Goal: Use online tool/utility: Use online tool/utility

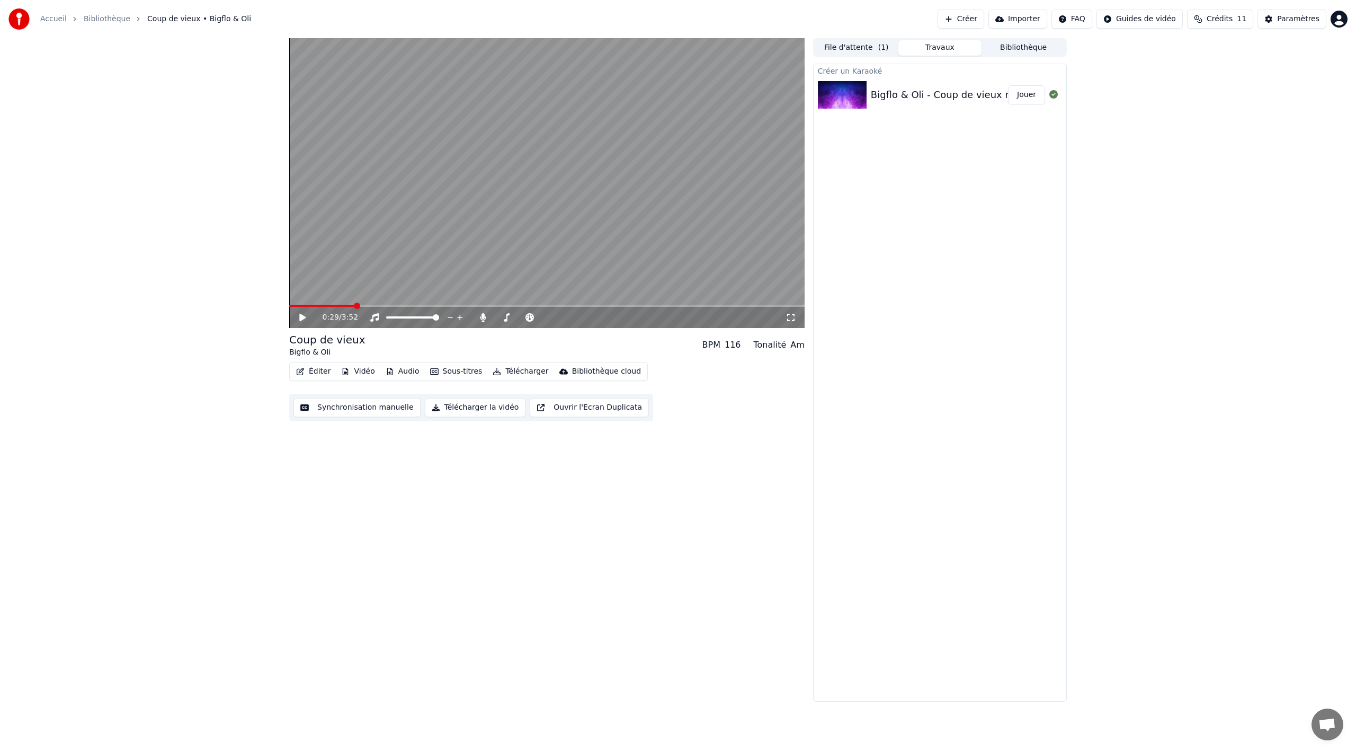
click at [392, 265] on video at bounding box center [546, 183] width 515 height 290
click at [366, 414] on button "Synchronisation manuelle" at bounding box center [356, 407] width 127 height 19
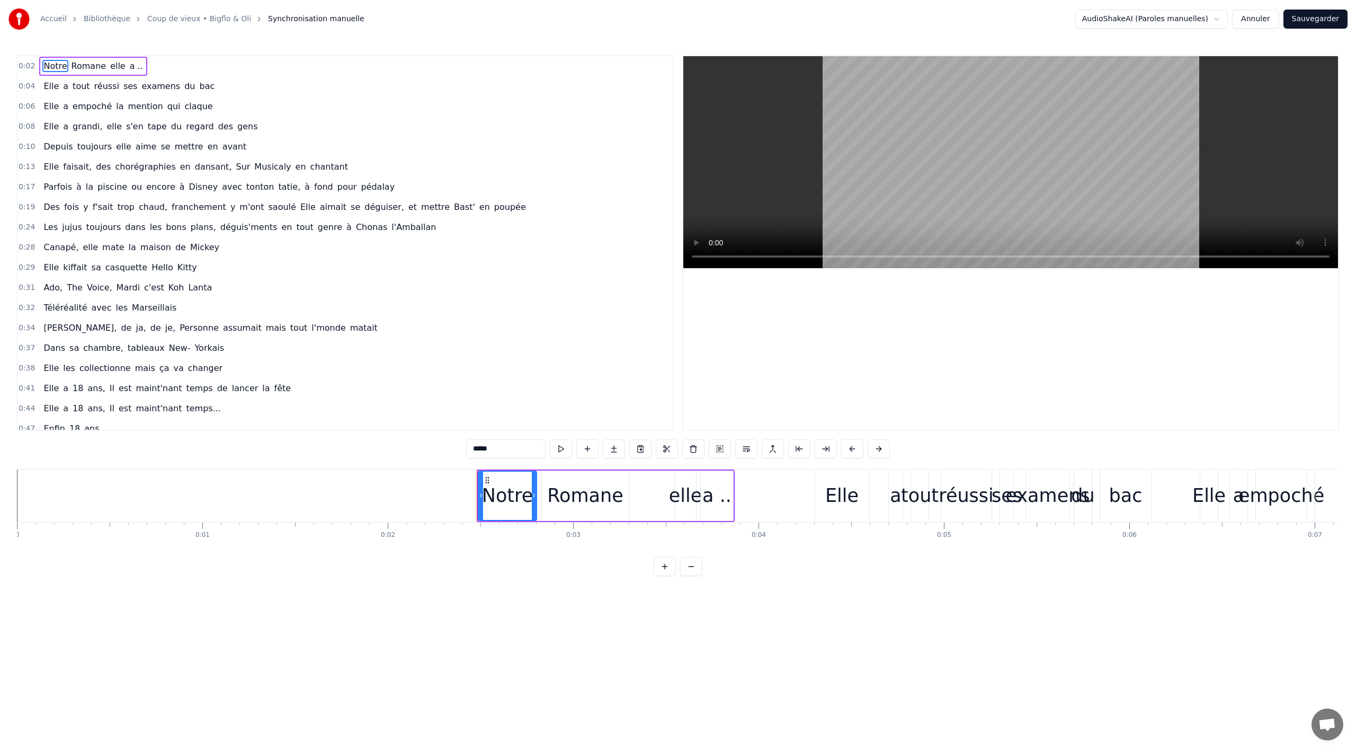
click at [242, 84] on div "0:04 Elle a tout réussi ses examens du bac" at bounding box center [345, 86] width 655 height 20
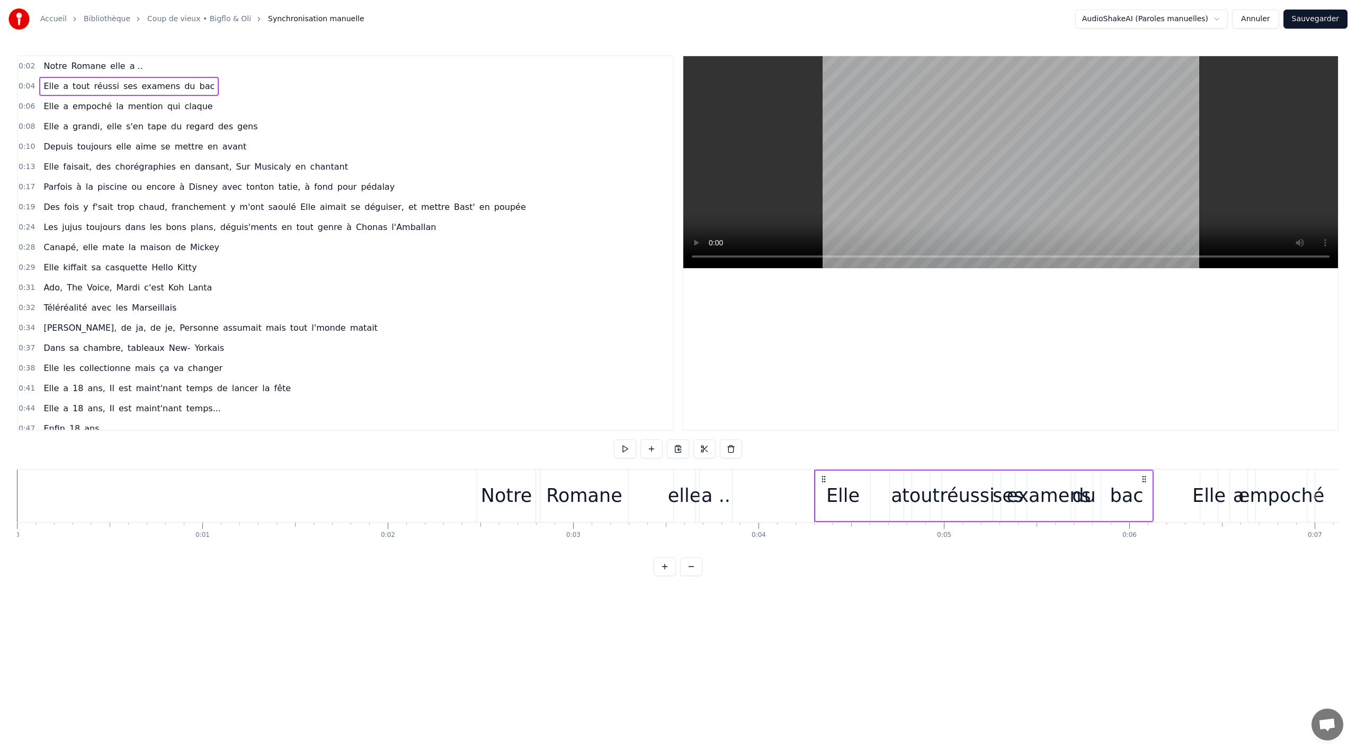
click at [294, 126] on div "0:08 Elle a grandi, elle s'en tape du regard des gens" at bounding box center [345, 127] width 655 height 20
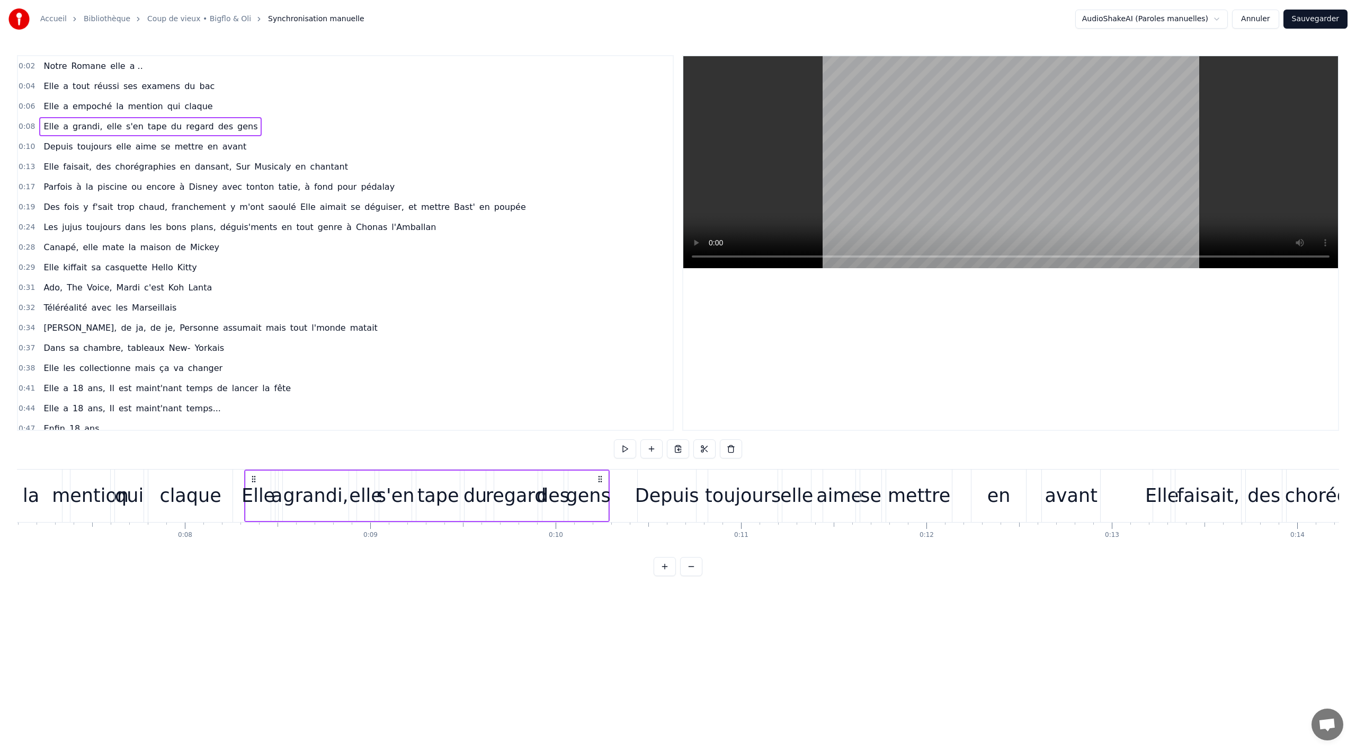
scroll to position [0, 1489]
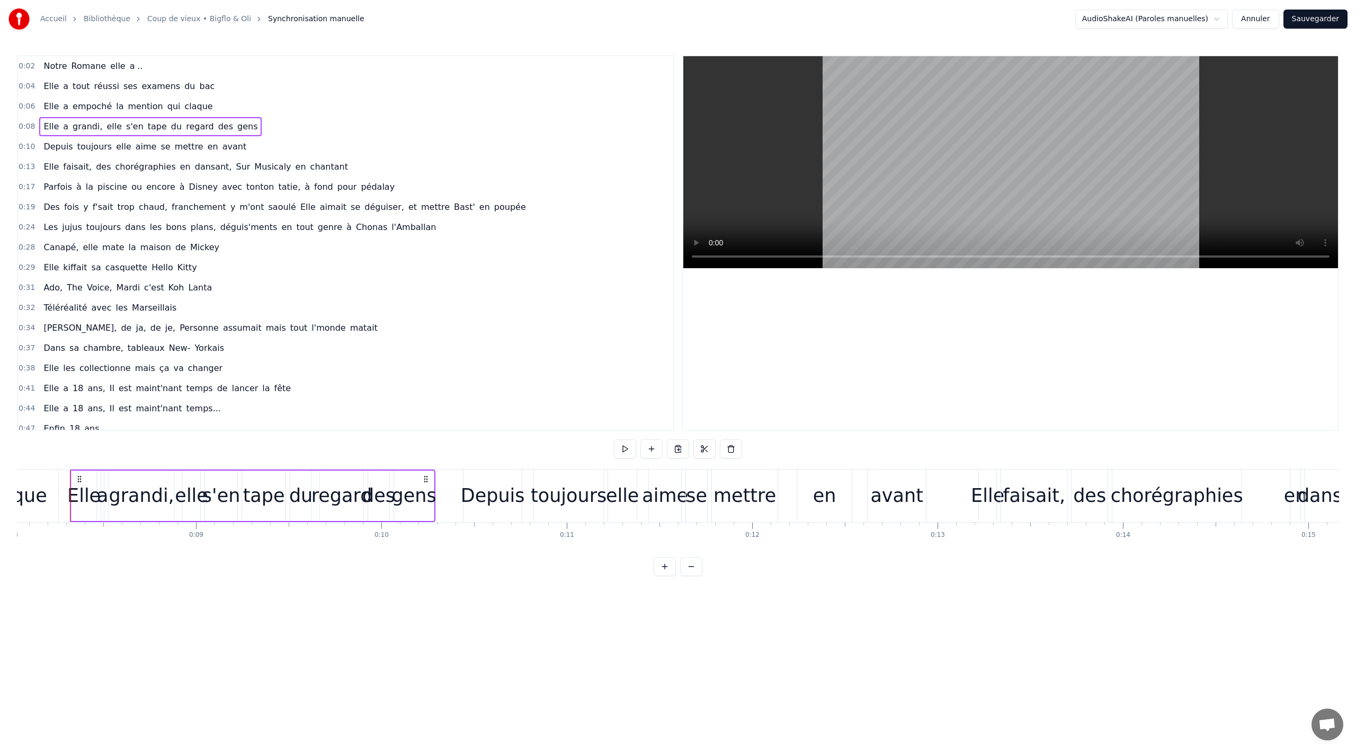
click at [129, 71] on span "a .." at bounding box center [136, 66] width 15 height 12
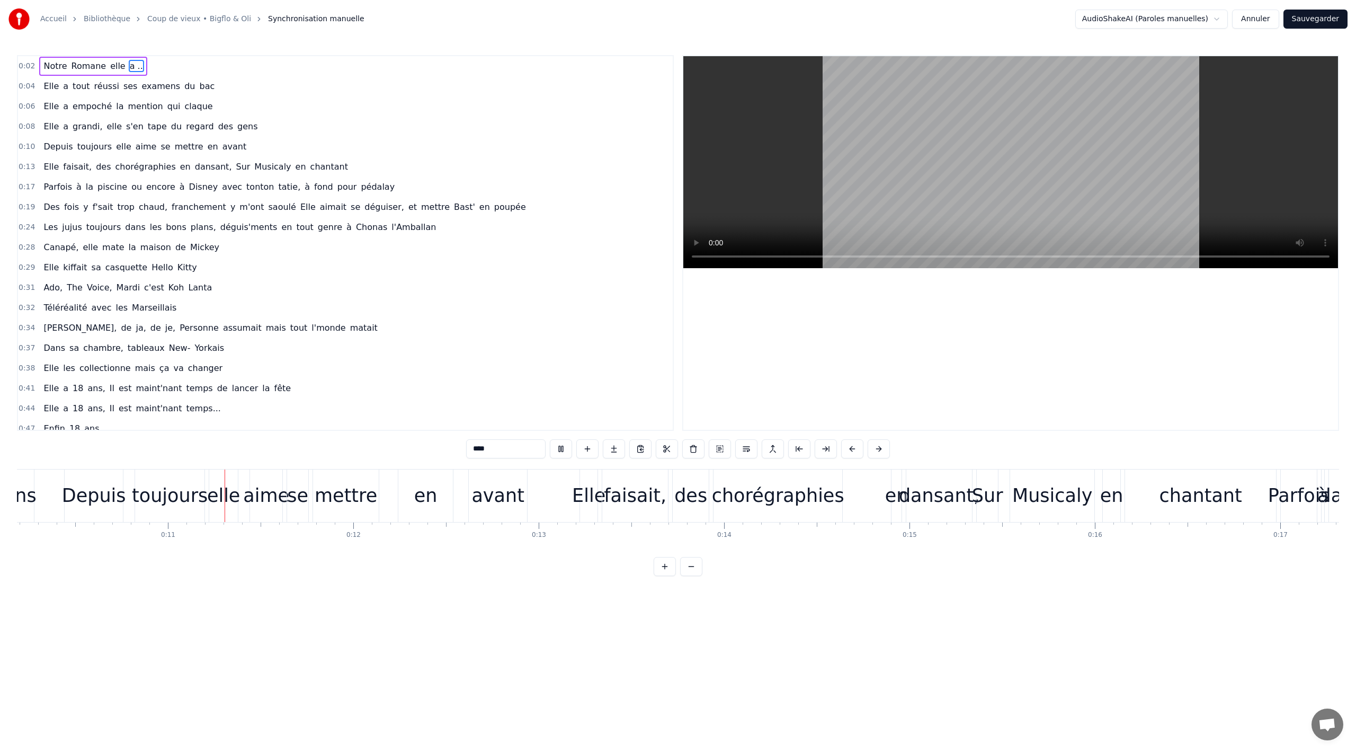
scroll to position [0, 1894]
click at [502, 495] on div "avant" at bounding box center [492, 495] width 53 height 28
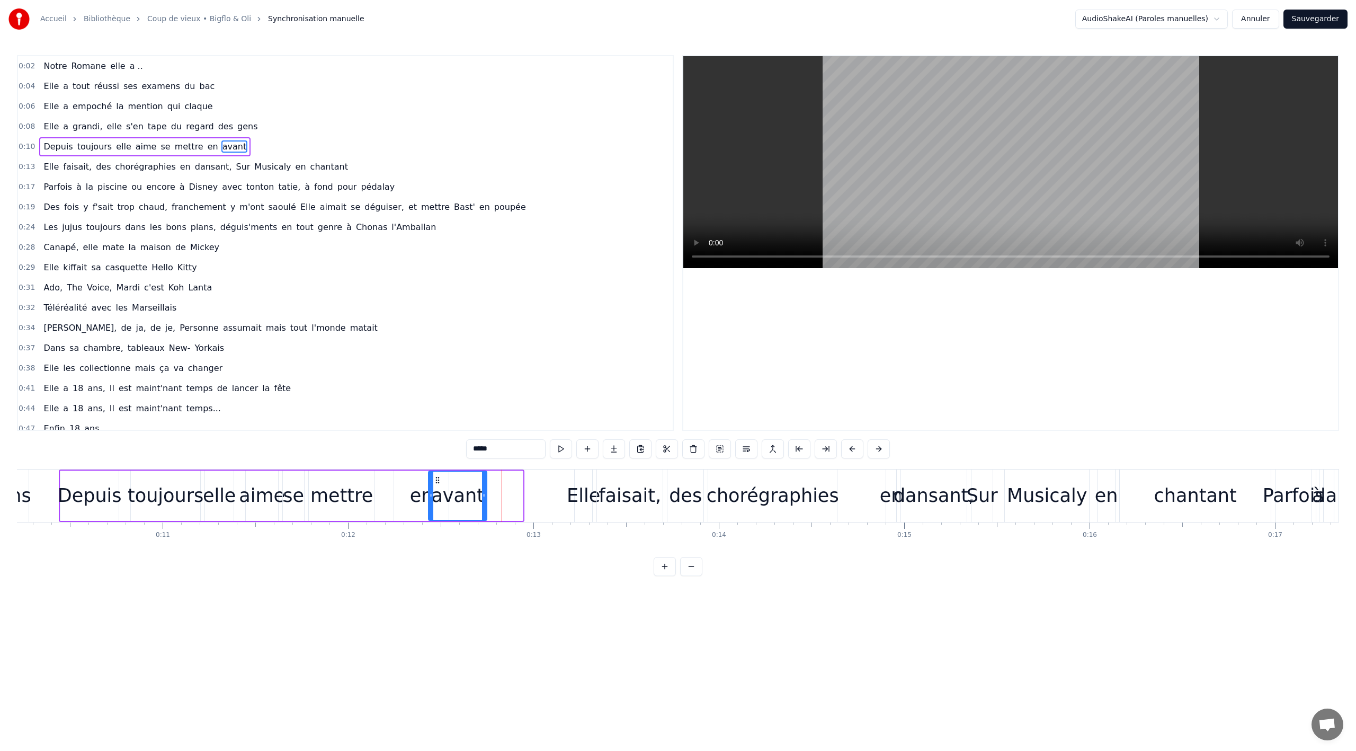
drag, startPoint x: 472, startPoint y: 479, endPoint x: 436, endPoint y: 482, distance: 36.1
click at [436, 482] on icon at bounding box center [437, 480] width 8 height 8
click at [106, 493] on div "Depuis" at bounding box center [90, 495] width 64 height 28
drag, startPoint x: 337, startPoint y: 498, endPoint x: 315, endPoint y: 500, distance: 21.8
click at [315, 500] on div "mettre" at bounding box center [341, 495] width 63 height 28
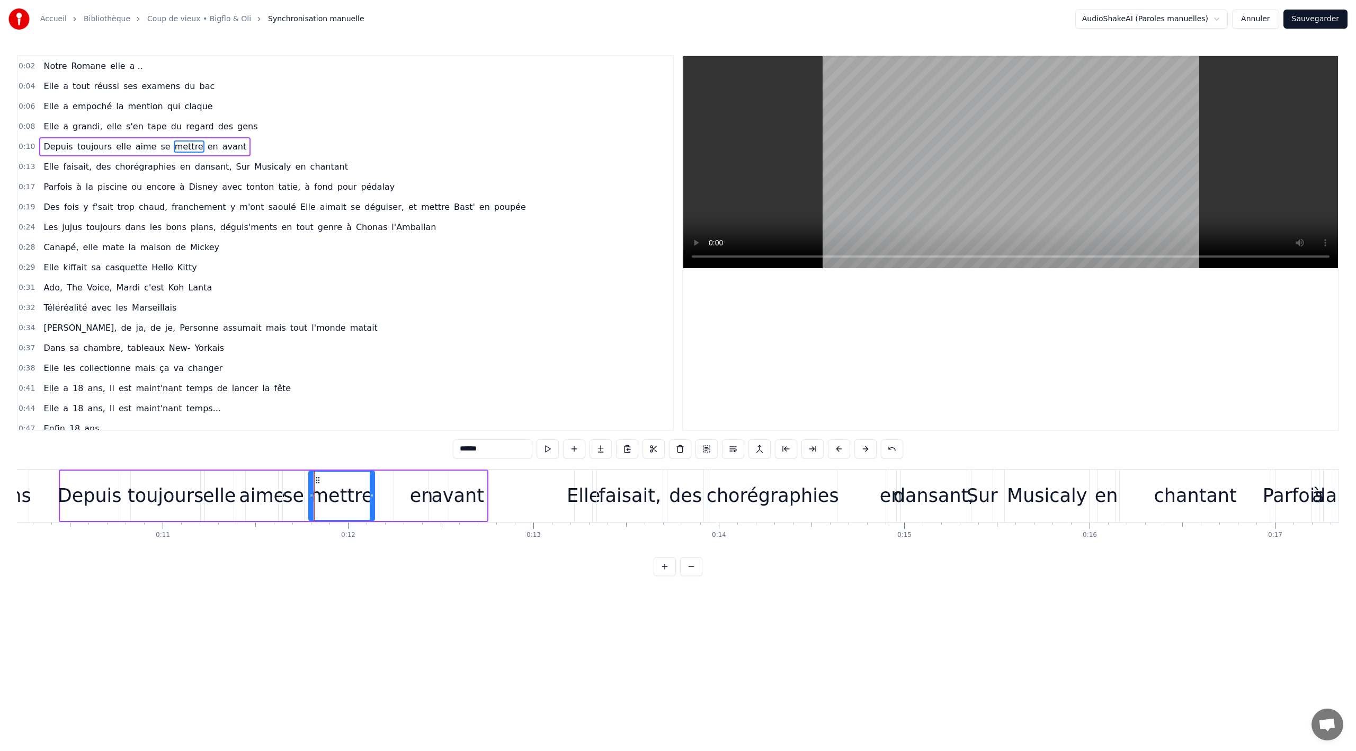
click at [415, 489] on div "en" at bounding box center [421, 495] width 23 height 28
drag, startPoint x: 403, startPoint y: 478, endPoint x: 341, endPoint y: 483, distance: 62.1
click at [341, 483] on icon at bounding box center [341, 480] width 8 height 8
click at [442, 476] on div "avant" at bounding box center [458, 495] width 58 height 50
drag, startPoint x: 434, startPoint y: 477, endPoint x: 376, endPoint y: 481, distance: 57.9
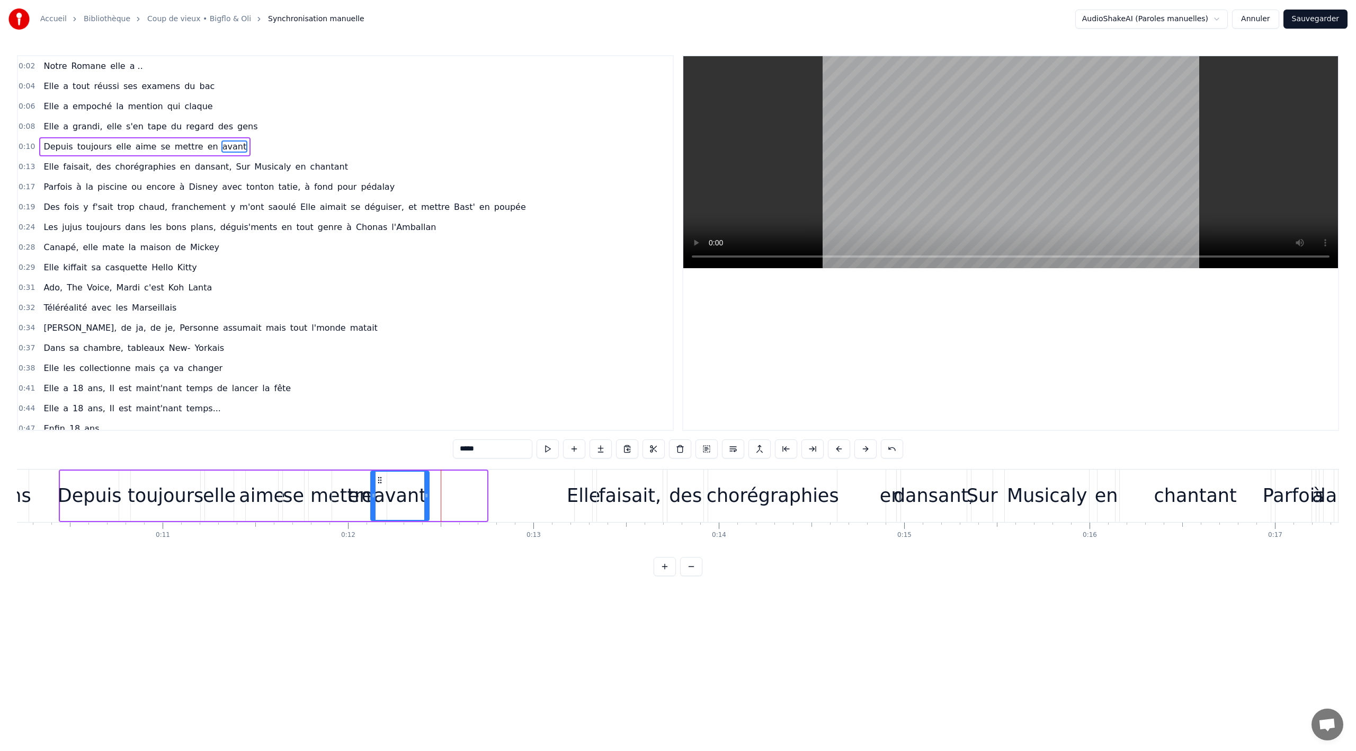
click at [376, 481] on icon at bounding box center [380, 480] width 8 height 8
click at [582, 485] on div "Elle" at bounding box center [583, 495] width 33 height 28
type input "****"
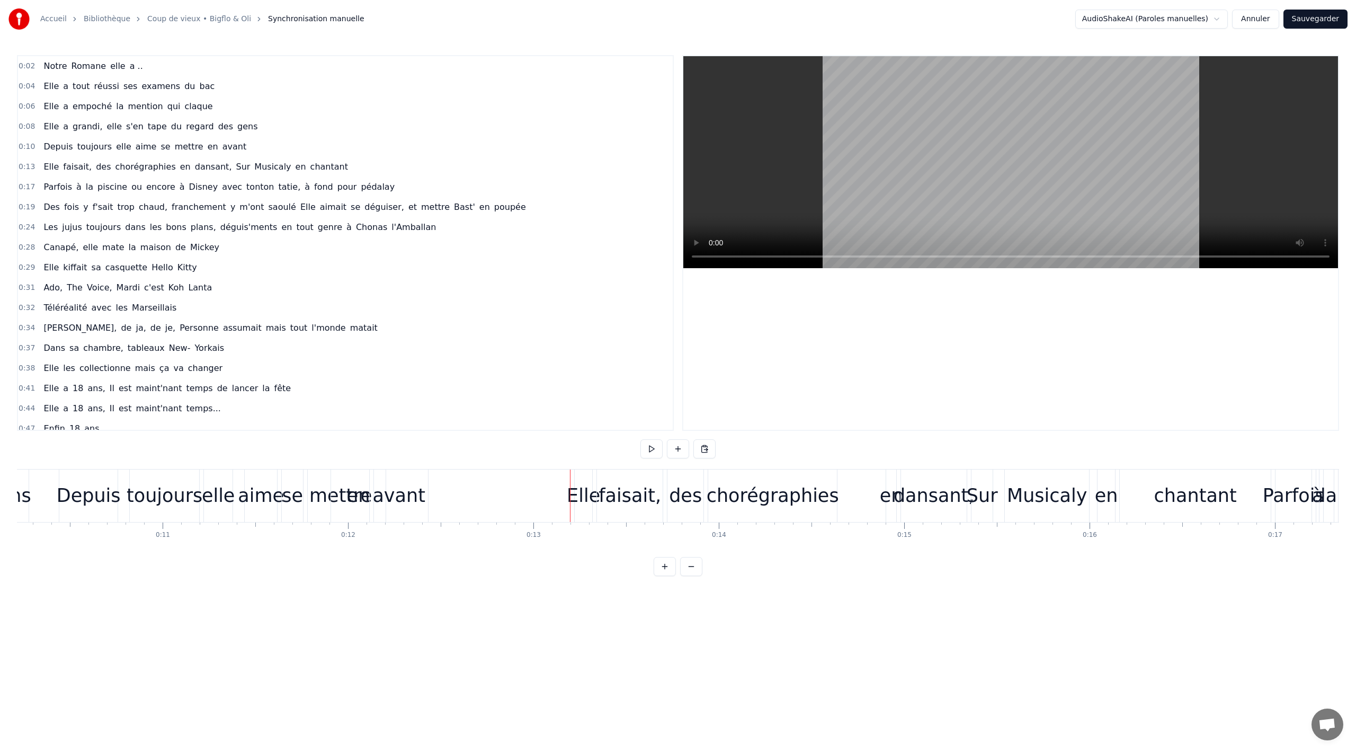
click at [740, 472] on div "chorégraphies" at bounding box center [772, 495] width 129 height 52
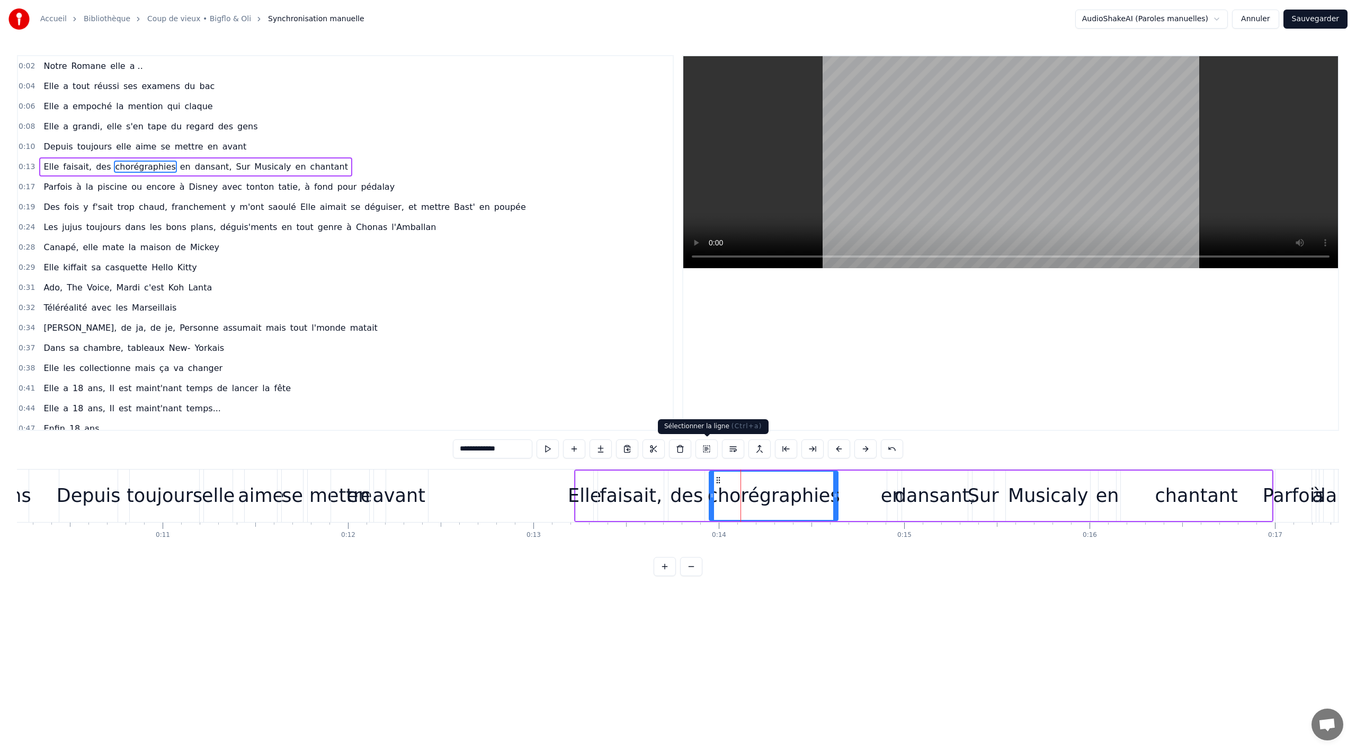
click at [705, 446] on button at bounding box center [706, 448] width 22 height 19
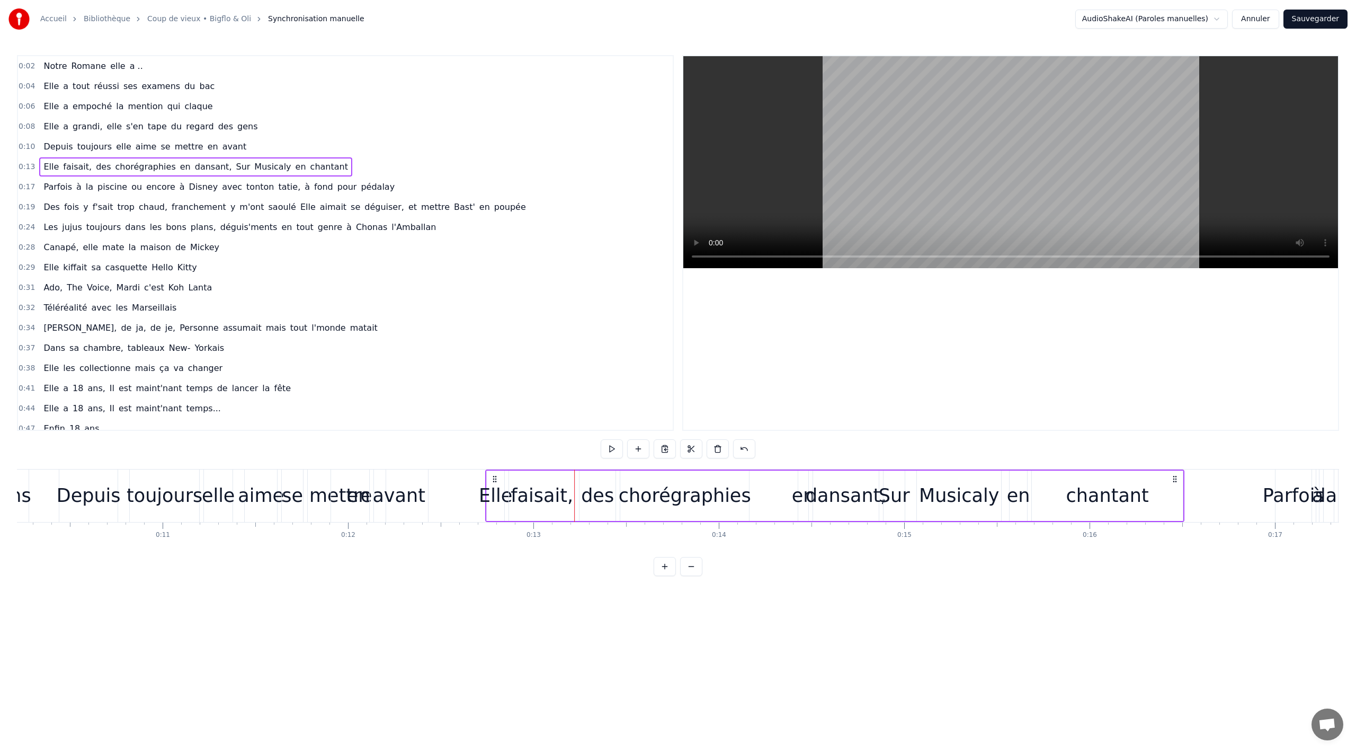
drag, startPoint x: 586, startPoint y: 477, endPoint x: 497, endPoint y: 476, distance: 89.0
click at [497, 476] on icon at bounding box center [494, 479] width 8 height 8
click at [72, 494] on div "Depuis" at bounding box center [89, 495] width 64 height 28
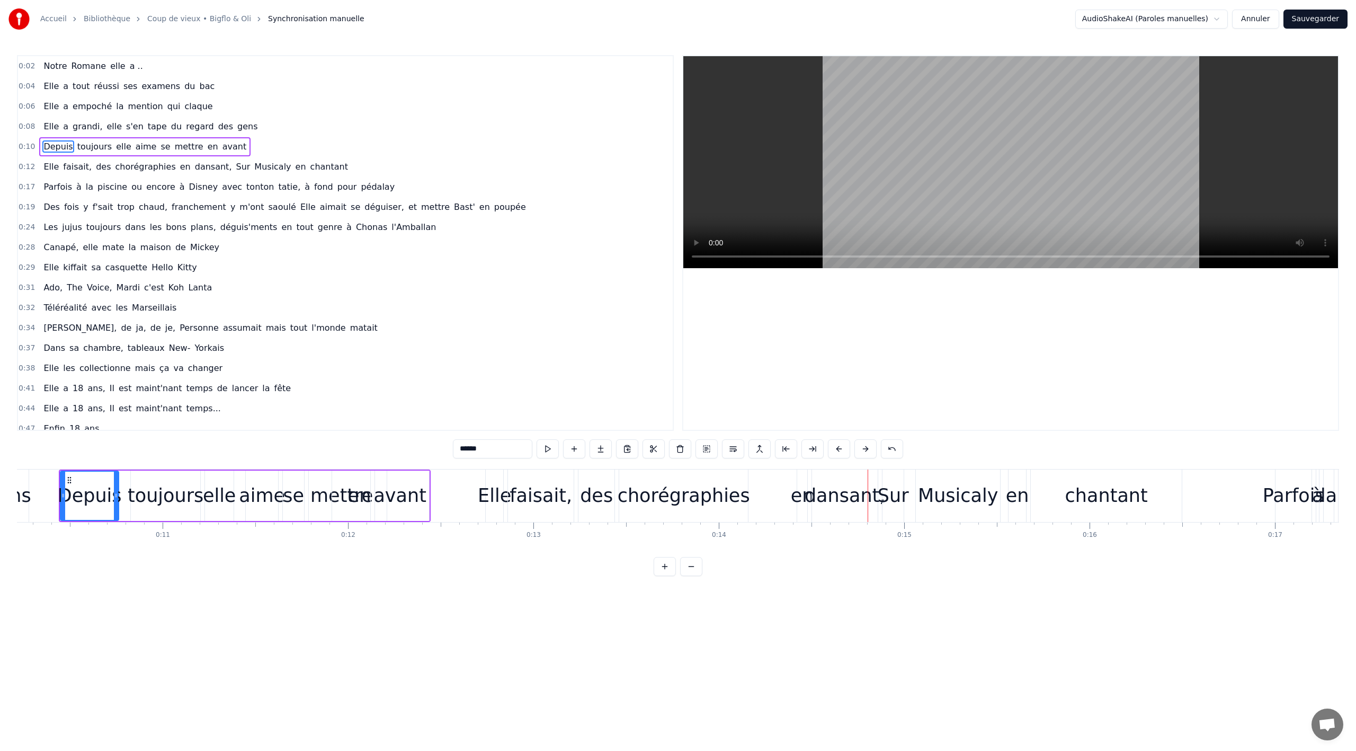
click at [391, 496] on div "avant" at bounding box center [399, 495] width 53 height 28
click at [256, 501] on div "aime" at bounding box center [262, 495] width 46 height 28
click at [71, 502] on div "Depuis" at bounding box center [90, 495] width 64 height 28
click at [831, 494] on div "dansant," at bounding box center [845, 495] width 81 height 28
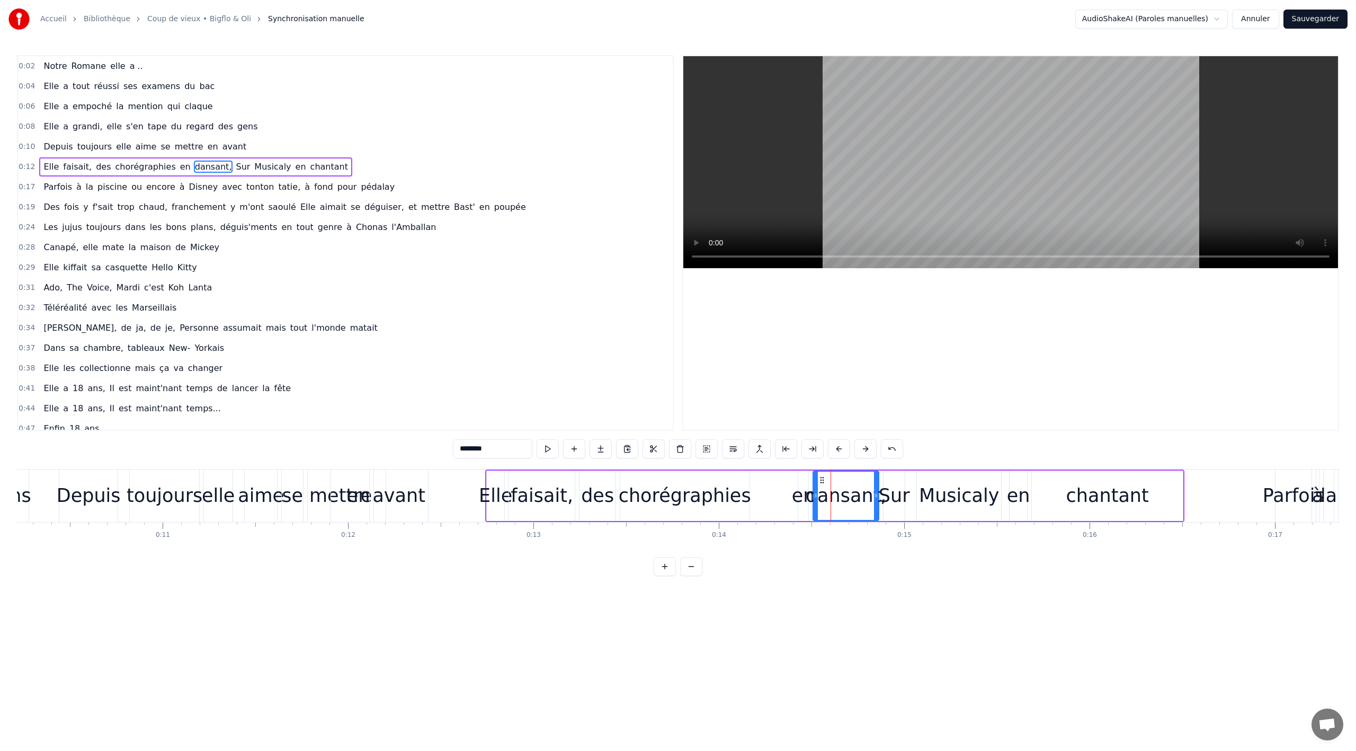
click at [801, 492] on div "en" at bounding box center [803, 495] width 23 height 28
drag, startPoint x: 799, startPoint y: 496, endPoint x: 751, endPoint y: 497, distance: 48.2
click at [751, 497] on icon at bounding box center [753, 495] width 4 height 8
drag, startPoint x: 807, startPoint y: 493, endPoint x: 790, endPoint y: 494, distance: 17.0
click at [790, 494] on icon at bounding box center [789, 495] width 4 height 8
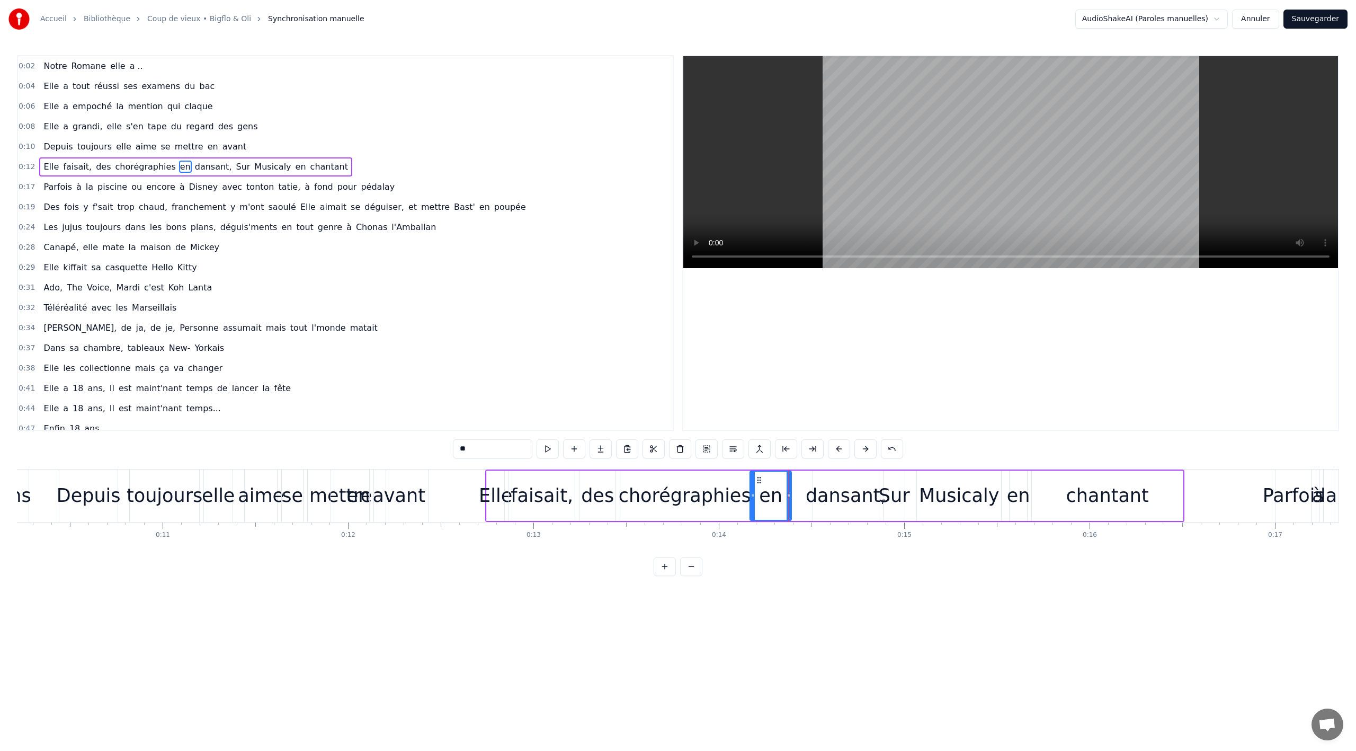
click at [837, 492] on div "dansant," at bounding box center [846, 495] width 81 height 28
type input "********"
drag, startPoint x: 823, startPoint y: 479, endPoint x: 793, endPoint y: 481, distance: 29.8
click at [793, 481] on icon at bounding box center [792, 480] width 8 height 8
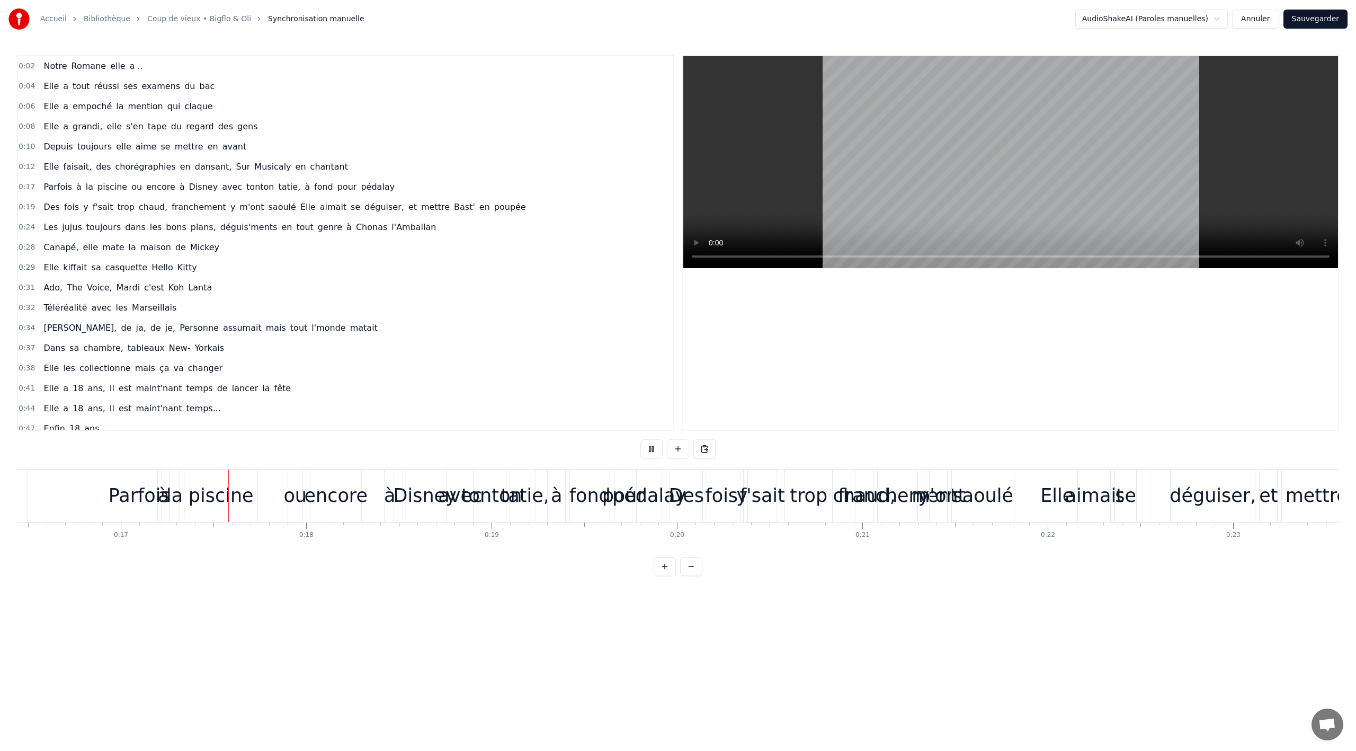
scroll to position [0, 3117]
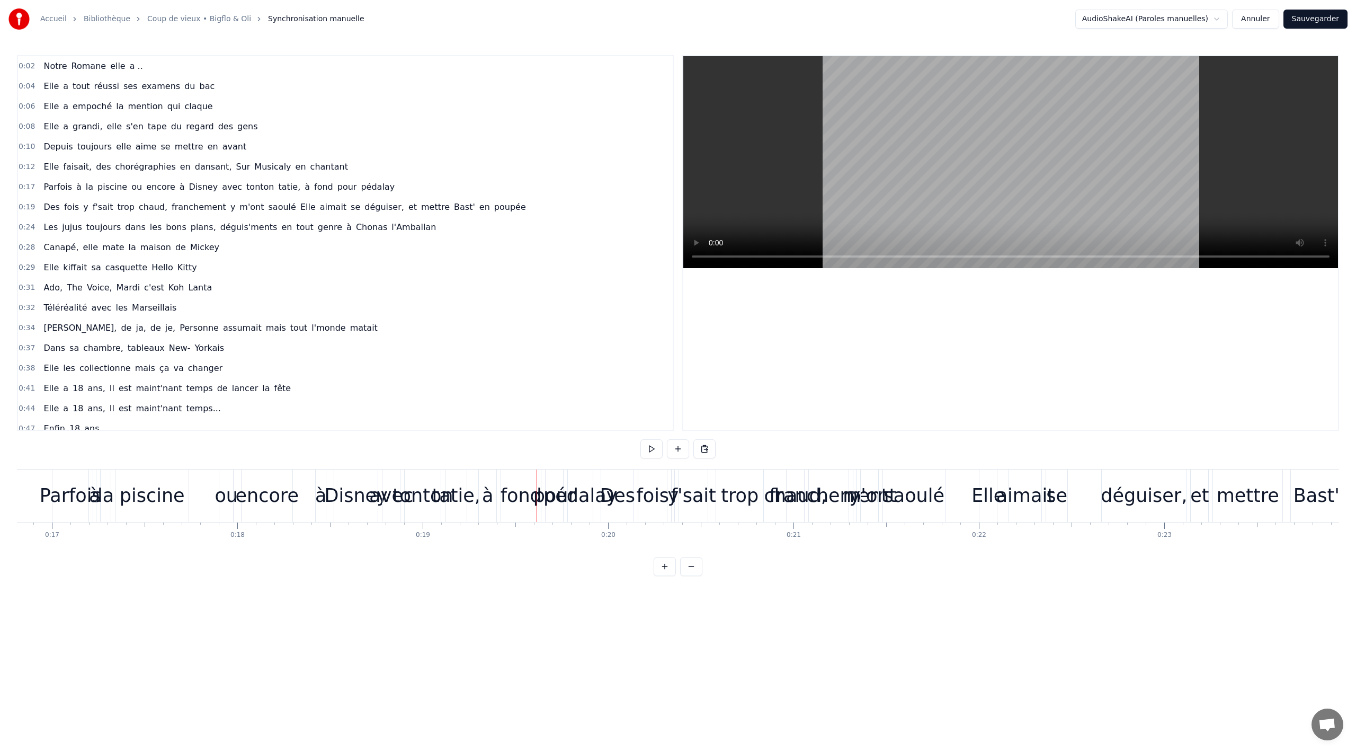
click at [327, 494] on div "Parfois à la piscine ou encore à Disney avec [PERSON_NAME], à fond pour pédalay" at bounding box center [323, 495] width 543 height 52
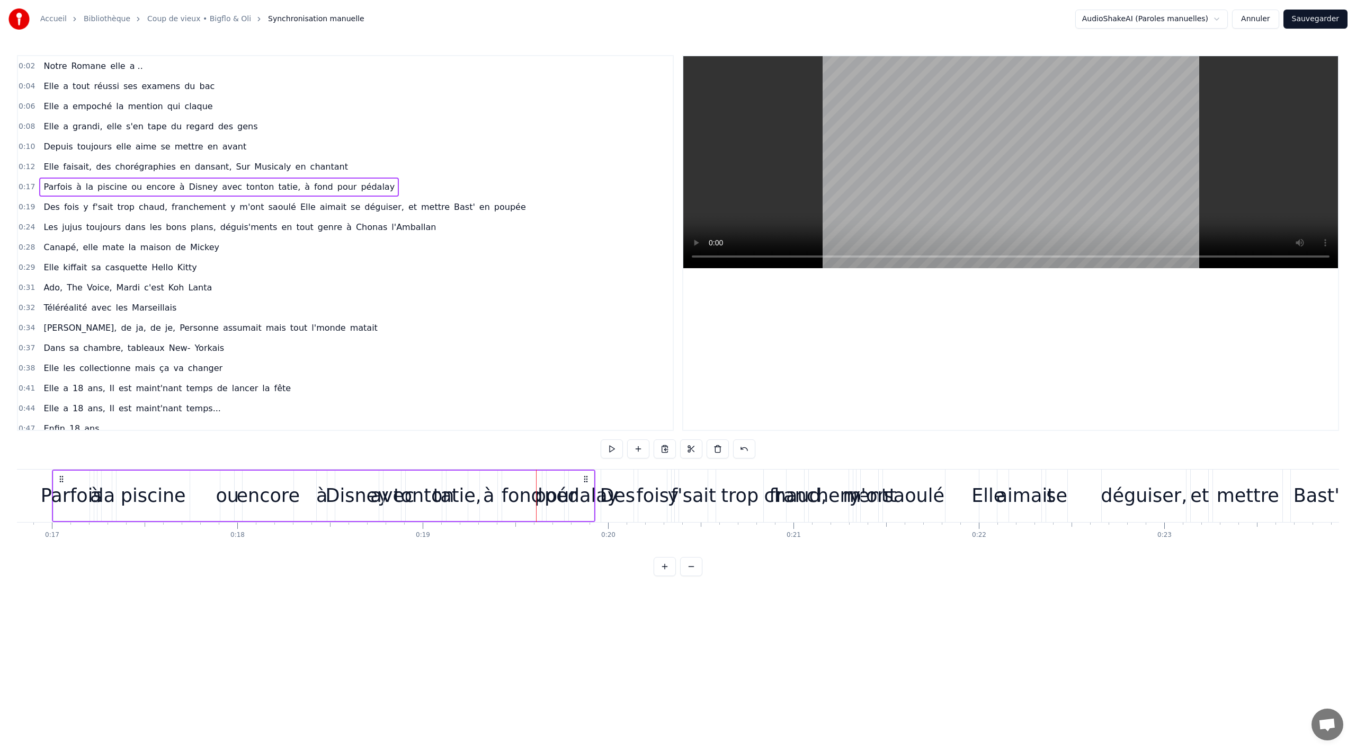
click at [323, 498] on div "à" at bounding box center [321, 495] width 11 height 28
drag, startPoint x: 319, startPoint y: 498, endPoint x: 310, endPoint y: 498, distance: 9.0
click at [310, 498] on icon at bounding box center [311, 495] width 4 height 8
drag, startPoint x: 316, startPoint y: 479, endPoint x: 293, endPoint y: 480, distance: 22.8
click at [293, 480] on icon at bounding box center [293, 480] width 8 height 8
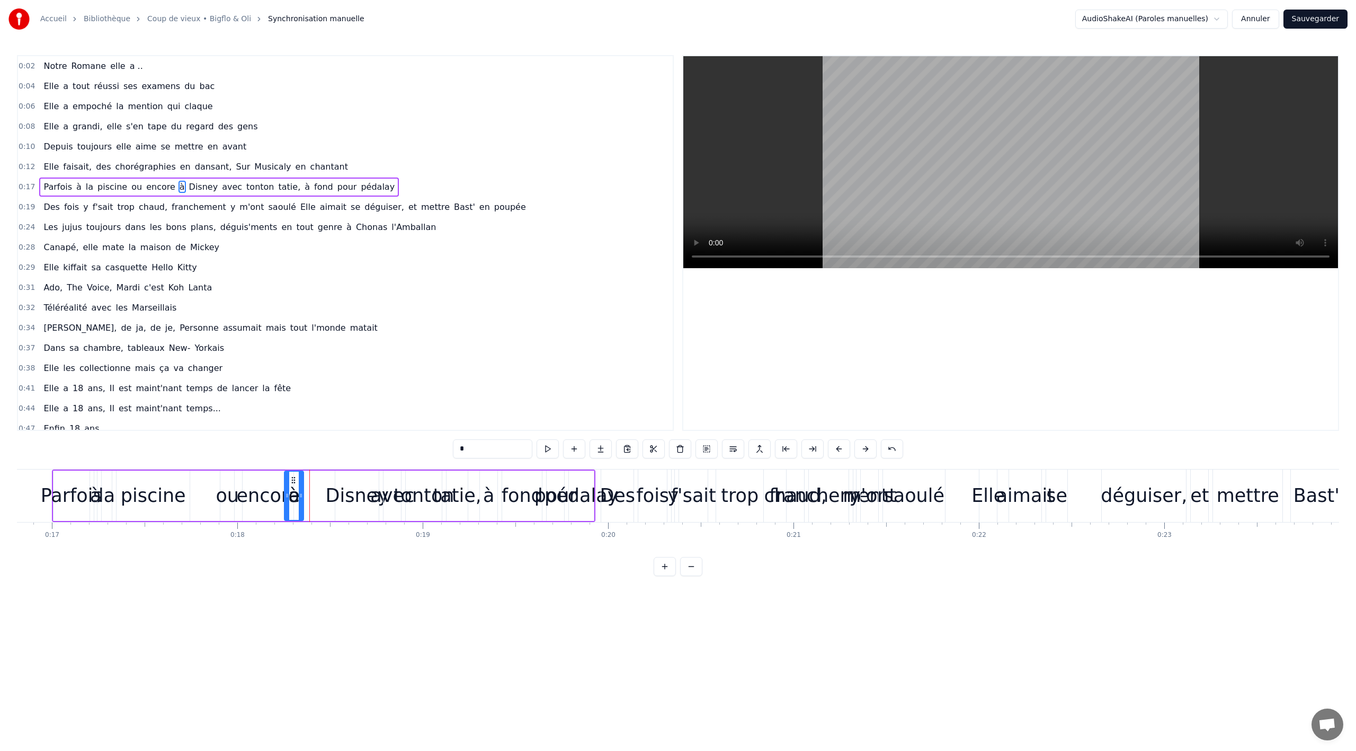
click at [340, 483] on div "Disney" at bounding box center [357, 495] width 63 height 28
type input "******"
click at [338, 477] on div at bounding box center [338, 495] width 4 height 48
drag, startPoint x: 345, startPoint y: 478, endPoint x: 311, endPoint y: 484, distance: 34.8
click at [311, 484] on icon at bounding box center [310, 480] width 8 height 8
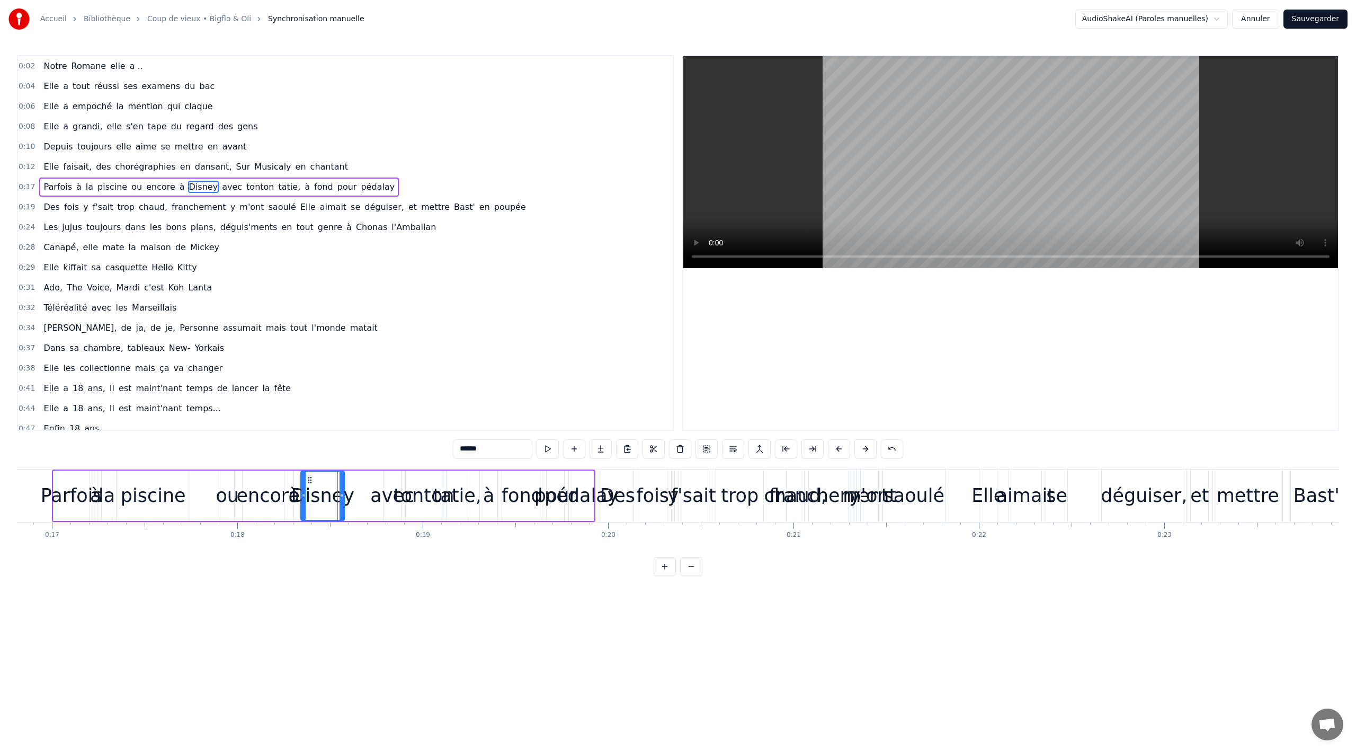
click at [196, 494] on div "Parfois à la piscine ou encore à Disney avec [PERSON_NAME], à fond pour pédalay" at bounding box center [323, 495] width 543 height 52
click at [198, 188] on div "Parfois à la piscine ou encore à Disney avec [PERSON_NAME], à fond pour pédalay" at bounding box center [219, 186] width 360 height 19
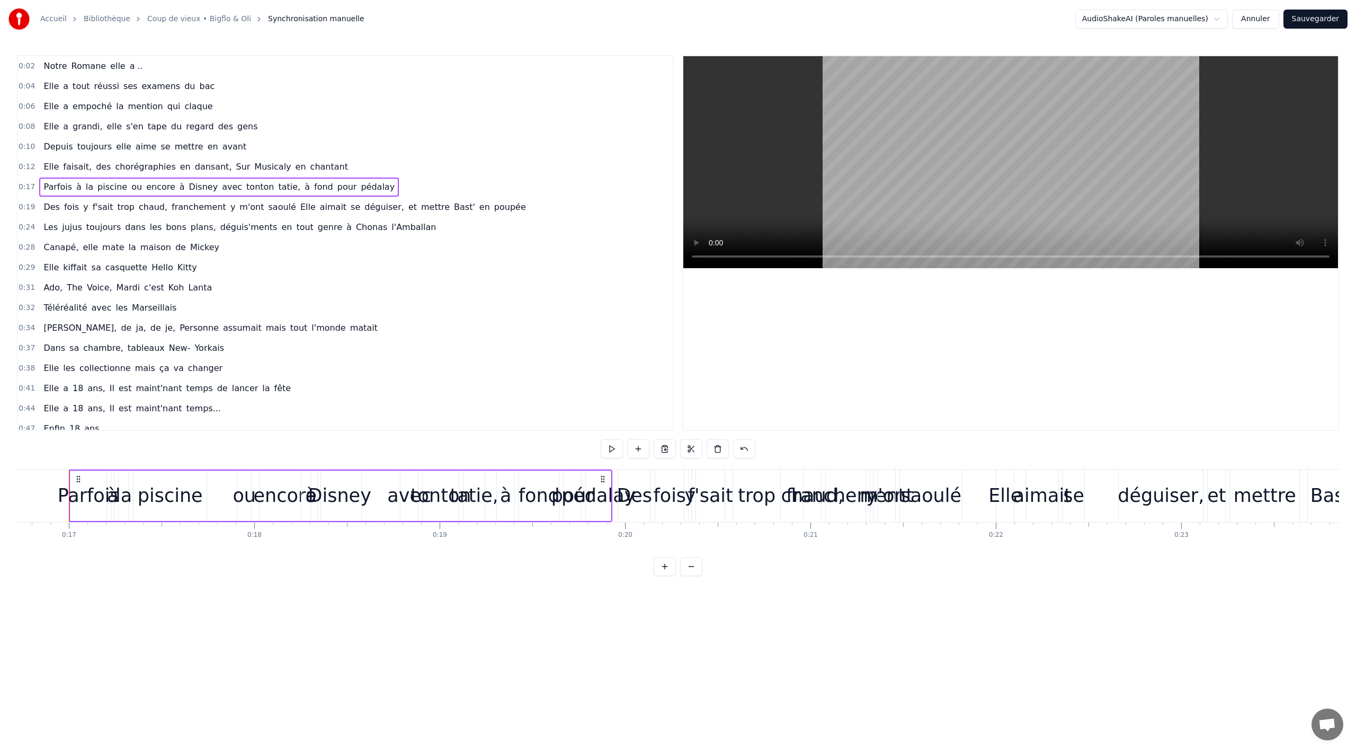
scroll to position [0, 3099]
click at [299, 249] on div "Couper la ligne Ctrl+X" at bounding box center [299, 248] width 130 height 17
click at [221, 190] on span "avec" at bounding box center [232, 187] width 22 height 12
click at [398, 181] on div "0:17 Parfois à la piscine ou encore à Disney avec [PERSON_NAME], à fond pour pé…" at bounding box center [345, 187] width 655 height 20
click at [425, 244] on div "Couper la ligne Ctrl+X" at bounding box center [424, 243] width 130 height 17
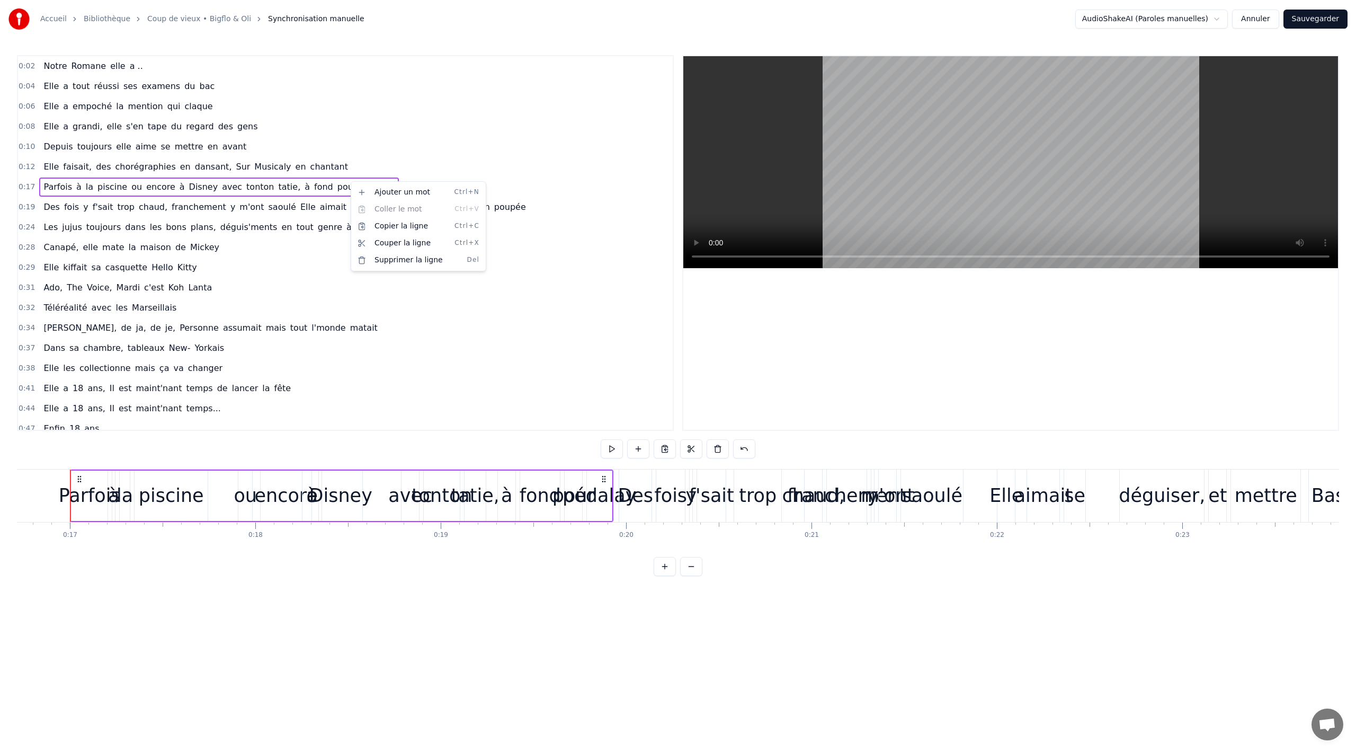
click at [178, 192] on span "à" at bounding box center [181, 187] width 7 height 12
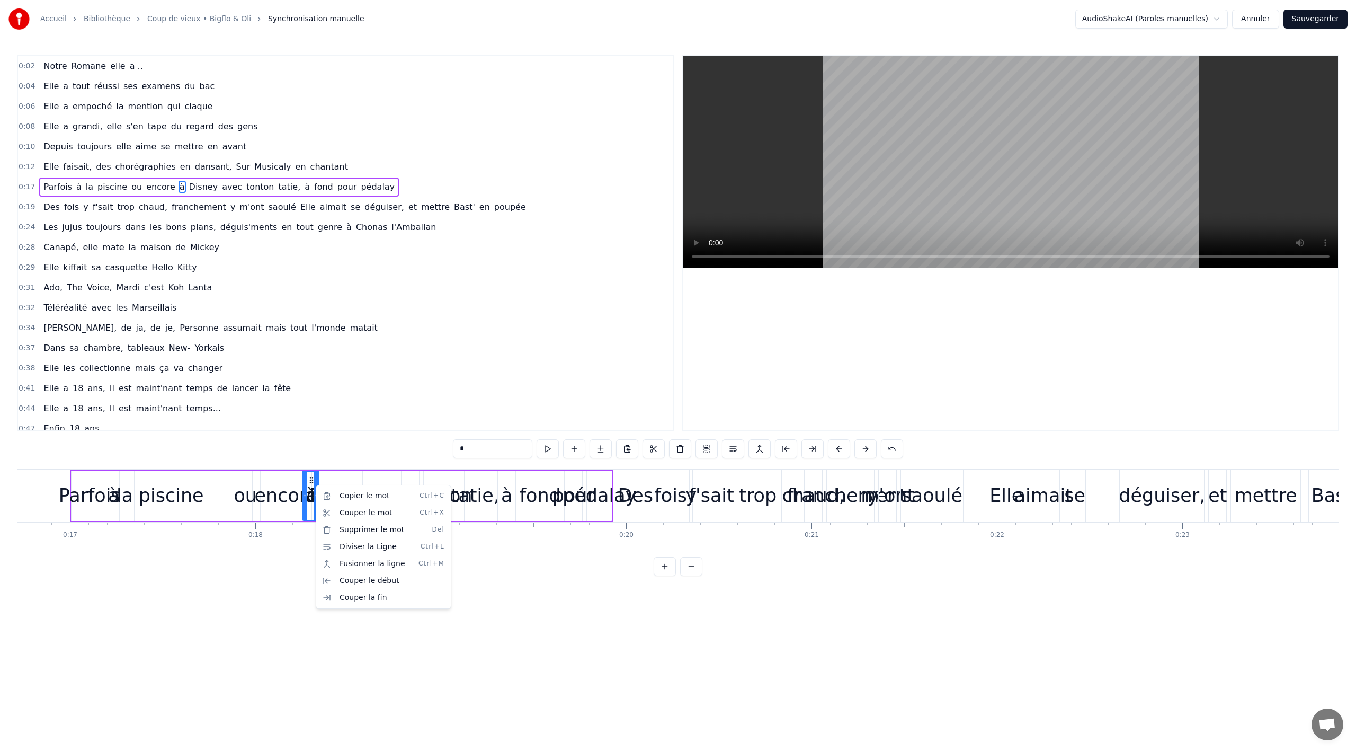
drag, startPoint x: 332, startPoint y: 464, endPoint x: 335, endPoint y: 478, distance: 14.3
click at [332, 465] on html "Accueil Bibliothèque Coup de vieux • Bigflo & Oli Synchronisation manuelle Audi…" at bounding box center [678, 296] width 1356 height 593
click at [335, 479] on div "Disney" at bounding box center [340, 495] width 43 height 50
click at [415, 546] on div "Diviser la Ligne Ctrl+L" at bounding box center [403, 540] width 130 height 17
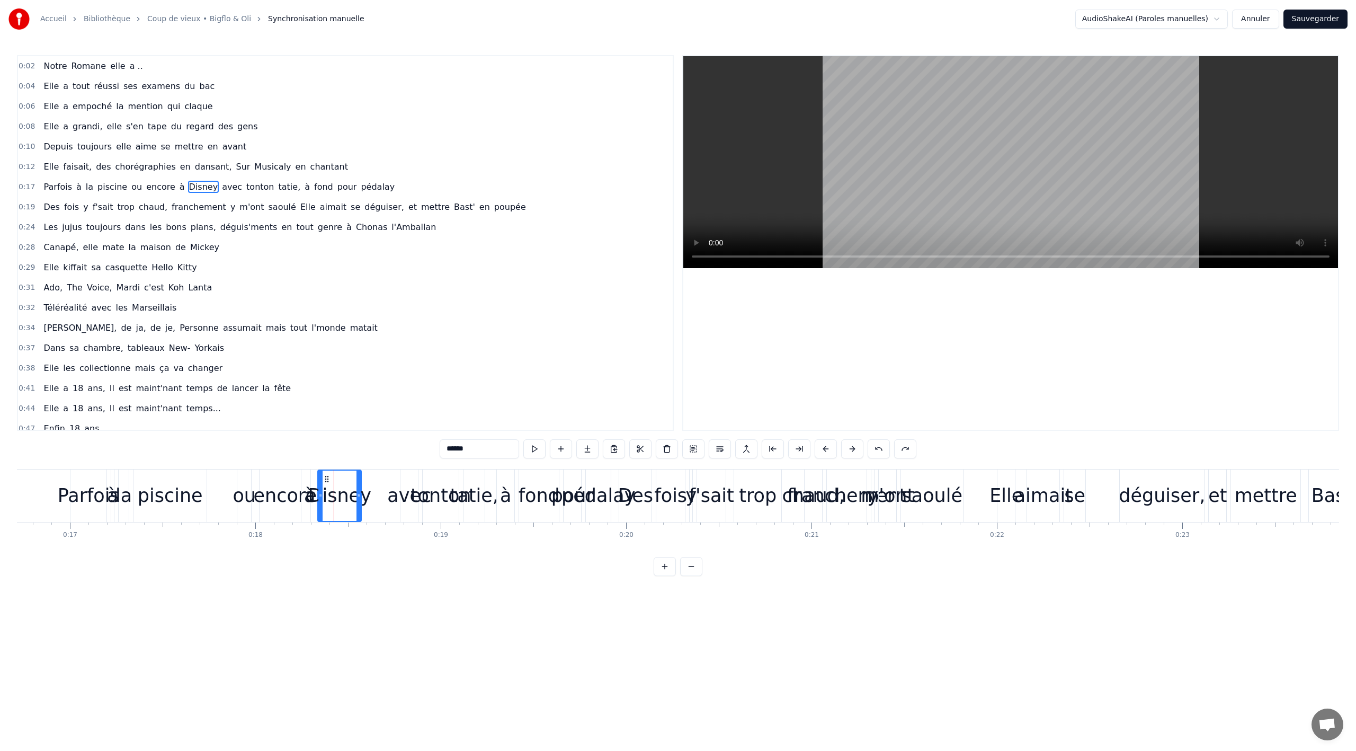
click at [221, 184] on span "avec" at bounding box center [232, 187] width 22 height 12
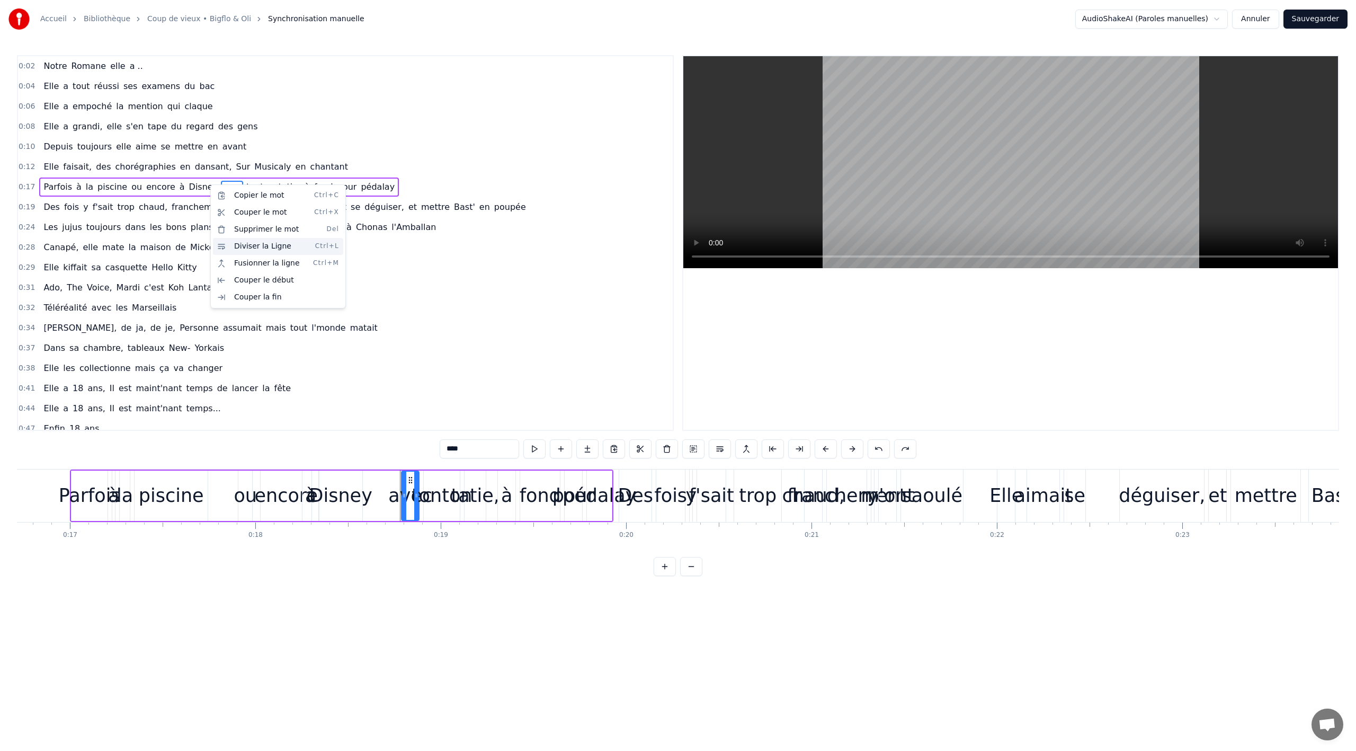
click at [278, 242] on div "Diviser la Ligne Ctrl+L" at bounding box center [278, 246] width 130 height 17
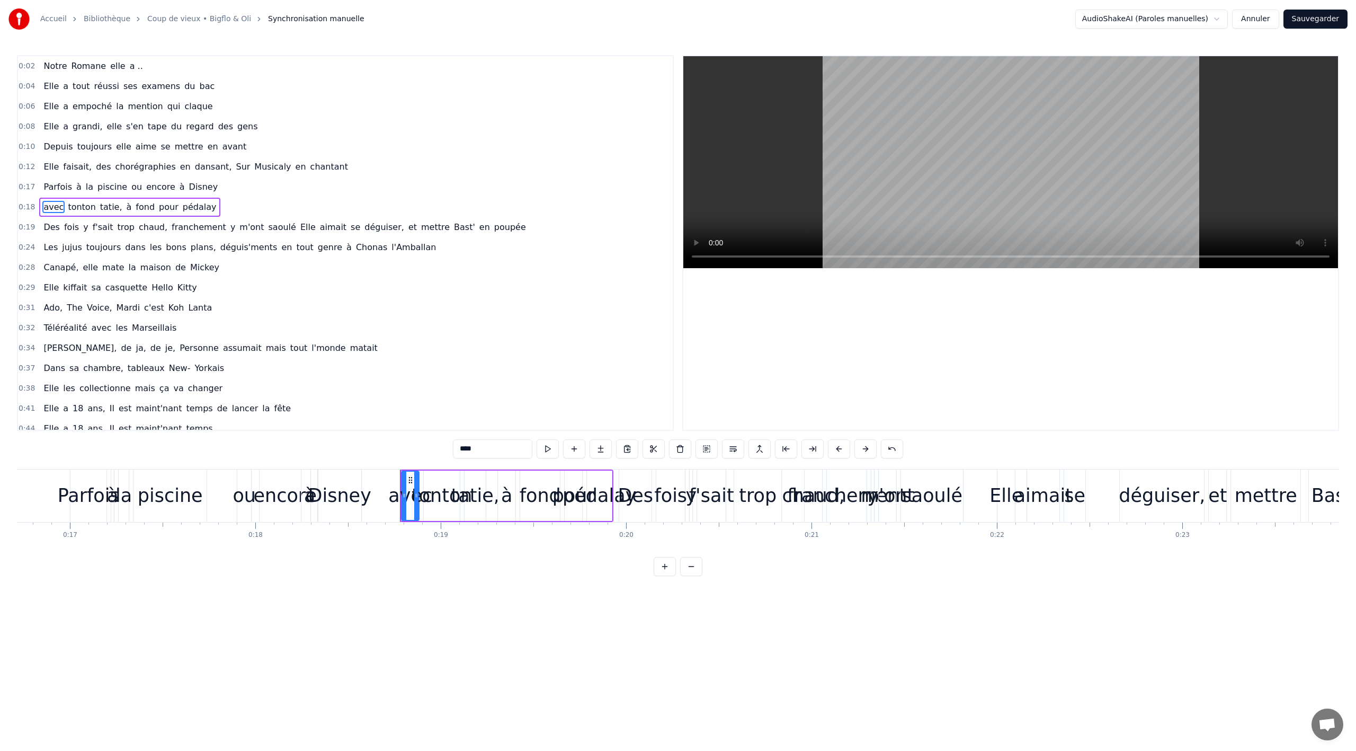
click at [96, 492] on div "Parfois" at bounding box center [89, 495] width 62 height 28
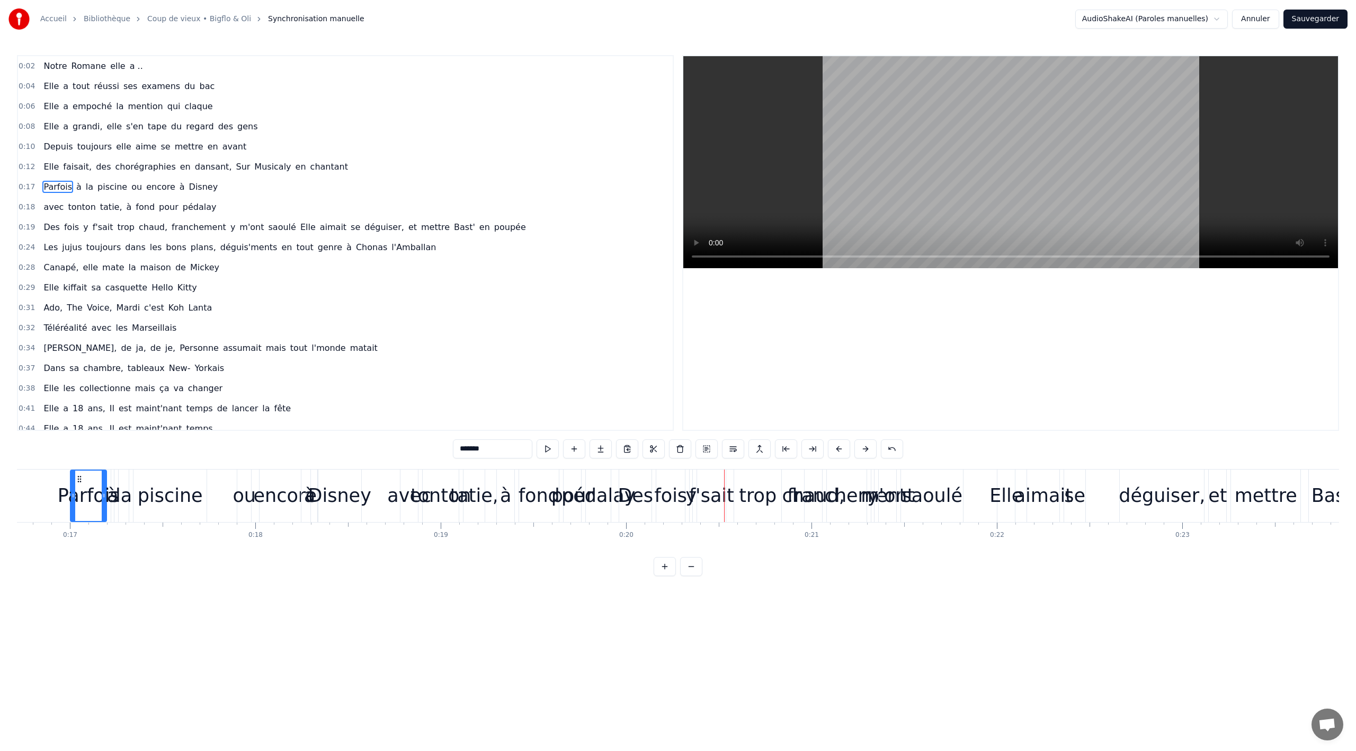
click at [53, 221] on span "Des" at bounding box center [51, 227] width 19 height 12
type input "***"
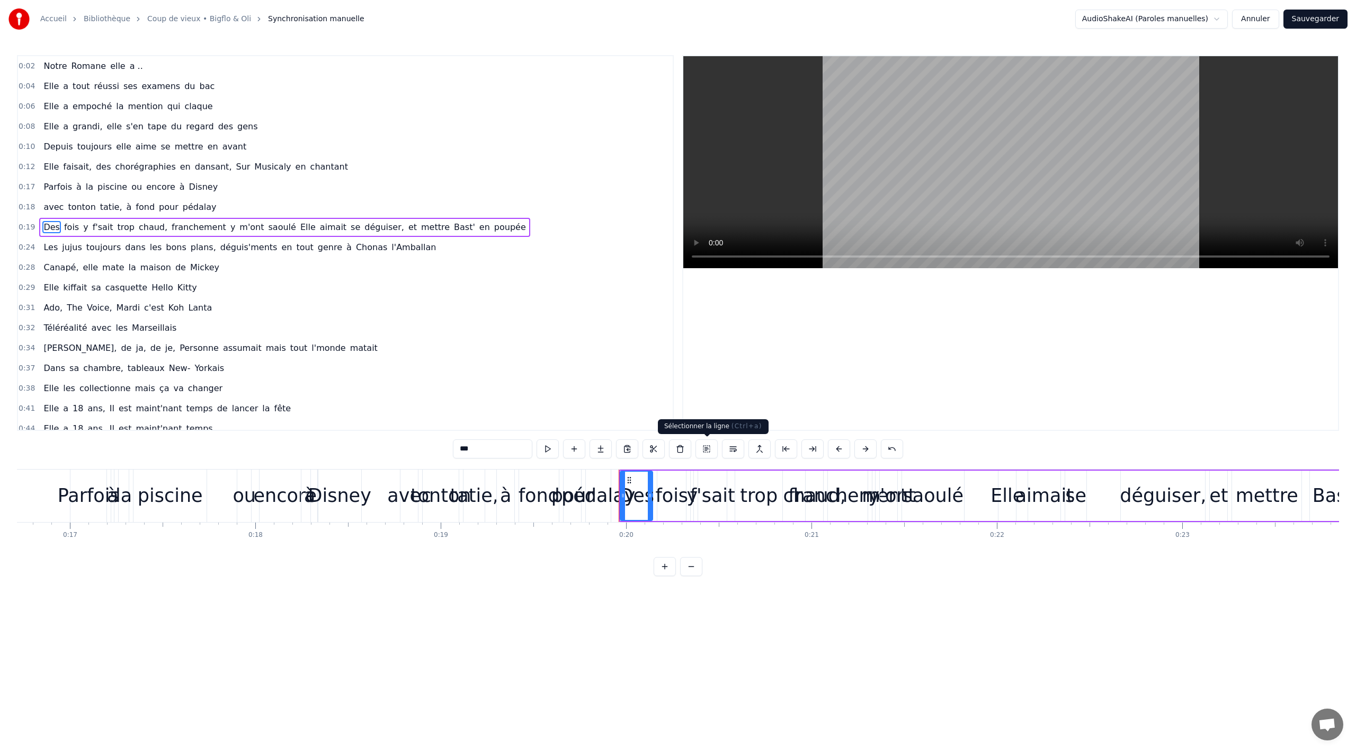
click at [704, 448] on button at bounding box center [706, 448] width 22 height 19
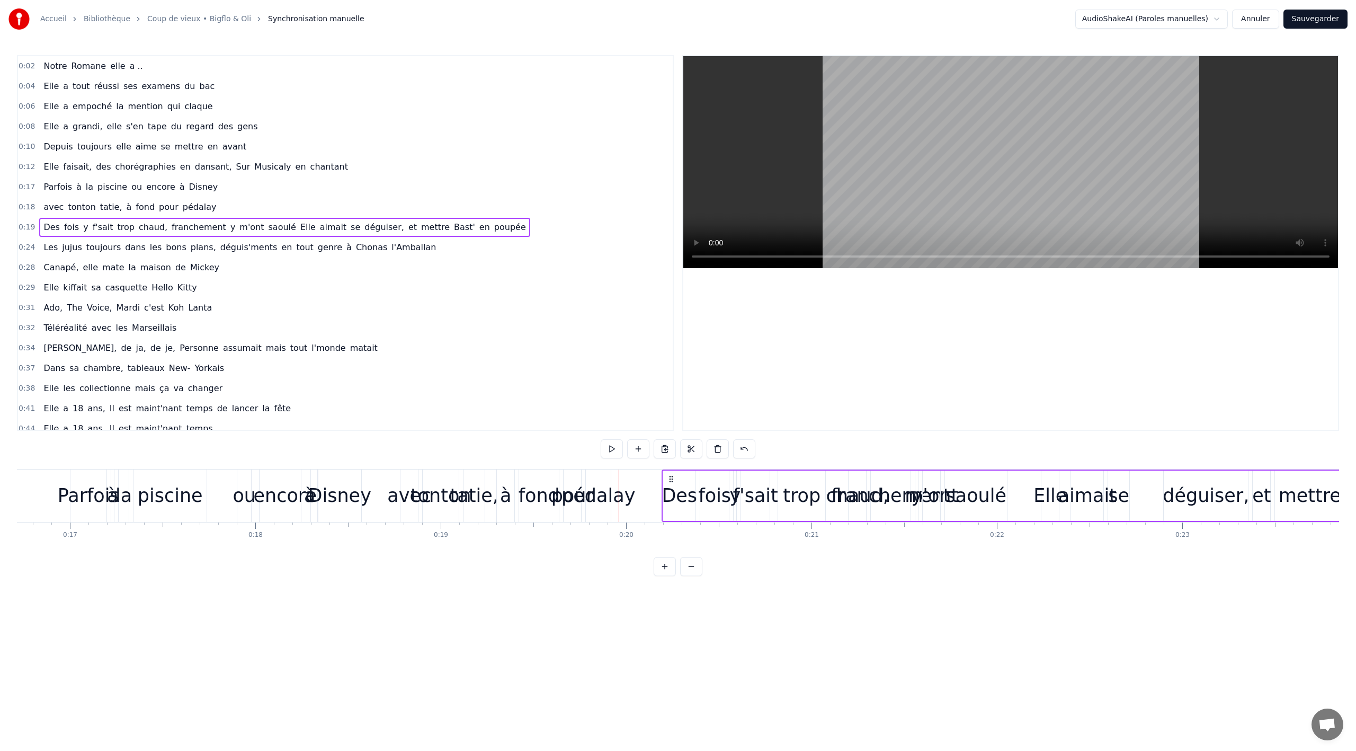
drag, startPoint x: 628, startPoint y: 479, endPoint x: 671, endPoint y: 476, distance: 43.0
click at [671, 476] on icon at bounding box center [671, 479] width 8 height 8
drag, startPoint x: 629, startPoint y: 475, endPoint x: 677, endPoint y: 475, distance: 48.7
click at [672, 475] on icon at bounding box center [668, 479] width 8 height 8
click at [363, 483] on div "Disney" at bounding box center [339, 495] width 63 height 28
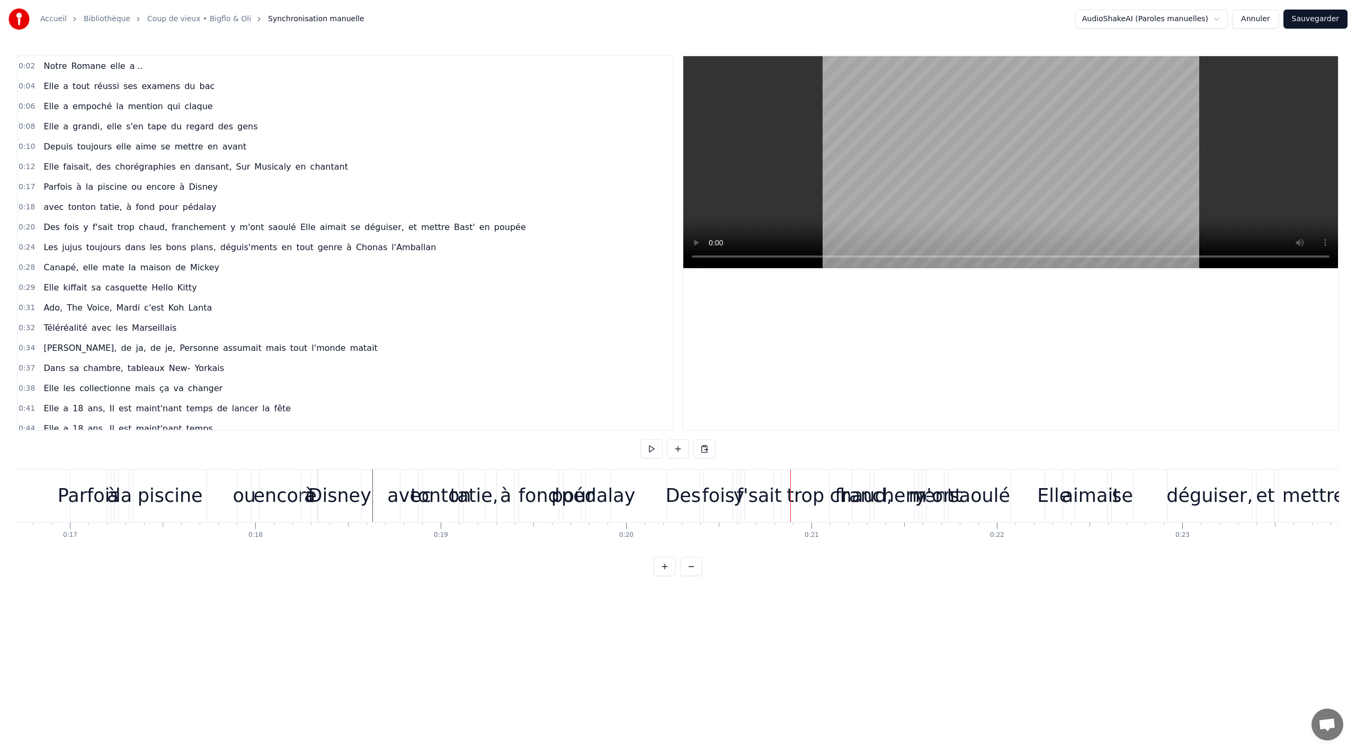
click at [616, 488] on div "pédalay" at bounding box center [598, 495] width 74 height 28
drag, startPoint x: 597, startPoint y: 480, endPoint x: 638, endPoint y: 480, distance: 41.3
click at [638, 480] on icon at bounding box center [635, 479] width 8 height 8
click at [582, 489] on div "pour" at bounding box center [572, 495] width 42 height 28
drag, startPoint x: 571, startPoint y: 477, endPoint x: 596, endPoint y: 479, distance: 25.5
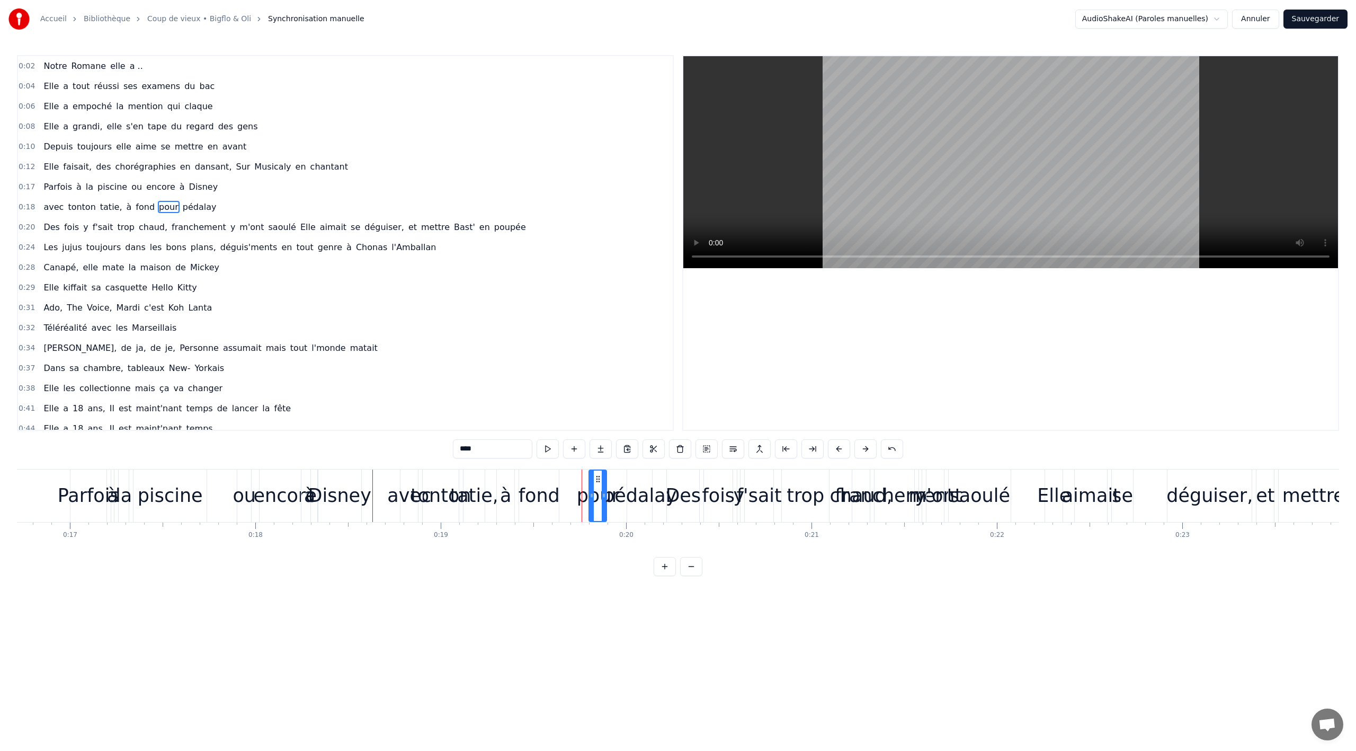
click at [596, 479] on icon at bounding box center [598, 479] width 8 height 8
drag, startPoint x: 595, startPoint y: 478, endPoint x: 582, endPoint y: 476, distance: 13.3
click at [577, 477] on icon at bounding box center [581, 479] width 8 height 8
click at [319, 223] on span "aimait" at bounding box center [333, 227] width 29 height 12
type input "******"
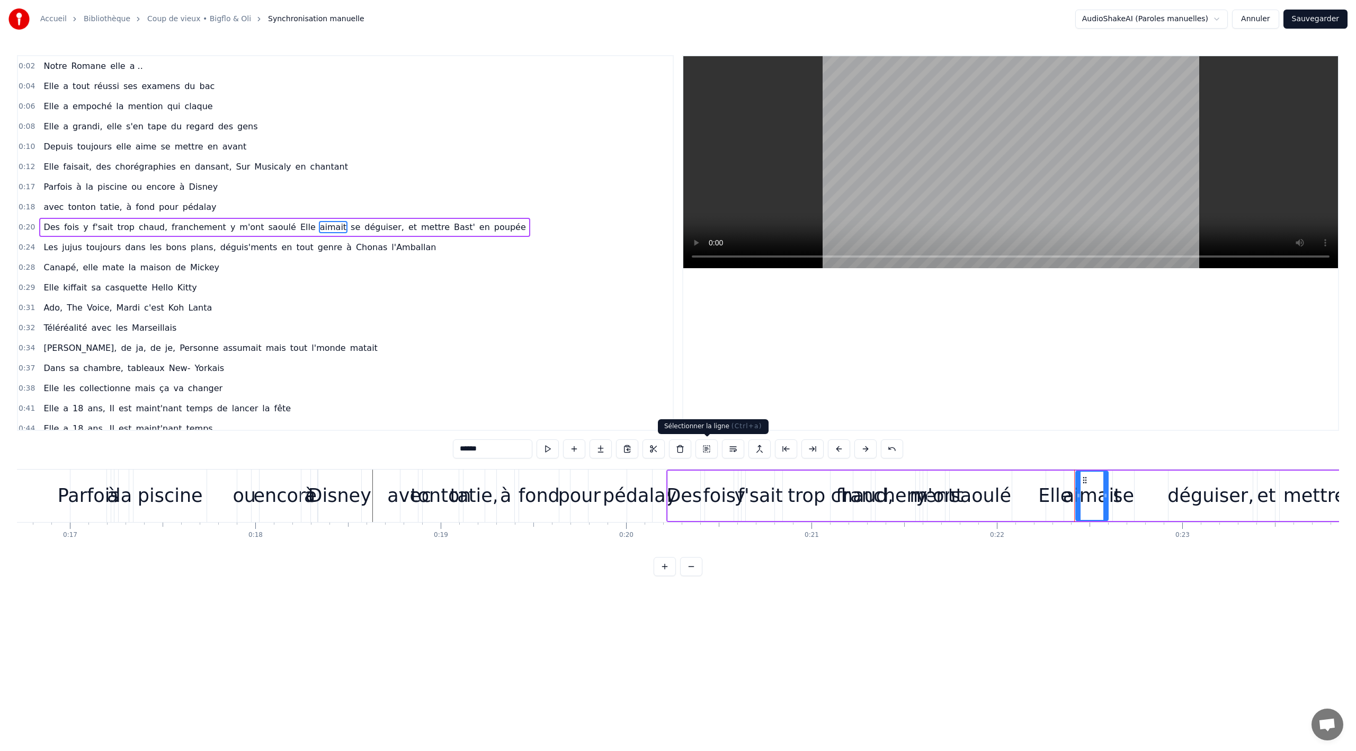
click at [704, 448] on button at bounding box center [706, 448] width 22 height 19
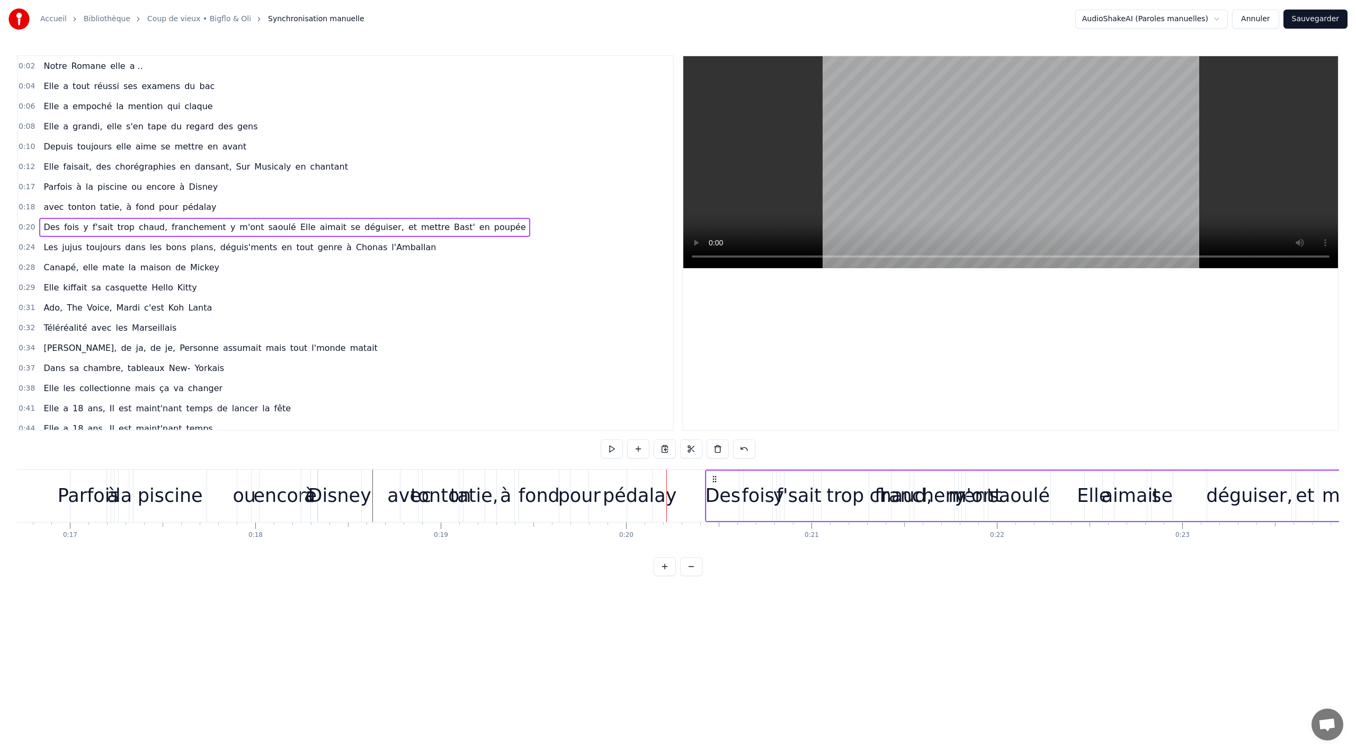
drag, startPoint x: 675, startPoint y: 477, endPoint x: 720, endPoint y: 470, distance: 45.5
click at [719, 471] on div "Des fois y f'sait trop chaud, franchement y m'ont saoulé Elle aimait se déguise…" at bounding box center [1134, 495] width 859 height 52
drag, startPoint x: 679, startPoint y: 478, endPoint x: 739, endPoint y: 476, distance: 60.4
click at [738, 476] on icon at bounding box center [734, 479] width 8 height 8
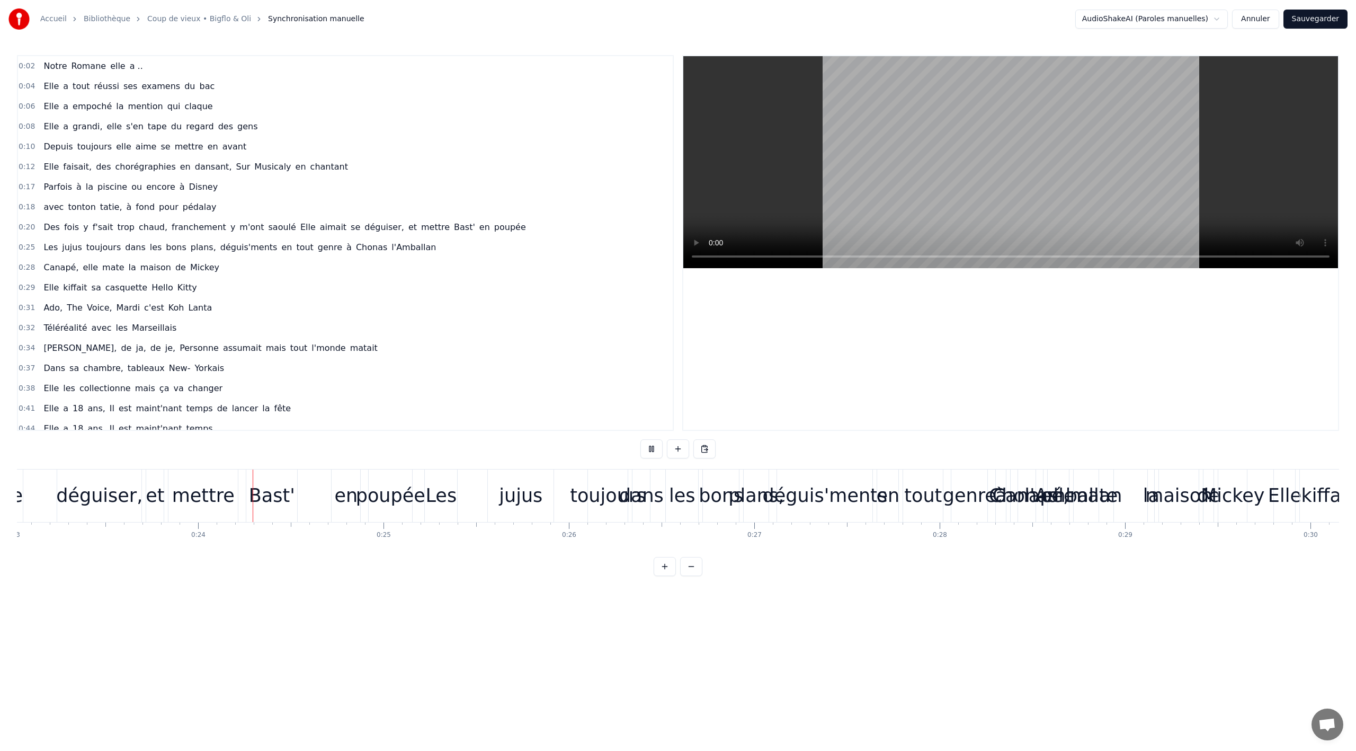
scroll to position [0, 4337]
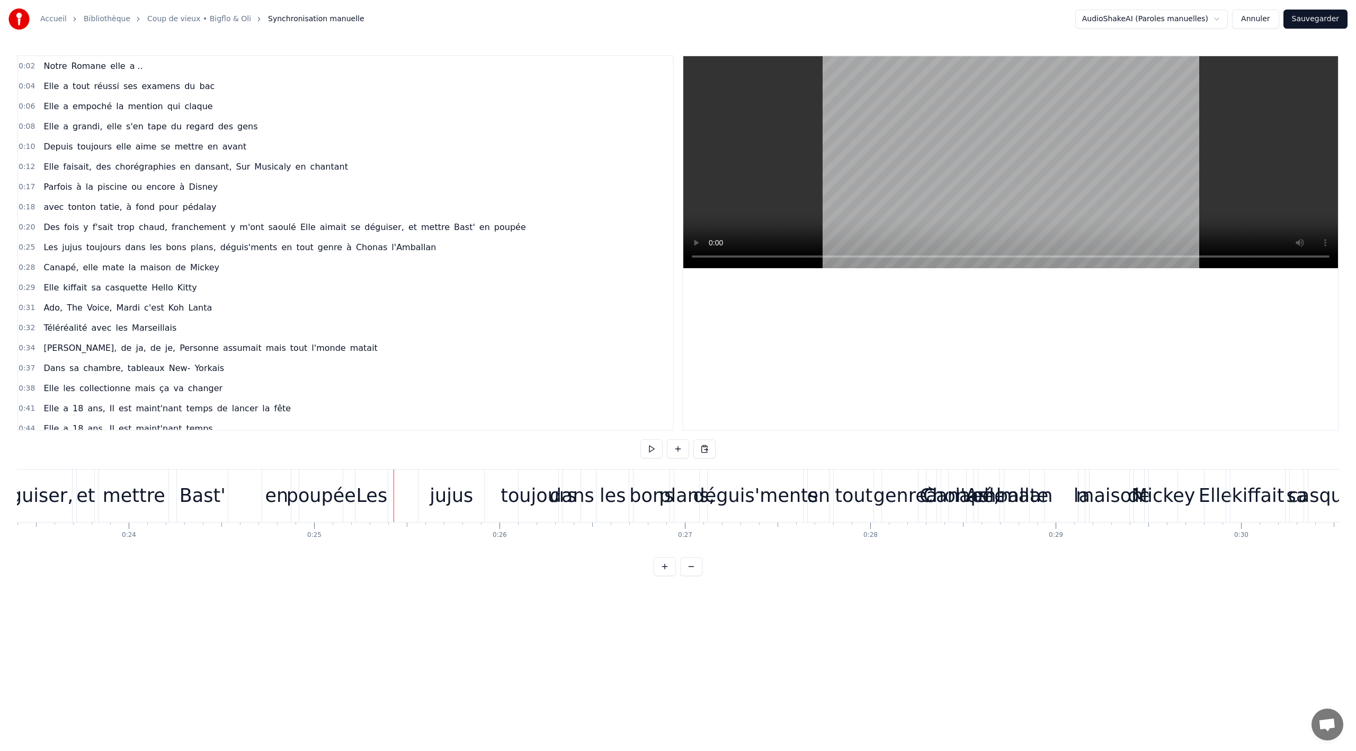
click at [335, 503] on div "poupée" at bounding box center [321, 495] width 69 height 28
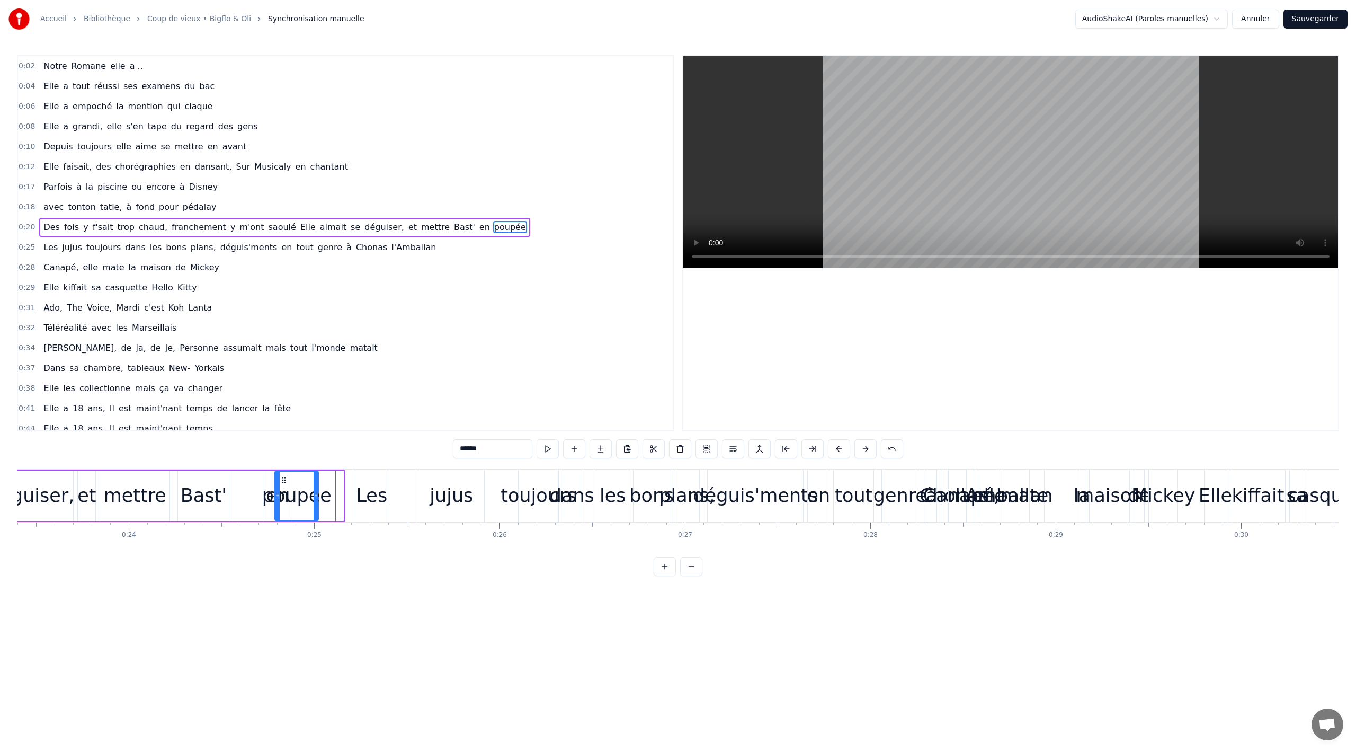
drag, startPoint x: 308, startPoint y: 482, endPoint x: 282, endPoint y: 484, distance: 25.5
click at [282, 484] on div "poupée" at bounding box center [296, 495] width 42 height 48
click at [266, 513] on div "en" at bounding box center [277, 495] width 29 height 50
type input "**"
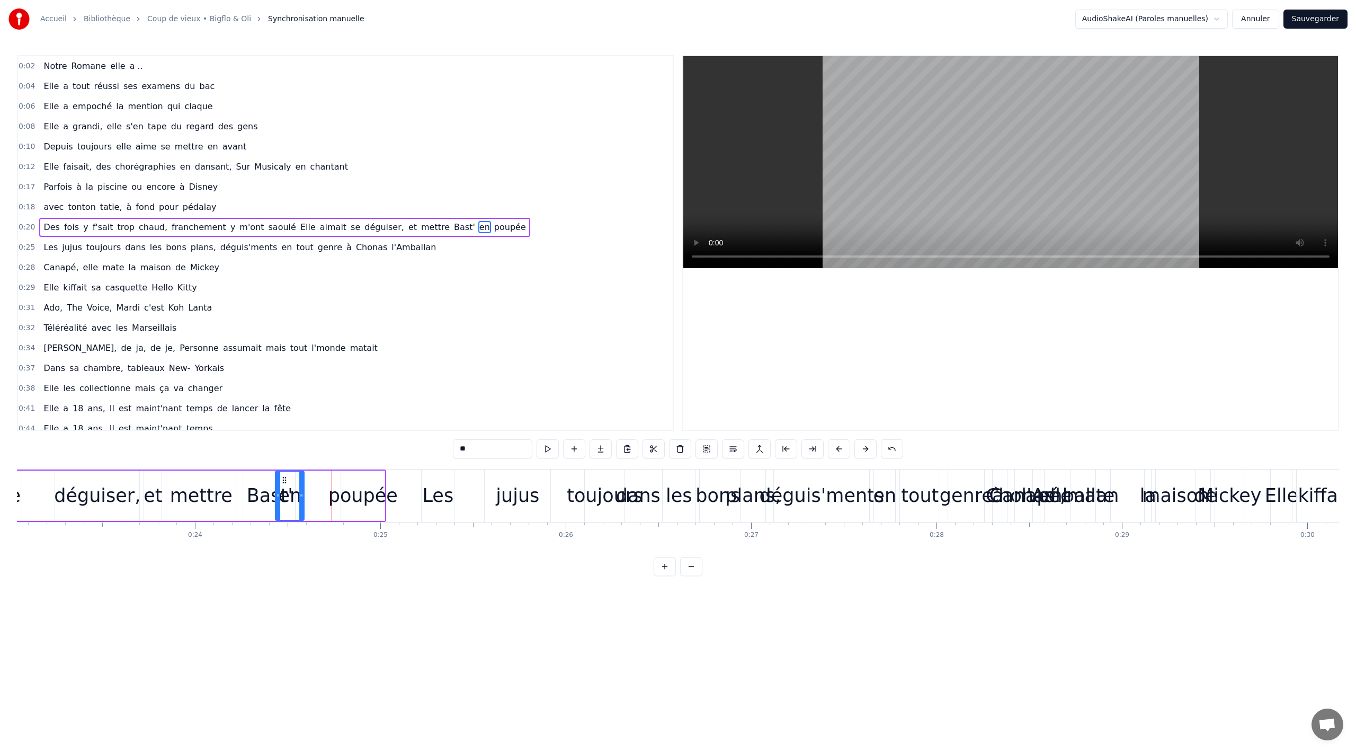
scroll to position [0, 4268]
drag, startPoint x: 271, startPoint y: 483, endPoint x: 301, endPoint y: 484, distance: 30.7
click at [298, 485] on div "en" at bounding box center [304, 495] width 28 height 48
click at [378, 478] on icon at bounding box center [380, 479] width 8 height 8
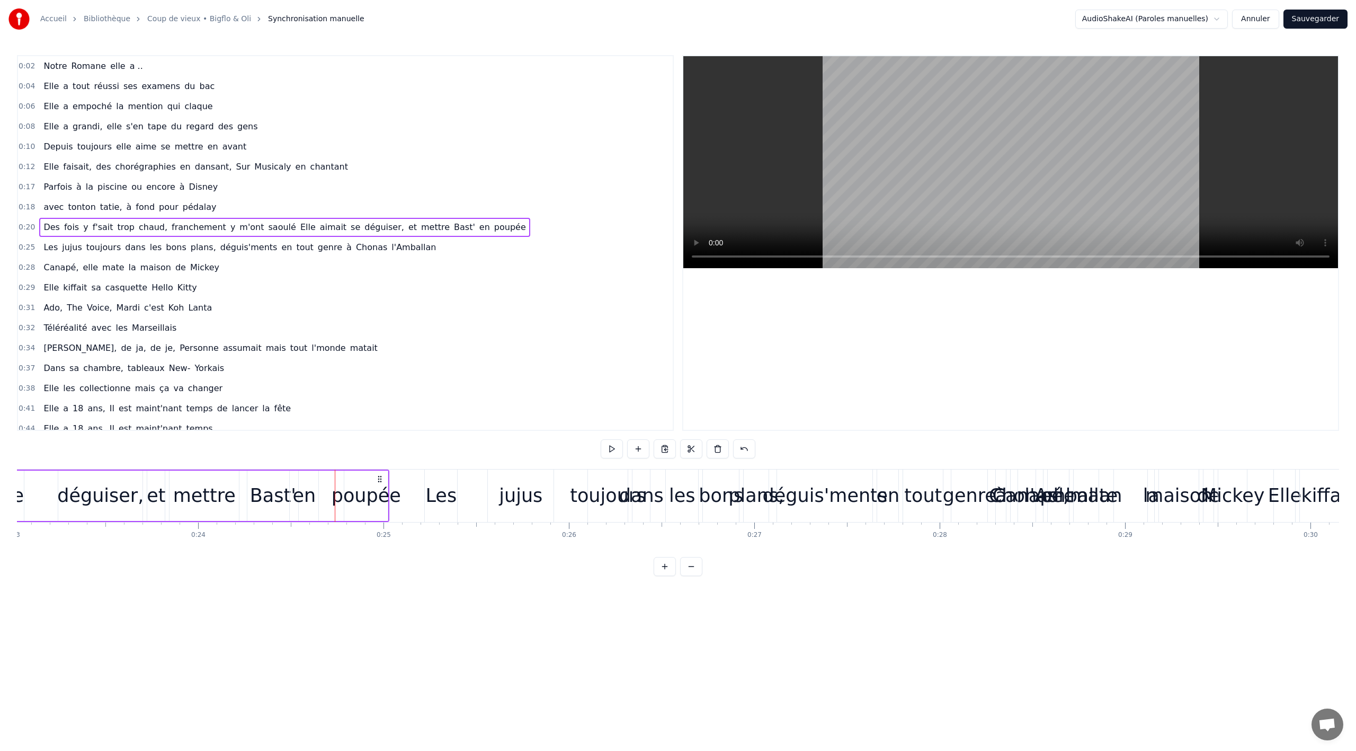
click at [359, 497] on div "poupée" at bounding box center [366, 495] width 69 height 28
drag, startPoint x: 352, startPoint y: 478, endPoint x: 332, endPoint y: 479, distance: 19.6
click at [332, 479] on icon at bounding box center [333, 480] width 8 height 8
click at [336, 564] on div "0:02 Notre Romane elle a .. 0:04 Elle a tout réussi ses examens du bac 0:06 Ell…" at bounding box center [678, 315] width 1322 height 521
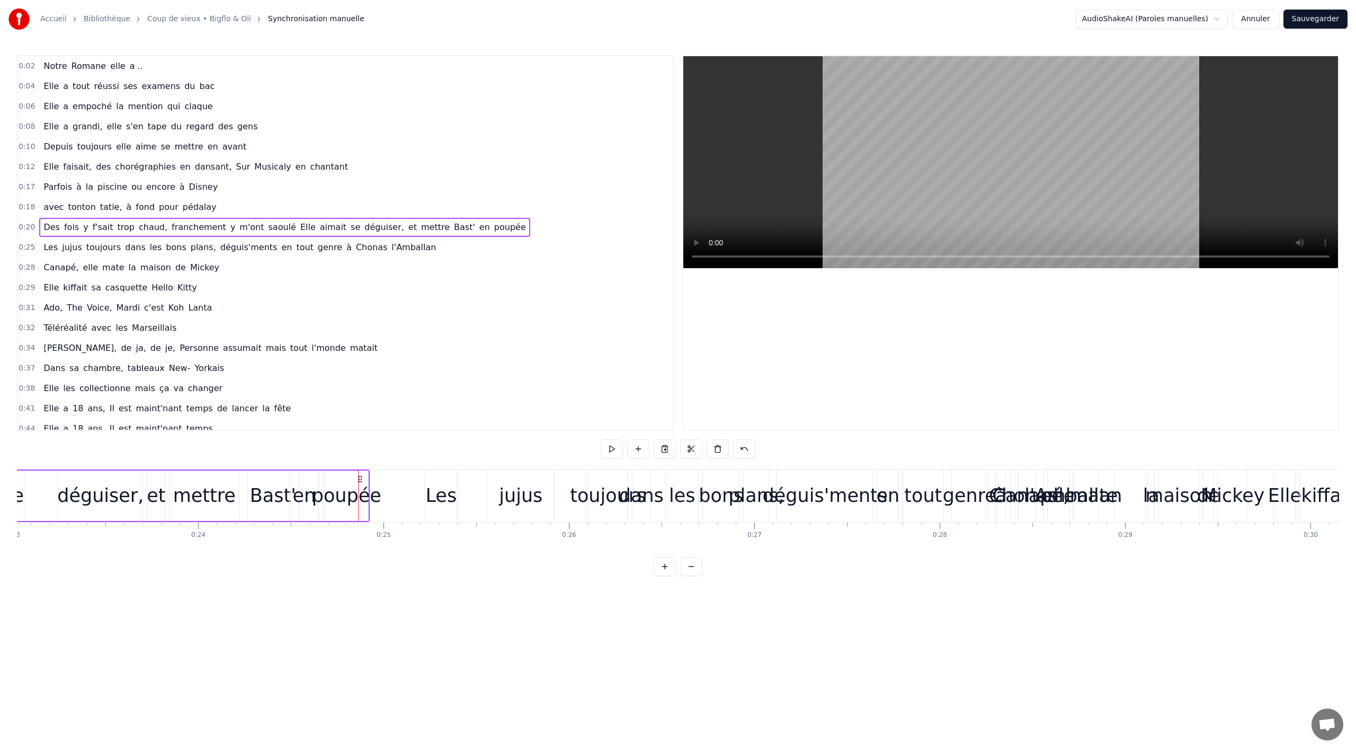
scroll to position [0, 4244]
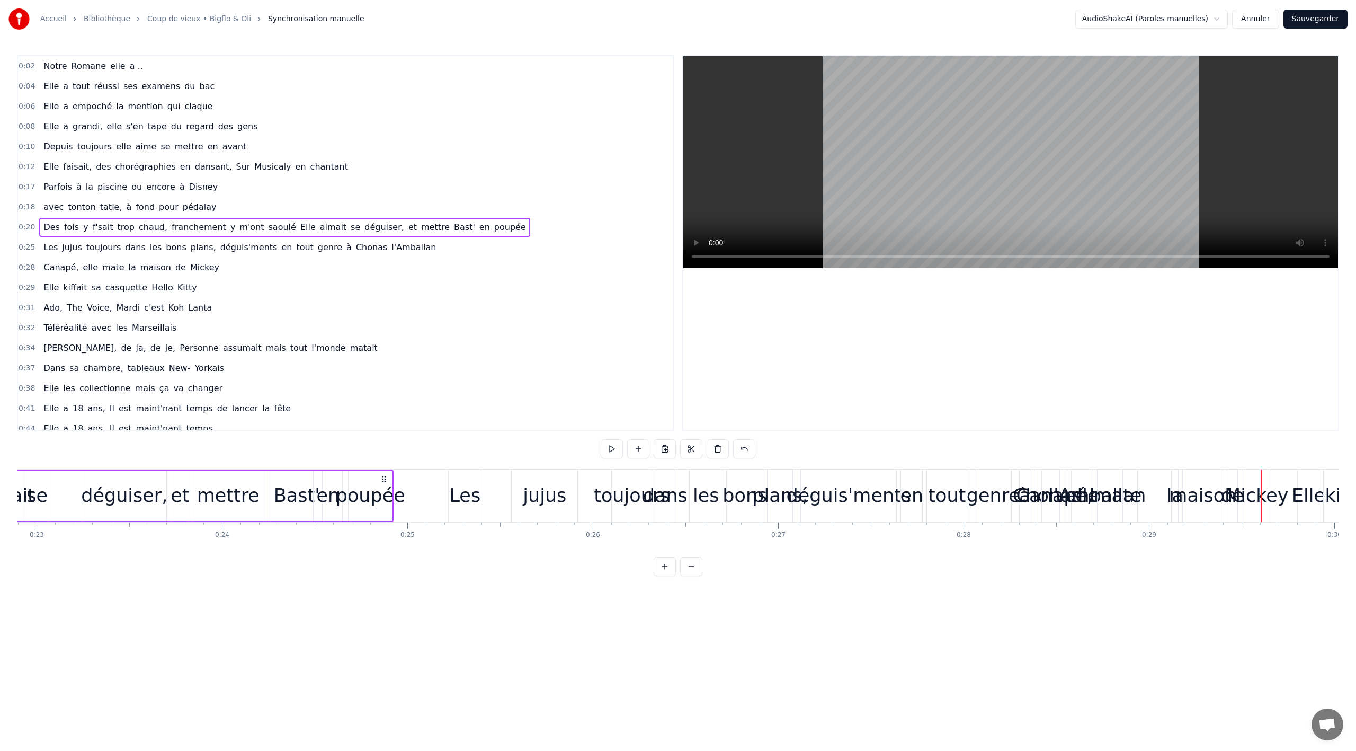
click at [543, 496] on div "jujus" at bounding box center [544, 495] width 43 height 28
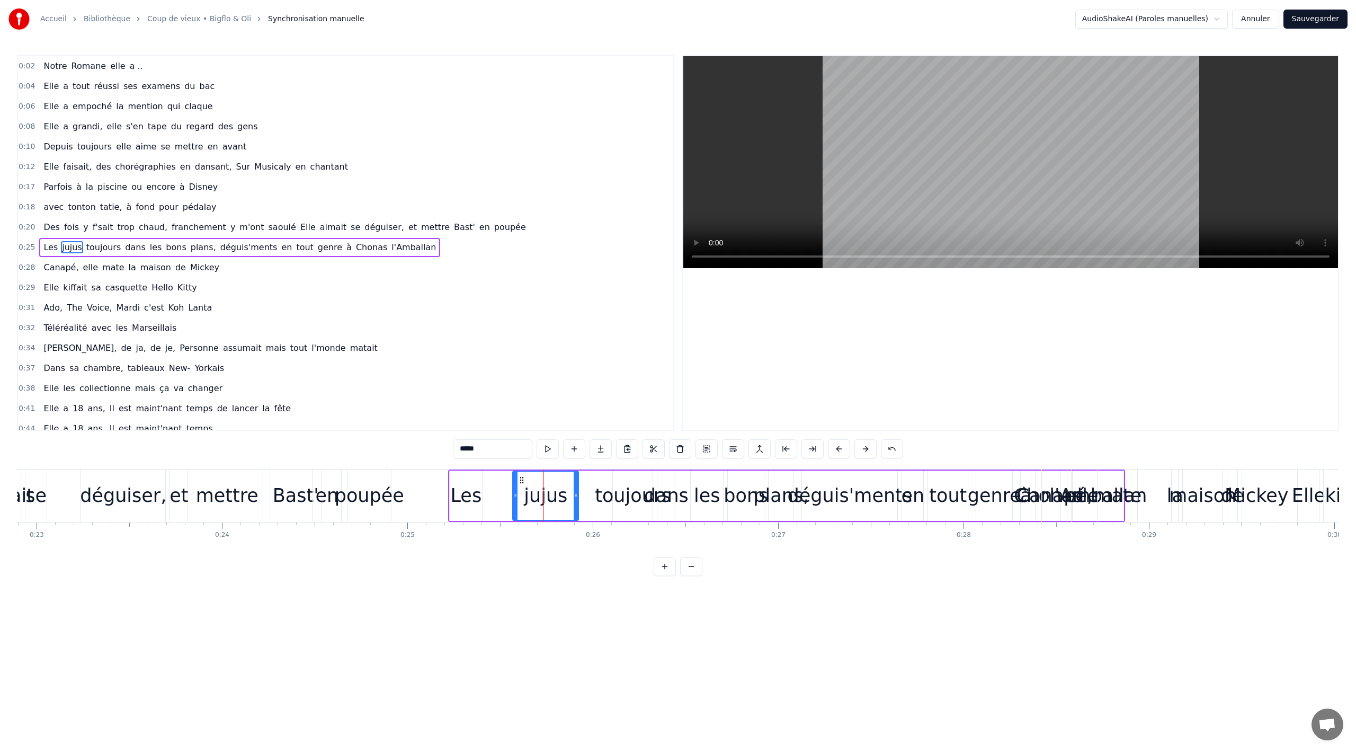
scroll to position [4, 0]
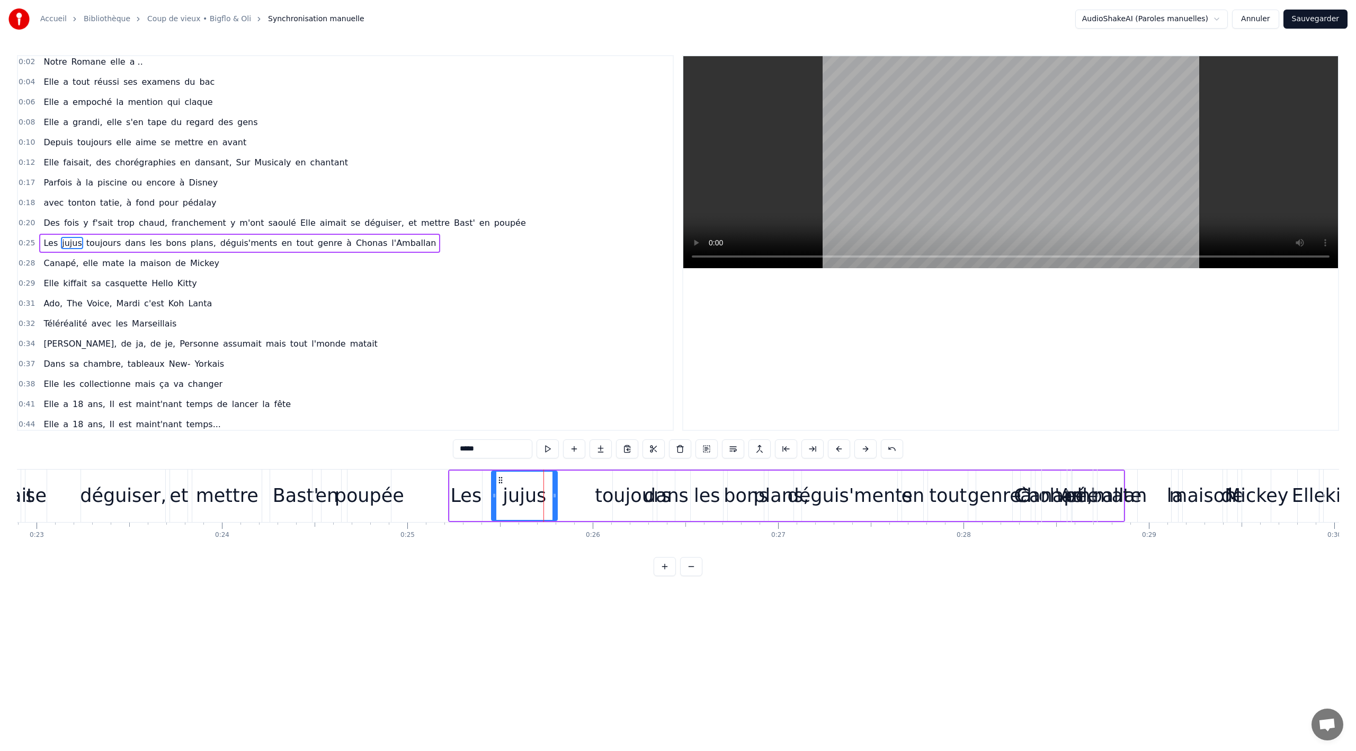
drag, startPoint x: 521, startPoint y: 477, endPoint x: 499, endPoint y: 478, distance: 21.2
click at [499, 478] on icon at bounding box center [500, 480] width 8 height 8
click at [611, 478] on div "Les jujus toujours dans les bons plans, déguis'ments en tout genre à Chonas l'A…" at bounding box center [786, 495] width 677 height 52
click at [632, 496] on div "toujours" at bounding box center [633, 495] width 76 height 28
drag, startPoint x: 615, startPoint y: 480, endPoint x: 554, endPoint y: 484, distance: 62.1
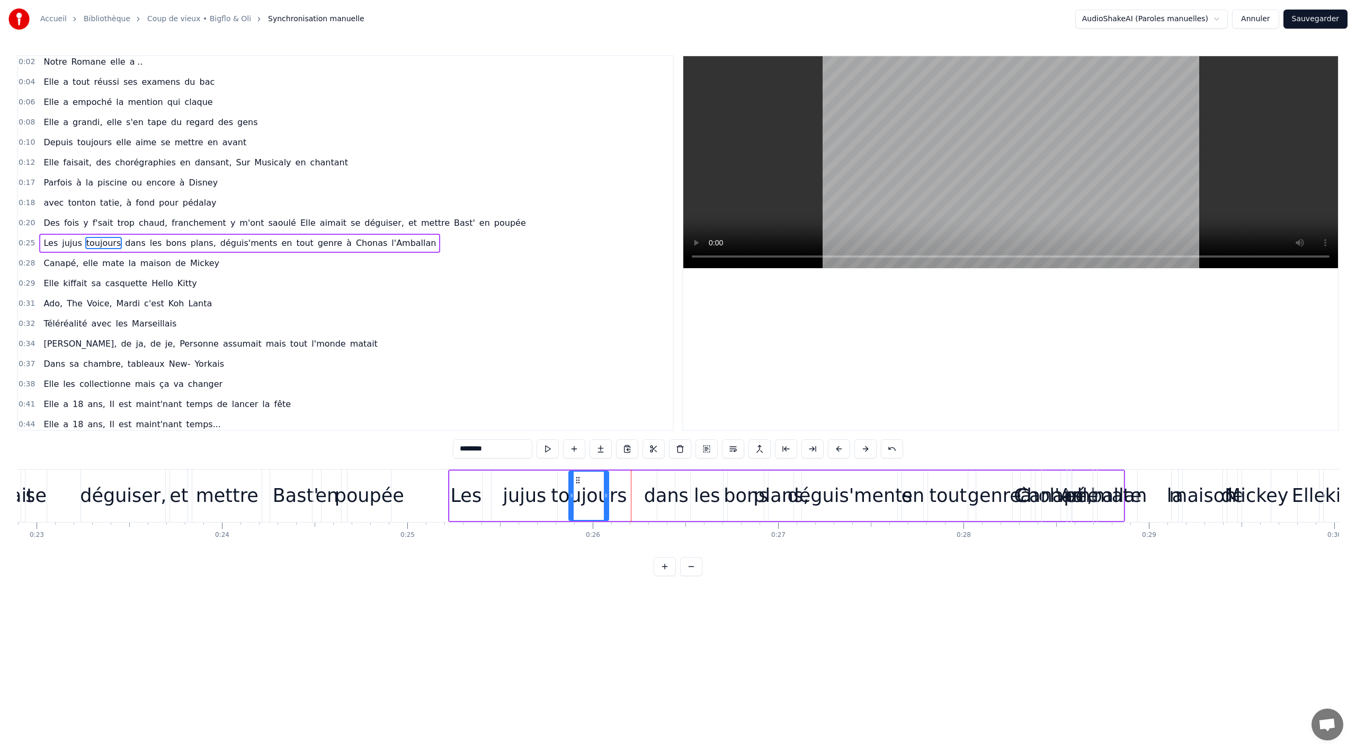
click at [579, 481] on icon at bounding box center [578, 480] width 8 height 8
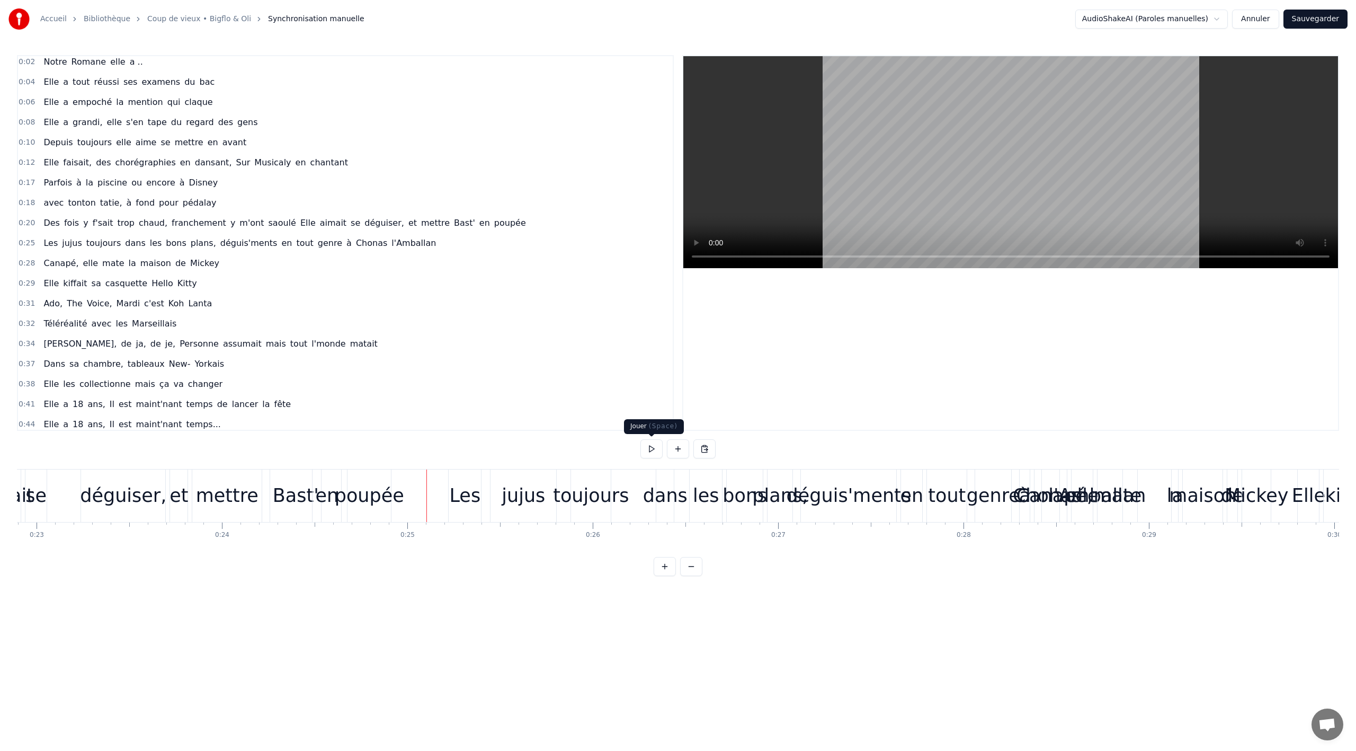
click at [650, 447] on button at bounding box center [651, 448] width 22 height 19
click at [650, 448] on button at bounding box center [651, 448] width 22 height 19
click at [761, 493] on div "plans," at bounding box center [780, 495] width 56 height 28
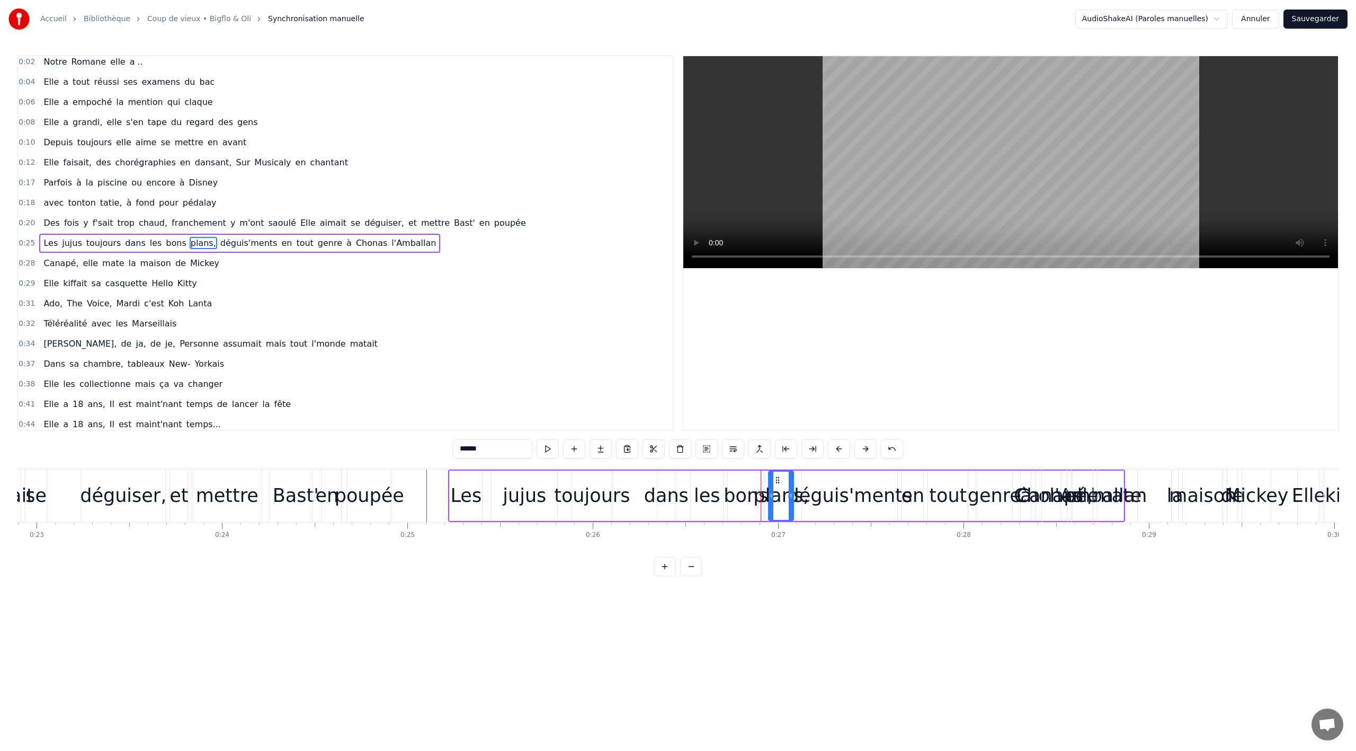
click at [730, 497] on div "bons" at bounding box center [746, 495] width 44 height 28
click at [841, 497] on div "déguis'ments" at bounding box center [850, 495] width 125 height 28
click at [662, 576] on button at bounding box center [665, 566] width 22 height 19
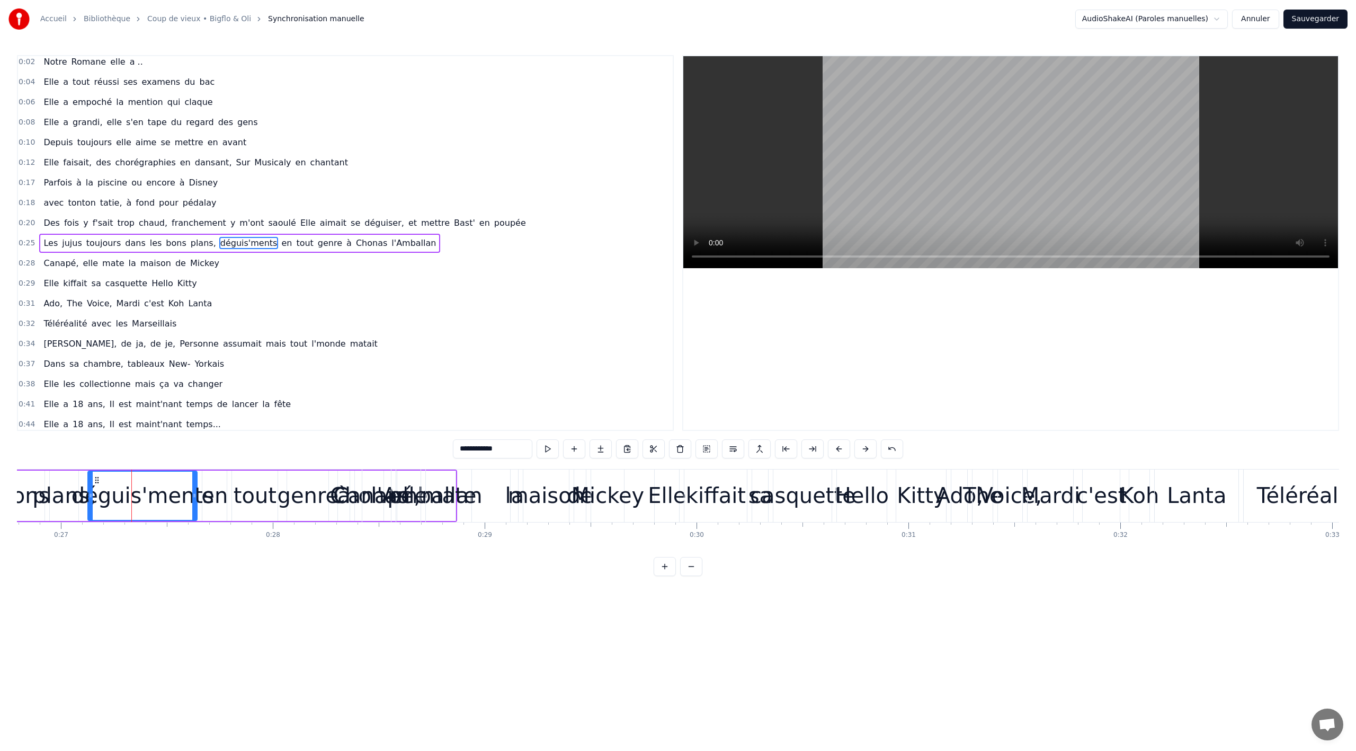
scroll to position [0, 5737]
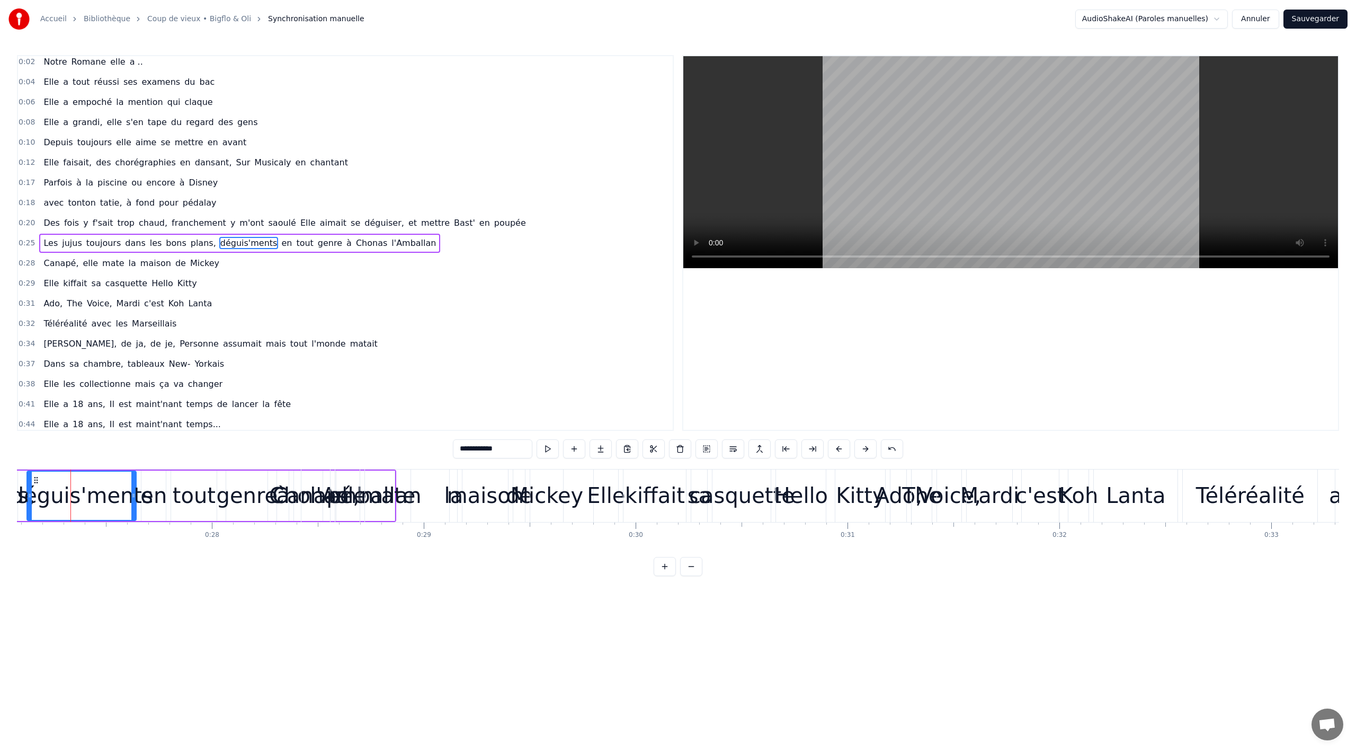
click at [294, 490] on div "Canapé," at bounding box center [315, 495] width 87 height 32
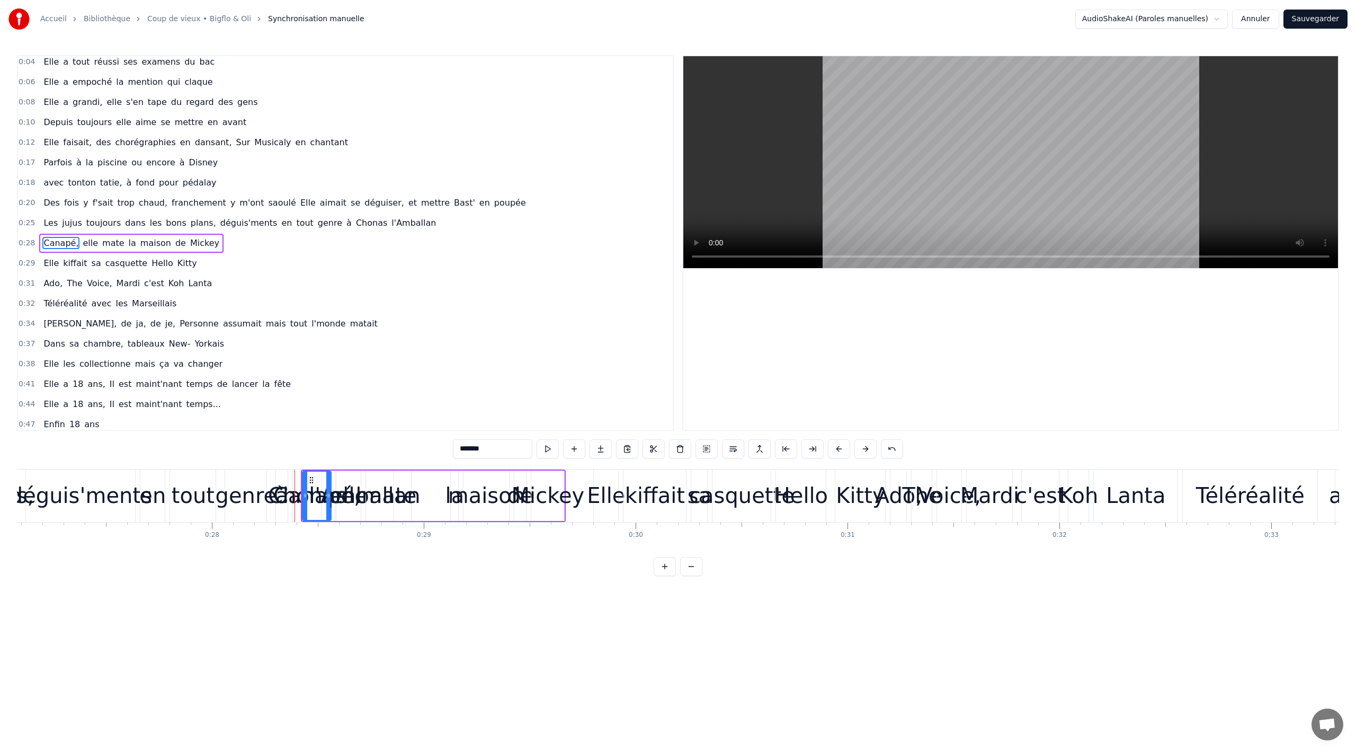
click at [590, 485] on div "Elle" at bounding box center [606, 495] width 38 height 32
type input "****"
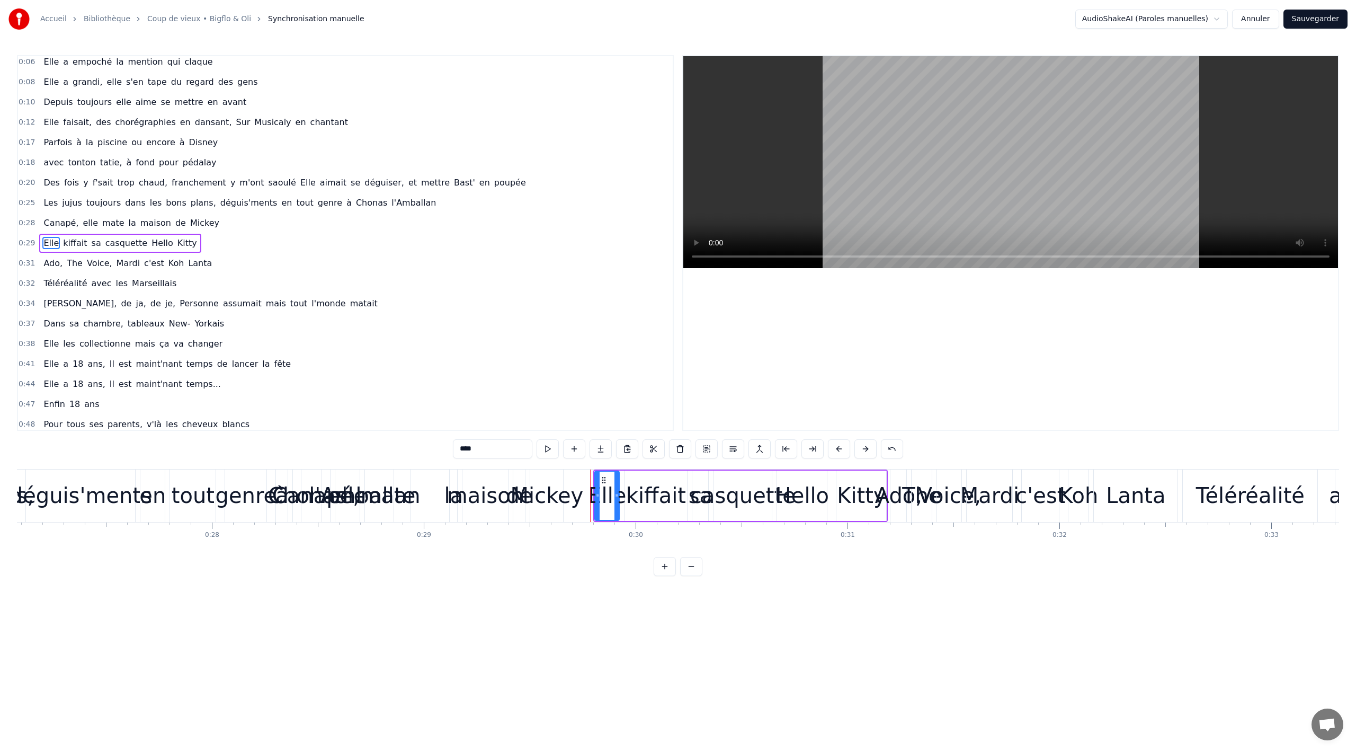
click at [275, 474] on div "Les jujus toujours dans les bons plans, déguis'ments en tout genre à Chonas l'A…" at bounding box center [9, 495] width 773 height 52
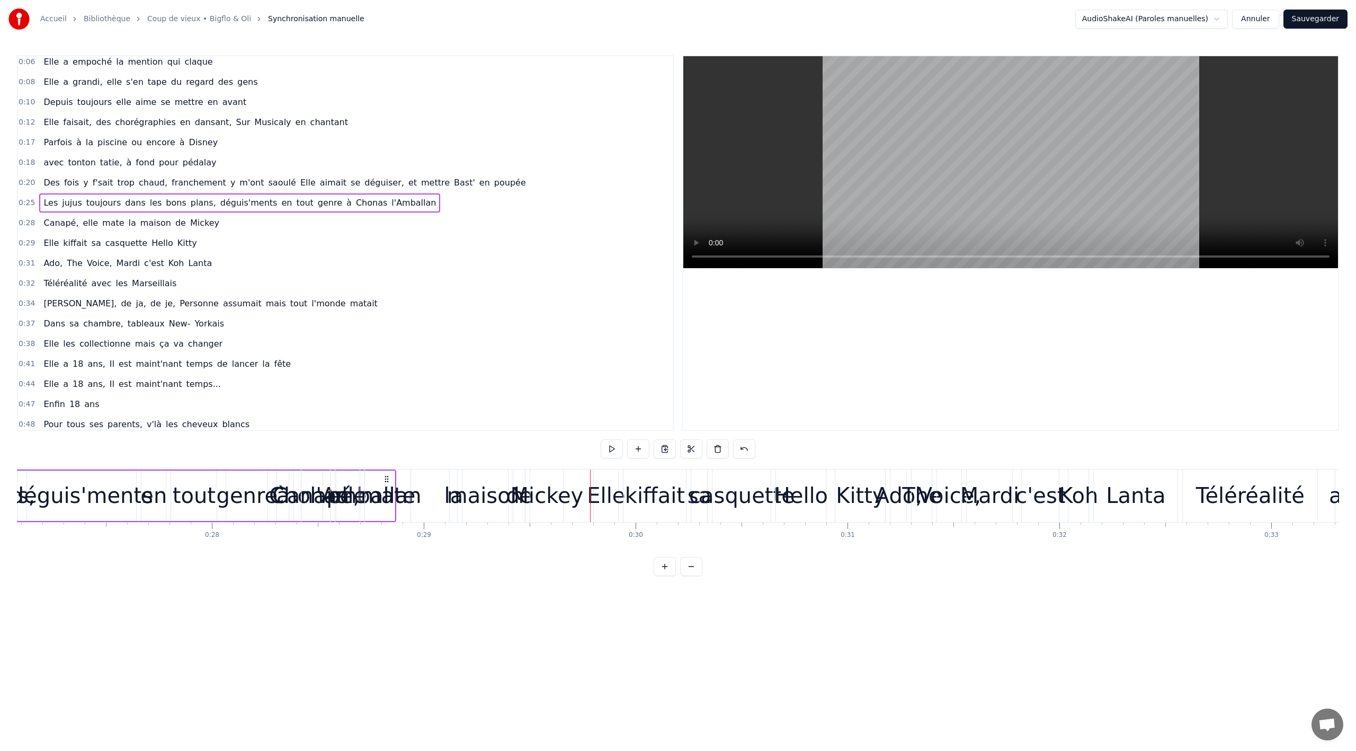
click at [266, 475] on div "genre" at bounding box center [246, 495] width 41 height 50
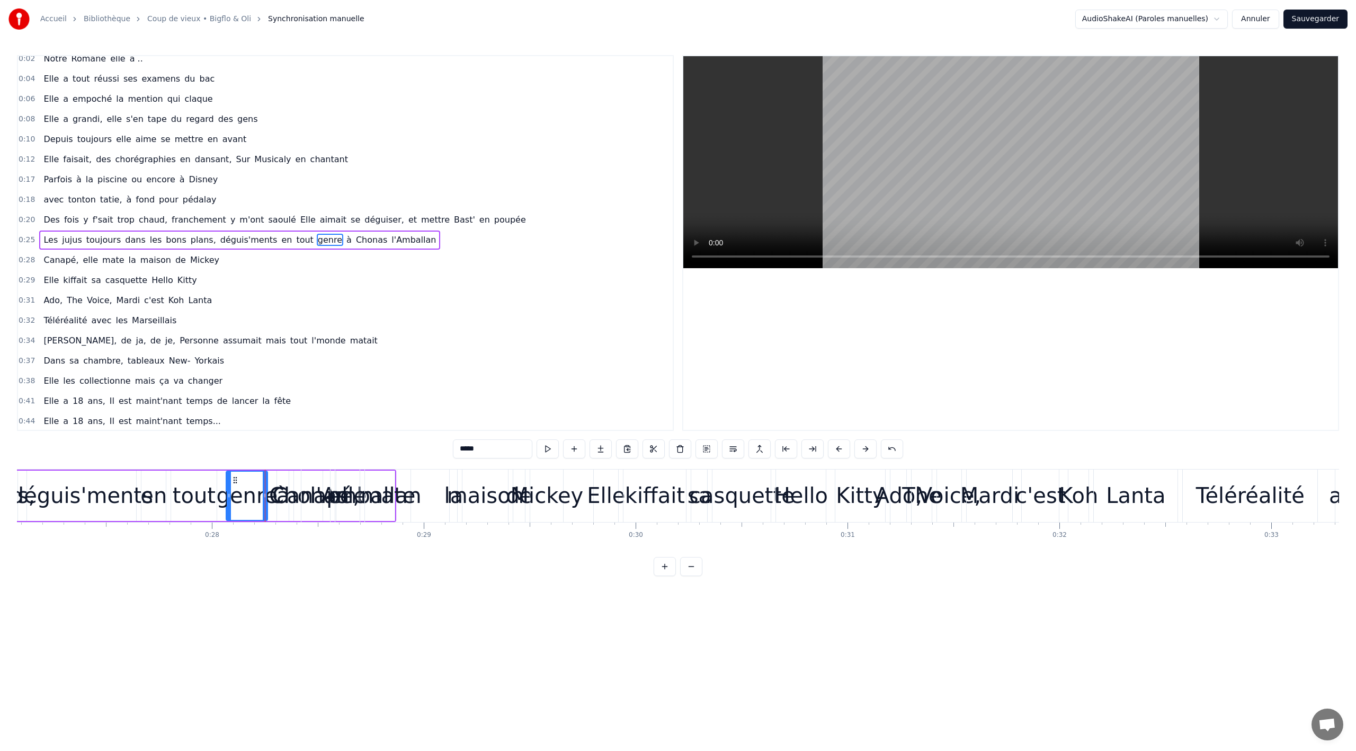
scroll to position [4, 0]
click at [269, 473] on div "Les jujus toujours dans les bons plans, déguis'ments en tout genre à Chonas l'A…" at bounding box center [9, 495] width 773 height 52
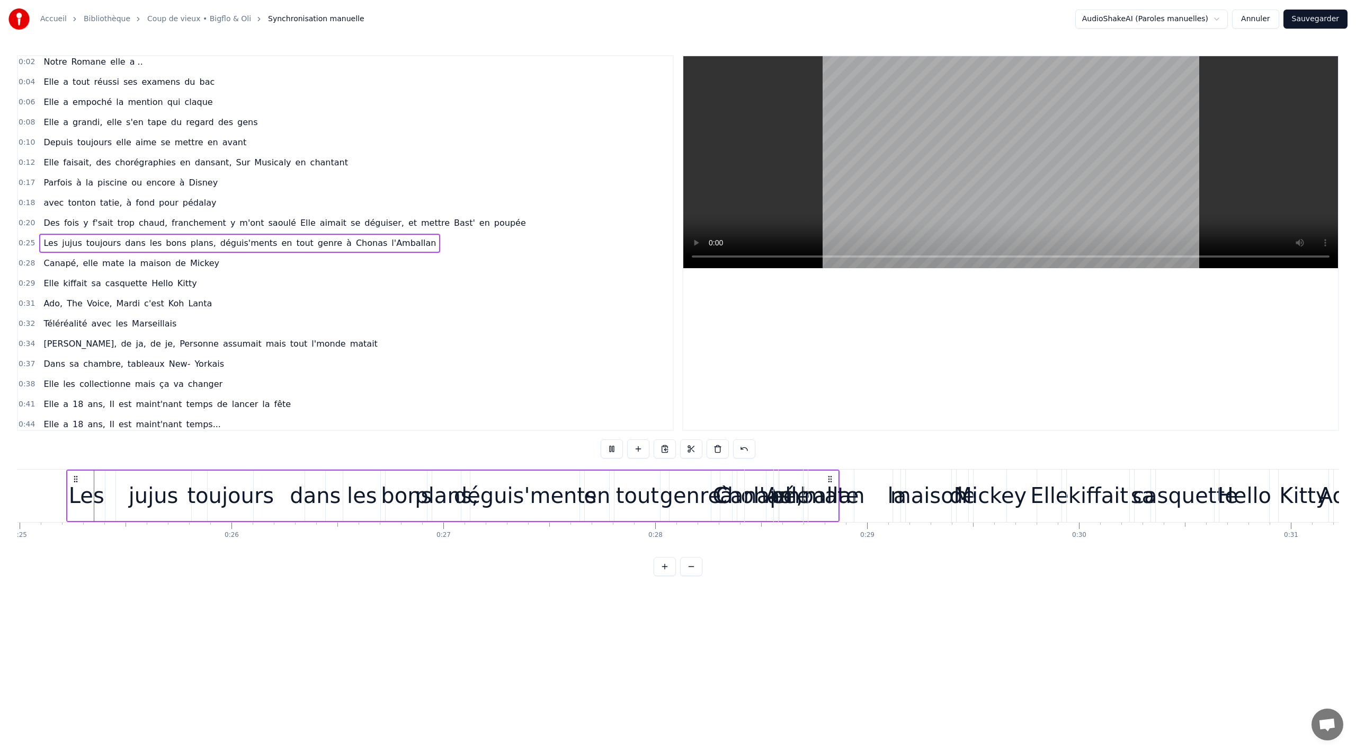
scroll to position [0, 5290]
click at [740, 498] on div "Canapé," at bounding box center [762, 495] width 87 height 32
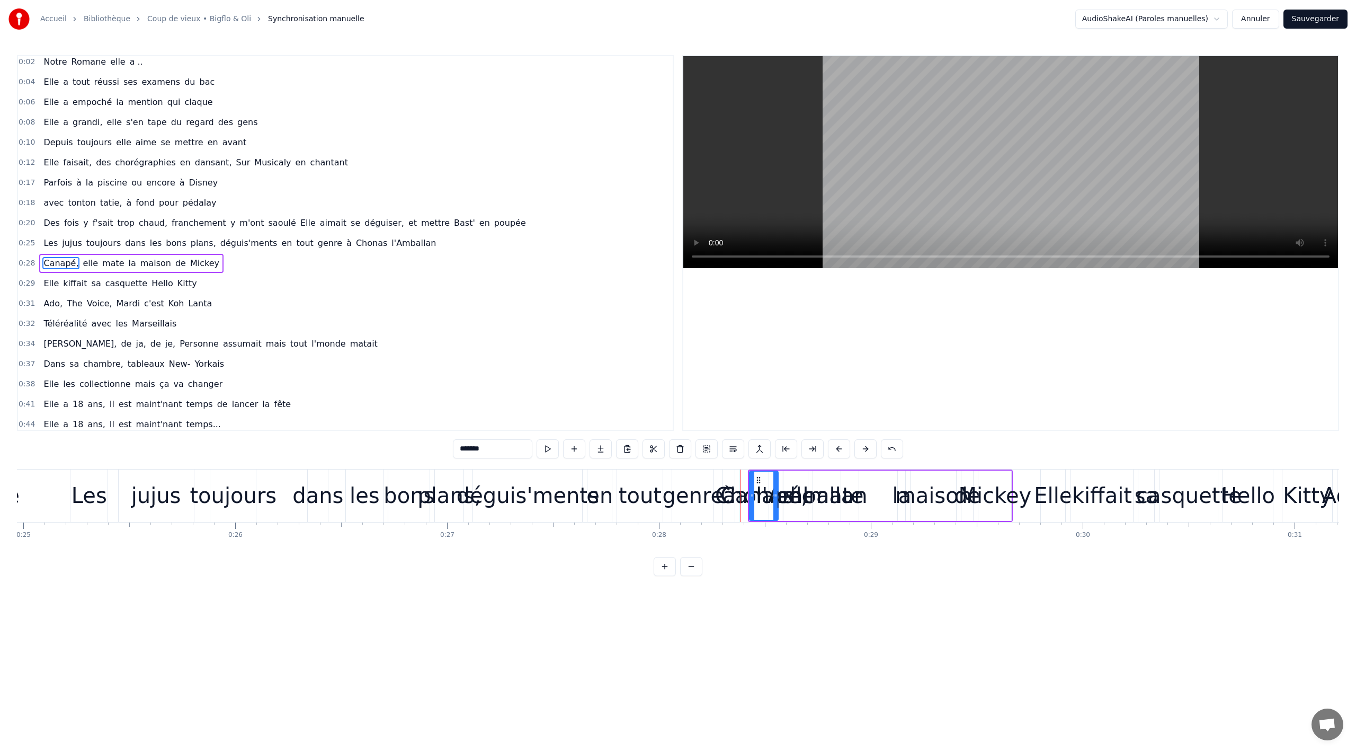
scroll to position [24, 0]
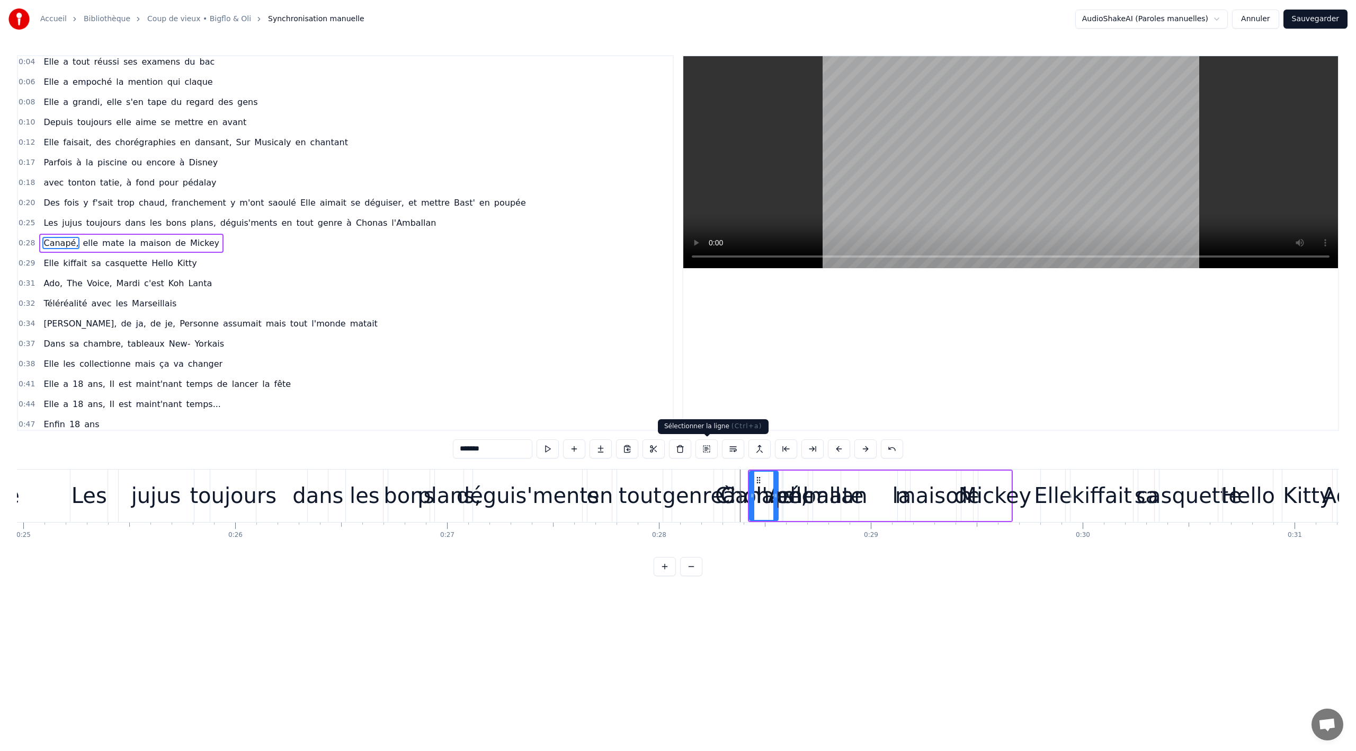
click at [707, 450] on button at bounding box center [706, 448] width 22 height 19
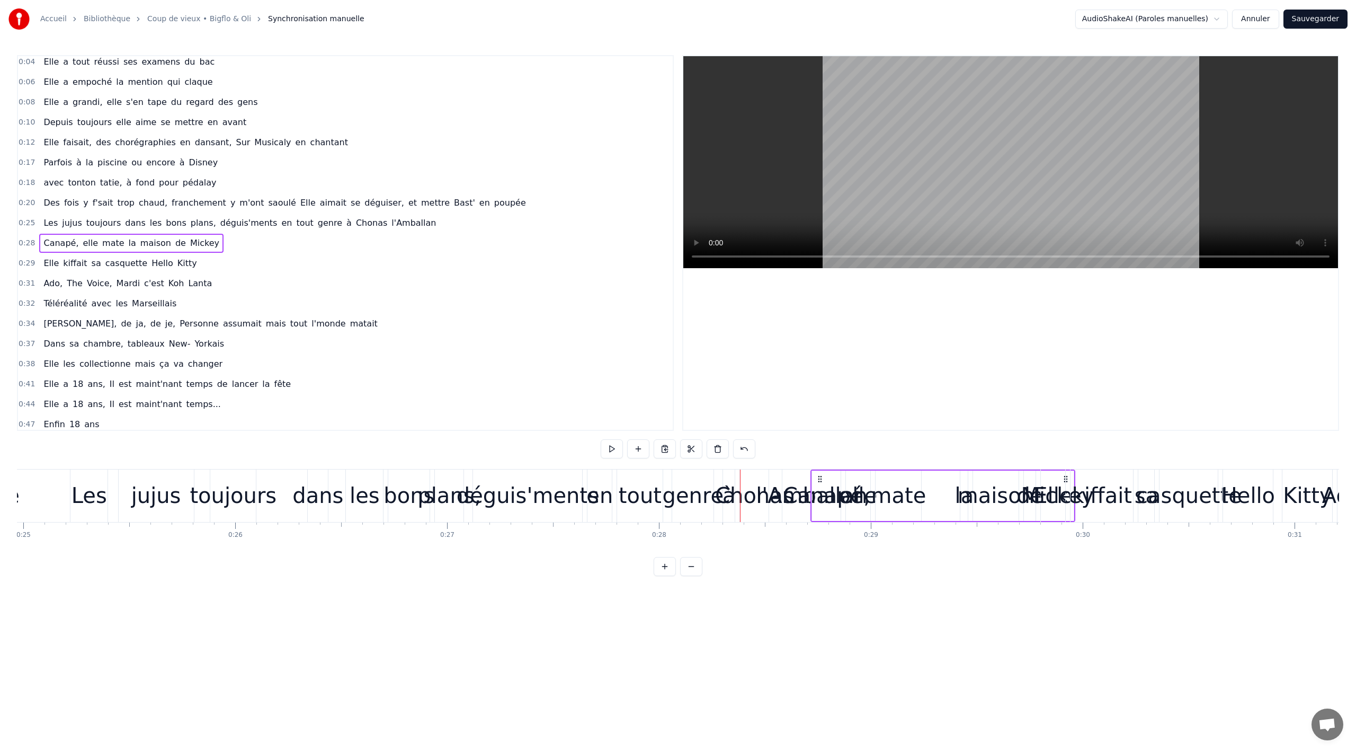
drag, startPoint x: 756, startPoint y: 475, endPoint x: 818, endPoint y: 477, distance: 62.5
click at [818, 477] on icon at bounding box center [820, 479] width 8 height 8
drag, startPoint x: 776, startPoint y: 480, endPoint x: 842, endPoint y: 477, distance: 66.3
click at [842, 477] on icon at bounding box center [839, 479] width 8 height 8
click at [699, 485] on div "genre" at bounding box center [693, 495] width 61 height 32
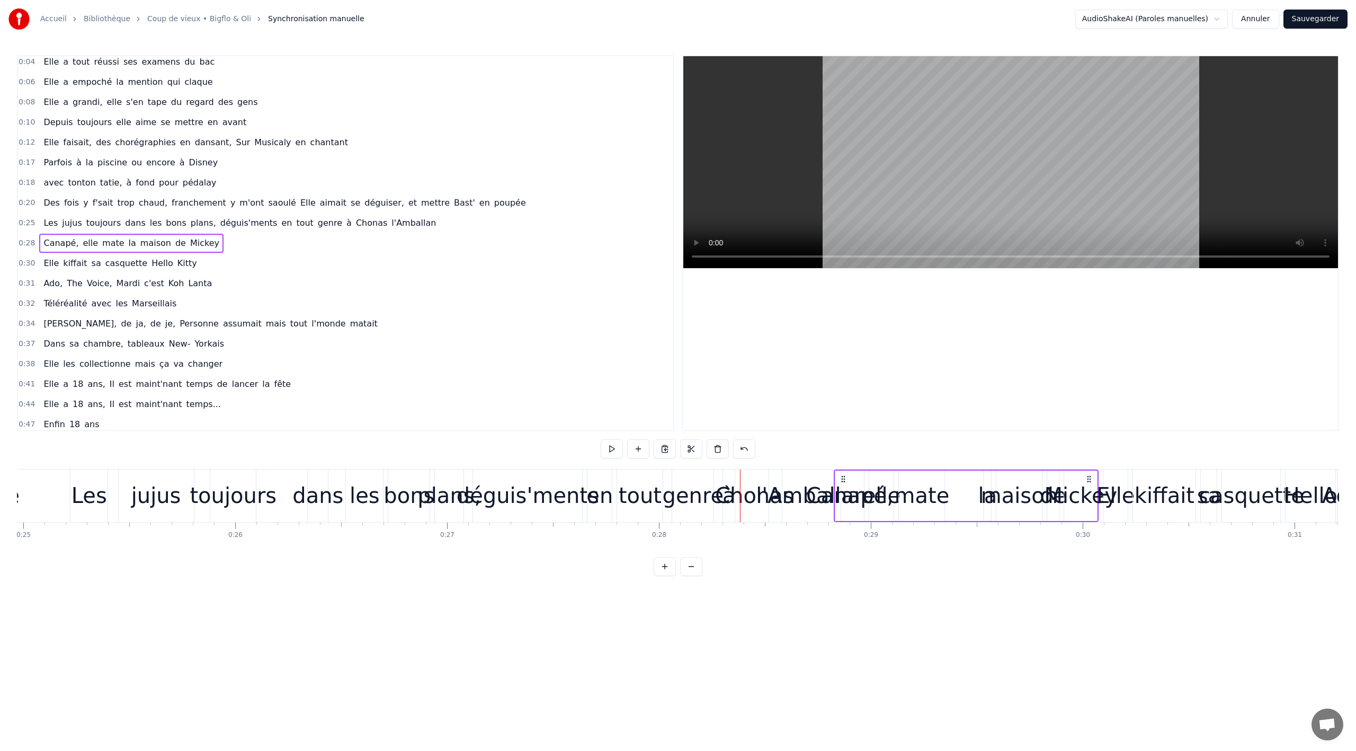
scroll to position [4, 0]
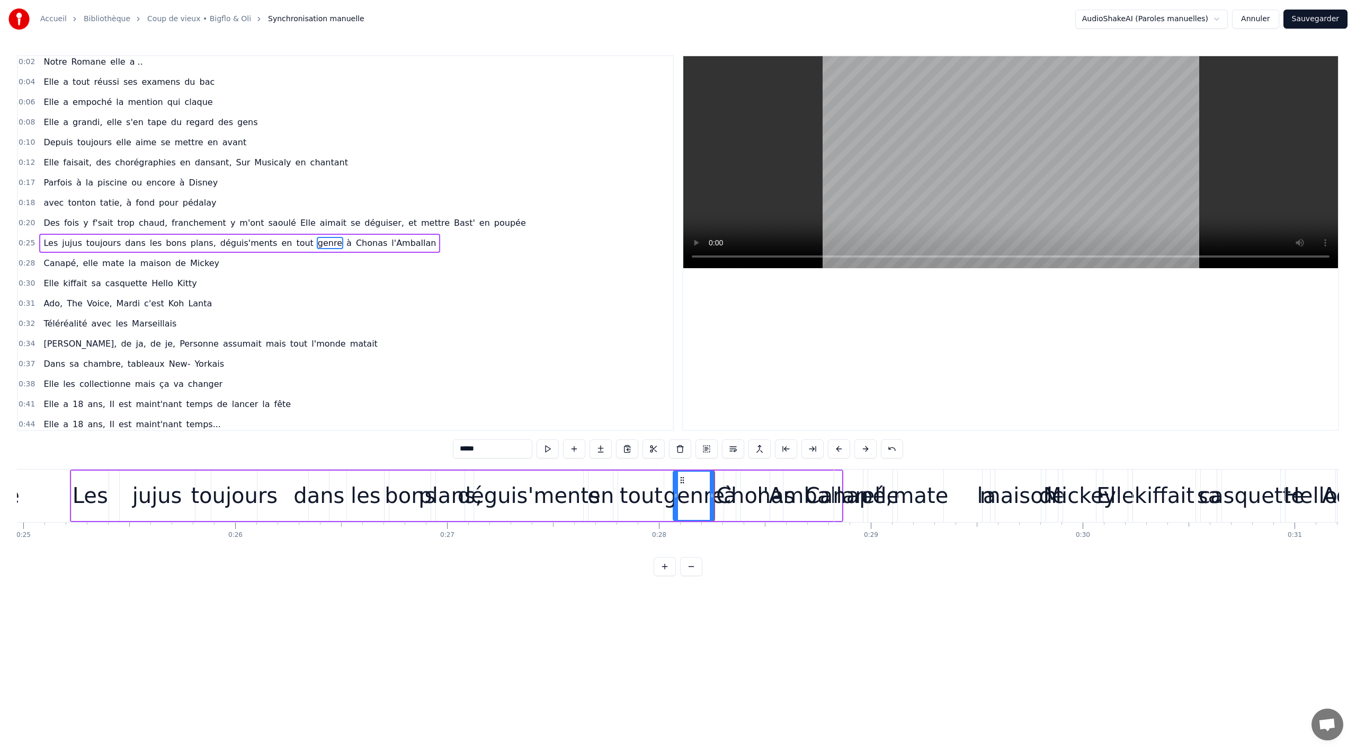
click at [602, 483] on div "en" at bounding box center [600, 495] width 26 height 32
click at [569, 472] on div "déguis'ments" at bounding box center [528, 495] width 109 height 50
type input "**********"
click at [673, 566] on button at bounding box center [665, 566] width 22 height 19
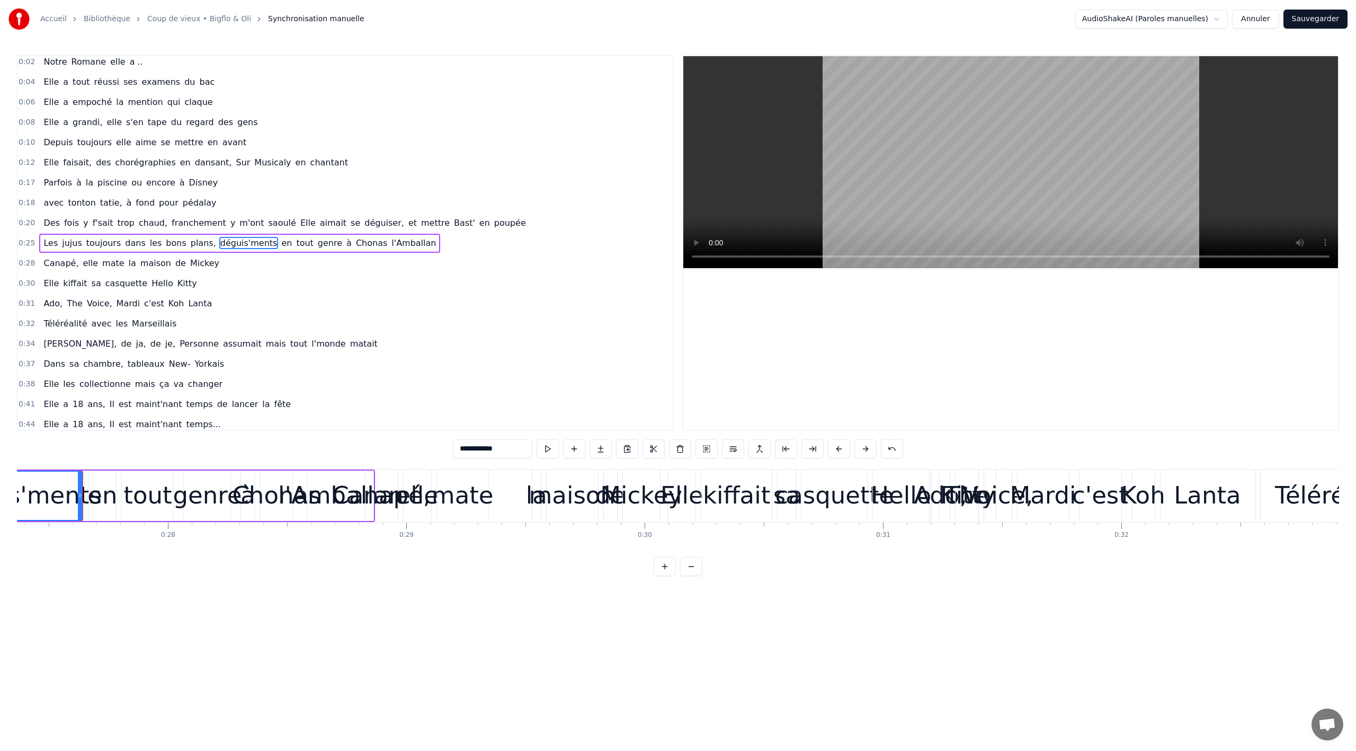
scroll to position [0, 6535]
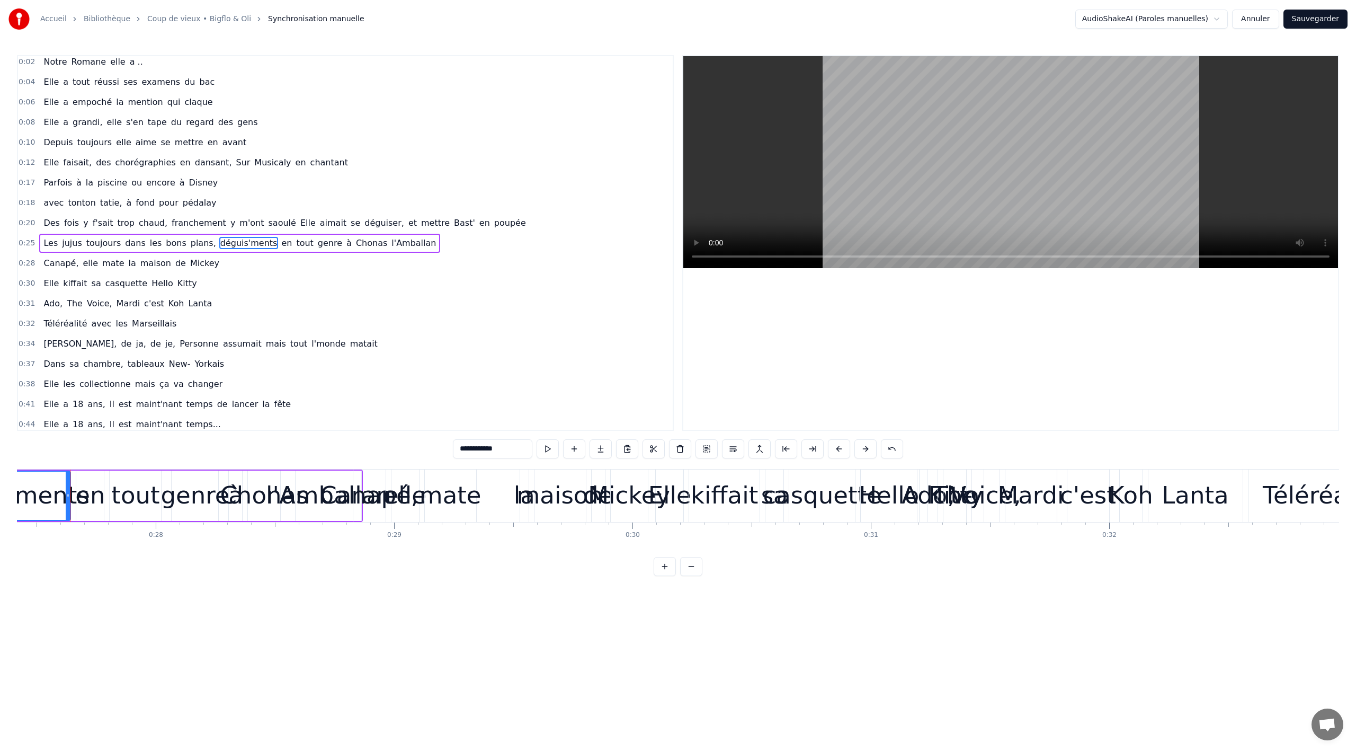
click at [44, 235] on div "Les jujus toujours dans les bons plans, déguis'ments en tout genre à Chonas l'A…" at bounding box center [239, 243] width 401 height 19
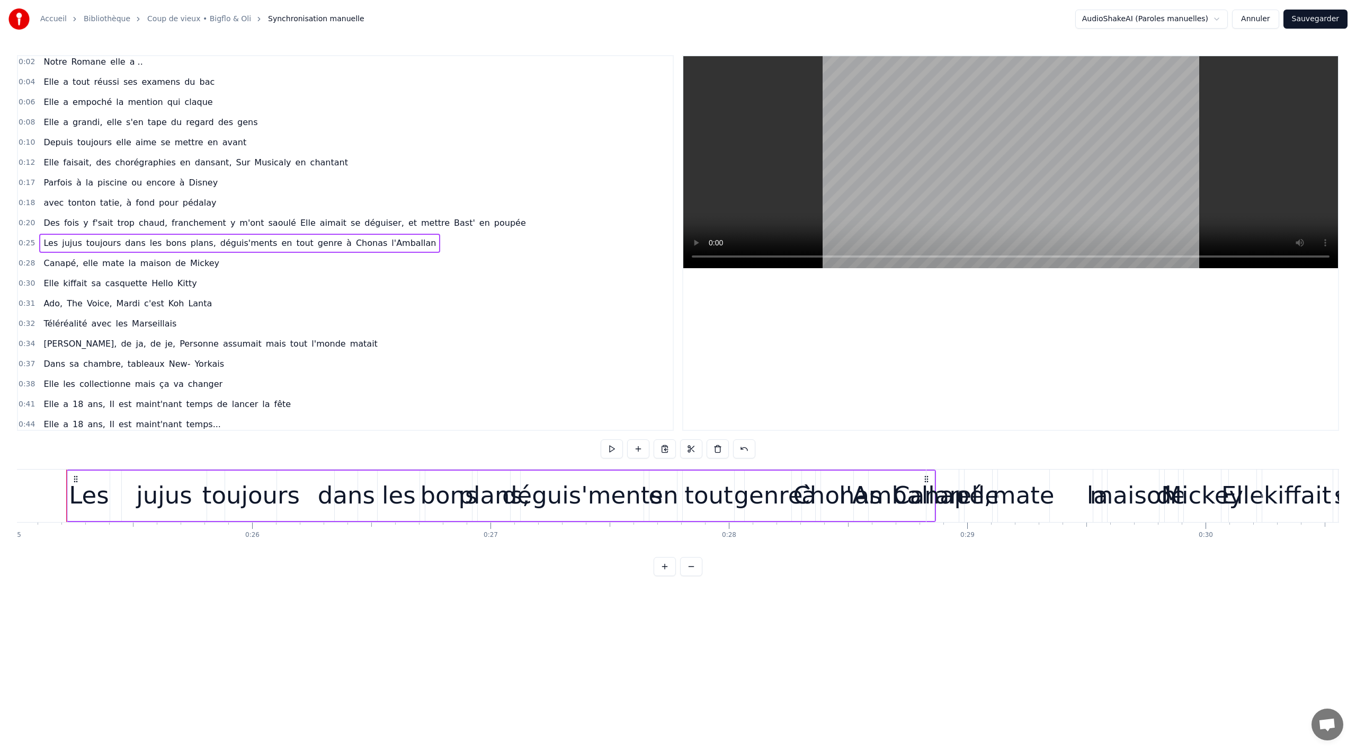
scroll to position [0, 5958]
click at [260, 268] on div "0:28 Canapé, elle mate la maison de [PERSON_NAME]" at bounding box center [345, 263] width 655 height 20
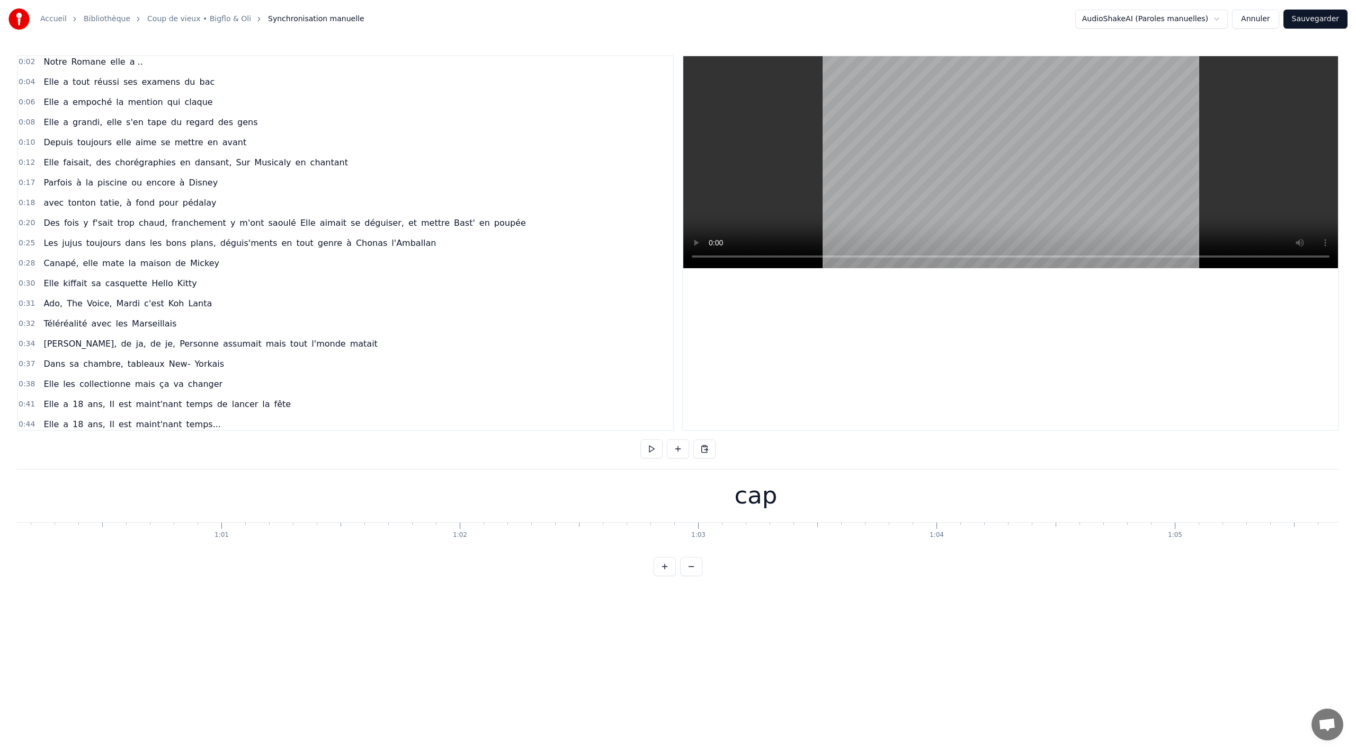
scroll to position [0, 15382]
drag, startPoint x: 397, startPoint y: 559, endPoint x: 390, endPoint y: 551, distance: 10.1
click at [389, 554] on div "0:02 Notre Romane elle a .. 0:04 Elle a tout réussi ses examens du bac 0:06 Ell…" at bounding box center [678, 315] width 1322 height 521
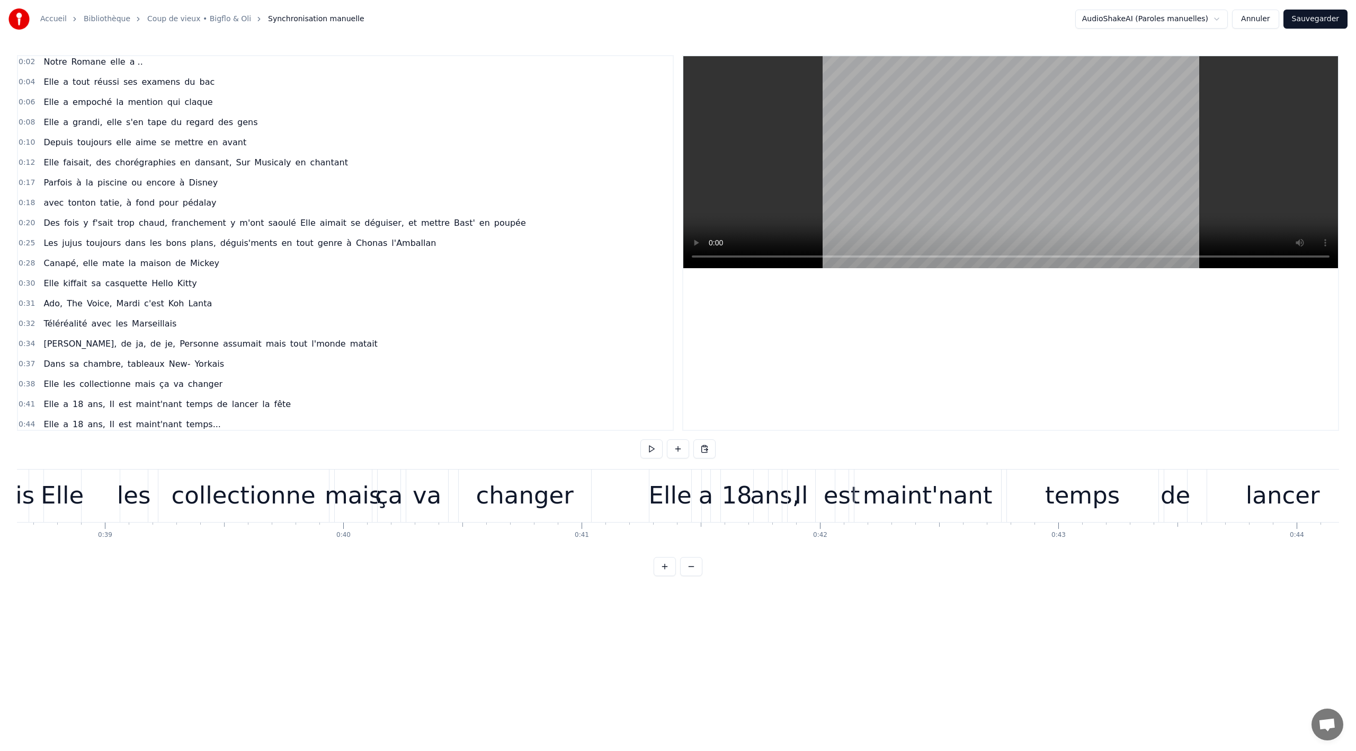
scroll to position [0, 8938]
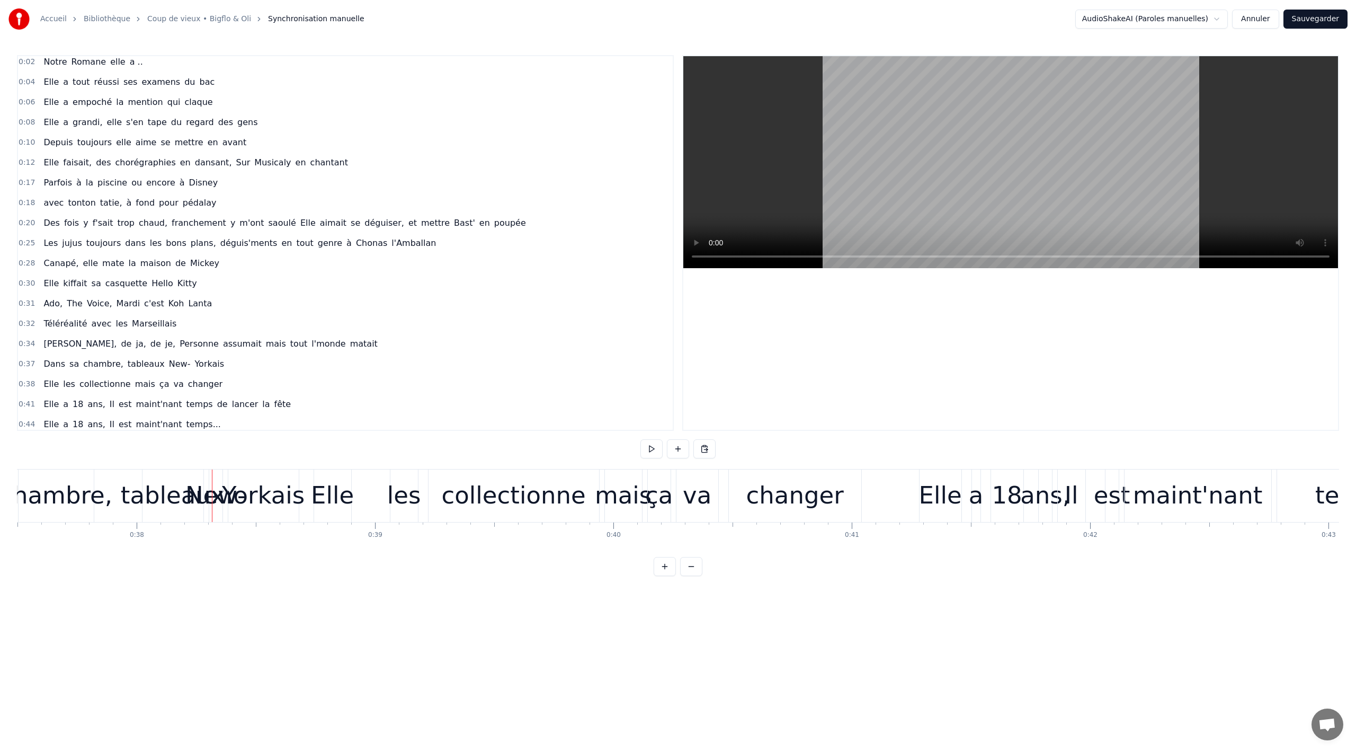
click at [364, 497] on div "Elle les collectionne mais ça va changer" at bounding box center [589, 495] width 550 height 52
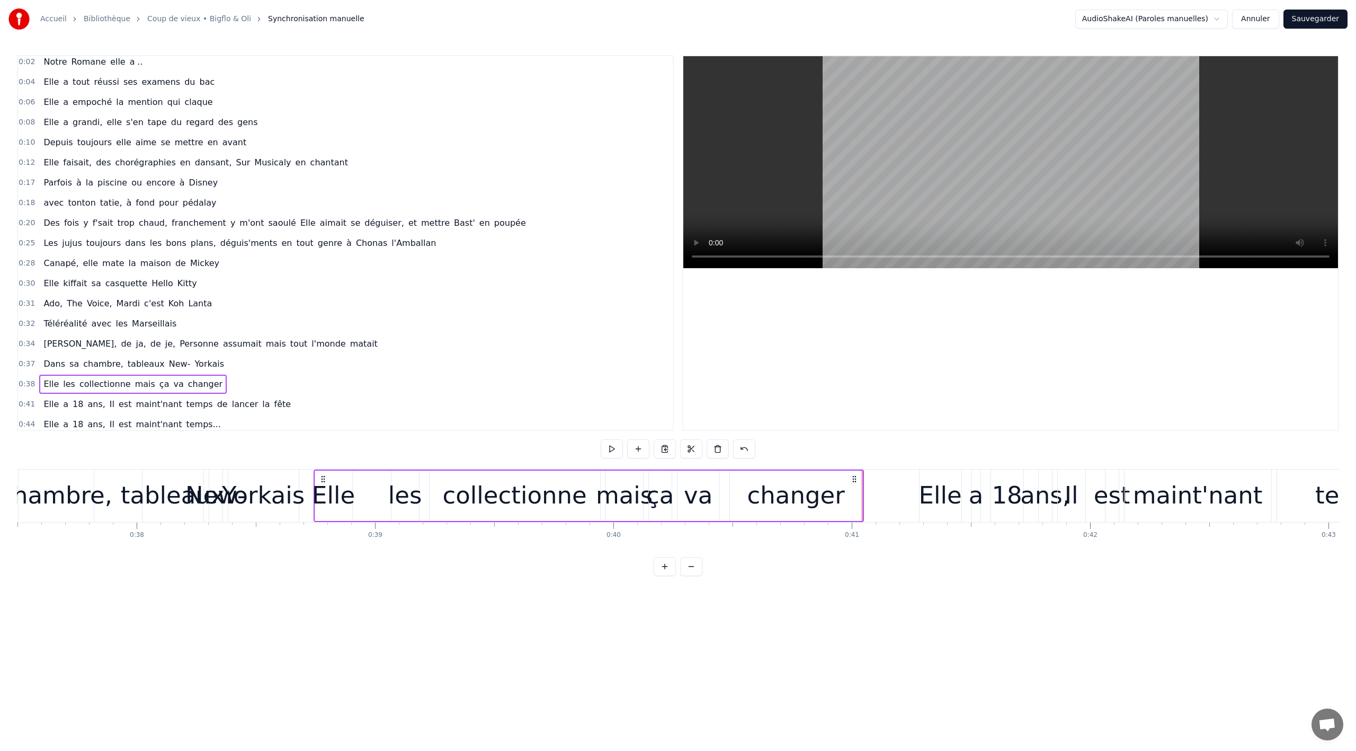
click at [691, 574] on button at bounding box center [691, 566] width 22 height 19
click at [690, 575] on button at bounding box center [691, 566] width 22 height 19
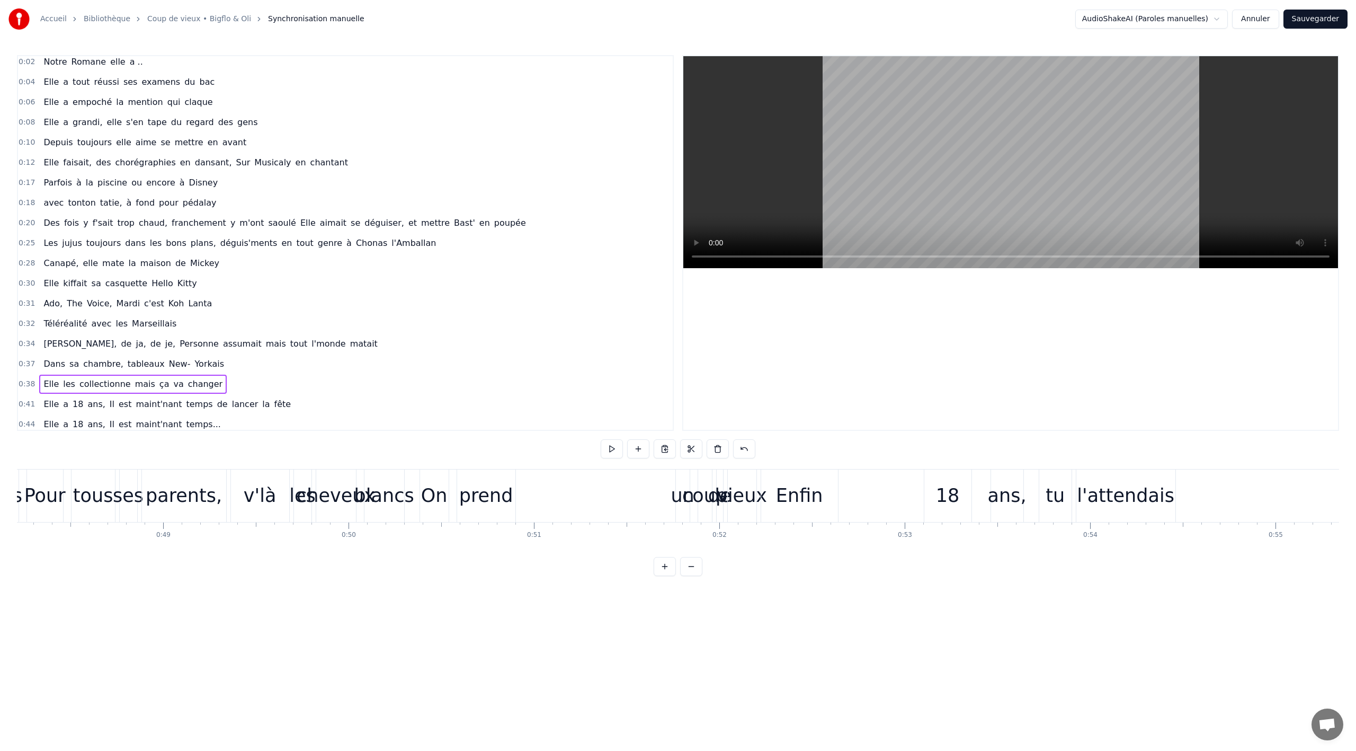
click at [689, 575] on button at bounding box center [691, 566] width 22 height 19
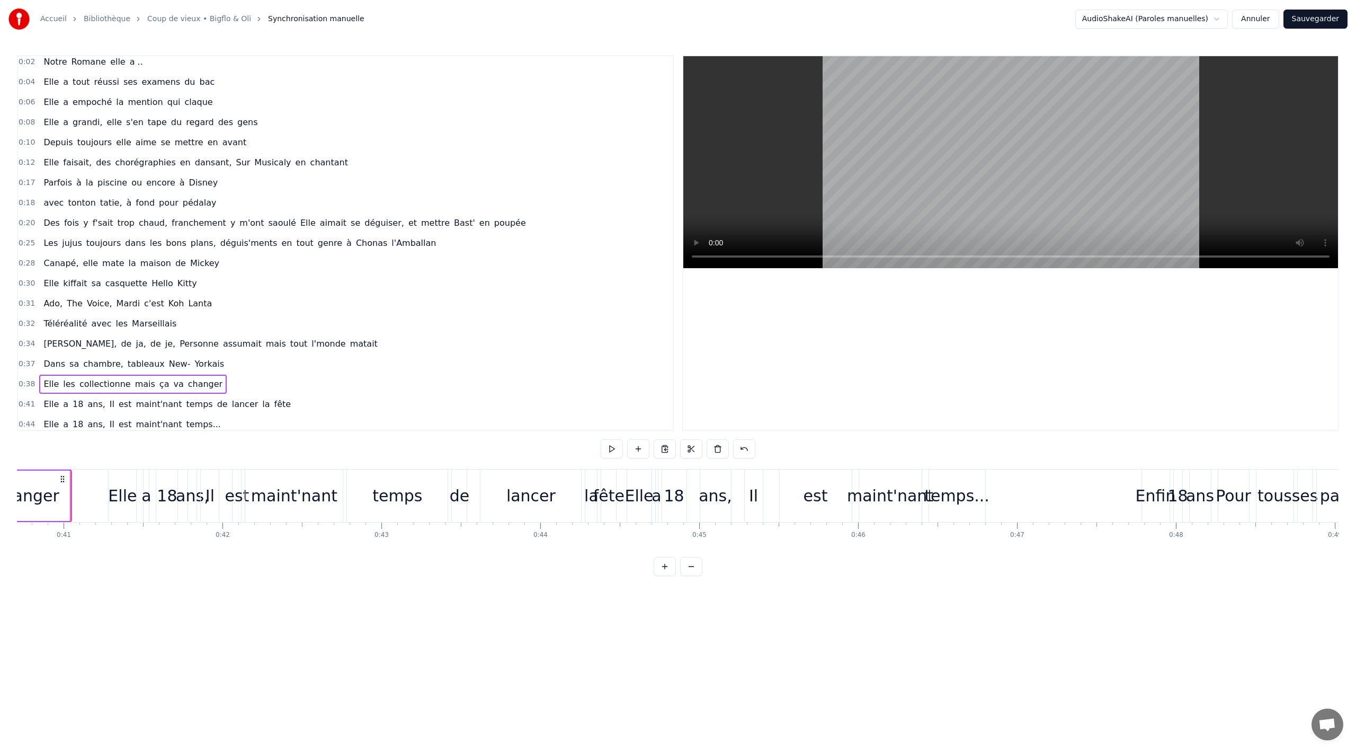
click at [691, 576] on button at bounding box center [691, 566] width 22 height 19
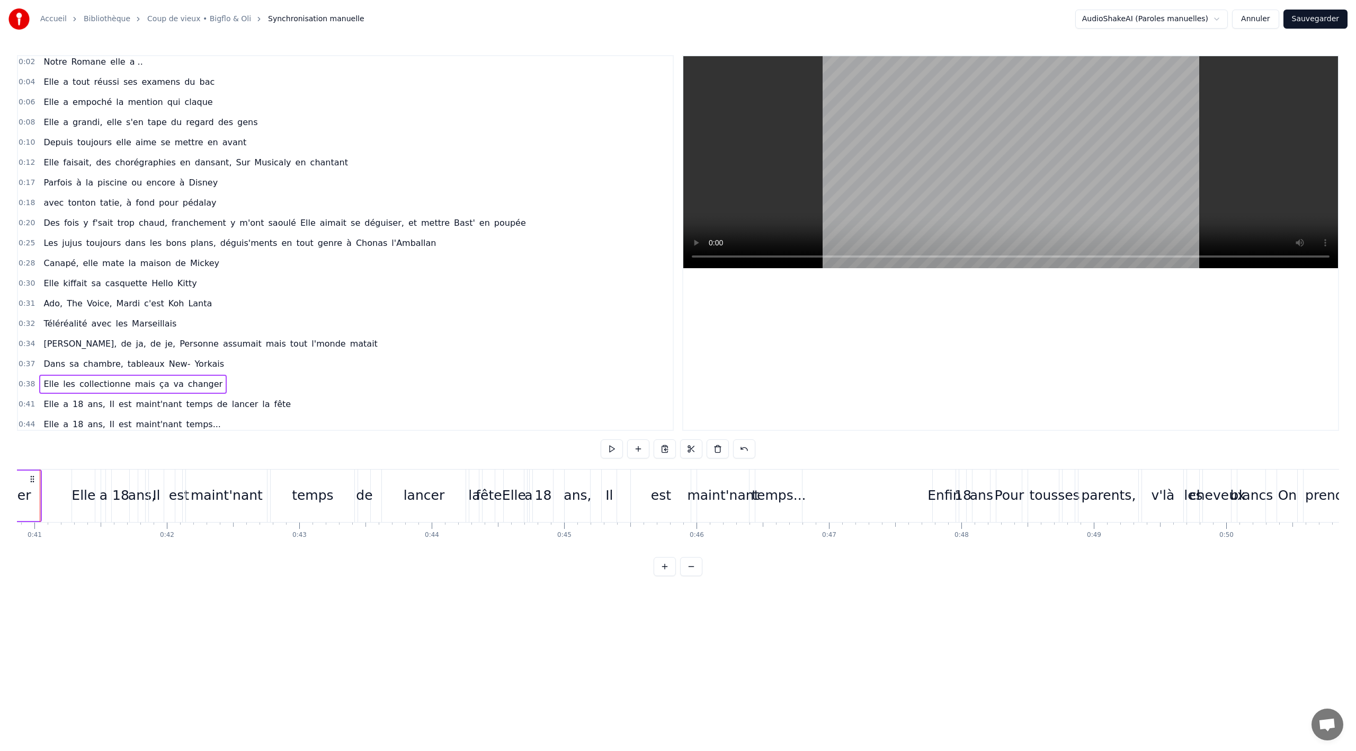
click at [691, 576] on button at bounding box center [691, 566] width 22 height 19
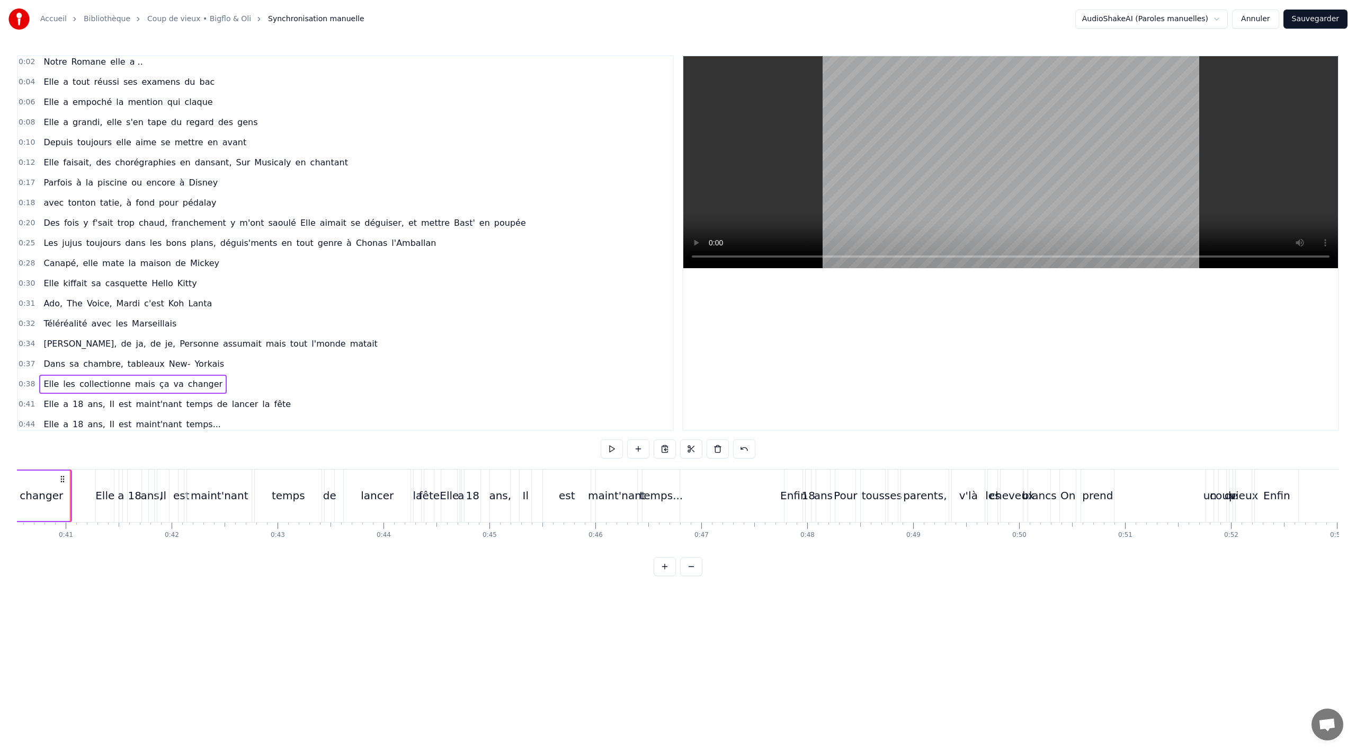
click at [691, 576] on button at bounding box center [691, 566] width 22 height 19
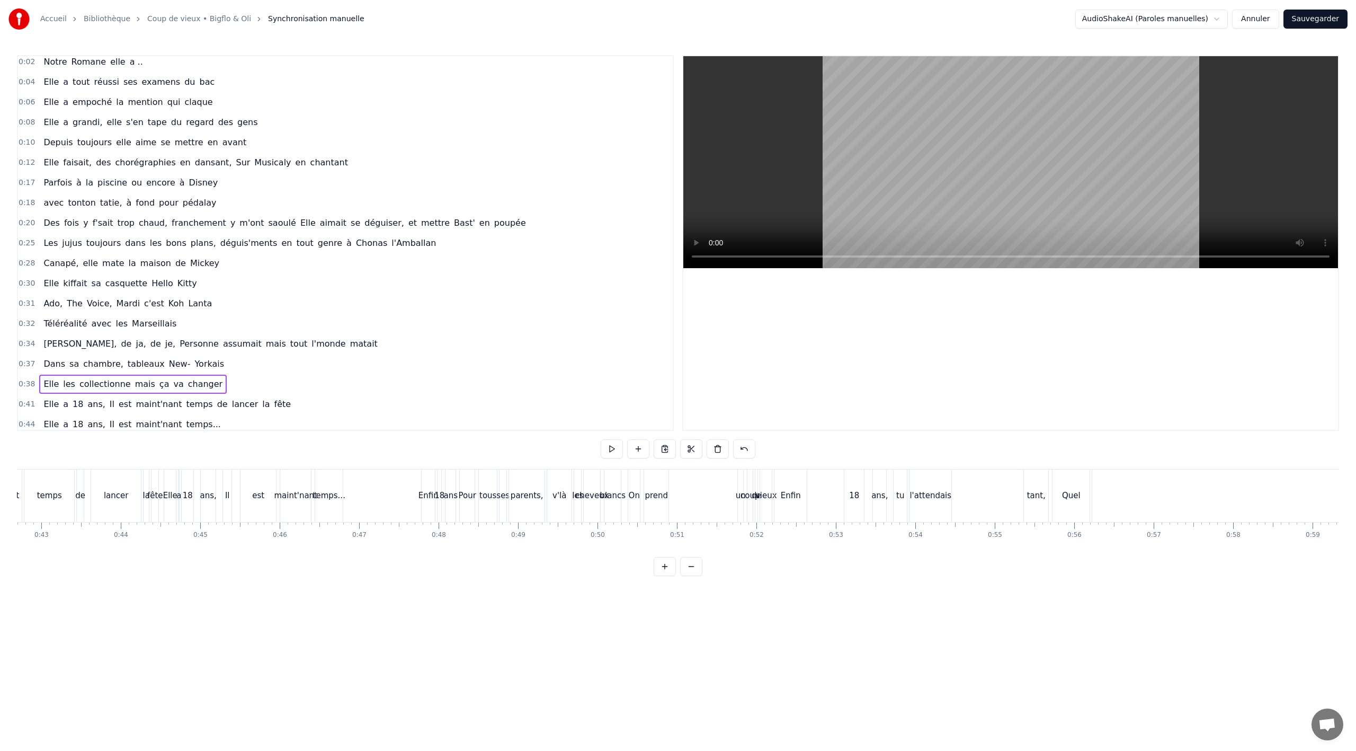
scroll to position [0, 3208]
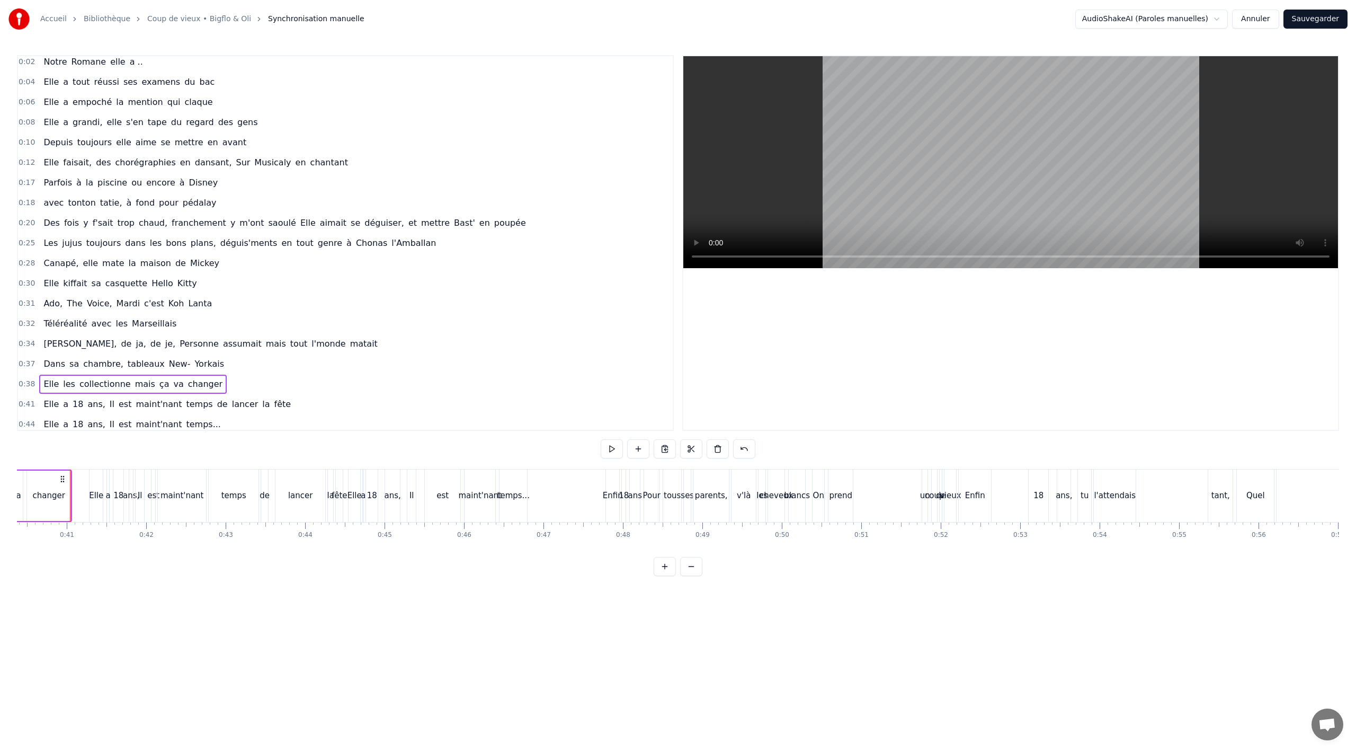
click at [42, 408] on span "Elle" at bounding box center [50, 404] width 17 height 12
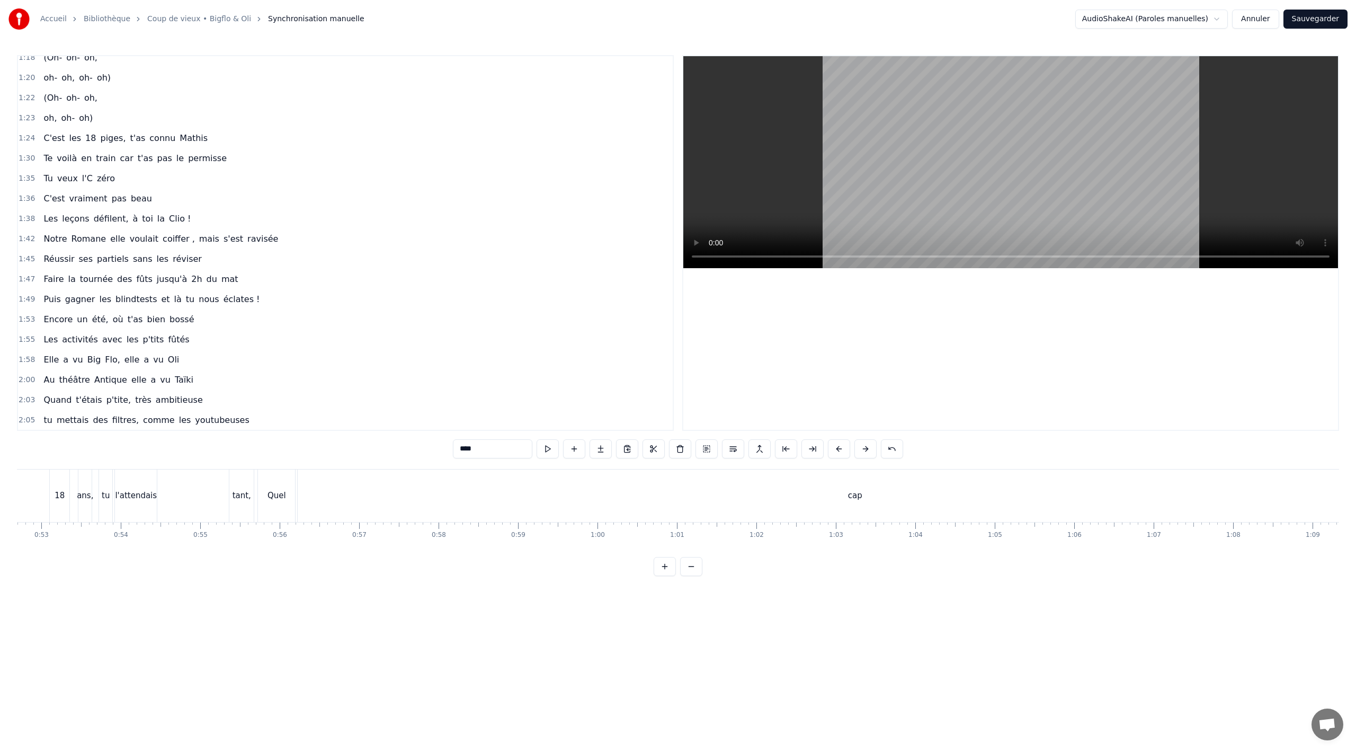
scroll to position [0, 4127]
click at [341, 497] on div "Quel" at bounding box center [336, 495] width 19 height 12
type input "****"
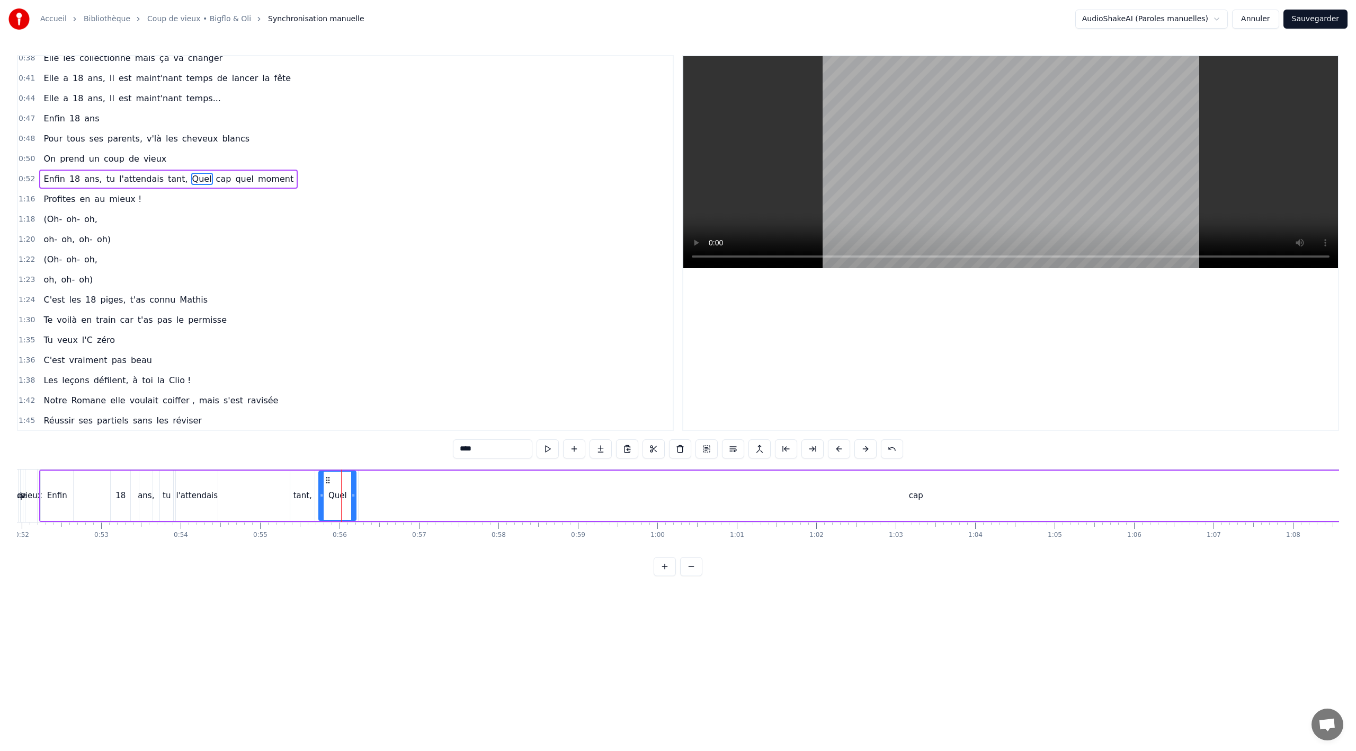
scroll to position [266, 0]
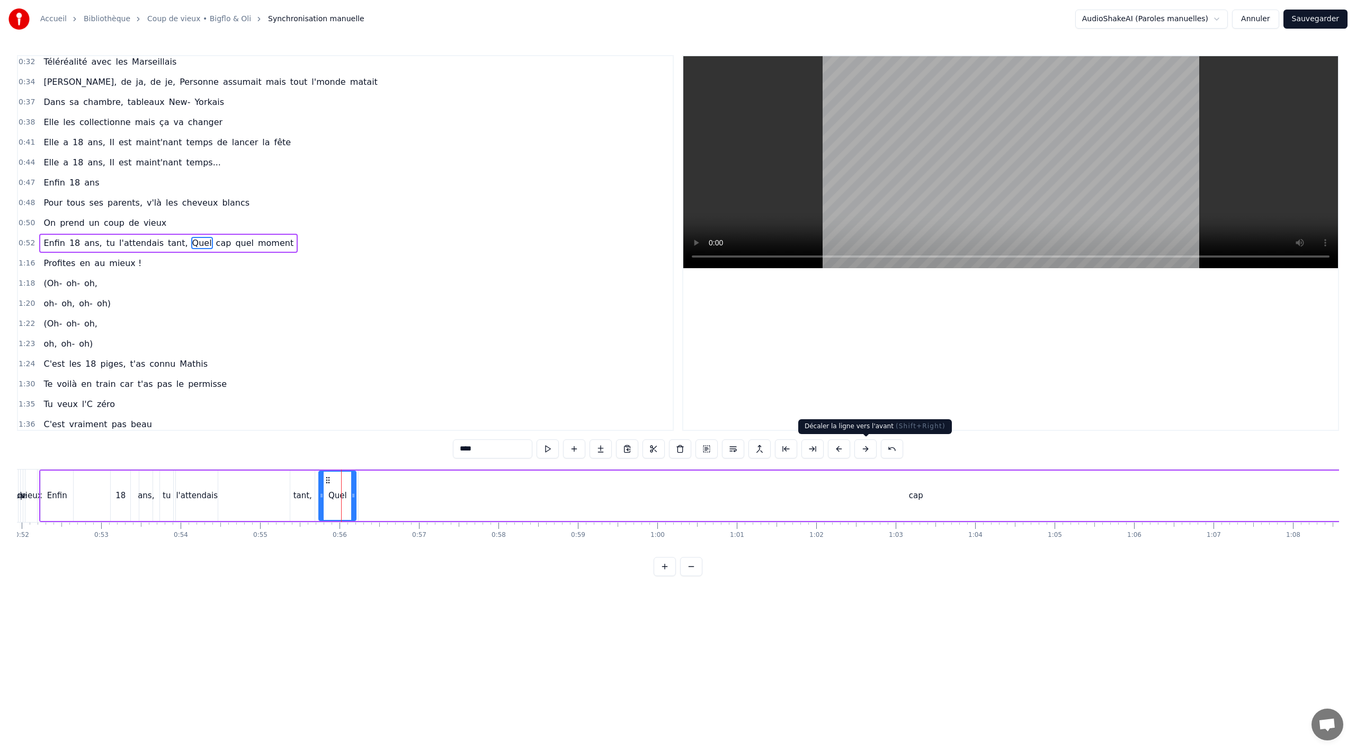
click at [866, 451] on button at bounding box center [865, 448] width 22 height 19
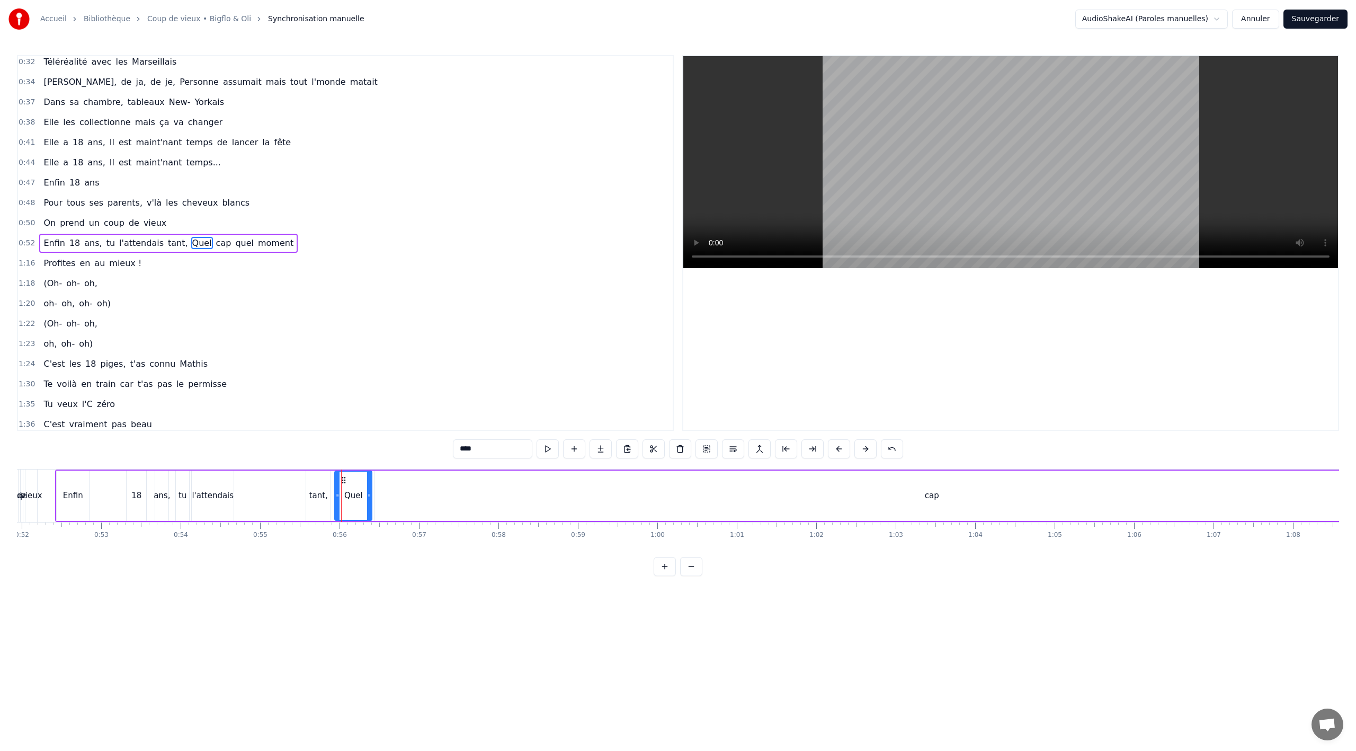
click at [866, 451] on button at bounding box center [865, 448] width 22 height 19
click at [854, 439] on button at bounding box center [865, 448] width 22 height 19
click at [463, 504] on div "cap" at bounding box center [944, 495] width 1114 height 50
type input "***"
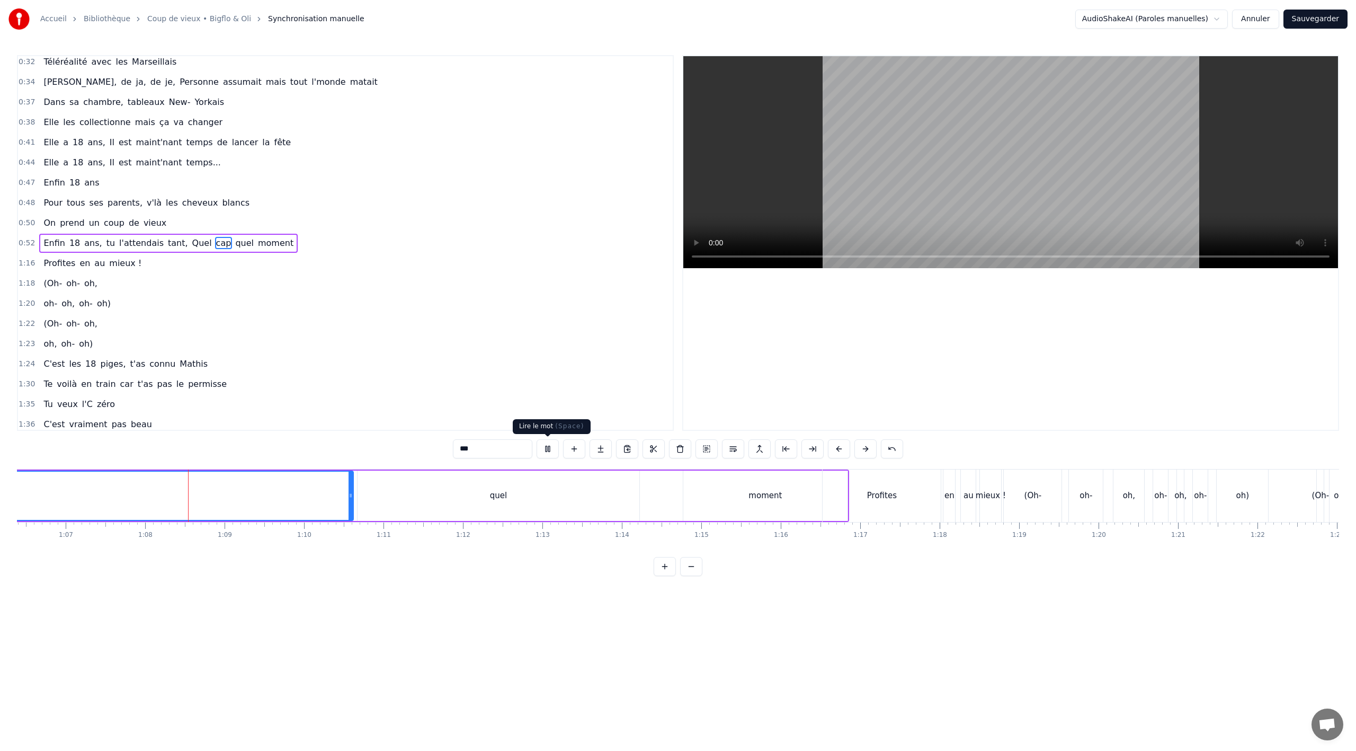
scroll to position [0, 5343]
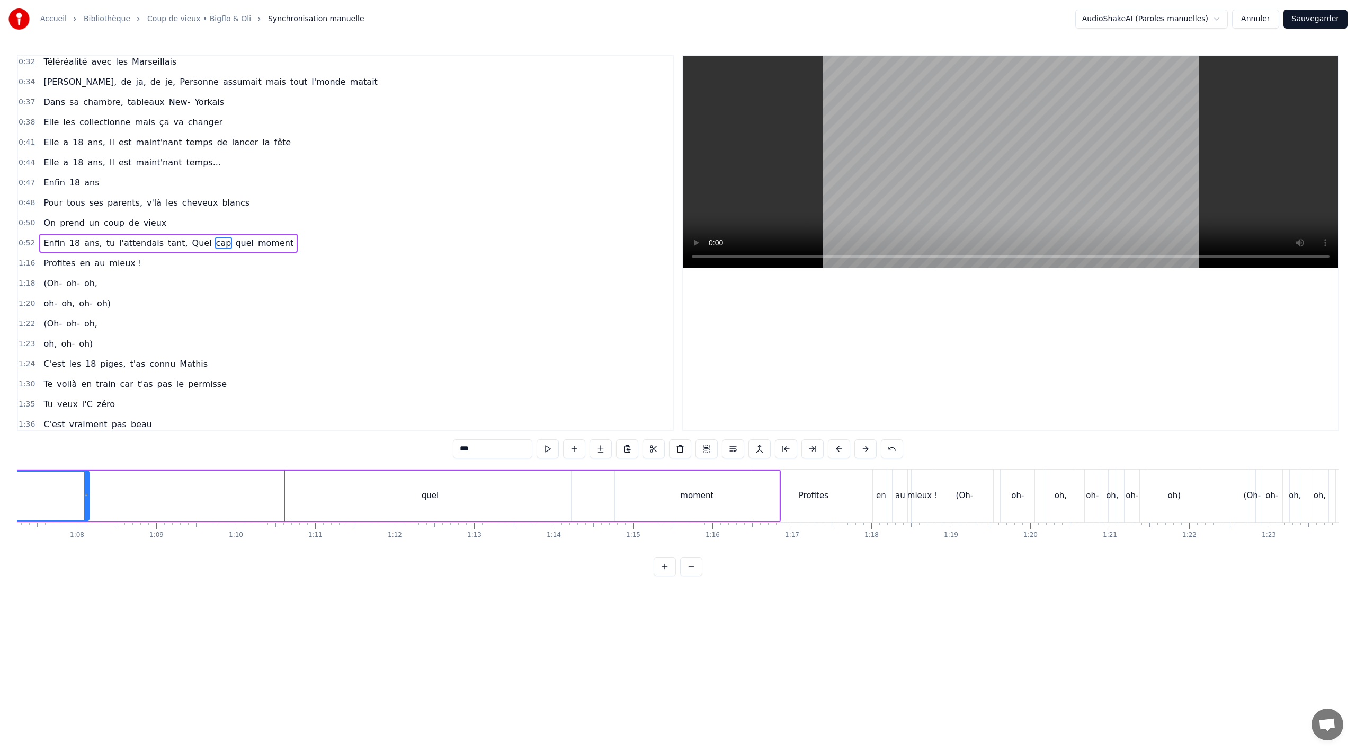
drag, startPoint x: 282, startPoint y: 492, endPoint x: 93, endPoint y: 493, distance: 189.1
click at [84, 494] on icon at bounding box center [86, 495] width 4 height 8
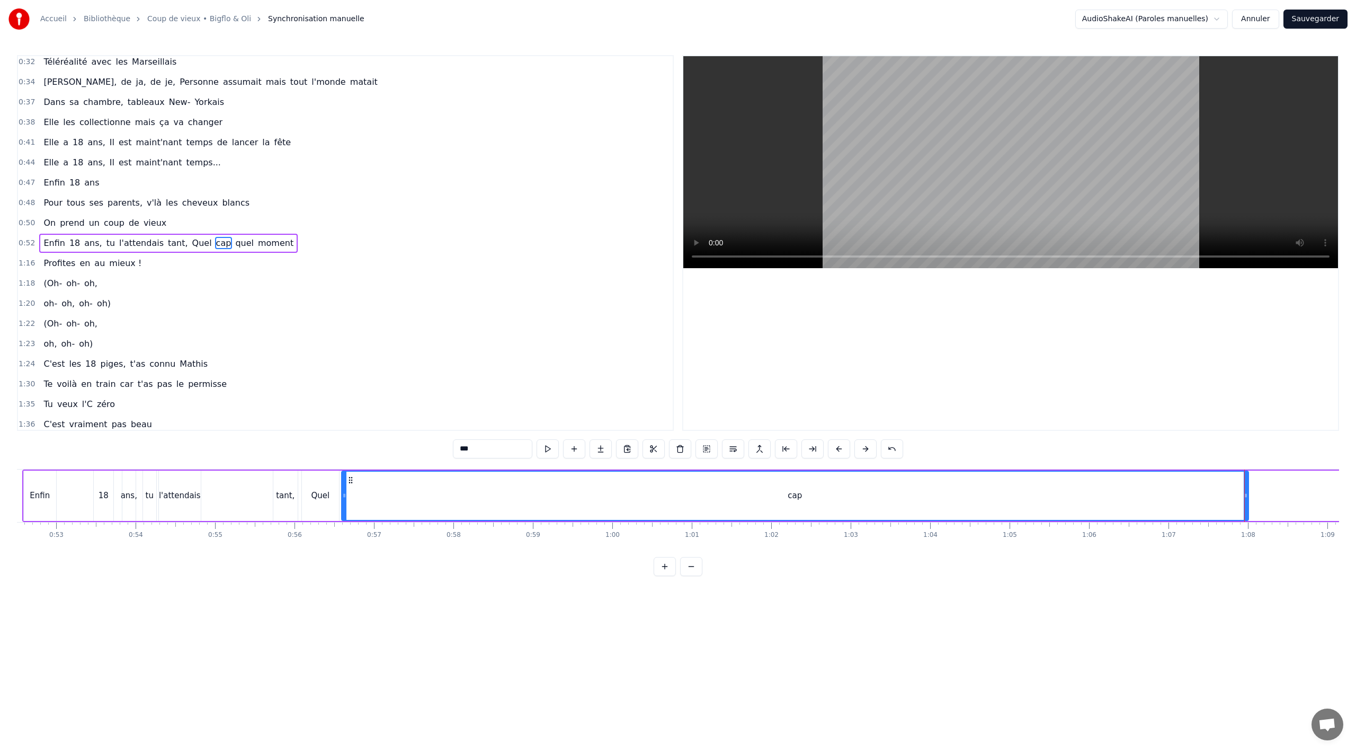
scroll to position [0, 4375]
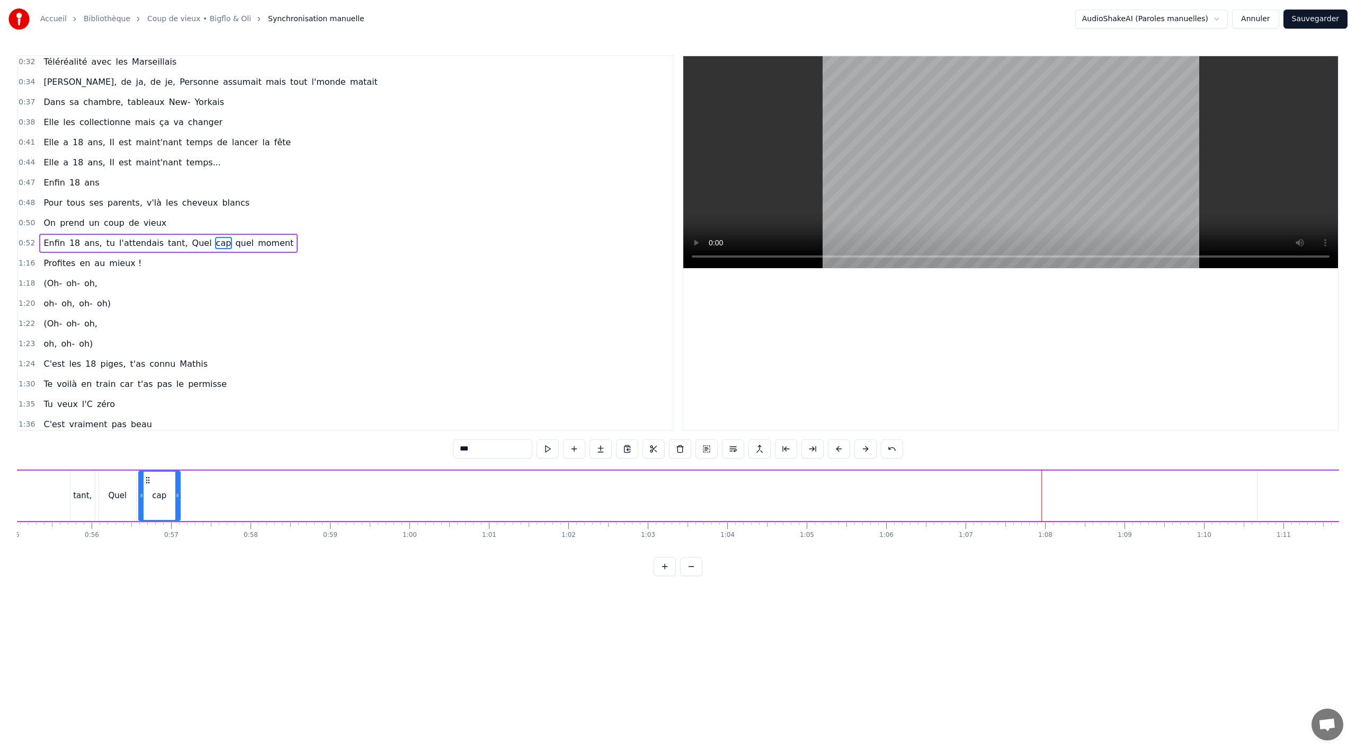
drag, startPoint x: 1044, startPoint y: 493, endPoint x: 178, endPoint y: 505, distance: 865.6
click at [178, 505] on div at bounding box center [177, 495] width 4 height 48
click at [912, 504] on div "Enfin 18 ans, tu l'attendais tant, Quel cap quel moment" at bounding box center [784, 495] width 1930 height 52
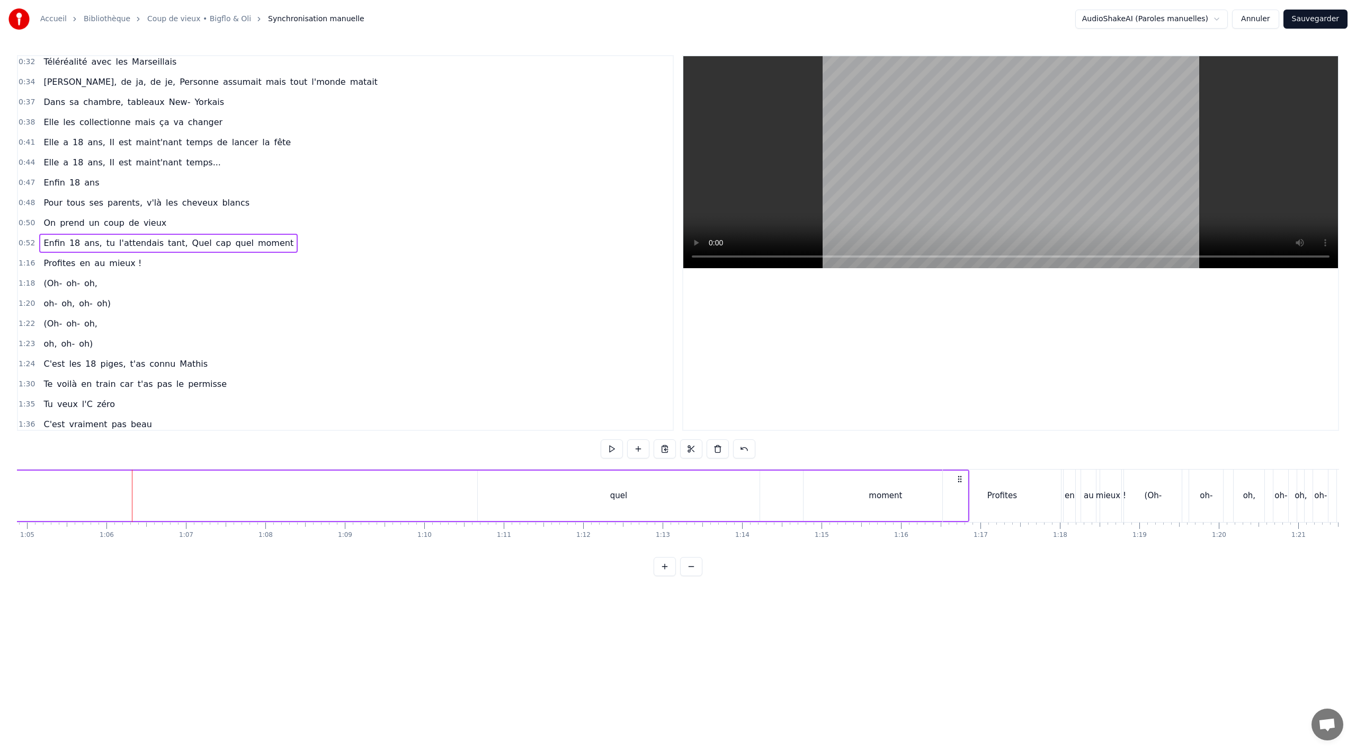
scroll to position [0, 5132]
click at [528, 505] on div "quel" at bounding box center [641, 495] width 282 height 50
drag, startPoint x: 501, startPoint y: 495, endPoint x: 725, endPoint y: 495, distance: 223.5
click at [719, 495] on icon at bounding box center [719, 495] width 4 height 8
drag, startPoint x: 727, startPoint y: 479, endPoint x: 308, endPoint y: 499, distance: 418.9
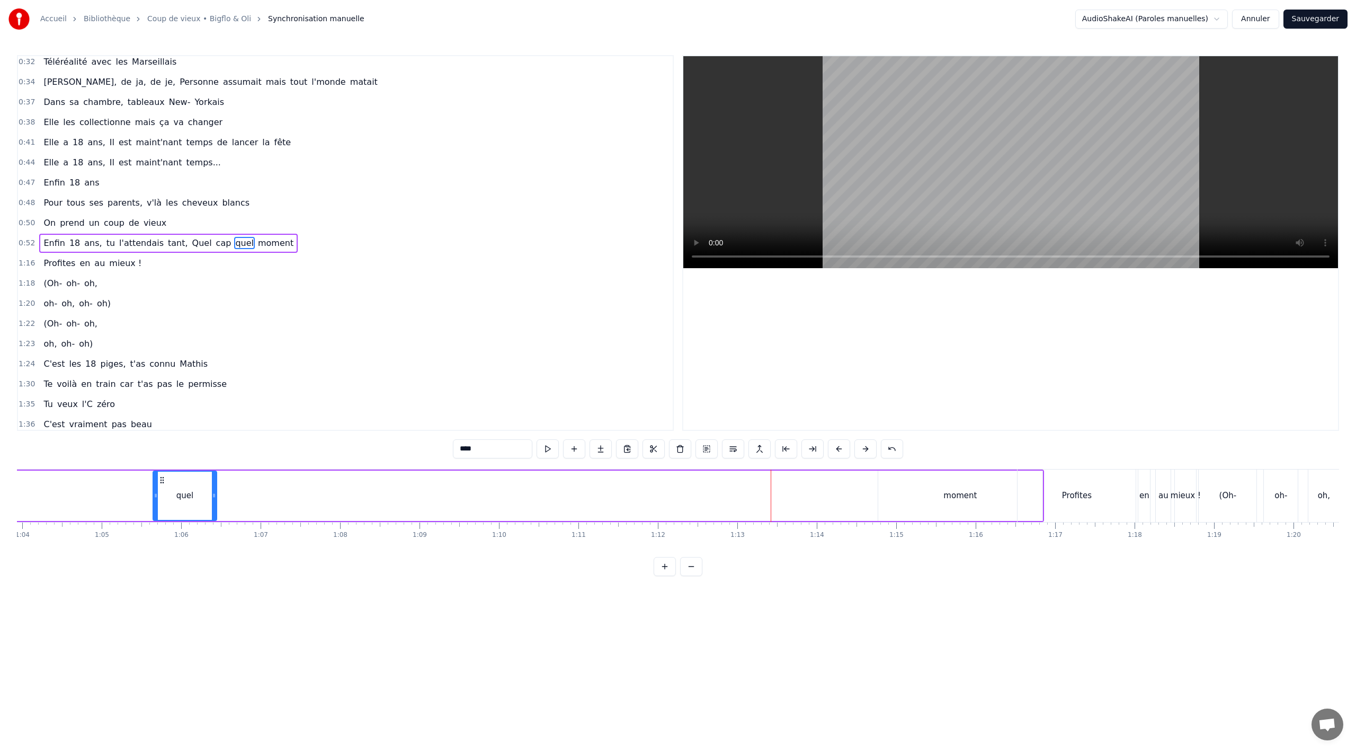
click at [154, 507] on div "quel" at bounding box center [185, 495] width 63 height 48
click at [936, 481] on div "moment" at bounding box center [995, 495] width 164 height 50
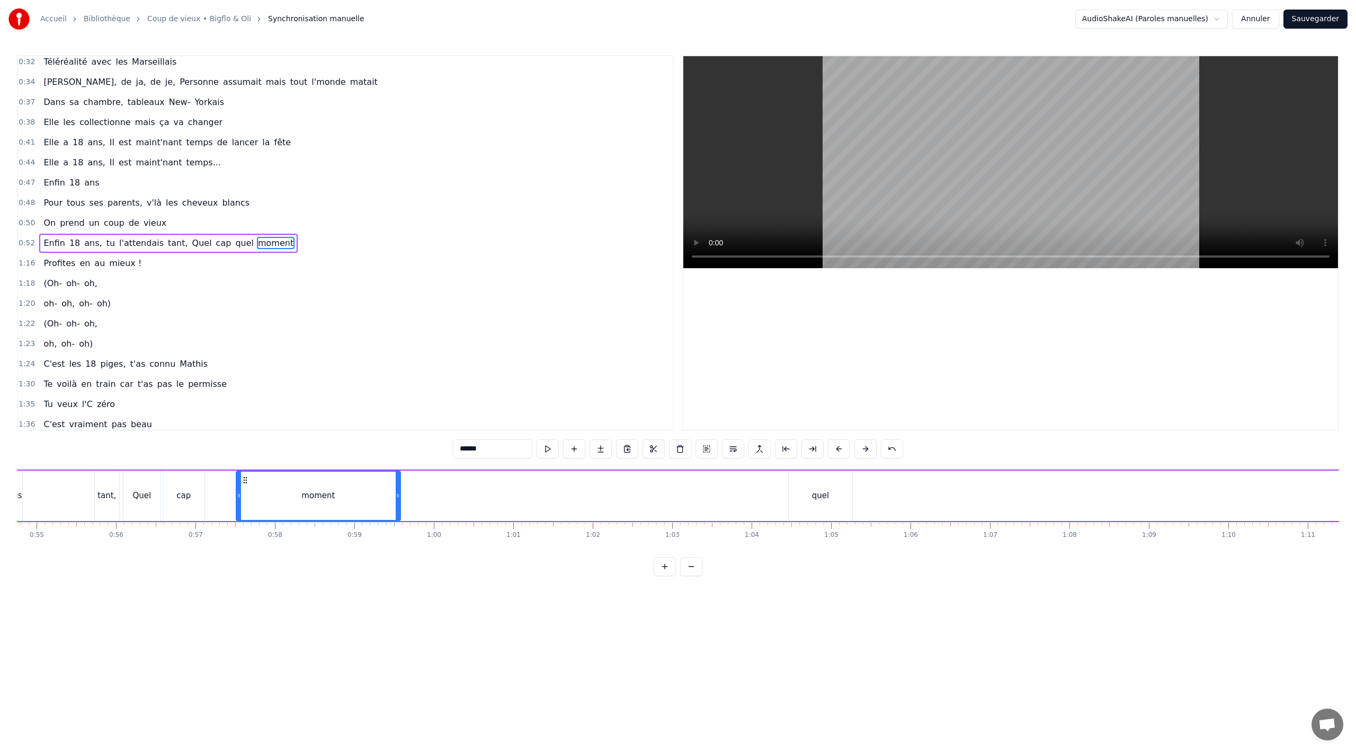
scroll to position [0, 4349]
drag, startPoint x: 922, startPoint y: 479, endPoint x: 324, endPoint y: 489, distance: 598.6
click at [324, 489] on div "moment" at bounding box center [396, 495] width 163 height 48
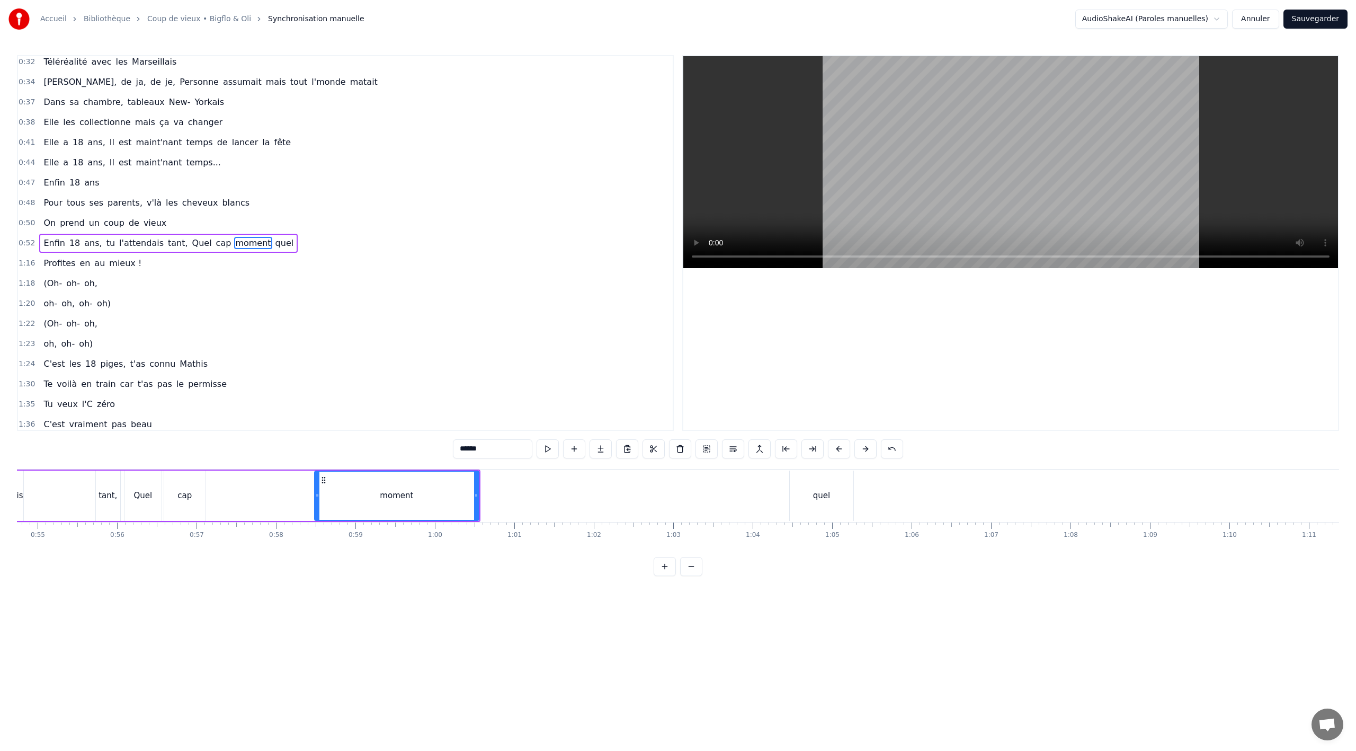
click at [824, 482] on div "quel" at bounding box center [822, 495] width 64 height 50
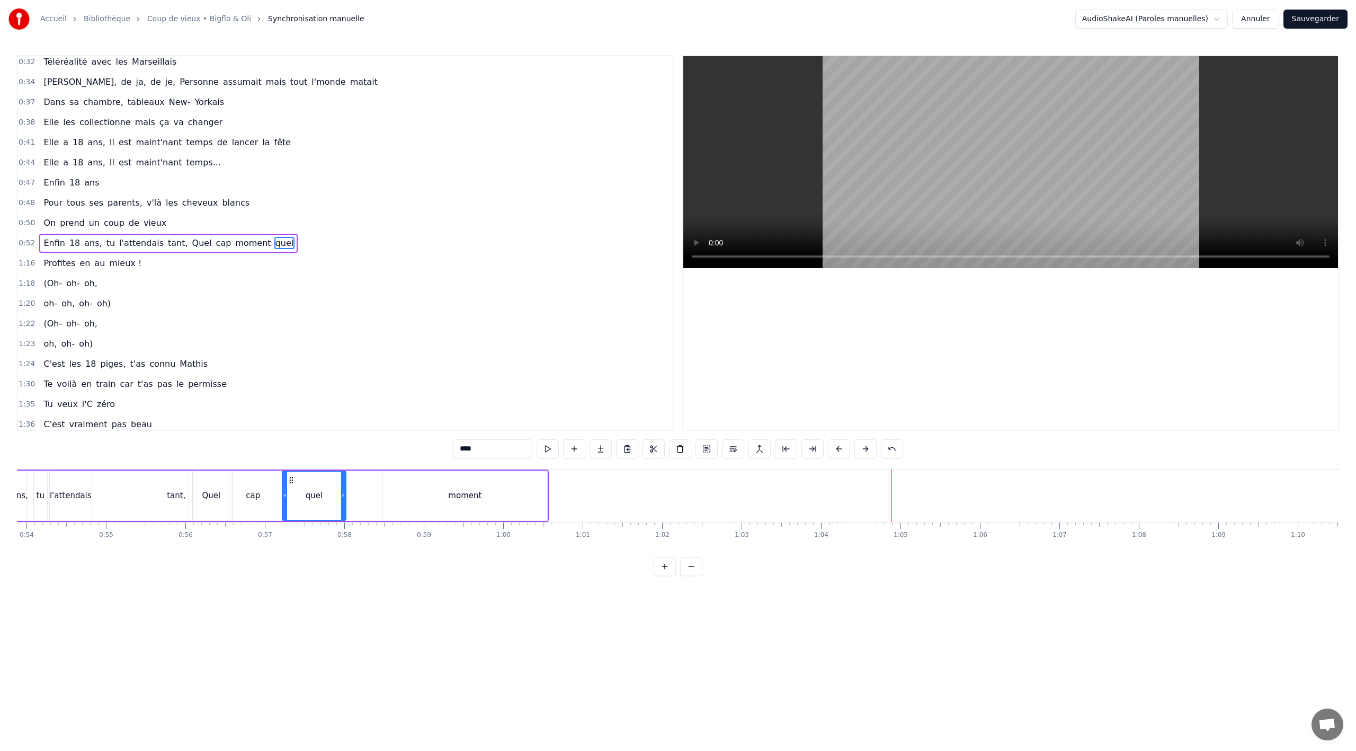
scroll to position [0, 4278]
drag, startPoint x: 801, startPoint y: 479, endPoint x: 289, endPoint y: 481, distance: 512.2
click at [288, 482] on icon at bounding box center [287, 480] width 8 height 8
click at [492, 483] on div "moment" at bounding box center [468, 495] width 164 height 50
type input "******"
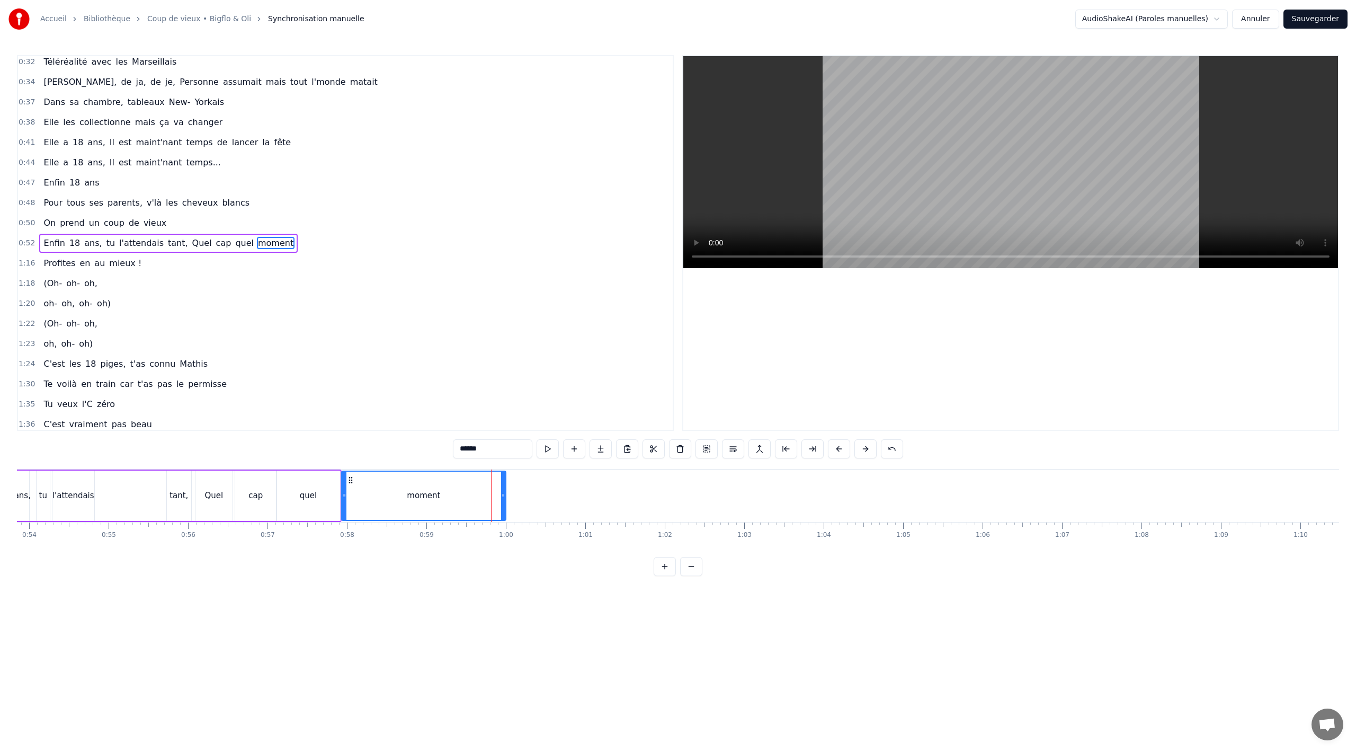
drag, startPoint x: 391, startPoint y: 478, endPoint x: 348, endPoint y: 479, distance: 43.4
click at [347, 481] on icon at bounding box center [350, 480] width 8 height 8
click at [168, 249] on div "Enfin 18 ans, tu l'attendais tant, Quel cap quel moment" at bounding box center [168, 243] width 258 height 19
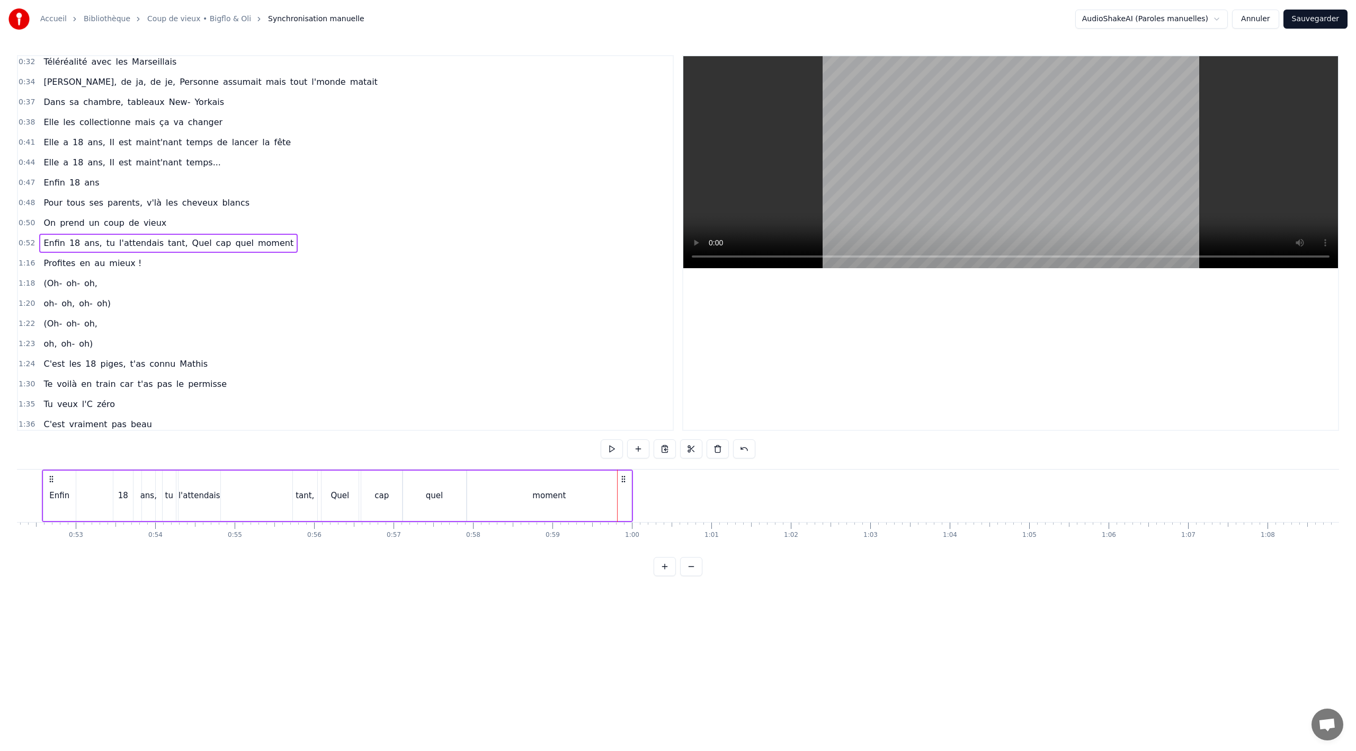
scroll to position [0, 4123]
click at [368, 499] on div "Quel" at bounding box center [368, 495] width 19 height 12
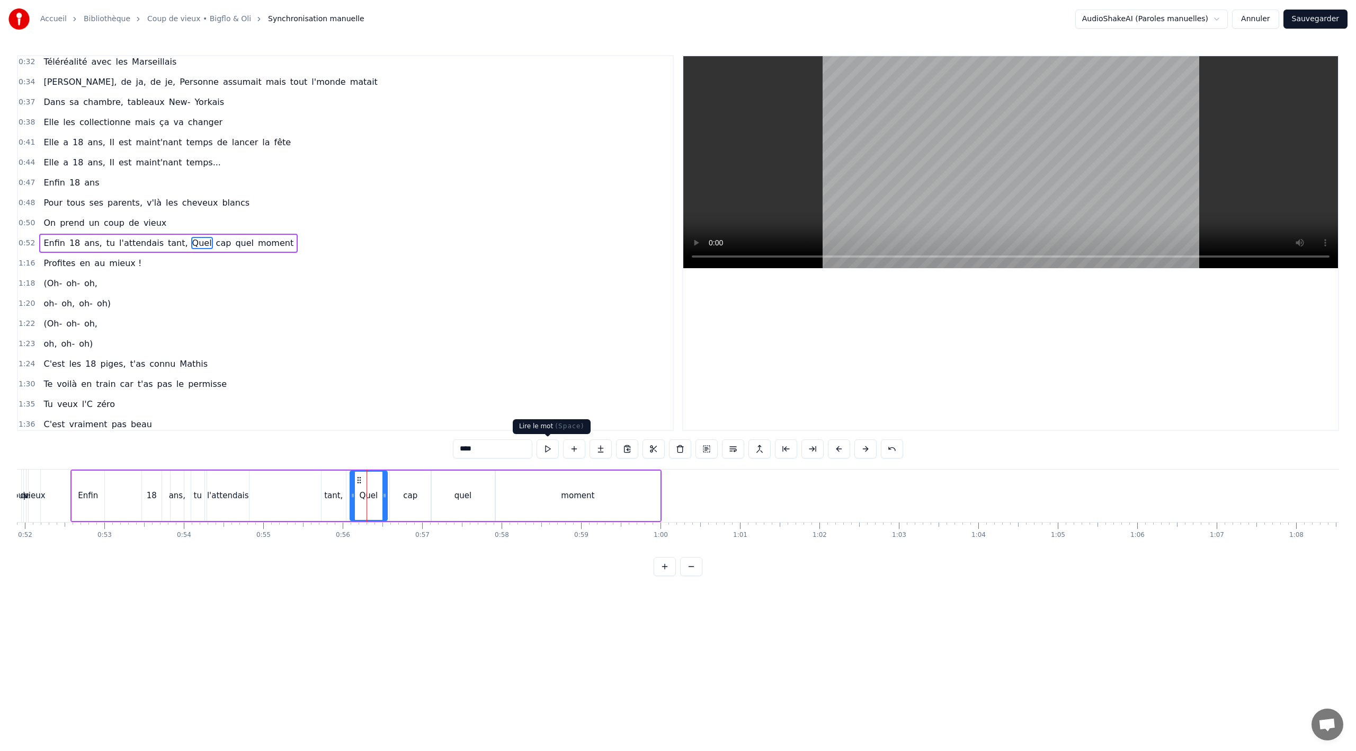
click at [546, 451] on button at bounding box center [548, 448] width 22 height 19
click at [360, 441] on div "0:02 Notre Romane elle a .. 0:04 Elle a tout réussi ses examens du bac 0:06 Ell…" at bounding box center [678, 315] width 1322 height 521
click at [278, 506] on div "Enfin 18 ans, tu l'attendais tant, Quel cap quel moment" at bounding box center [365, 495] width 591 height 52
click at [615, 450] on button at bounding box center [612, 448] width 22 height 19
click at [610, 447] on button at bounding box center [612, 448] width 22 height 19
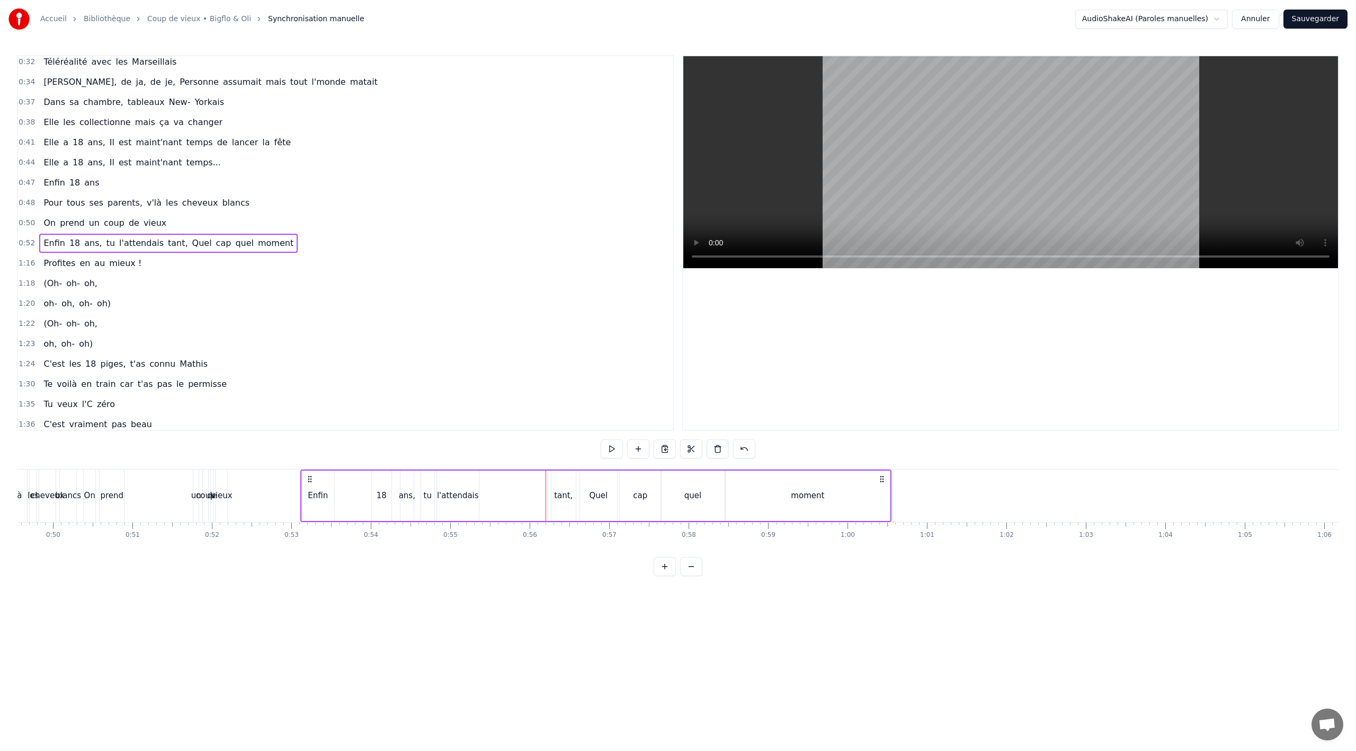
scroll to position [0, 3931]
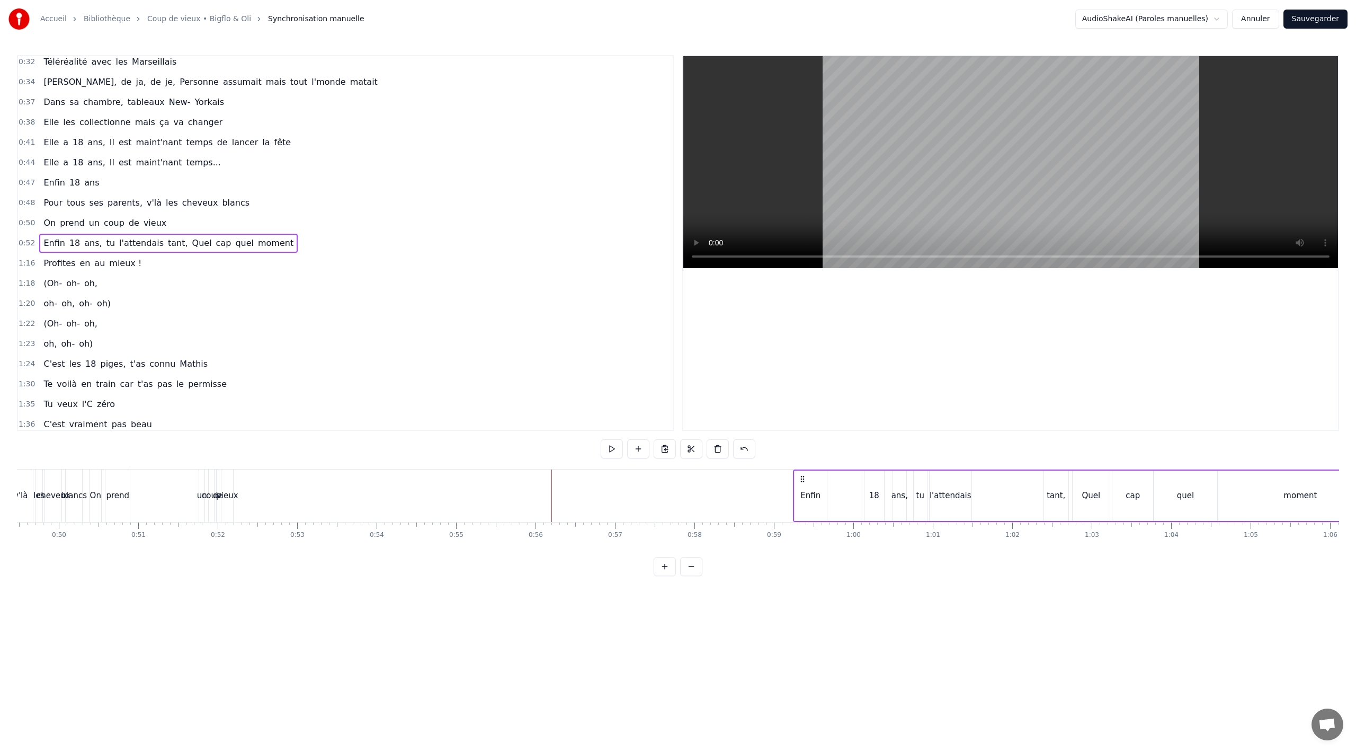
drag, startPoint x: 81, startPoint y: 479, endPoint x: 808, endPoint y: 466, distance: 727.9
click at [824, 459] on div "0:02 Notre Romane elle a .. 0:04 Elle a tout réussi ses examens du bac 0:06 Ell…" at bounding box center [678, 315] width 1322 height 521
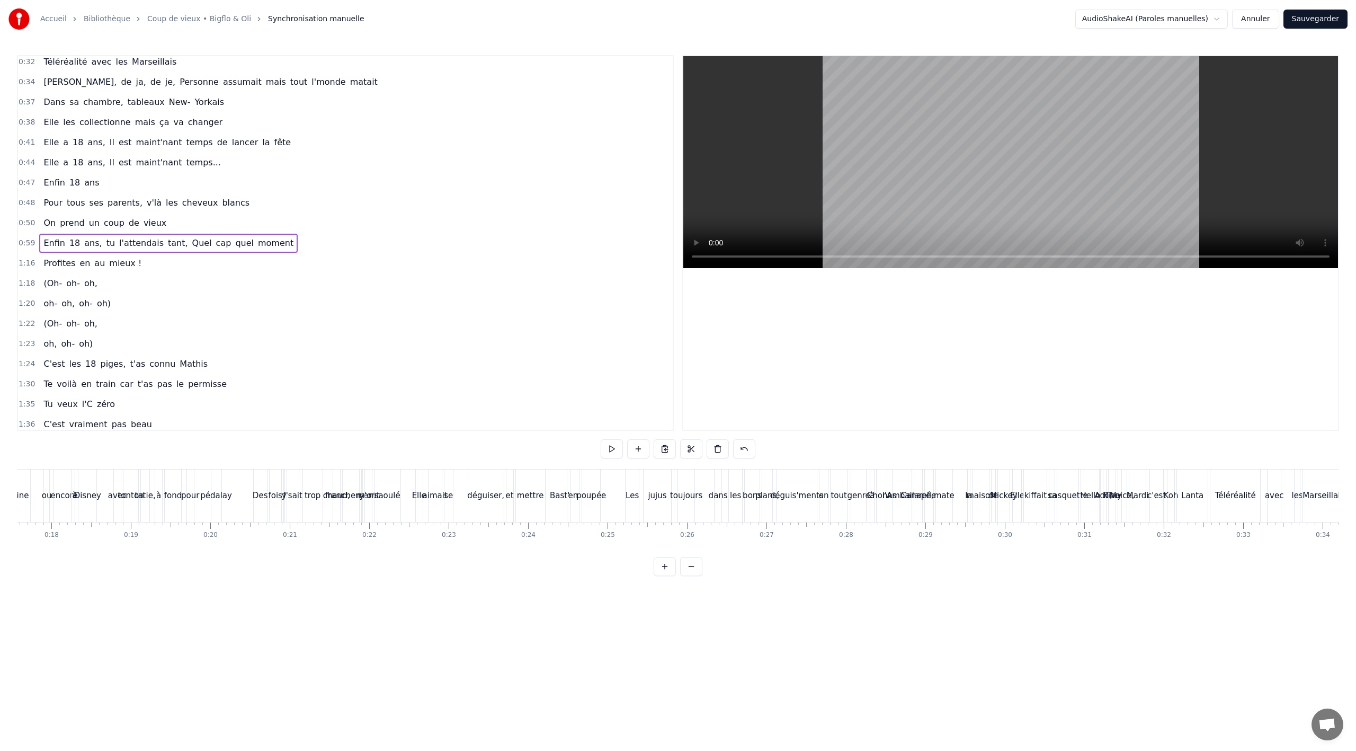
scroll to position [0, 1598]
click at [429, 495] on div "Les" at bounding box center [429, 495] width 13 height 12
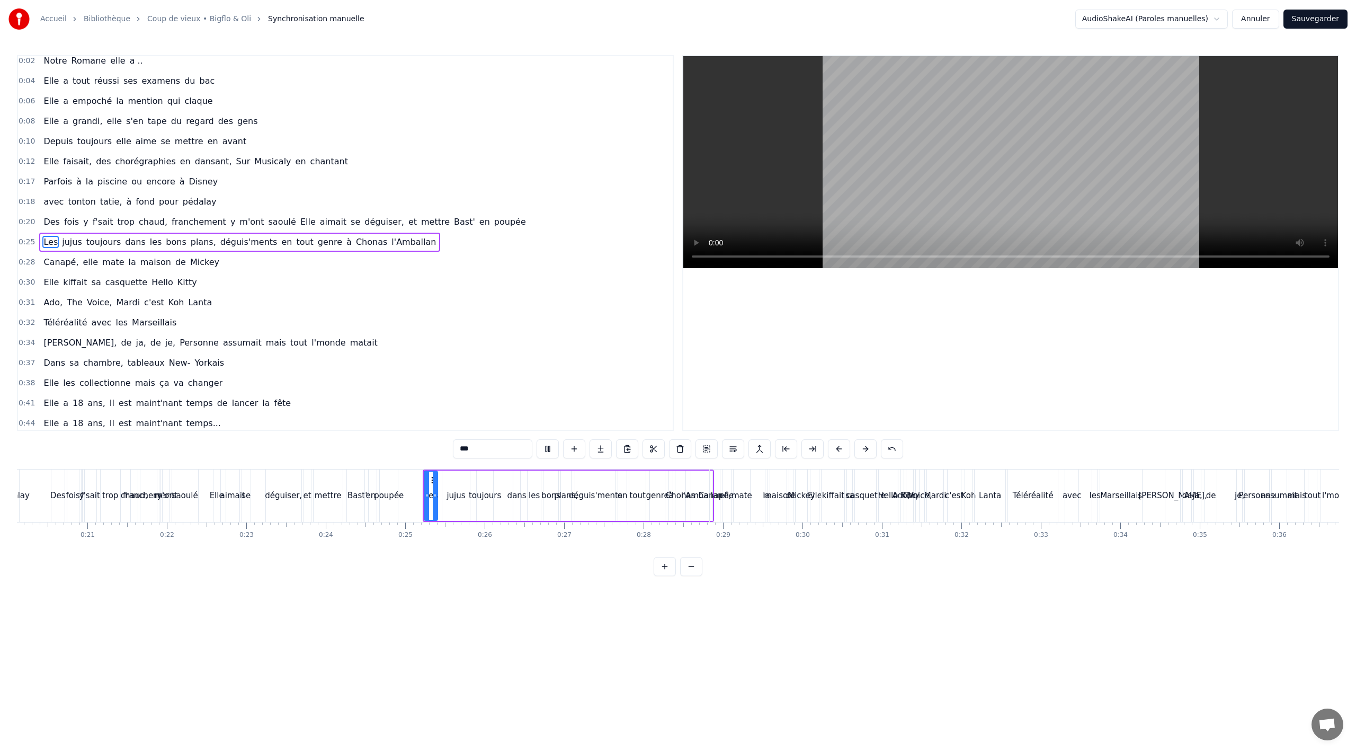
scroll to position [4, 0]
click at [445, 249] on div "0:25 Les jujus toujours dans les bons plans, déguis'ments en tout genre à Chona…" at bounding box center [345, 243] width 655 height 20
click at [818, 512] on div "Elle" at bounding box center [814, 495] width 8 height 52
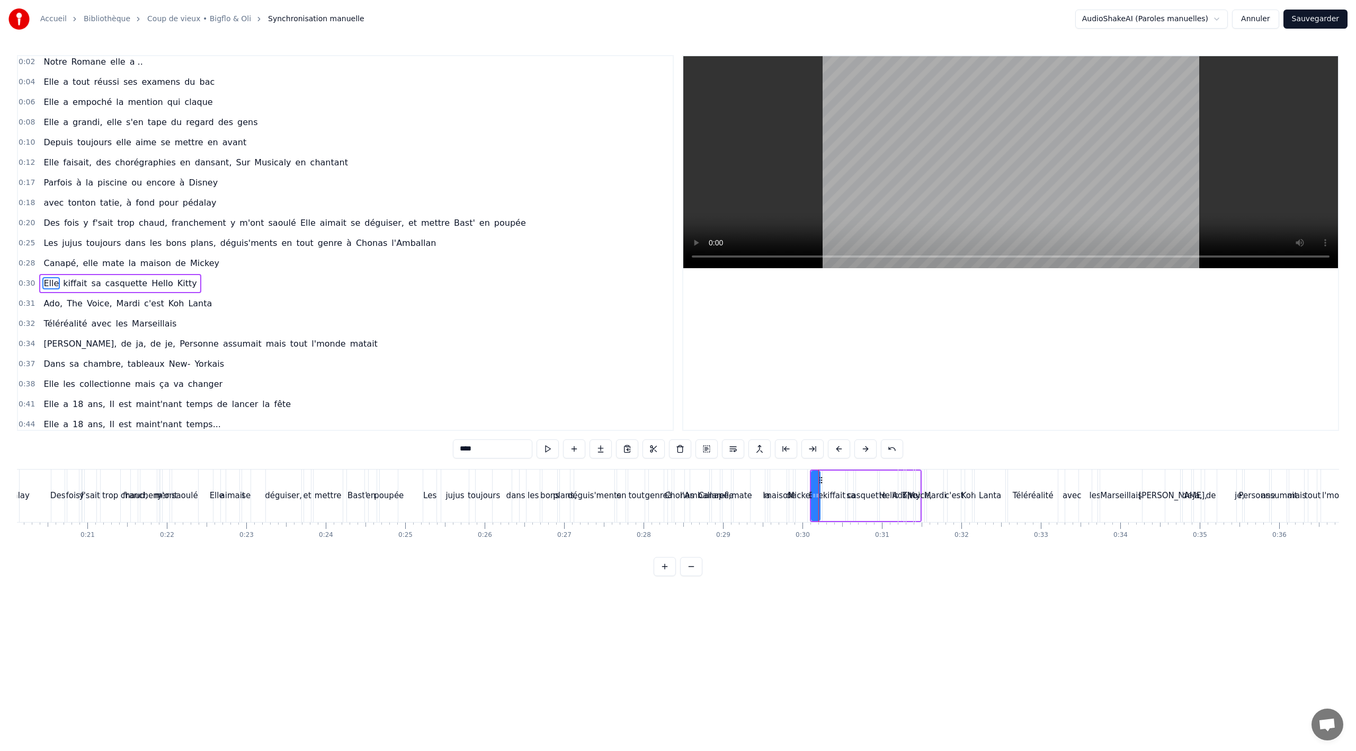
scroll to position [44, 0]
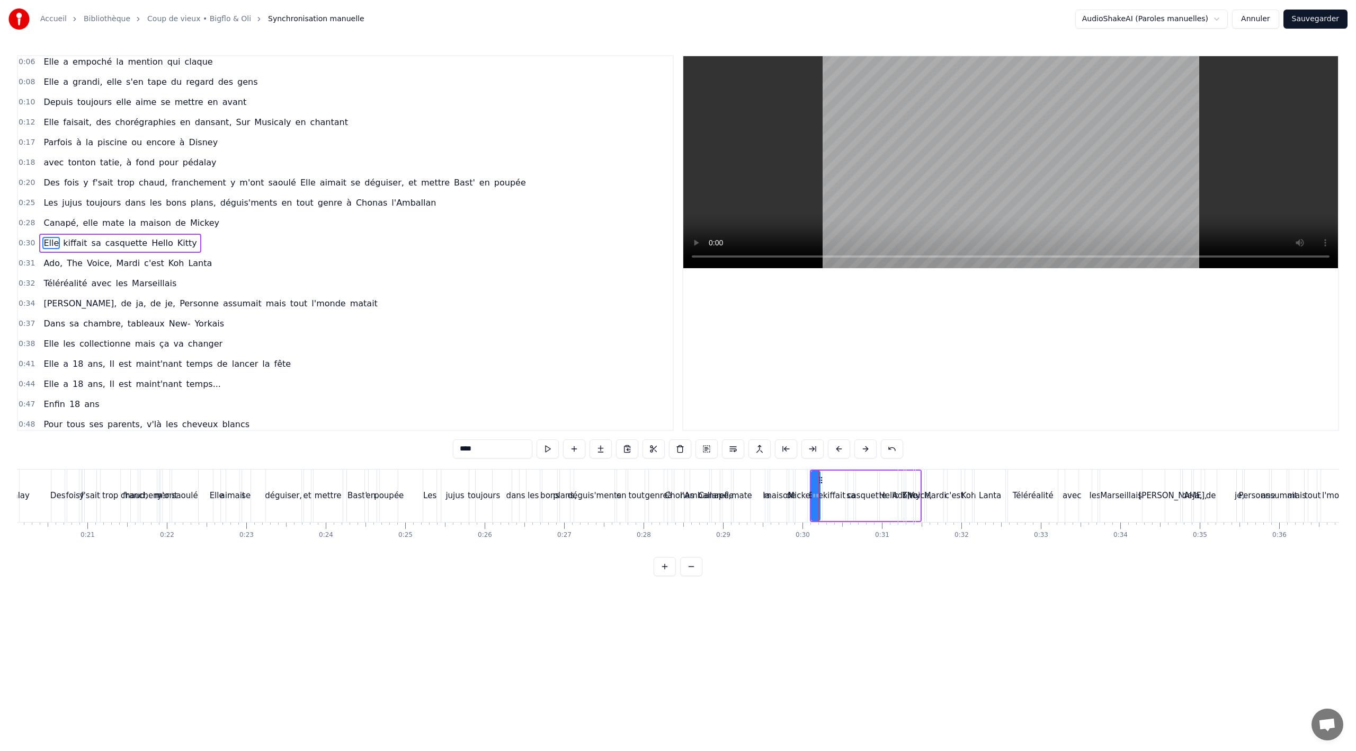
click at [86, 379] on span "ans," at bounding box center [96, 384] width 20 height 12
type input "****"
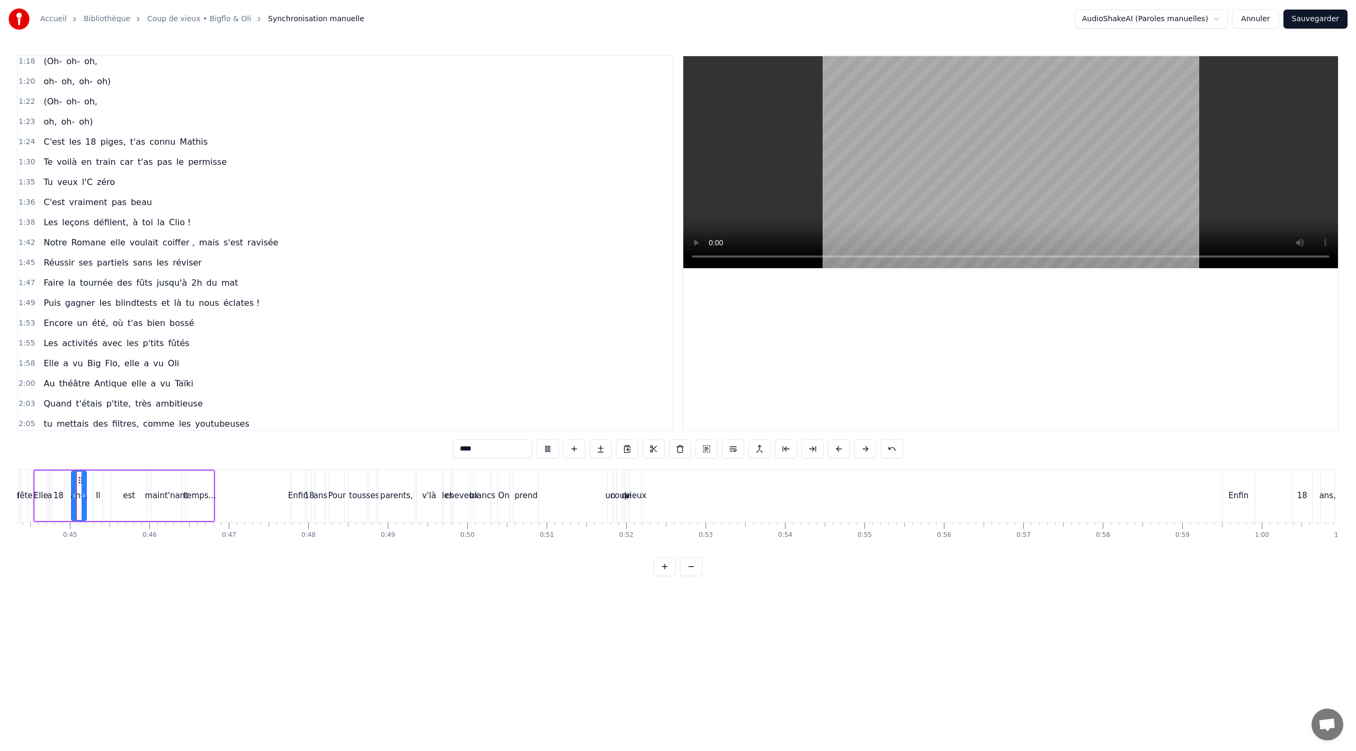
scroll to position [512, 0]
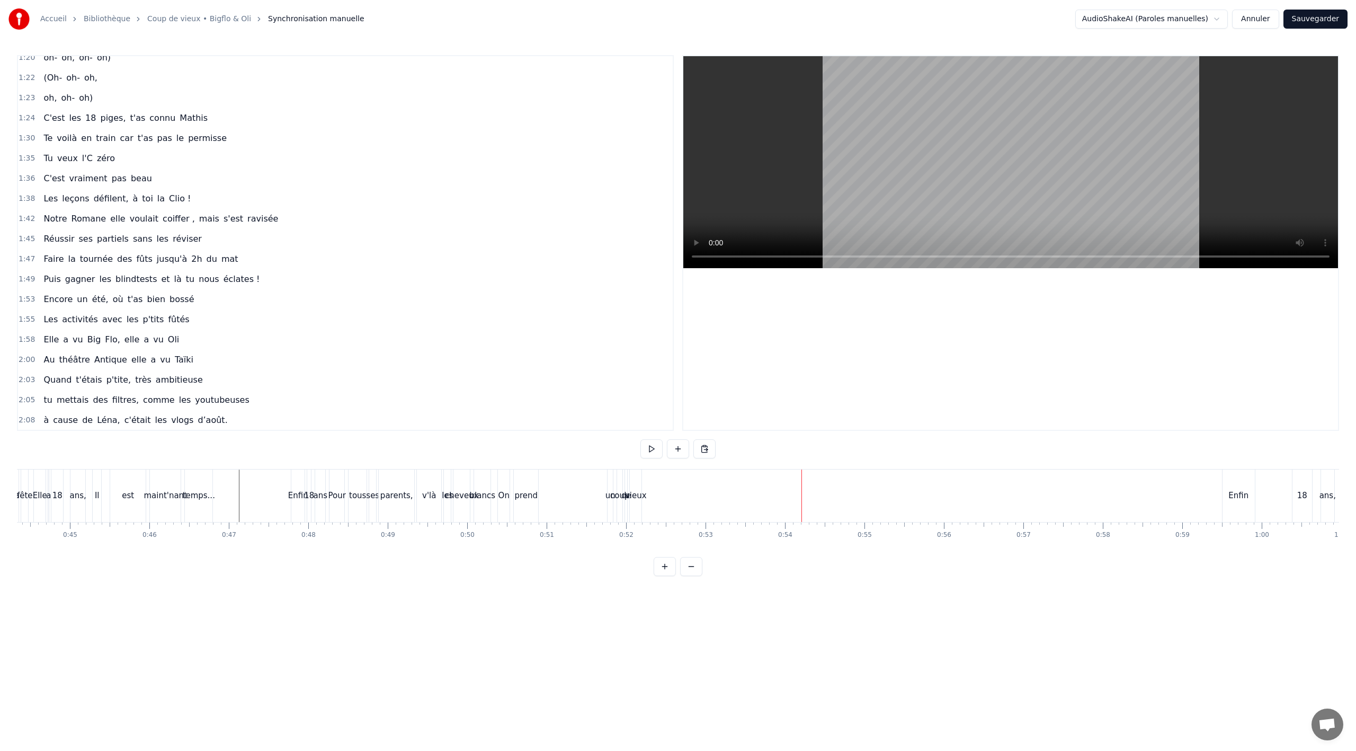
click at [294, 476] on div "Enfin" at bounding box center [297, 495] width 13 height 52
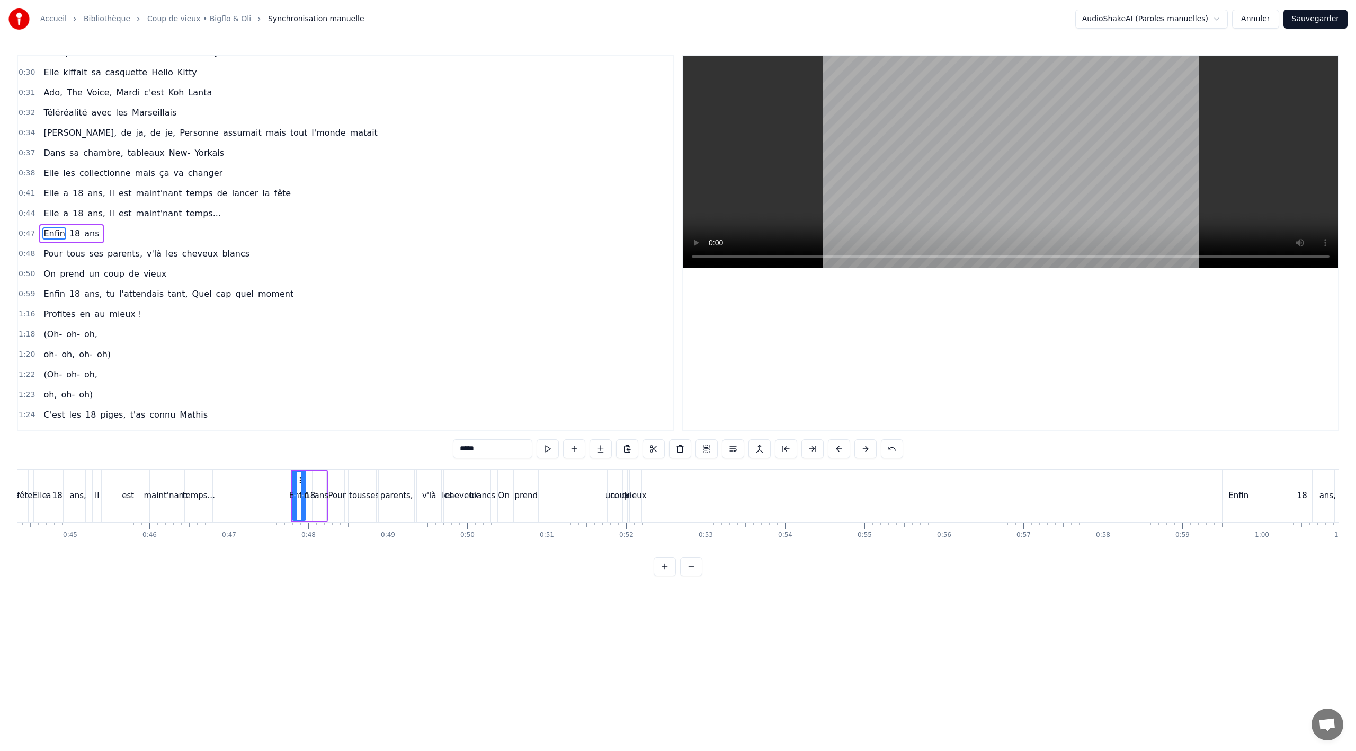
scroll to position [206, 0]
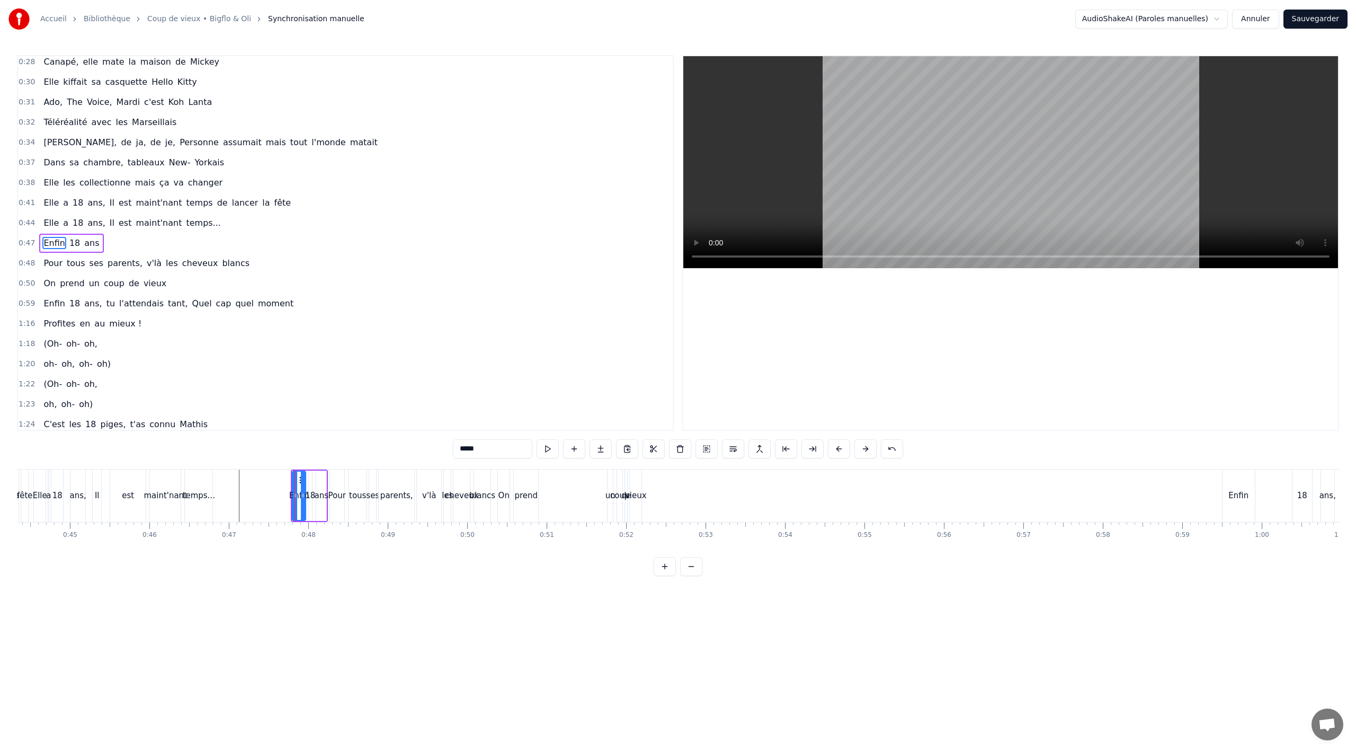
click at [228, 299] on div "Enfin 18 ans, tu l'attendais tant, Quel cap quel moment" at bounding box center [168, 303] width 258 height 19
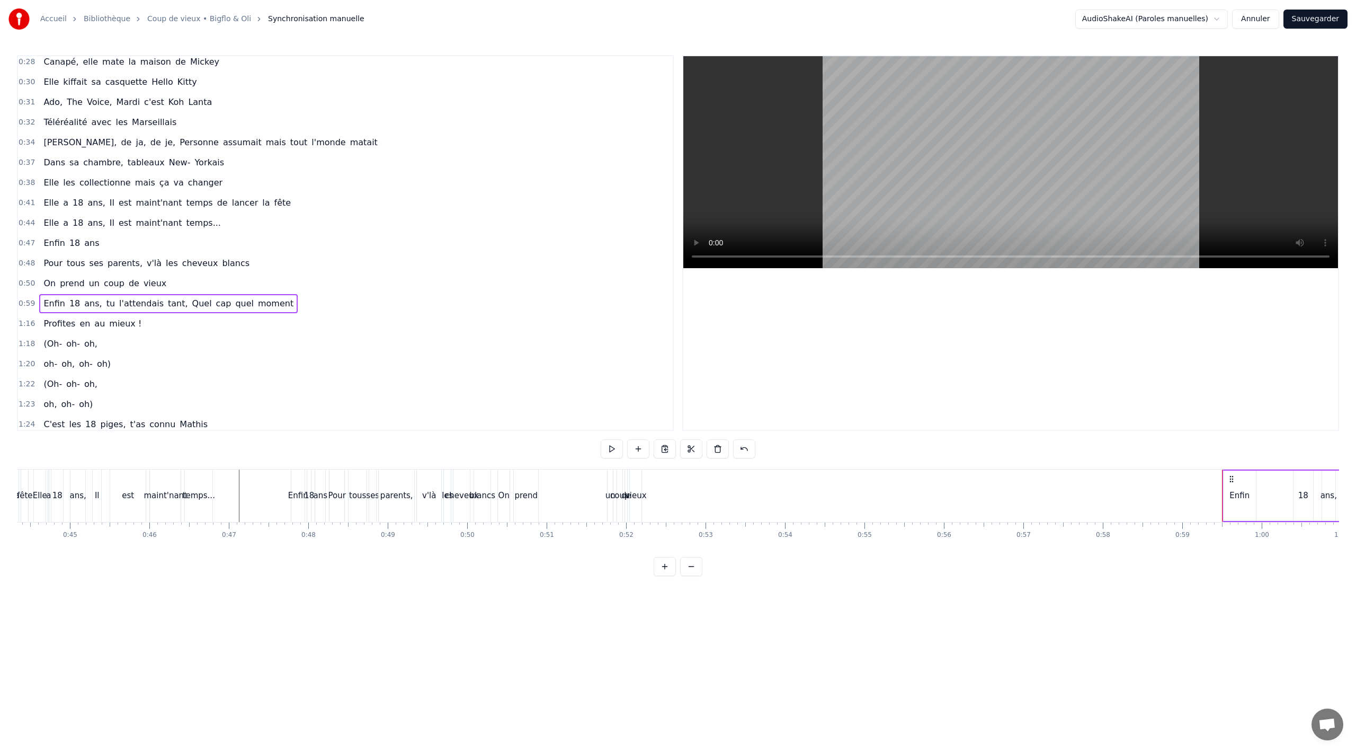
click at [112, 280] on span "coup" at bounding box center [114, 283] width 23 height 12
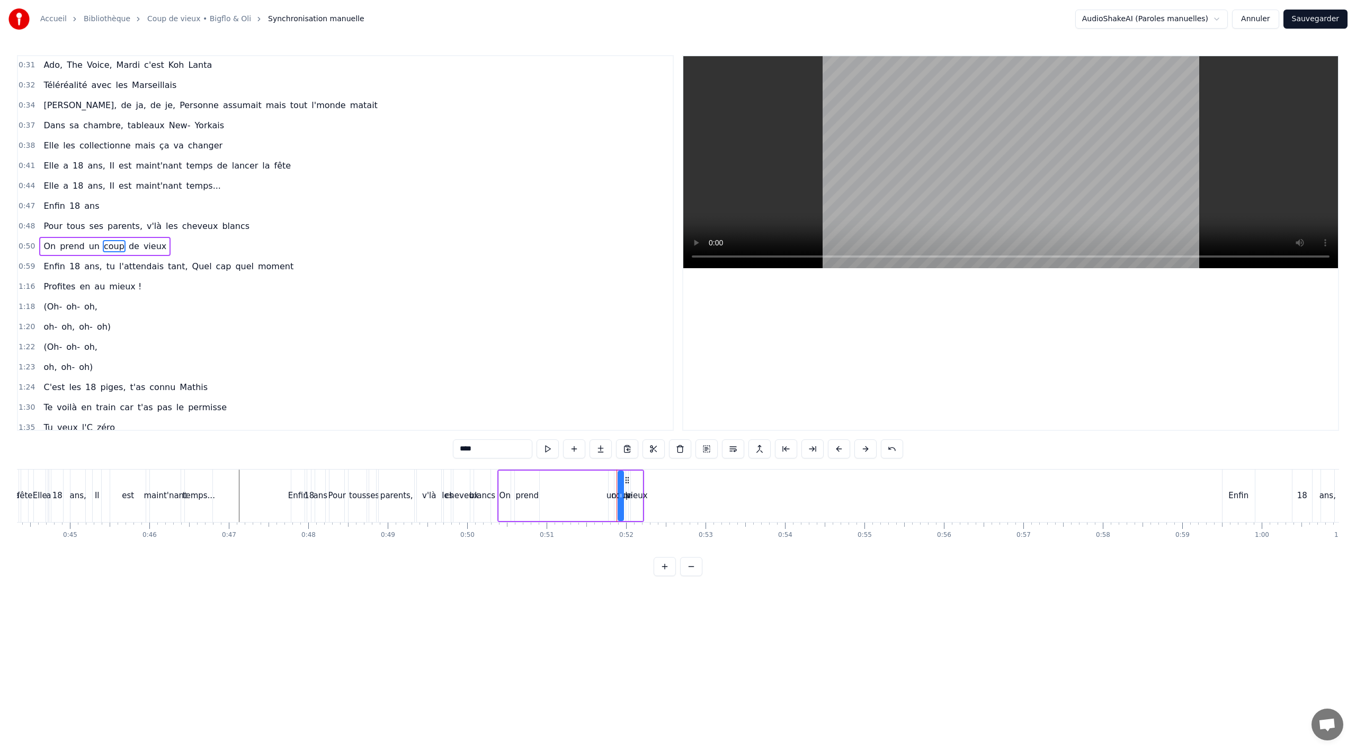
scroll to position [246, 0]
click at [708, 448] on button at bounding box center [706, 448] width 22 height 19
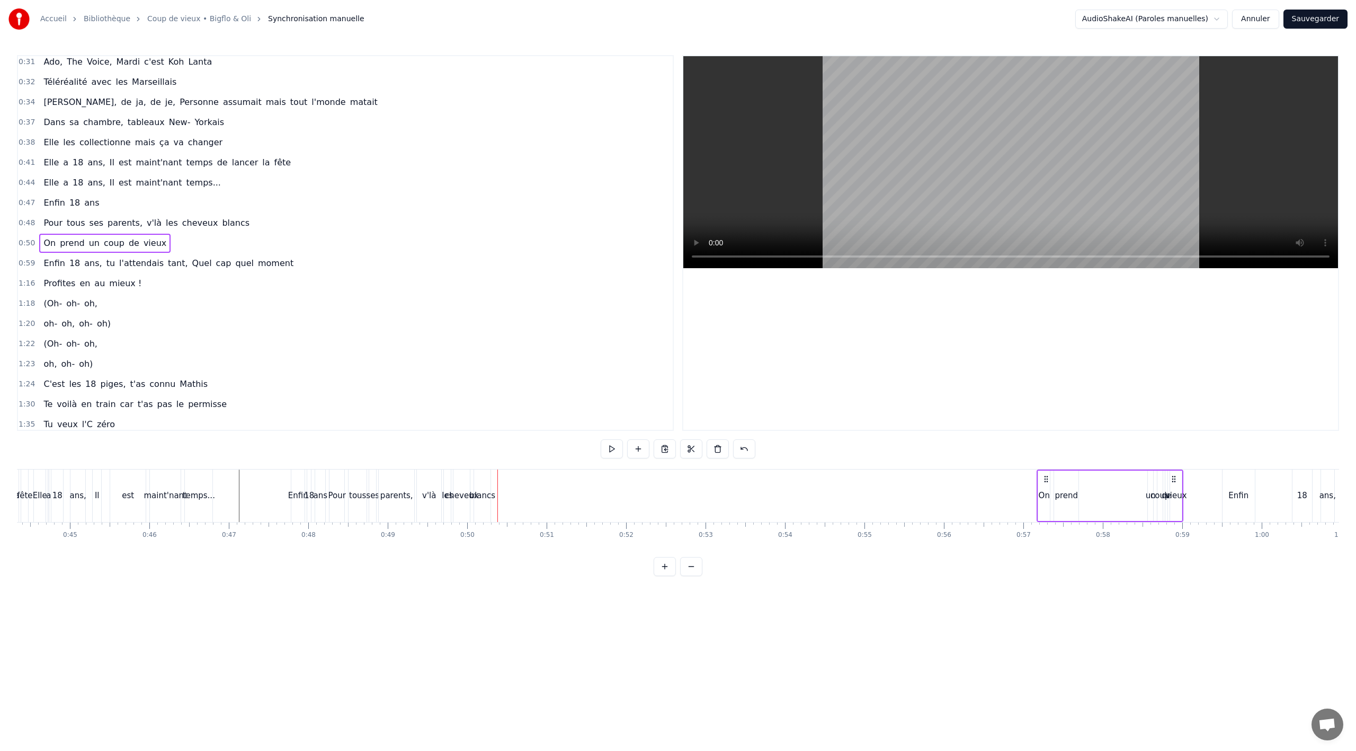
drag, startPoint x: 506, startPoint y: 475, endPoint x: 1053, endPoint y: 462, distance: 546.8
click at [1053, 462] on div "0:02 Notre Romane elle a .. 0:04 Elle a tout réussi ses examens du bac 0:06 Ell…" at bounding box center [678, 315] width 1322 height 521
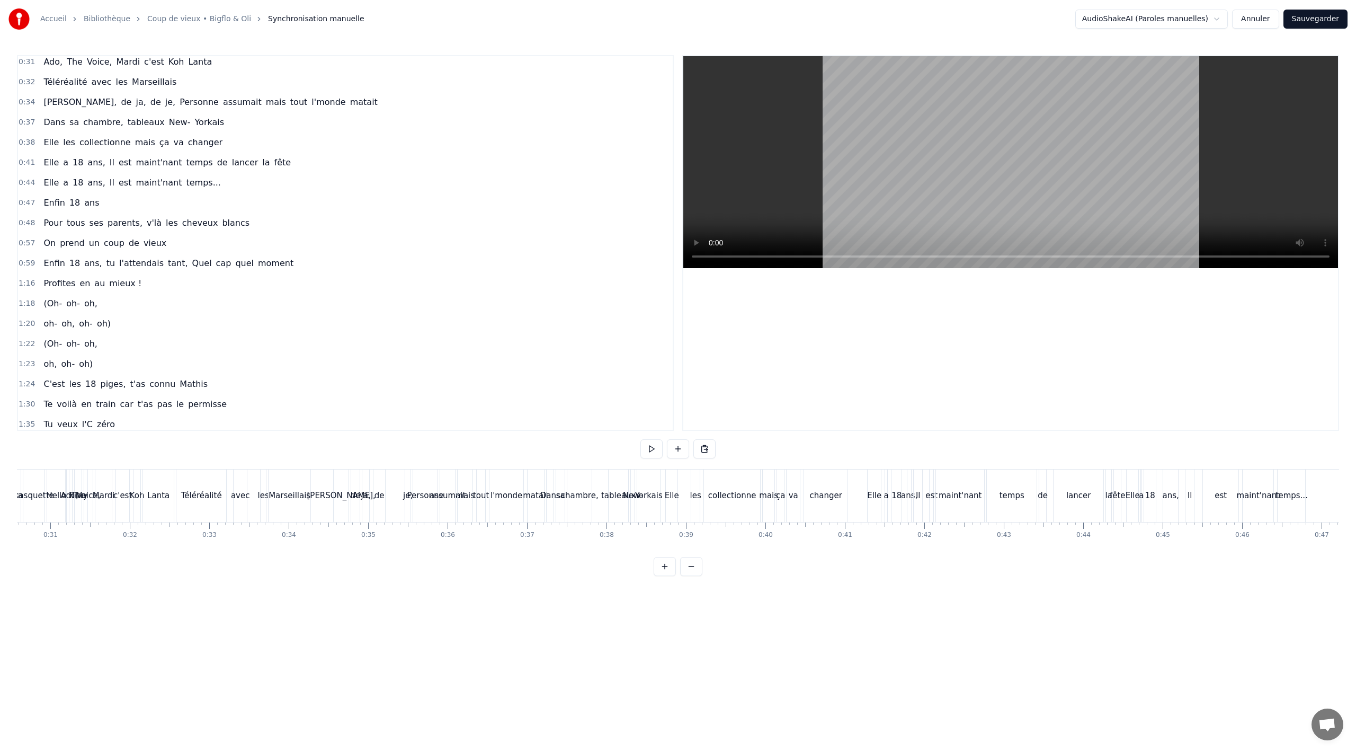
scroll to position [0, 2364]
drag, startPoint x: 255, startPoint y: 558, endPoint x: 273, endPoint y: 555, distance: 18.2
click at [273, 555] on div "0:02 Notre Romane elle a .. 0:04 Elle a tout réussi ses examens du bac 0:06 Ell…" at bounding box center [678, 315] width 1322 height 521
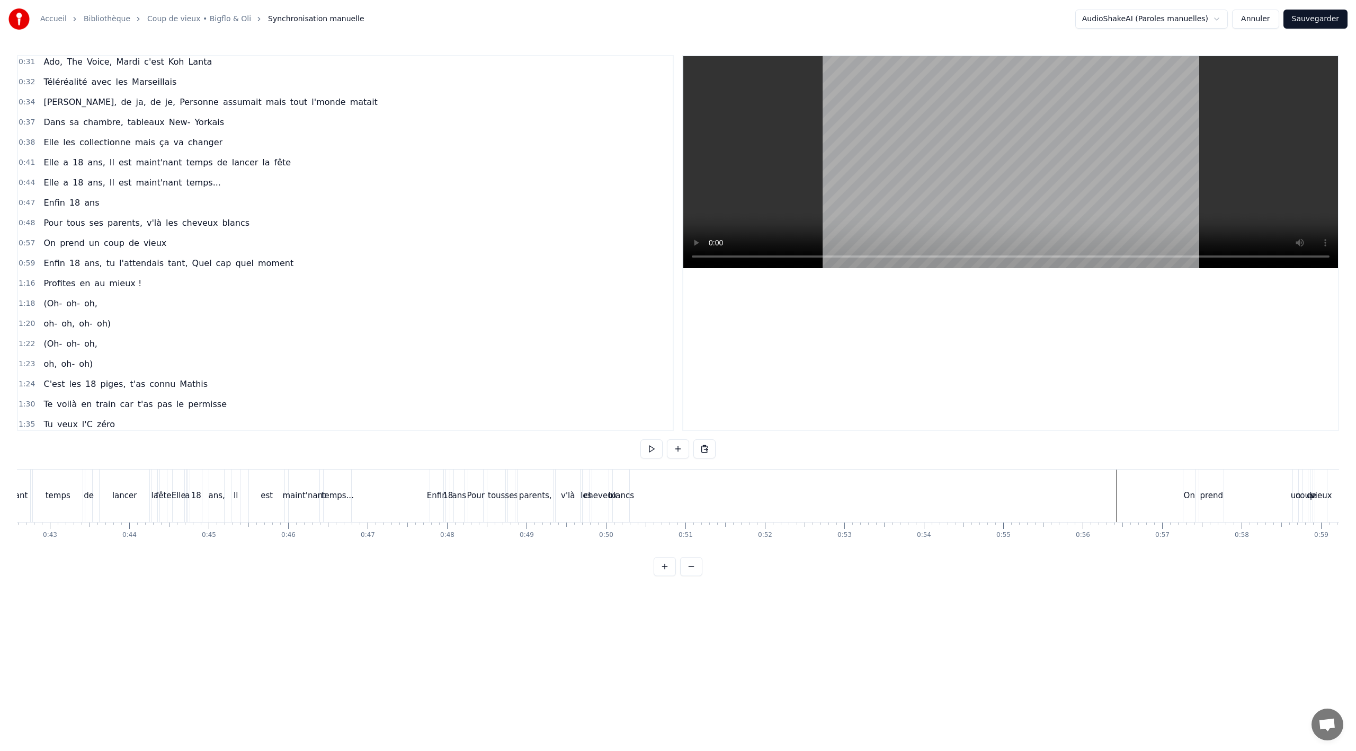
scroll to position [0, 3346]
click at [58, 198] on span "Enfin" at bounding box center [53, 203] width 23 height 12
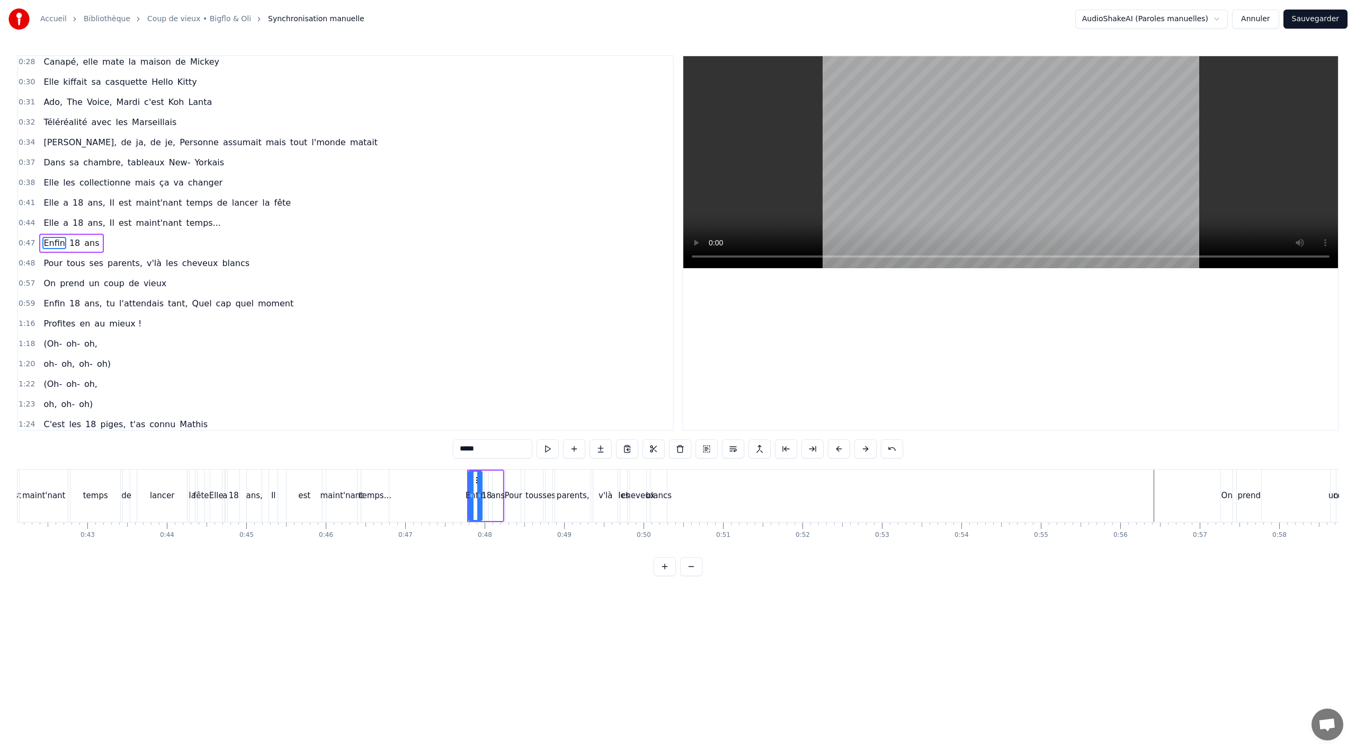
click at [94, 264] on span "ses" at bounding box center [96, 263] width 16 height 12
type input "***"
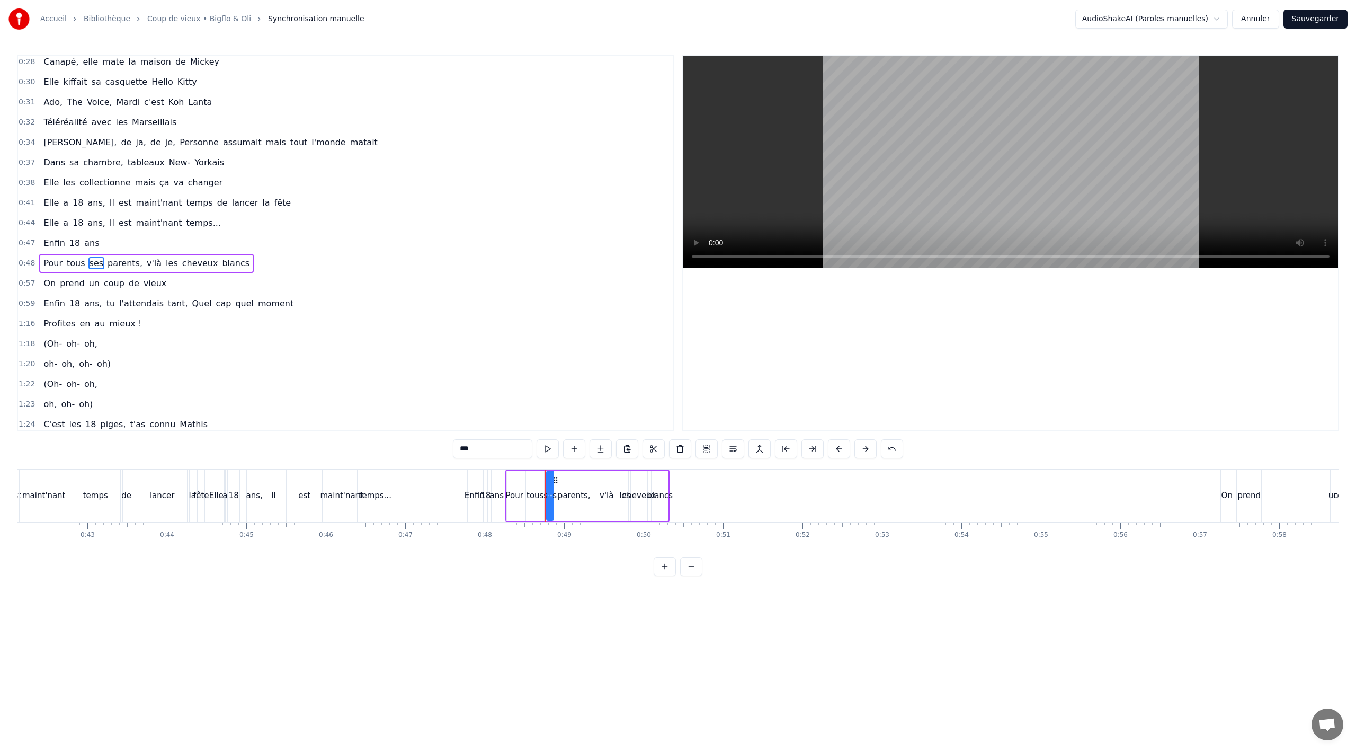
scroll to position [226, 0]
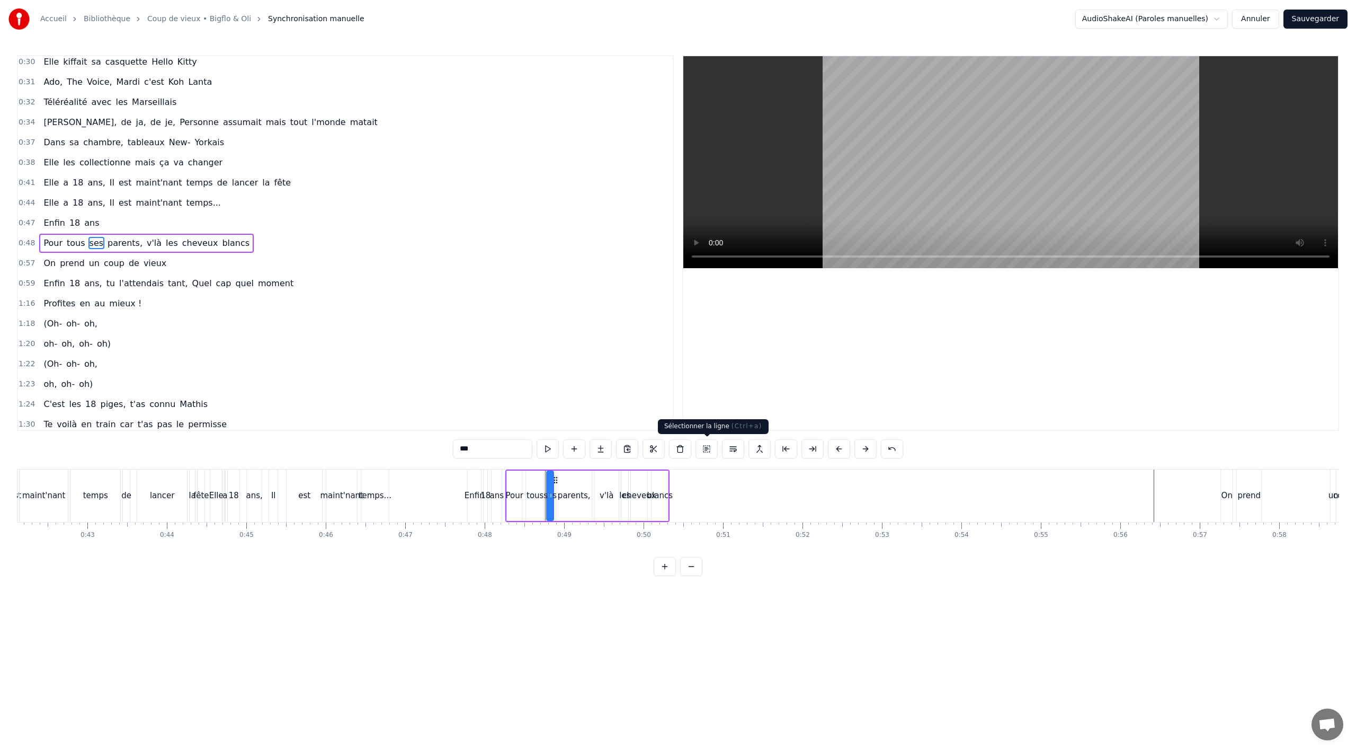
click at [707, 451] on button at bounding box center [706, 448] width 22 height 19
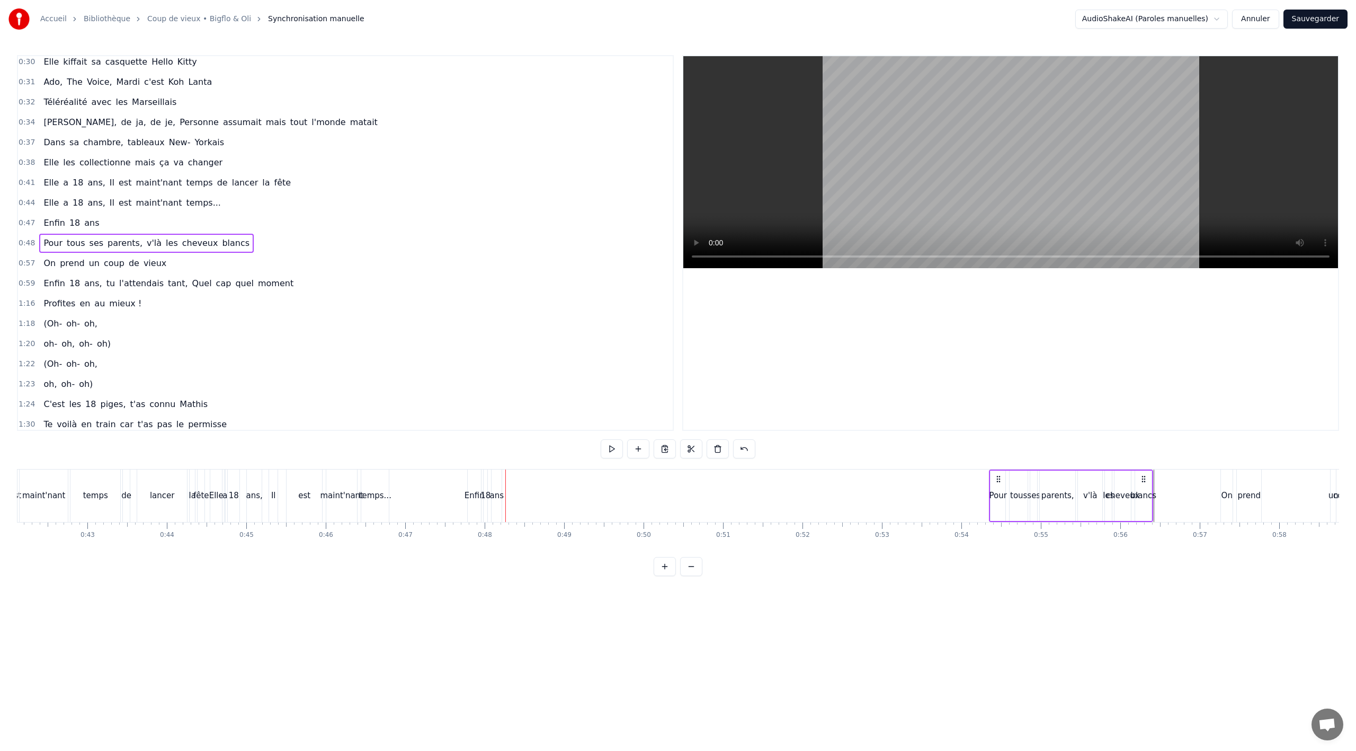
drag, startPoint x: 515, startPoint y: 476, endPoint x: 995, endPoint y: 464, distance: 480.6
click at [995, 464] on div "0:02 Notre Romane elle a .. 0:04 Elle a tout réussi ses examens du bac 0:06 Ell…" at bounding box center [678, 315] width 1322 height 521
click at [70, 217] on span "18" at bounding box center [74, 223] width 13 height 12
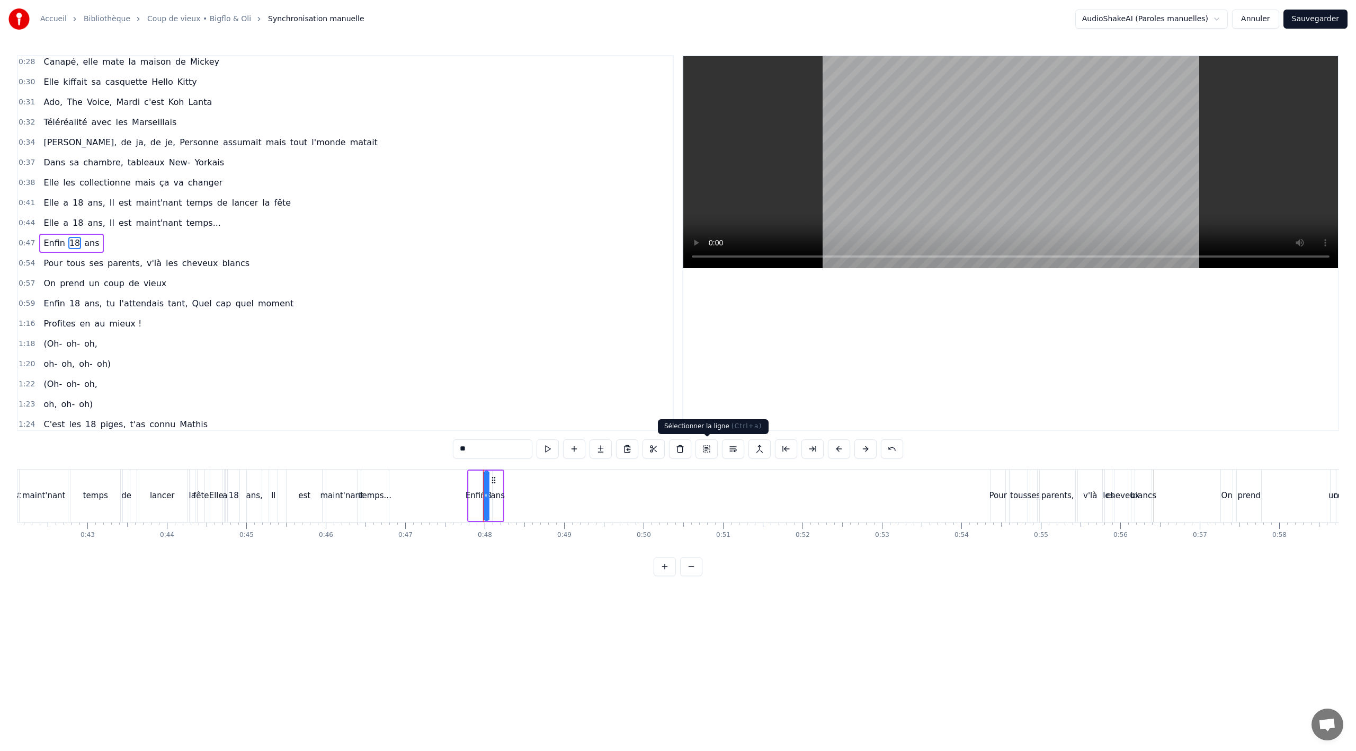
click at [710, 448] on button at bounding box center [706, 448] width 22 height 19
drag, startPoint x: 471, startPoint y: 479, endPoint x: 604, endPoint y: 485, distance: 133.1
click at [480, 481] on div "Enfin" at bounding box center [474, 495] width 14 height 52
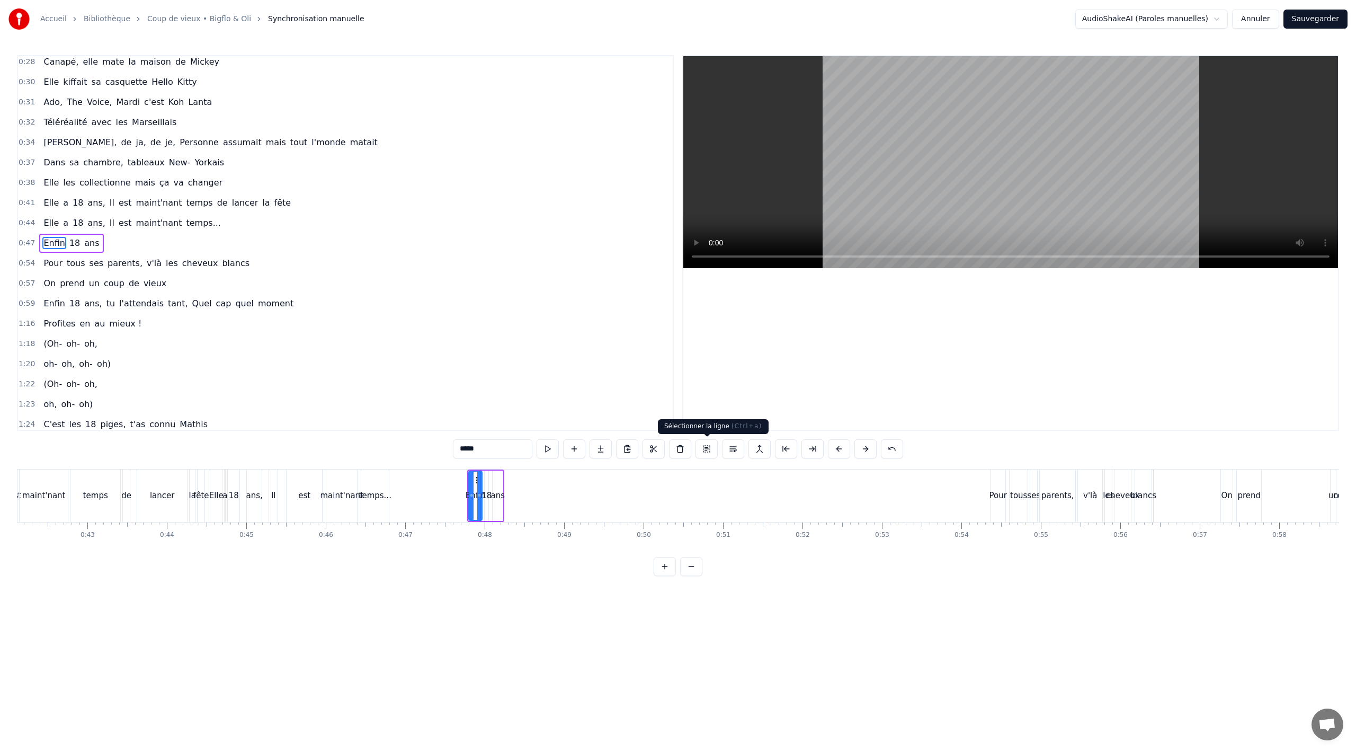
click at [704, 449] on button at bounding box center [706, 448] width 22 height 19
drag, startPoint x: 476, startPoint y: 474, endPoint x: 962, endPoint y: 467, distance: 486.3
click at [962, 467] on div "0:02 Notre Romane elle a .. 0:04 Elle a tout réussi ses examens du bac 0:06 Ell…" at bounding box center [678, 315] width 1322 height 521
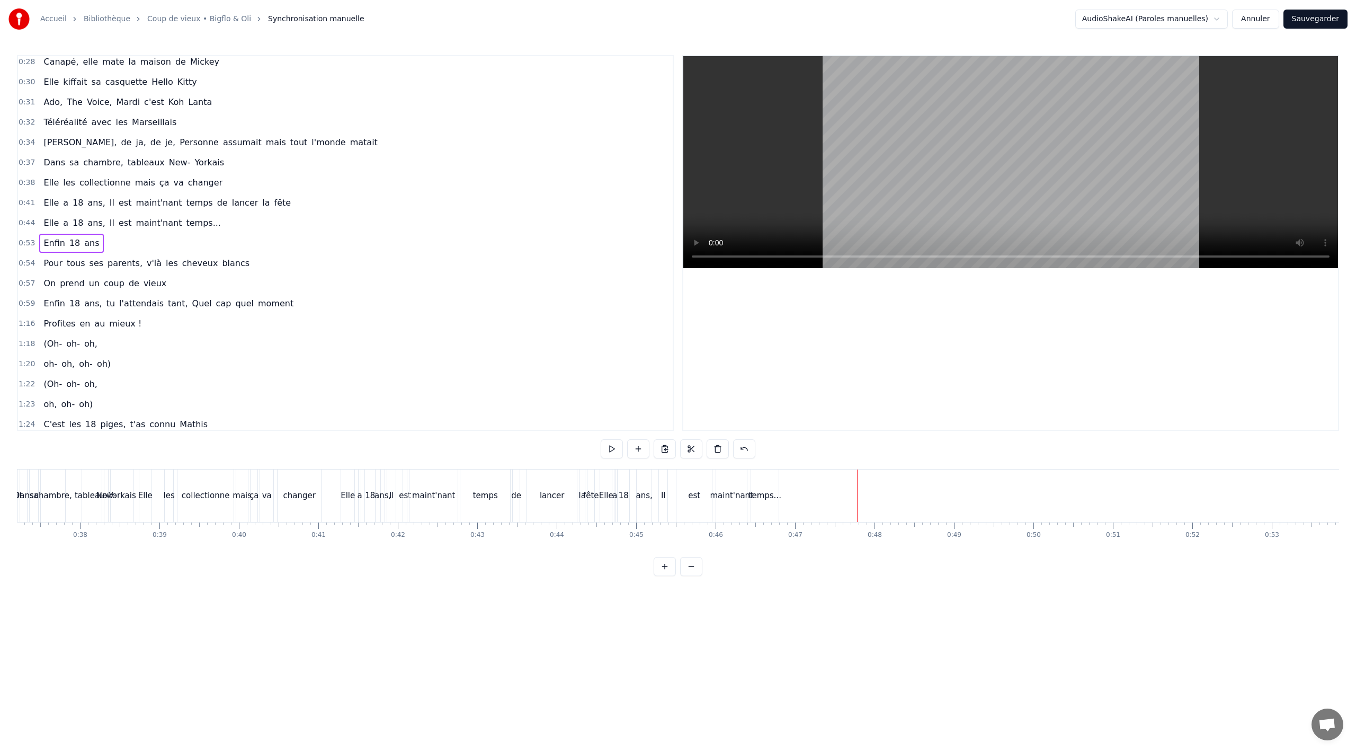
scroll to position [0, 2934]
click at [105, 496] on div "tableaux" at bounding box center [114, 495] width 35 height 12
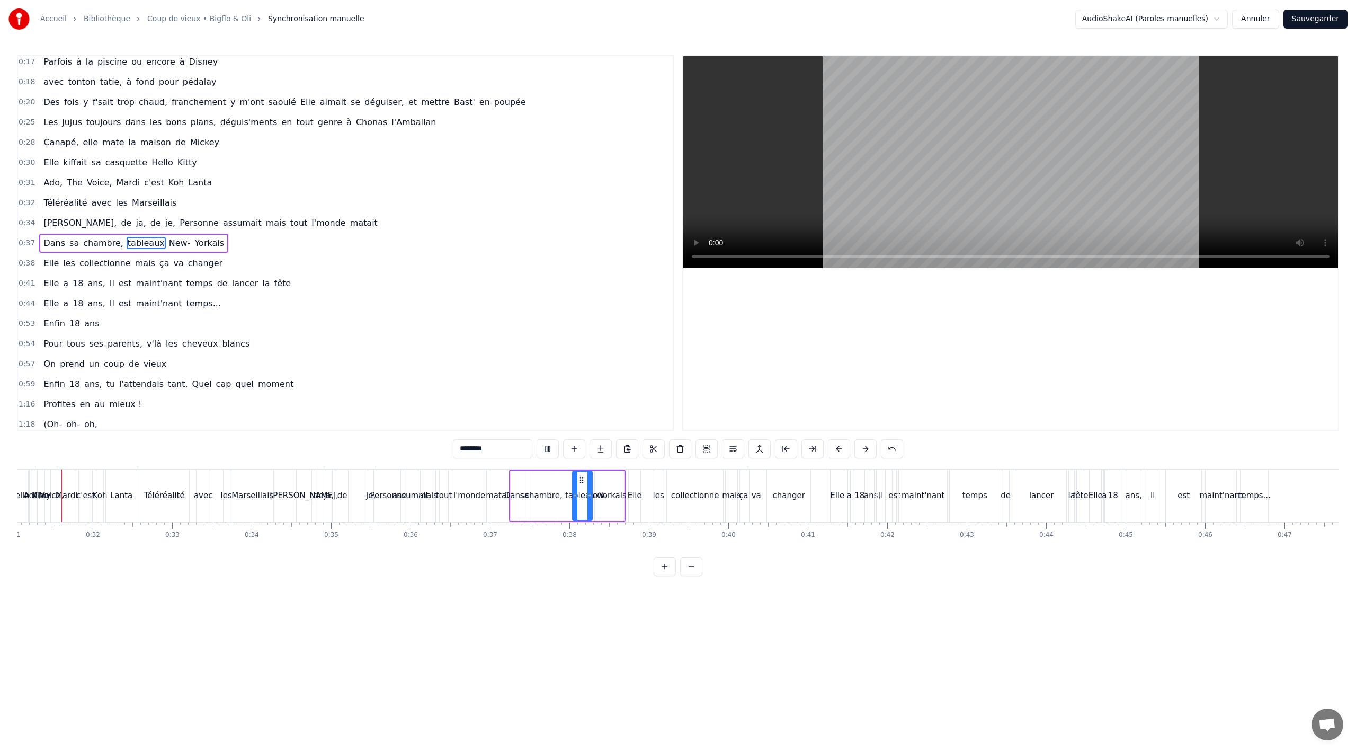
scroll to position [0, 2458]
click at [39, 282] on div "Elle a 18 ans, Il est maint'nant temps de lancer la fête" at bounding box center [167, 283] width 256 height 19
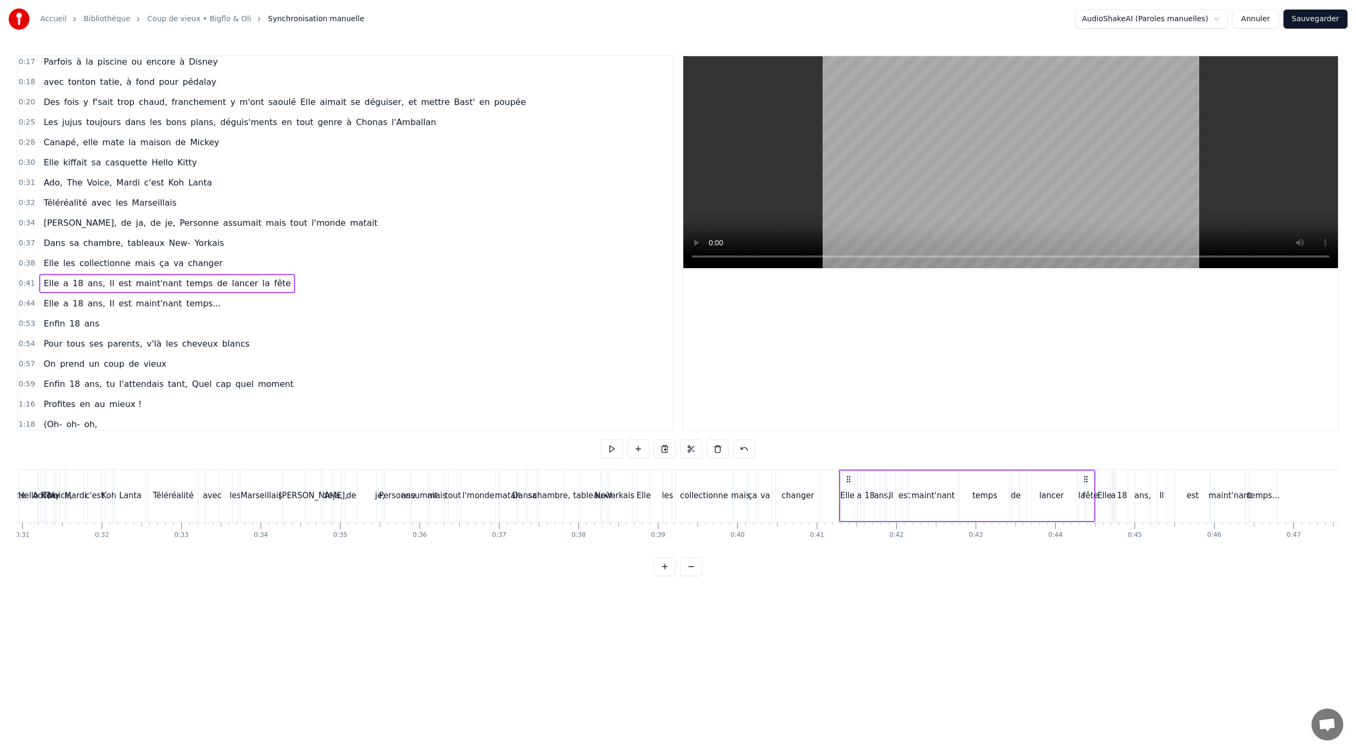
click at [49, 304] on span "Elle" at bounding box center [50, 303] width 17 height 12
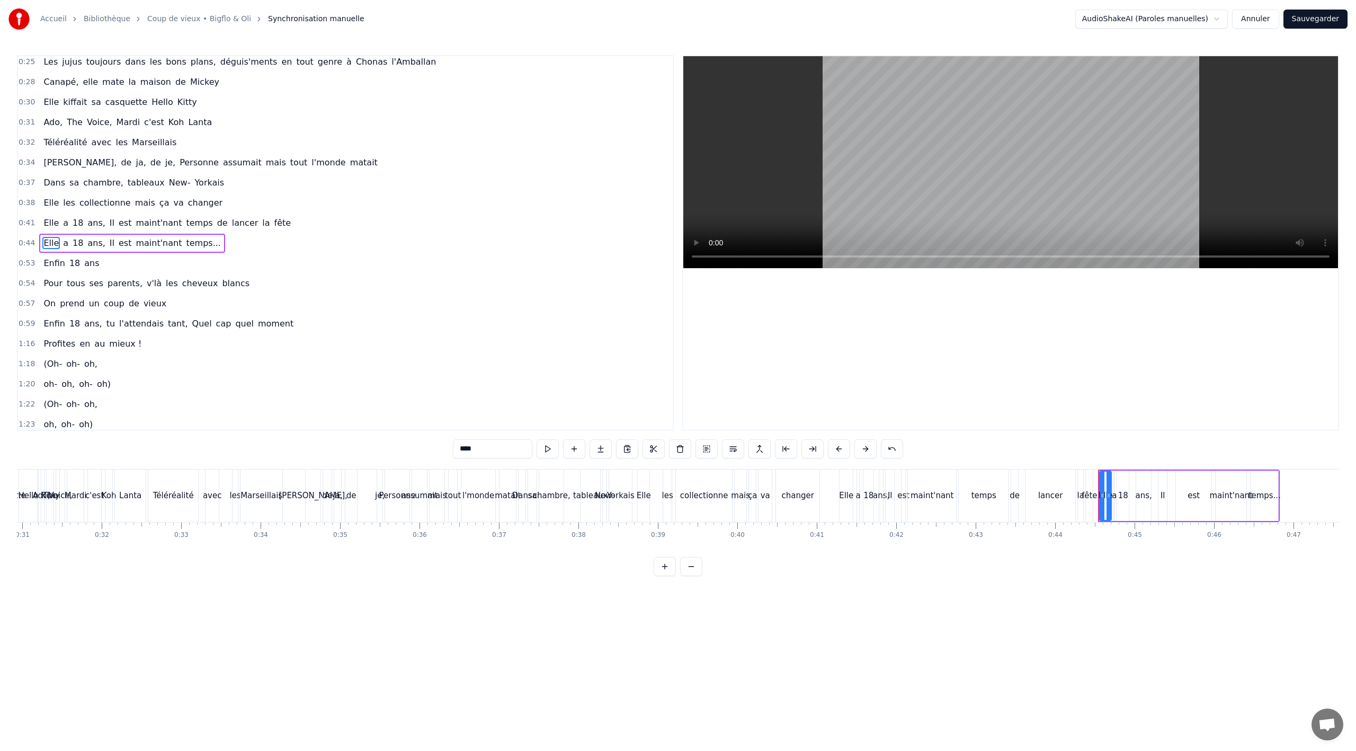
click at [58, 265] on span "Enfin" at bounding box center [53, 263] width 23 height 12
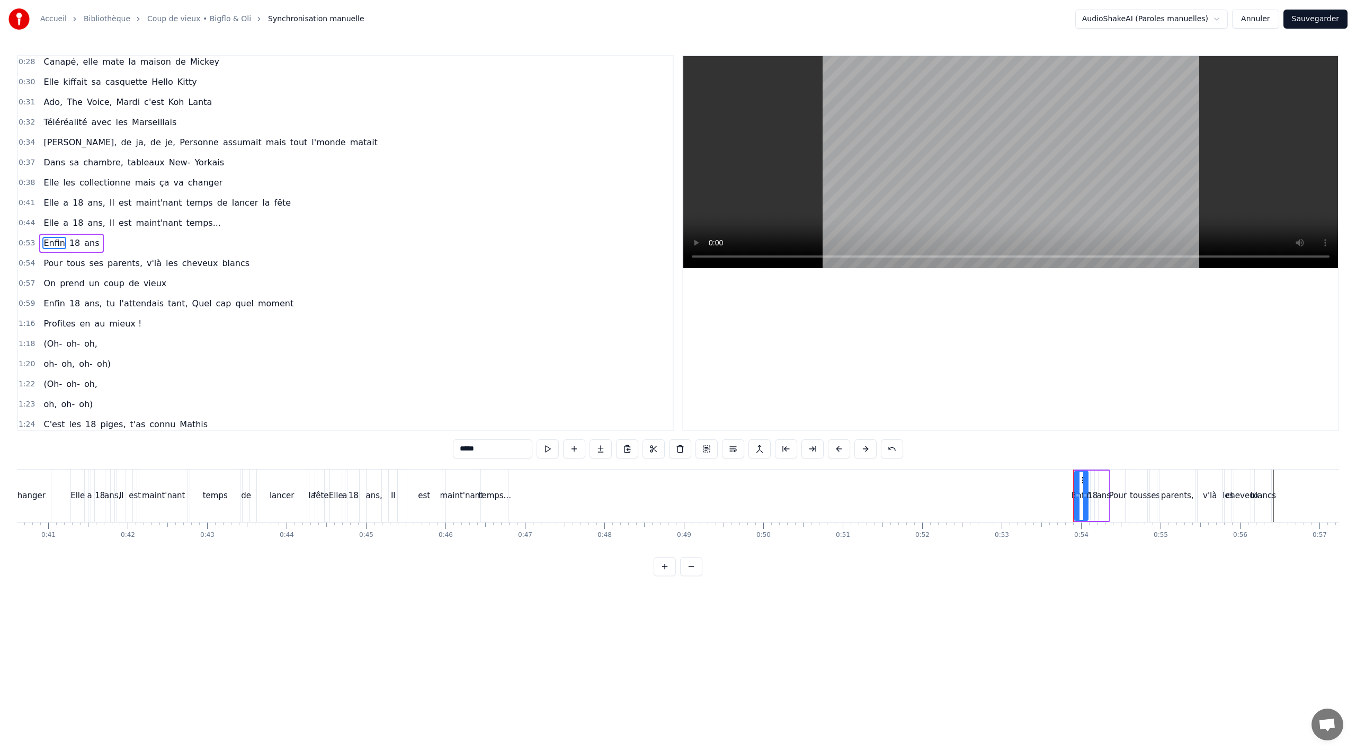
scroll to position [0, 3211]
click at [118, 223] on span "est" at bounding box center [125, 223] width 15 height 12
type input "***"
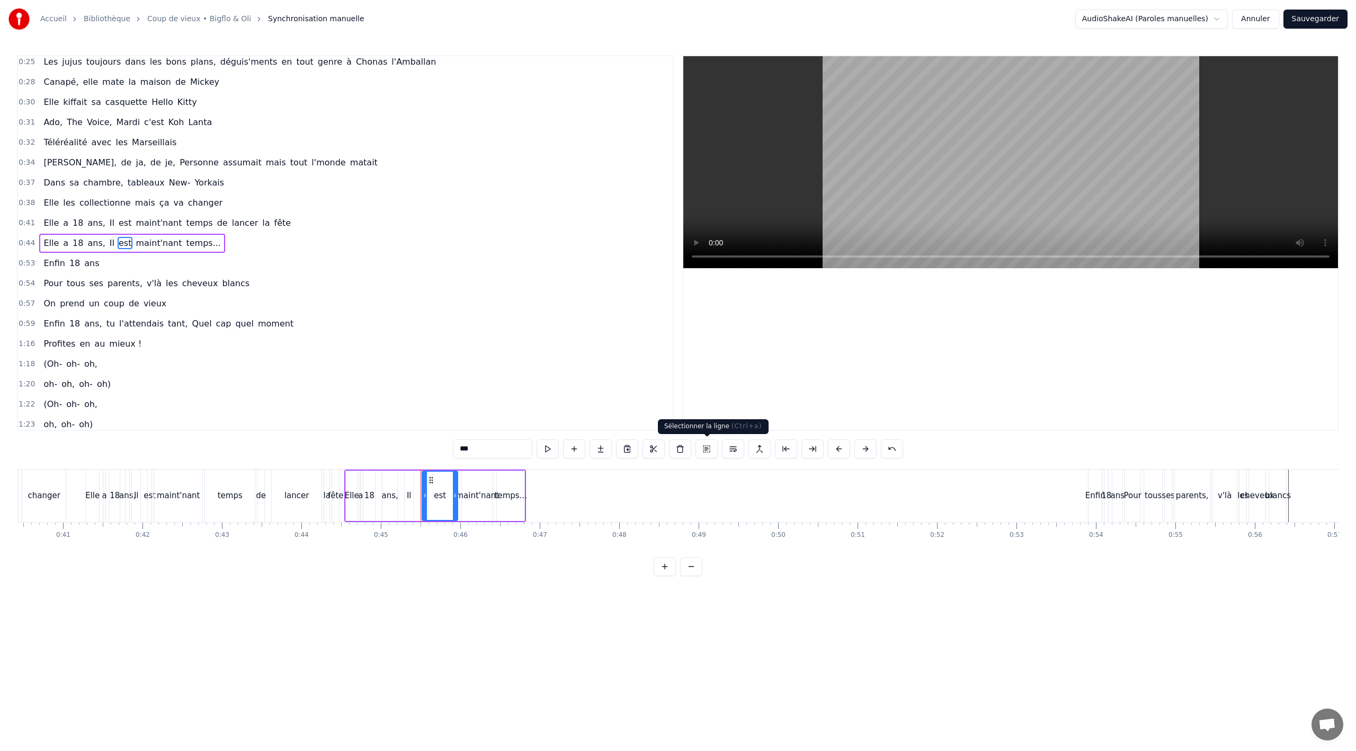
click at [709, 450] on button at bounding box center [706, 448] width 22 height 19
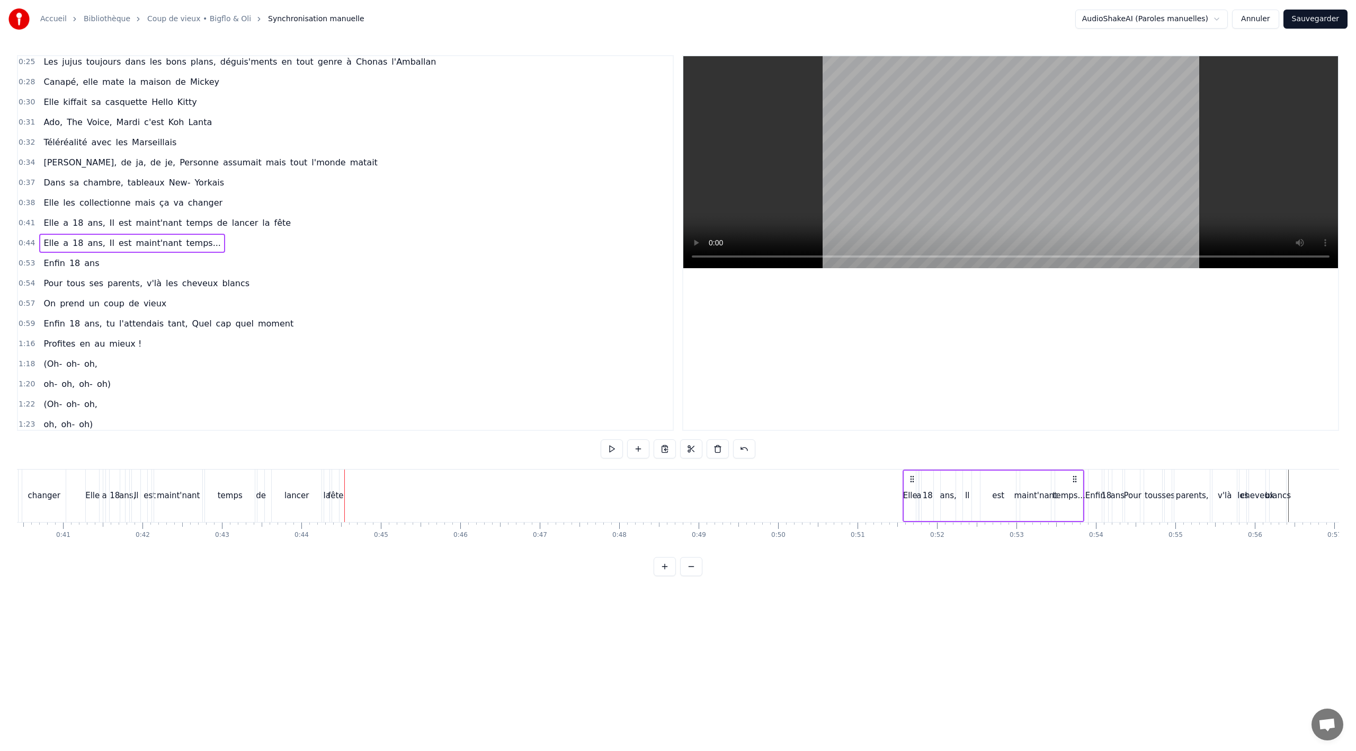
drag, startPoint x: 352, startPoint y: 477, endPoint x: 909, endPoint y: 467, distance: 557.3
click at [909, 467] on div "0:02 Notre Romane elle a .. 0:04 Elle a tout réussi ses examens du bac 0:06 Ell…" at bounding box center [678, 315] width 1322 height 521
click at [135, 223] on span "maint'nant" at bounding box center [159, 223] width 48 height 12
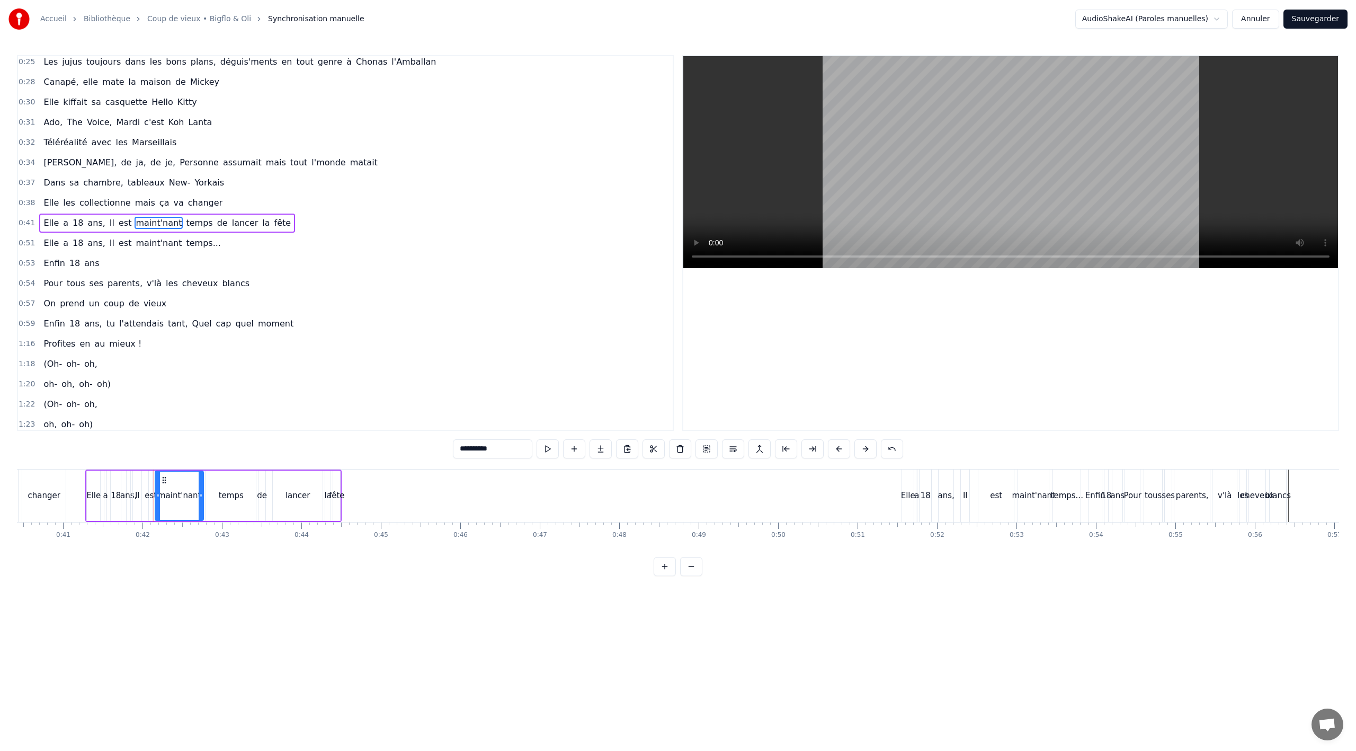
scroll to position [165, 0]
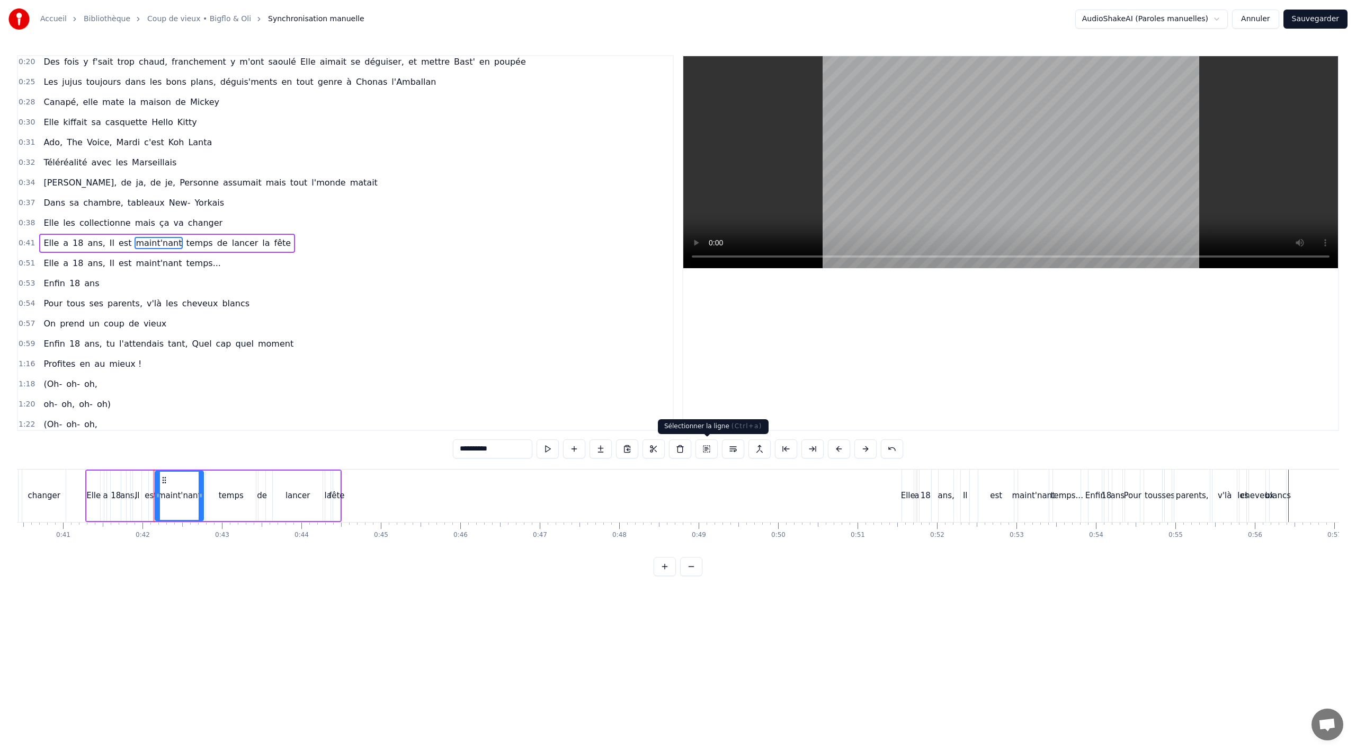
click at [703, 449] on button at bounding box center [706, 448] width 22 height 19
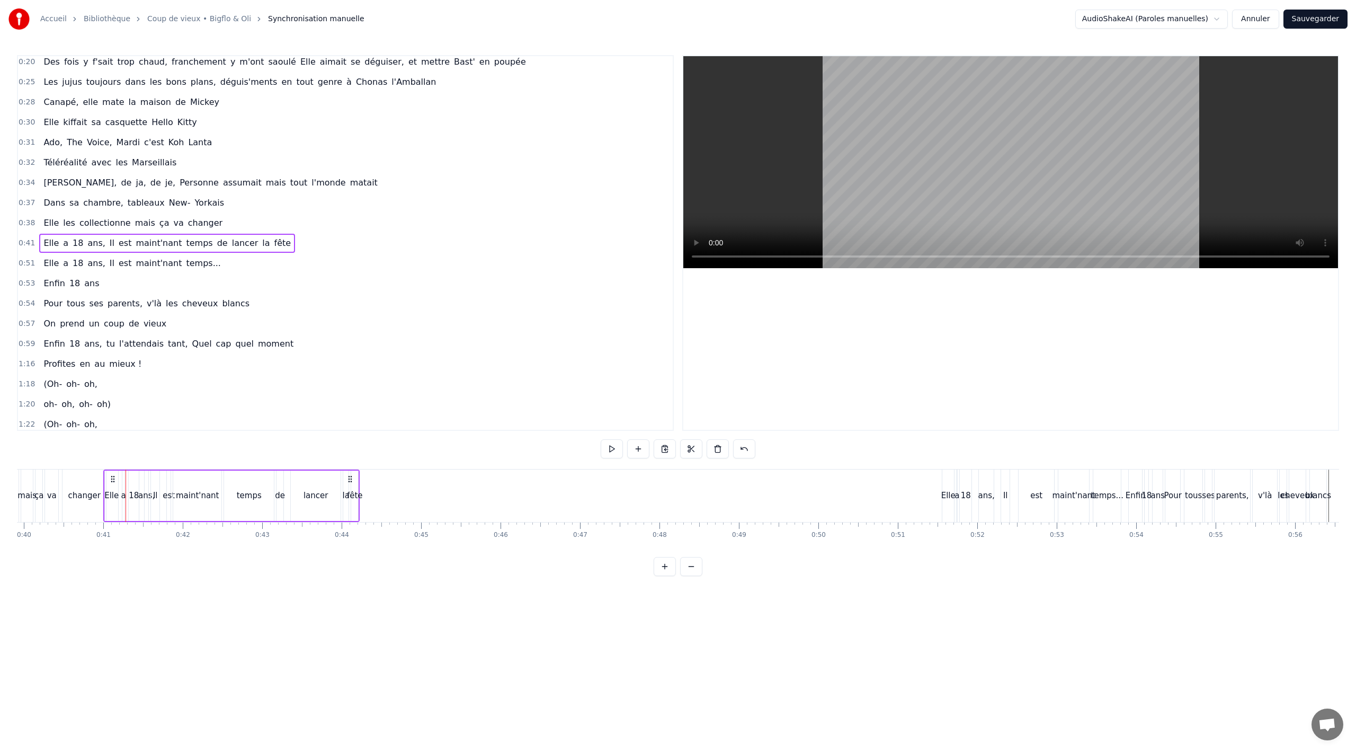
scroll to position [0, 3159]
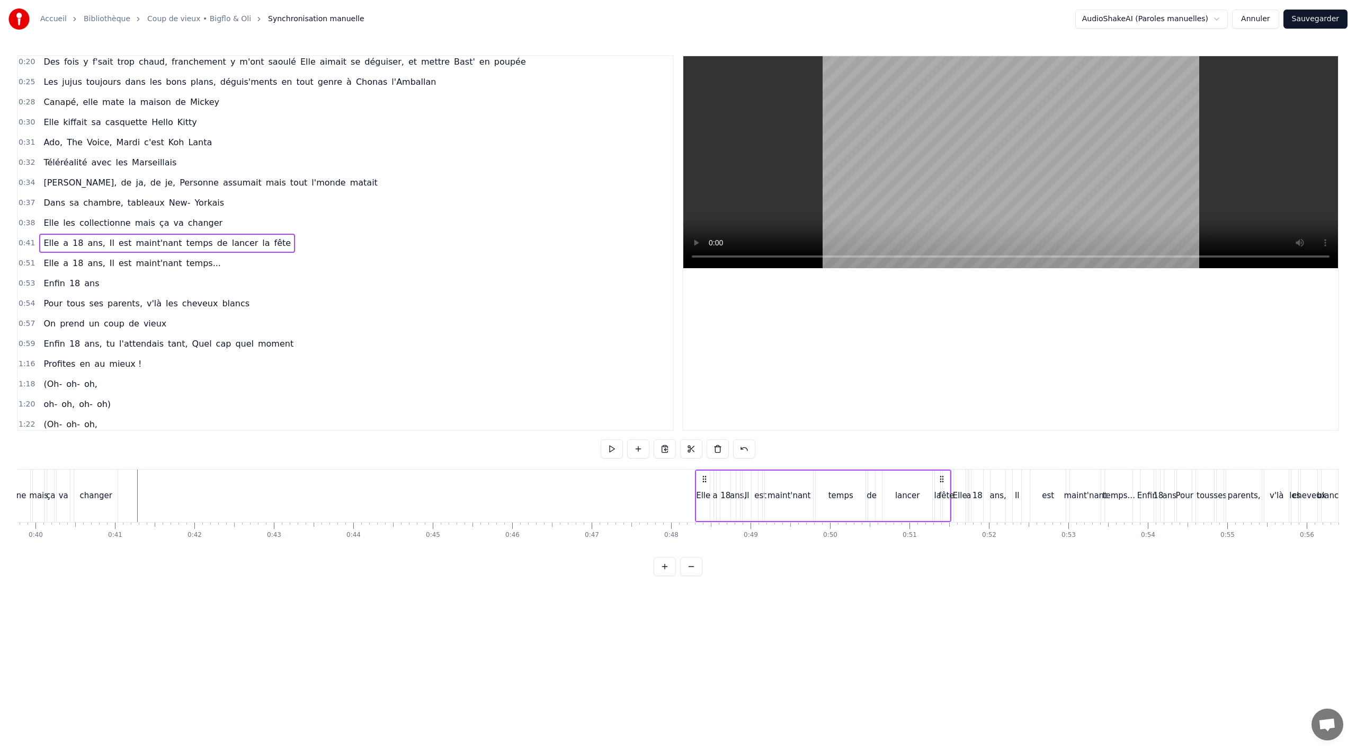
drag, startPoint x: 99, startPoint y: 480, endPoint x: 709, endPoint y: 462, distance: 610.4
click at [709, 462] on div "0:02 Notre Romane elle a .. 0:04 Elle a tout réussi ses examens du bac 0:06 Ell…" at bounding box center [678, 315] width 1322 height 521
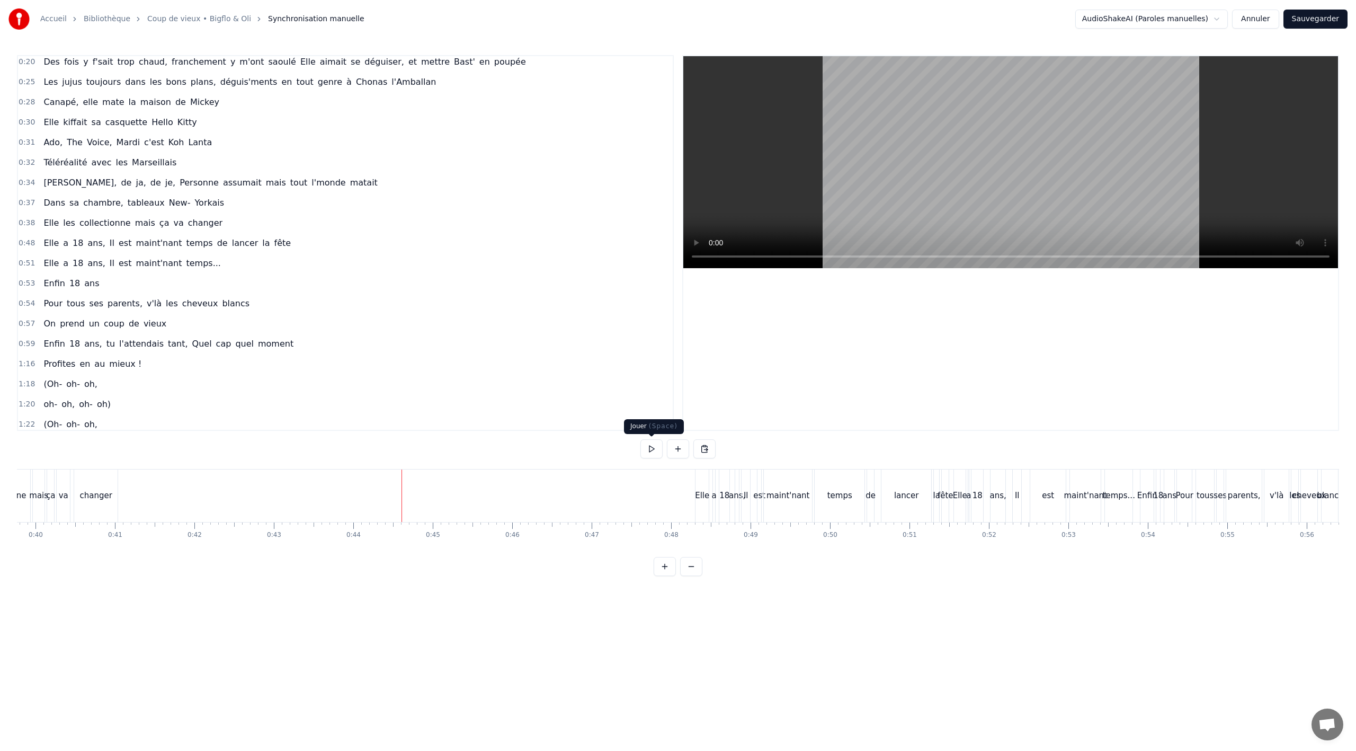
click at [657, 445] on button at bounding box center [651, 448] width 22 height 19
click at [655, 445] on button at bounding box center [651, 448] width 22 height 19
click at [649, 447] on button at bounding box center [651, 448] width 22 height 19
click at [651, 448] on button at bounding box center [651, 448] width 22 height 19
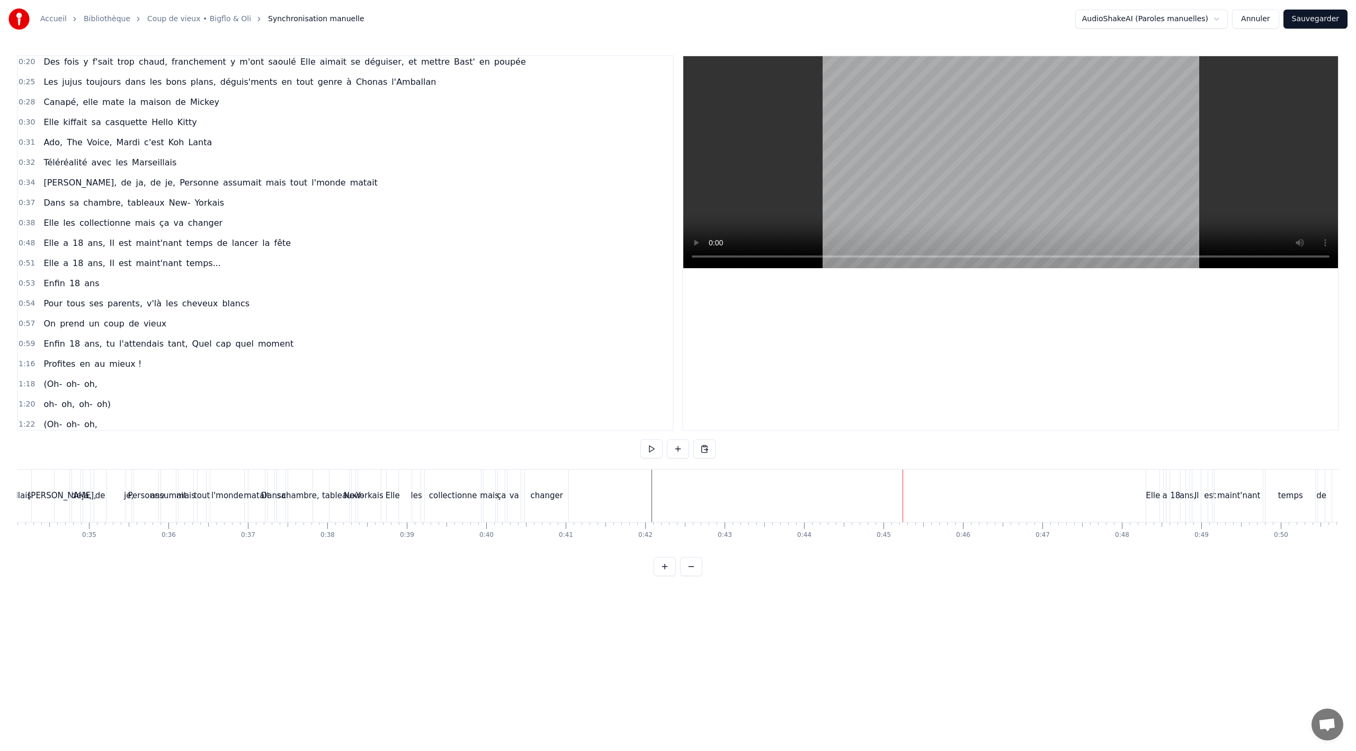
scroll to position [0, 2664]
click at [42, 226] on span "Elle" at bounding box center [50, 223] width 17 height 12
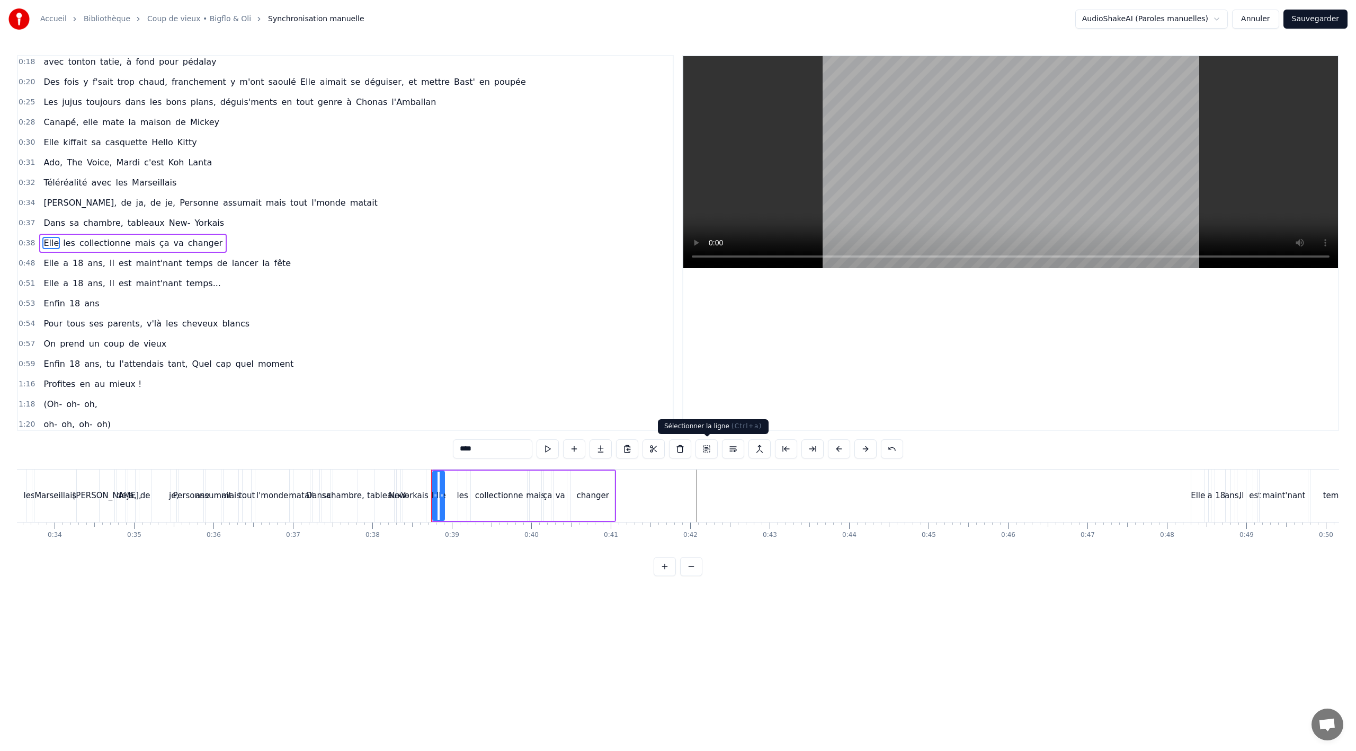
click at [709, 449] on button at bounding box center [706, 448] width 22 height 19
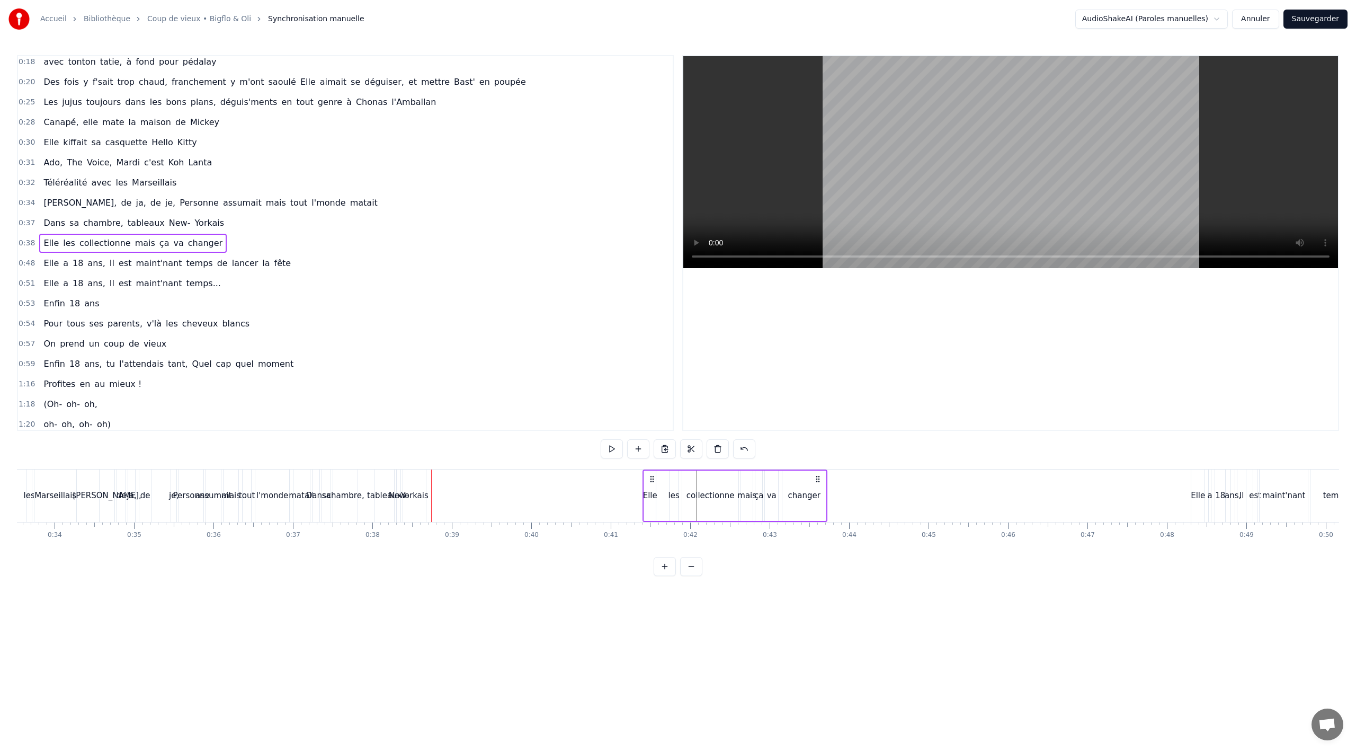
drag, startPoint x: 438, startPoint y: 478, endPoint x: 655, endPoint y: 470, distance: 216.8
click at [655, 470] on div "Elle les collectionne mais ça va changer" at bounding box center [734, 495] width 185 height 52
click at [651, 449] on button at bounding box center [651, 448] width 22 height 19
click at [657, 448] on button at bounding box center [651, 448] width 22 height 19
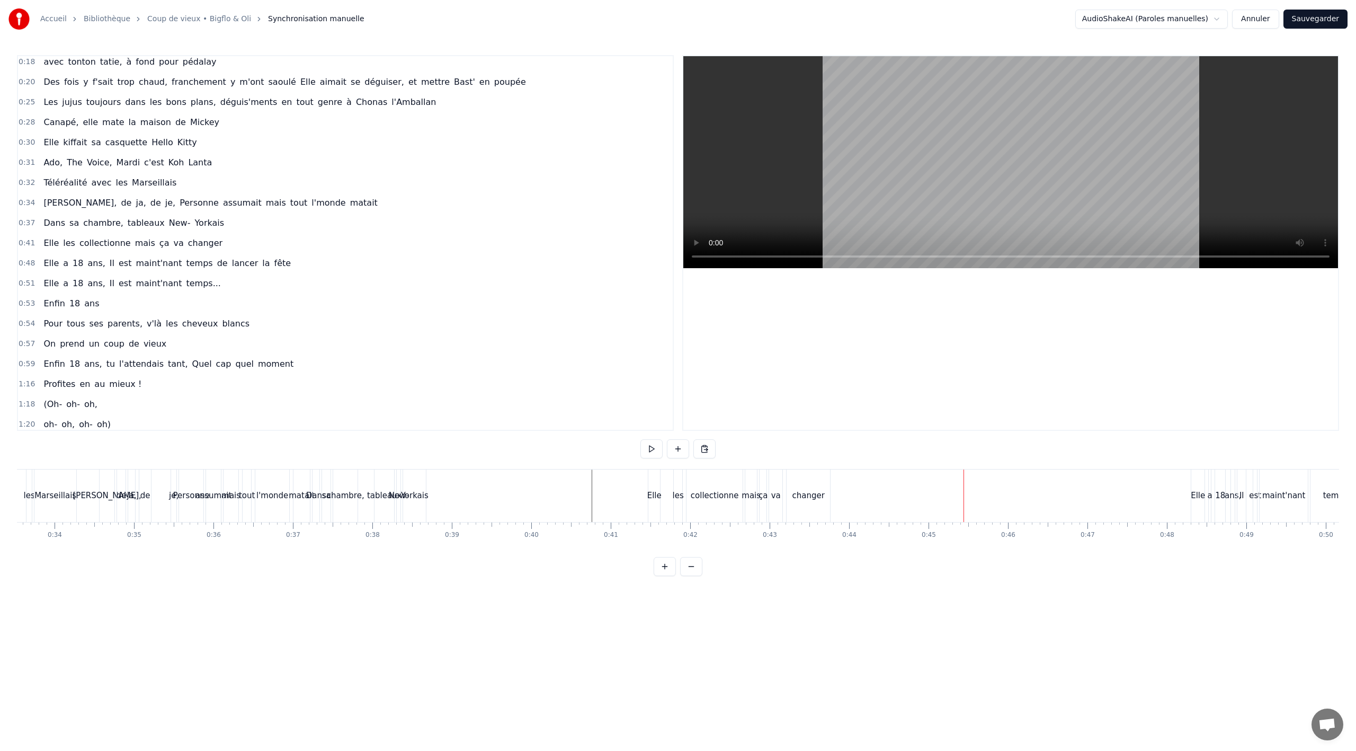
click at [650, 489] on div "Elle" at bounding box center [654, 495] width 12 height 52
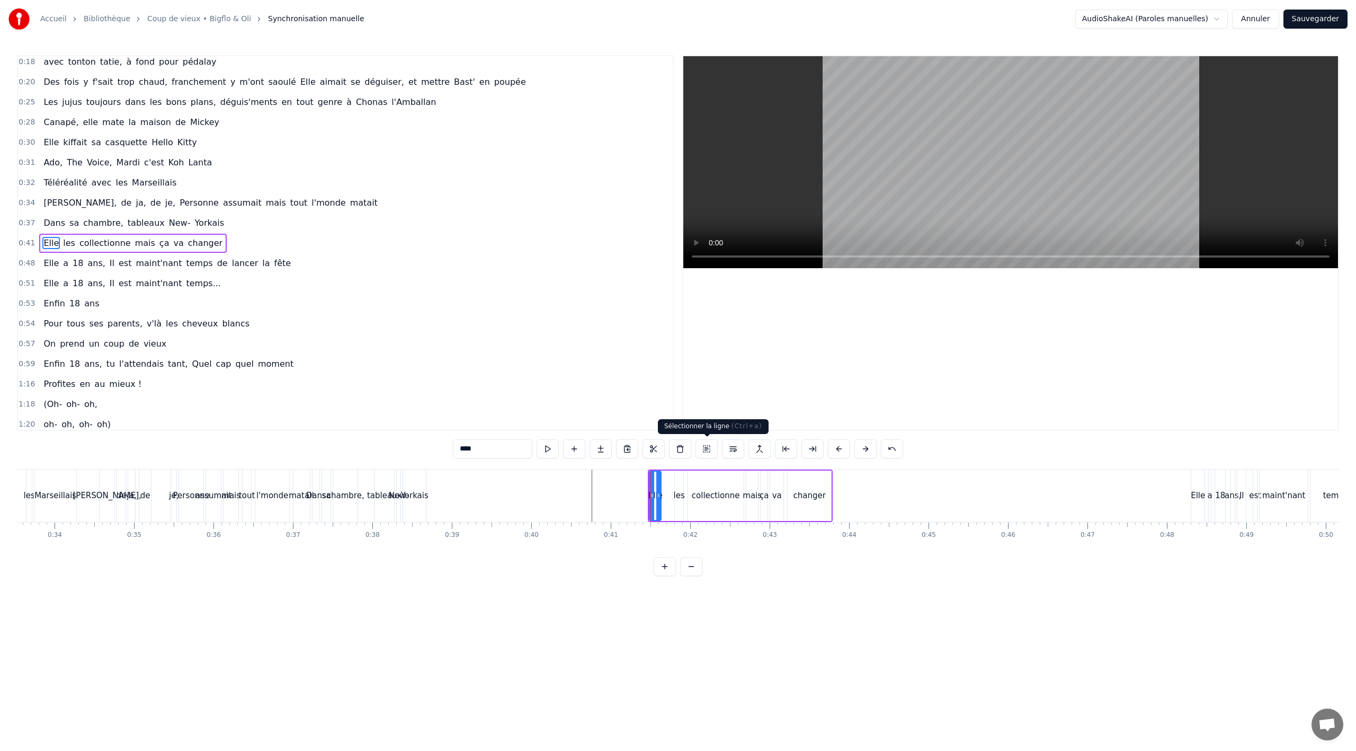
click at [706, 453] on button at bounding box center [706, 448] width 22 height 19
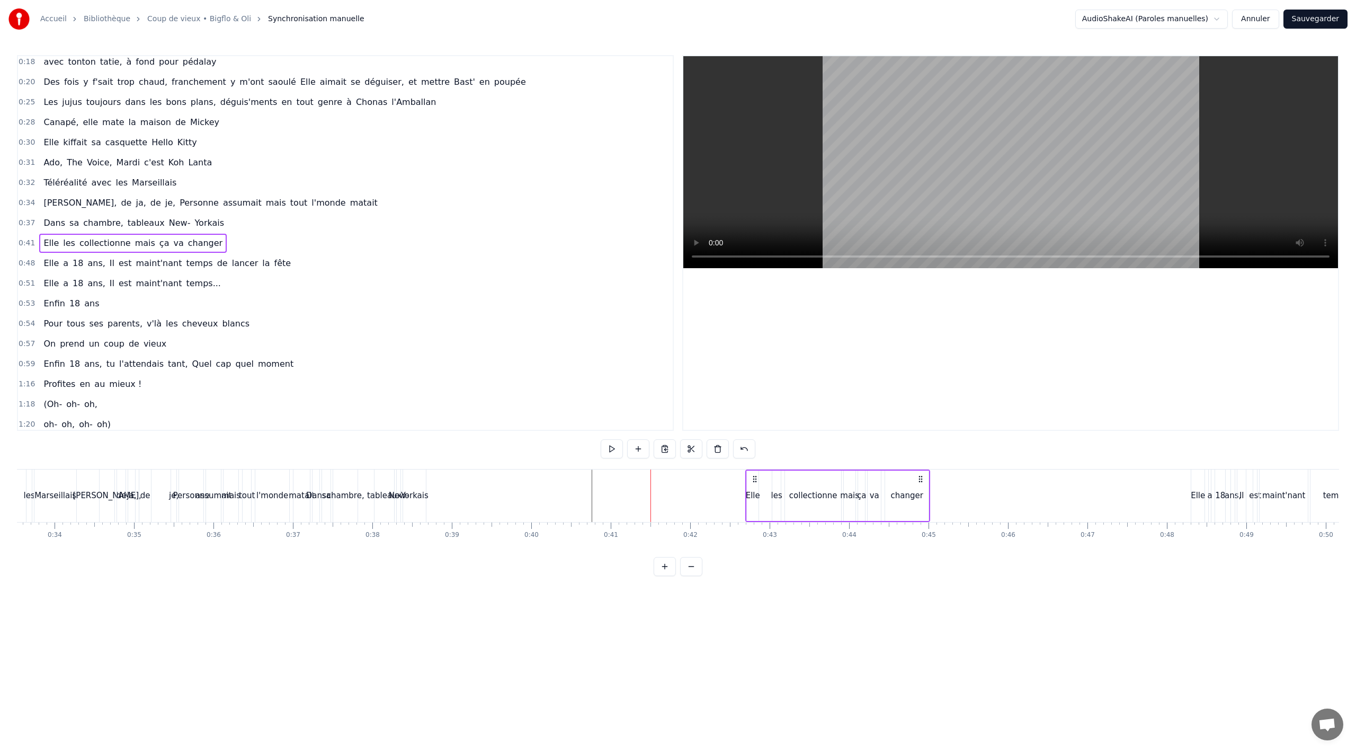
drag, startPoint x: 684, startPoint y: 477, endPoint x: 756, endPoint y: 474, distance: 71.6
click at [756, 475] on icon at bounding box center [755, 479] width 8 height 8
click at [654, 453] on button at bounding box center [651, 448] width 22 height 19
click at [640, 439] on button at bounding box center [651, 448] width 22 height 19
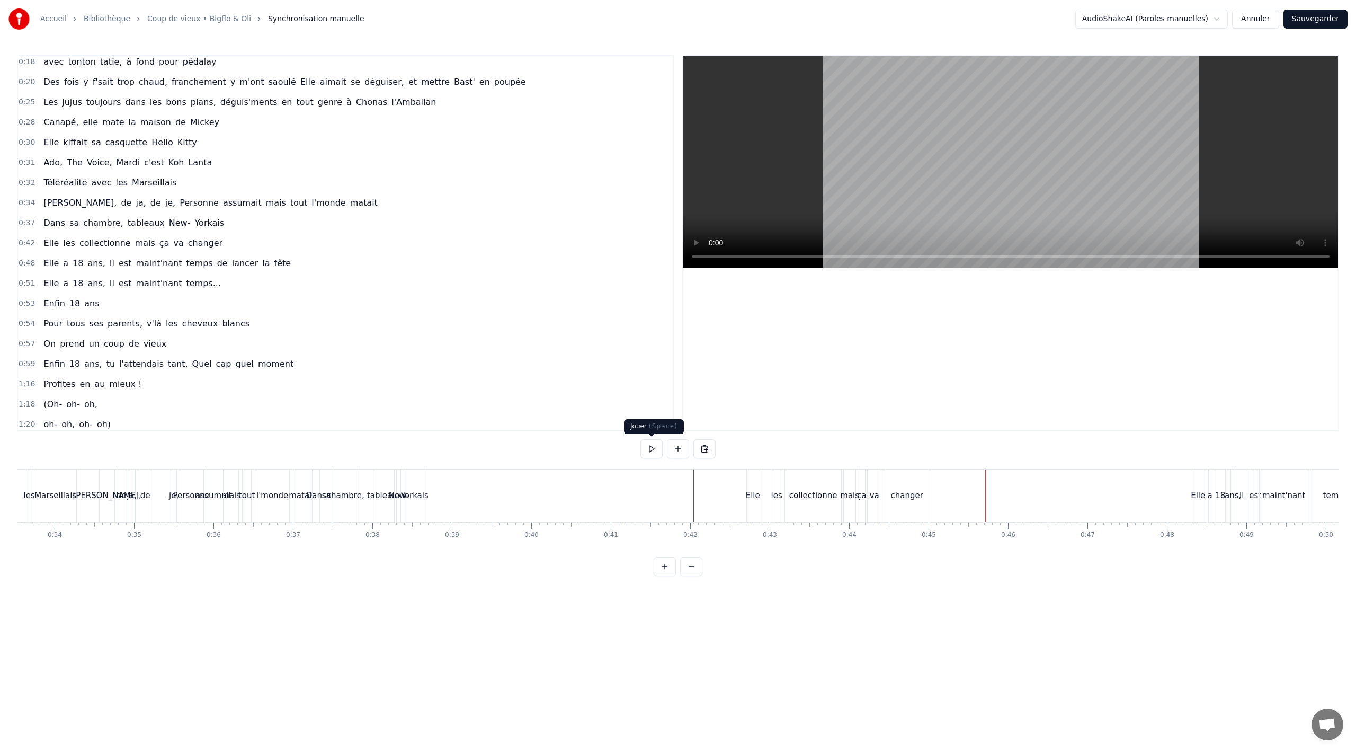
click at [640, 439] on button at bounding box center [651, 448] width 22 height 19
click at [752, 499] on div "Elle" at bounding box center [753, 495] width 14 height 12
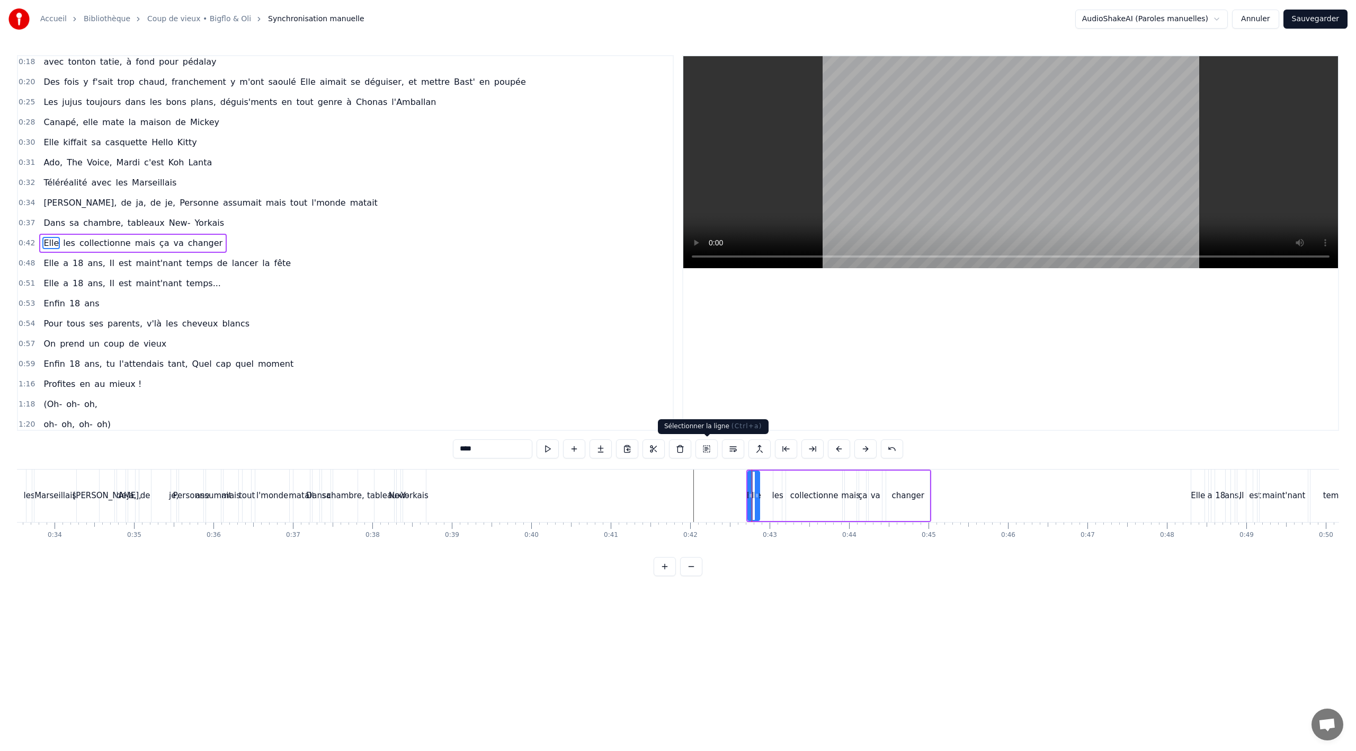
click at [702, 449] on button at bounding box center [706, 448] width 22 height 19
drag, startPoint x: 757, startPoint y: 478, endPoint x: 821, endPoint y: 469, distance: 64.1
click at [821, 469] on div "Elle les collectionne mais ça va changer" at bounding box center [902, 495] width 185 height 52
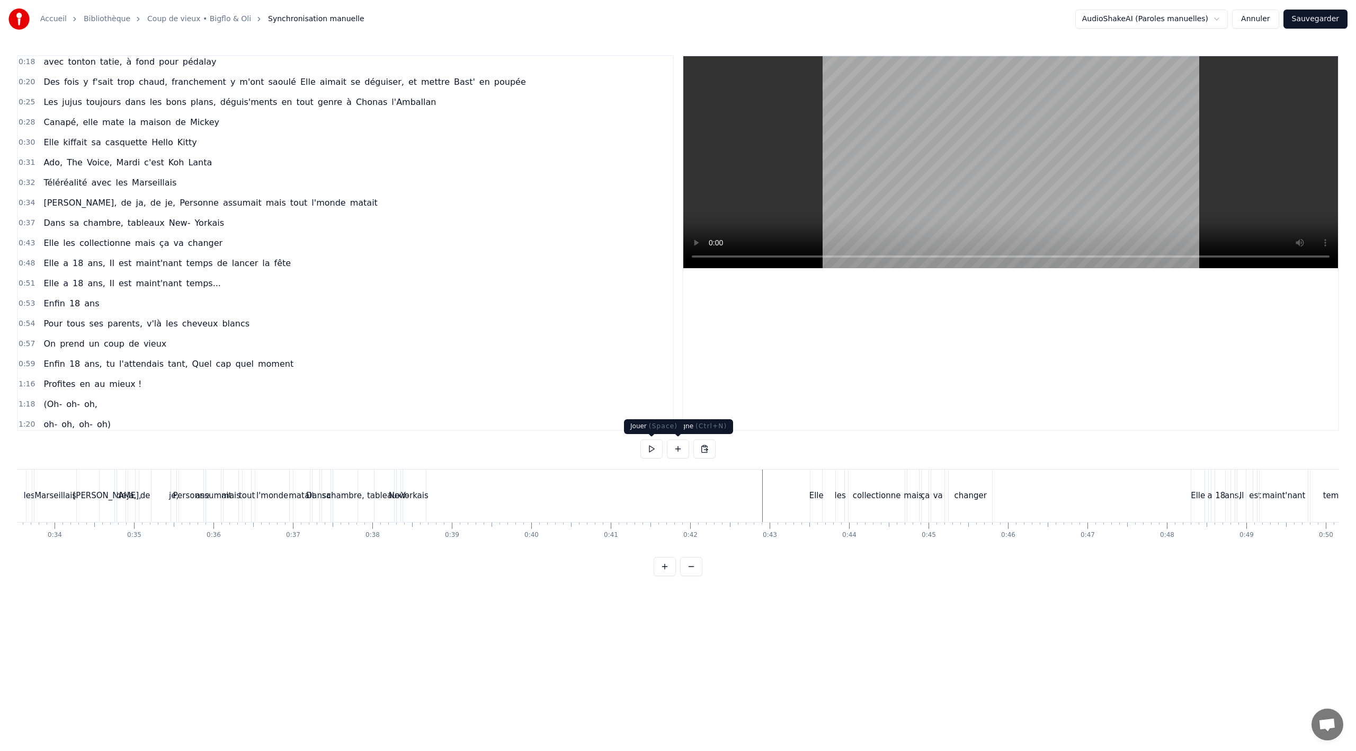
click at [660, 452] on button at bounding box center [651, 448] width 22 height 19
click at [640, 439] on button at bounding box center [651, 448] width 22 height 19
click at [56, 222] on span "Dans" at bounding box center [54, 223] width 24 height 12
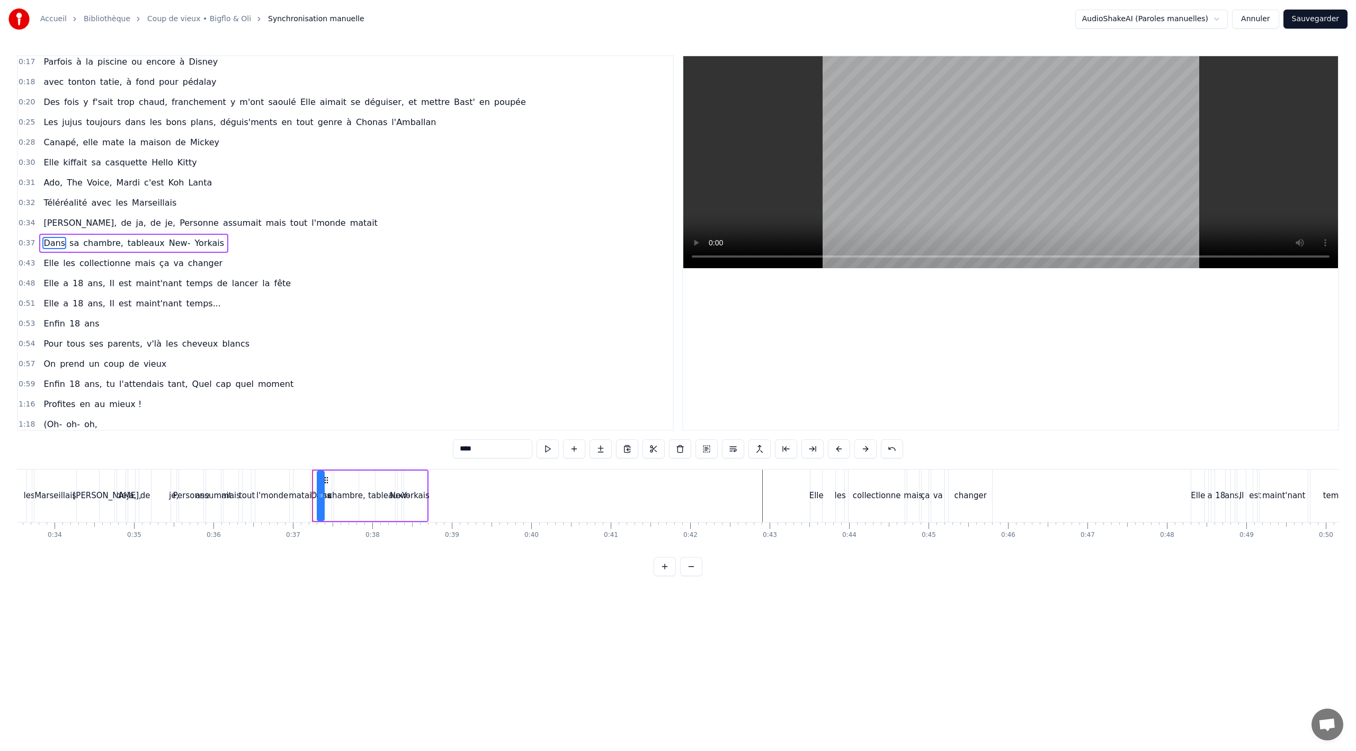
click at [326, 474] on div "Dans sa chambre, tableaux New- Yorkais" at bounding box center [370, 495] width 117 height 52
click at [707, 450] on button at bounding box center [706, 448] width 22 height 19
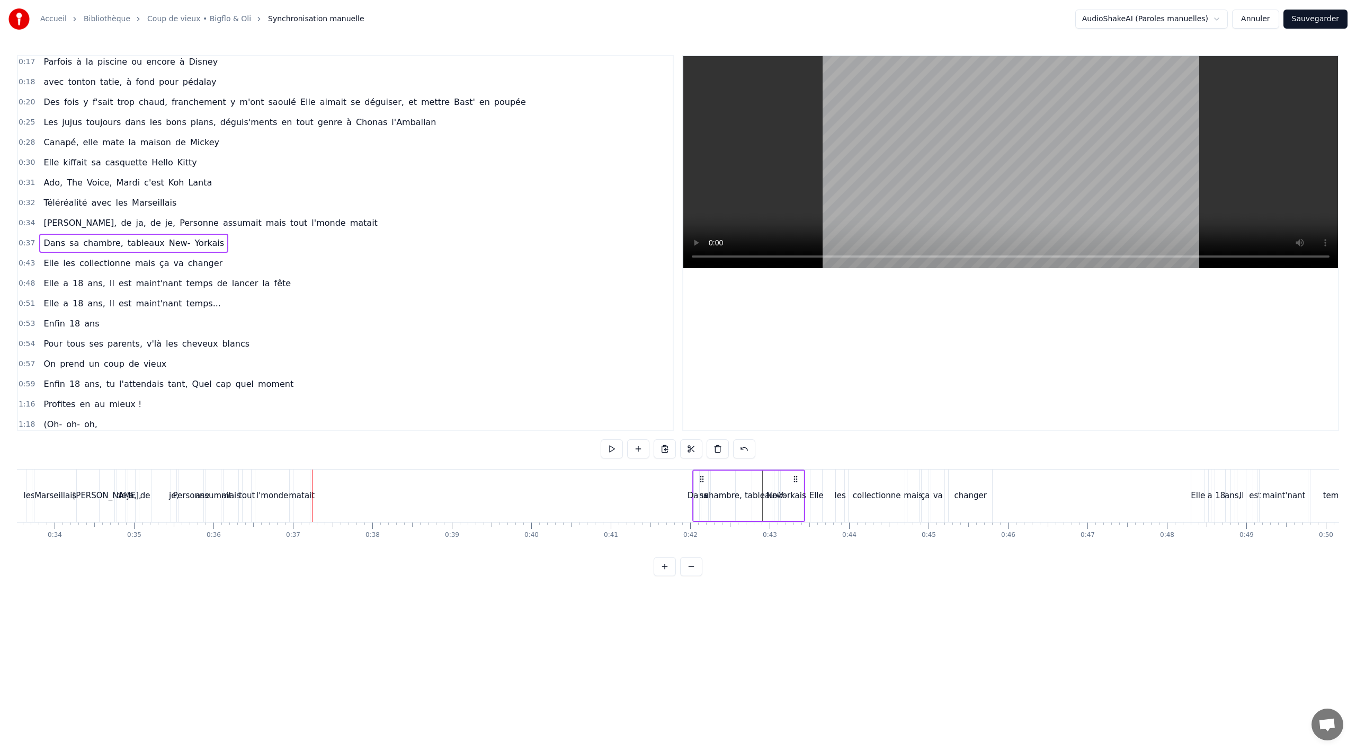
drag, startPoint x: 327, startPoint y: 476, endPoint x: 704, endPoint y: 475, distance: 376.6
click at [704, 475] on icon at bounding box center [702, 479] width 8 height 8
click at [649, 451] on button at bounding box center [651, 448] width 22 height 19
click at [646, 450] on button at bounding box center [651, 448] width 22 height 19
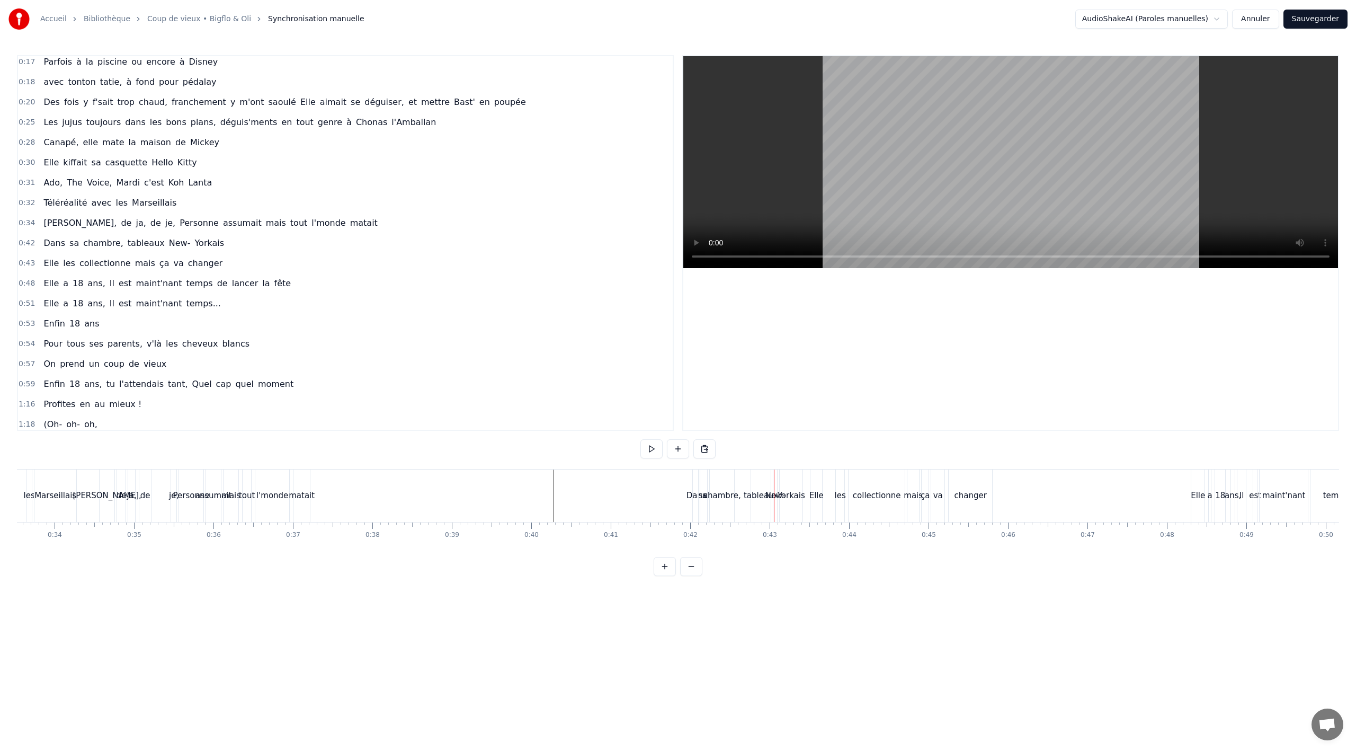
click at [53, 240] on span "Dans" at bounding box center [54, 243] width 24 height 12
click at [705, 452] on button at bounding box center [706, 448] width 22 height 19
drag, startPoint x: 699, startPoint y: 479, endPoint x: 651, endPoint y: 477, distance: 48.2
click at [663, 479] on icon at bounding box center [667, 479] width 8 height 8
click at [655, 447] on button at bounding box center [651, 448] width 22 height 19
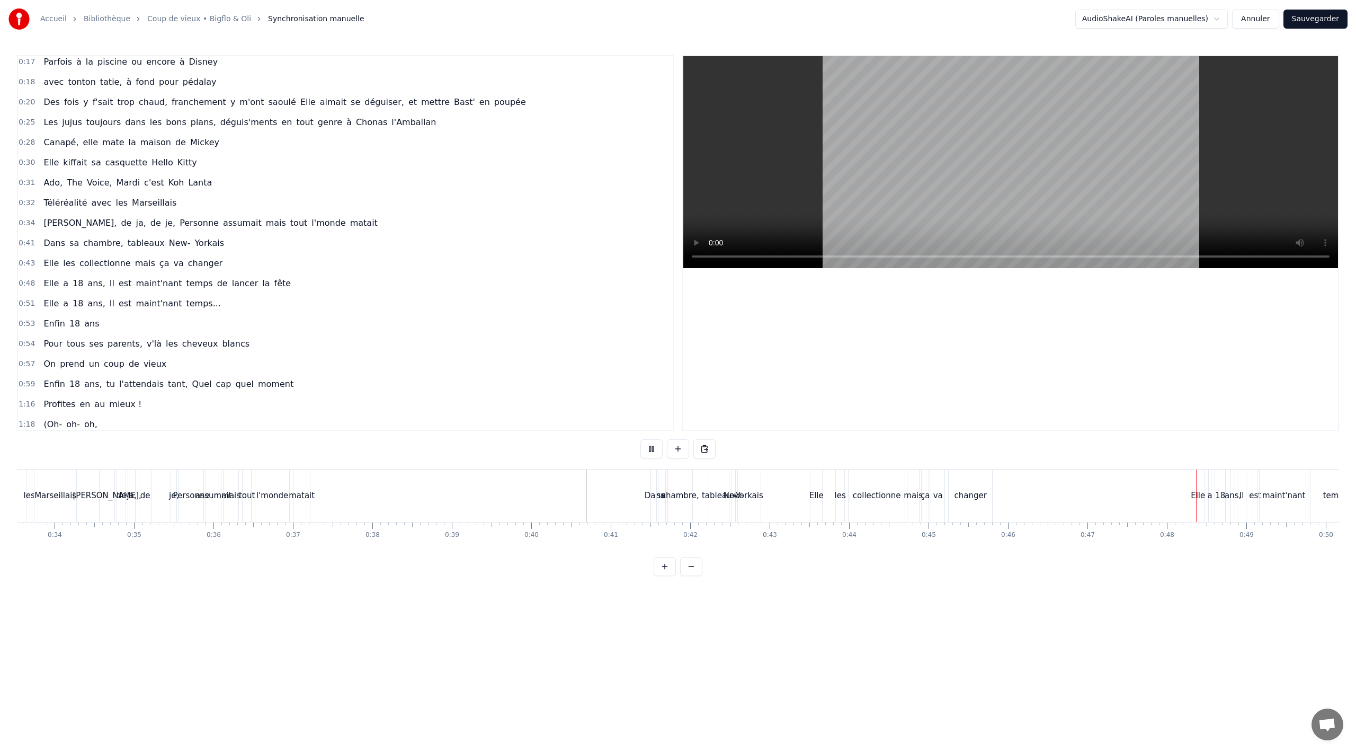
click at [647, 446] on button at bounding box center [651, 448] width 22 height 19
click at [54, 227] on span "[PERSON_NAME]," at bounding box center [79, 223] width 75 height 12
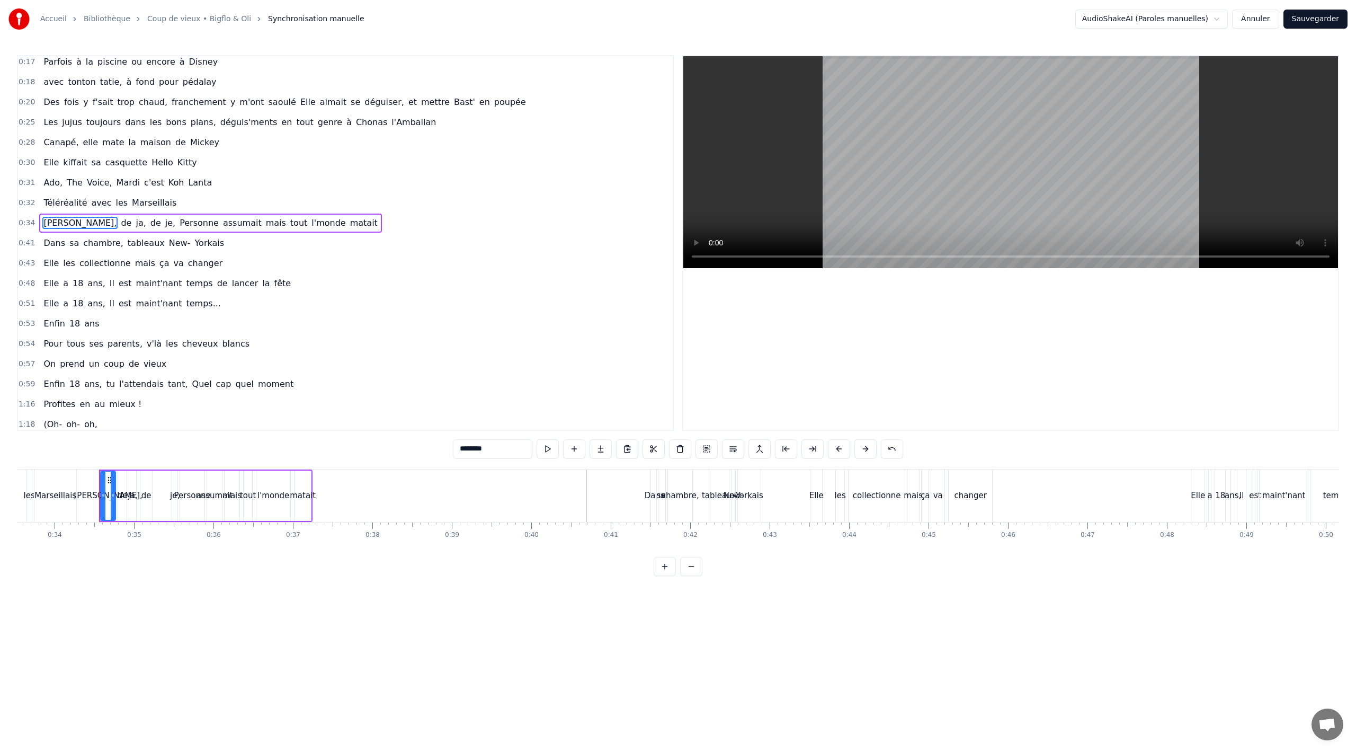
scroll to position [105, 0]
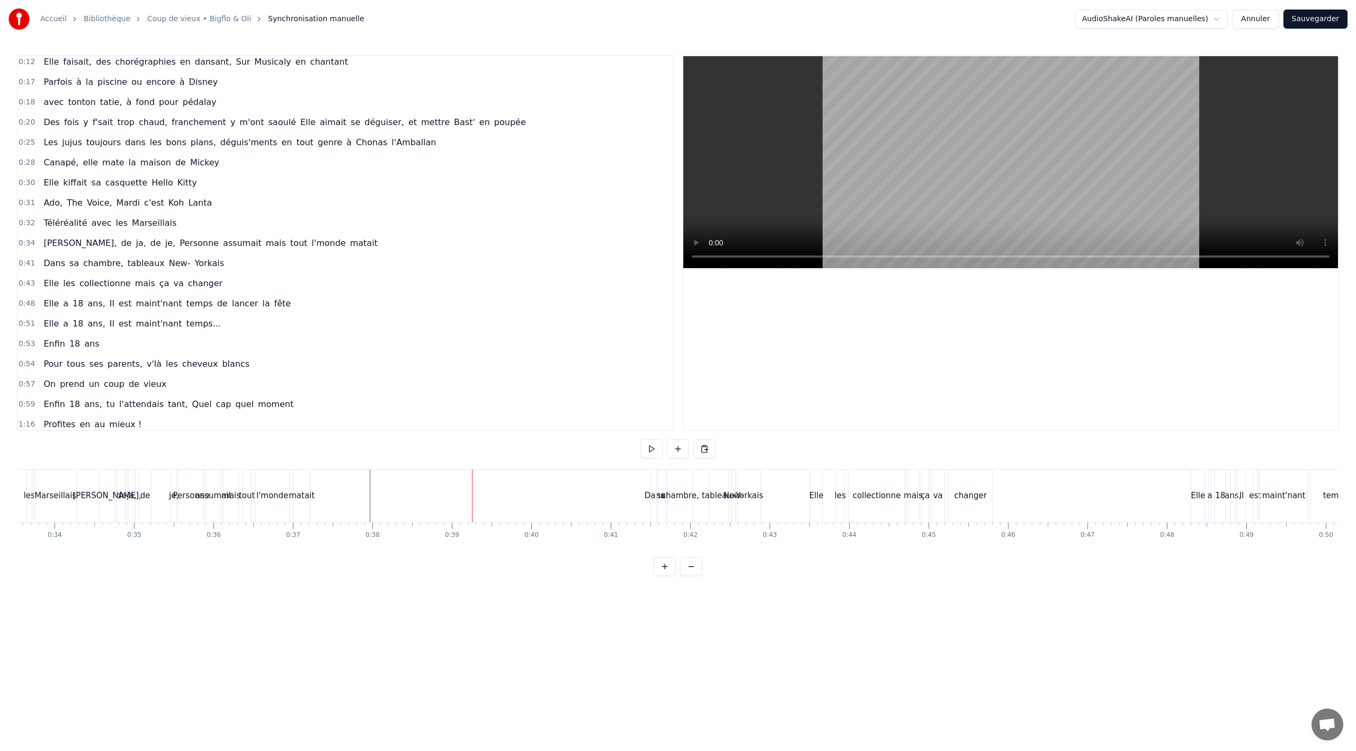
click at [52, 239] on span "[PERSON_NAME]," at bounding box center [79, 243] width 75 height 12
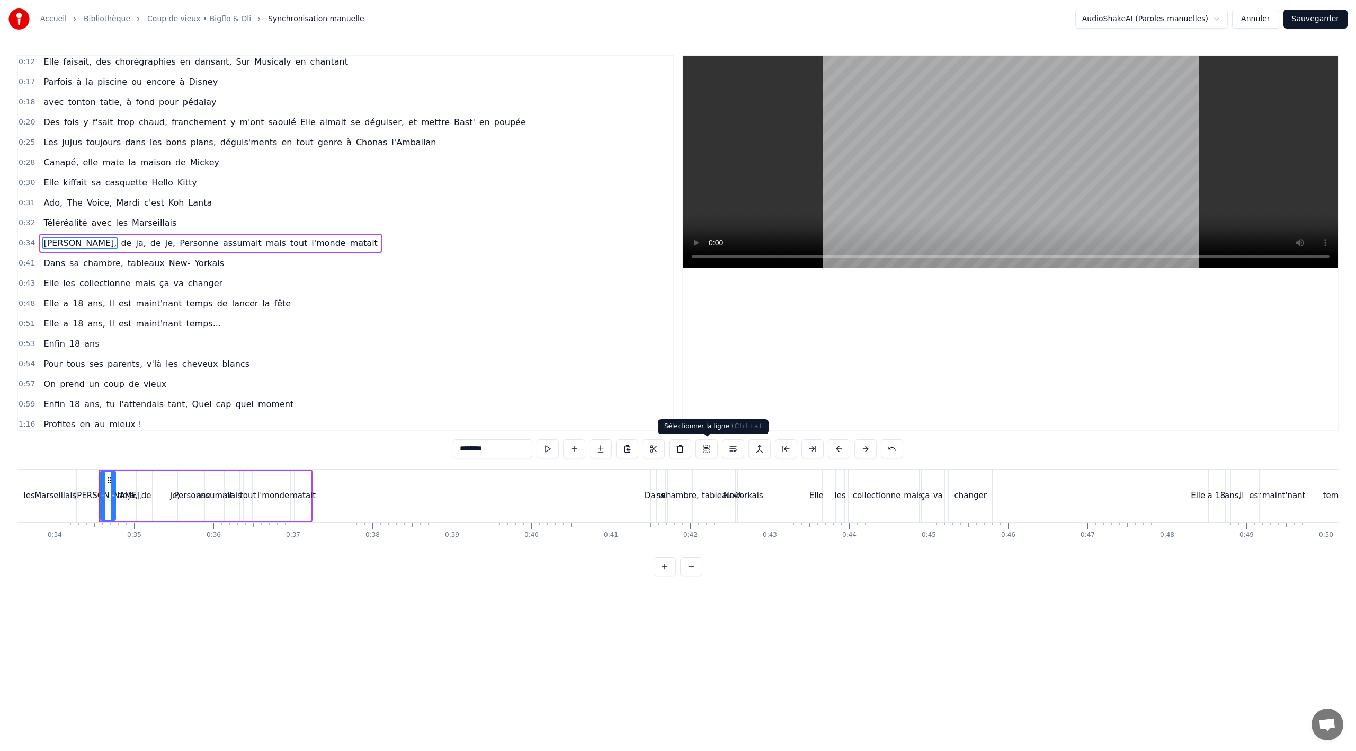
click at [698, 446] on button at bounding box center [706, 448] width 22 height 19
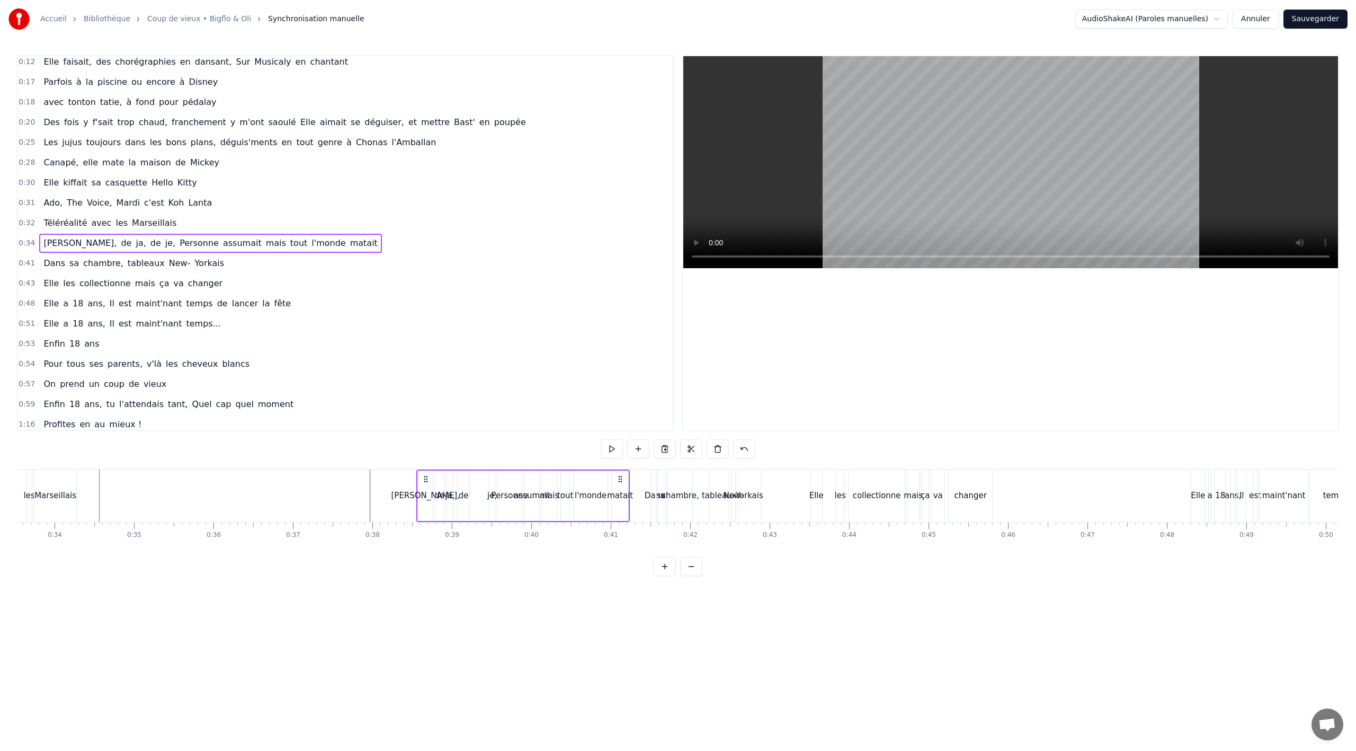
drag, startPoint x: 108, startPoint y: 476, endPoint x: 425, endPoint y: 481, distance: 317.3
click at [425, 481] on icon at bounding box center [426, 479] width 8 height 8
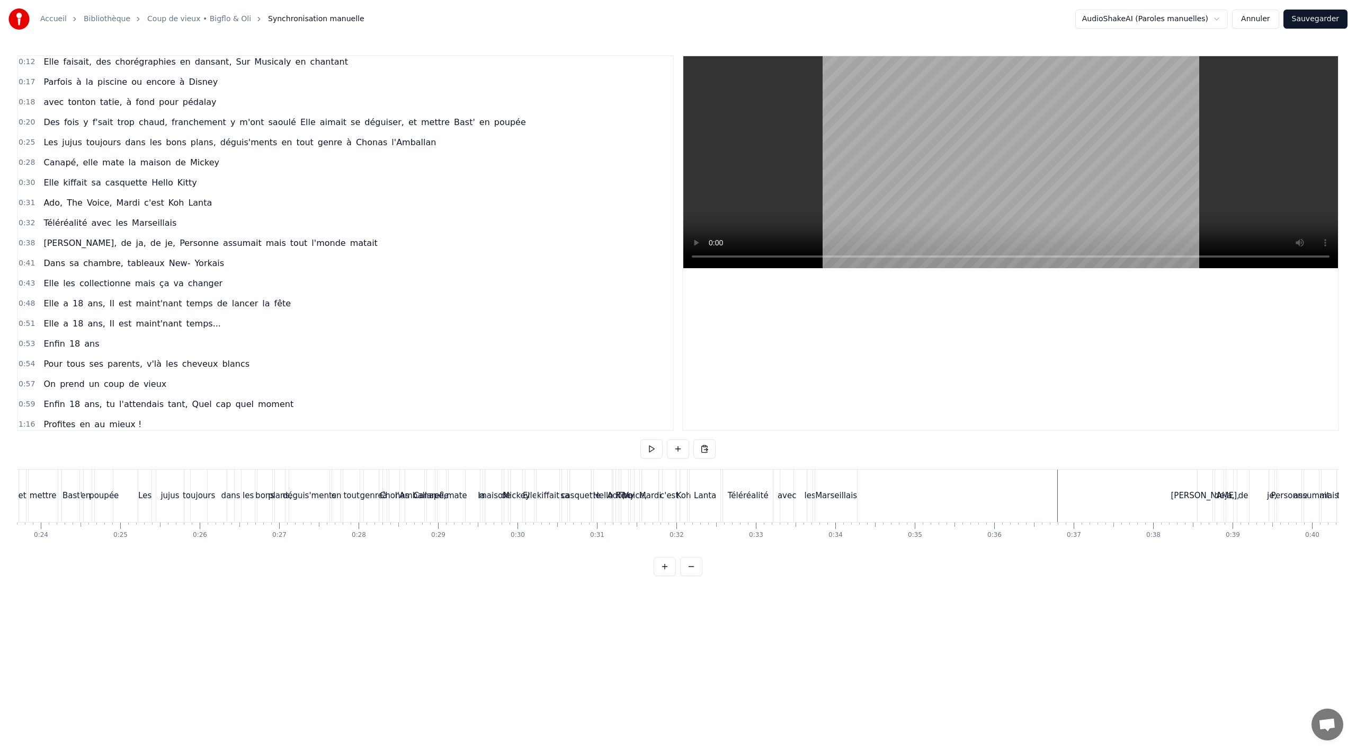
scroll to position [0, 1703]
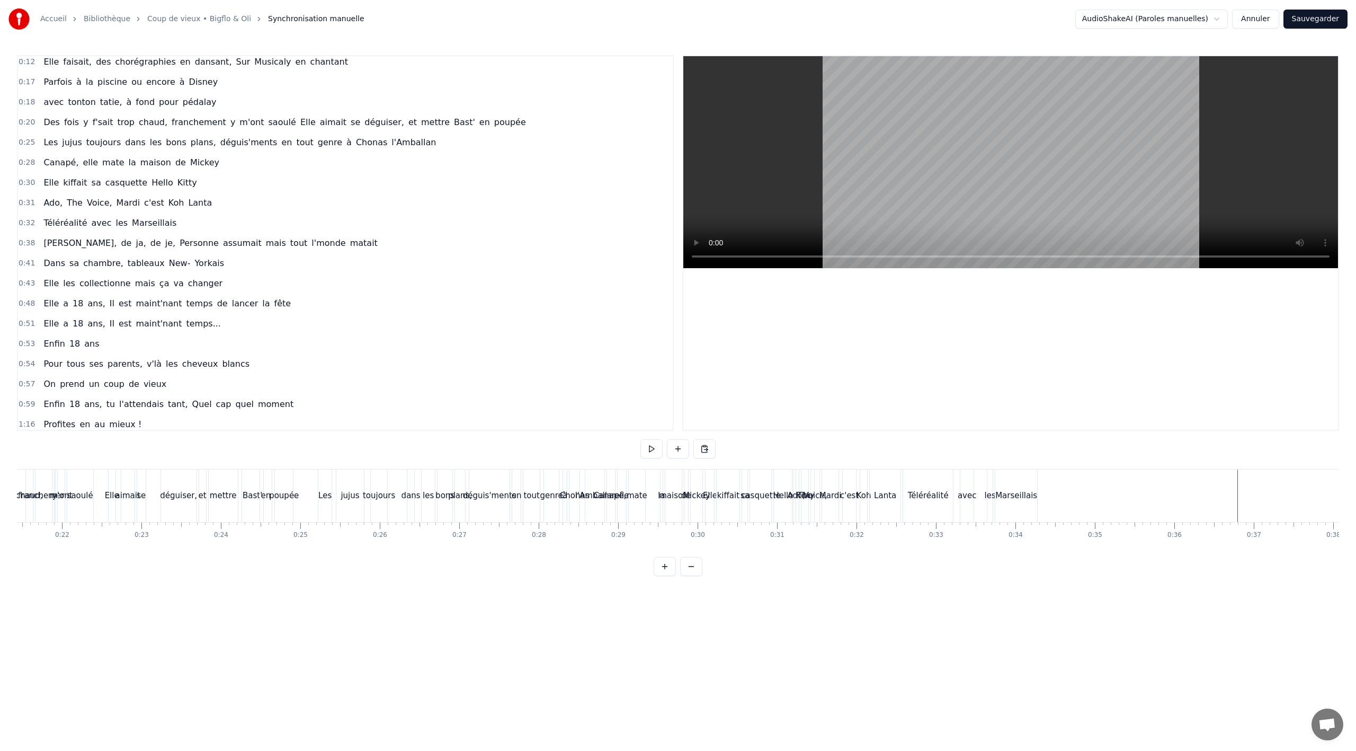
click at [689, 493] on div "Mickey" at bounding box center [697, 495] width 28 height 12
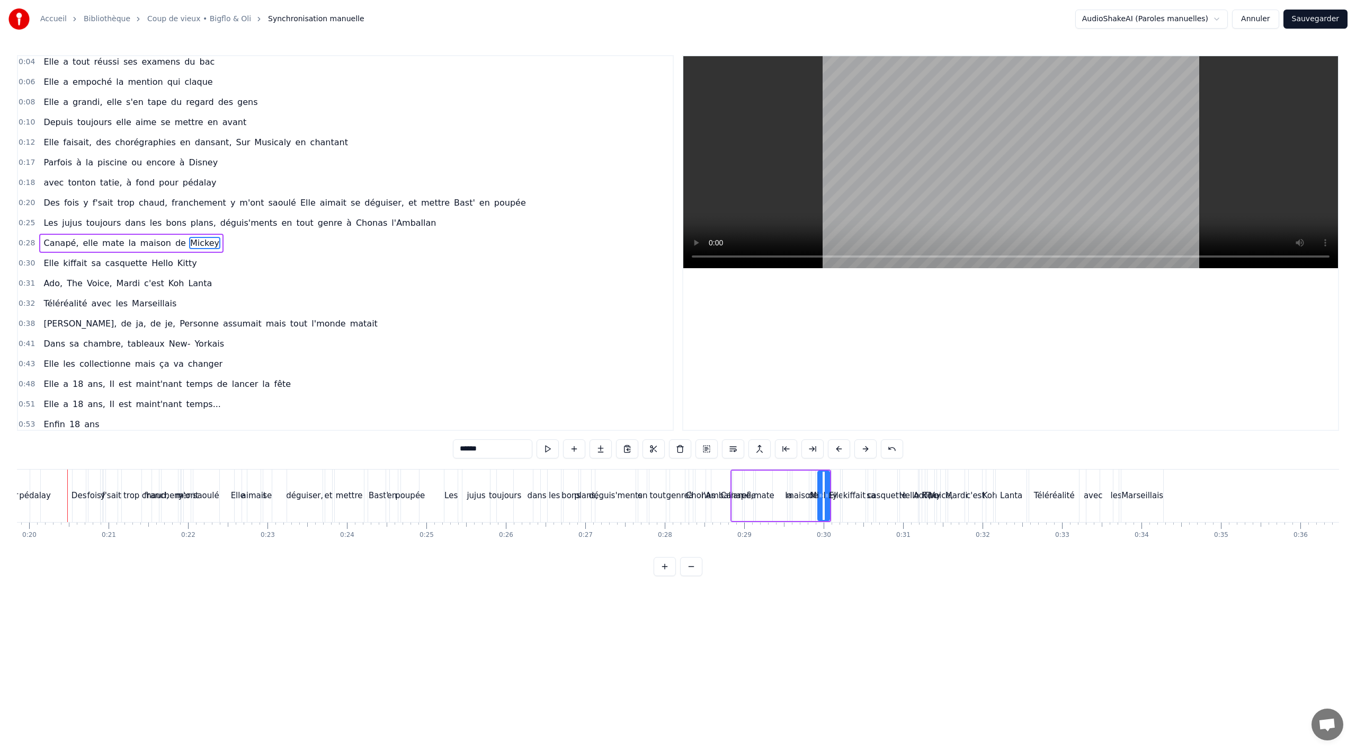
scroll to position [0, 1574]
click at [1146, 497] on div "Marseillais" at bounding box center [1145, 495] width 42 height 12
type input "**********"
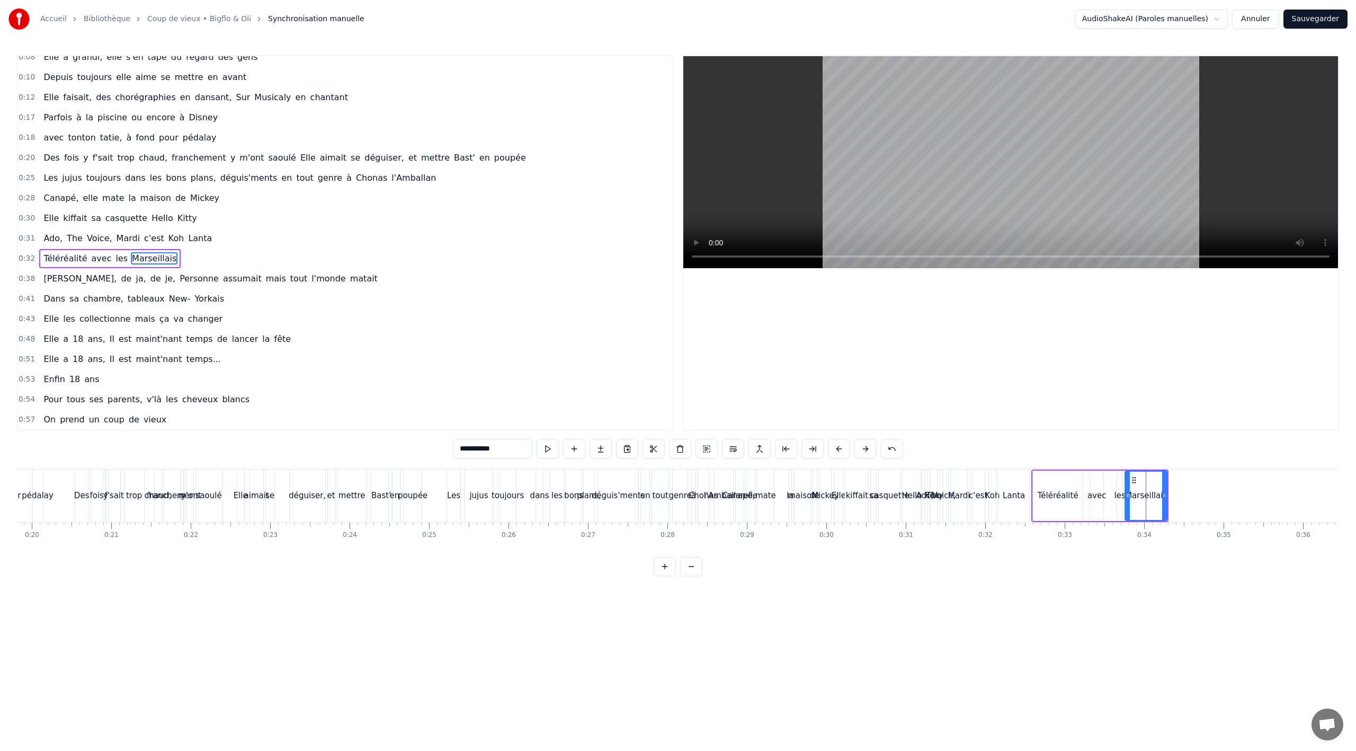
scroll to position [85, 0]
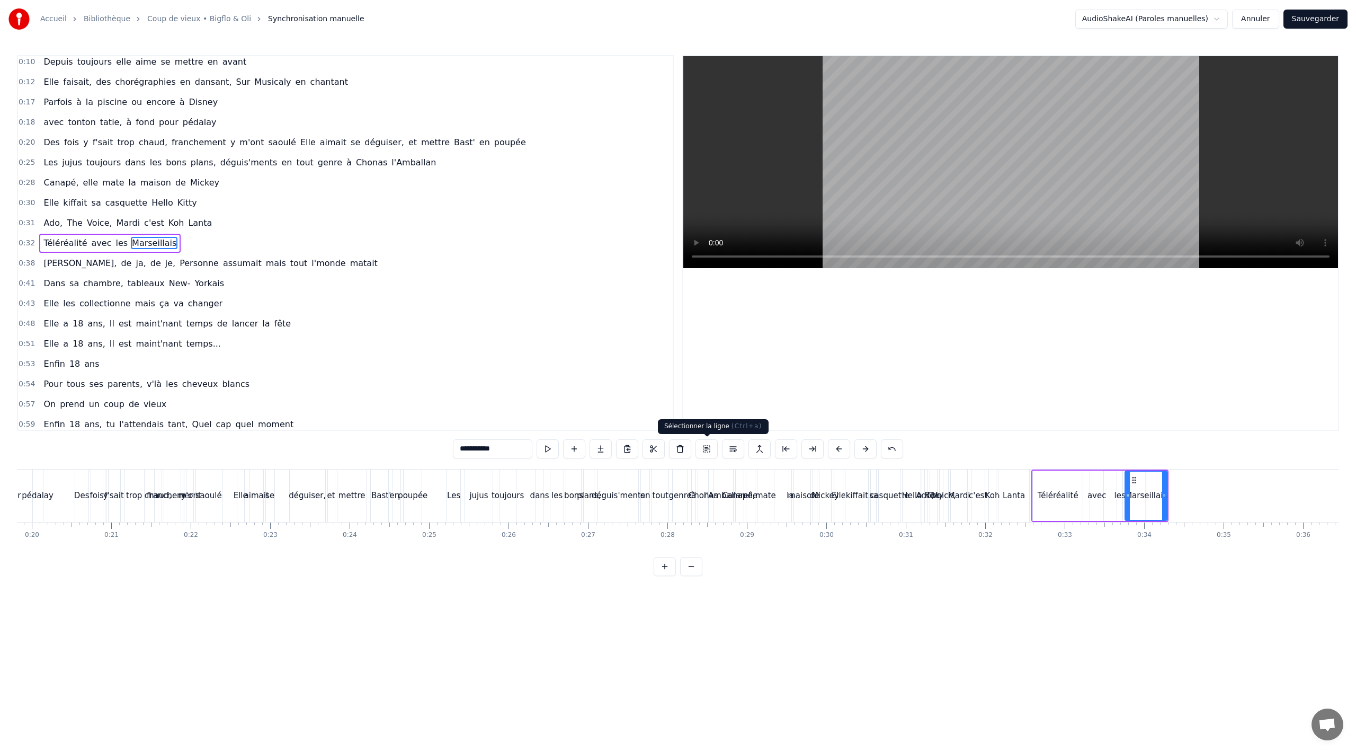
click at [704, 446] on button at bounding box center [706, 448] width 22 height 19
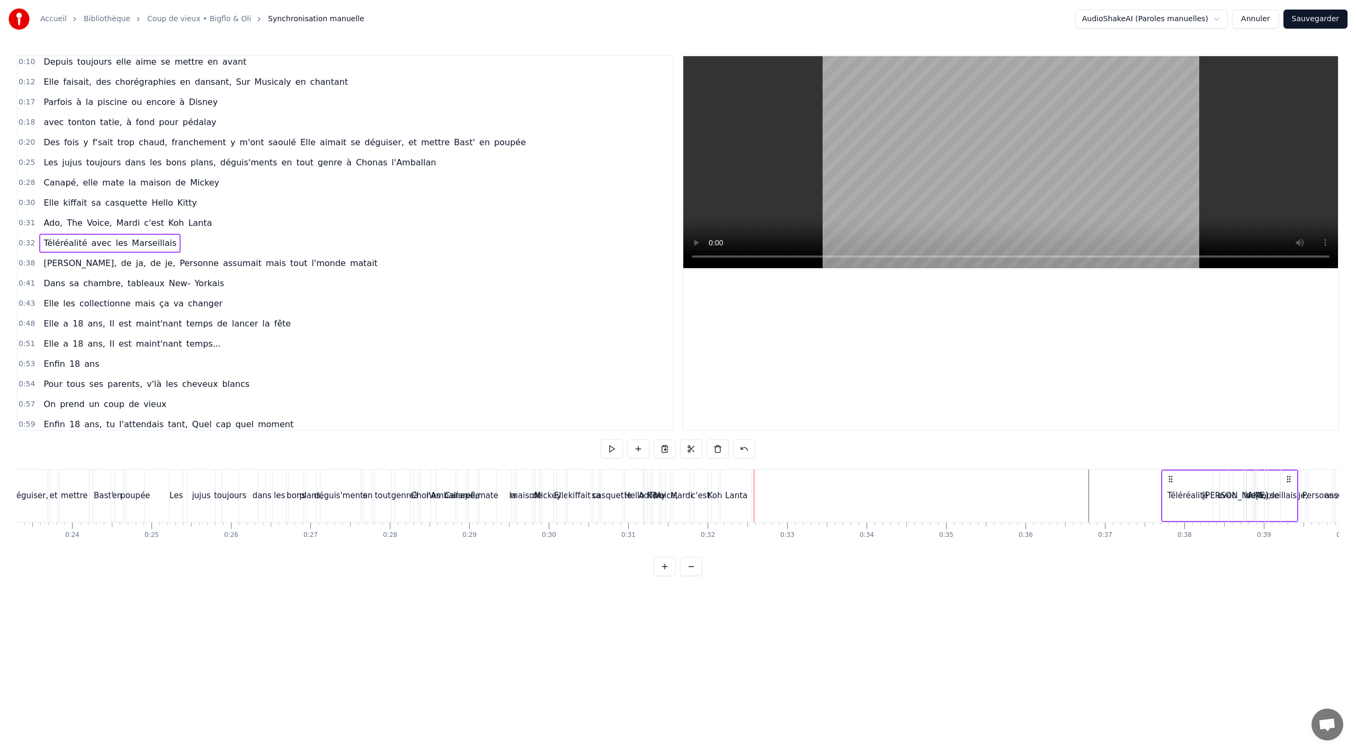
scroll to position [0, 1868]
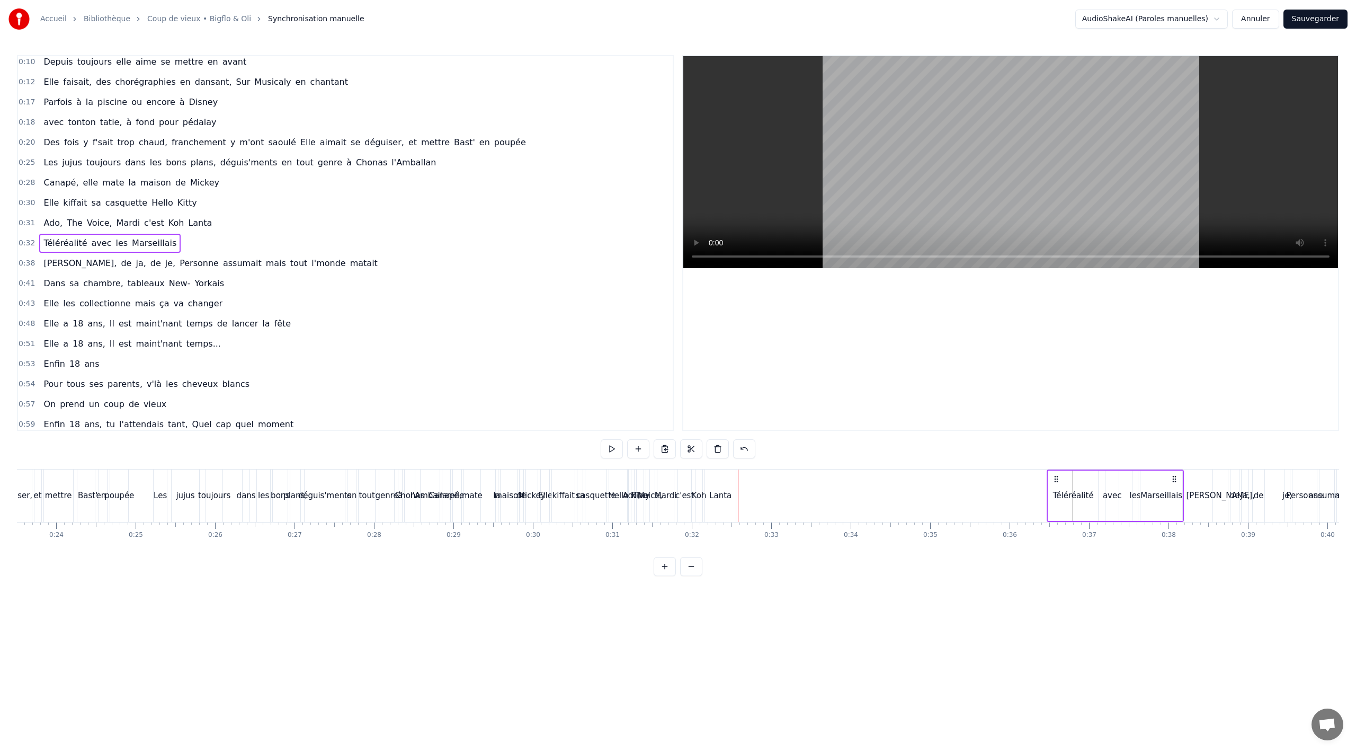
drag, startPoint x: 1042, startPoint y: 476, endPoint x: 1057, endPoint y: 481, distance: 16.4
click at [1057, 481] on icon at bounding box center [1056, 479] width 8 height 8
click at [1085, 503] on div "Téléréalité" at bounding box center [1072, 495] width 50 height 52
click at [704, 449] on button at bounding box center [706, 448] width 22 height 19
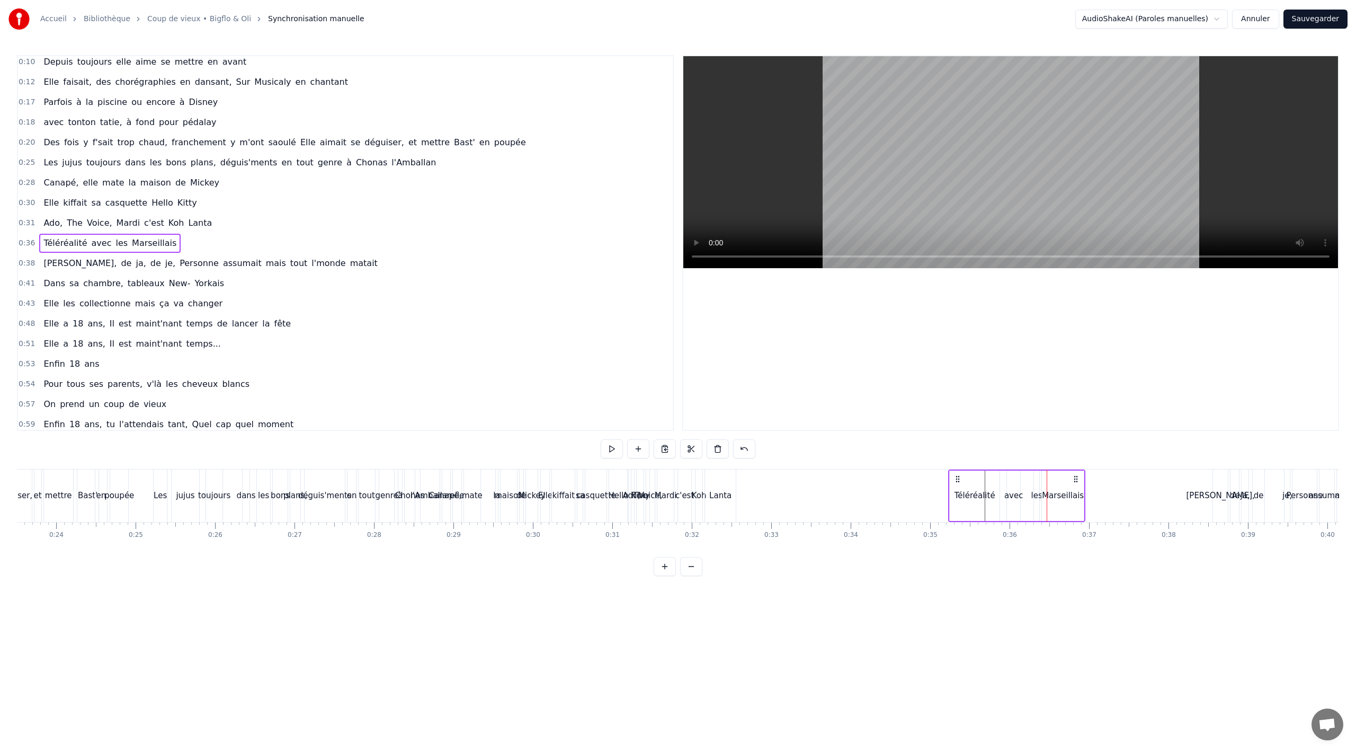
drag, startPoint x: 1056, startPoint y: 480, endPoint x: 960, endPoint y: 480, distance: 95.9
click at [960, 480] on icon at bounding box center [957, 479] width 8 height 8
click at [656, 450] on button at bounding box center [651, 448] width 22 height 19
click at [651, 451] on button at bounding box center [651, 448] width 22 height 19
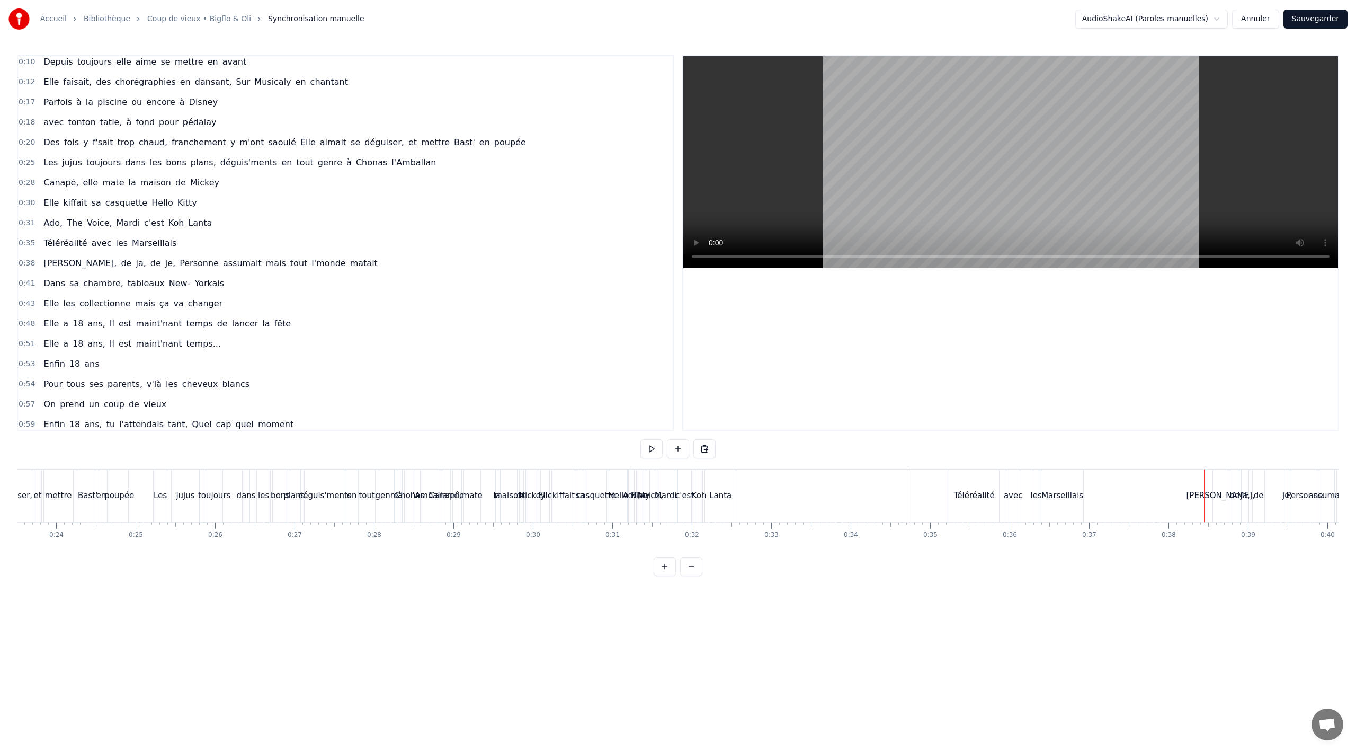
click at [1217, 498] on div "[PERSON_NAME]," at bounding box center [1220, 495] width 68 height 12
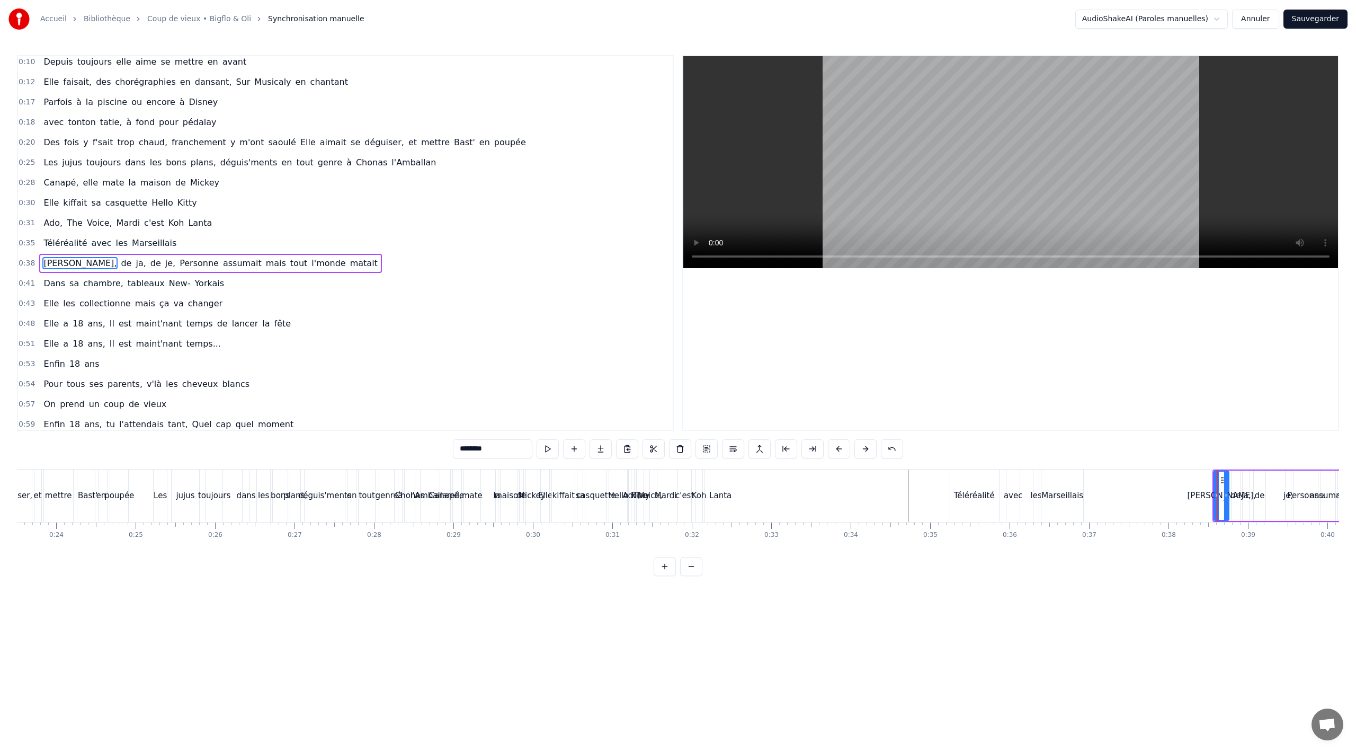
scroll to position [105, 0]
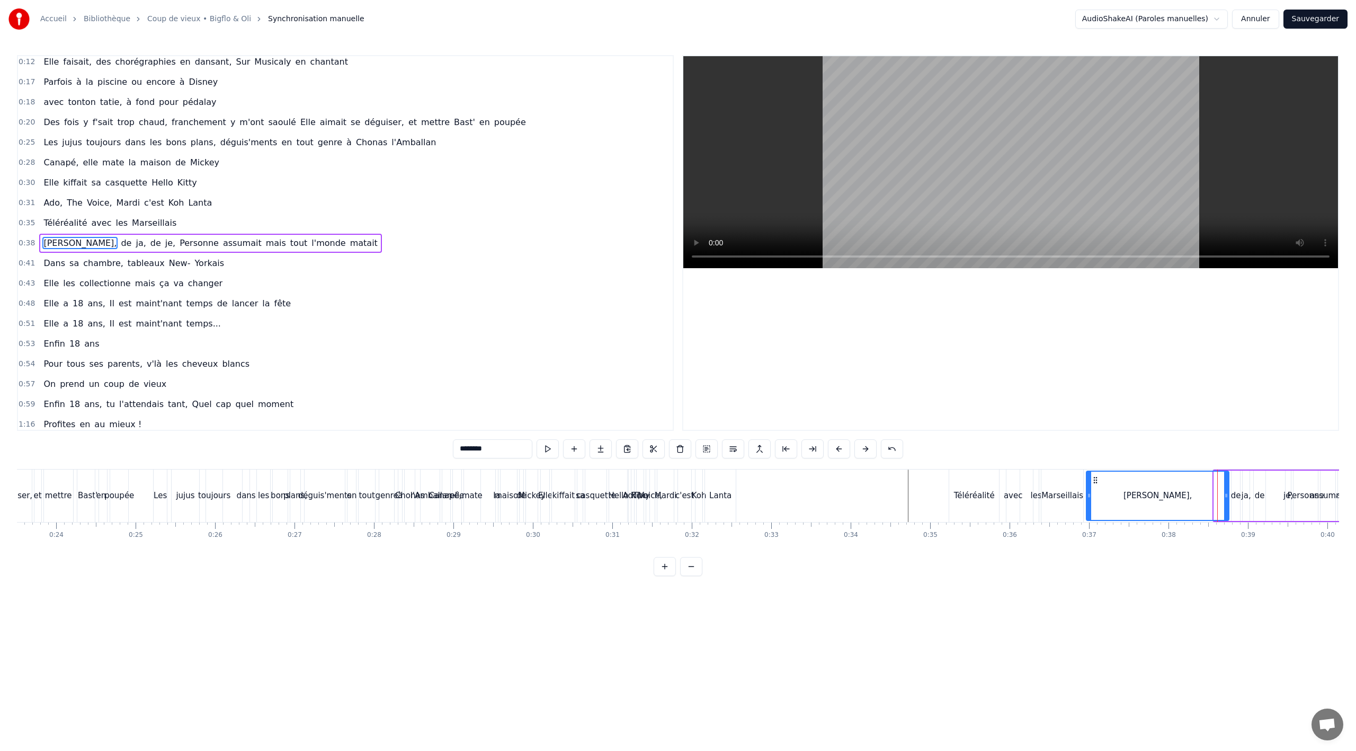
drag, startPoint x: 1216, startPoint y: 494, endPoint x: 1128, endPoint y: 496, distance: 87.4
click at [1088, 496] on icon at bounding box center [1089, 495] width 4 height 8
drag, startPoint x: 1225, startPoint y: 494, endPoint x: 1184, endPoint y: 494, distance: 41.3
click at [1165, 494] on icon at bounding box center [1167, 495] width 4 height 8
click at [1234, 493] on div "de" at bounding box center [1236, 495] width 10 height 12
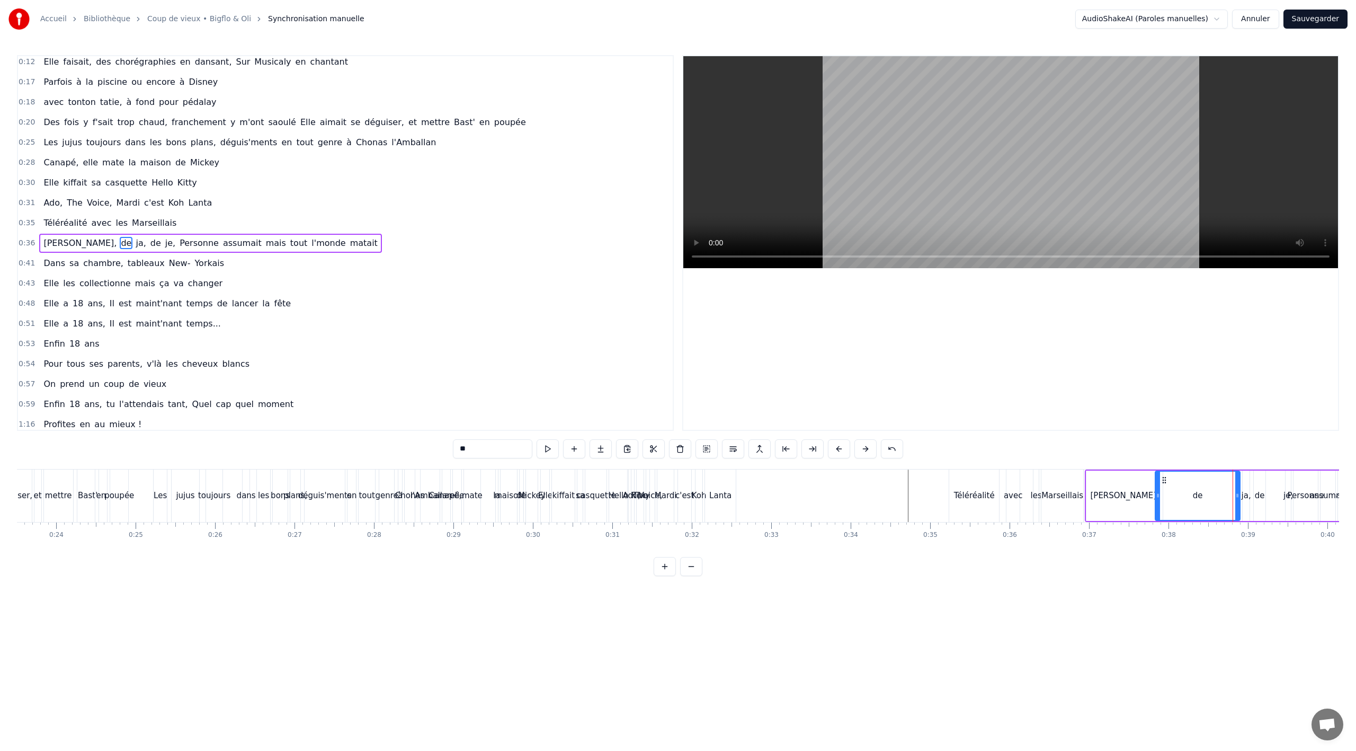
drag, startPoint x: 1235, startPoint y: 493, endPoint x: 1165, endPoint y: 495, distance: 69.9
click at [1156, 495] on icon at bounding box center [1158, 495] width 4 height 8
drag, startPoint x: 1237, startPoint y: 493, endPoint x: 1192, endPoint y: 495, distance: 44.5
click at [1192, 495] on icon at bounding box center [1193, 495] width 4 height 8
click at [1246, 493] on div "ja," at bounding box center [1247, 495] width 10 height 12
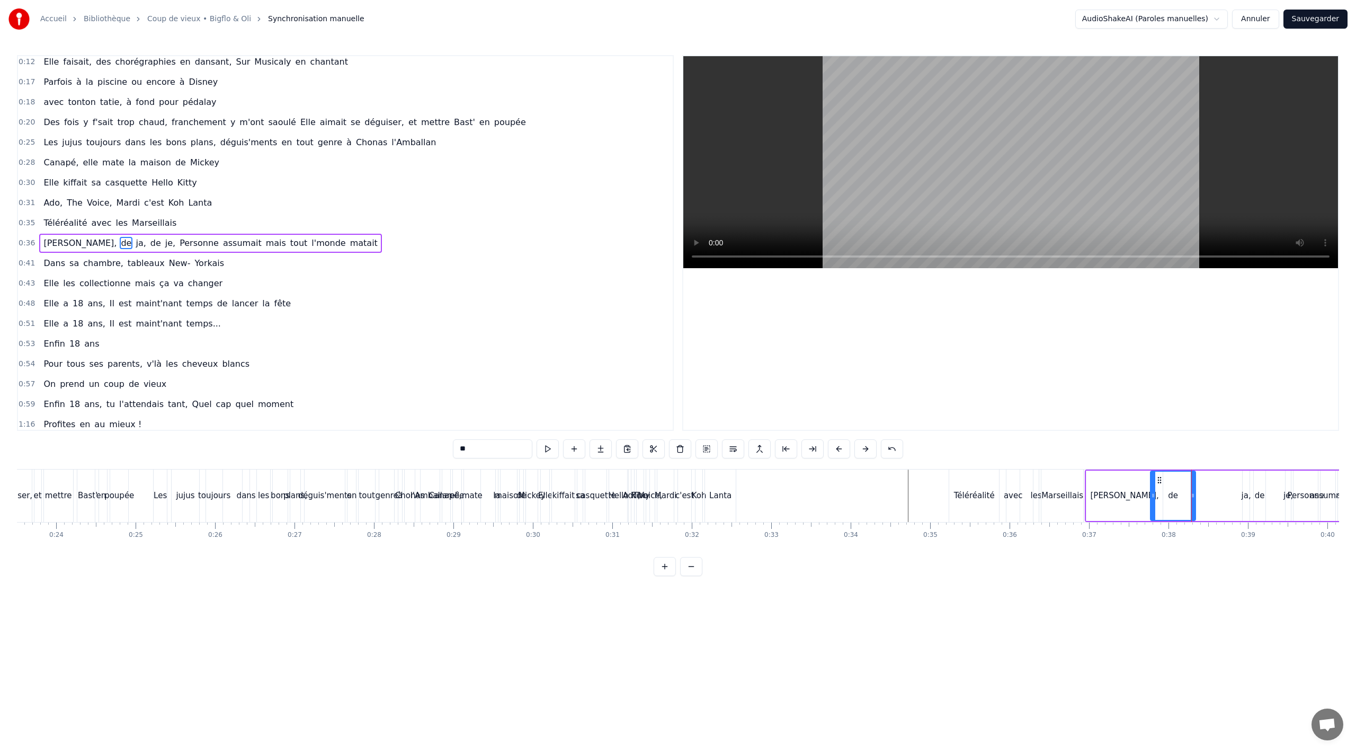
type input "***"
drag, startPoint x: 1245, startPoint y: 493, endPoint x: 1223, endPoint y: 491, distance: 21.8
click at [1194, 492] on div "[PERSON_NAME], de ja, de je, Personne assumait mais tout l'monde matait" at bounding box center [1255, 495] width 341 height 52
click at [1240, 493] on div "ja," at bounding box center [1243, 495] width 10 height 12
click at [1218, 495] on div "[PERSON_NAME], de ja, de je, Personne assumait mais tout l'monde matait" at bounding box center [1255, 495] width 341 height 52
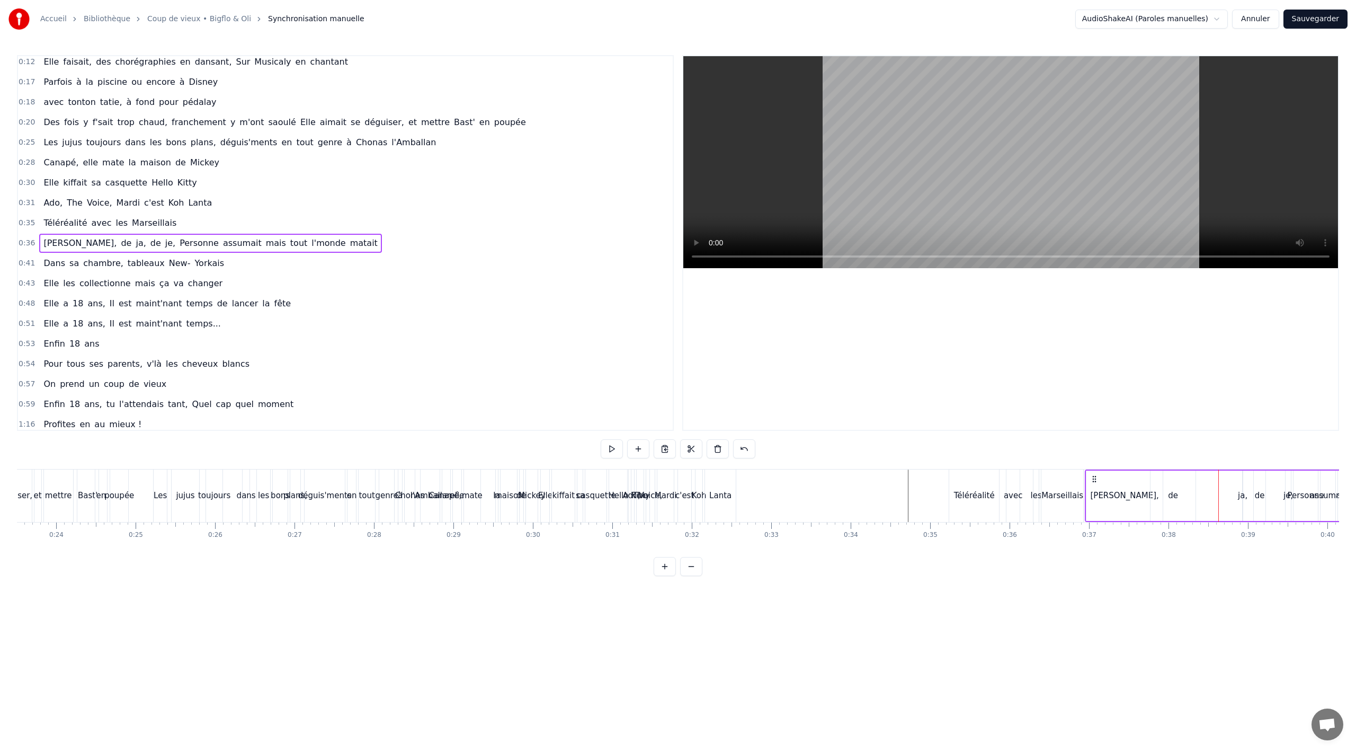
click at [1240, 495] on div "ja," at bounding box center [1243, 495] width 10 height 12
drag, startPoint x: 1240, startPoint y: 495, endPoint x: 1271, endPoint y: 495, distance: 31.3
click at [1271, 495] on icon at bounding box center [1269, 495] width 4 height 8
drag, startPoint x: 1246, startPoint y: 495, endPoint x: 1222, endPoint y: 495, distance: 23.8
click at [1243, 495] on icon at bounding box center [1245, 495] width 4 height 8
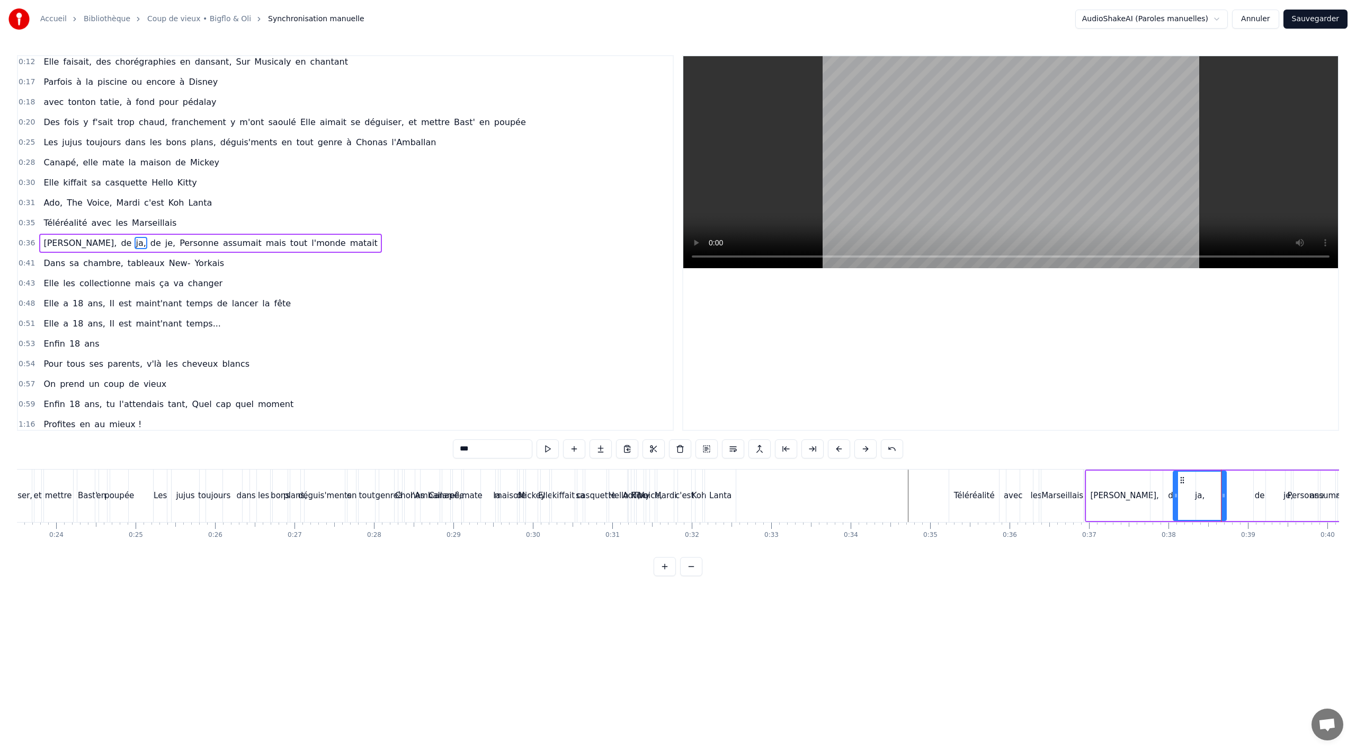
drag, startPoint x: 1227, startPoint y: 477, endPoint x: 1181, endPoint y: 480, distance: 45.7
click at [1181, 480] on icon at bounding box center [1182, 480] width 8 height 8
click at [1168, 496] on div "de" at bounding box center [1172, 495] width 45 height 50
drag, startPoint x: 1158, startPoint y: 478, endPoint x: 1143, endPoint y: 479, distance: 16.0
click at [1142, 479] on icon at bounding box center [1143, 480] width 8 height 8
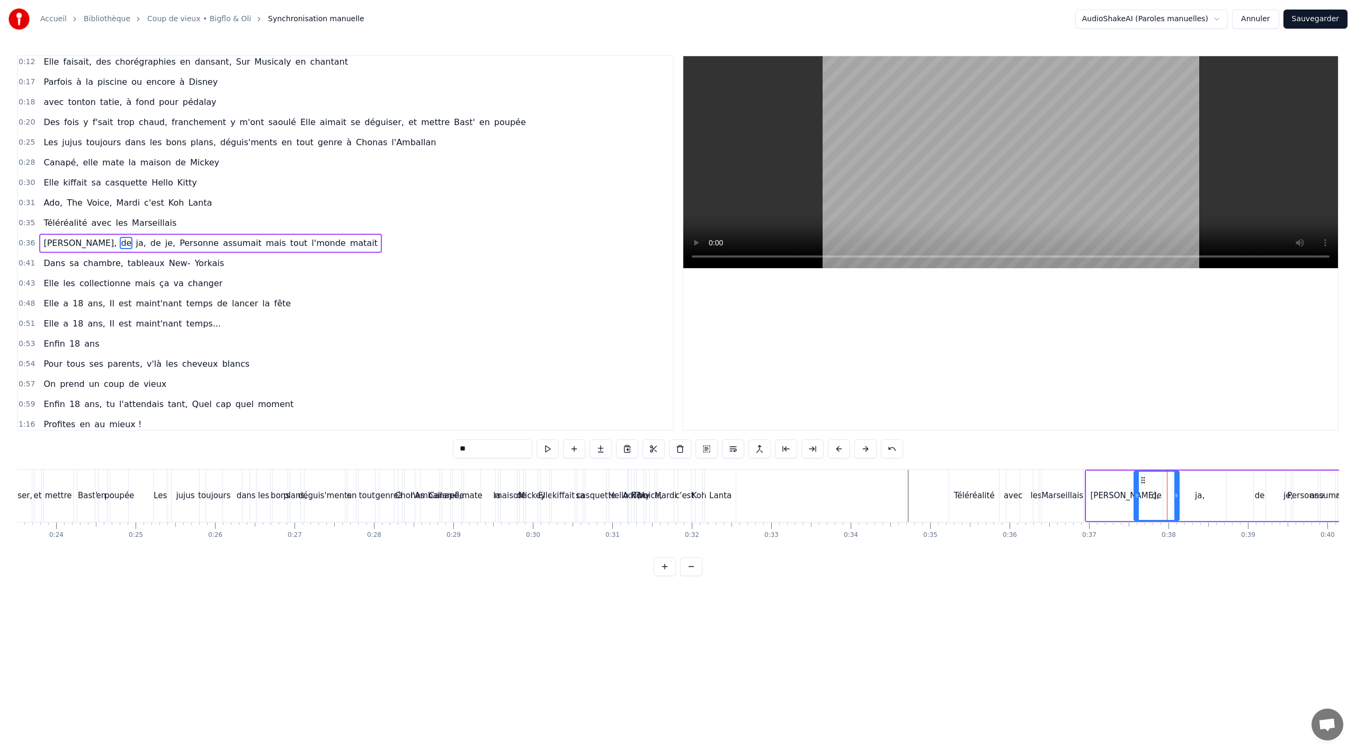
click at [1201, 487] on div "ja," at bounding box center [1199, 495] width 53 height 50
drag, startPoint x: 1183, startPoint y: 479, endPoint x: 1163, endPoint y: 478, distance: 19.6
click at [1163, 478] on icon at bounding box center [1165, 480] width 8 height 8
click at [1254, 485] on div "de" at bounding box center [1259, 495] width 13 height 50
drag, startPoint x: 1255, startPoint y: 493, endPoint x: 1242, endPoint y: 490, distance: 13.4
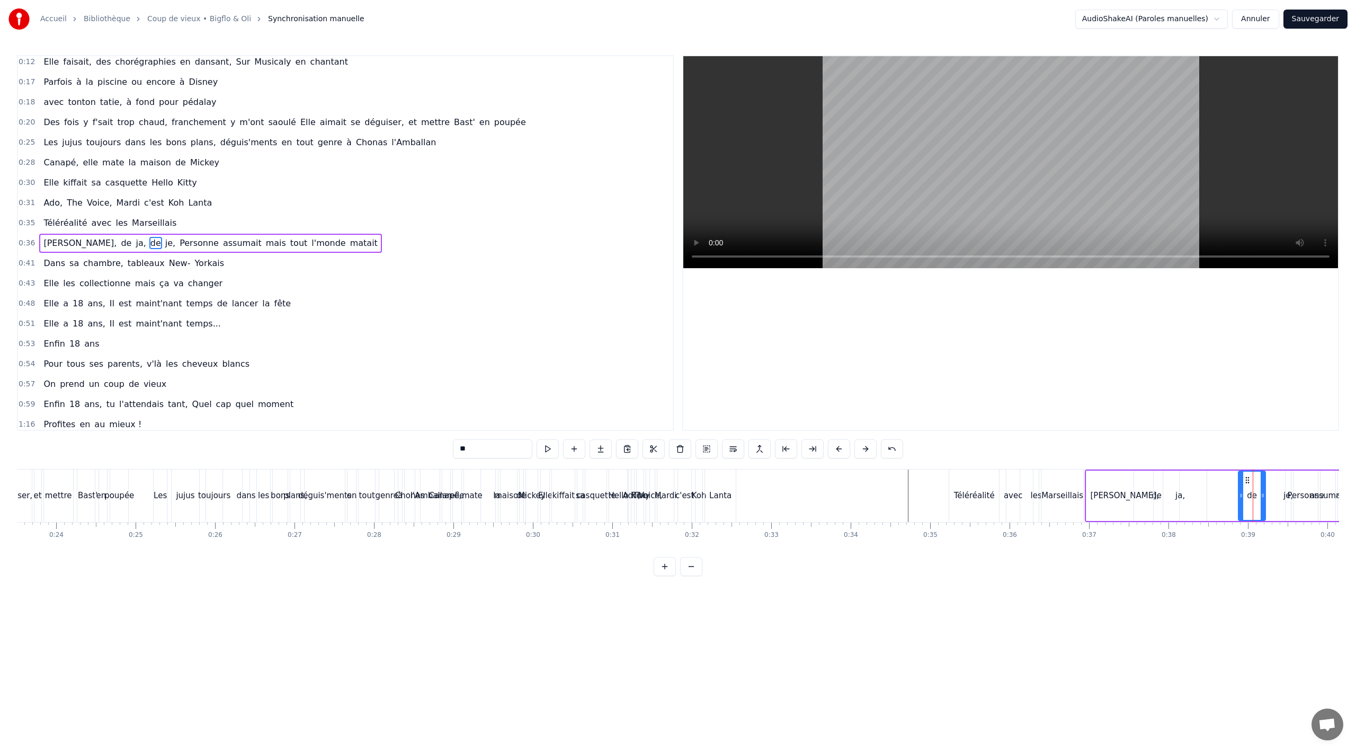
click at [1239, 493] on icon at bounding box center [1241, 495] width 4 height 8
drag, startPoint x: 1243, startPoint y: 481, endPoint x: 1194, endPoint y: 486, distance: 48.9
click at [1194, 486] on div "de" at bounding box center [1201, 495] width 29 height 48
click at [1288, 490] on div "je," at bounding box center [1288, 495] width 10 height 12
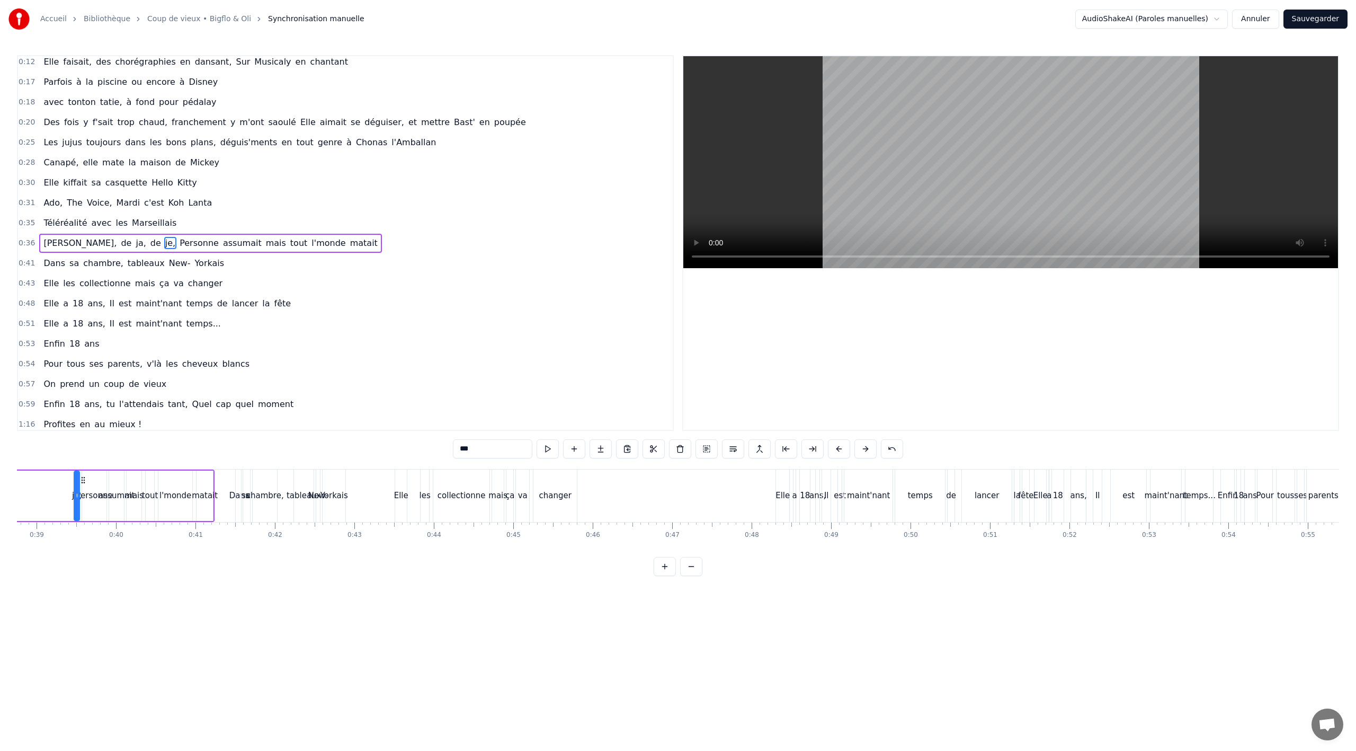
scroll to position [0, 3085]
click at [71, 497] on div "je," at bounding box center [71, 495] width 4 height 48
drag, startPoint x: 70, startPoint y: 497, endPoint x: 87, endPoint y: 493, distance: 16.8
click at [119, 499] on icon at bounding box center [120, 495] width 4 height 8
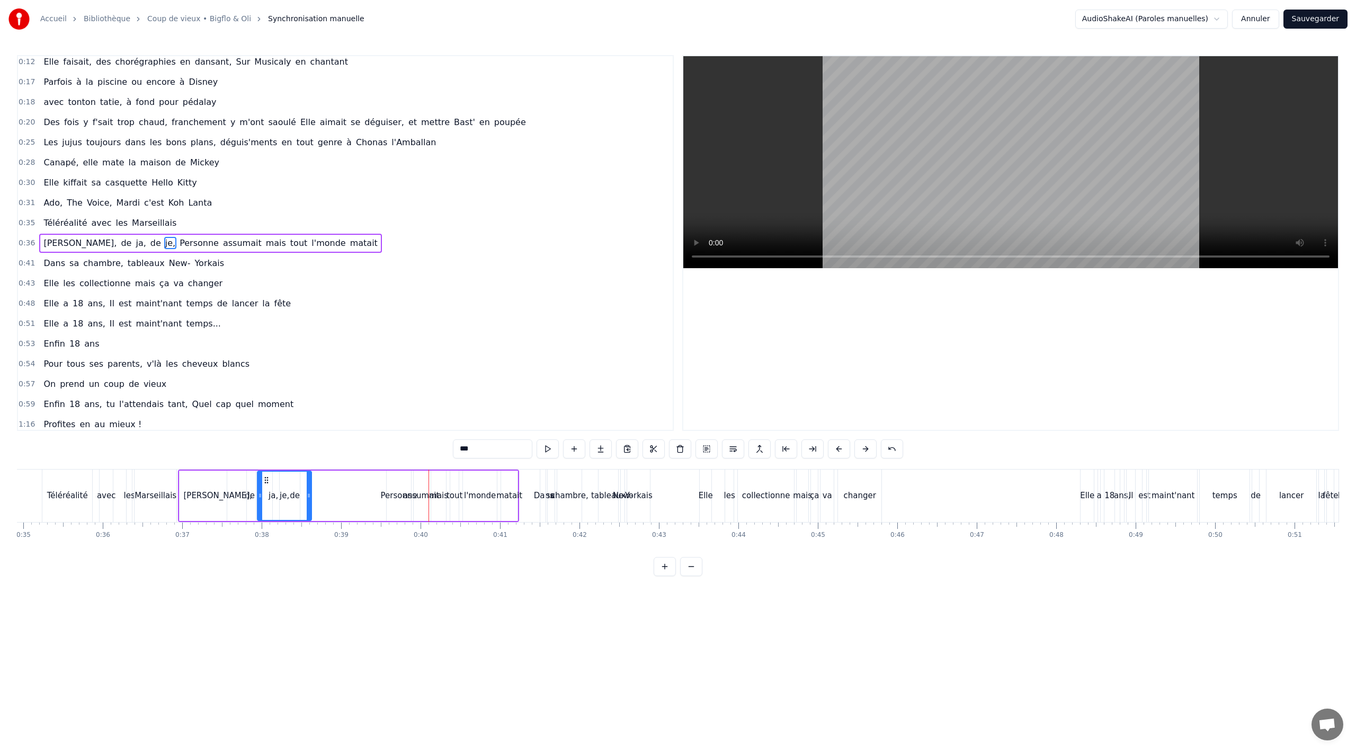
scroll to position [0, 2773]
drag, startPoint x: 77, startPoint y: 479, endPoint x: 341, endPoint y: 474, distance: 264.4
click at [341, 474] on div "je," at bounding box center [358, 495] width 53 height 48
click at [312, 482] on div "de" at bounding box center [296, 495] width 31 height 50
type input "**"
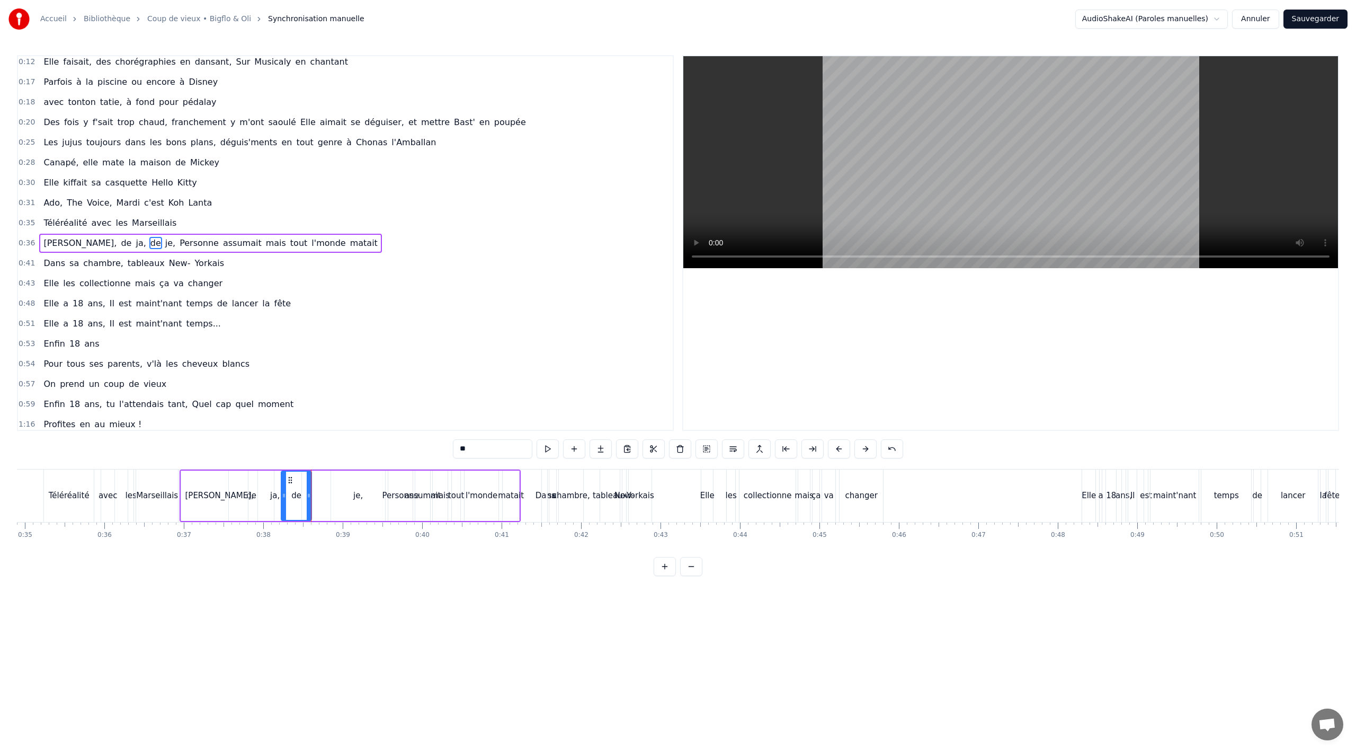
click at [318, 484] on div "[PERSON_NAME], de ja, de je, Personne assumait mais tout l'monde matait" at bounding box center [350, 495] width 341 height 52
drag, startPoint x: 188, startPoint y: 478, endPoint x: 212, endPoint y: 476, distance: 24.4
click at [212, 476] on icon at bounding box center [214, 479] width 8 height 8
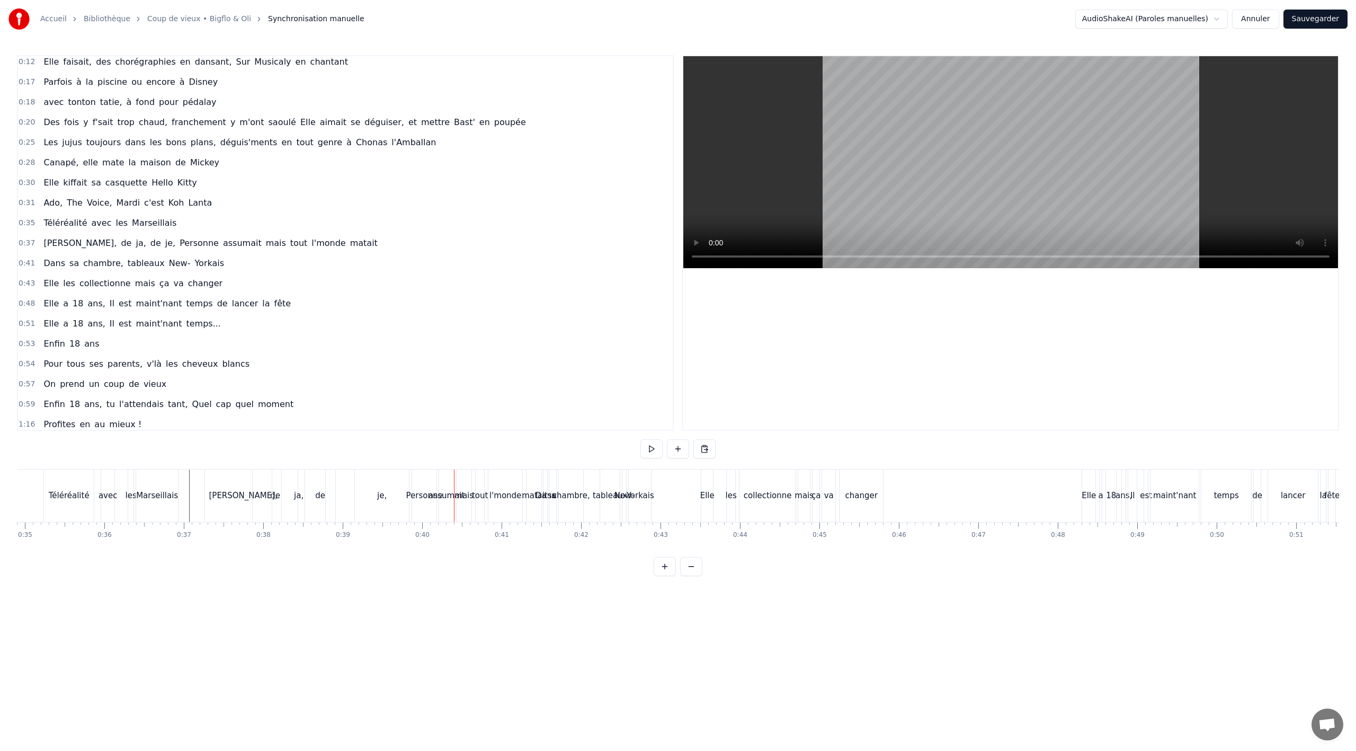
click at [376, 496] on div "je," at bounding box center [382, 495] width 54 height 52
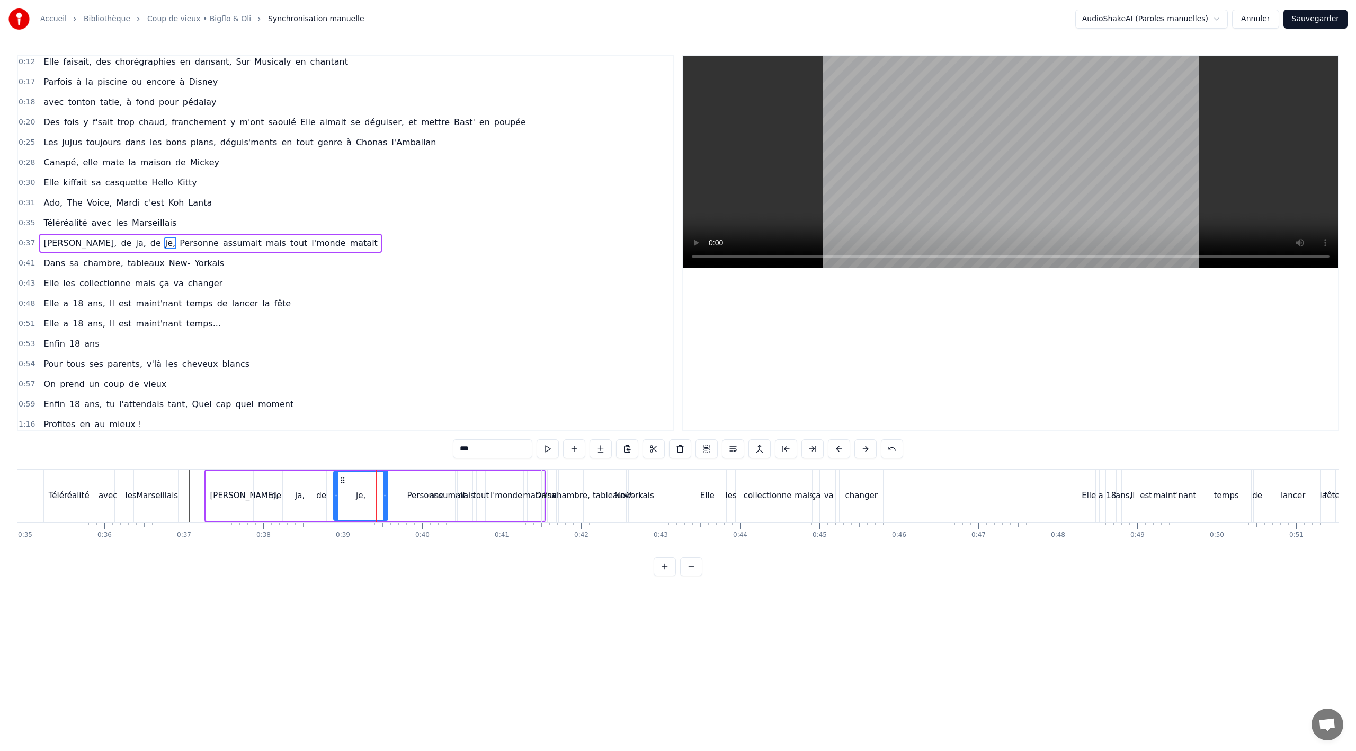
drag, startPoint x: 363, startPoint y: 479, endPoint x: 340, endPoint y: 484, distance: 24.3
click at [340, 484] on div "je," at bounding box center [360, 495] width 53 height 48
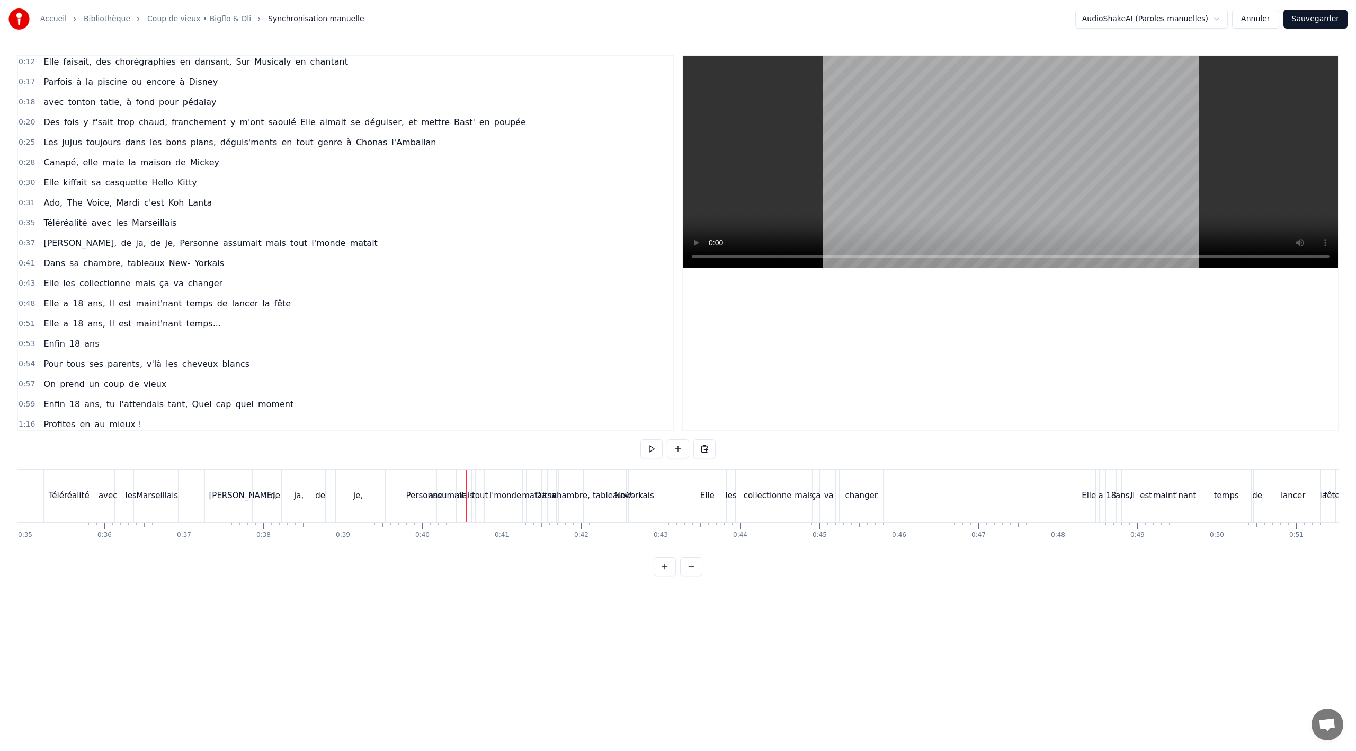
click at [418, 498] on div "Personne" at bounding box center [424, 495] width 37 height 12
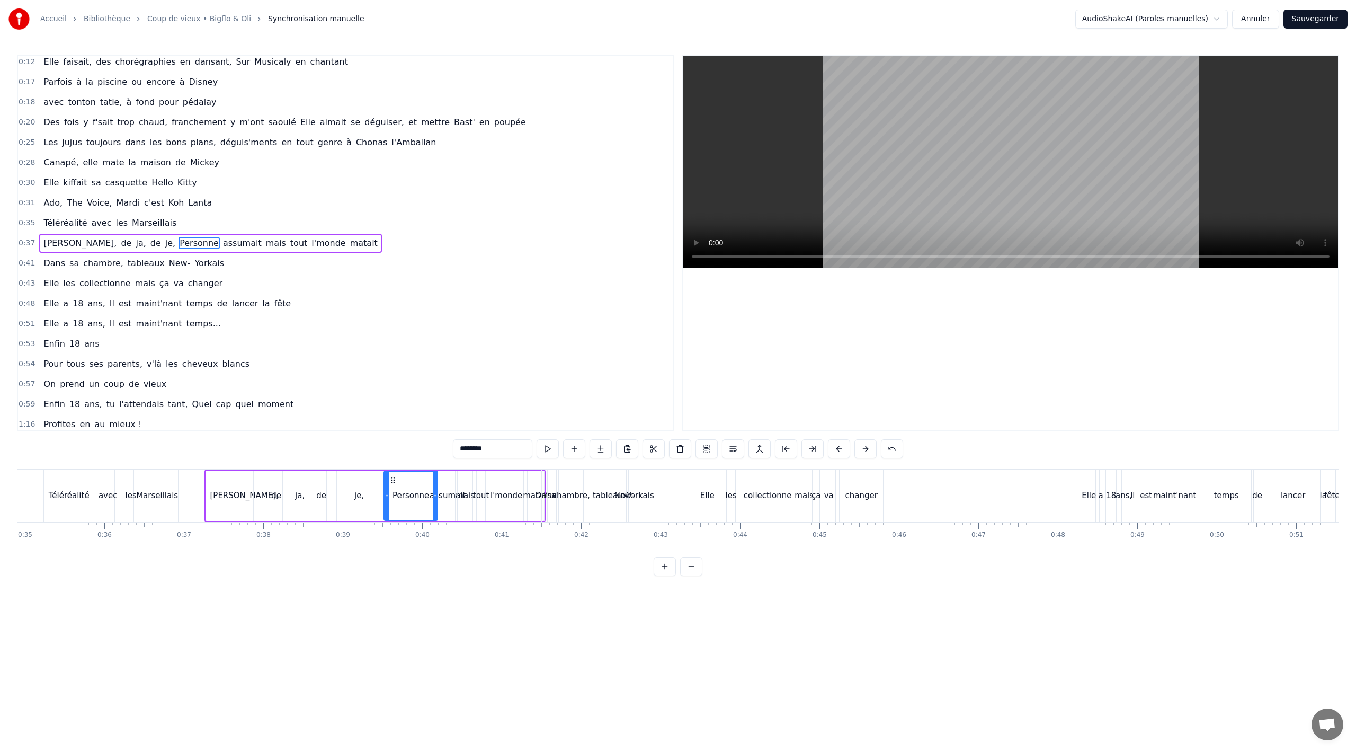
drag, startPoint x: 414, startPoint y: 495, endPoint x: 381, endPoint y: 497, distance: 32.4
click at [385, 497] on icon at bounding box center [387, 495] width 4 height 8
drag, startPoint x: 436, startPoint y: 495, endPoint x: 423, endPoint y: 495, distance: 12.7
click at [423, 495] on icon at bounding box center [421, 495] width 4 height 8
click at [443, 493] on div "assumait" at bounding box center [448, 495] width 36 height 12
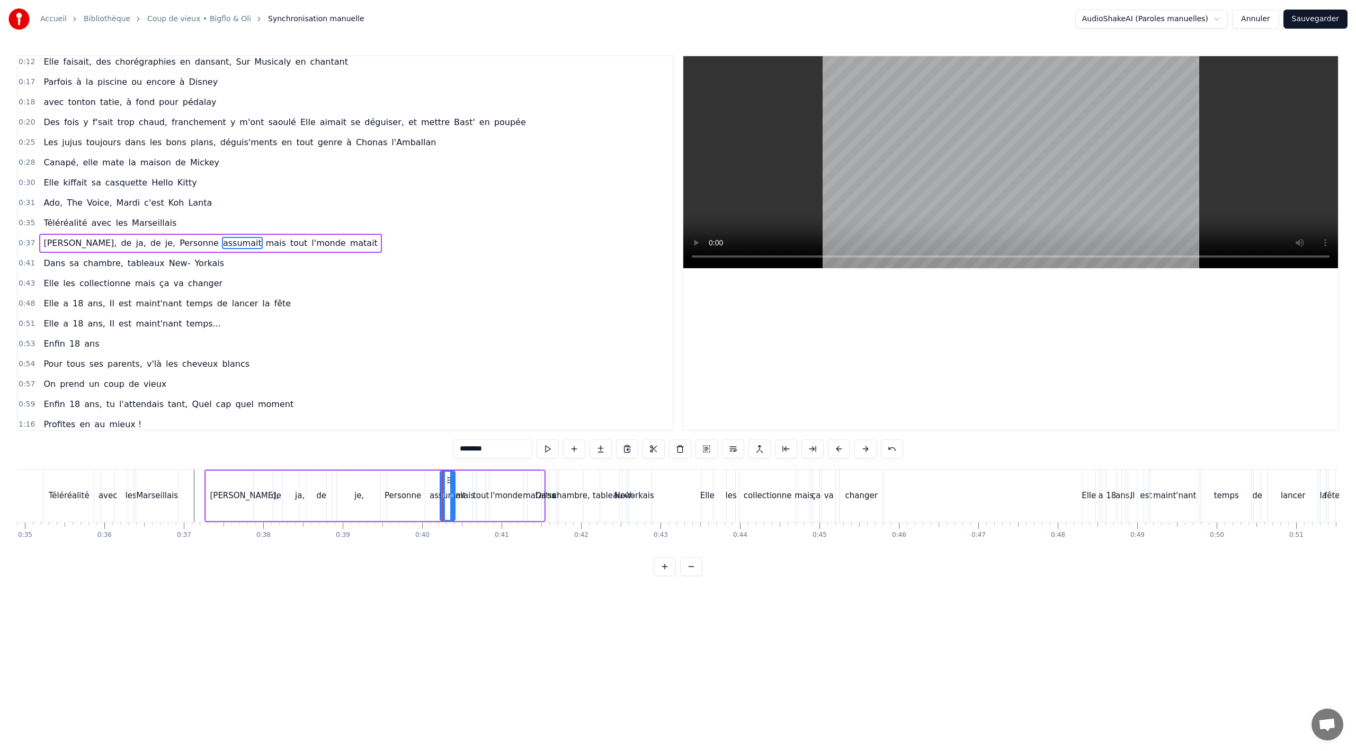
click at [440, 488] on div "assumait" at bounding box center [448, 495] width 16 height 50
drag, startPoint x: 442, startPoint y: 488, endPoint x: 426, endPoint y: 489, distance: 15.9
click at [426, 489] on div at bounding box center [427, 495] width 4 height 48
click at [462, 489] on div "mais" at bounding box center [465, 495] width 19 height 12
click at [538, 493] on div "Dans" at bounding box center [545, 495] width 20 height 12
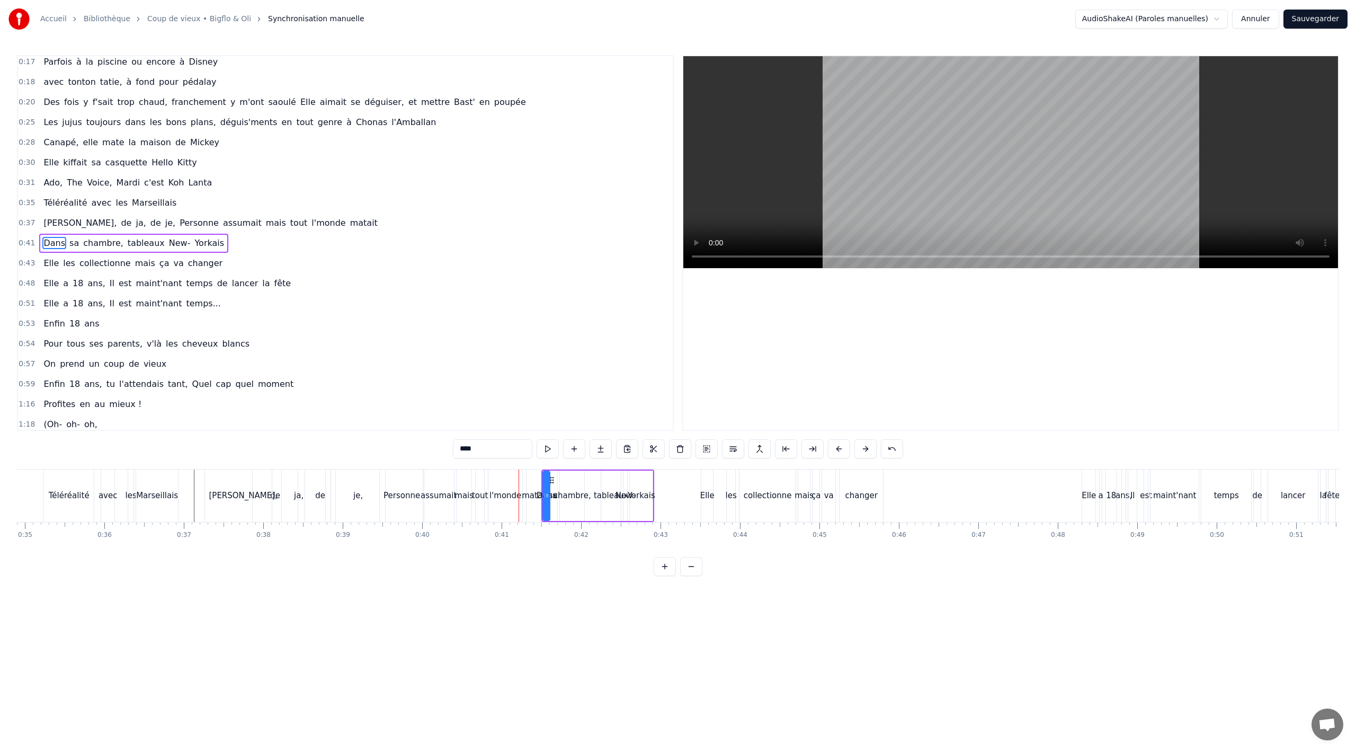
click at [527, 496] on div "matait" at bounding box center [535, 495] width 26 height 12
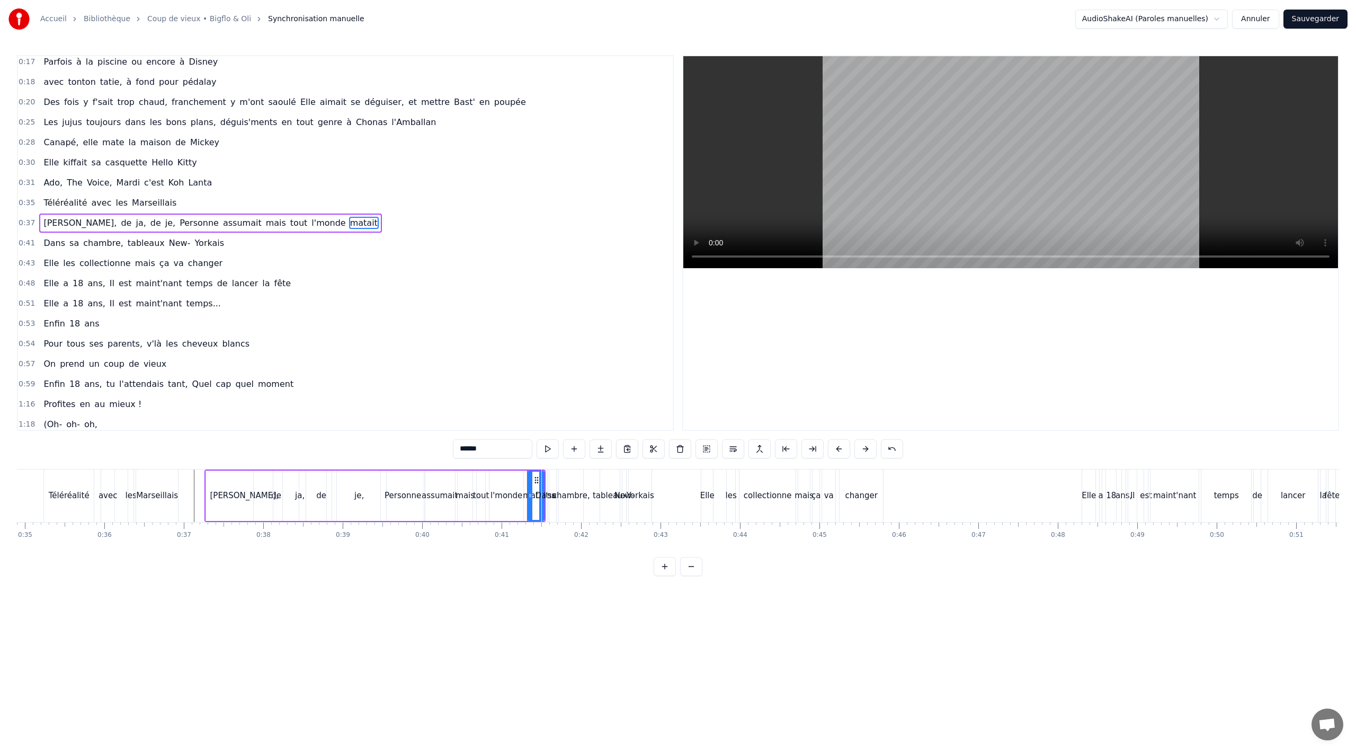
scroll to position [105, 0]
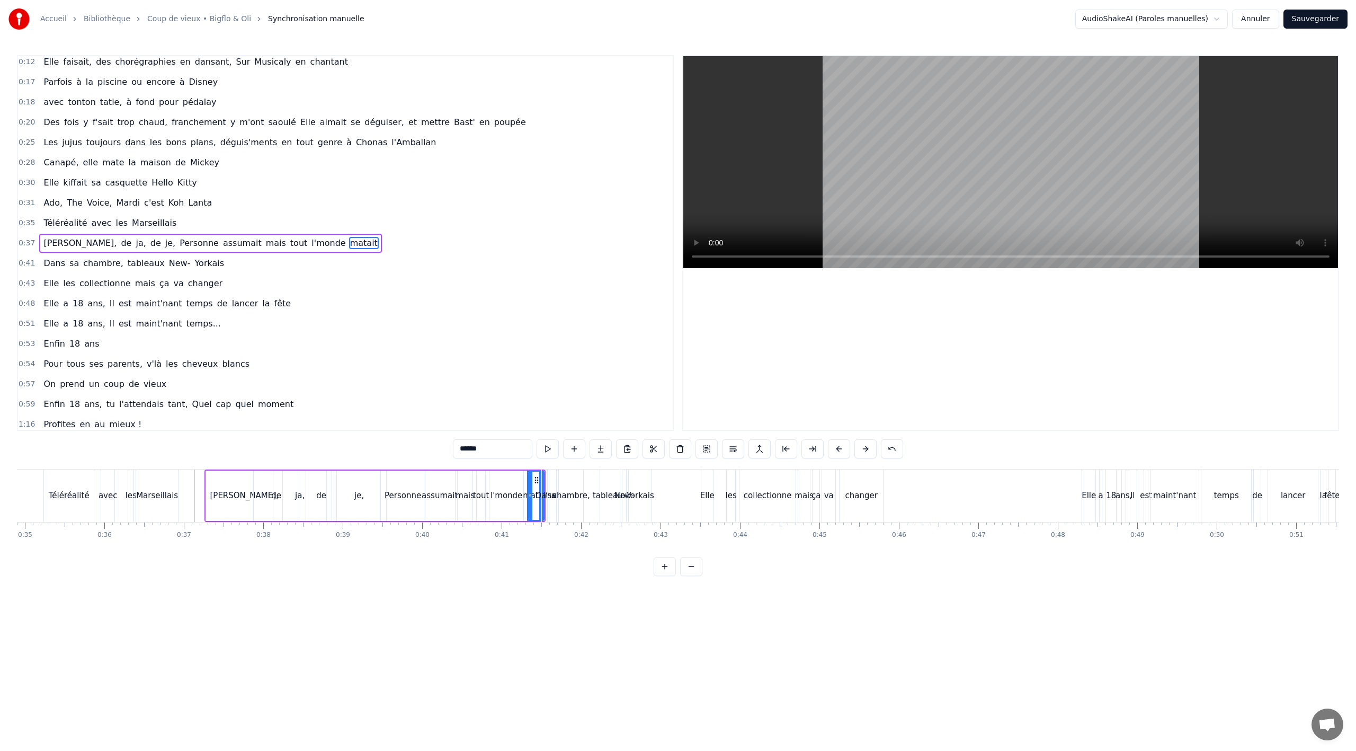
click at [367, 498] on div "je," at bounding box center [359, 495] width 54 height 50
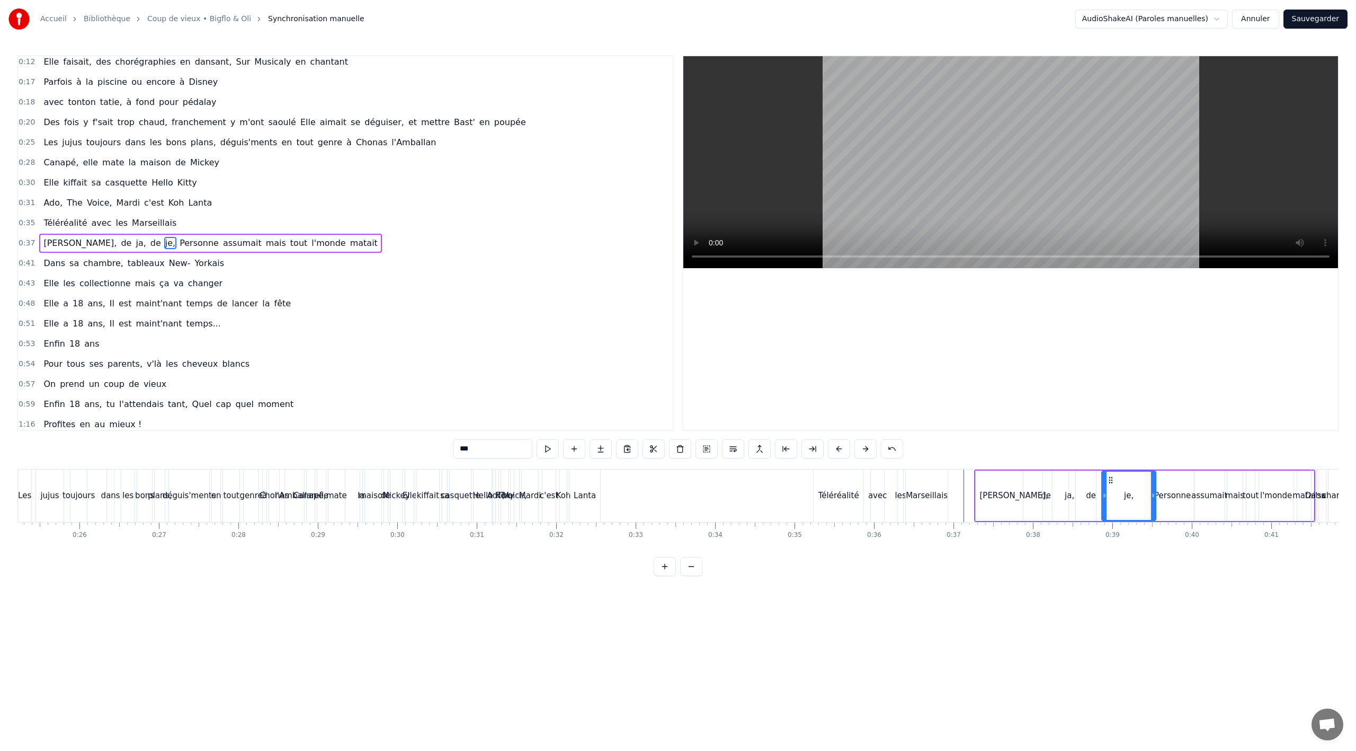
scroll to position [0, 1943]
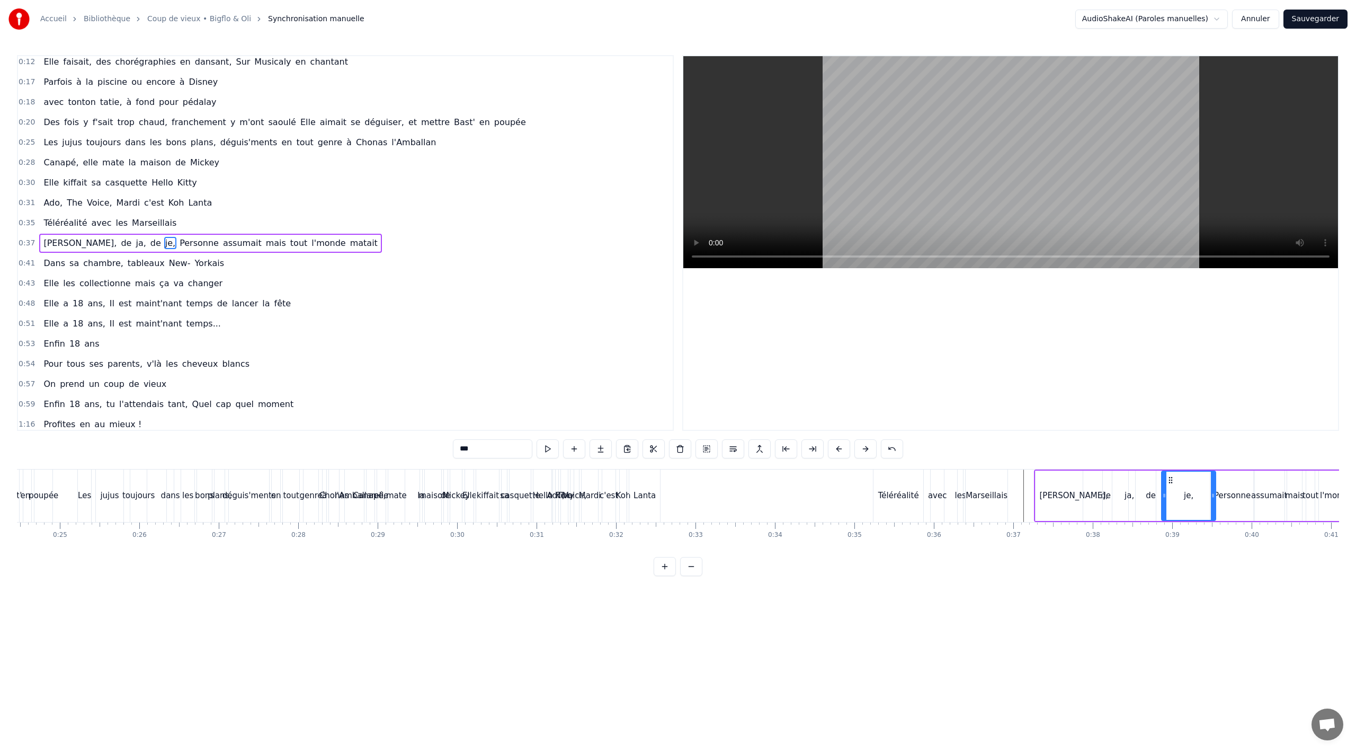
click at [640, 508] on div "Lanta" at bounding box center [644, 495] width 31 height 52
type input "*****"
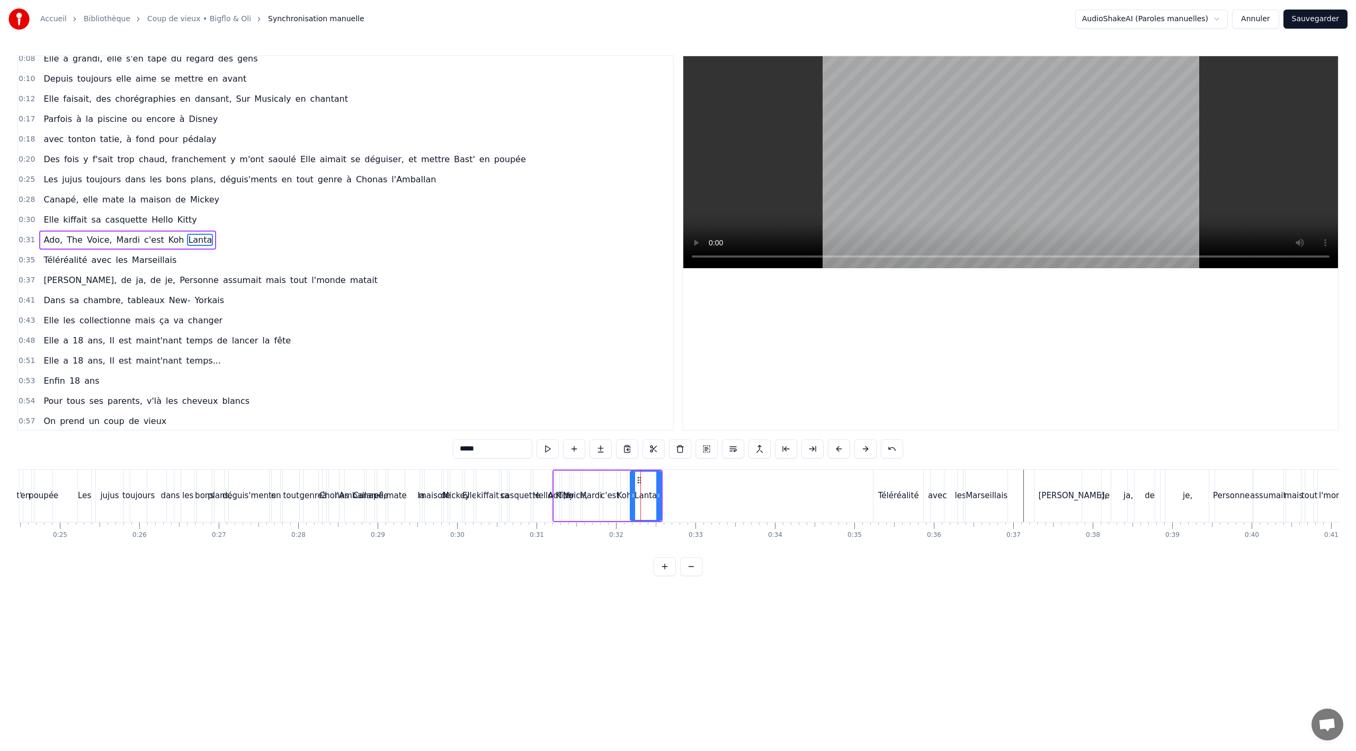
scroll to position [65, 0]
click at [711, 452] on button at bounding box center [706, 448] width 22 height 19
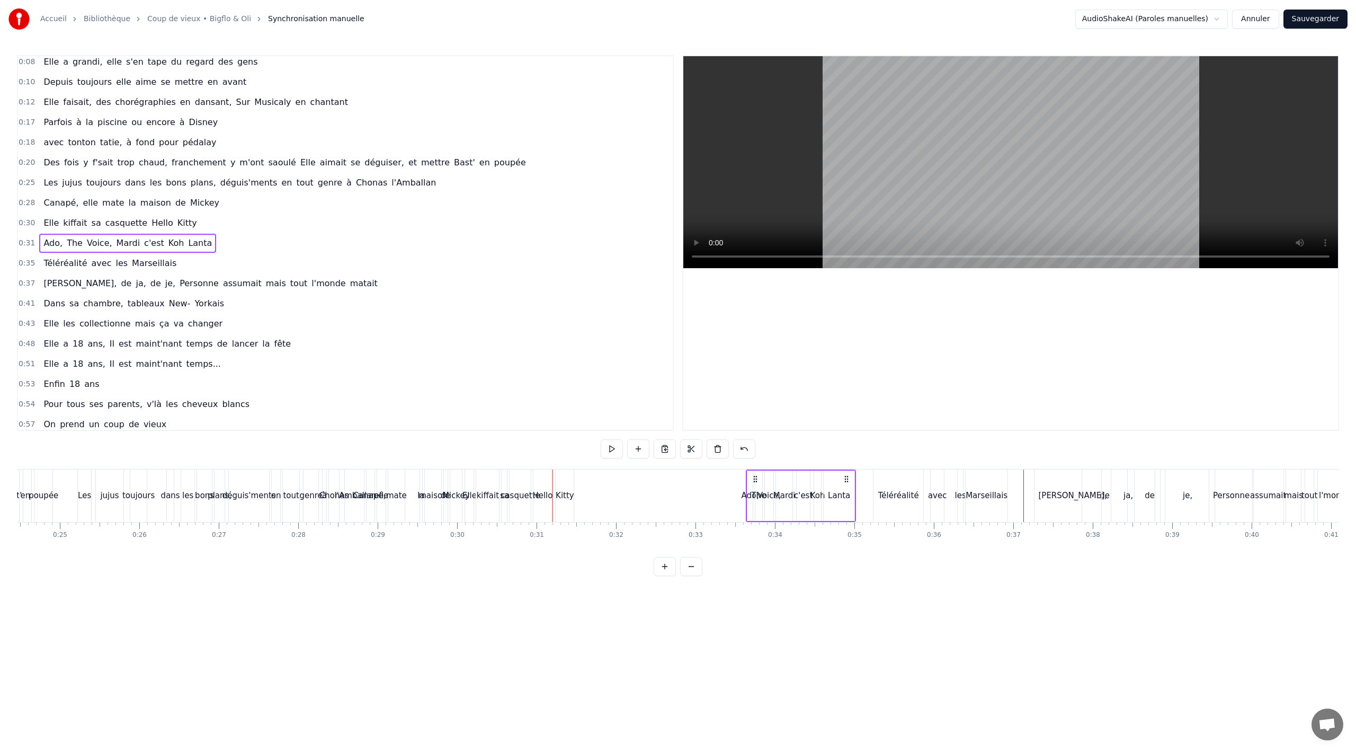
drag, startPoint x: 559, startPoint y: 479, endPoint x: 756, endPoint y: 477, distance: 196.5
click at [756, 477] on icon at bounding box center [755, 479] width 8 height 8
click at [1177, 493] on div "je," at bounding box center [1188, 495] width 54 height 52
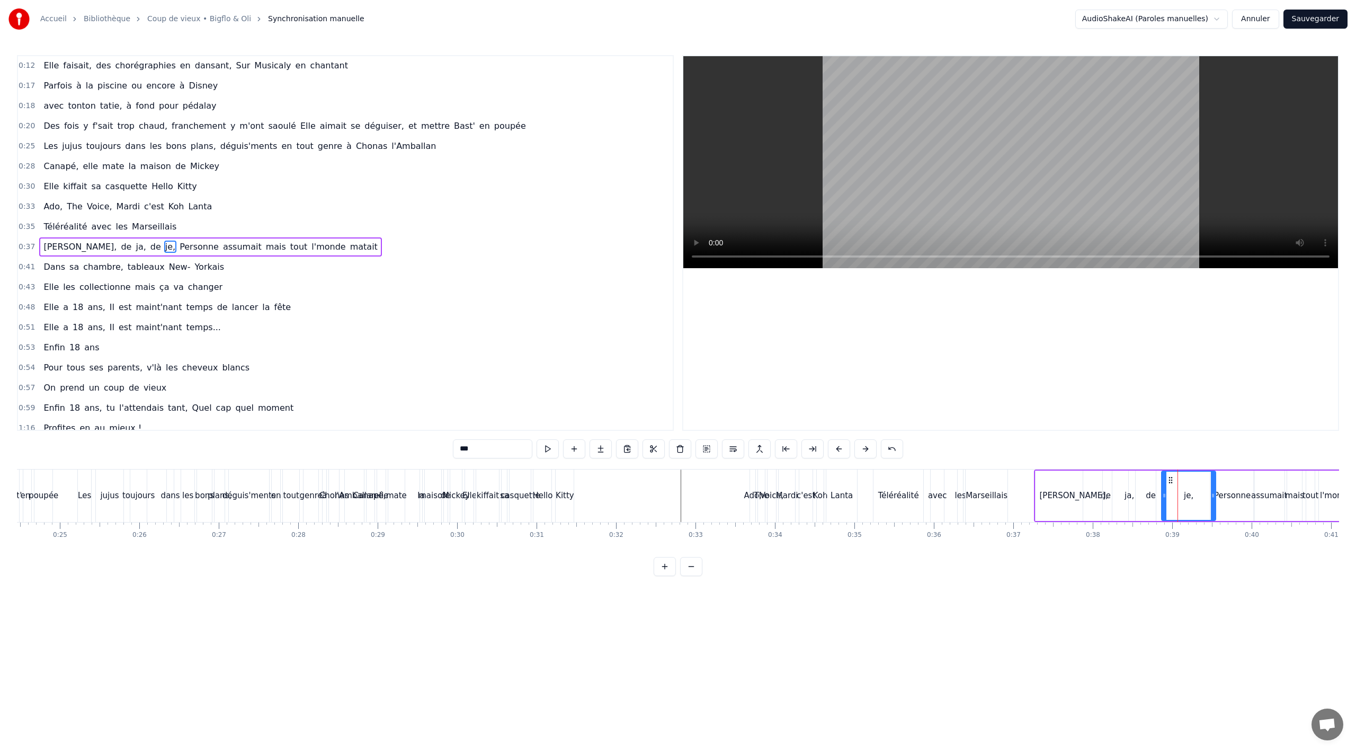
scroll to position [105, 0]
drag, startPoint x: 1212, startPoint y: 496, endPoint x: 1194, endPoint y: 496, distance: 18.5
click at [1190, 496] on icon at bounding box center [1191, 495] width 4 height 8
click at [1233, 494] on div "Personne" at bounding box center [1232, 495] width 37 height 12
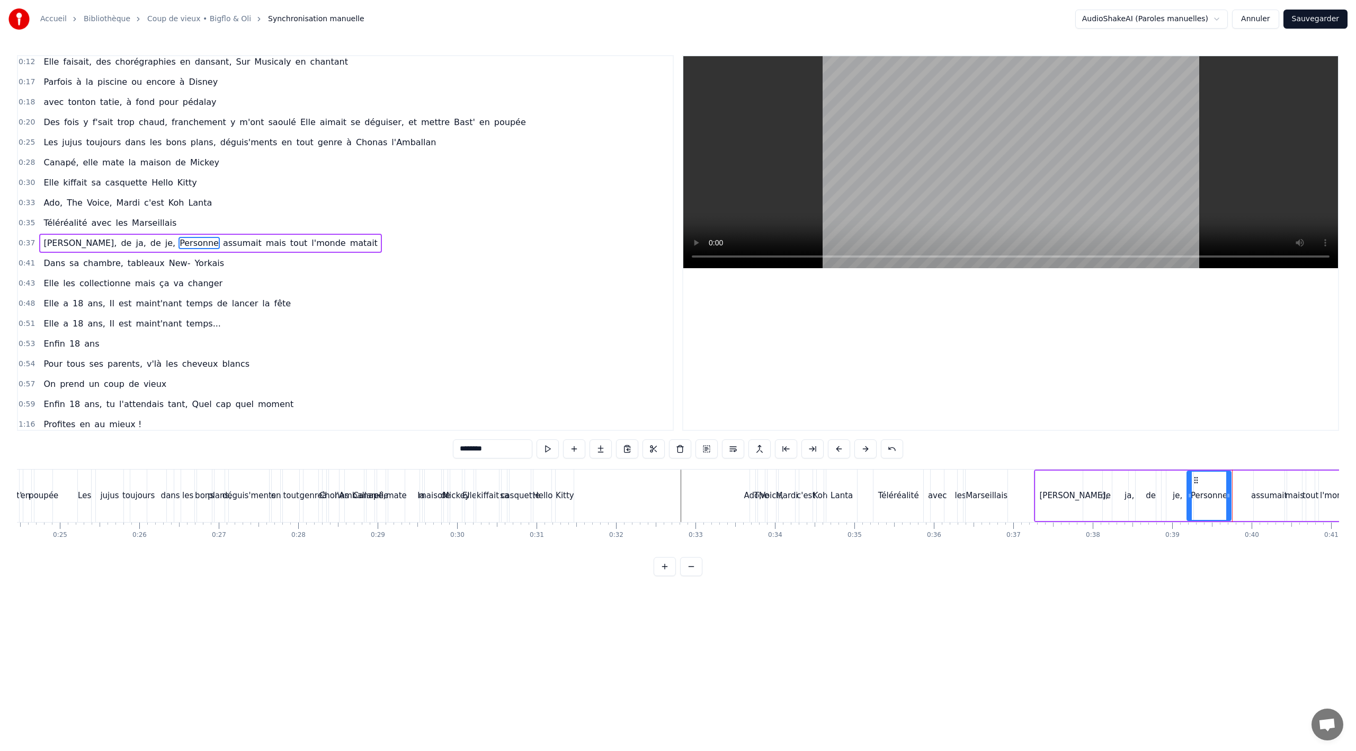
drag, startPoint x: 1221, startPoint y: 480, endPoint x: 1211, endPoint y: 481, distance: 9.7
click at [1197, 481] on icon at bounding box center [1196, 480] width 8 height 8
click at [1255, 489] on div "assumait" at bounding box center [1269, 495] width 36 height 12
drag, startPoint x: 1261, startPoint y: 481, endPoint x: 1239, endPoint y: 483, distance: 21.8
click at [1239, 483] on icon at bounding box center [1241, 480] width 8 height 8
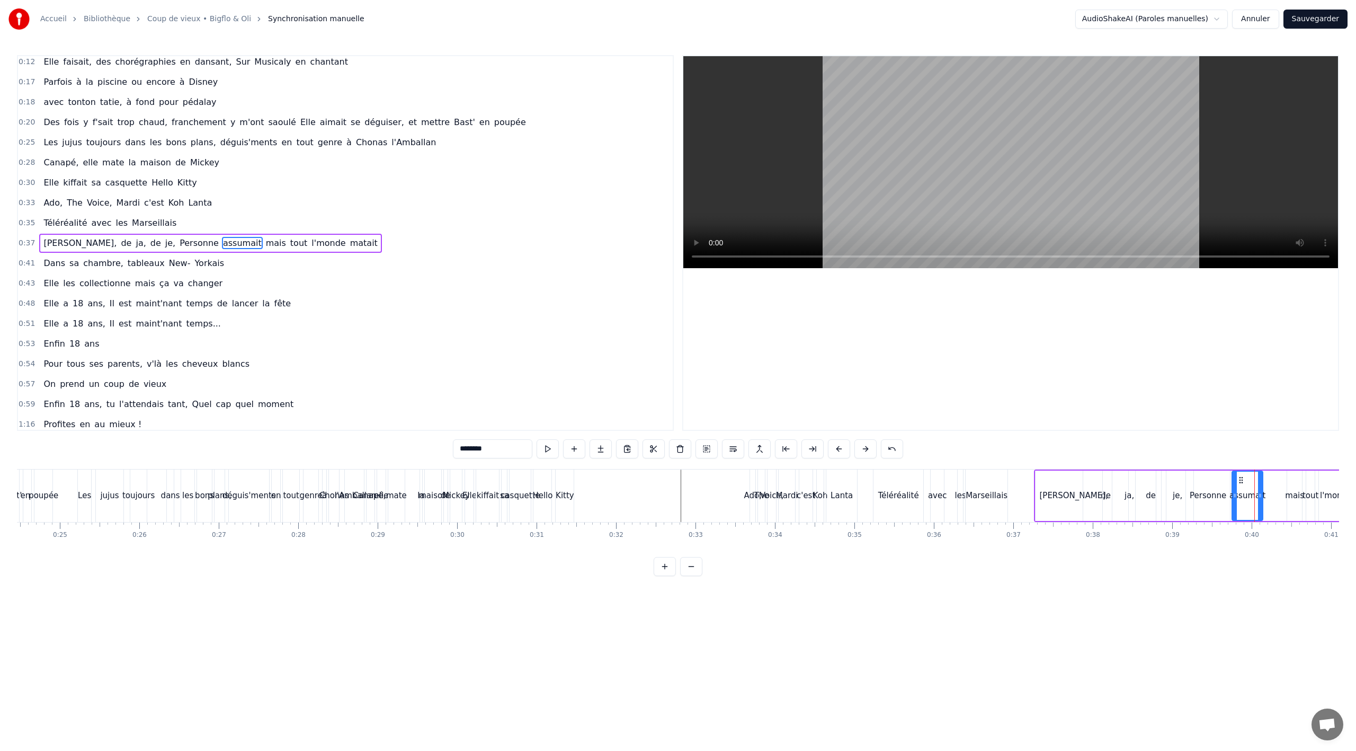
click at [1292, 487] on div "mais" at bounding box center [1294, 495] width 15 height 50
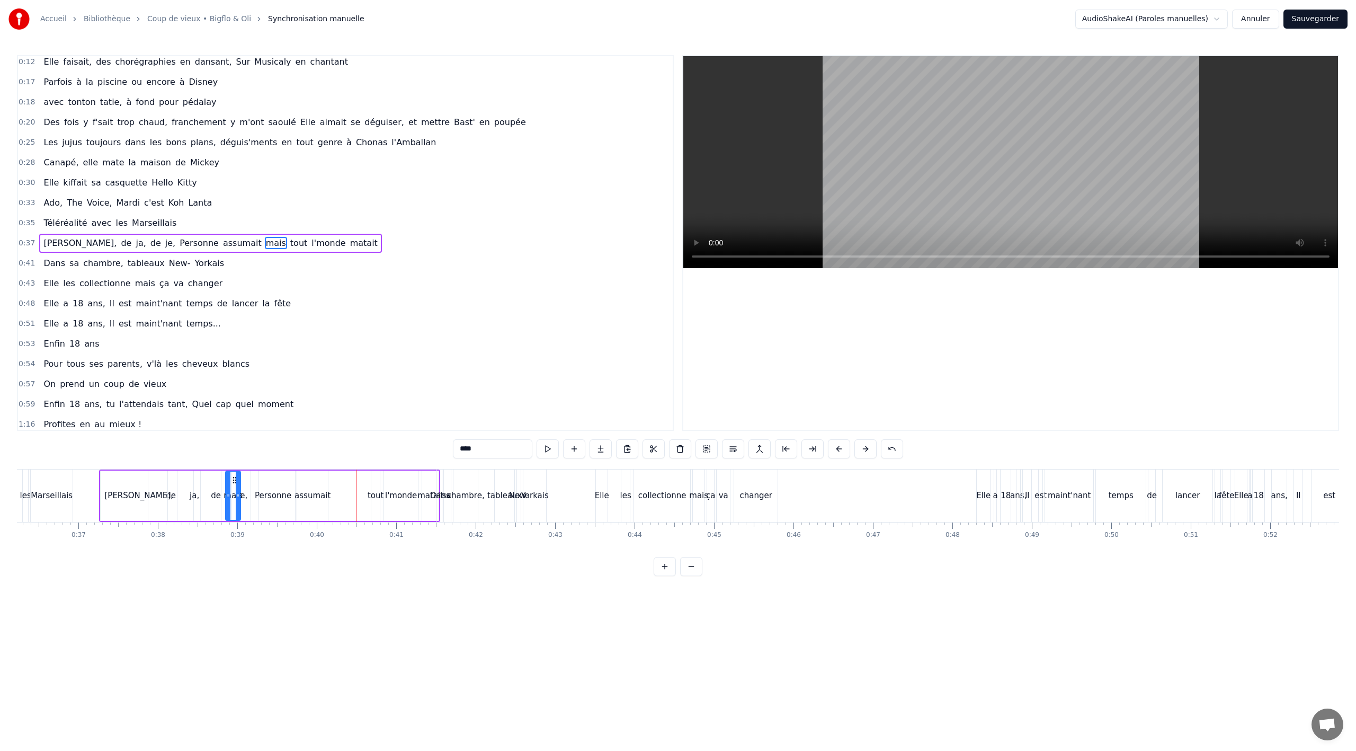
scroll to position [0, 2875]
drag, startPoint x: 75, startPoint y: 479, endPoint x: 345, endPoint y: 480, distance: 270.7
click at [342, 481] on icon at bounding box center [342, 480] width 8 height 8
click at [380, 488] on div "tout" at bounding box center [379, 495] width 8 height 50
drag, startPoint x: 376, startPoint y: 494, endPoint x: 353, endPoint y: 492, distance: 23.4
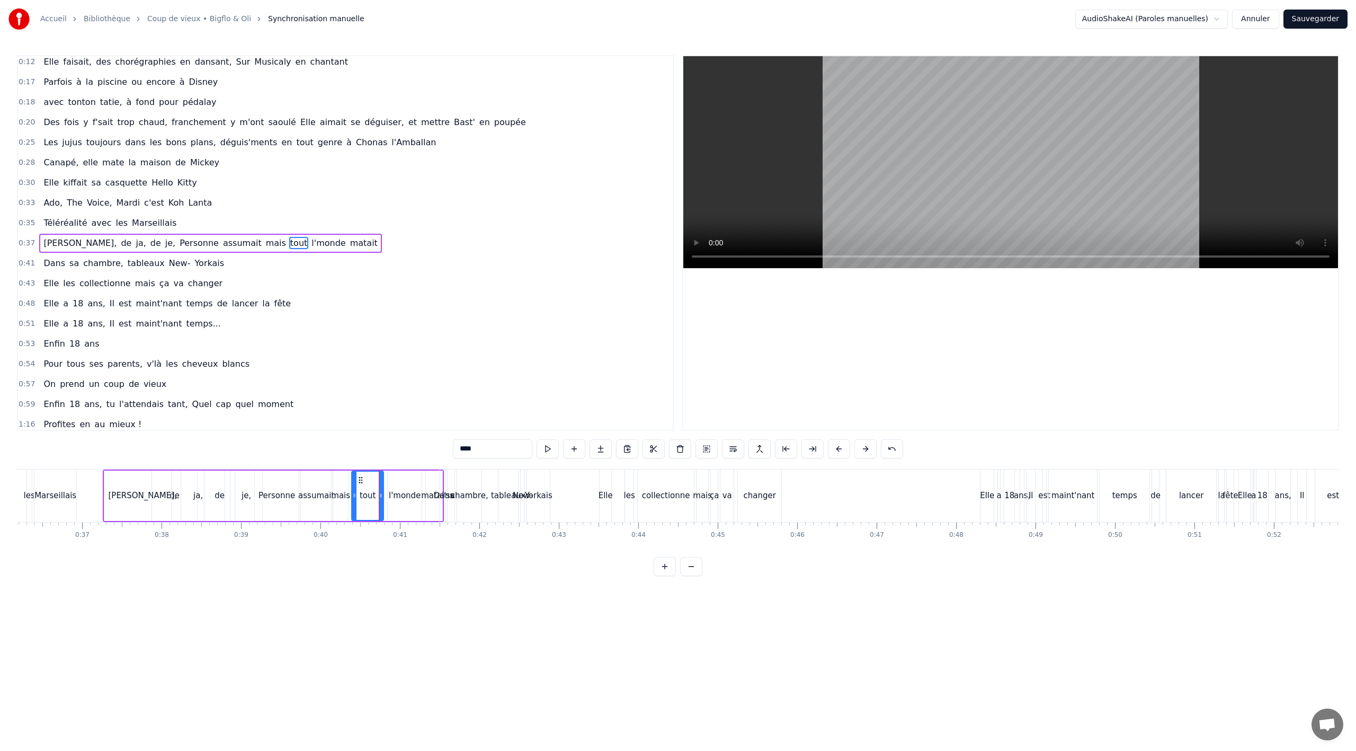
click at [353, 492] on icon at bounding box center [354, 495] width 4 height 8
click at [354, 478] on icon at bounding box center [356, 480] width 8 height 8
click at [395, 489] on div "l'monde" at bounding box center [405, 495] width 32 height 12
drag, startPoint x: 395, startPoint y: 478, endPoint x: 386, endPoint y: 478, distance: 9.0
click at [386, 478] on icon at bounding box center [388, 480] width 8 height 8
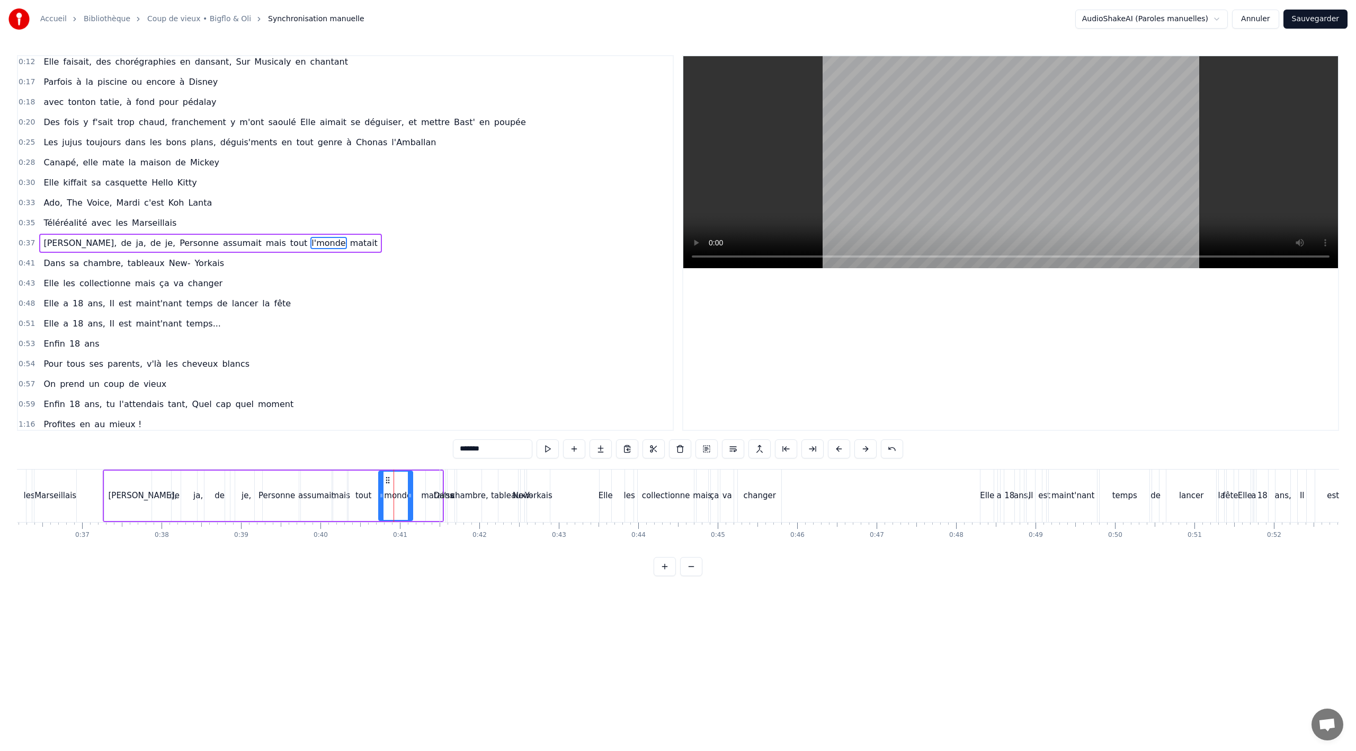
click at [430, 487] on div "matait" at bounding box center [434, 495] width 16 height 50
type input "******"
drag, startPoint x: 427, startPoint y: 492, endPoint x: 416, endPoint y: 488, distance: 11.9
click at [414, 491] on icon at bounding box center [416, 495] width 4 height 8
click at [417, 480] on icon at bounding box center [418, 480] width 8 height 8
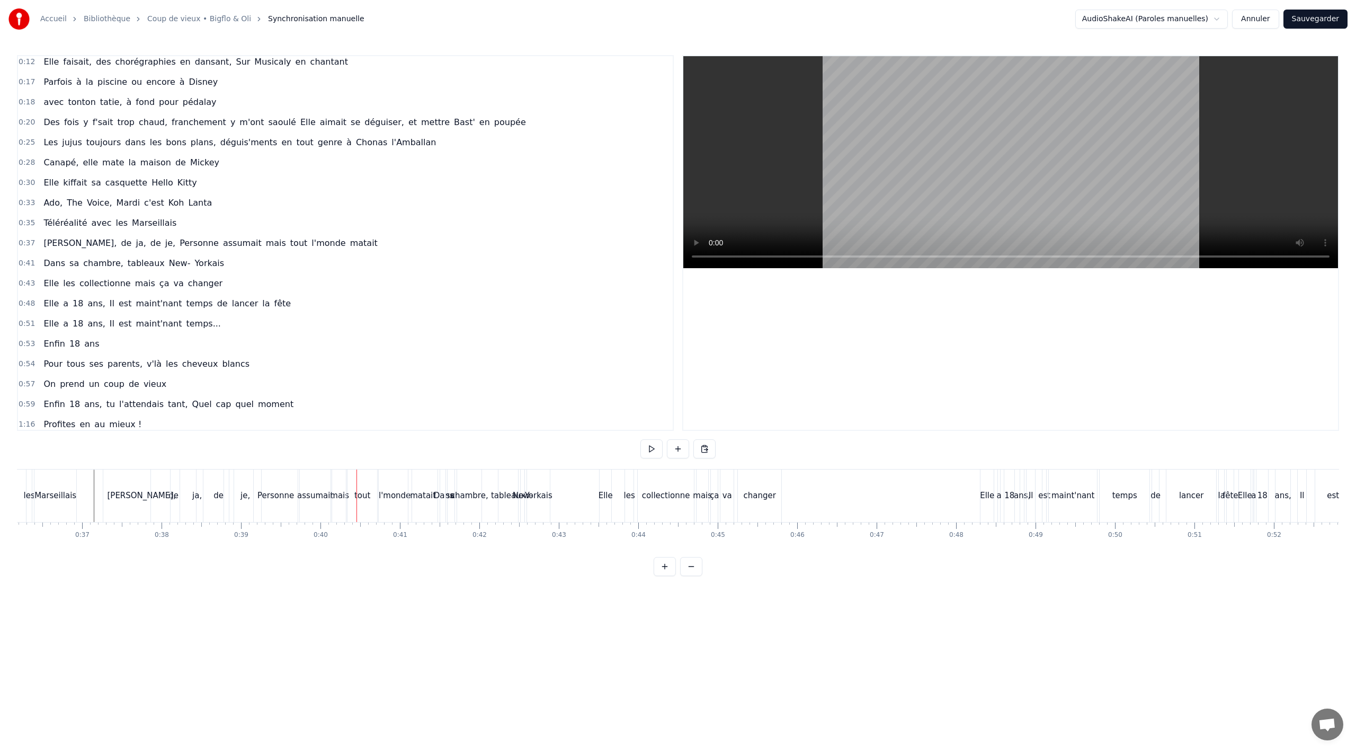
click at [270, 502] on div "Personne" at bounding box center [276, 495] width 44 height 52
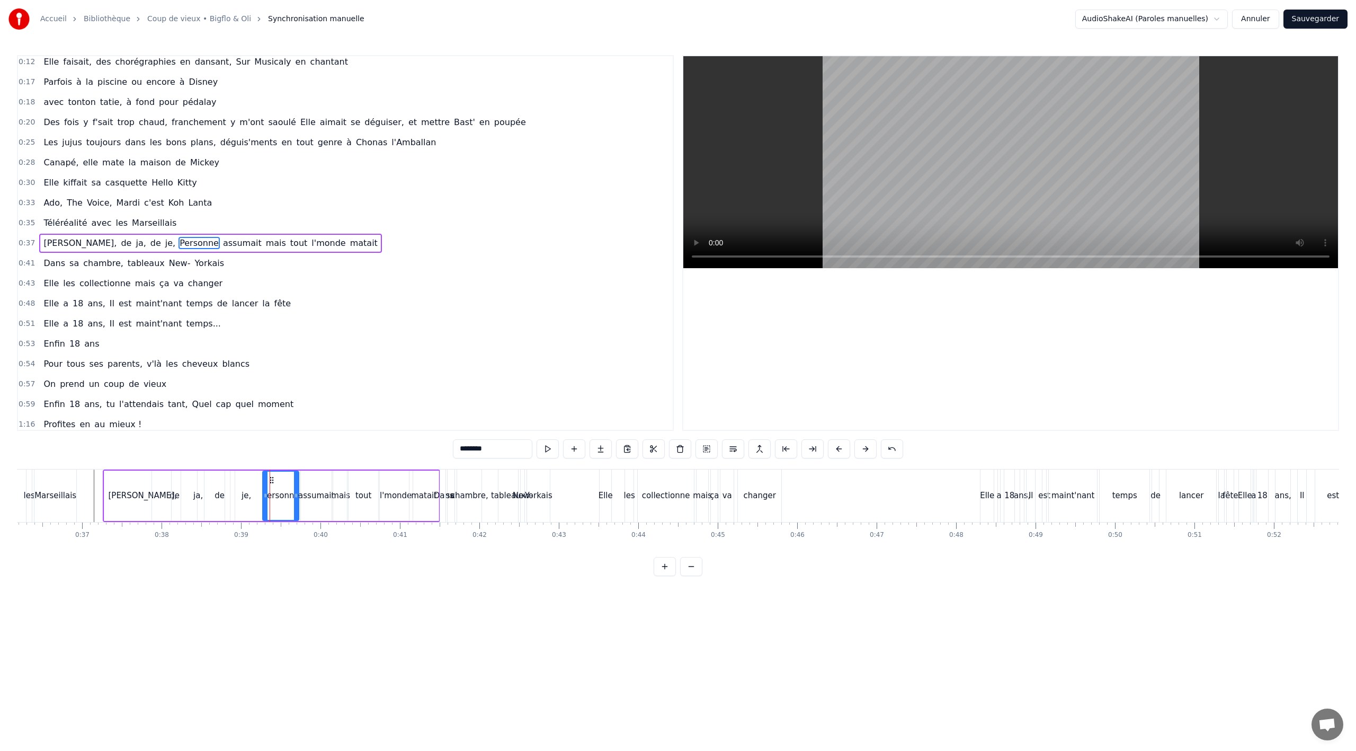
drag, startPoint x: 259, startPoint y: 496, endPoint x: 266, endPoint y: 496, distance: 6.9
click at [266, 496] on icon at bounding box center [265, 495] width 4 height 8
click at [244, 507] on div "je," at bounding box center [246, 495] width 32 height 50
type input "***"
drag, startPoint x: 261, startPoint y: 497, endPoint x: 253, endPoint y: 496, distance: 8.0
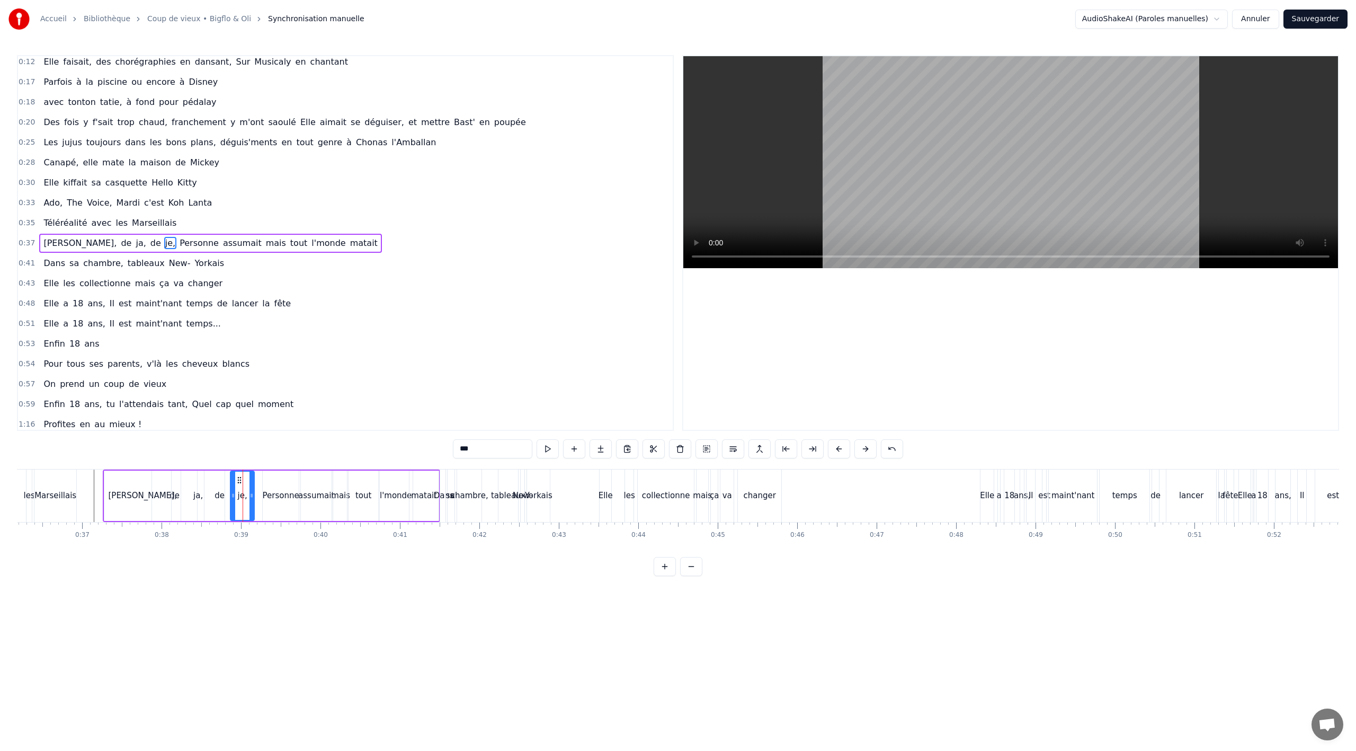
click at [253, 496] on icon at bounding box center [251, 495] width 4 height 8
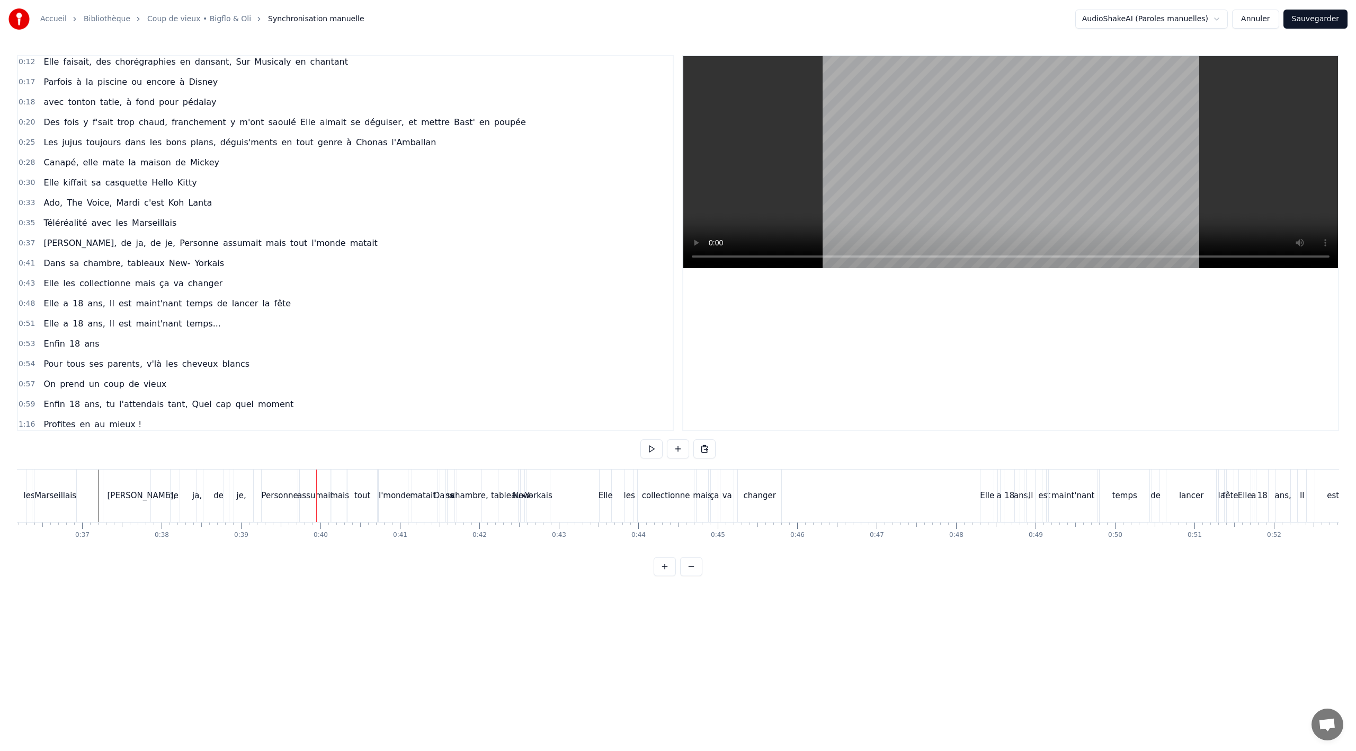
click at [220, 502] on div "de" at bounding box center [218, 495] width 30 height 52
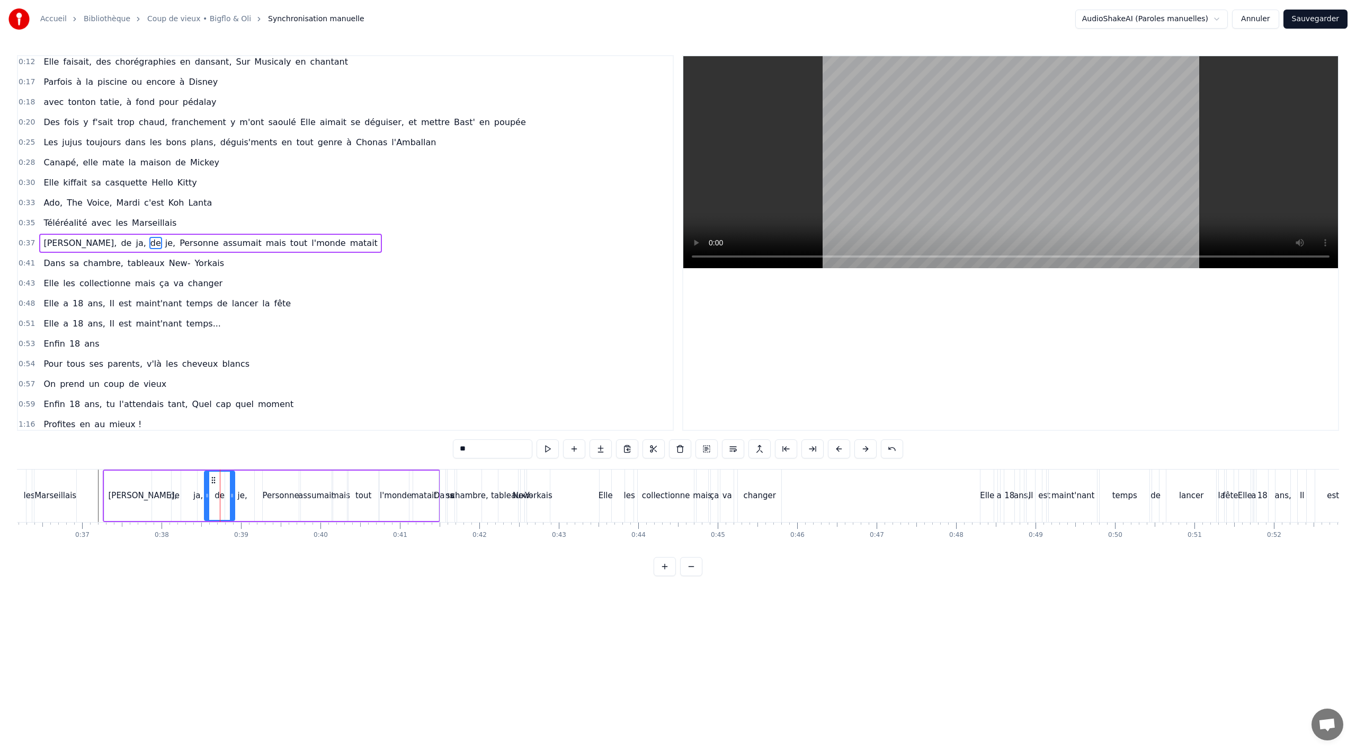
click at [190, 499] on div "ja," at bounding box center [198, 495] width 53 height 50
type input "***"
drag, startPoint x: 223, startPoint y: 496, endPoint x: 196, endPoint y: 495, distance: 27.1
click at [196, 495] on icon at bounding box center [195, 495] width 4 height 8
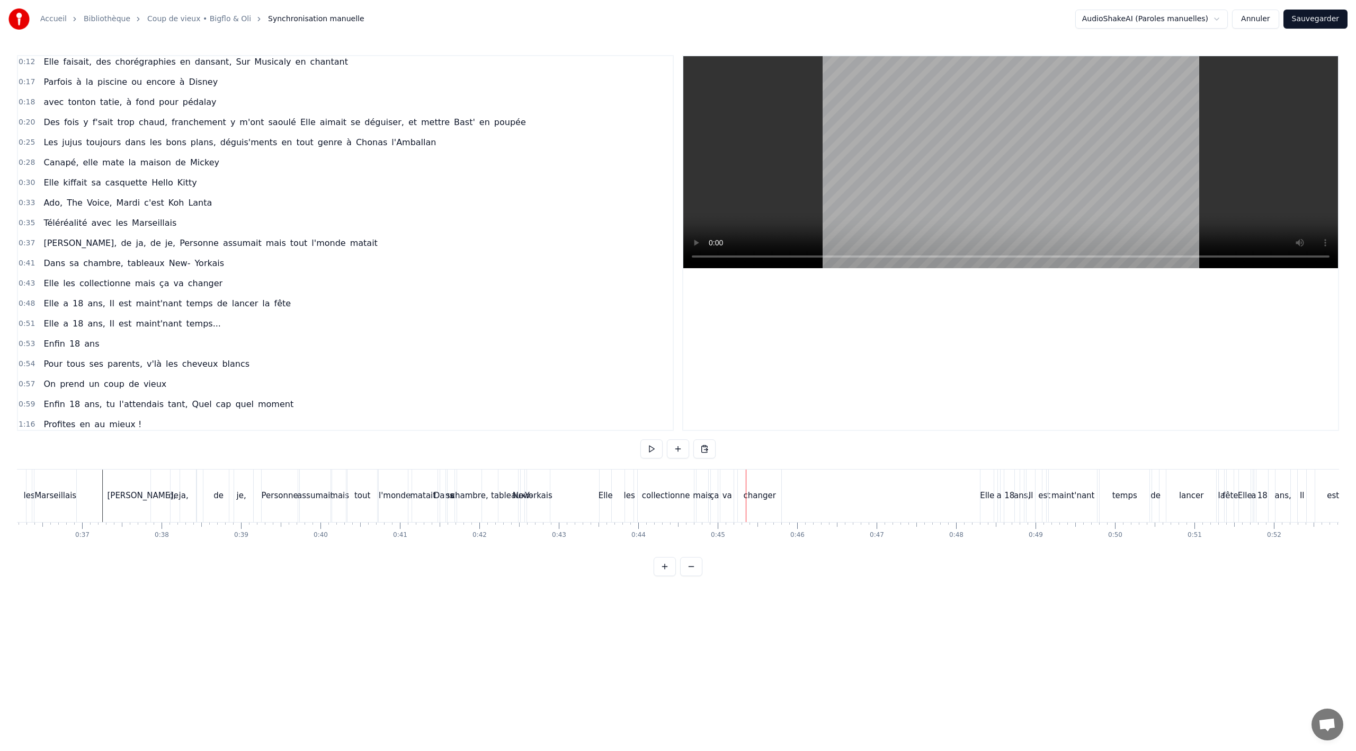
click at [63, 287] on span "les" at bounding box center [69, 283] width 14 height 12
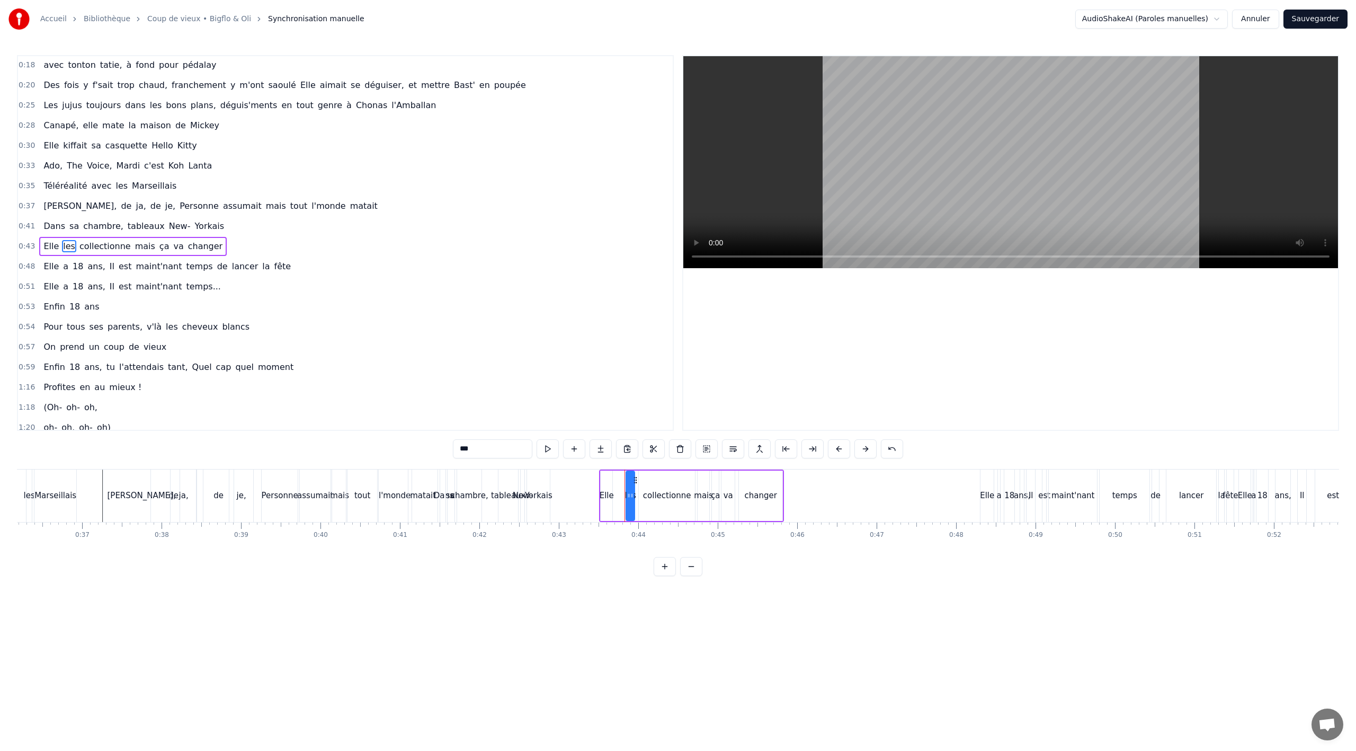
scroll to position [145, 0]
click at [706, 452] on button at bounding box center [706, 448] width 22 height 19
drag, startPoint x: 605, startPoint y: 478, endPoint x: 583, endPoint y: 478, distance: 21.7
click at [583, 478] on icon at bounding box center [586, 479] width 8 height 8
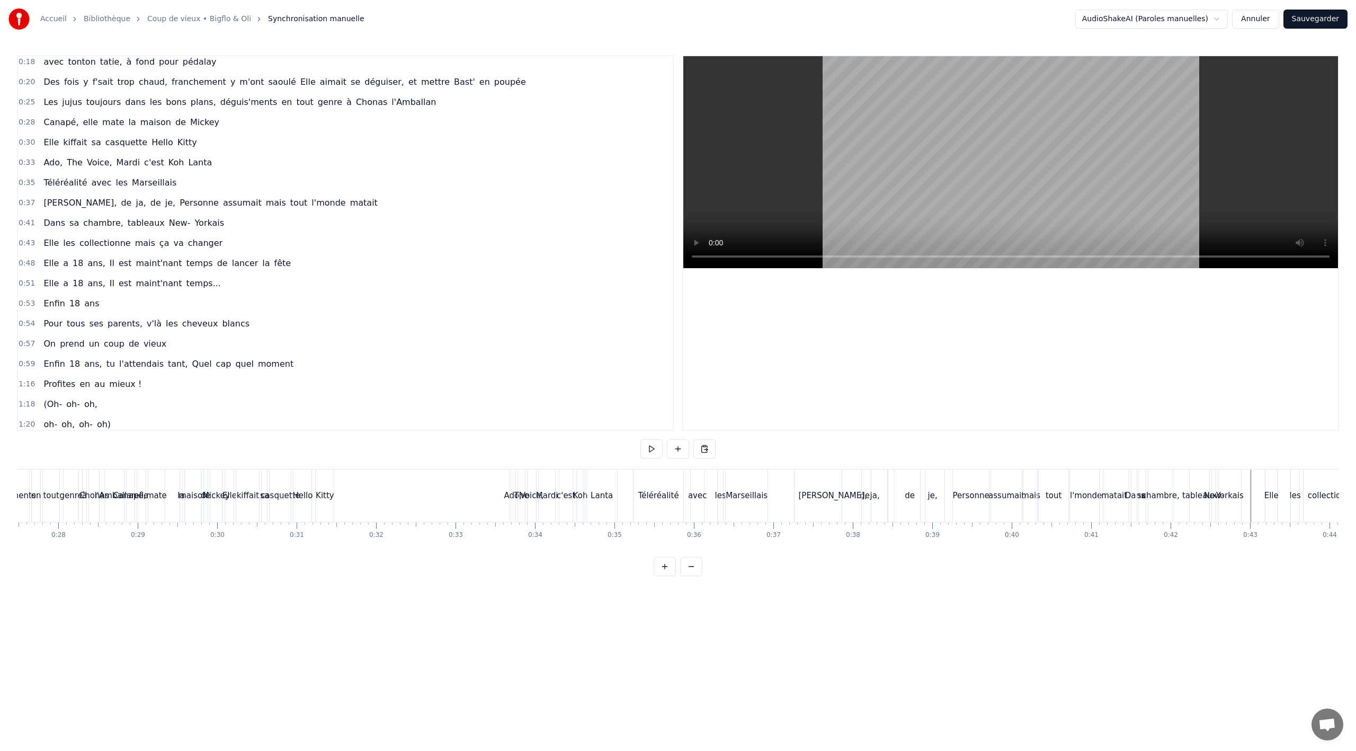
scroll to position [0, 1824]
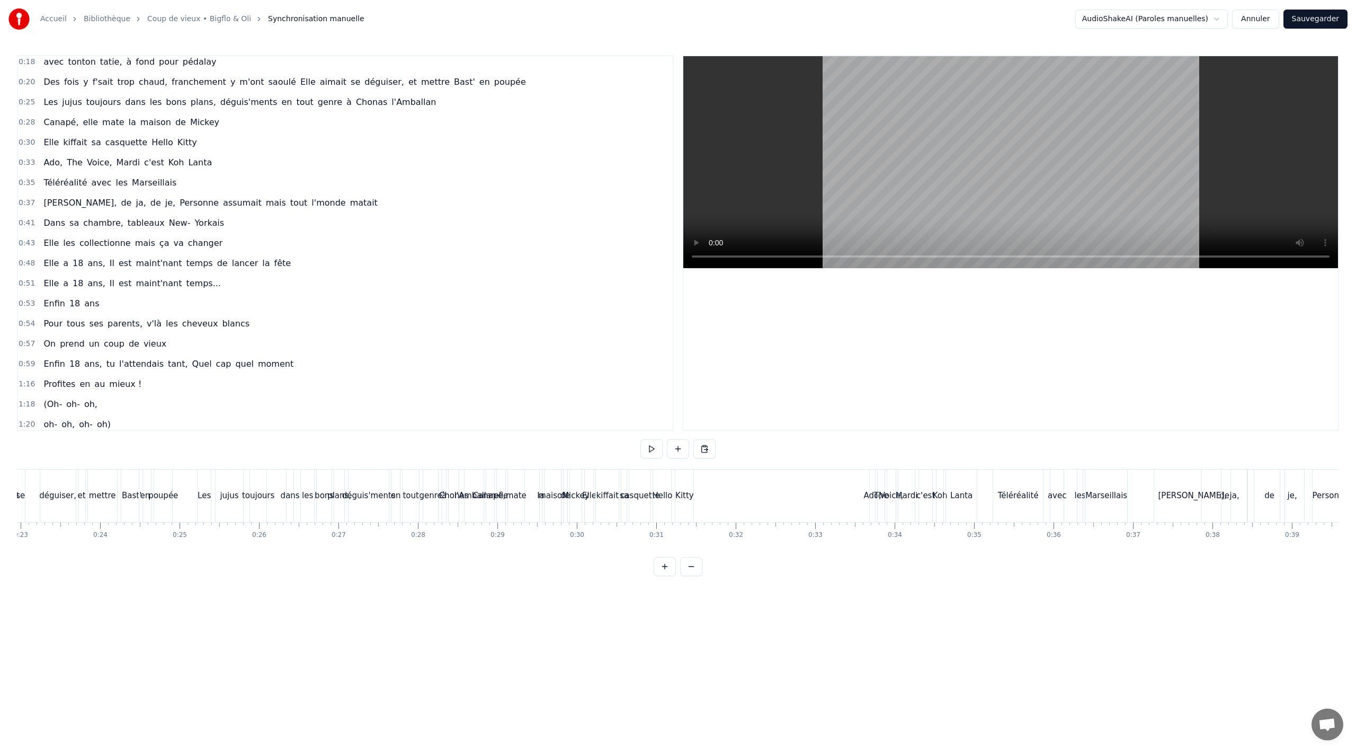
click at [104, 136] on span "casquette" at bounding box center [126, 142] width 44 height 12
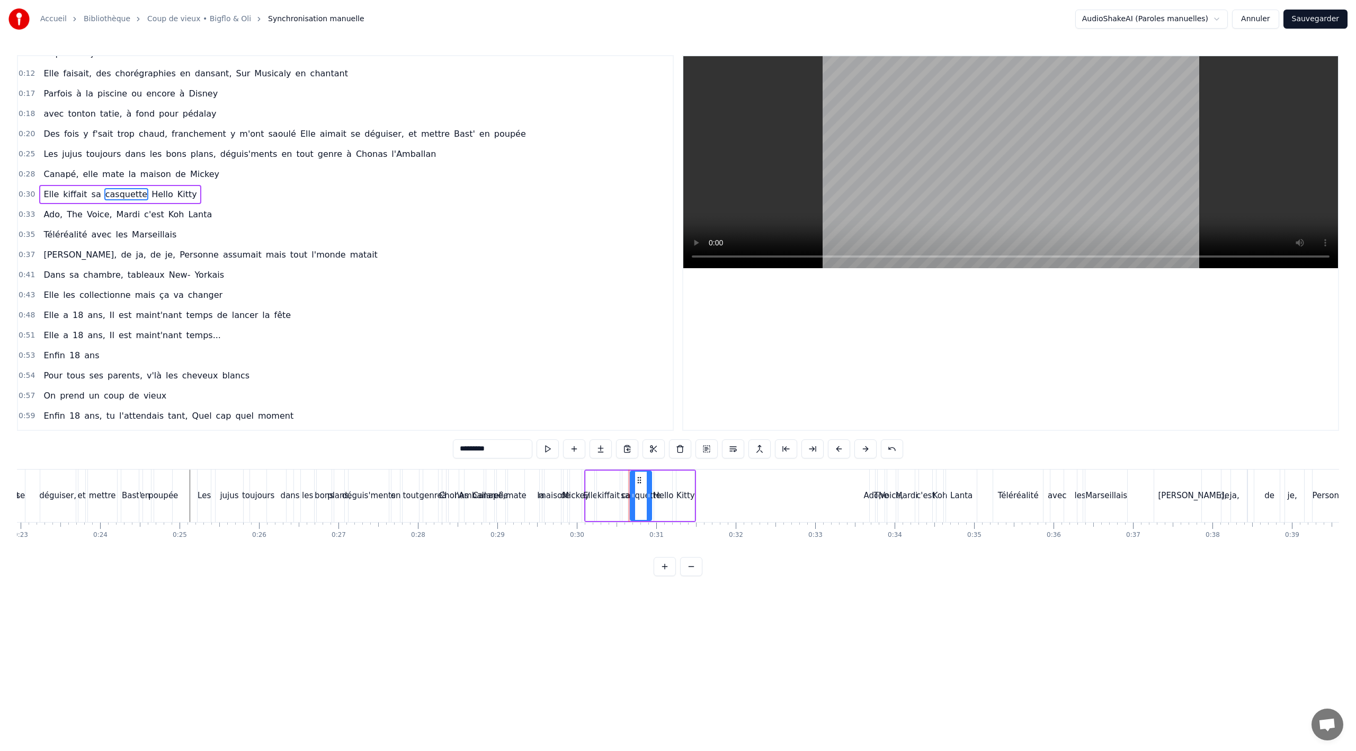
scroll to position [44, 0]
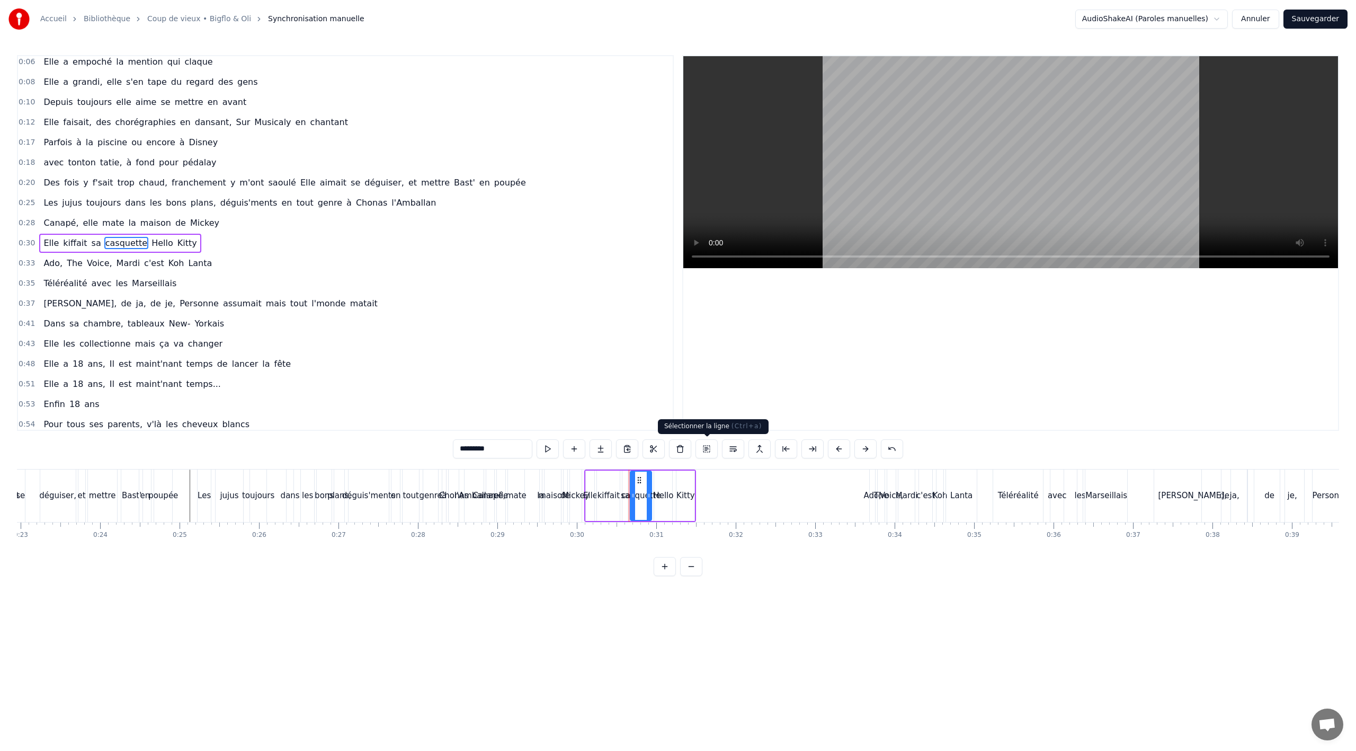
click at [710, 451] on button at bounding box center [706, 448] width 22 height 19
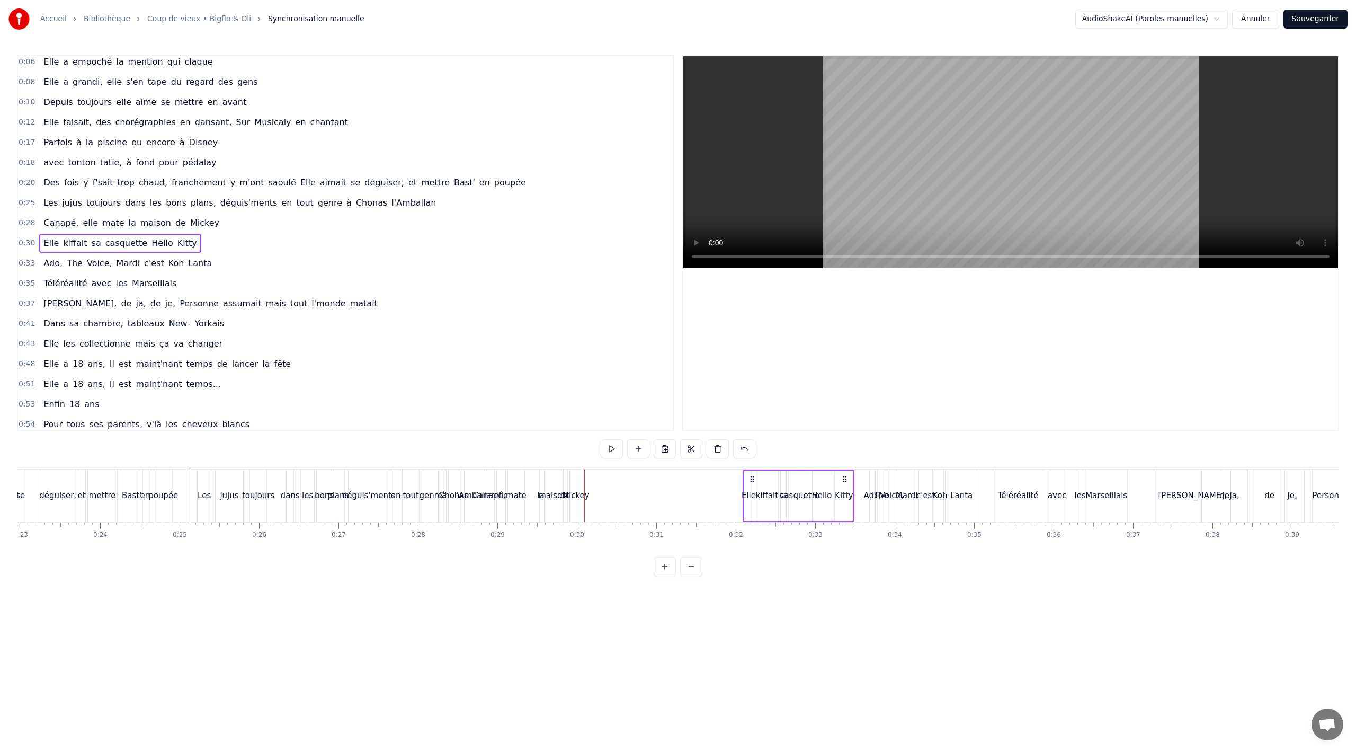
drag, startPoint x: 594, startPoint y: 476, endPoint x: 753, endPoint y: 470, distance: 159.5
click at [753, 470] on div "Elle kiffait sa casquette Hello Kitty" at bounding box center [799, 495] width 112 height 52
click at [65, 220] on span "Canapé," at bounding box center [60, 223] width 37 height 12
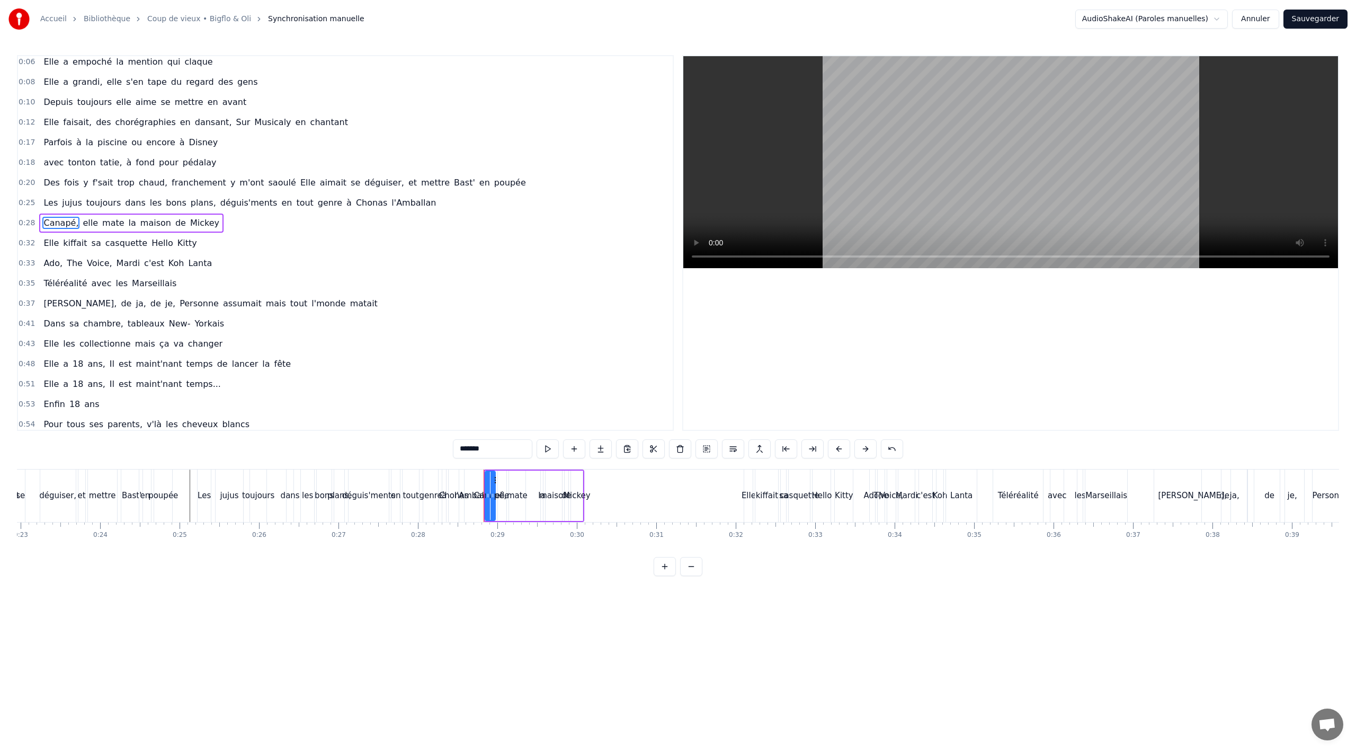
scroll to position [24, 0]
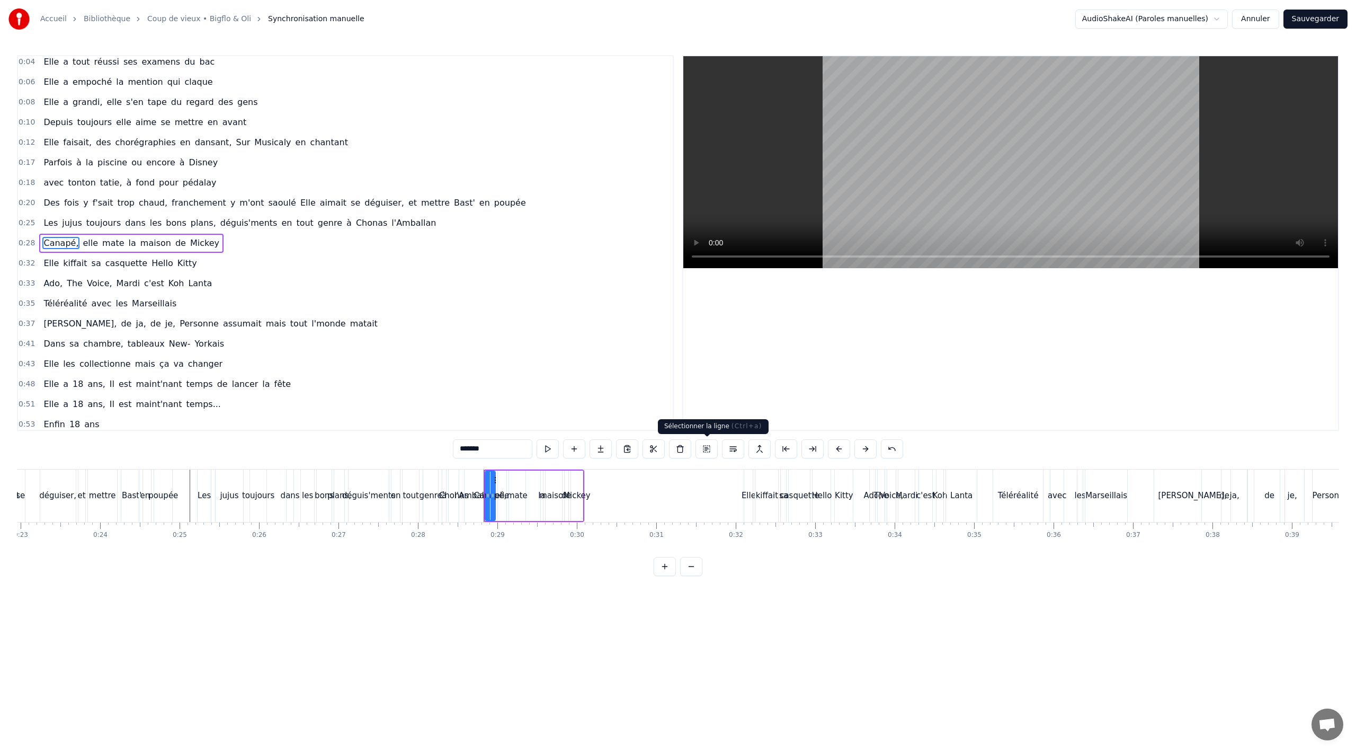
click at [709, 449] on button at bounding box center [706, 448] width 22 height 19
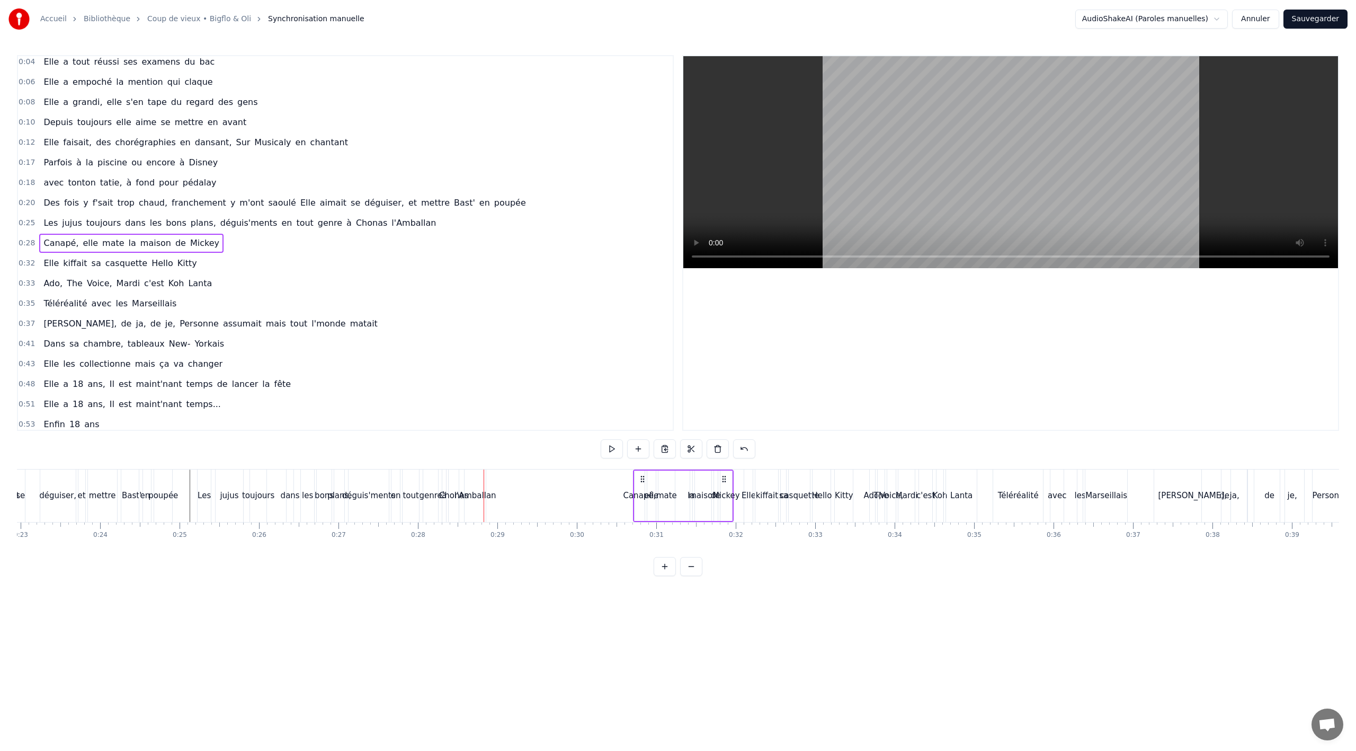
drag, startPoint x: 514, startPoint y: 477, endPoint x: 642, endPoint y: 474, distance: 128.8
click at [642, 474] on div "Canapé, elle mate la maison de [PERSON_NAME]" at bounding box center [683, 495] width 101 height 52
click at [493, 489] on div "l'Amballan" at bounding box center [475, 495] width 42 height 12
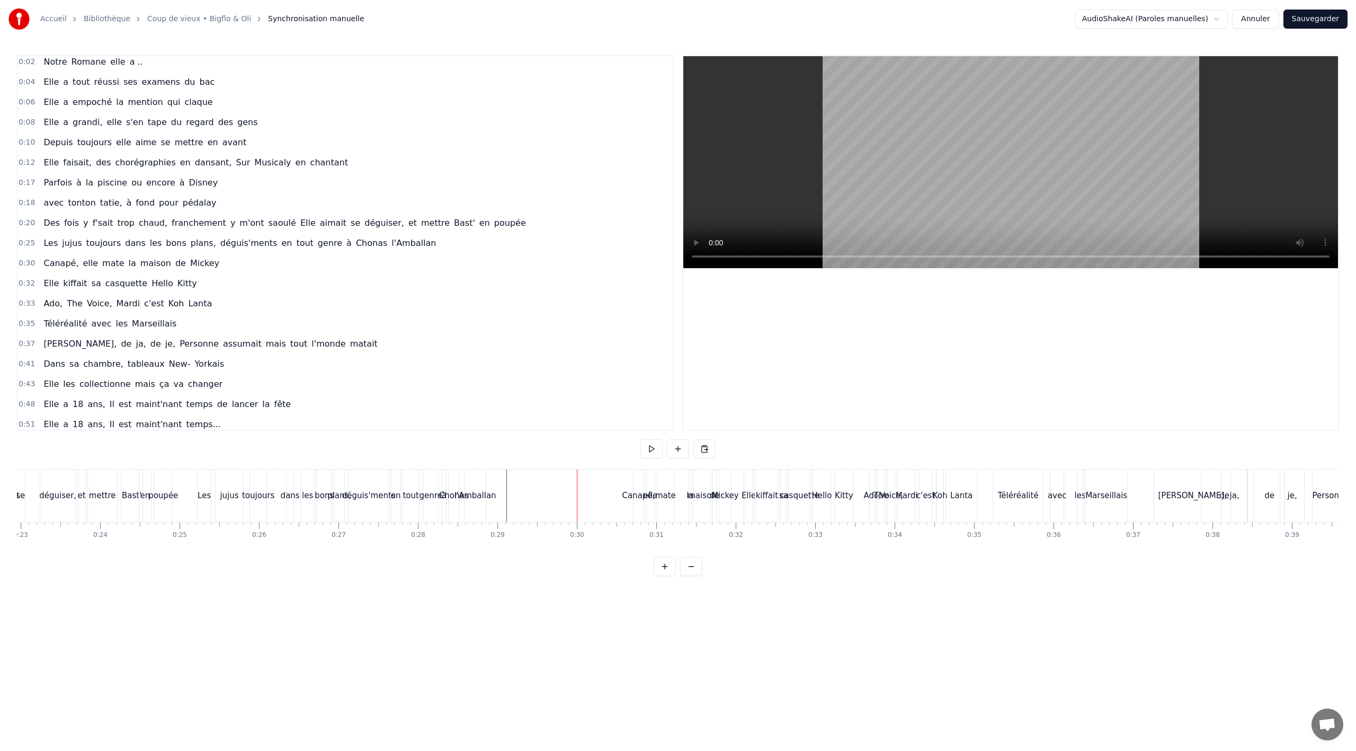
click at [635, 493] on div "Canapé," at bounding box center [638, 495] width 33 height 12
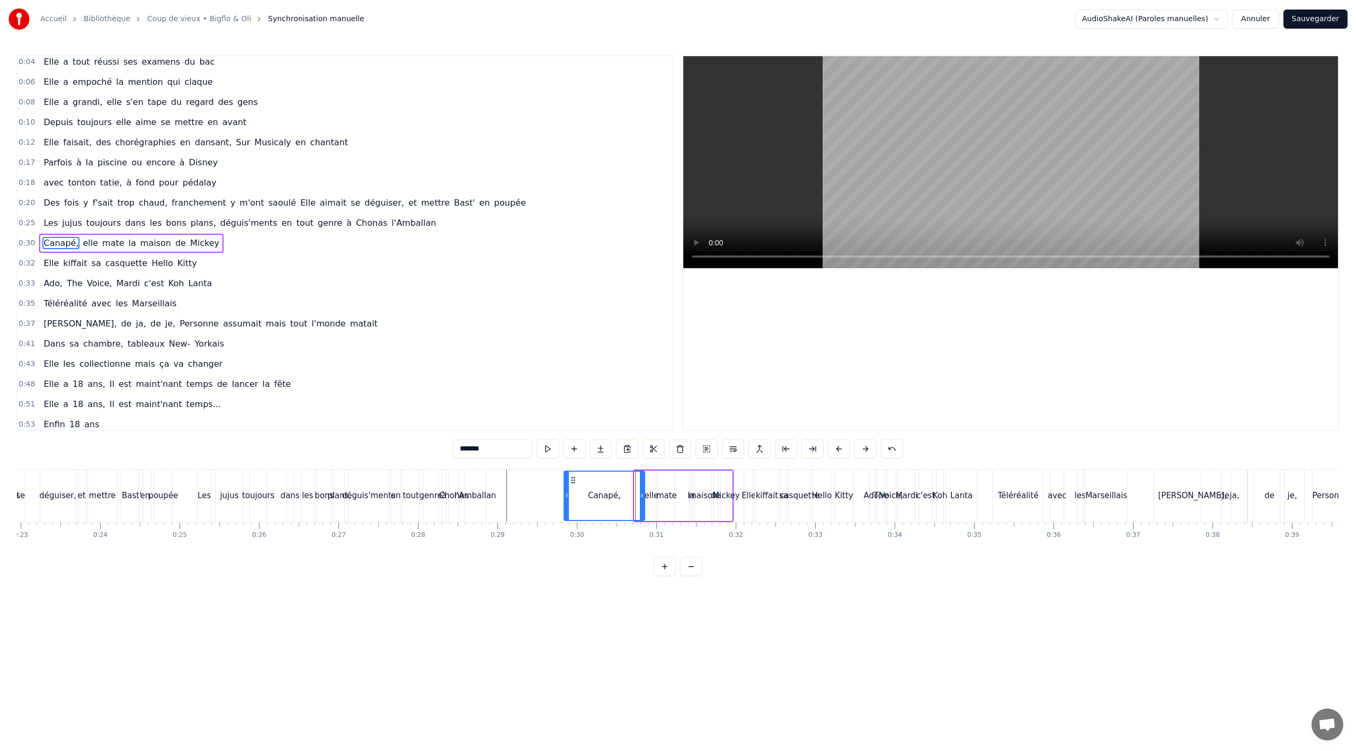
drag, startPoint x: 635, startPoint y: 495, endPoint x: 566, endPoint y: 494, distance: 68.9
click at [566, 494] on icon at bounding box center [567, 495] width 4 height 8
drag, startPoint x: 573, startPoint y: 480, endPoint x: 516, endPoint y: 479, distance: 56.7
click at [516, 479] on icon at bounding box center [516, 480] width 8 height 8
click at [655, 491] on div "elle" at bounding box center [652, 495] width 14 height 12
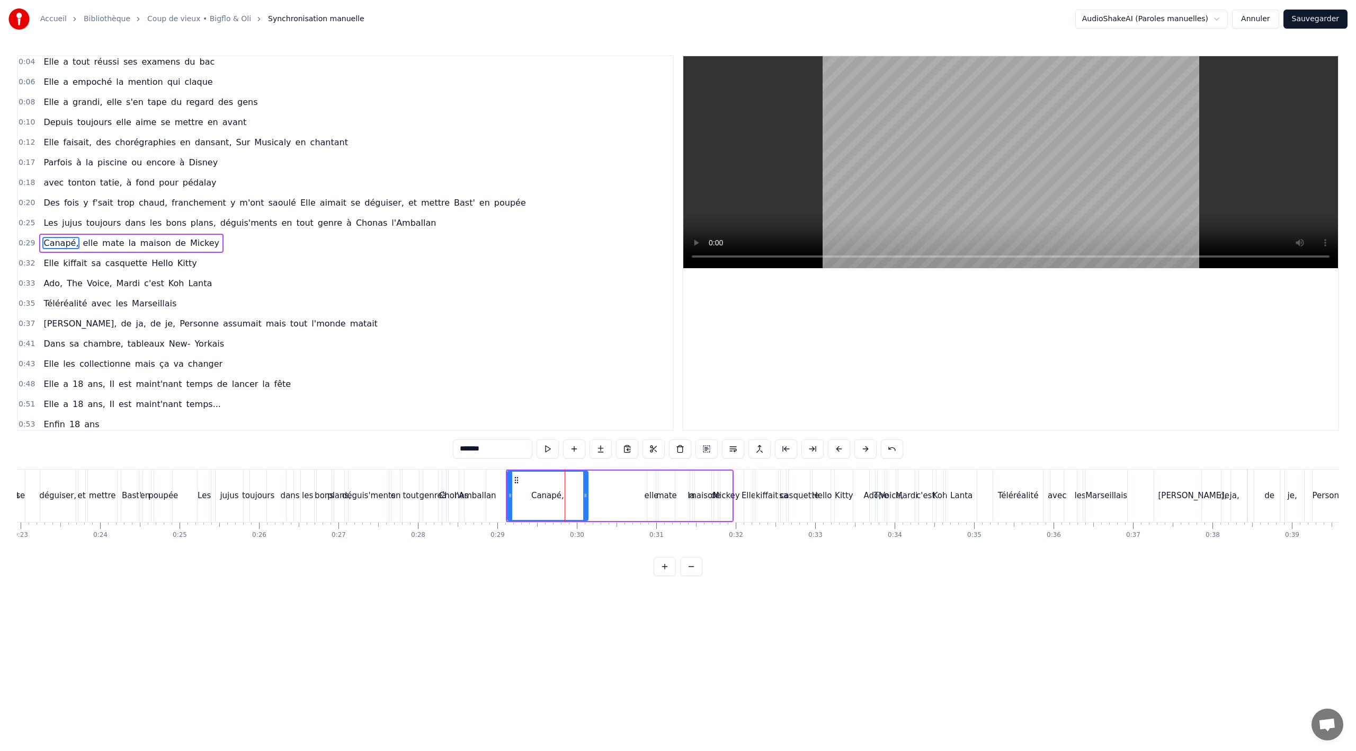
type input "****"
drag, startPoint x: 648, startPoint y: 494, endPoint x: 626, endPoint y: 495, distance: 22.3
click at [631, 495] on icon at bounding box center [633, 495] width 4 height 8
drag, startPoint x: 615, startPoint y: 482, endPoint x: 573, endPoint y: 481, distance: 42.4
click at [573, 481] on icon at bounding box center [571, 480] width 8 height 8
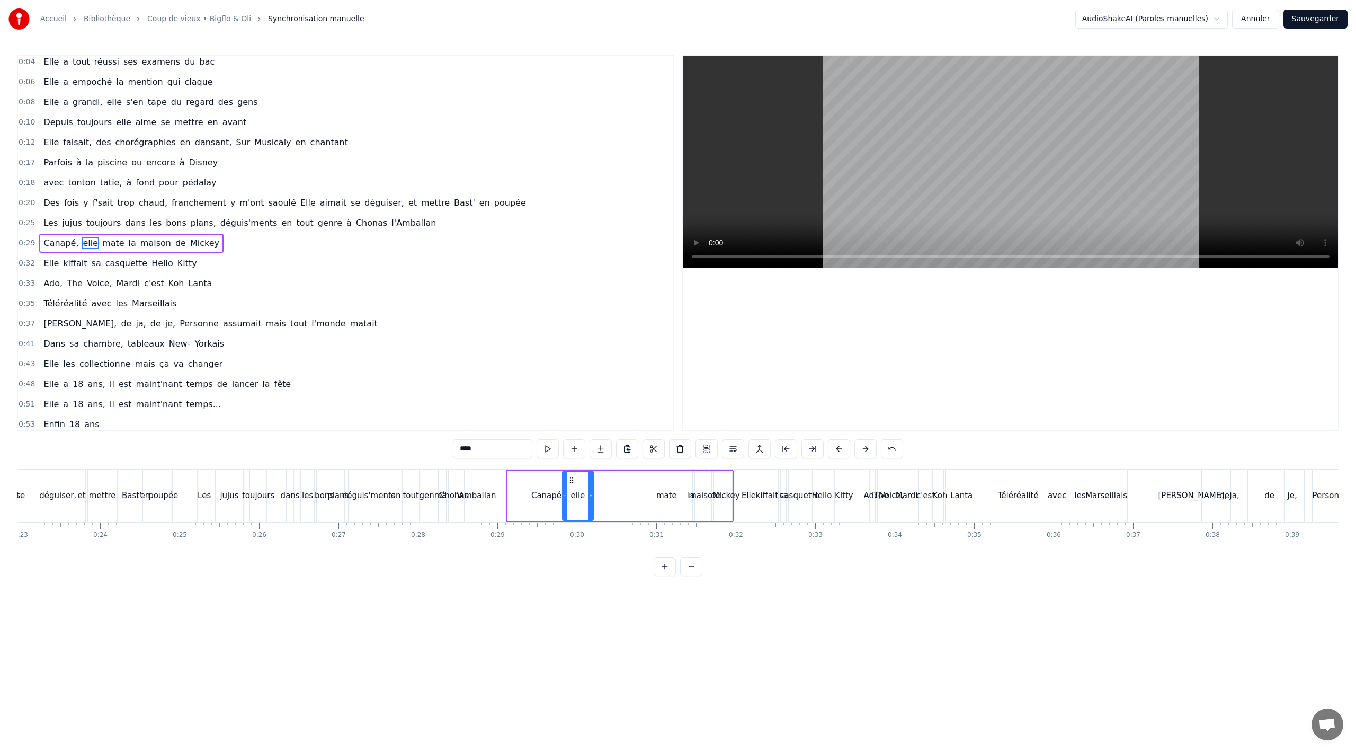
click at [657, 484] on div "Canapé, elle mate la maison de [PERSON_NAME]" at bounding box center [620, 495] width 228 height 52
click at [665, 484] on div "mate" at bounding box center [666, 495] width 16 height 50
drag, startPoint x: 667, startPoint y: 477, endPoint x: 600, endPoint y: 477, distance: 67.8
click at [599, 477] on icon at bounding box center [597, 480] width 8 height 8
drag, startPoint x: 605, startPoint y: 493, endPoint x: 615, endPoint y: 493, distance: 10.6
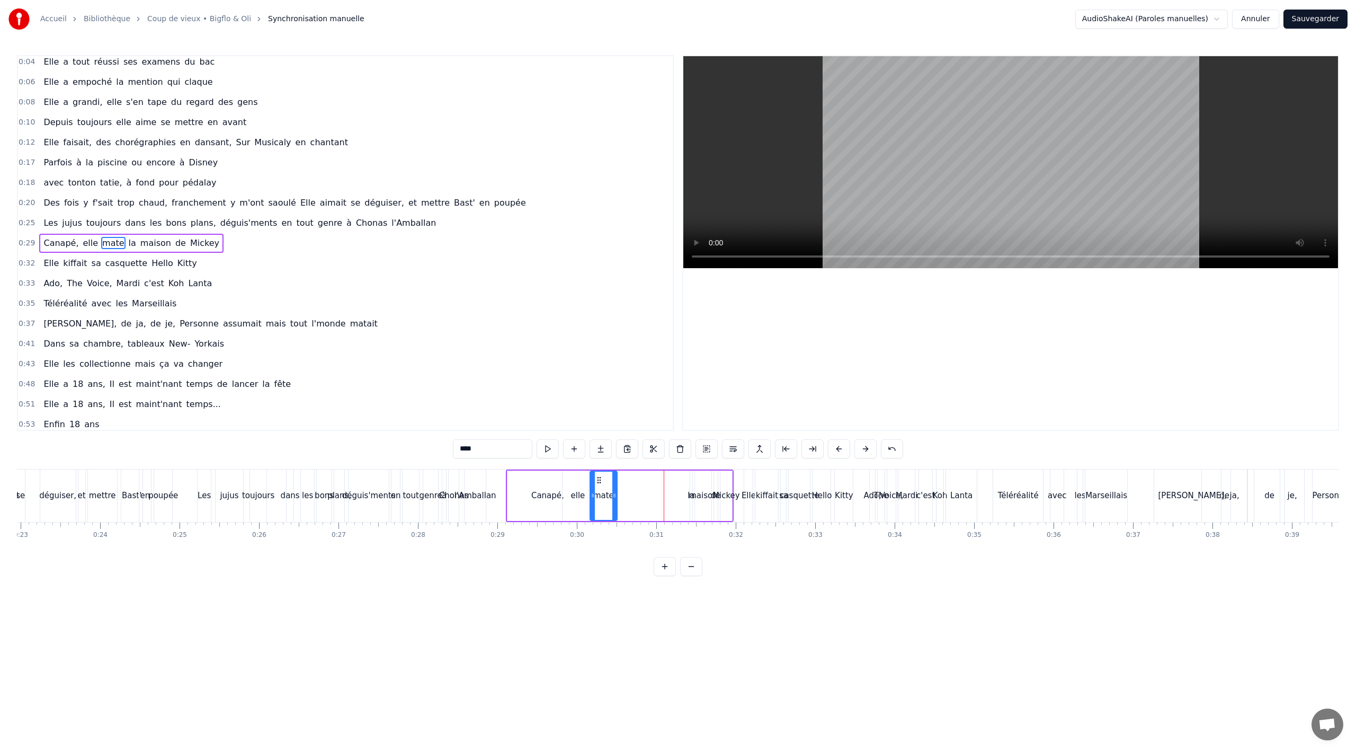
click at [615, 493] on icon at bounding box center [614, 495] width 4 height 8
click at [695, 491] on div "maison" at bounding box center [703, 495] width 29 height 12
type input "******"
drag, startPoint x: 696, startPoint y: 494, endPoint x: 675, endPoint y: 493, distance: 20.7
click at [695, 493] on icon at bounding box center [697, 495] width 4 height 8
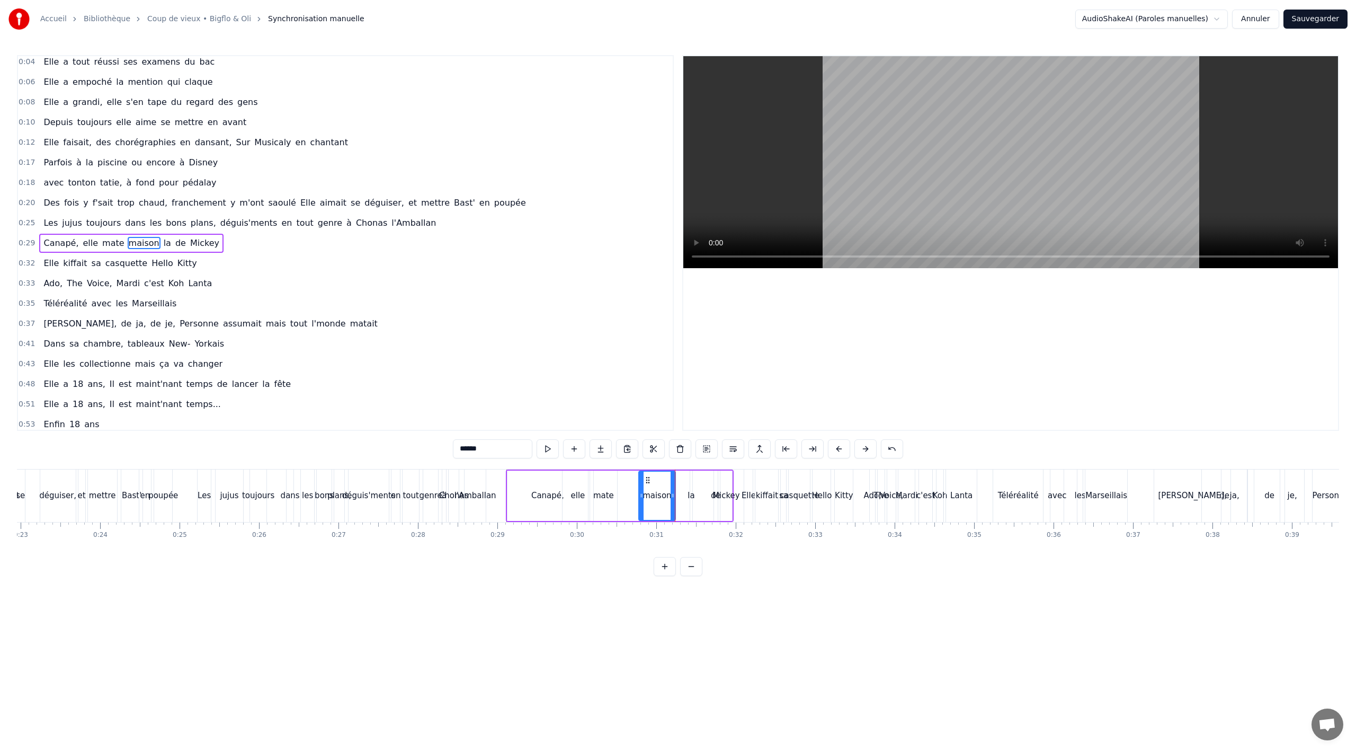
drag, startPoint x: 684, startPoint y: 479, endPoint x: 645, endPoint y: 484, distance: 39.5
click at [645, 484] on div "maison" at bounding box center [656, 495] width 35 height 48
click at [689, 487] on div "Canapé, elle mate maison la de Mickey" at bounding box center [620, 495] width 228 height 52
click at [685, 494] on div "Canapé, elle mate maison la de Mickey" at bounding box center [620, 495] width 228 height 52
click at [692, 492] on div "la" at bounding box center [691, 495] width 7 height 12
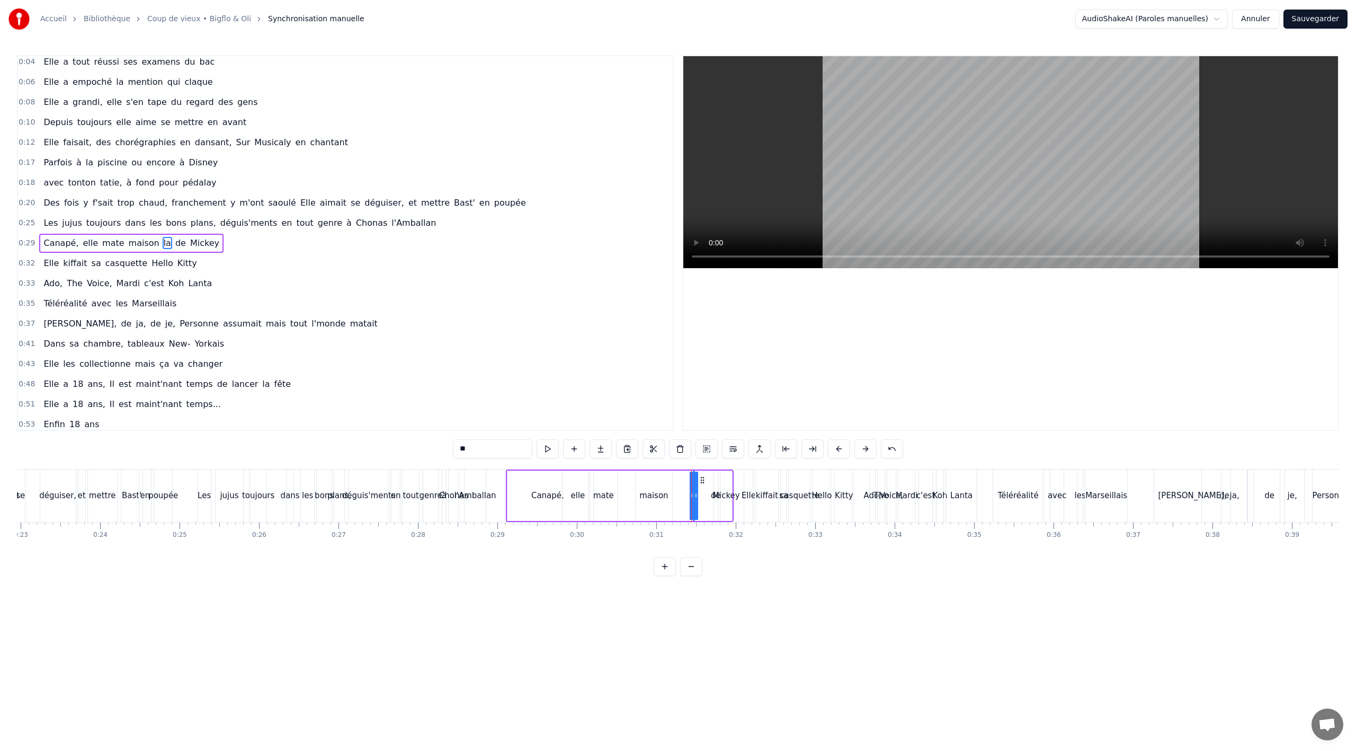
drag, startPoint x: 694, startPoint y: 496, endPoint x: 705, endPoint y: 495, distance: 11.2
click at [704, 496] on div "Canapé, elle mate maison la de Mickey" at bounding box center [620, 495] width 228 height 52
click at [694, 494] on div "la" at bounding box center [693, 495] width 7 height 12
click at [674, 493] on div "Canapé, elle mate maison la de Mickey" at bounding box center [620, 495] width 228 height 52
click at [694, 494] on div "la" at bounding box center [693, 495] width 7 height 12
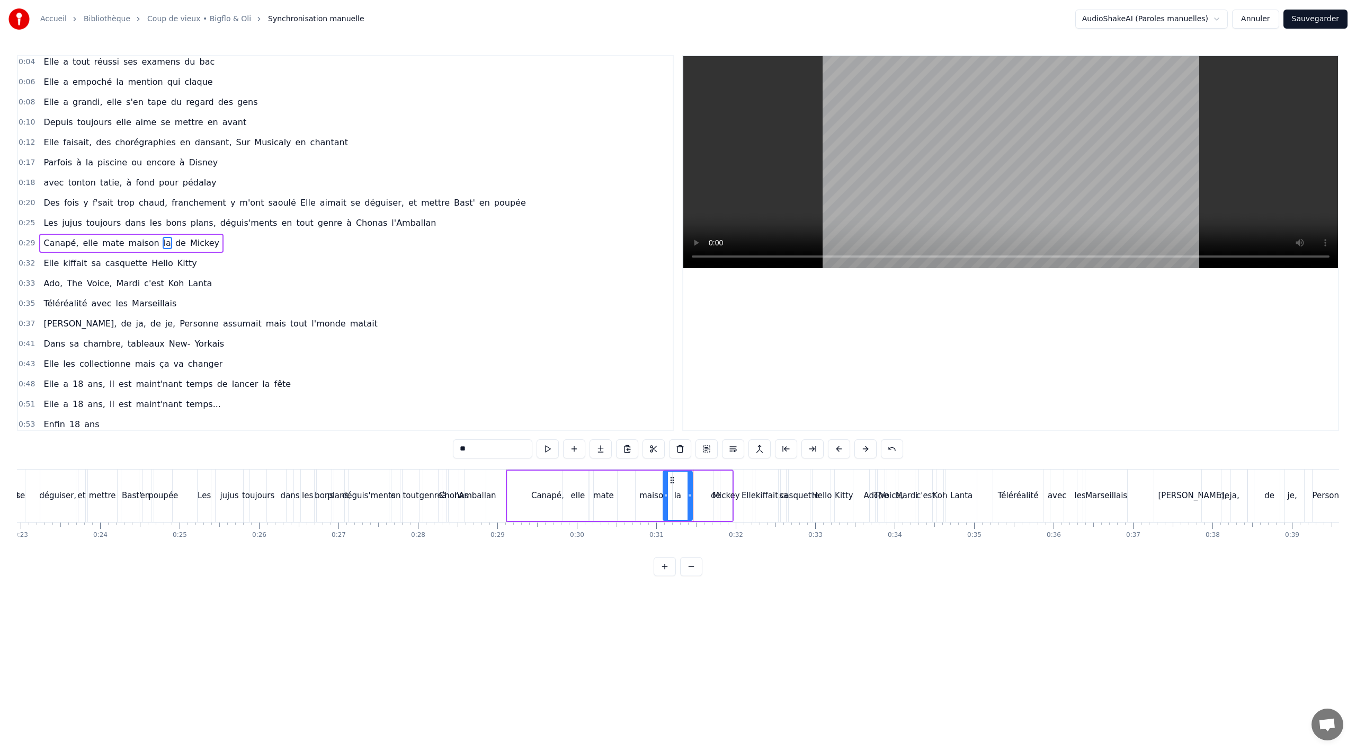
drag, startPoint x: 695, startPoint y: 494, endPoint x: 665, endPoint y: 492, distance: 30.2
click at [665, 492] on icon at bounding box center [666, 495] width 4 height 8
drag, startPoint x: 673, startPoint y: 481, endPoint x: 623, endPoint y: 483, distance: 49.3
click at [622, 484] on icon at bounding box center [621, 480] width 8 height 8
click at [718, 489] on div "Mickey" at bounding box center [726, 495] width 28 height 12
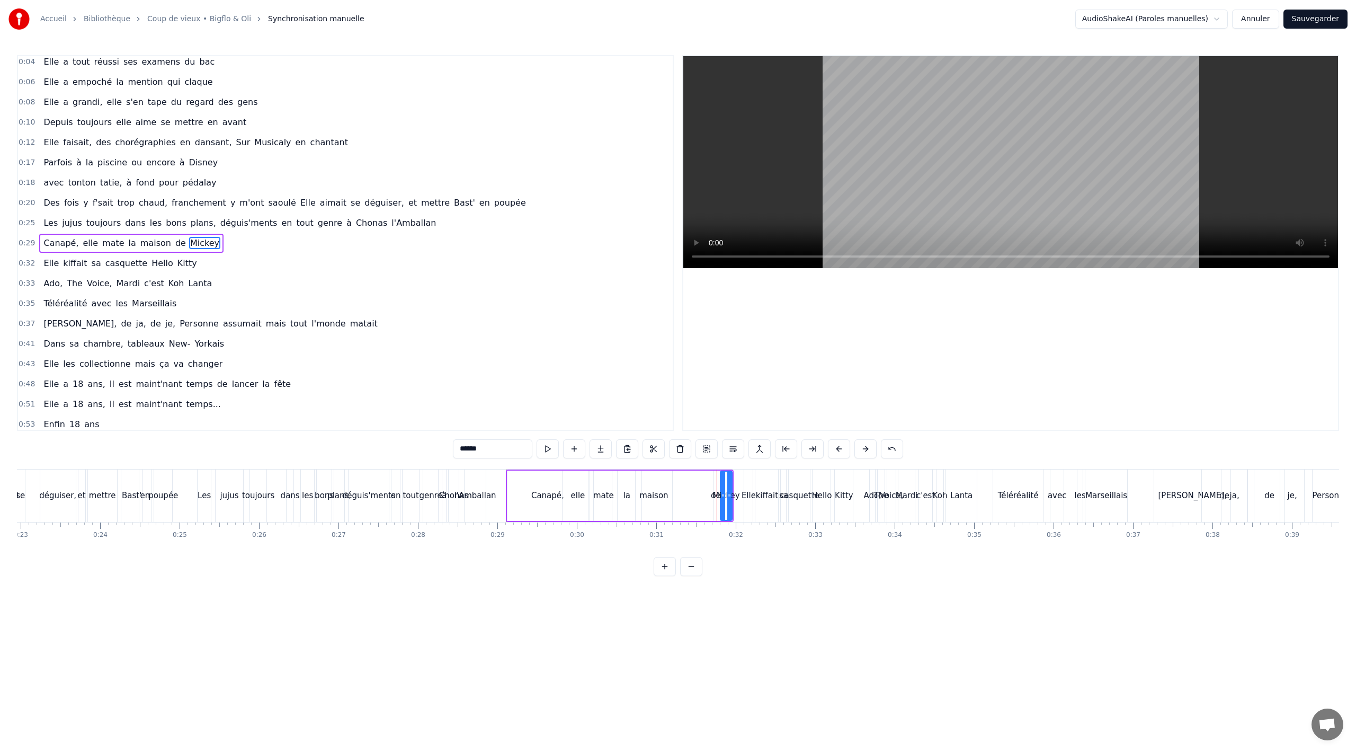
click at [718, 496] on div "Mickey" at bounding box center [726, 495] width 28 height 12
drag, startPoint x: 722, startPoint y: 494, endPoint x: 676, endPoint y: 492, distance: 45.6
click at [676, 492] on icon at bounding box center [677, 495] width 4 height 8
drag, startPoint x: 680, startPoint y: 477, endPoint x: 766, endPoint y: 483, distance: 86.0
click at [713, 494] on div "de" at bounding box center [716, 495] width 10 height 12
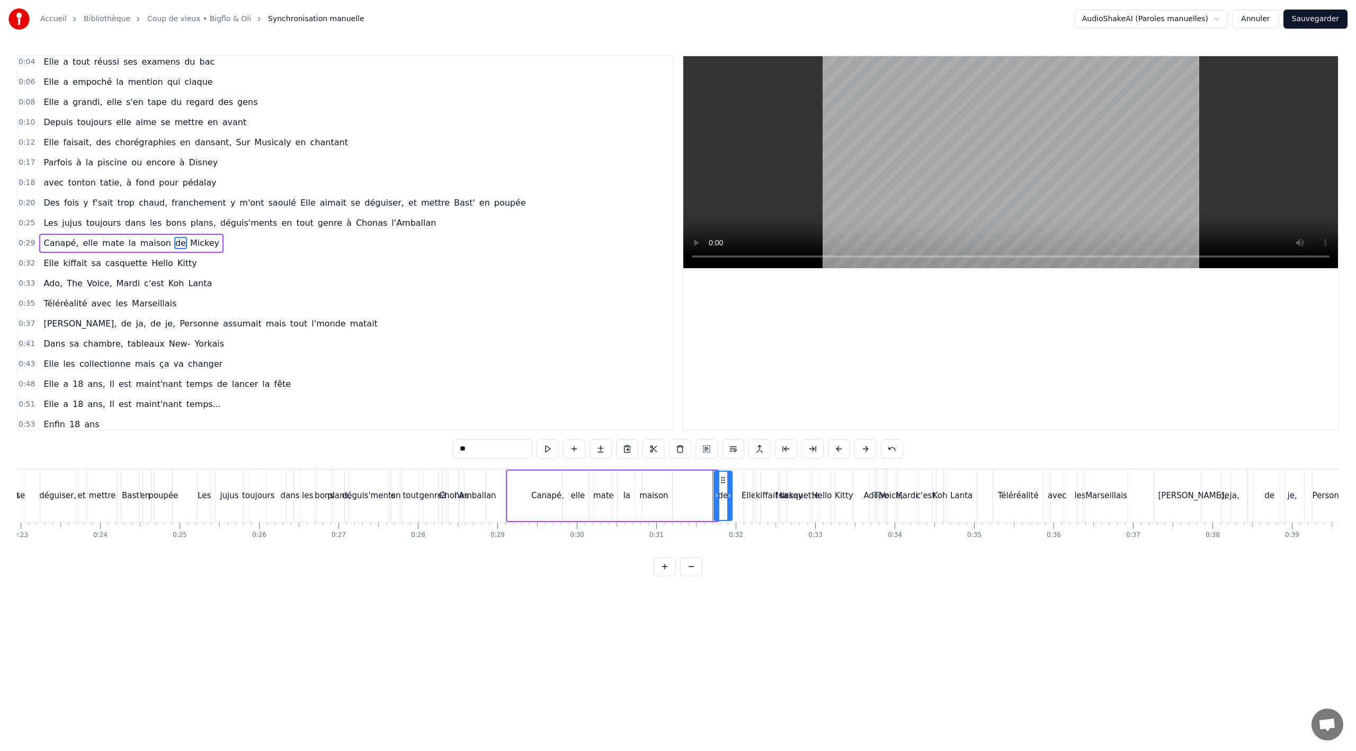
drag, startPoint x: 713, startPoint y: 495, endPoint x: 728, endPoint y: 493, distance: 14.5
click at [728, 493] on icon at bounding box center [729, 495] width 4 height 8
drag, startPoint x: 722, startPoint y: 481, endPoint x: 677, endPoint y: 484, distance: 45.1
click at [677, 484] on icon at bounding box center [678, 480] width 8 height 8
click at [787, 495] on div "casquette" at bounding box center [800, 495] width 40 height 12
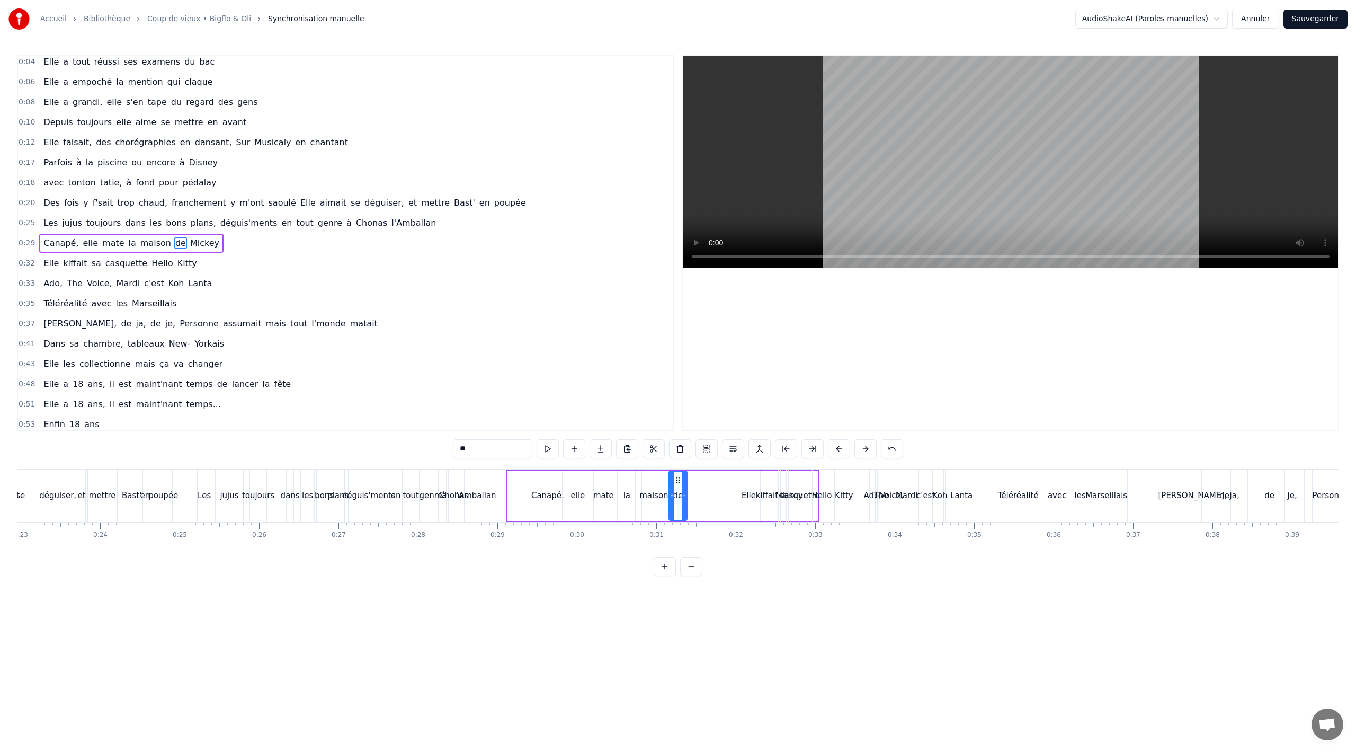
type input "*********"
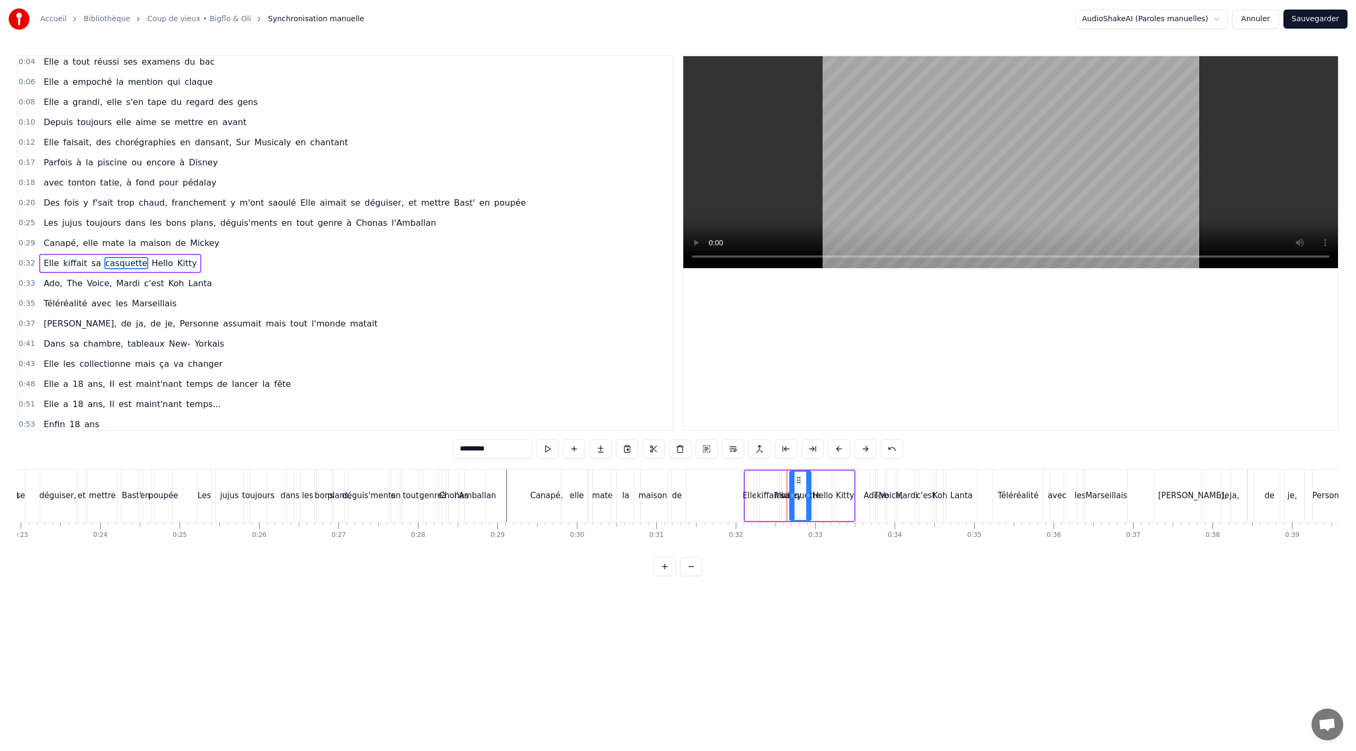
scroll to position [44, 0]
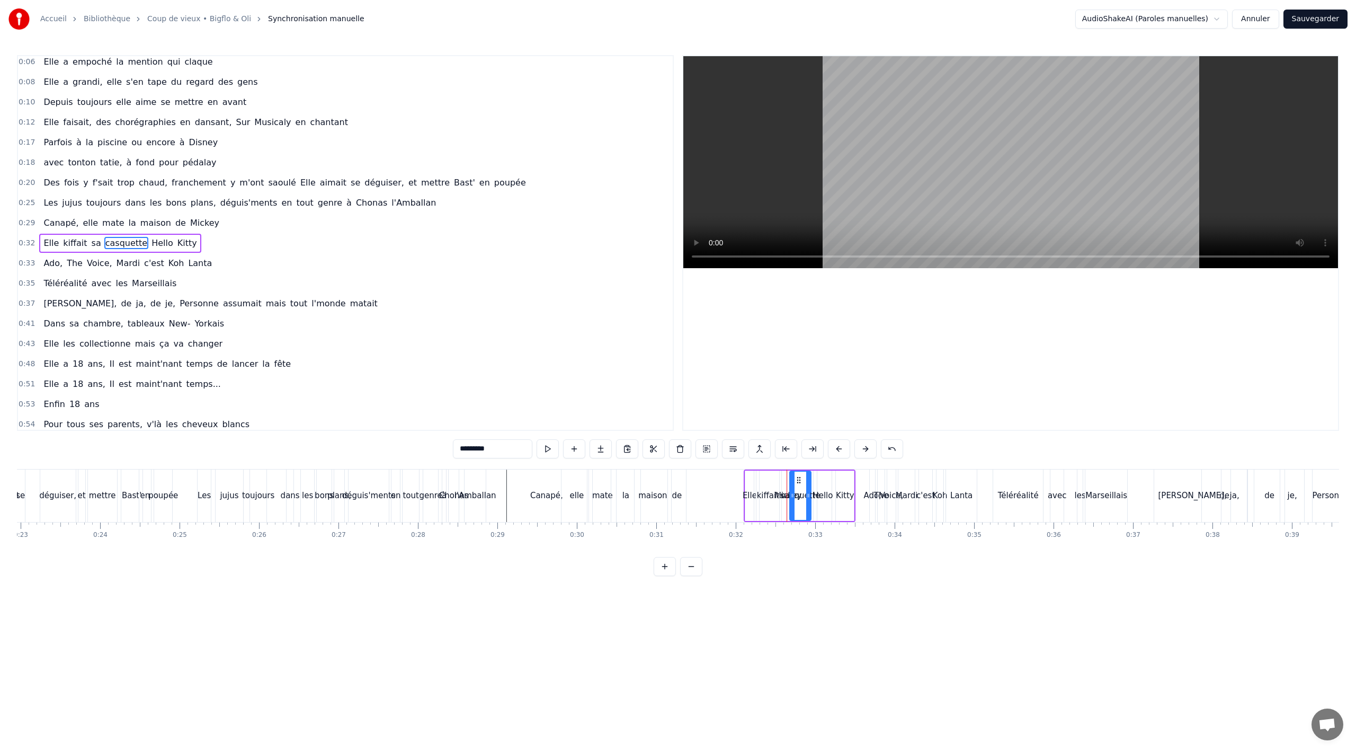
click at [704, 495] on div "Canapé, elle mate la maison de [PERSON_NAME]" at bounding box center [663, 495] width 314 height 52
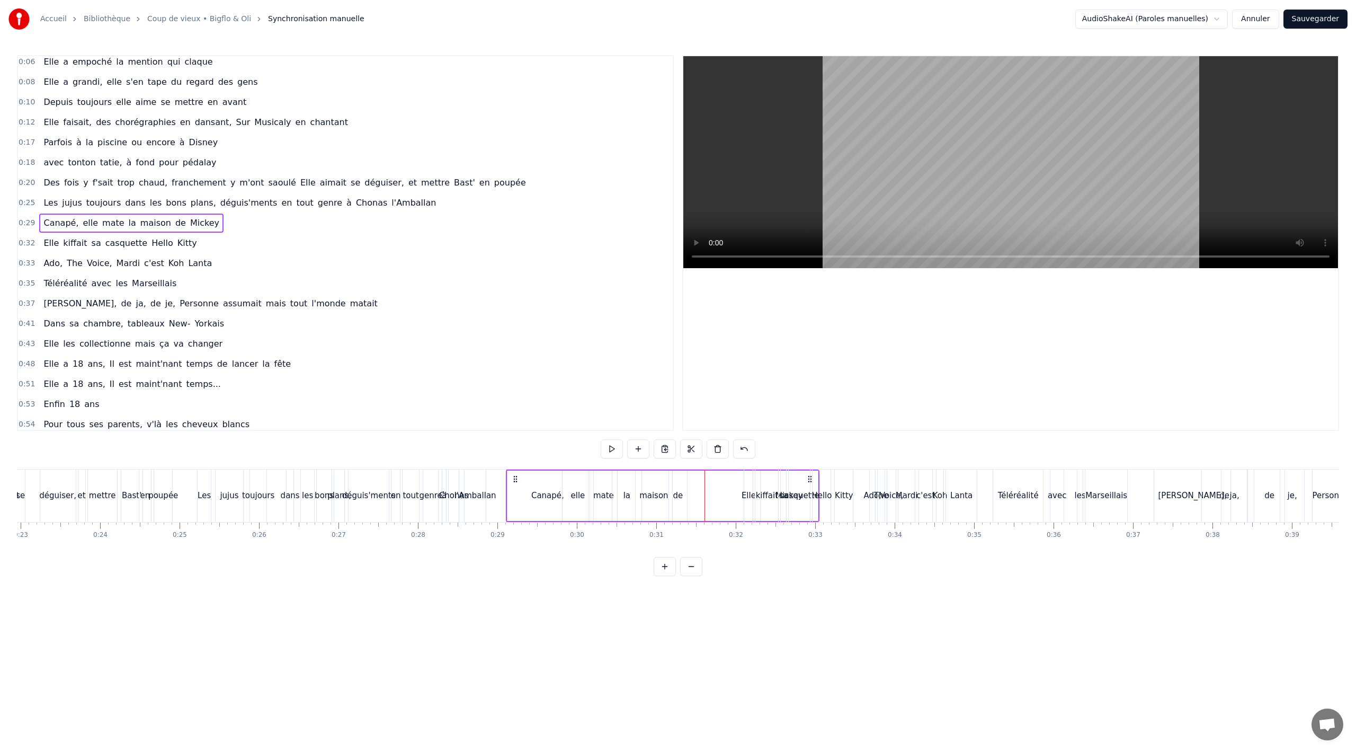
drag, startPoint x: 810, startPoint y: 478, endPoint x: 706, endPoint y: 482, distance: 105.0
click at [530, 477] on div "Canapé," at bounding box center [546, 495] width 81 height 52
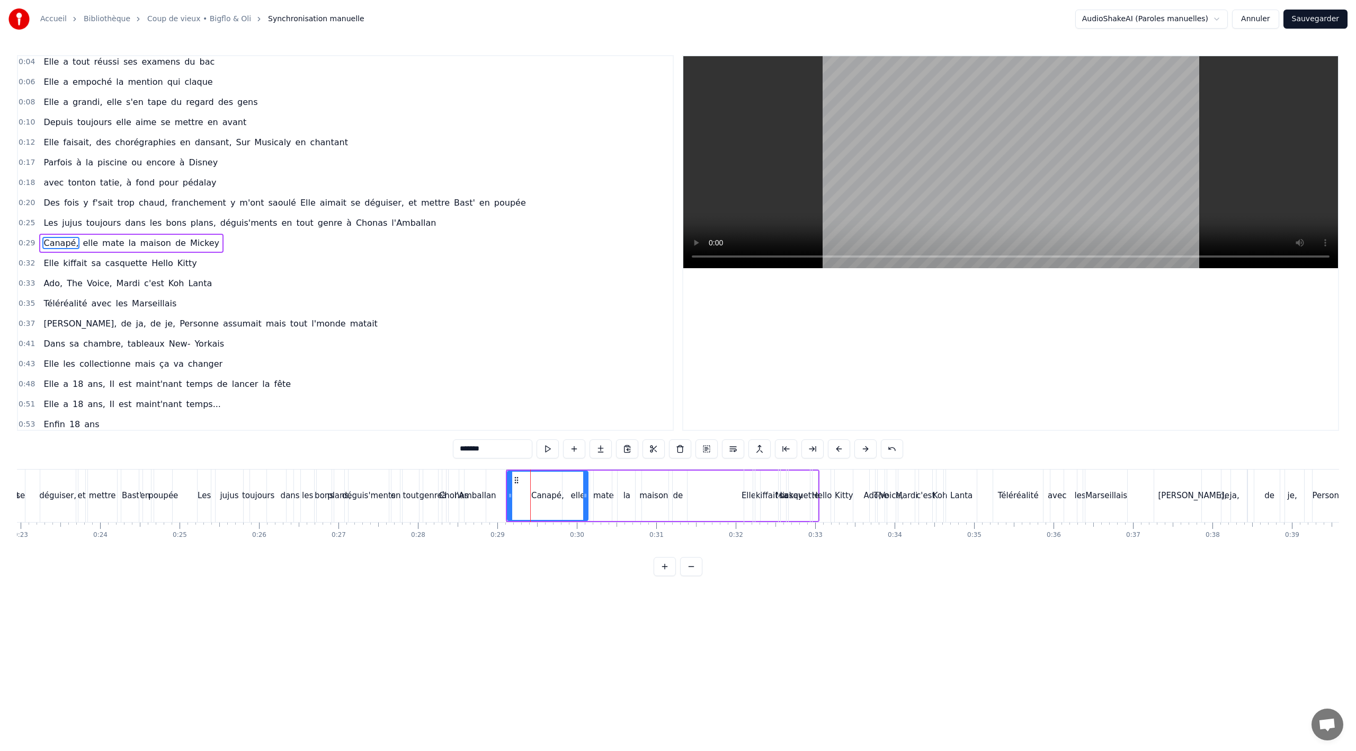
click at [168, 241] on div "Canapé, elle mate la maison de [PERSON_NAME]" at bounding box center [131, 243] width 184 height 19
click at [189, 242] on span "Mickey" at bounding box center [204, 243] width 31 height 12
drag, startPoint x: 771, startPoint y: 477, endPoint x: 749, endPoint y: 477, distance: 21.2
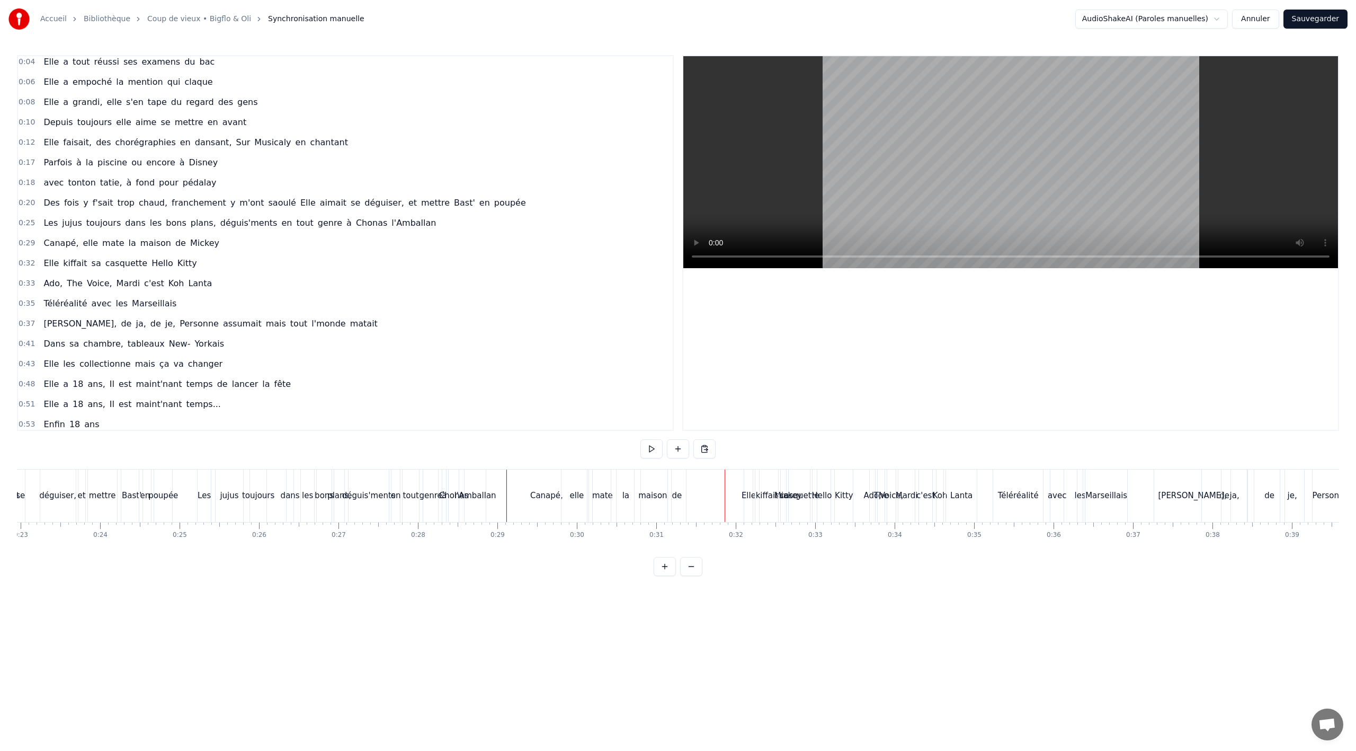
click at [189, 240] on span "Mickey" at bounding box center [204, 243] width 31 height 12
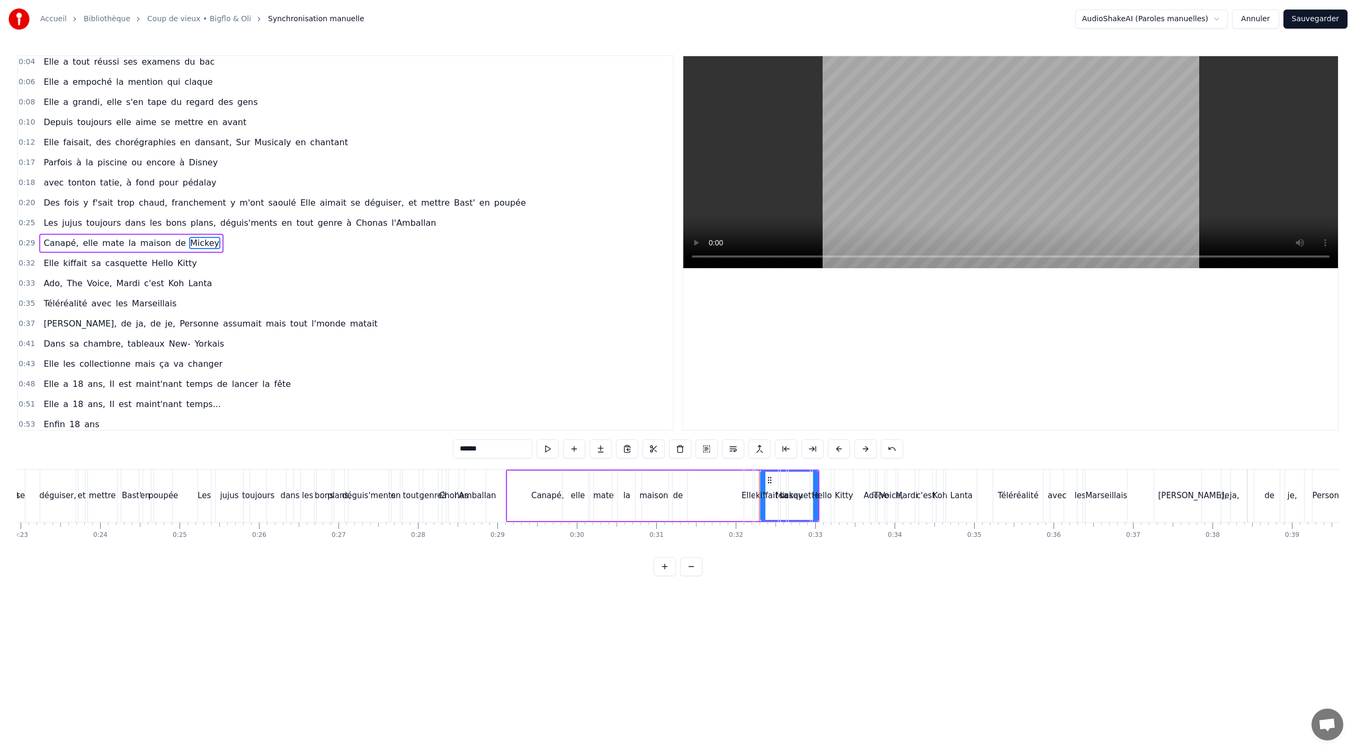
drag, startPoint x: 769, startPoint y: 478, endPoint x: 758, endPoint y: 479, distance: 11.1
click at [758, 479] on div "kiffait" at bounding box center [766, 495] width 23 height 52
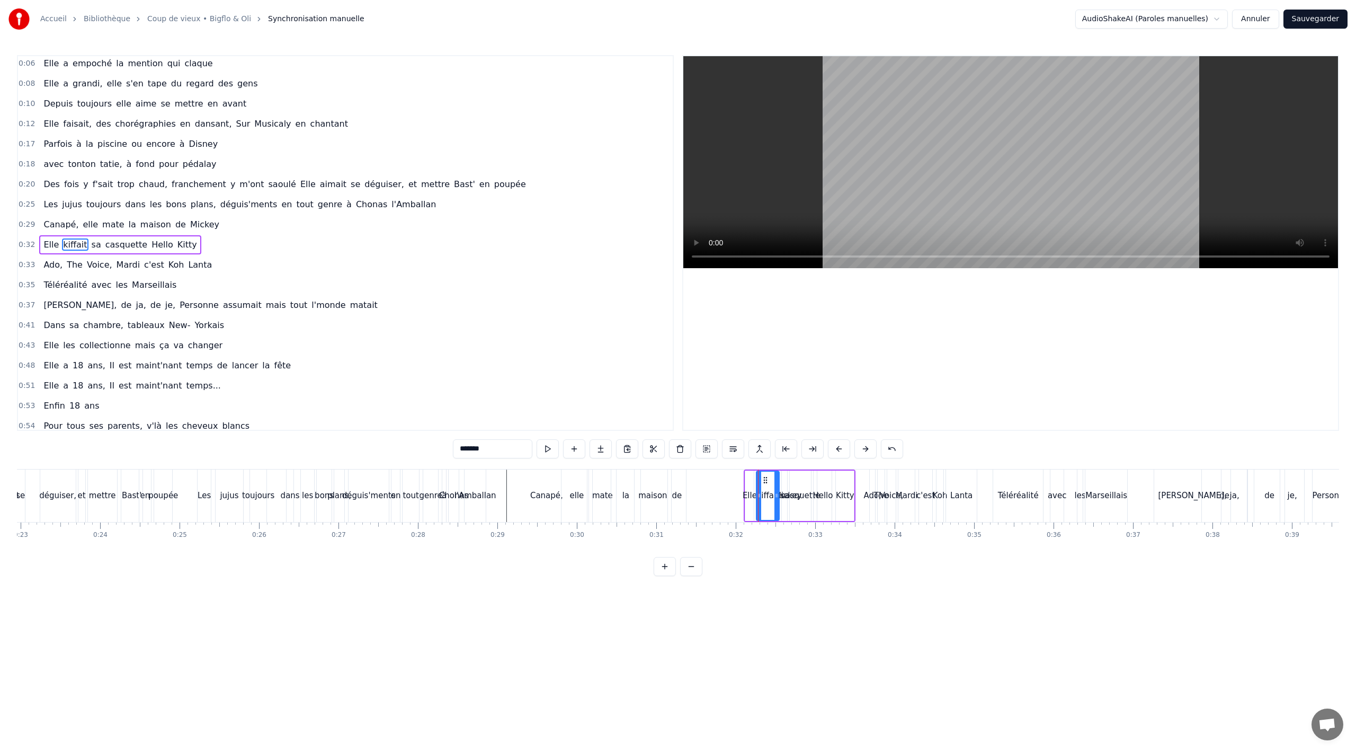
scroll to position [44, 0]
click at [189, 222] on span "Mickey" at bounding box center [204, 223] width 31 height 12
type input "******"
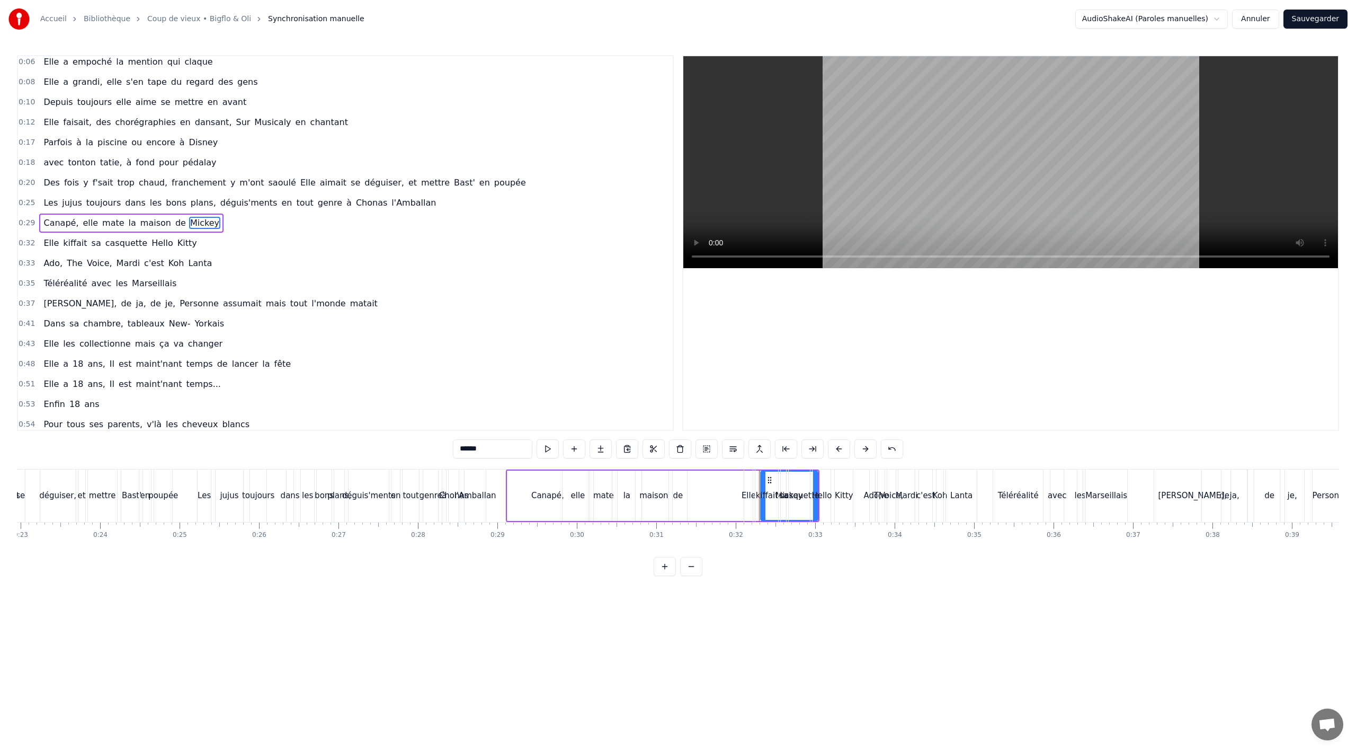
scroll to position [24, 0]
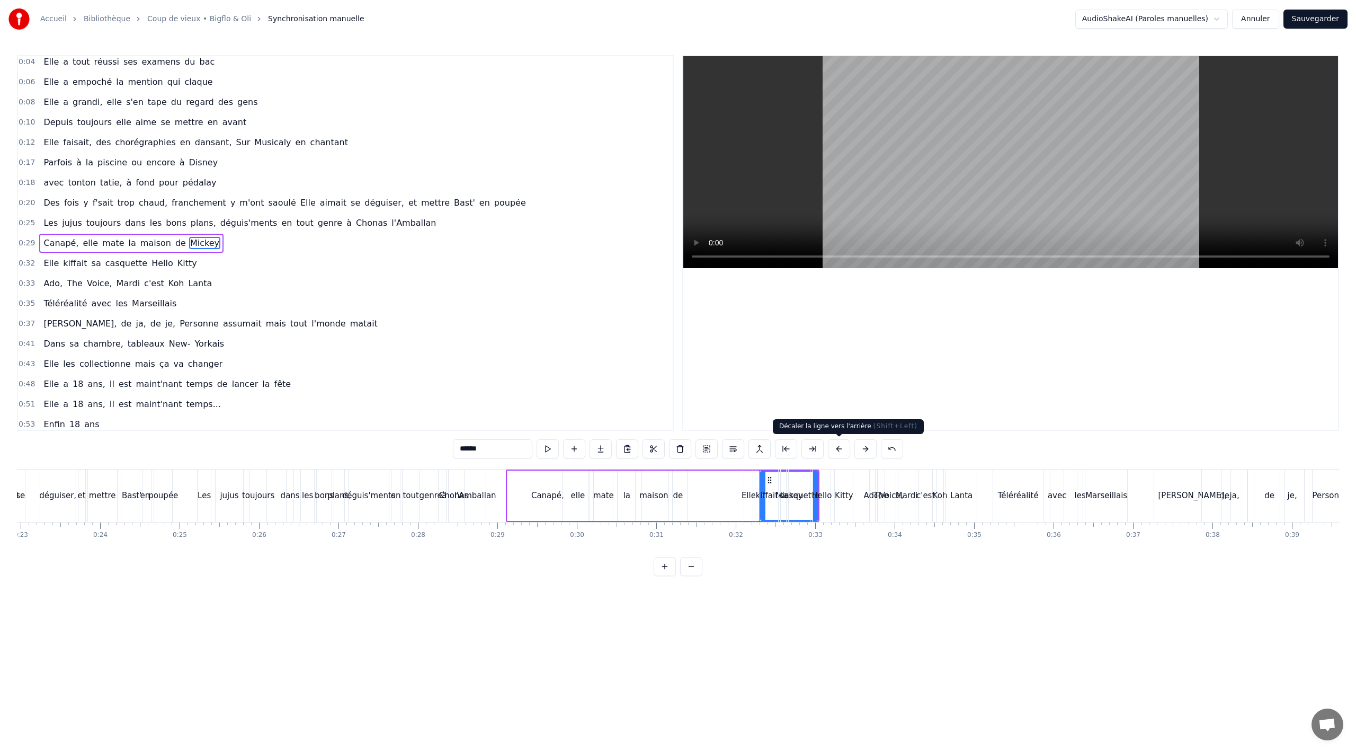
click at [835, 450] on button at bounding box center [839, 448] width 22 height 19
click at [889, 450] on button at bounding box center [892, 448] width 22 height 19
drag, startPoint x: 762, startPoint y: 479, endPoint x: 708, endPoint y: 479, distance: 54.6
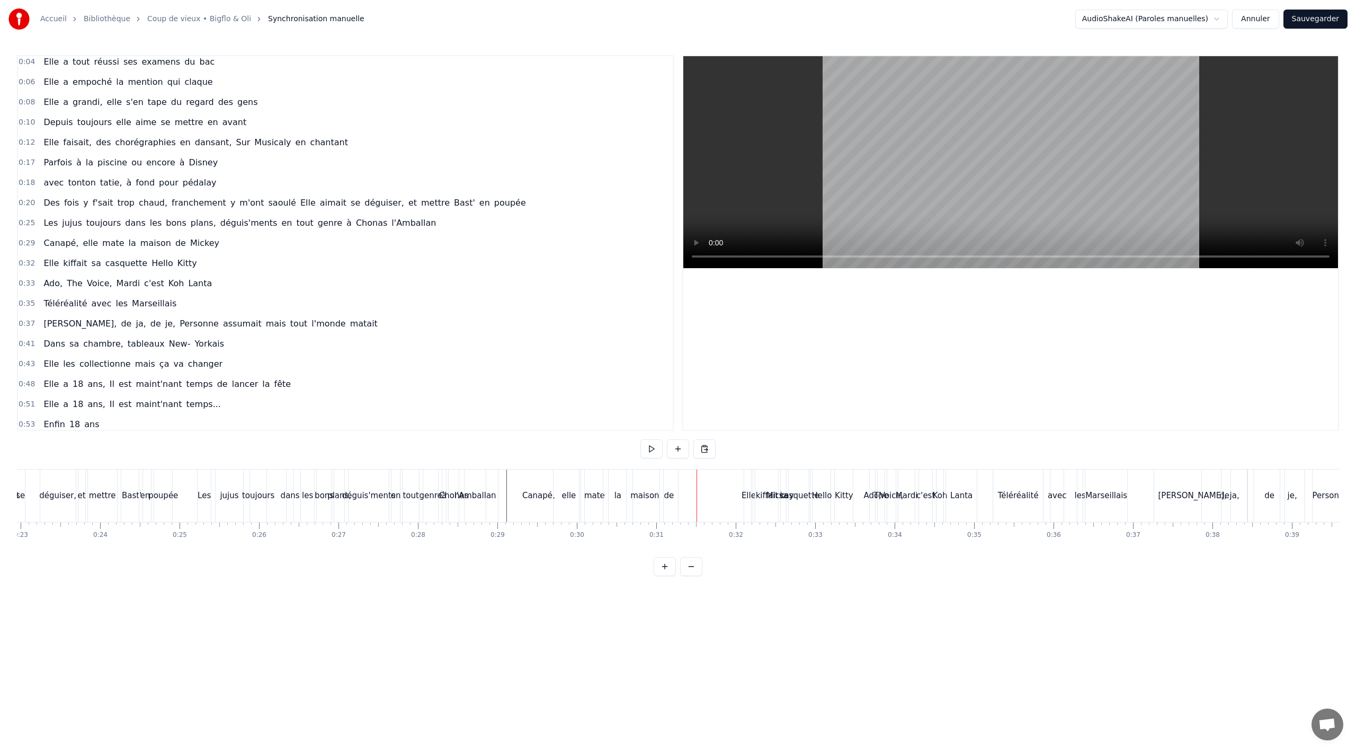
click at [189, 239] on span "Mickey" at bounding box center [204, 243] width 31 height 12
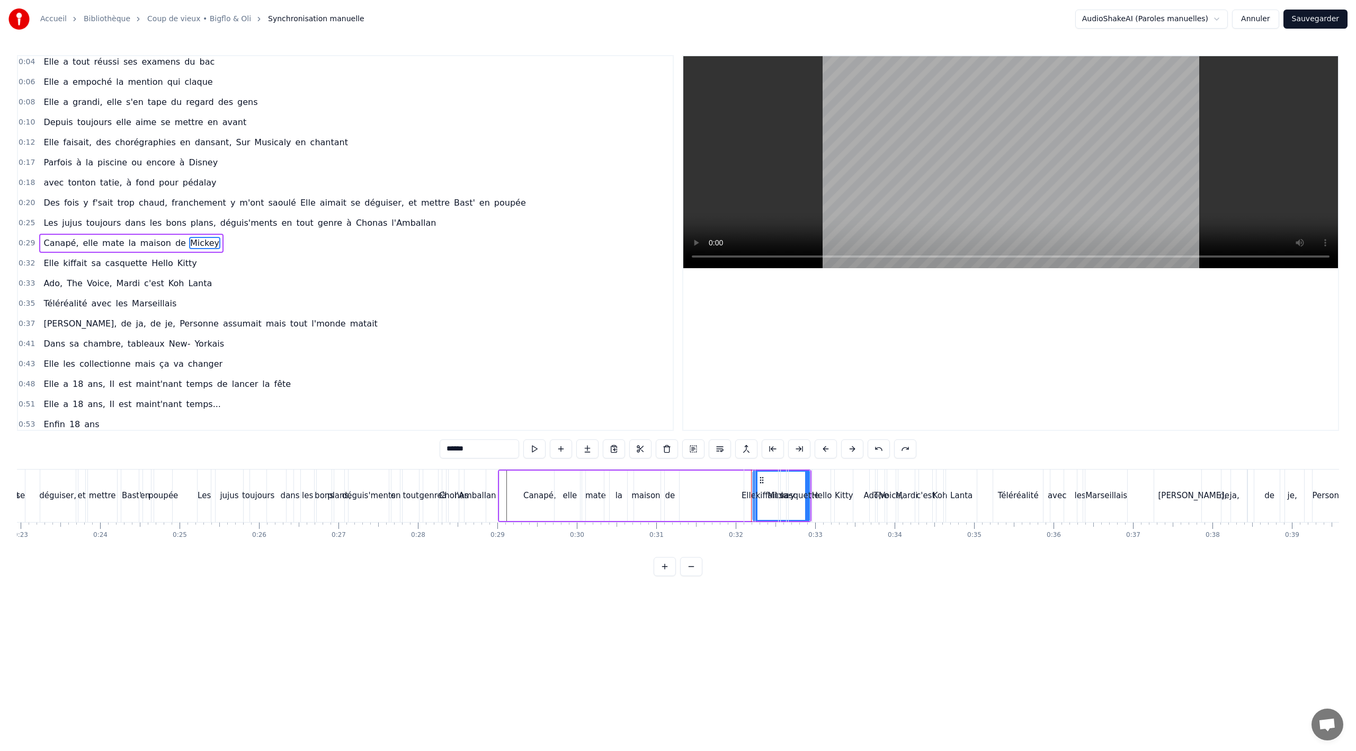
drag, startPoint x: 792, startPoint y: 480, endPoint x: 708, endPoint y: 482, distance: 83.7
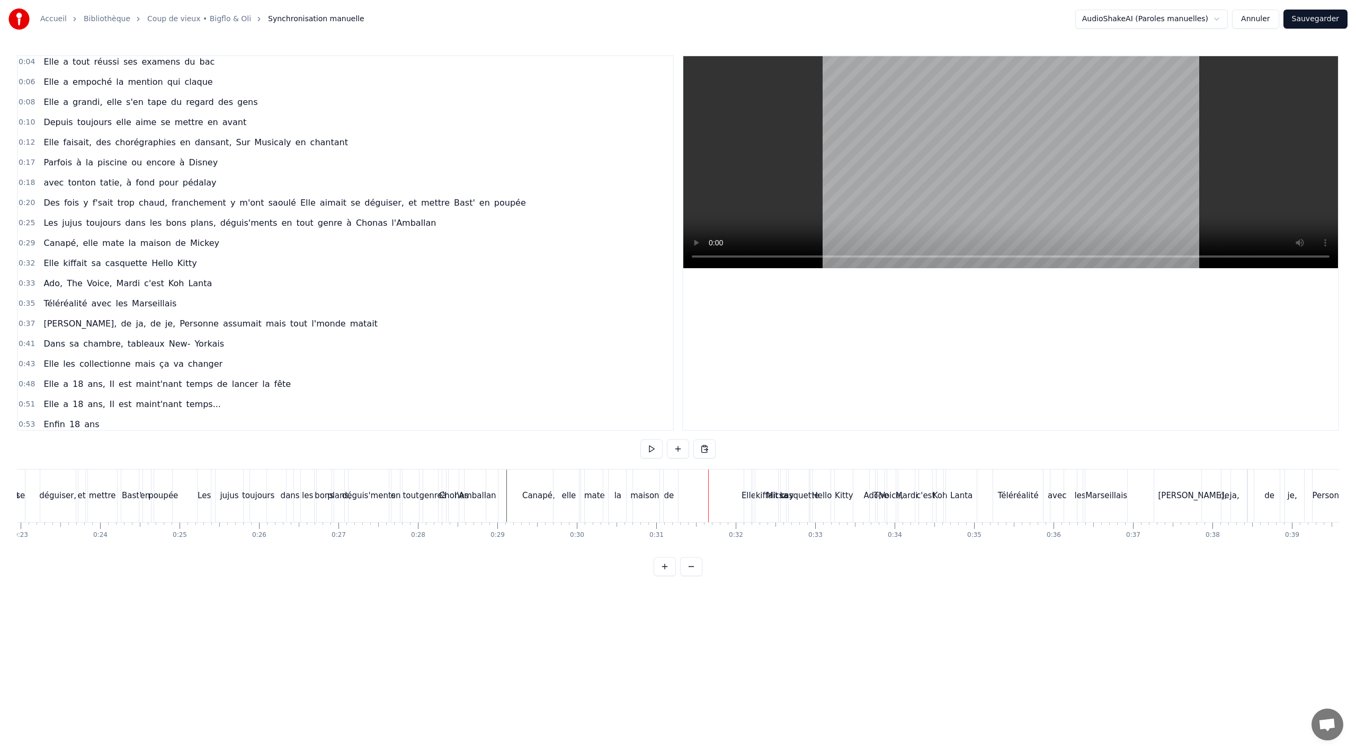
click at [189, 241] on span "Mickey" at bounding box center [204, 243] width 31 height 12
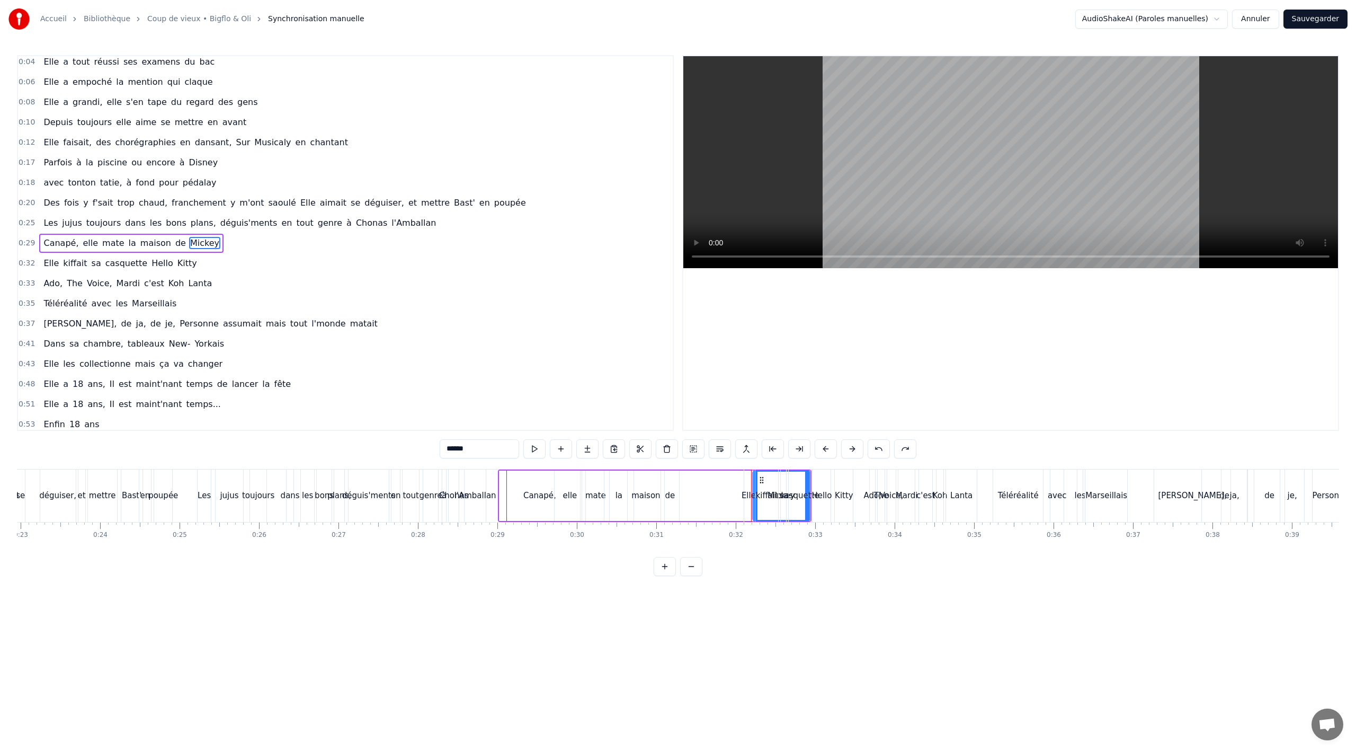
drag, startPoint x: 762, startPoint y: 482, endPoint x: 181, endPoint y: 472, distance: 581.1
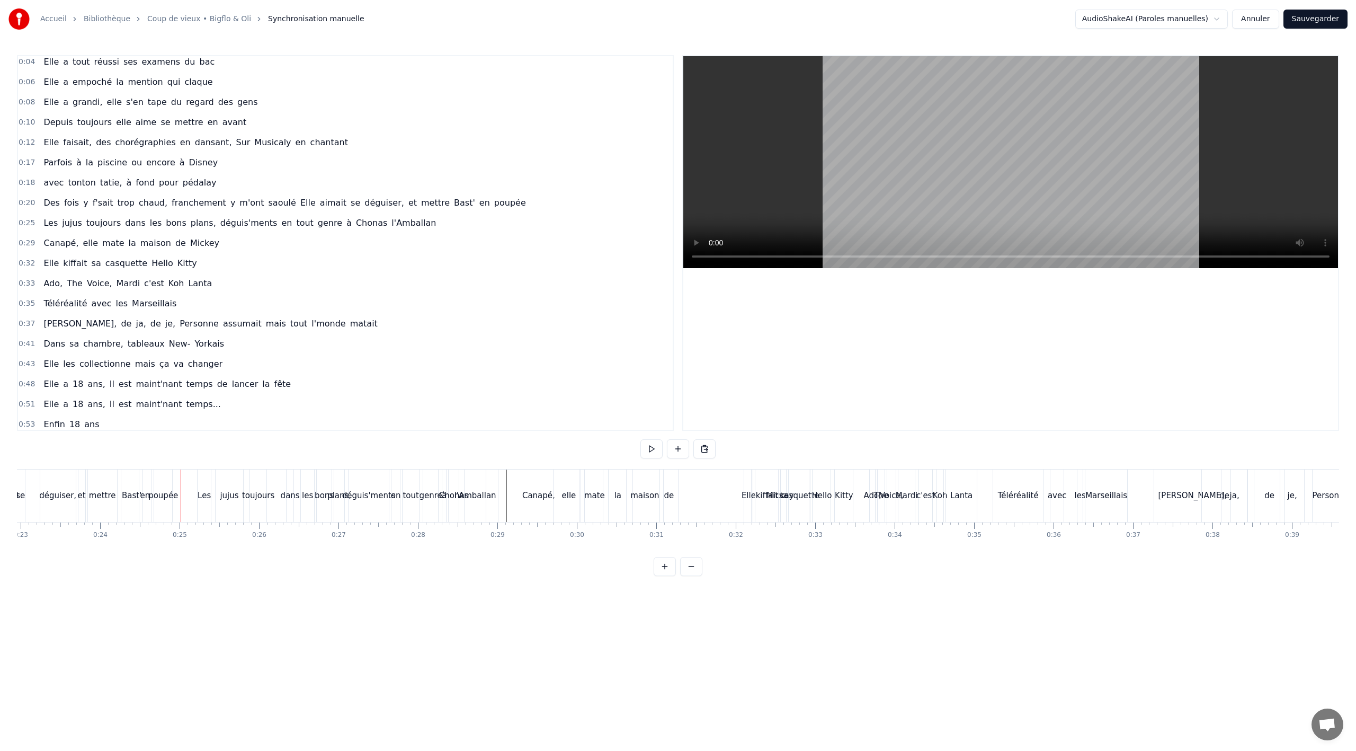
click at [141, 240] on span "maison" at bounding box center [155, 243] width 33 height 12
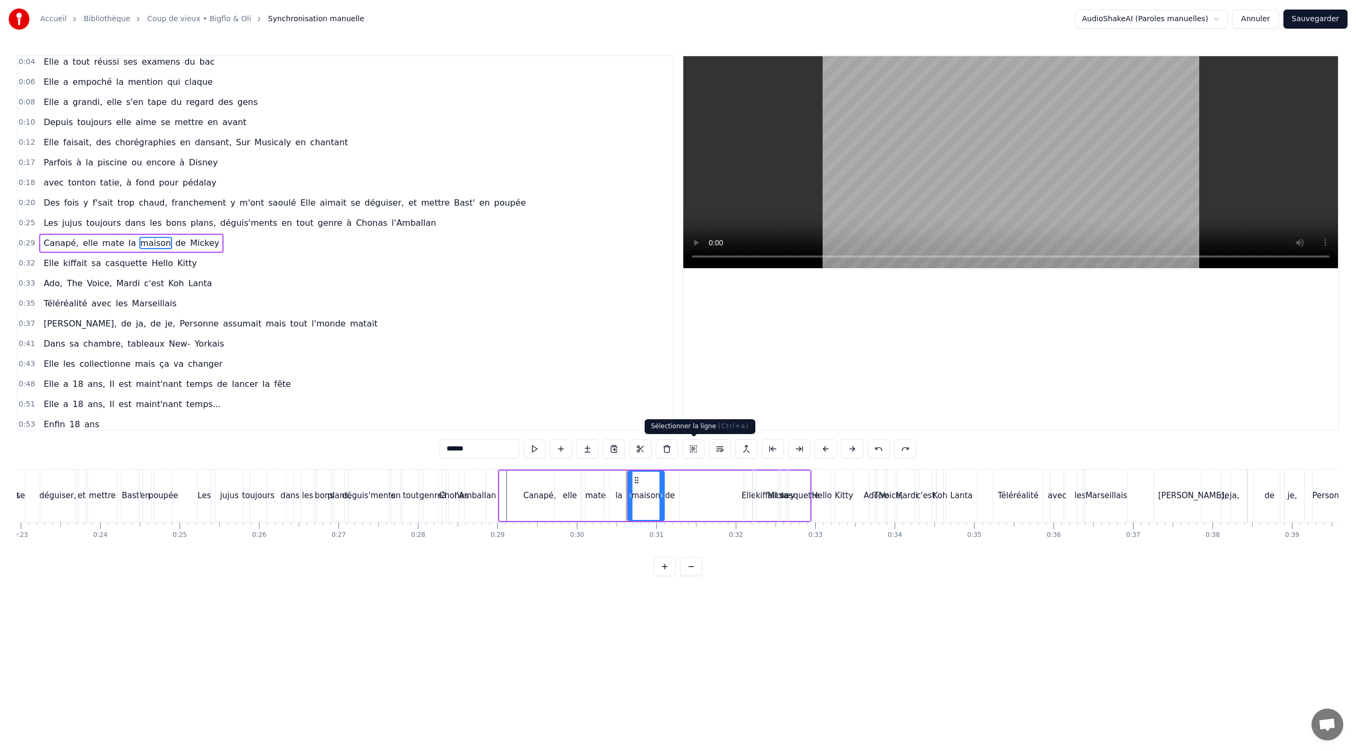
click at [687, 448] on button at bounding box center [693, 448] width 22 height 19
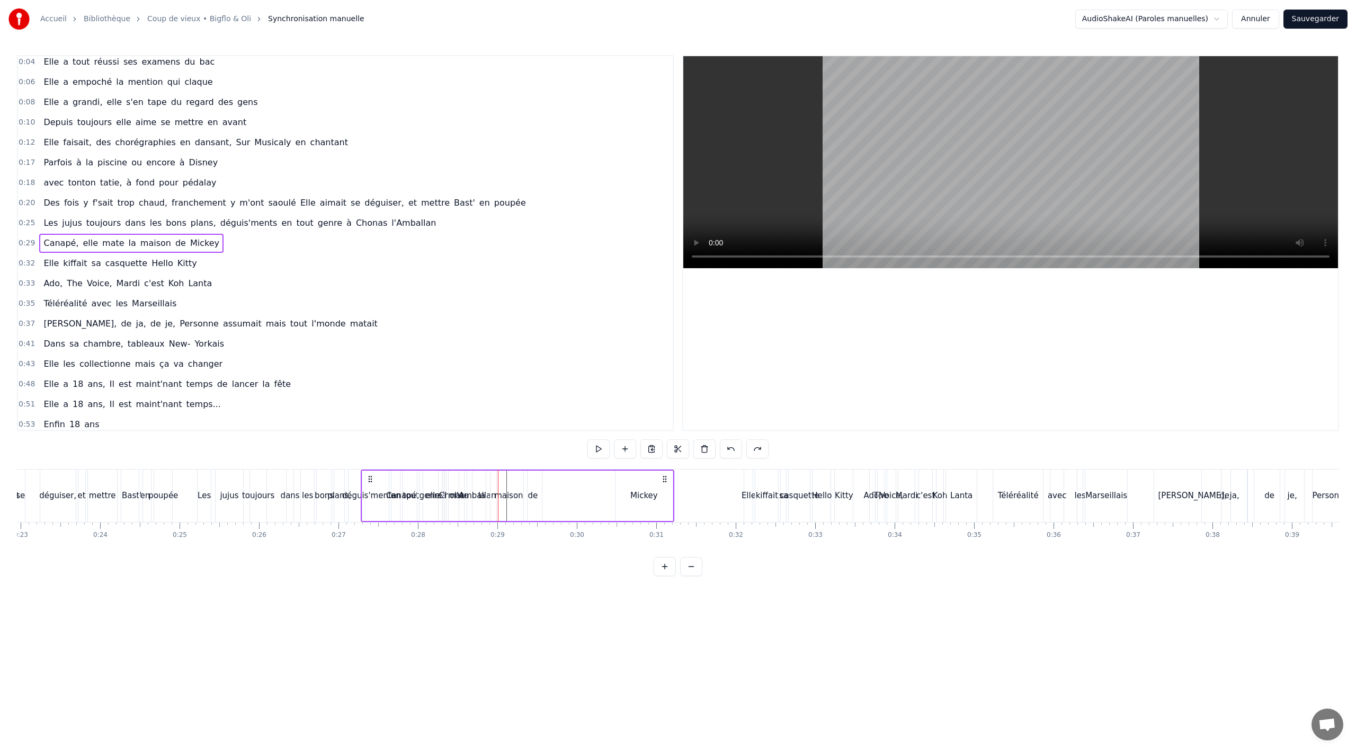
drag, startPoint x: 504, startPoint y: 477, endPoint x: 367, endPoint y: 475, distance: 137.2
click at [367, 475] on icon at bounding box center [370, 479] width 8 height 8
click at [656, 496] on div "Mickey" at bounding box center [644, 495] width 28 height 12
drag, startPoint x: 623, startPoint y: 480, endPoint x: 546, endPoint y: 480, distance: 76.8
click at [546, 480] on icon at bounding box center [547, 480] width 8 height 8
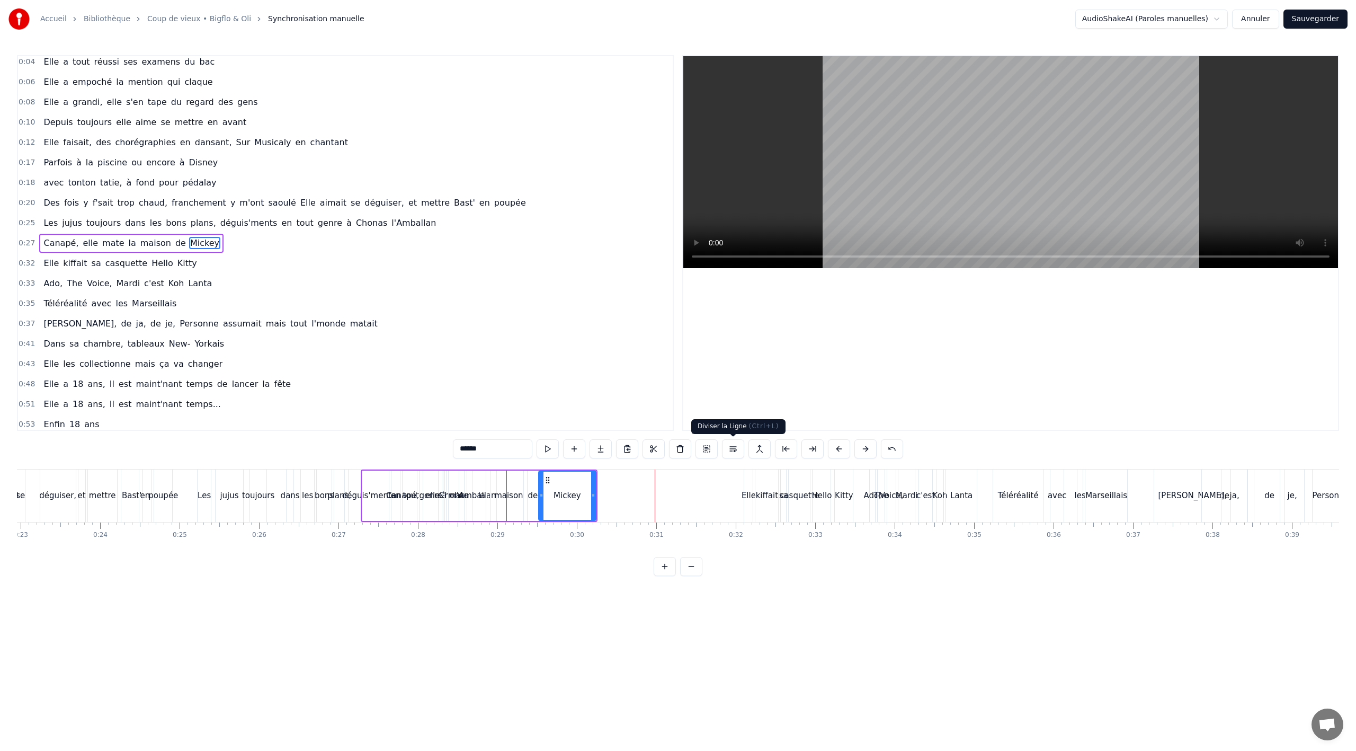
click at [702, 450] on button at bounding box center [706, 448] width 22 height 19
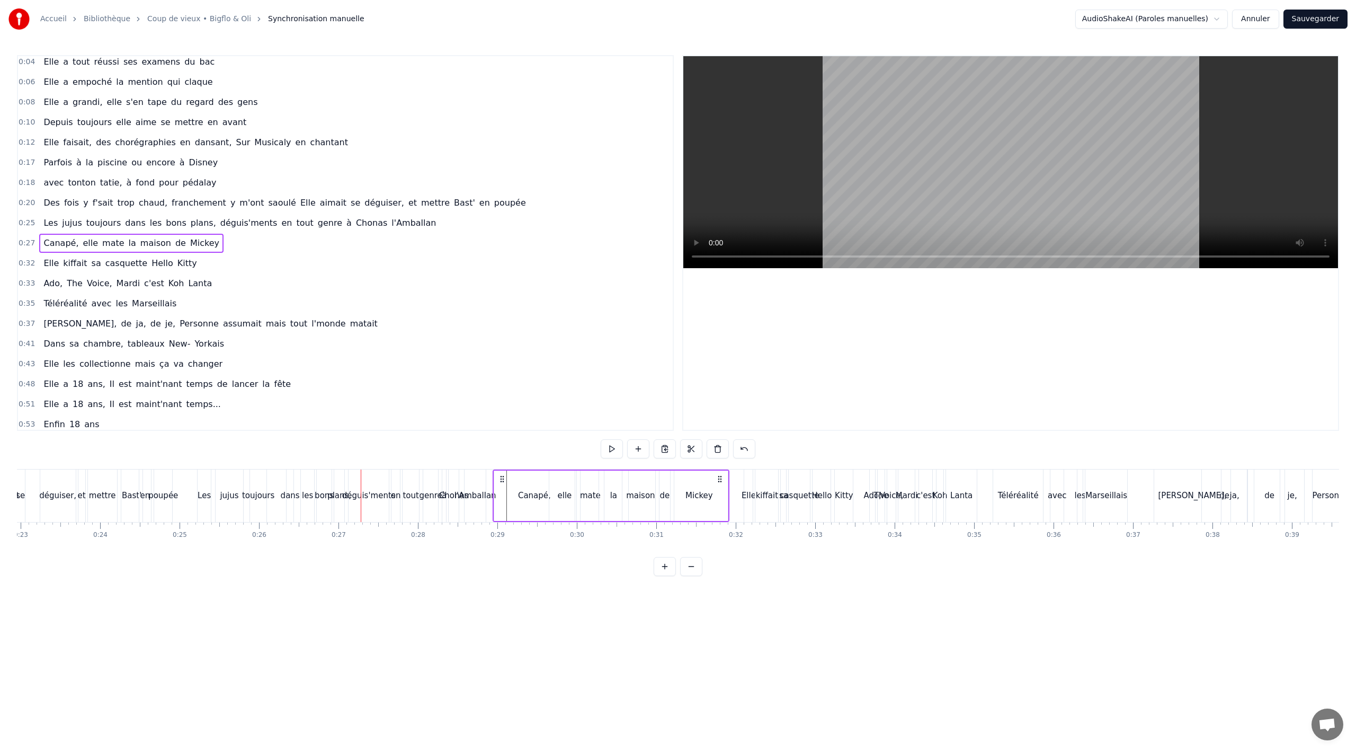
drag, startPoint x: 368, startPoint y: 476, endPoint x: 500, endPoint y: 472, distance: 132.0
click at [500, 472] on div "Canapé, elle mate la maison de [PERSON_NAME]" at bounding box center [611, 495] width 237 height 52
click at [372, 478] on div "déguis'ments" at bounding box center [369, 495] width 40 height 52
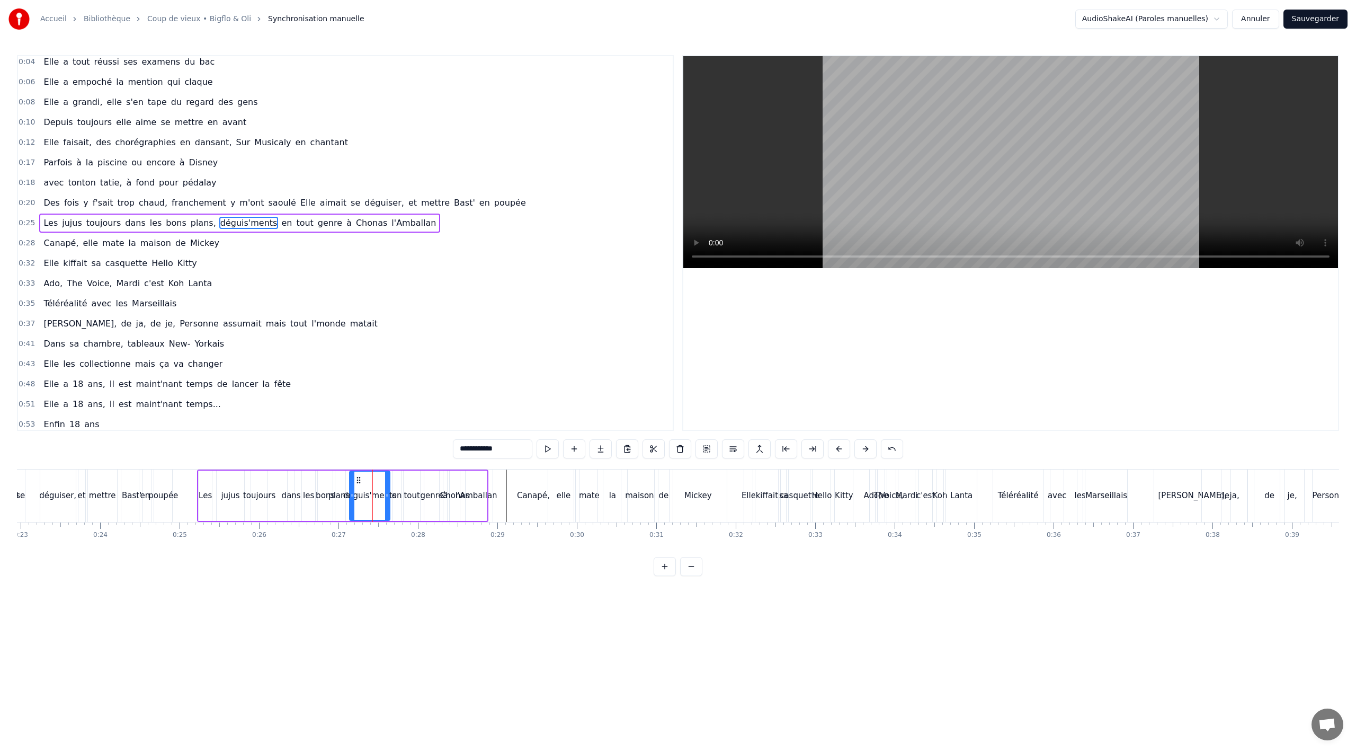
scroll to position [4, 0]
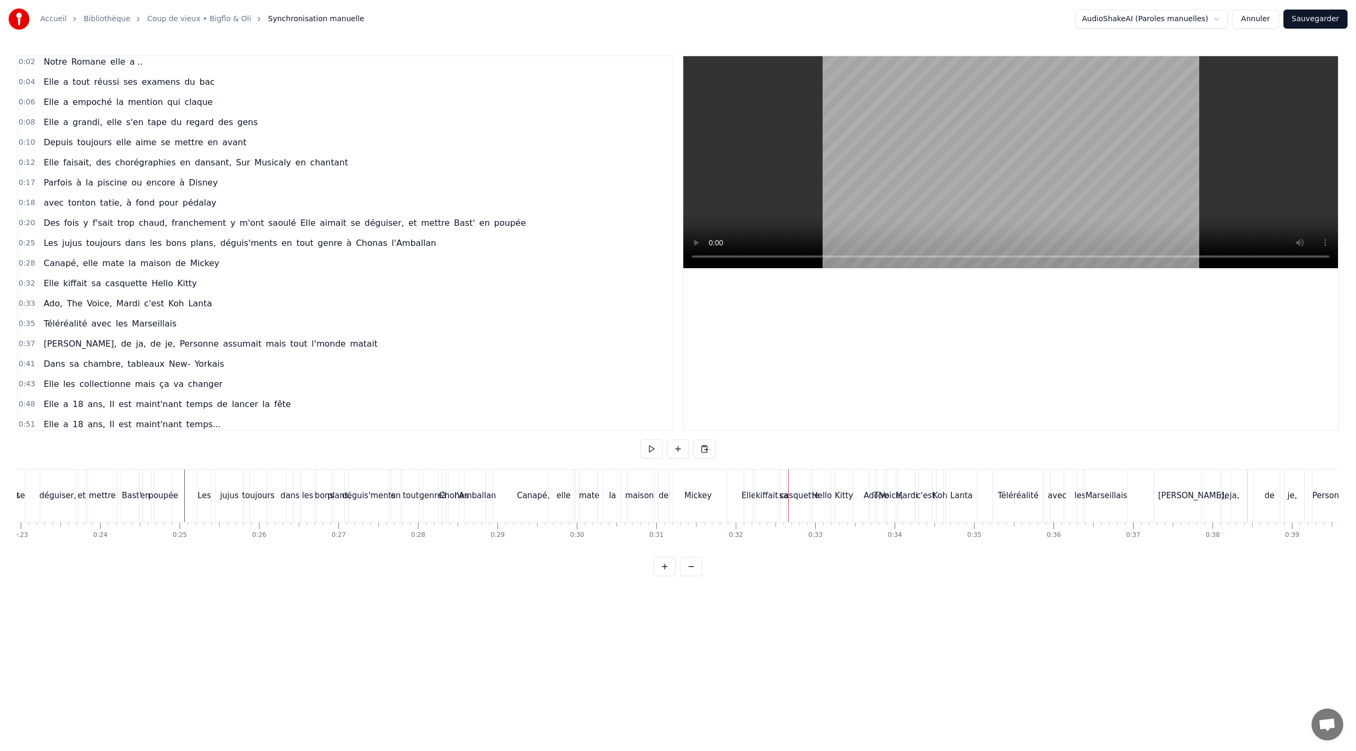
click at [688, 491] on div "Mickey" at bounding box center [698, 495] width 28 height 12
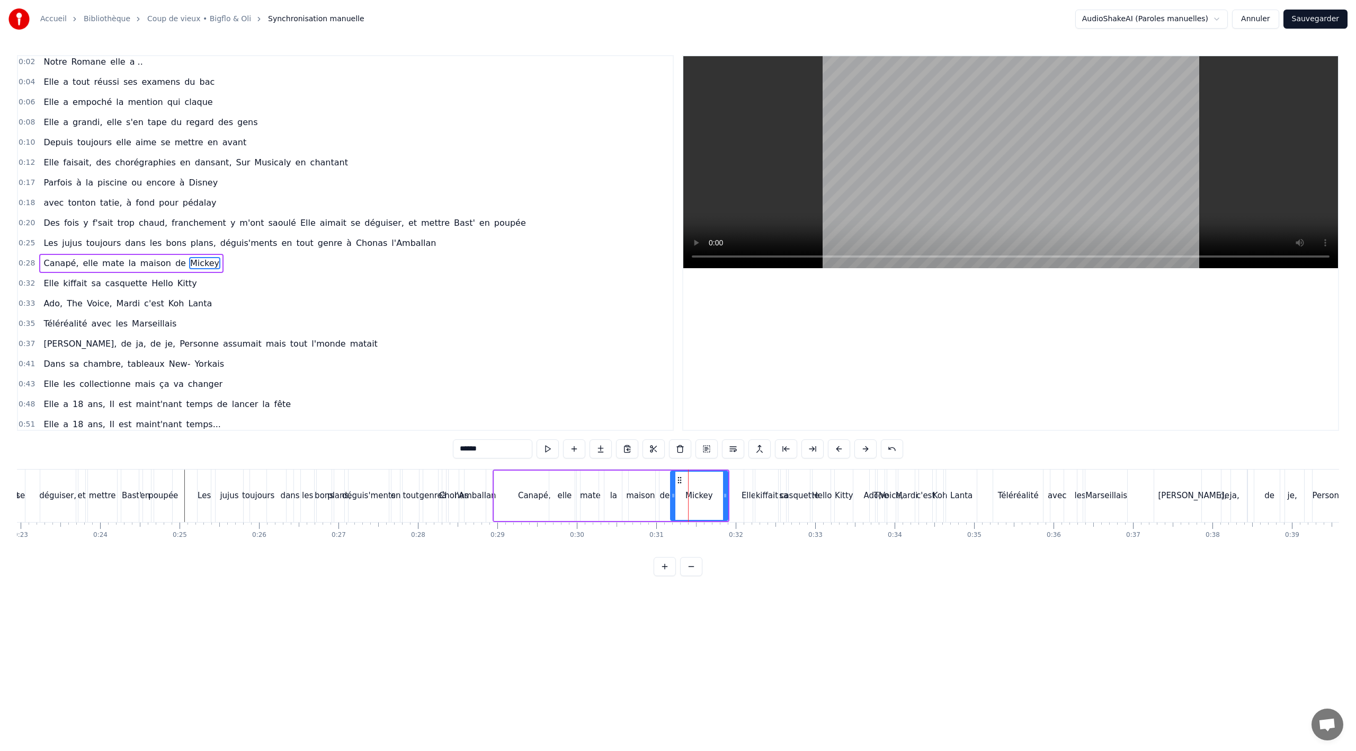
scroll to position [24, 0]
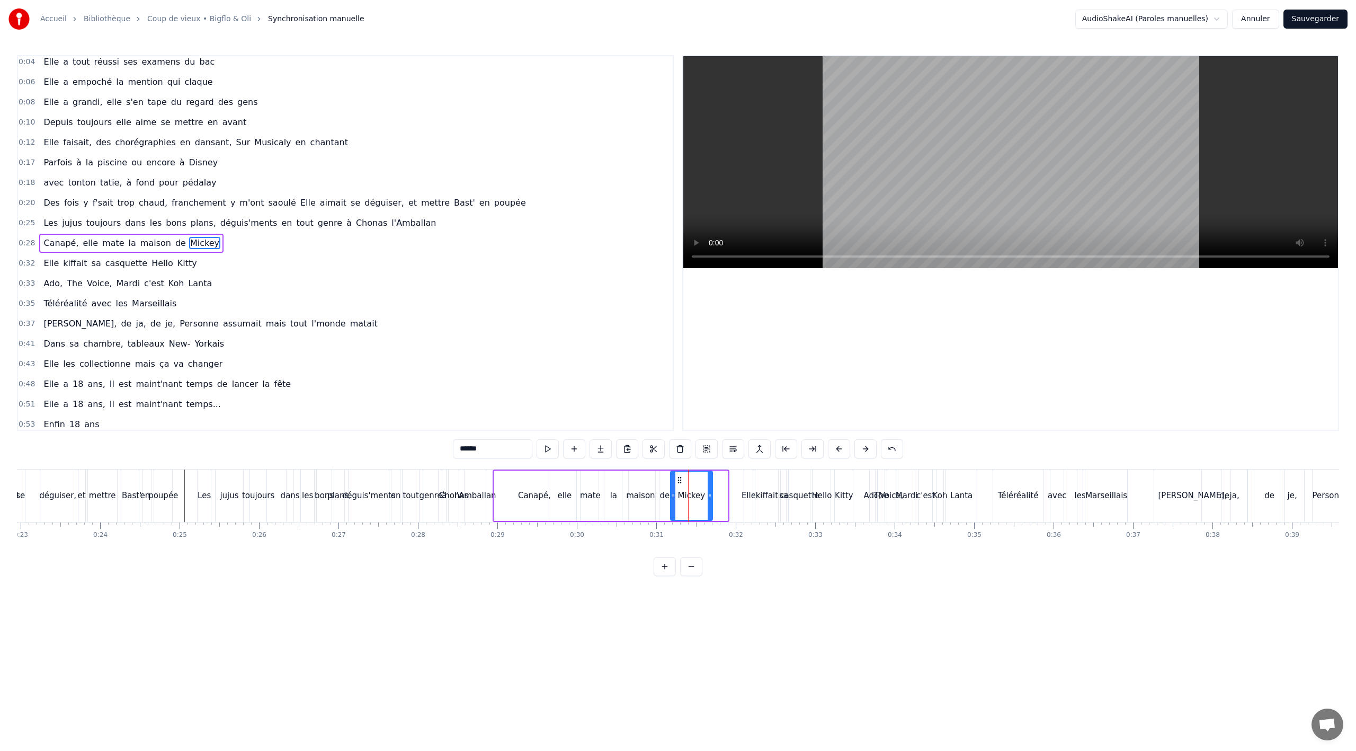
drag, startPoint x: 725, startPoint y: 495, endPoint x: 709, endPoint y: 495, distance: 15.4
click at [709, 495] on icon at bounding box center [710, 495] width 4 height 8
click at [682, 505] on div "Mickey" at bounding box center [691, 495] width 41 height 48
click at [519, 493] on div "Canapé," at bounding box center [534, 495] width 81 height 50
type input "*******"
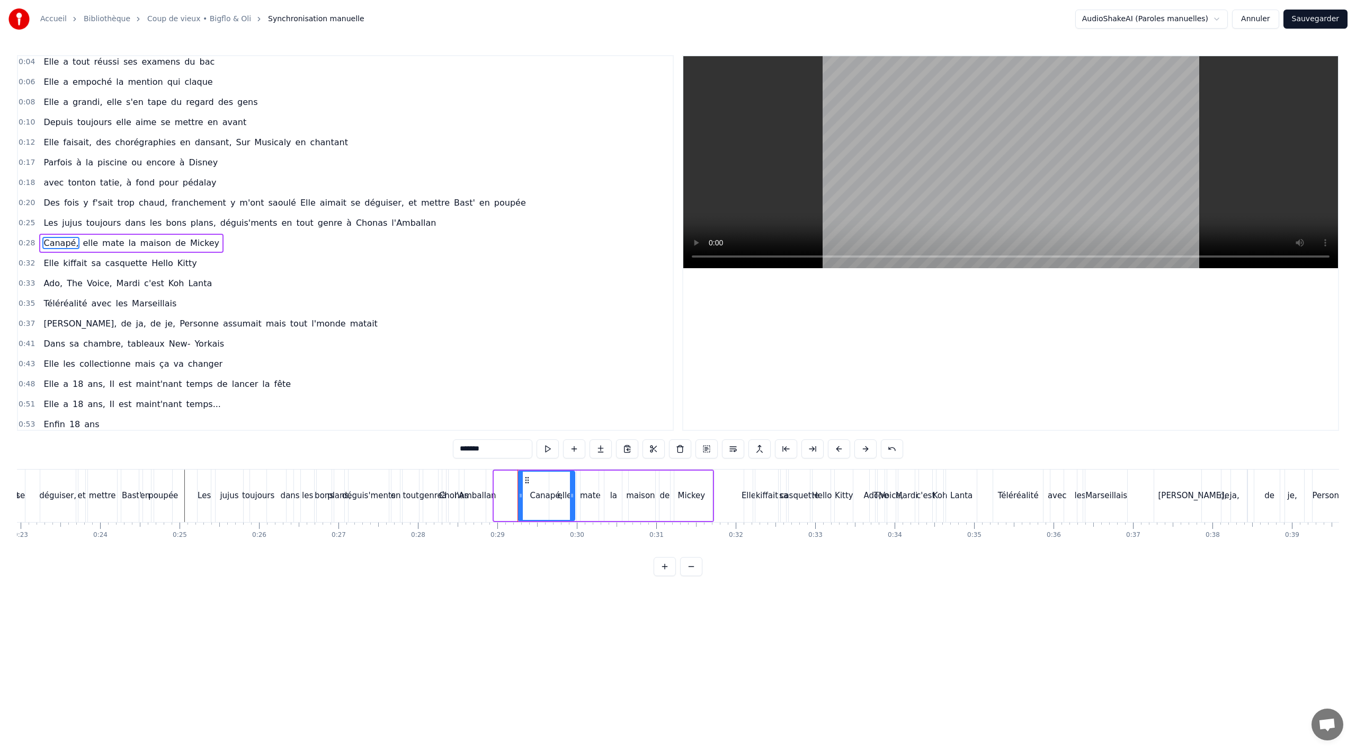
drag, startPoint x: 495, startPoint y: 497, endPoint x: 519, endPoint y: 494, distance: 24.0
click at [519, 494] on icon at bounding box center [521, 495] width 4 height 8
drag, startPoint x: 571, startPoint y: 494, endPoint x: 556, endPoint y: 493, distance: 14.9
click at [557, 493] on icon at bounding box center [559, 495] width 4 height 8
drag, startPoint x: 526, startPoint y: 477, endPoint x: 511, endPoint y: 479, distance: 14.9
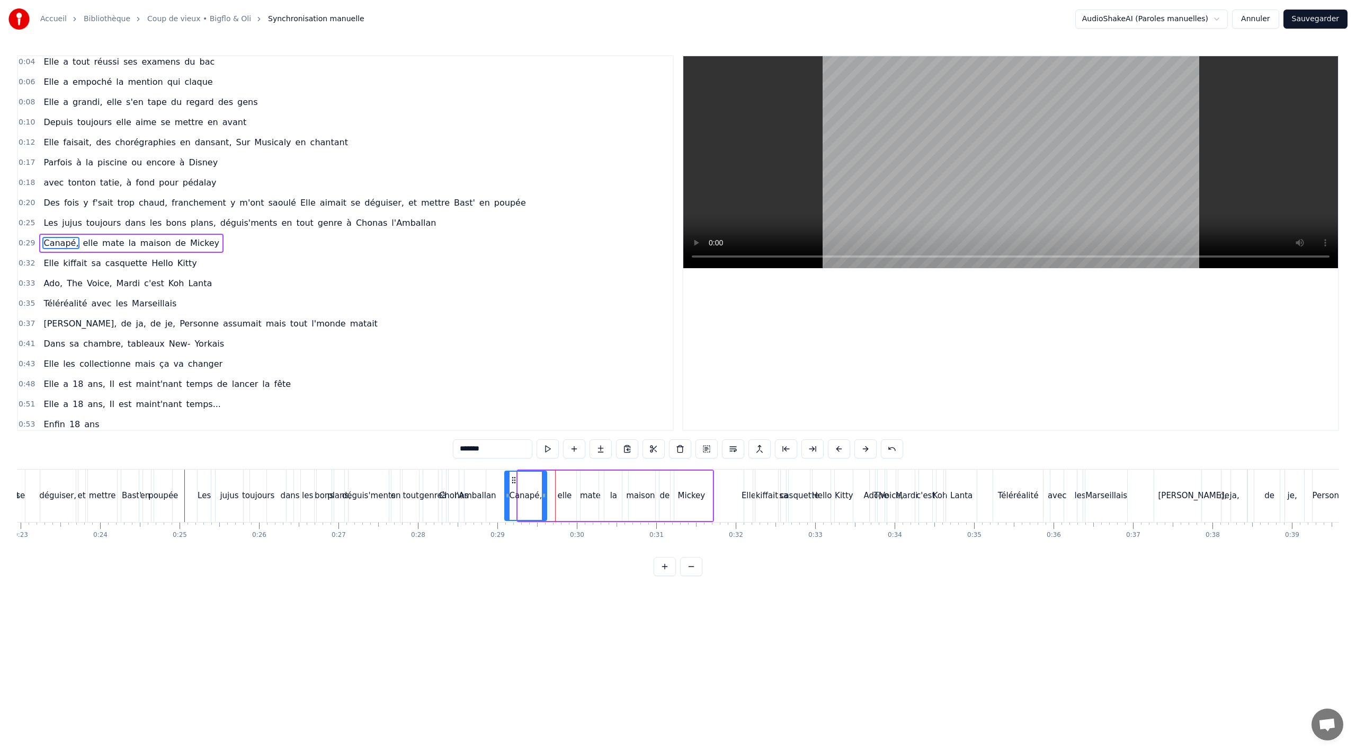
click at [511, 478] on icon at bounding box center [514, 480] width 8 height 8
click at [889, 444] on button at bounding box center [892, 448] width 22 height 19
click at [693, 450] on button at bounding box center [693, 448] width 22 height 19
drag, startPoint x: 521, startPoint y: 476, endPoint x: 503, endPoint y: 473, distance: 17.7
click at [503, 475] on icon at bounding box center [505, 479] width 8 height 8
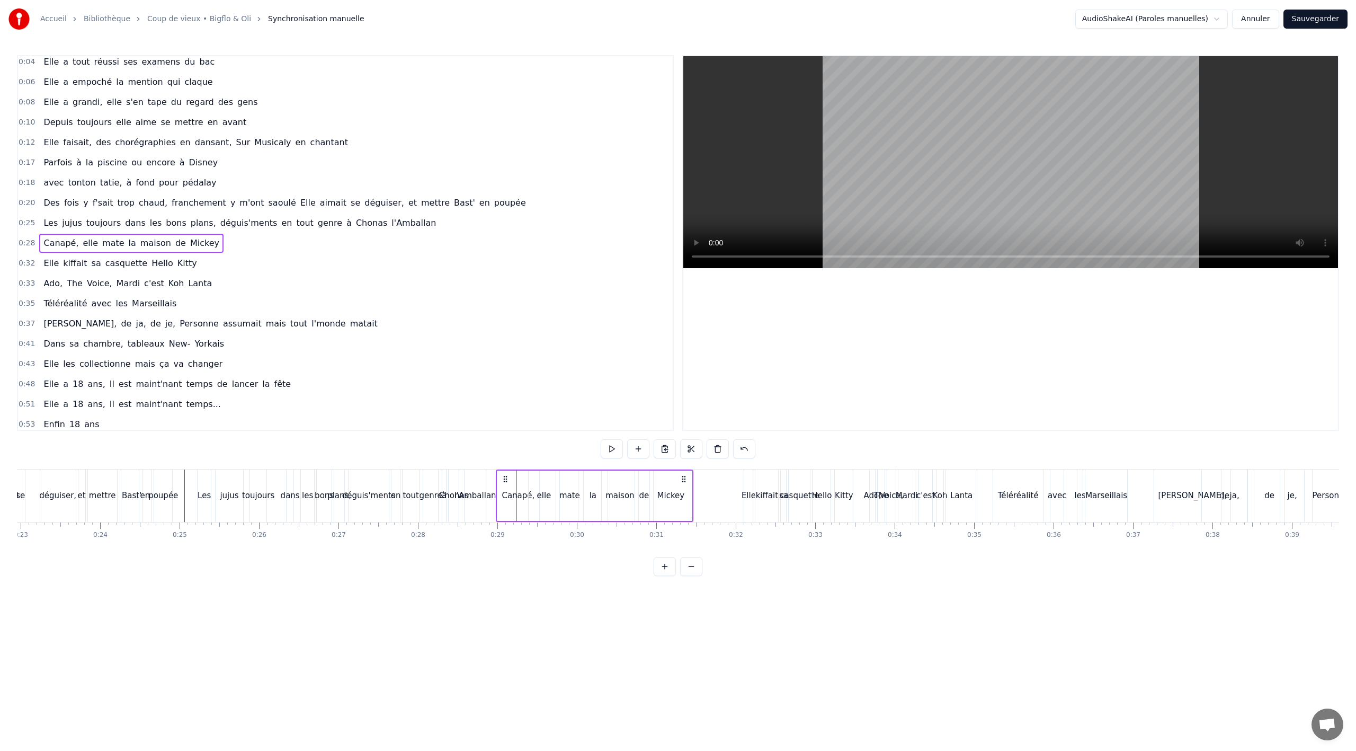
click at [465, 483] on div "l'Amballan" at bounding box center [475, 495] width 22 height 52
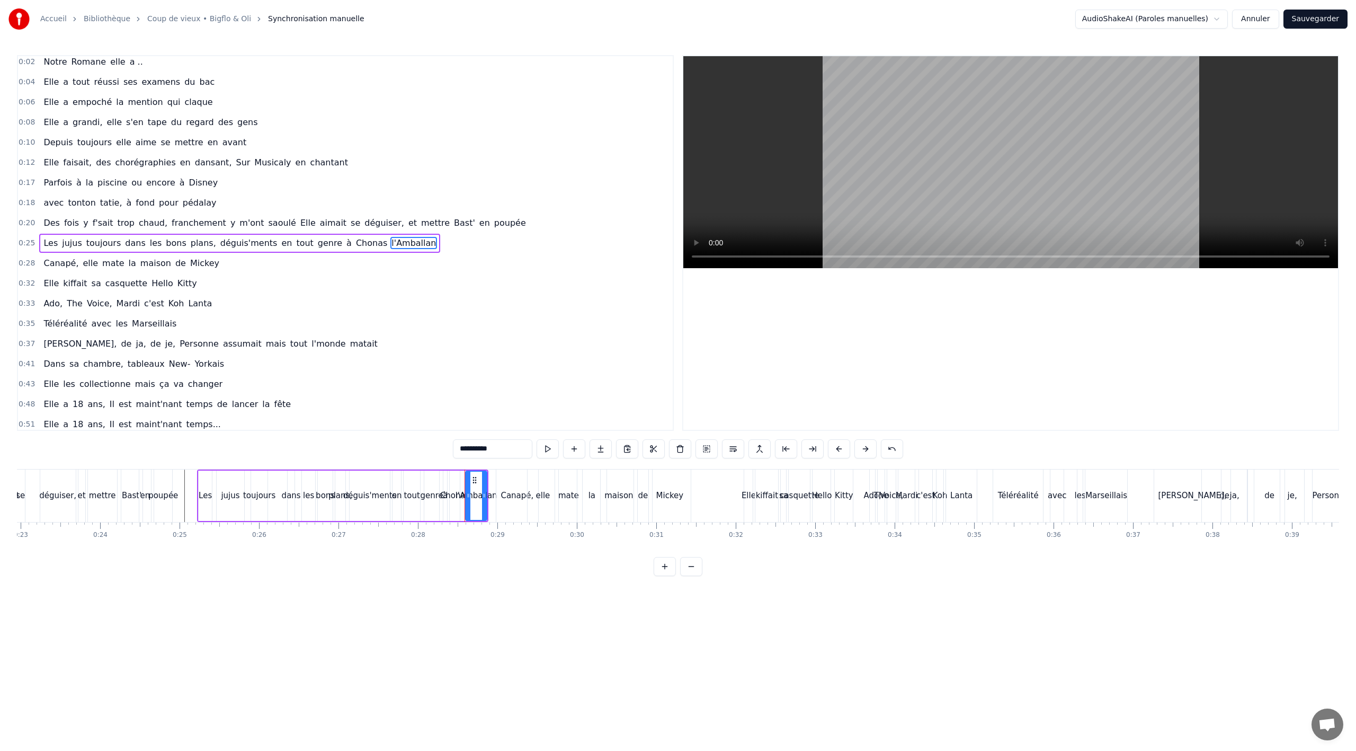
click at [496, 479] on div "Canapé," at bounding box center [517, 495] width 43 height 52
type input "*******"
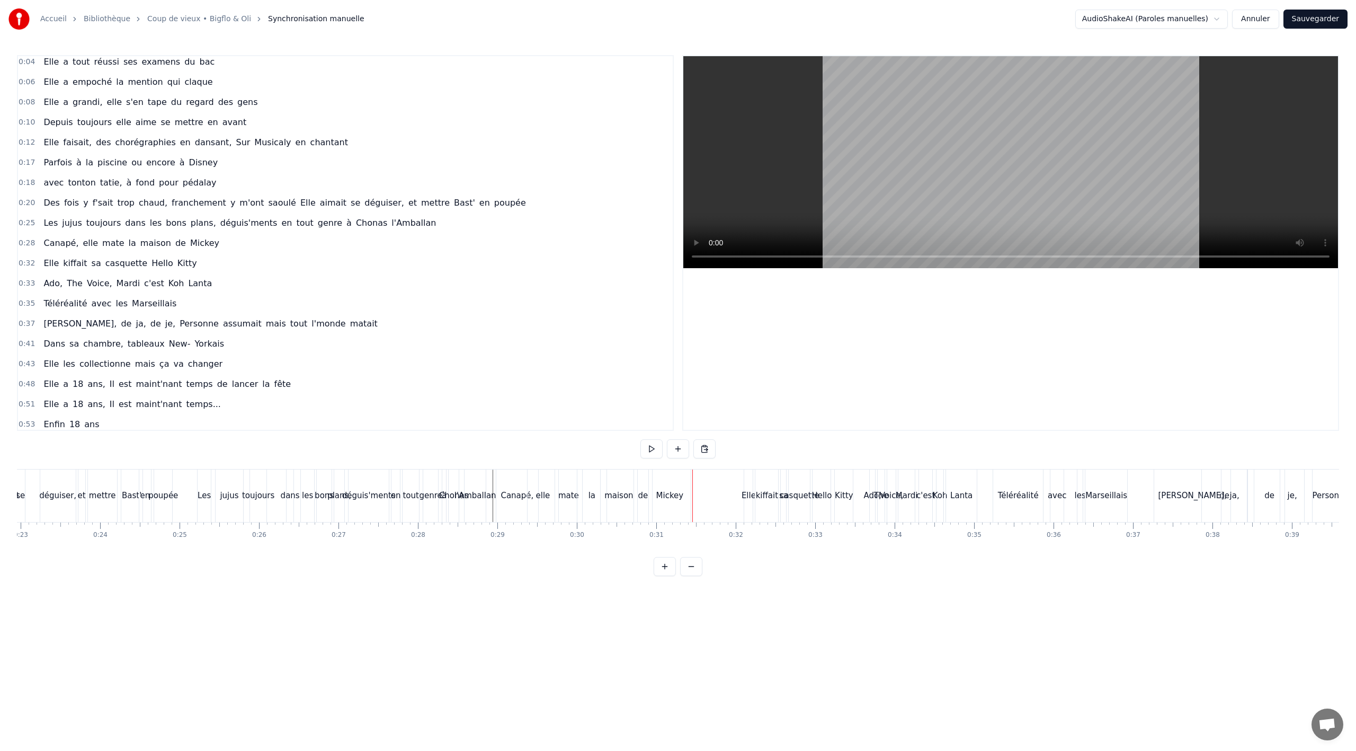
click at [44, 261] on span "Elle" at bounding box center [50, 263] width 17 height 12
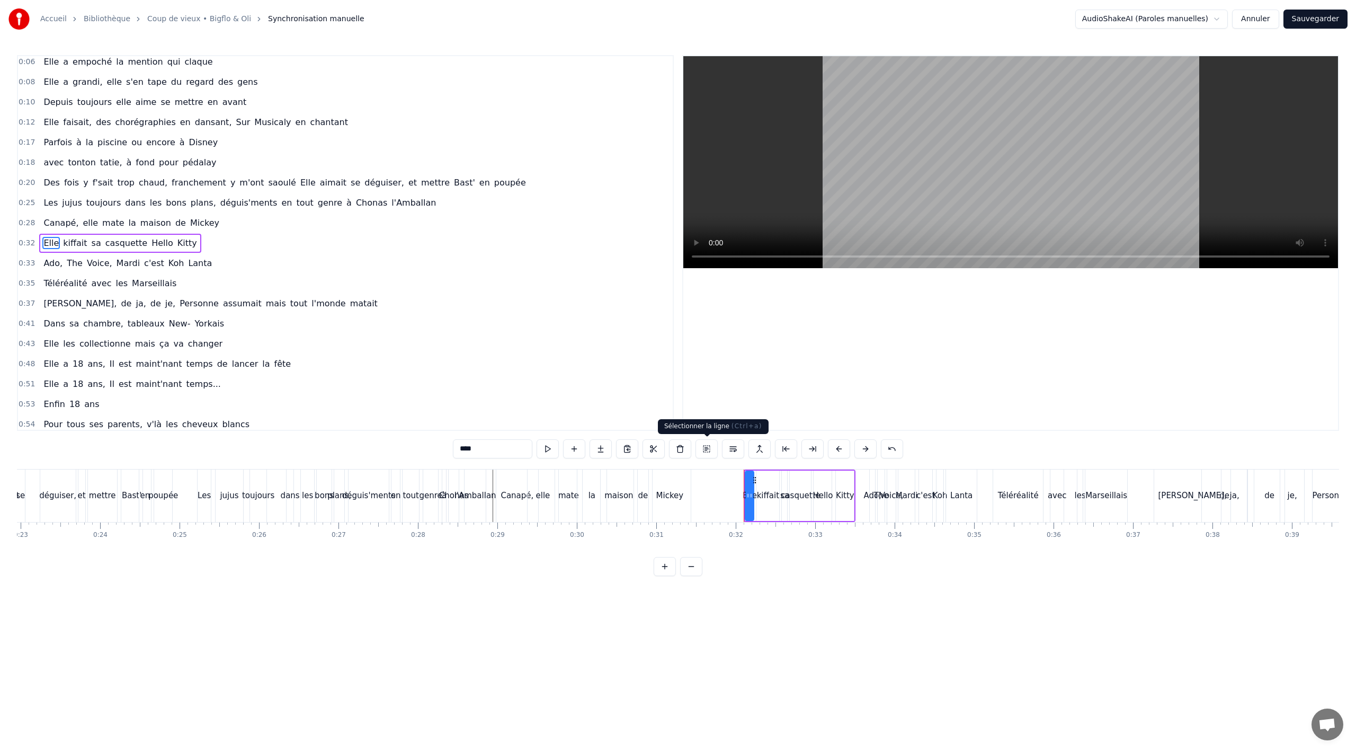
click at [708, 447] on button at bounding box center [706, 448] width 22 height 19
drag, startPoint x: 752, startPoint y: 478, endPoint x: 693, endPoint y: 482, distance: 59.4
click at [697, 482] on icon at bounding box center [698, 479] width 8 height 8
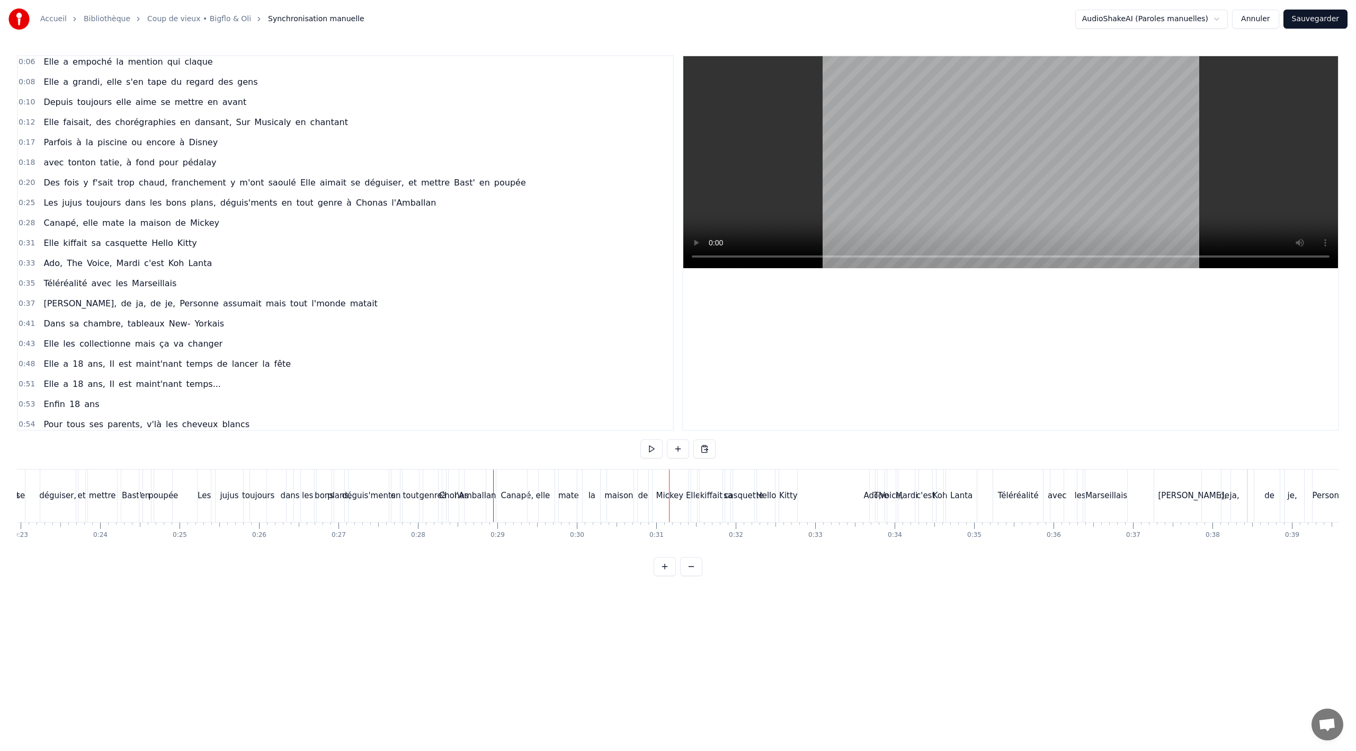
click at [667, 499] on div "Mickey" at bounding box center [670, 495] width 28 height 12
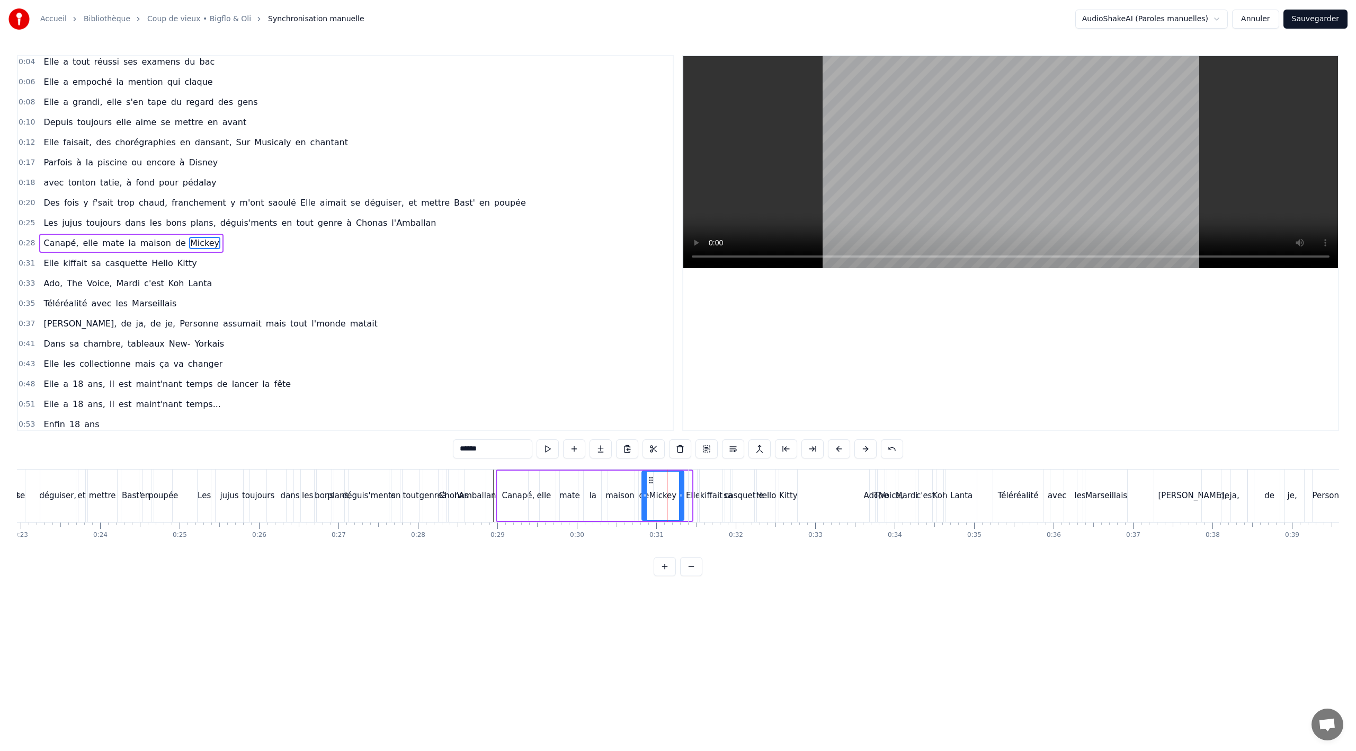
drag, startPoint x: 657, startPoint y: 480, endPoint x: 649, endPoint y: 481, distance: 8.6
click at [649, 481] on icon at bounding box center [651, 480] width 8 height 8
click at [48, 281] on span "Ado," at bounding box center [52, 283] width 21 height 12
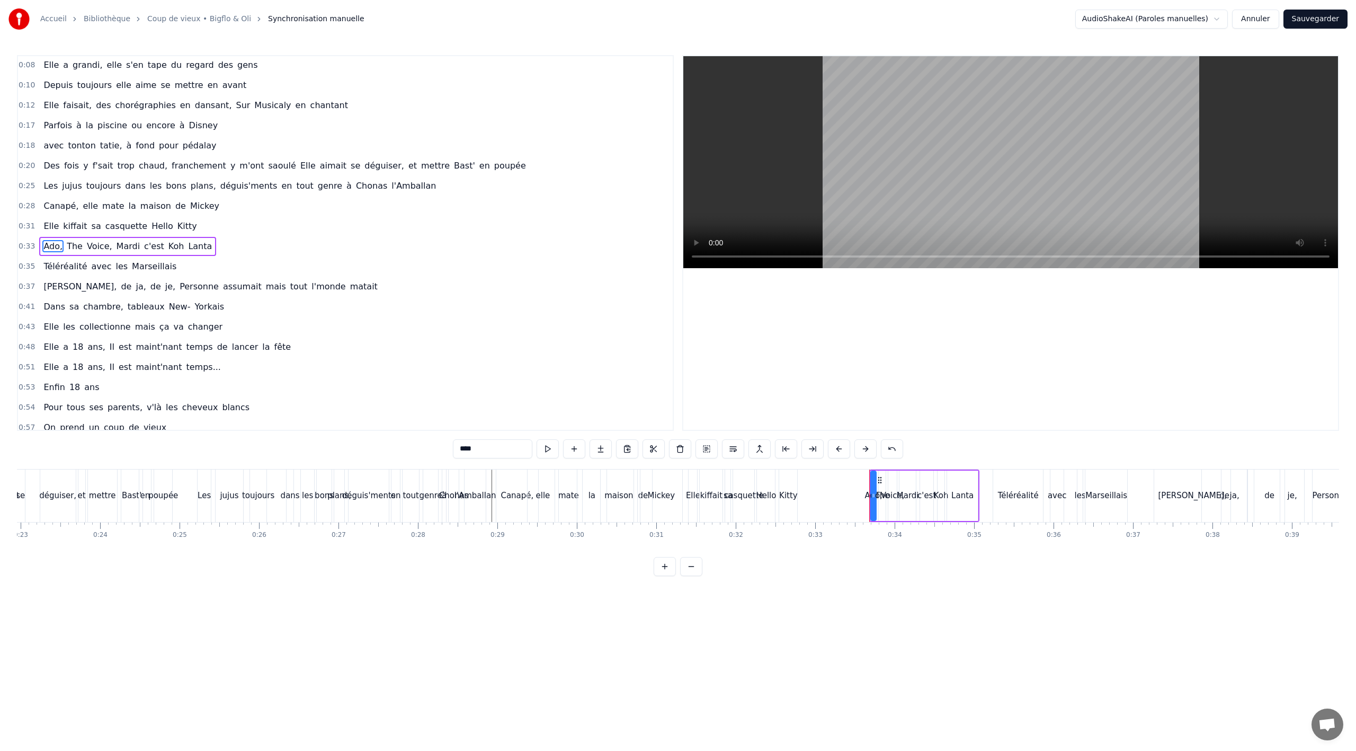
scroll to position [65, 0]
click at [711, 452] on button at bounding box center [706, 448] width 22 height 19
drag, startPoint x: 874, startPoint y: 474, endPoint x: 811, endPoint y: 475, distance: 63.0
click at [811, 475] on icon at bounding box center [812, 479] width 8 height 8
click at [897, 493] on div "Lanta" at bounding box center [897, 495] width 22 height 12
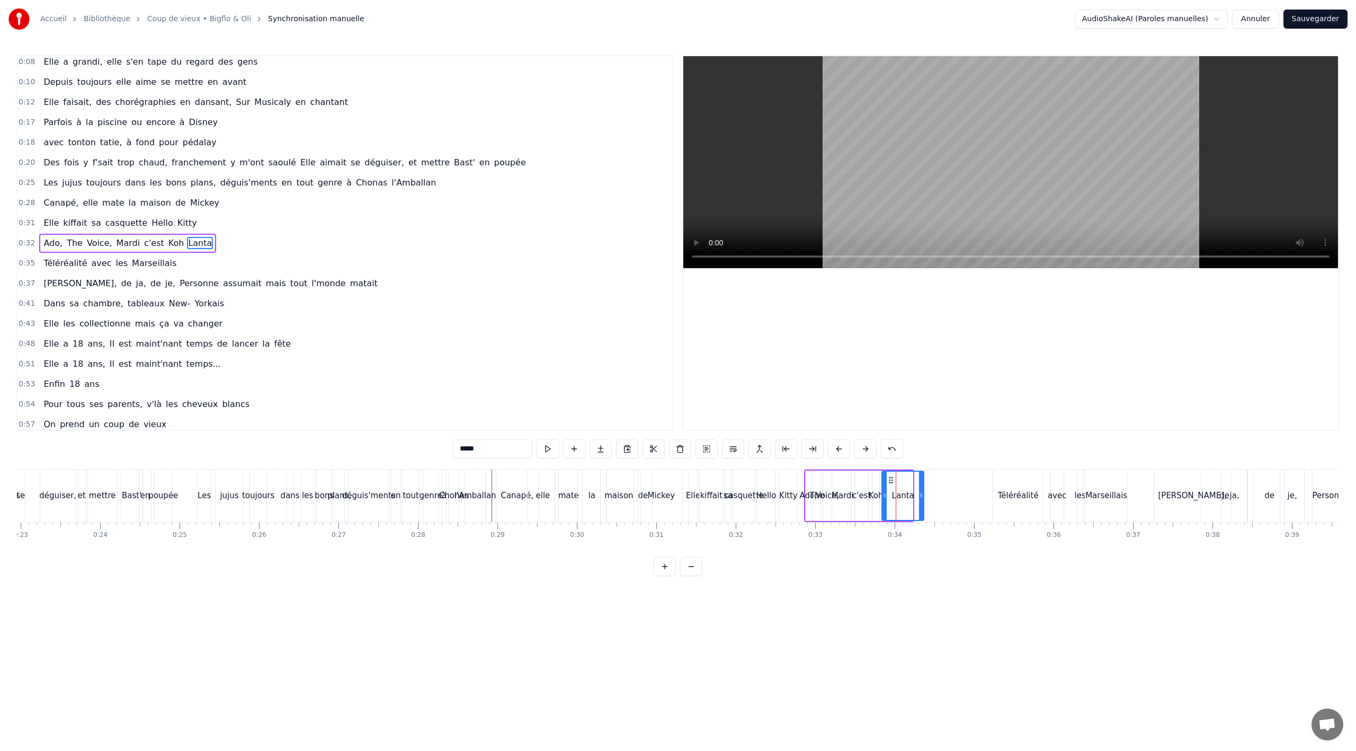
drag, startPoint x: 911, startPoint y: 493, endPoint x: 922, endPoint y: 492, distance: 11.1
click at [922, 492] on icon at bounding box center [921, 495] width 4 height 8
click at [902, 494] on div "Lanta" at bounding box center [902, 495] width 22 height 12
drag, startPoint x: 892, startPoint y: 480, endPoint x: 956, endPoint y: 478, distance: 64.1
click at [956, 478] on icon at bounding box center [954, 480] width 8 height 8
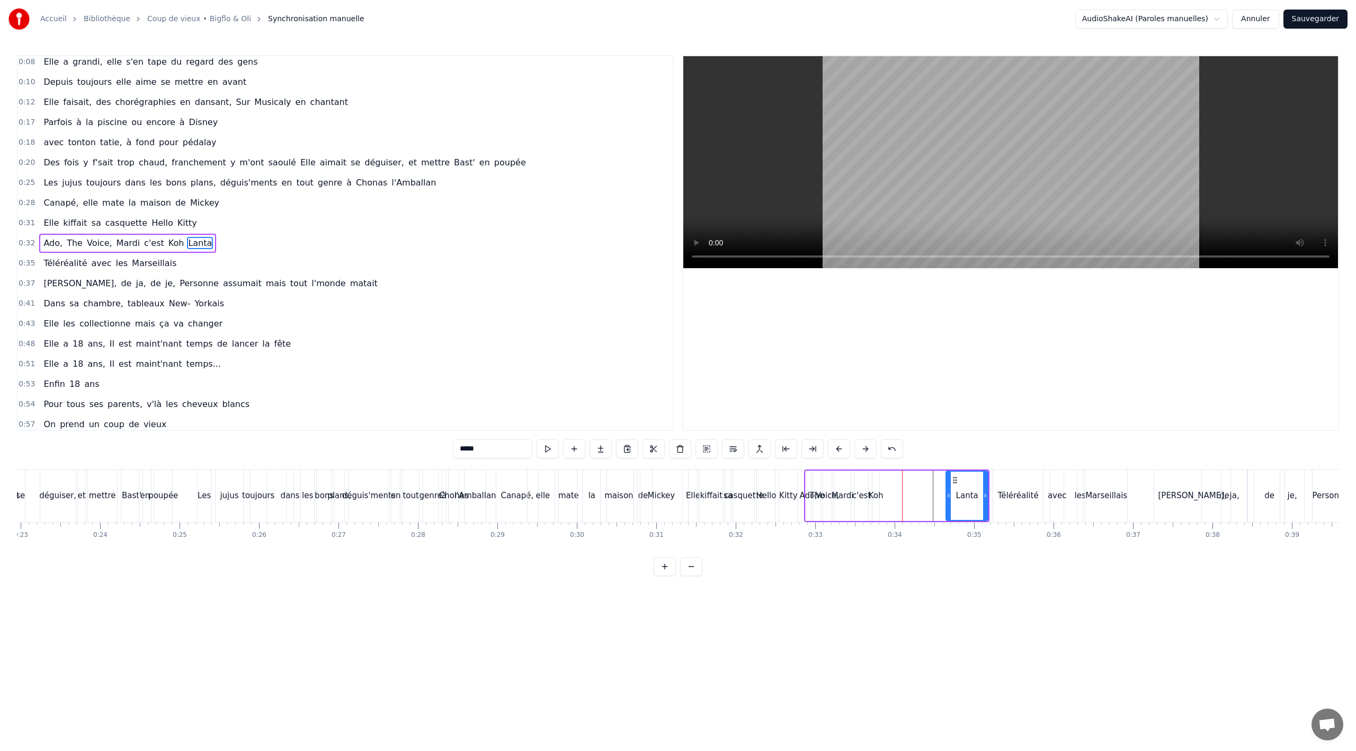
click at [876, 497] on div "Koh" at bounding box center [876, 495] width 15 height 12
drag, startPoint x: 879, startPoint y: 477, endPoint x: 942, endPoint y: 476, distance: 62.5
click at [942, 476] on icon at bounding box center [944, 480] width 8 height 8
click at [861, 488] on div "c'est" at bounding box center [861, 495] width 13 height 50
drag, startPoint x: 863, startPoint y: 480, endPoint x: 924, endPoint y: 476, distance: 61.6
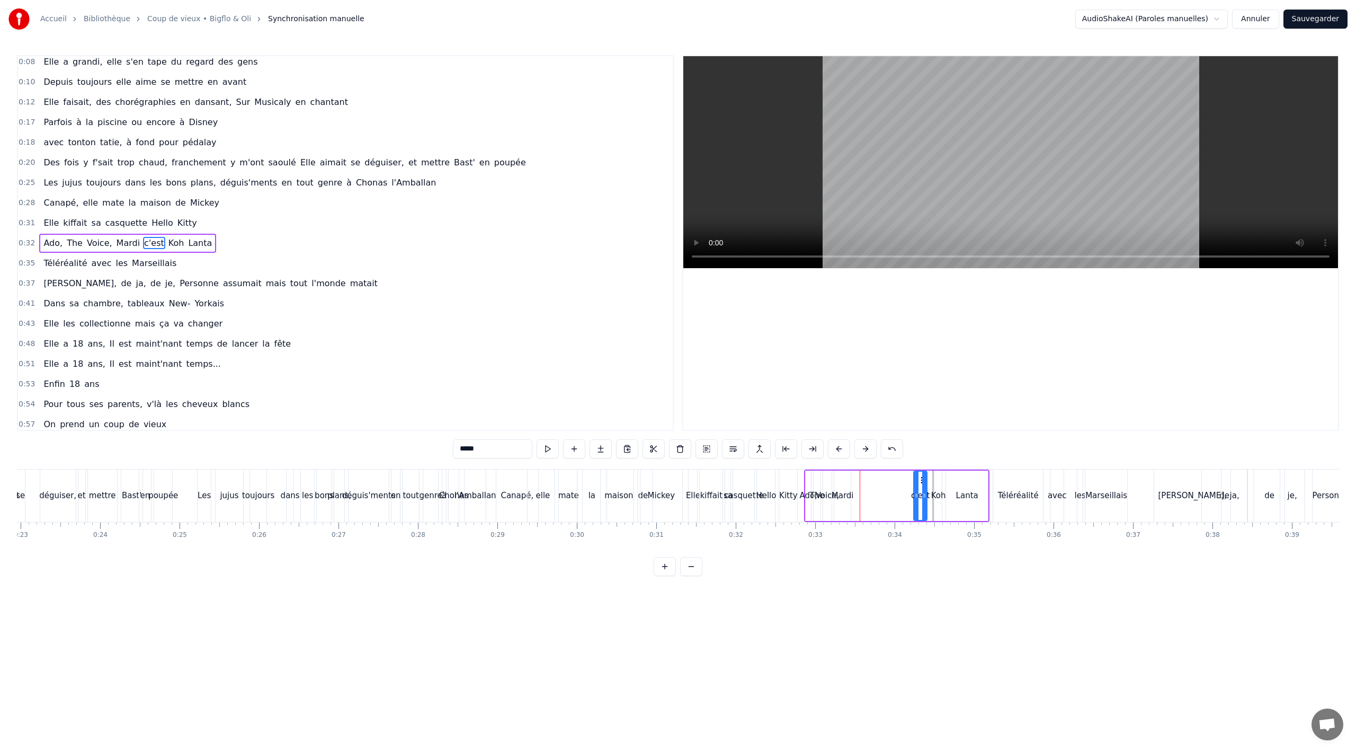
click at [924, 476] on icon at bounding box center [922, 480] width 8 height 8
click at [837, 496] on div "Mardi" at bounding box center [843, 495] width 22 height 12
drag, startPoint x: 846, startPoint y: 480, endPoint x: 905, endPoint y: 476, distance: 58.4
click at [905, 476] on icon at bounding box center [903, 480] width 8 height 8
click at [831, 489] on div "Voice," at bounding box center [828, 495] width 24 height 12
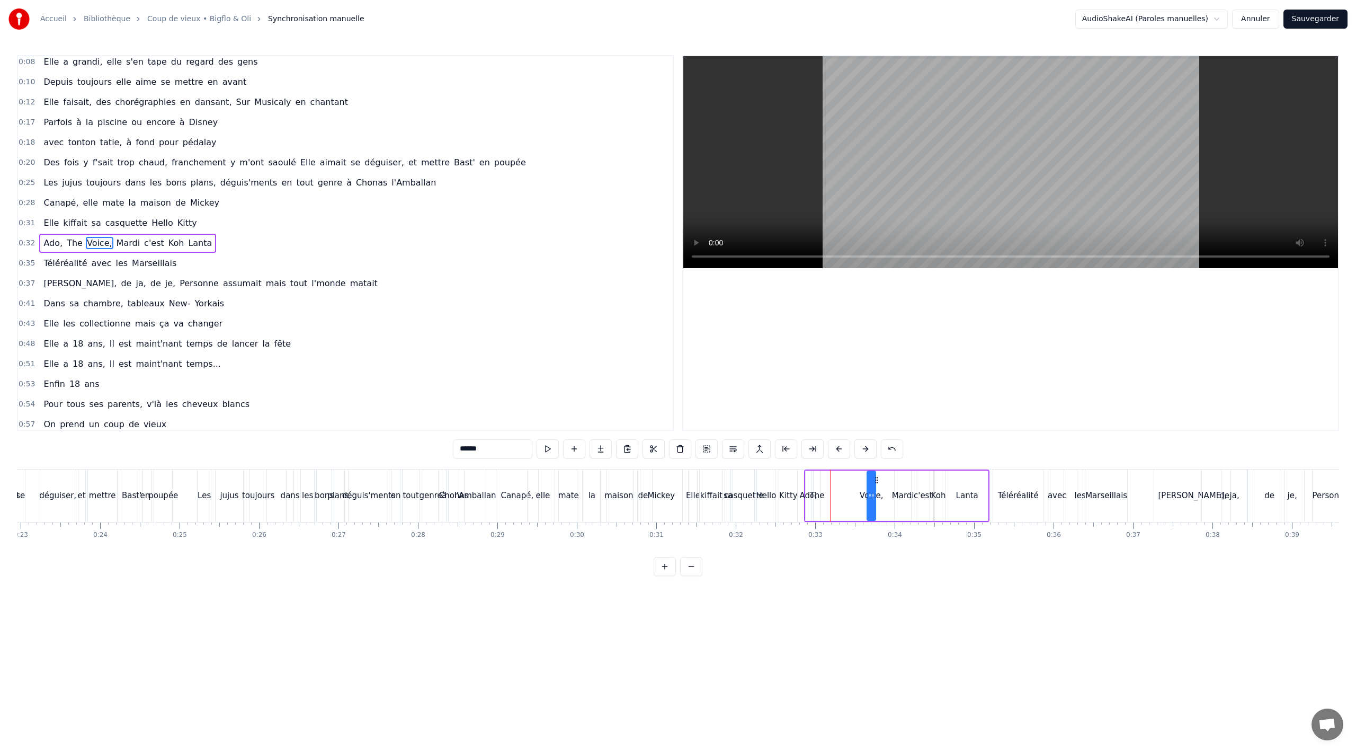
drag, startPoint x: 834, startPoint y: 478, endPoint x: 878, endPoint y: 478, distance: 44.0
click at [878, 478] on icon at bounding box center [876, 480] width 8 height 8
click at [816, 496] on div "The" at bounding box center [817, 495] width 15 height 12
drag, startPoint x: 824, startPoint y: 481, endPoint x: 849, endPoint y: 479, distance: 24.4
click at [849, 479] on icon at bounding box center [847, 480] width 8 height 8
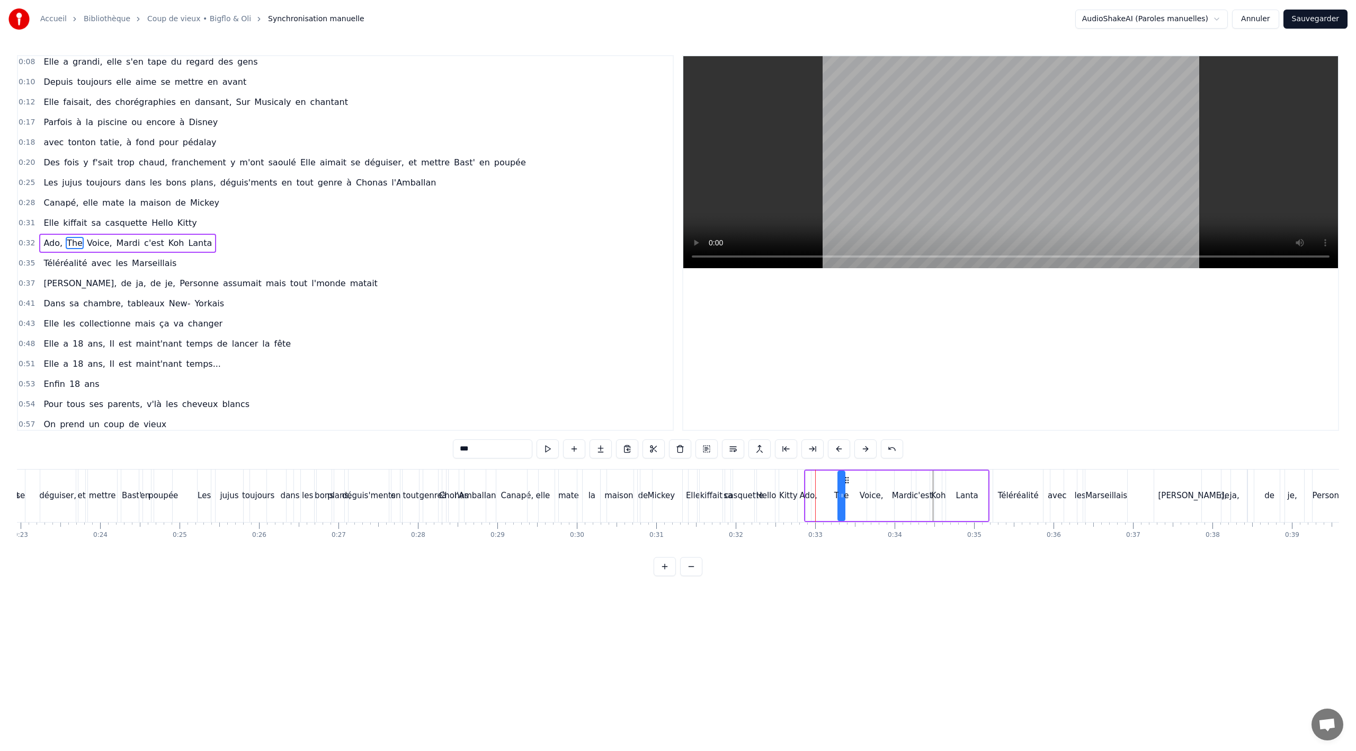
click at [810, 494] on div "Ado," at bounding box center [807, 495] width 17 height 12
drag, startPoint x: 816, startPoint y: 483, endPoint x: 825, endPoint y: 481, distance: 9.1
click at [825, 481] on icon at bounding box center [823, 480] width 8 height 8
click at [783, 494] on div "Kitty" at bounding box center [788, 495] width 19 height 12
type input "*****"
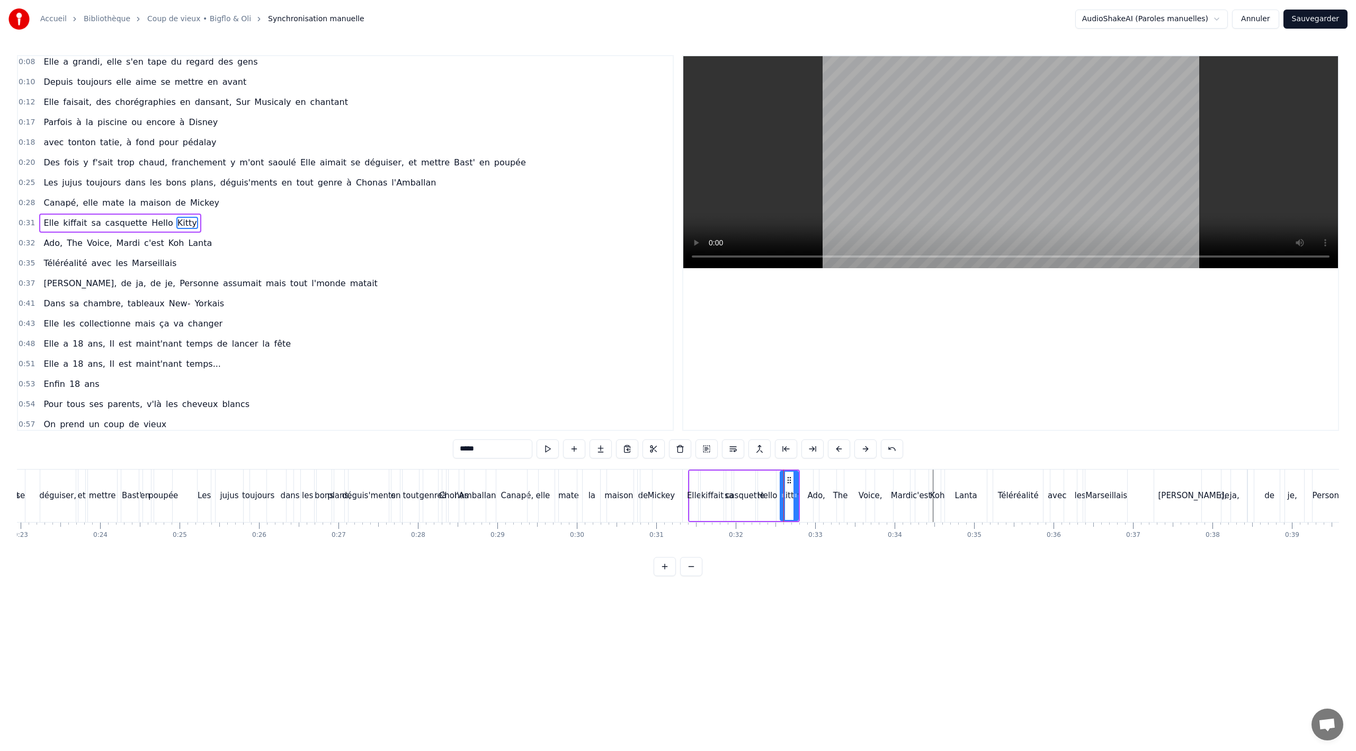
scroll to position [44, 0]
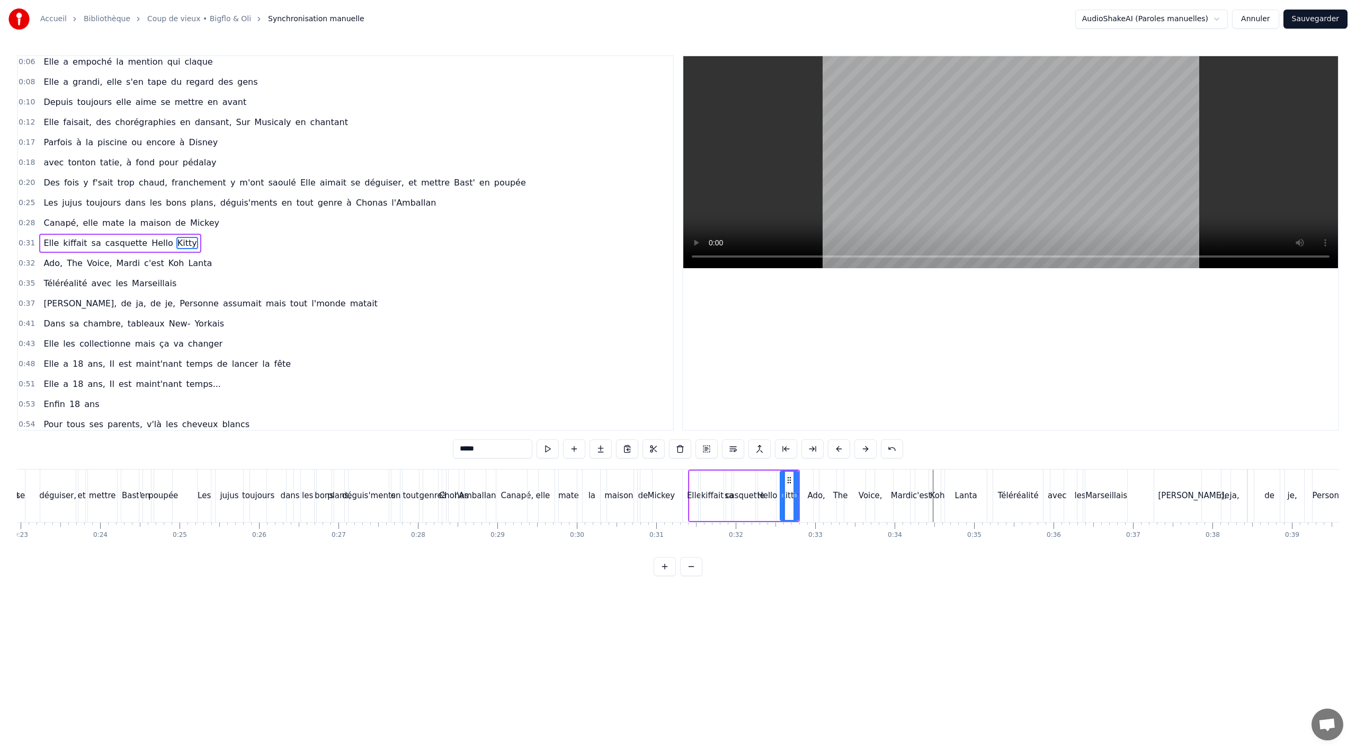
click at [684, 484] on div "Canapé, elle mate la maison de [PERSON_NAME]" at bounding box center [590, 495] width 189 height 52
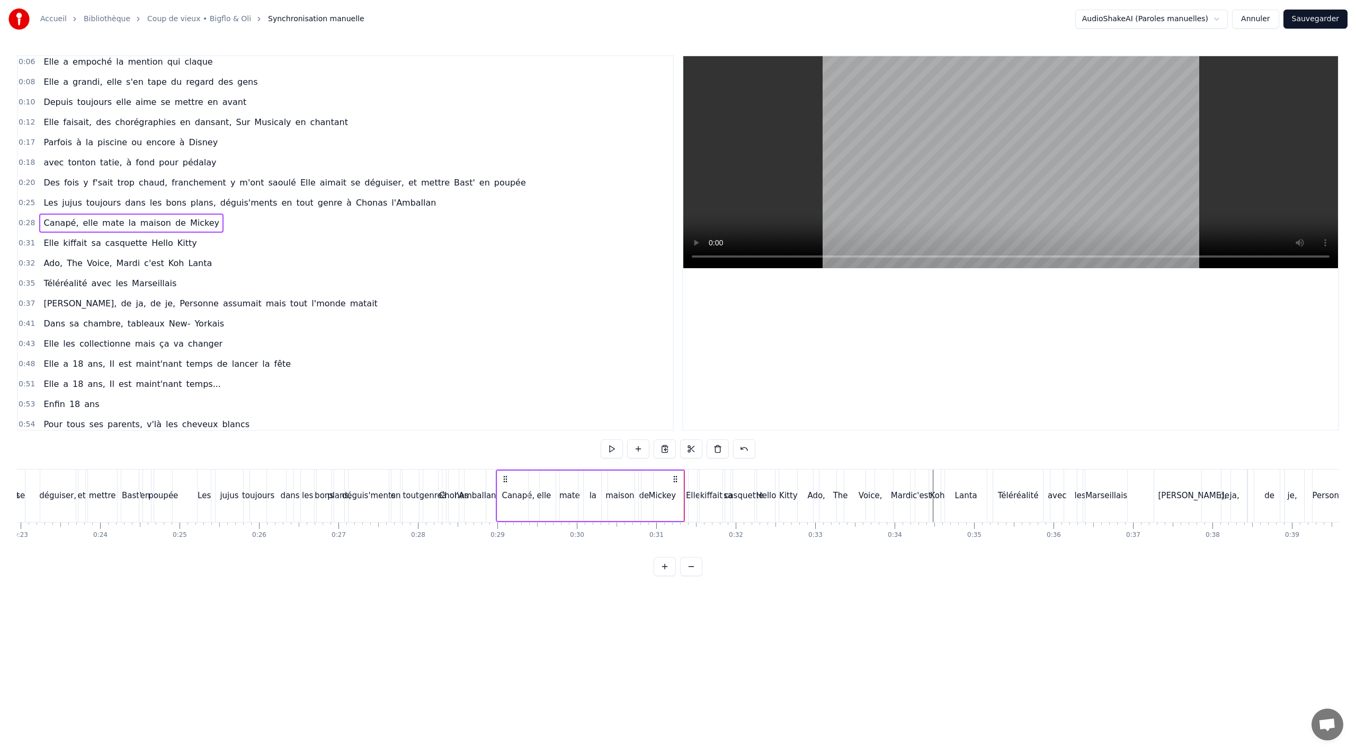
click at [787, 506] on div "Kitty" at bounding box center [788, 495] width 18 height 52
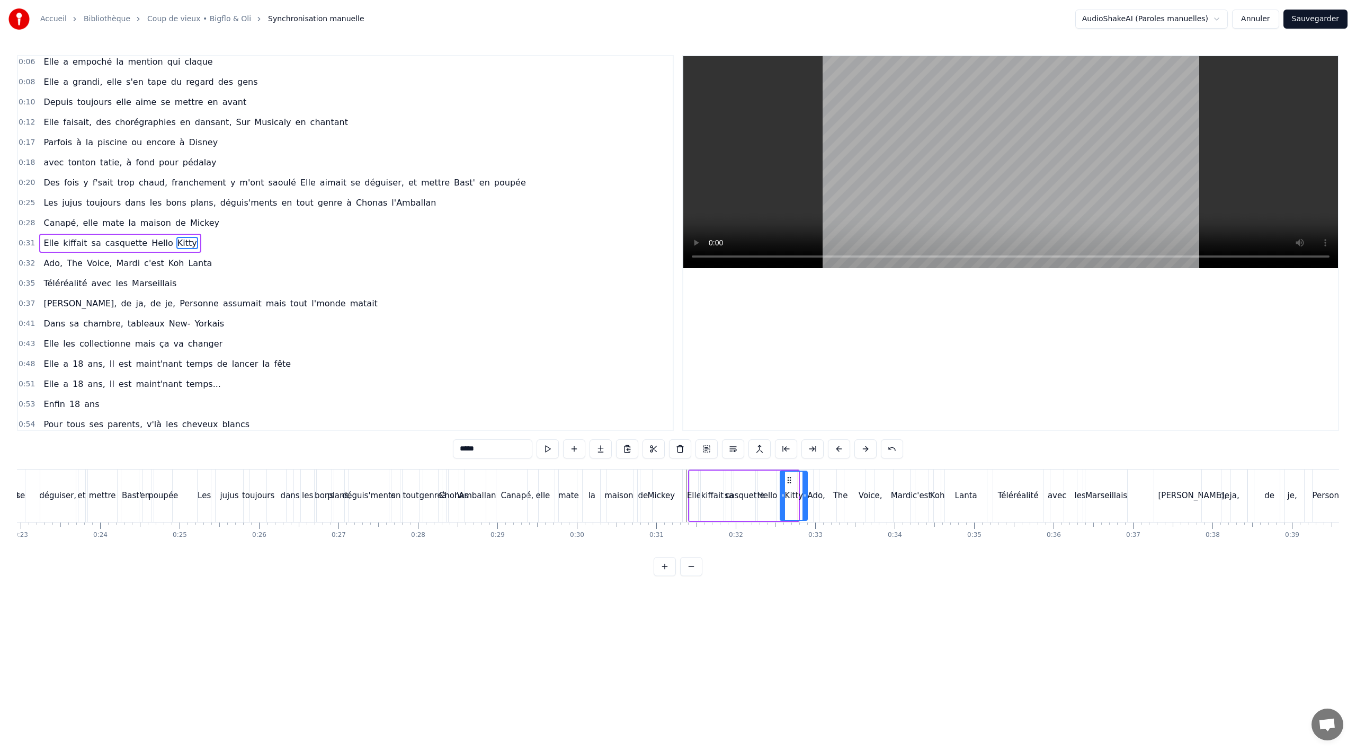
drag, startPoint x: 797, startPoint y: 496, endPoint x: 807, endPoint y: 495, distance: 9.6
click at [807, 495] on icon at bounding box center [804, 495] width 4 height 8
click at [819, 494] on div "Ado," at bounding box center [815, 495] width 17 height 12
type input "****"
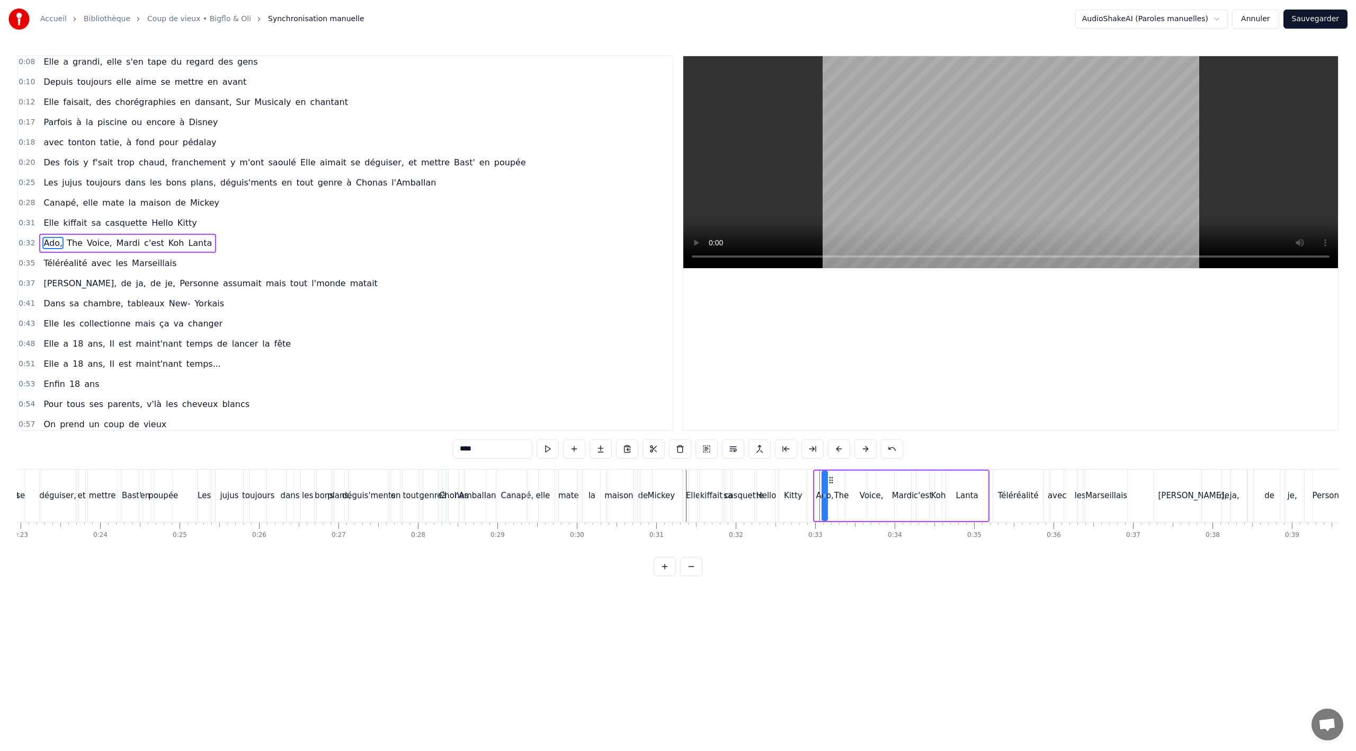
drag, startPoint x: 822, startPoint y: 480, endPoint x: 830, endPoint y: 479, distance: 8.1
click at [830, 479] on icon at bounding box center [831, 480] width 8 height 8
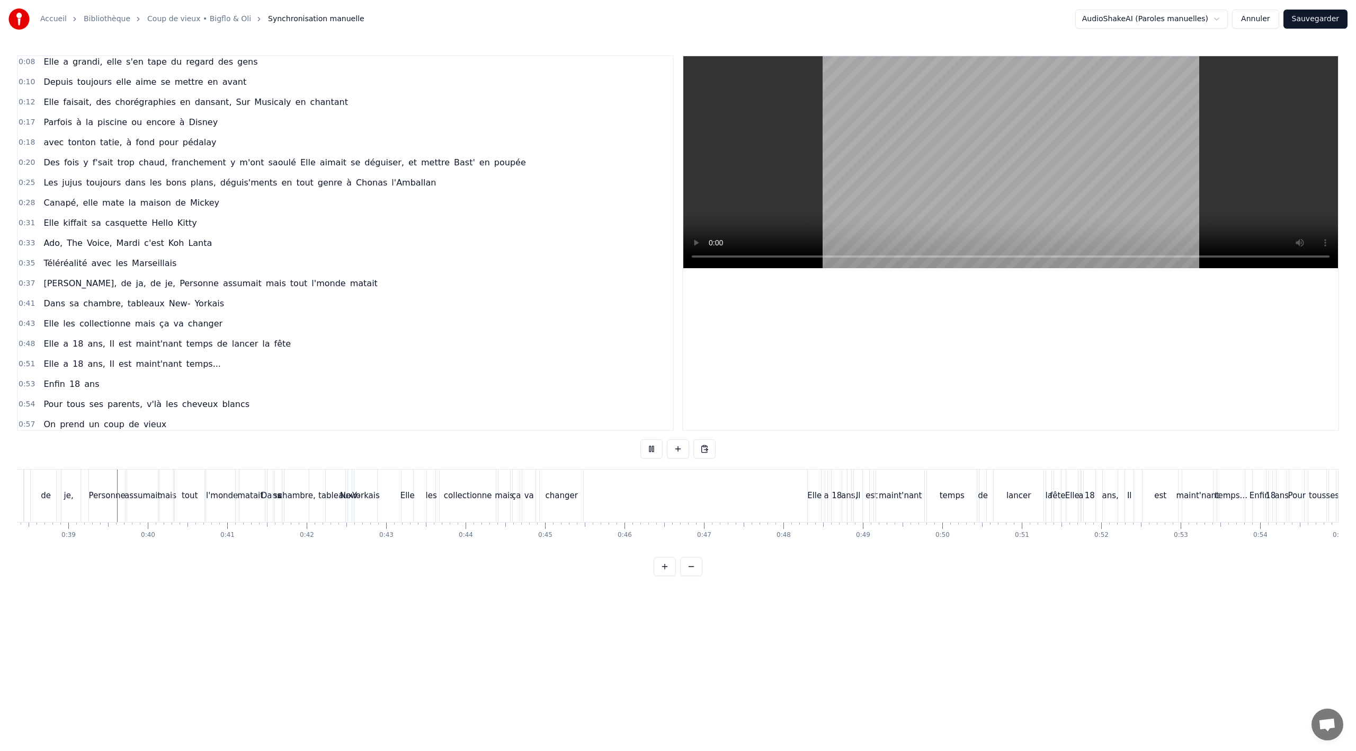
scroll to position [0, 3048]
click at [45, 303] on span "Dans" at bounding box center [54, 303] width 24 height 12
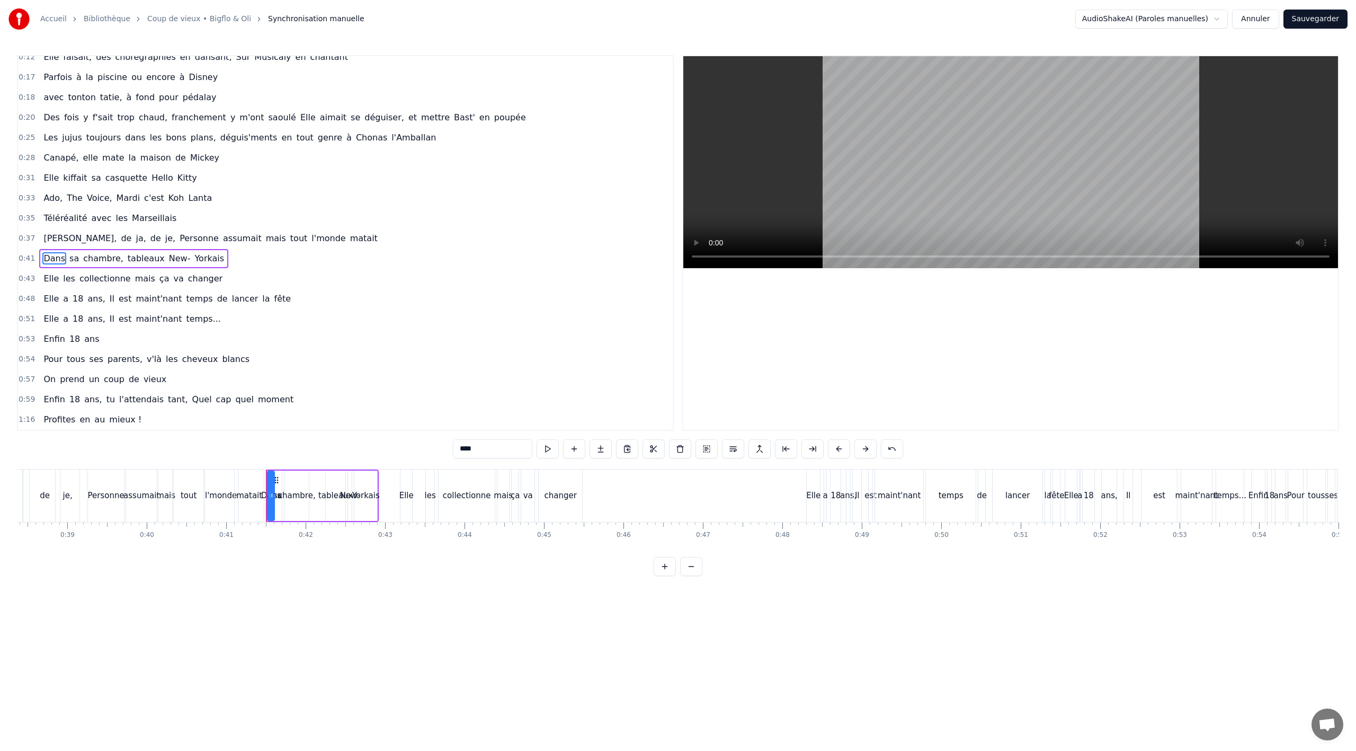
scroll to position [125, 0]
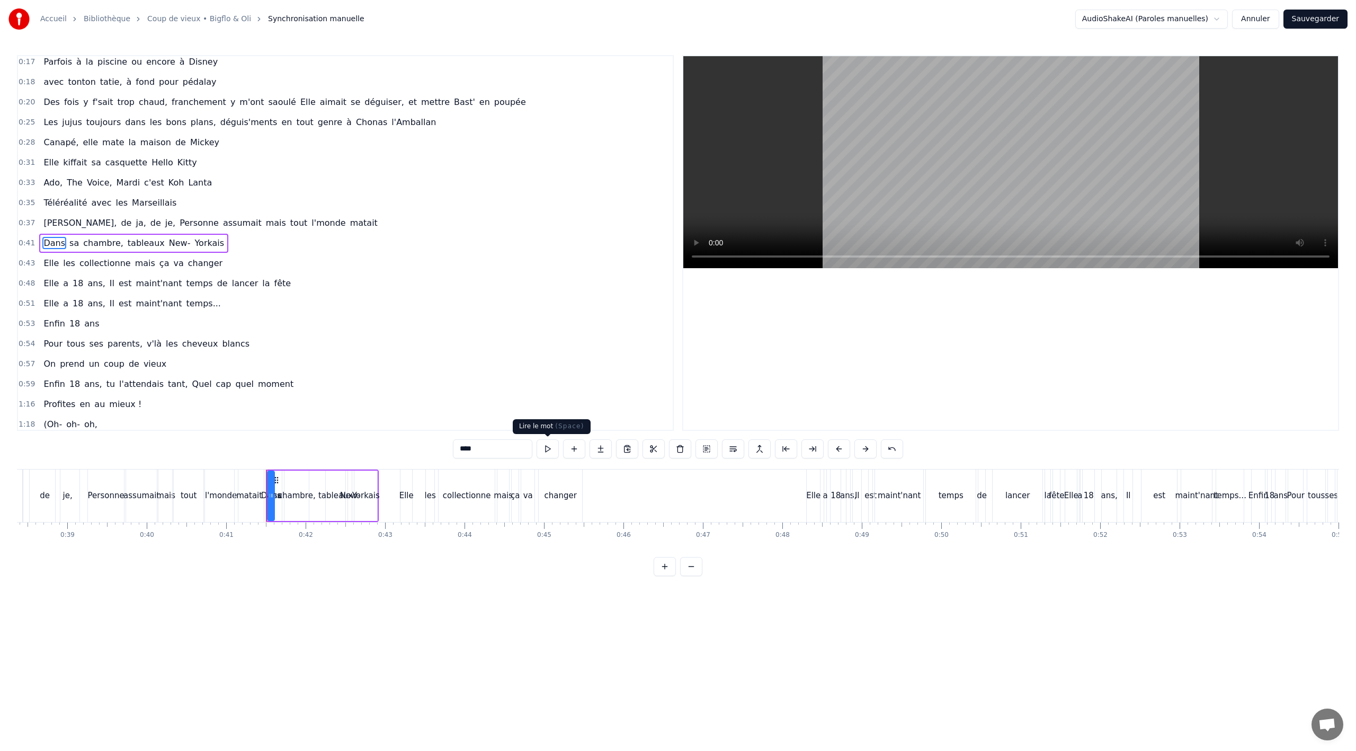
click at [546, 447] on button at bounding box center [548, 448] width 22 height 19
click at [710, 448] on button at bounding box center [706, 448] width 22 height 19
click at [564, 501] on div "changer" at bounding box center [561, 495] width 32 height 12
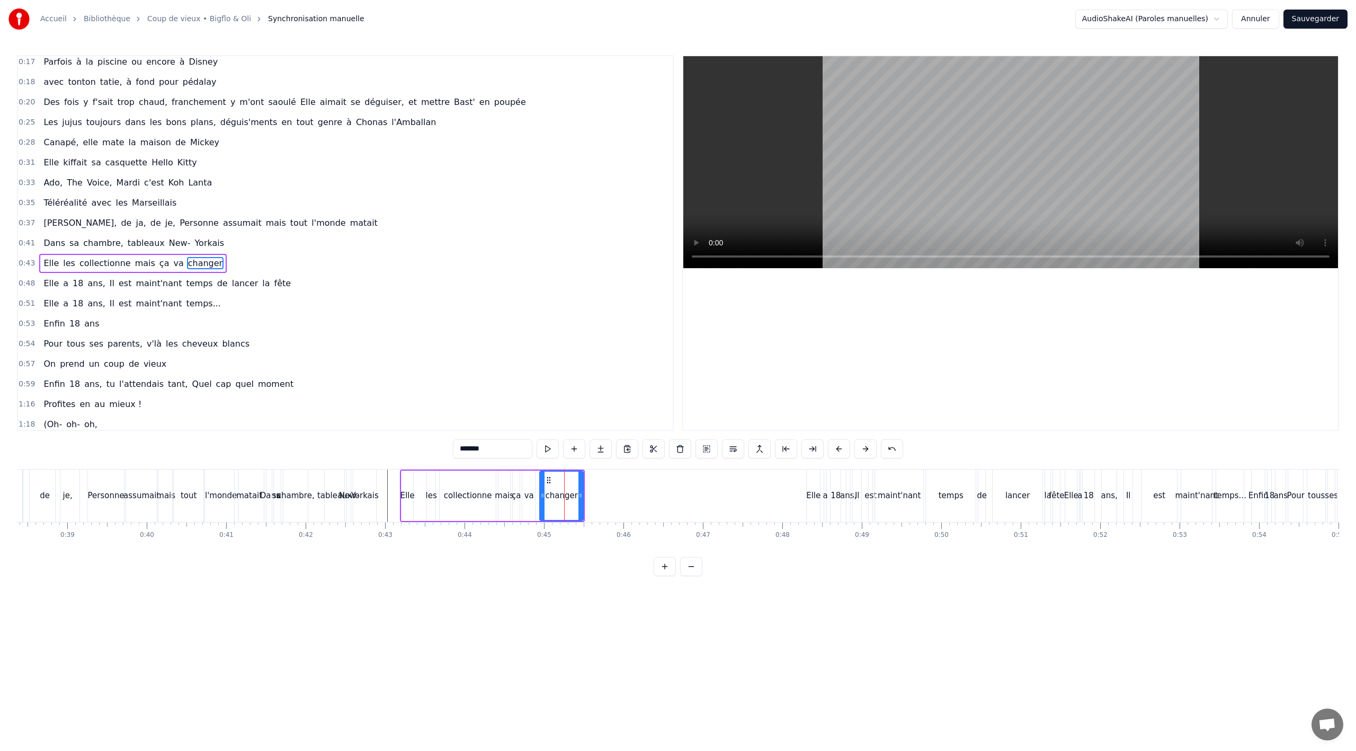
scroll to position [145, 0]
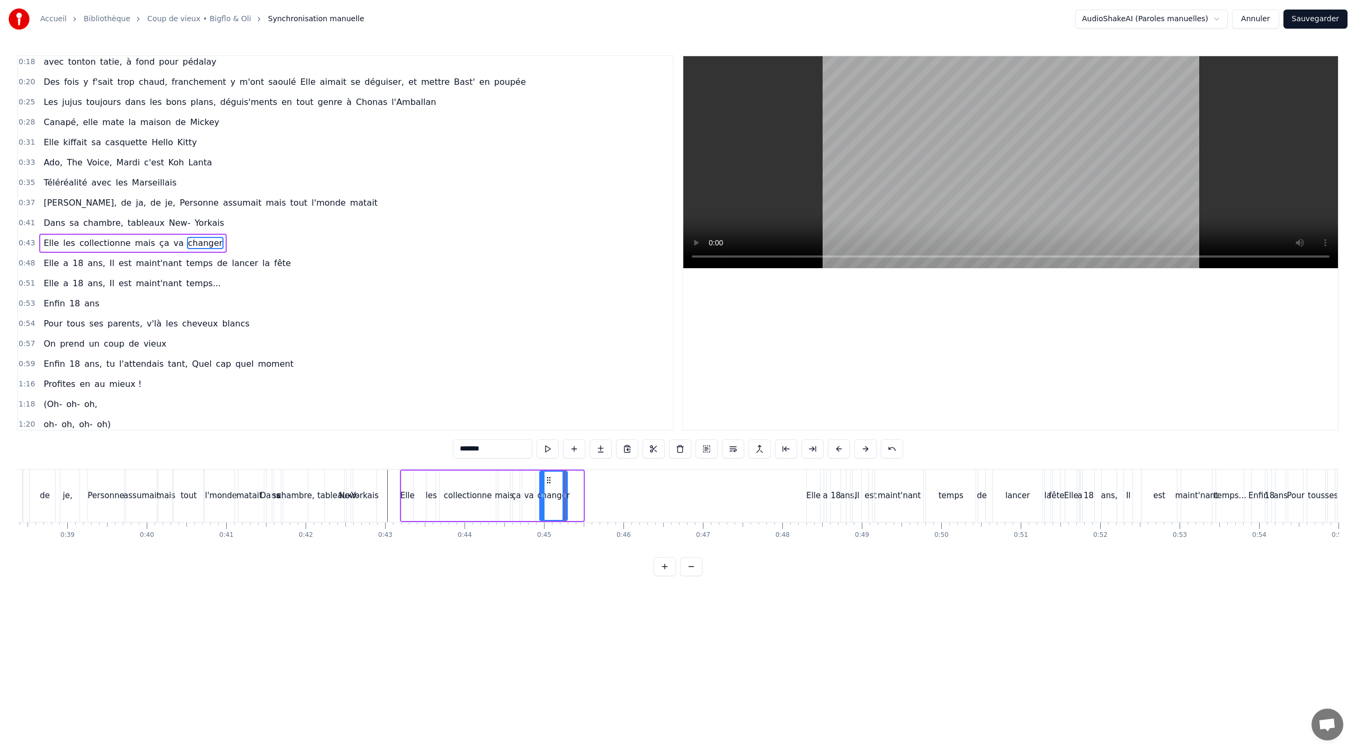
drag, startPoint x: 581, startPoint y: 495, endPoint x: 565, endPoint y: 498, distance: 16.1
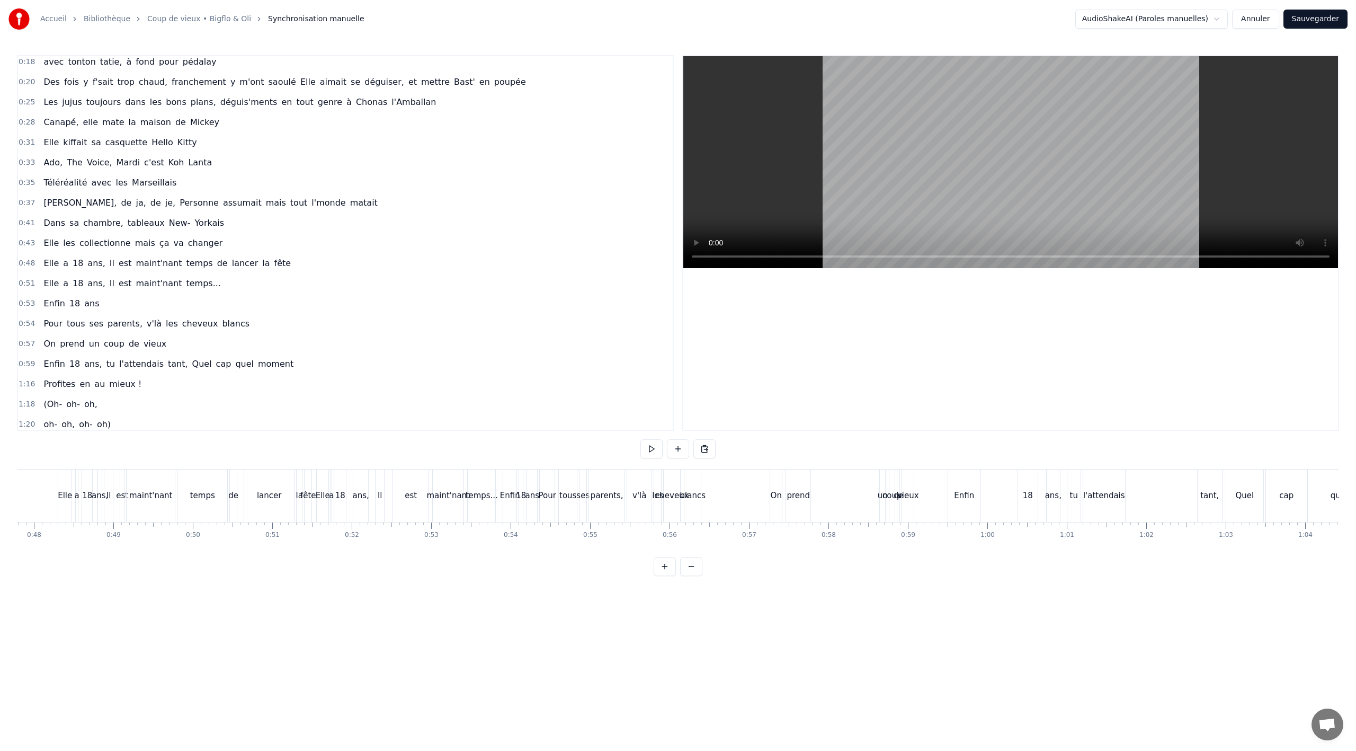
scroll to position [0, 3872]
click at [1321, 20] on button "Sauvegarder" at bounding box center [1315, 19] width 64 height 19
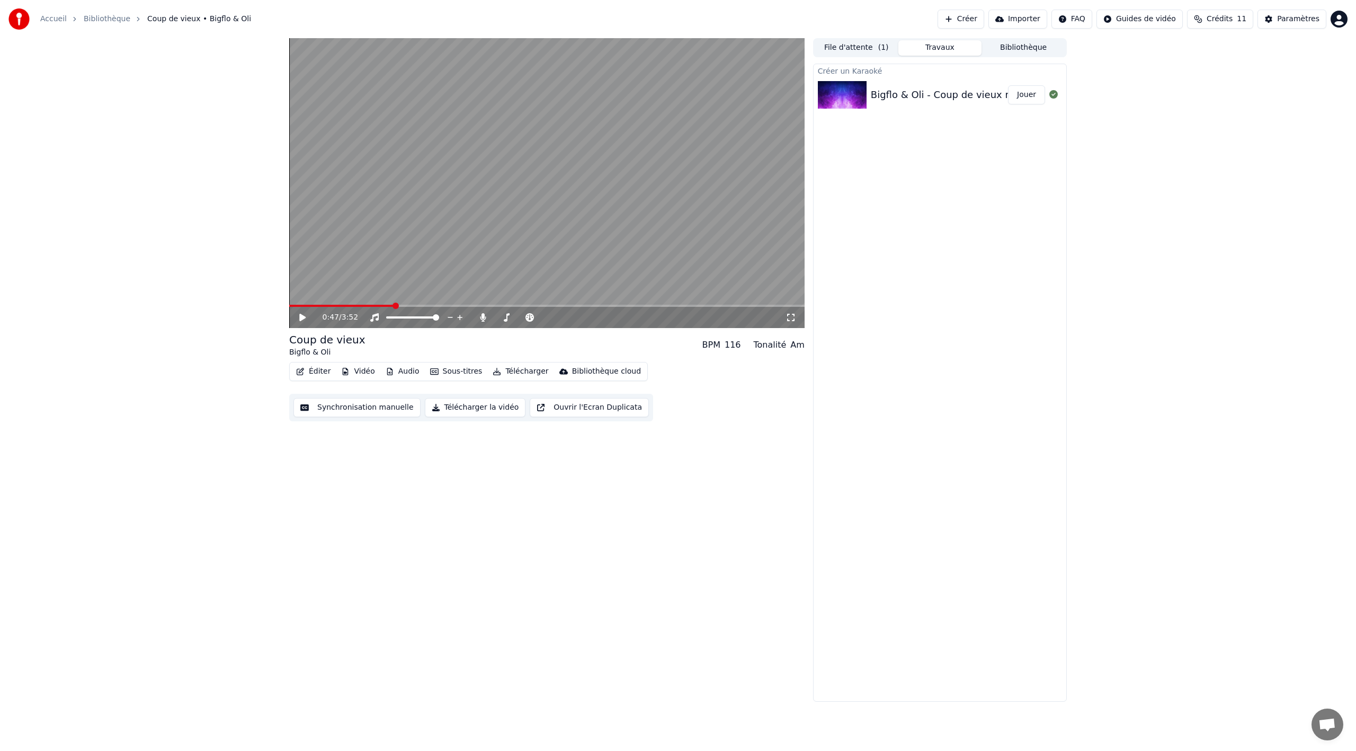
click at [365, 407] on button "Synchronisation manuelle" at bounding box center [356, 407] width 127 height 19
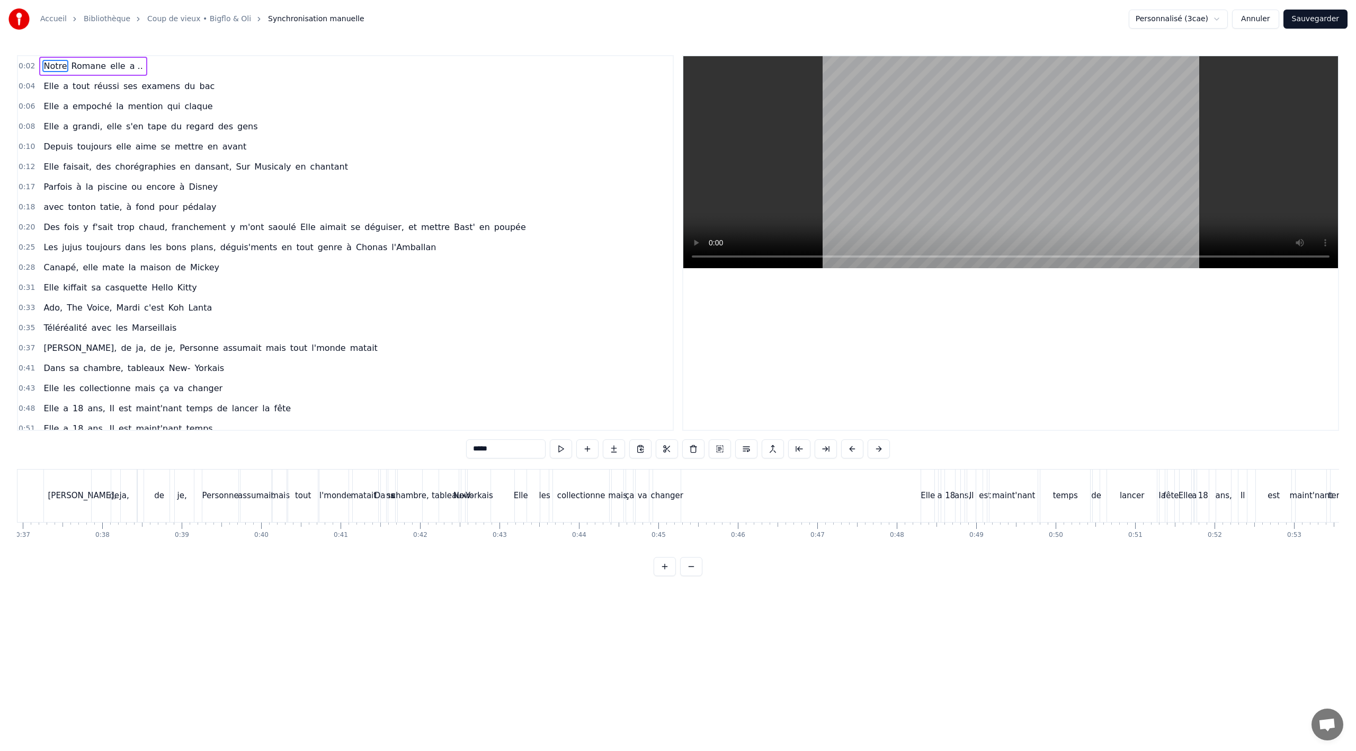
scroll to position [0, 3137]
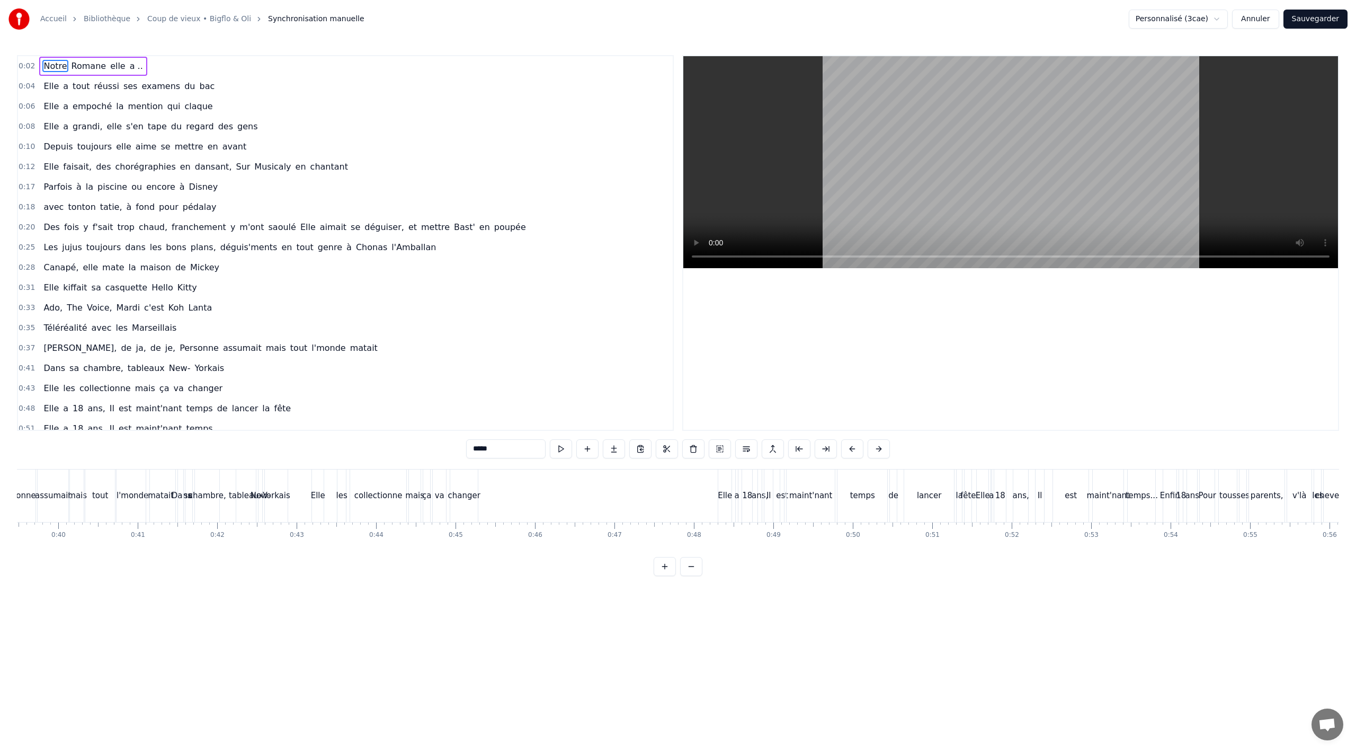
click at [50, 408] on span "Elle" at bounding box center [50, 408] width 17 height 12
type input "****"
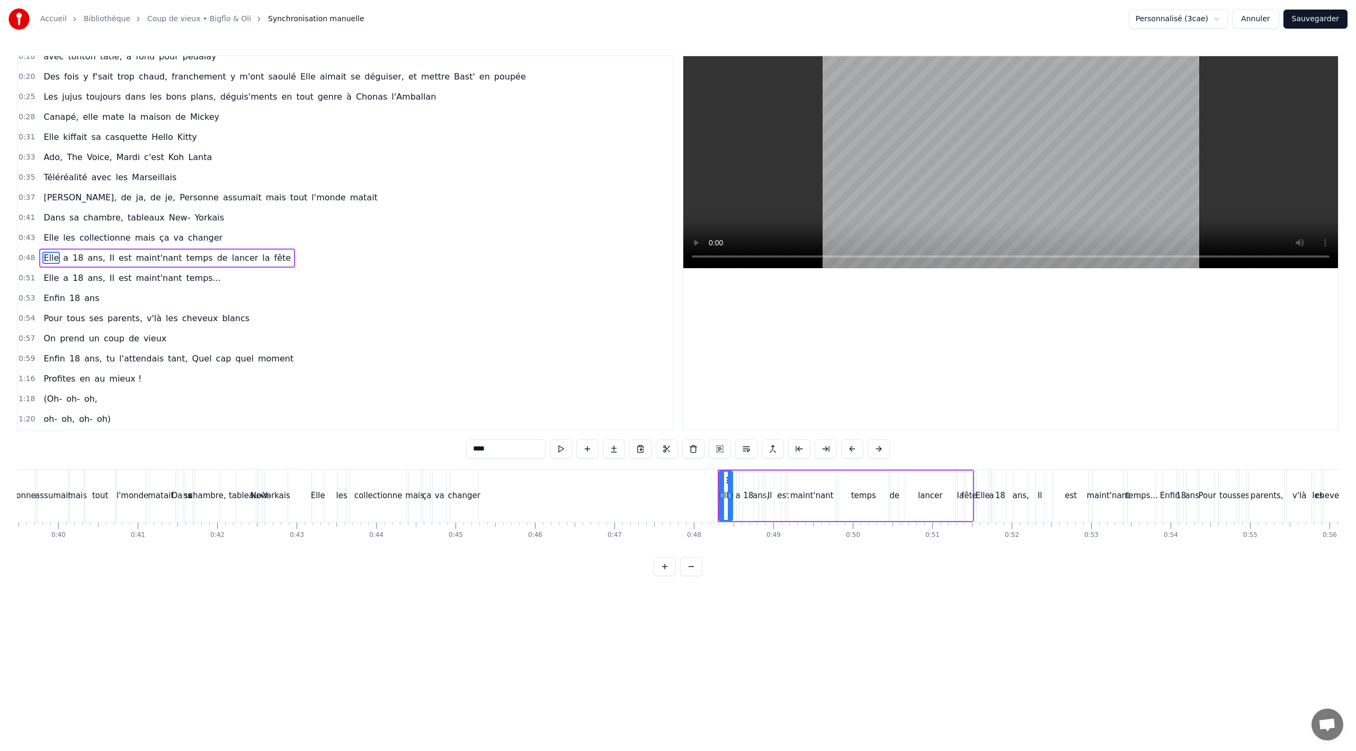
scroll to position [165, 0]
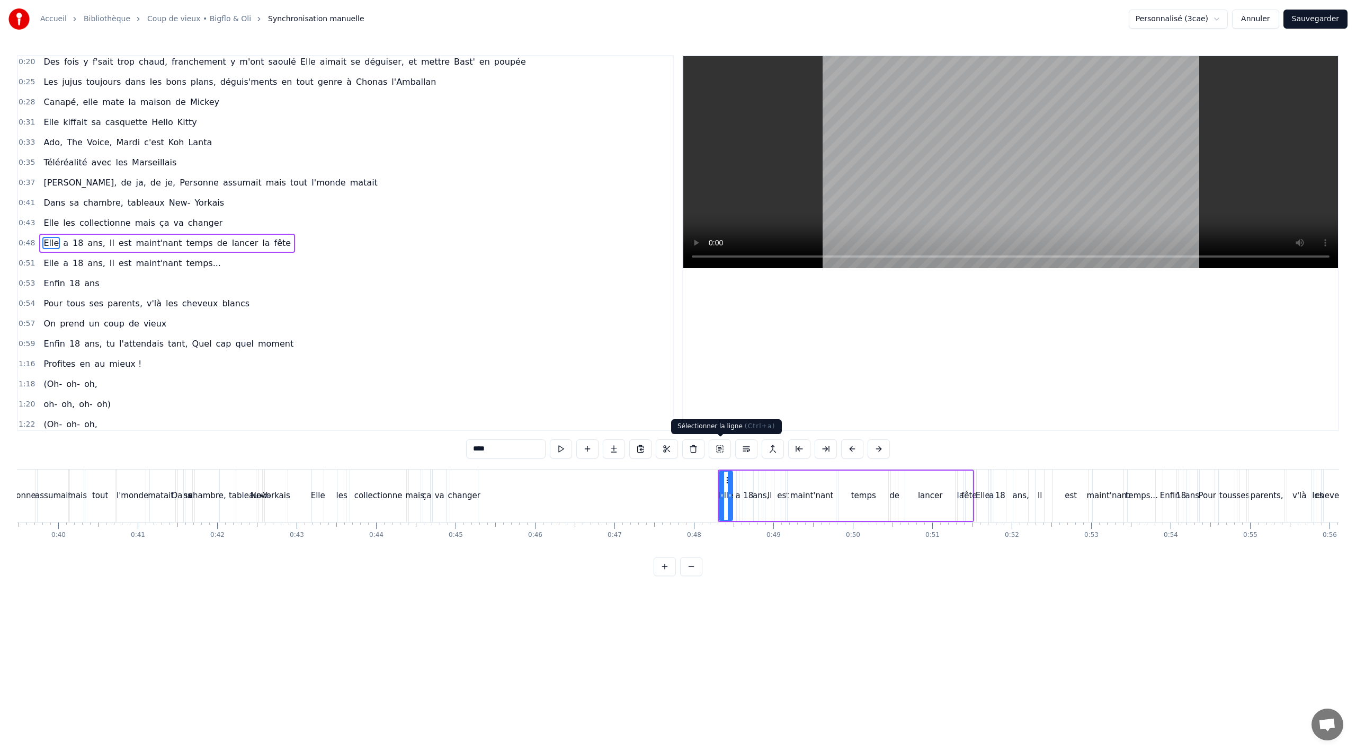
click at [722, 448] on button at bounding box center [720, 448] width 22 height 19
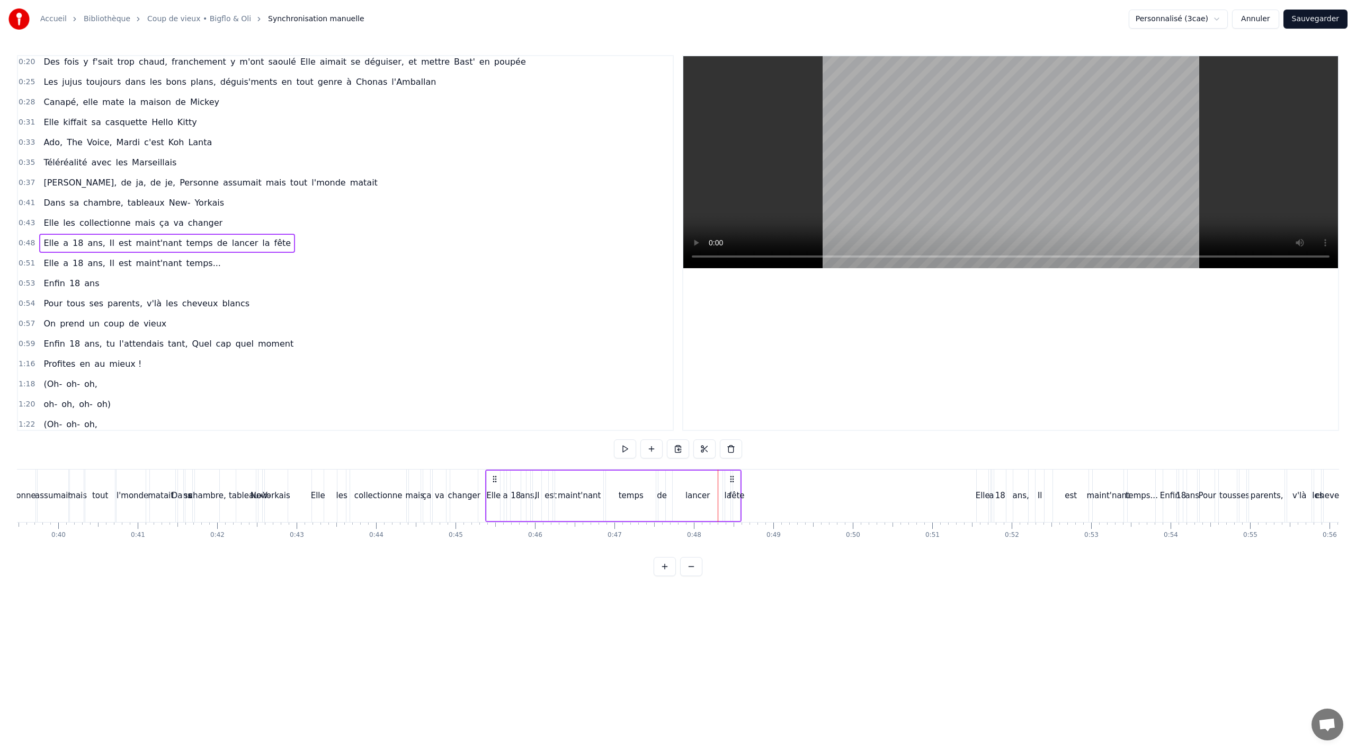
drag, startPoint x: 721, startPoint y: 478, endPoint x: 495, endPoint y: 480, distance: 226.2
click at [495, 480] on icon at bounding box center [494, 479] width 8 height 8
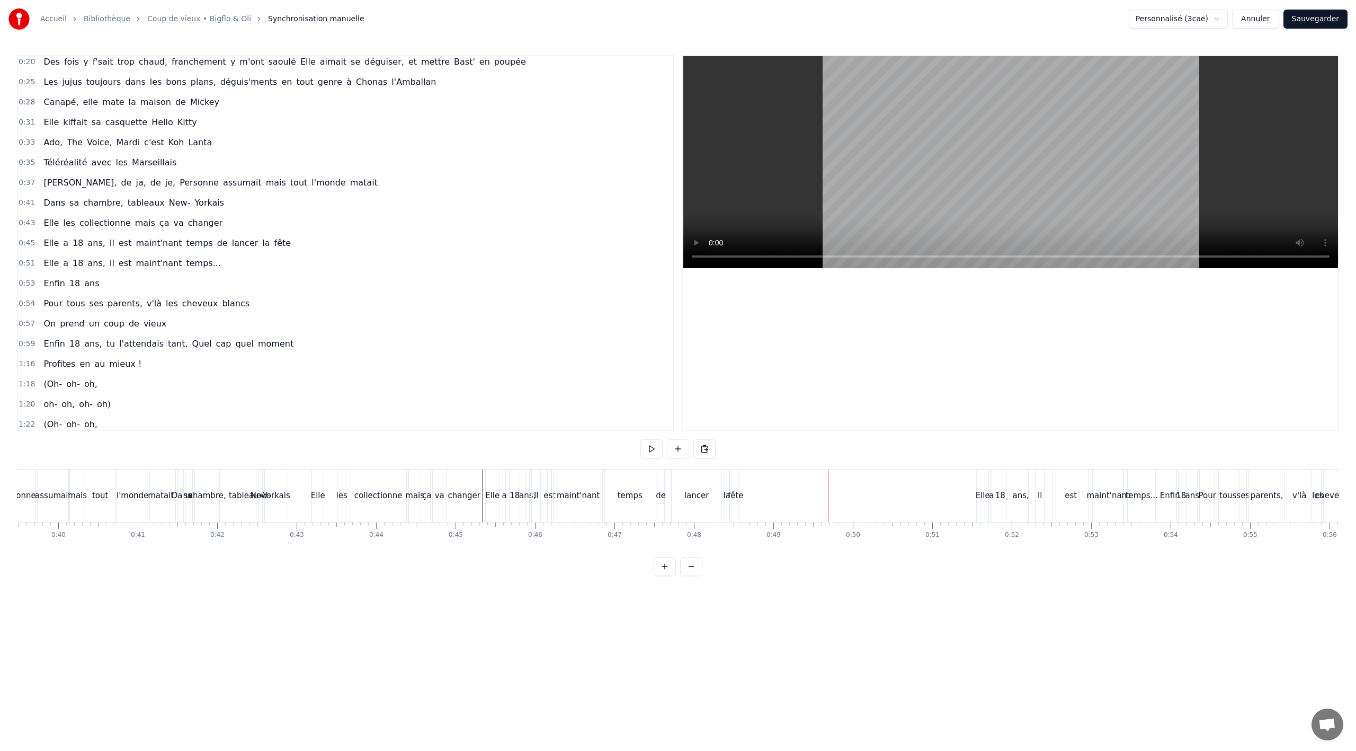
drag, startPoint x: 311, startPoint y: 235, endPoint x: 221, endPoint y: 245, distance: 90.1
click at [311, 236] on div "0:45 Elle a 18 ans, Il est maint'nant temps de lancer la fête" at bounding box center [345, 243] width 655 height 20
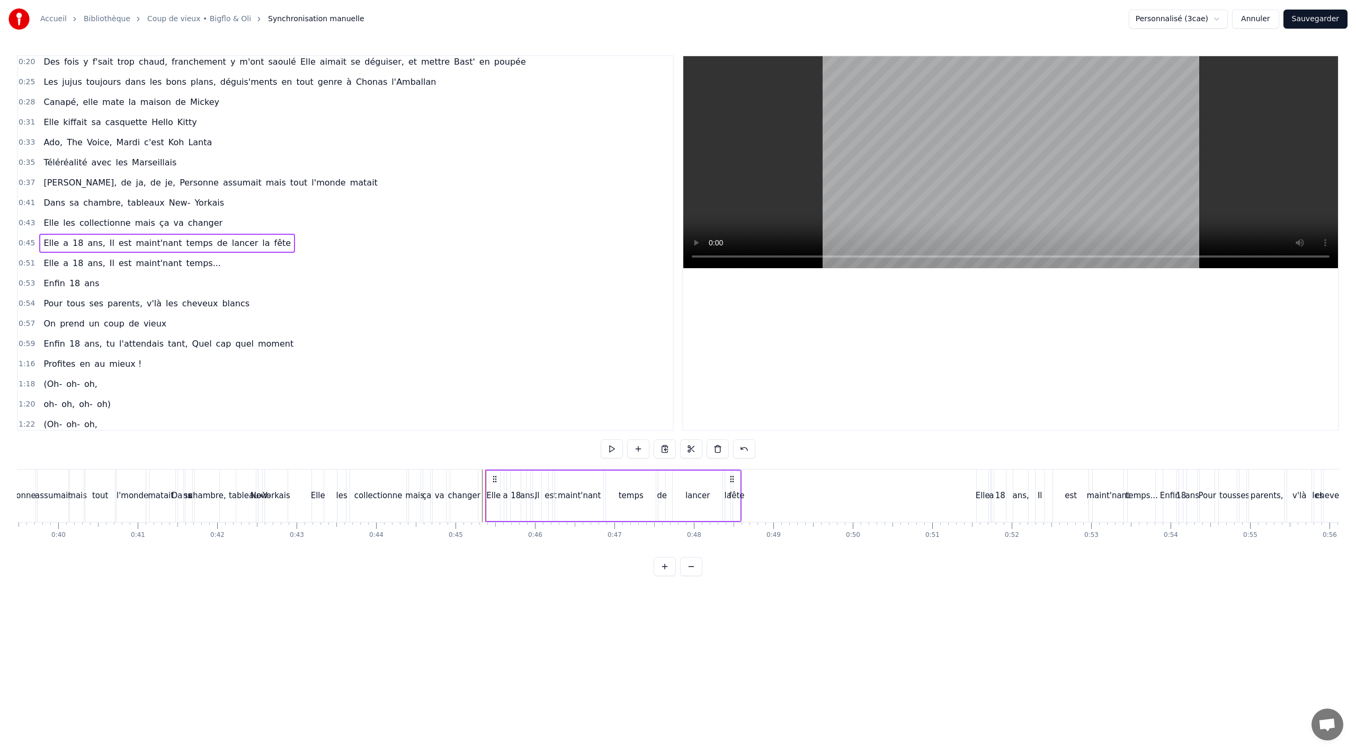
click at [535, 489] on div "Il" at bounding box center [537, 495] width 5 height 12
click at [596, 554] on div "Diviser la Ligne Ctrl+L" at bounding box center [604, 550] width 130 height 17
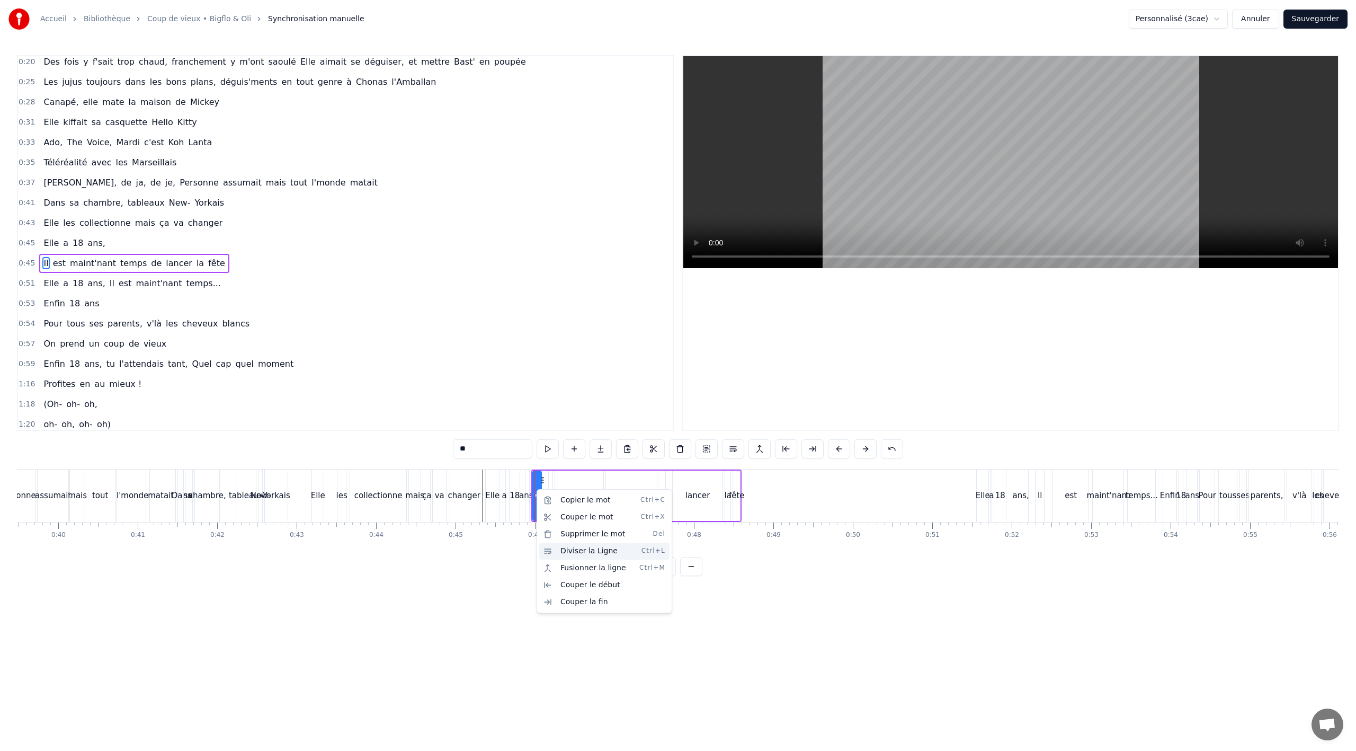
scroll to position [185, 0]
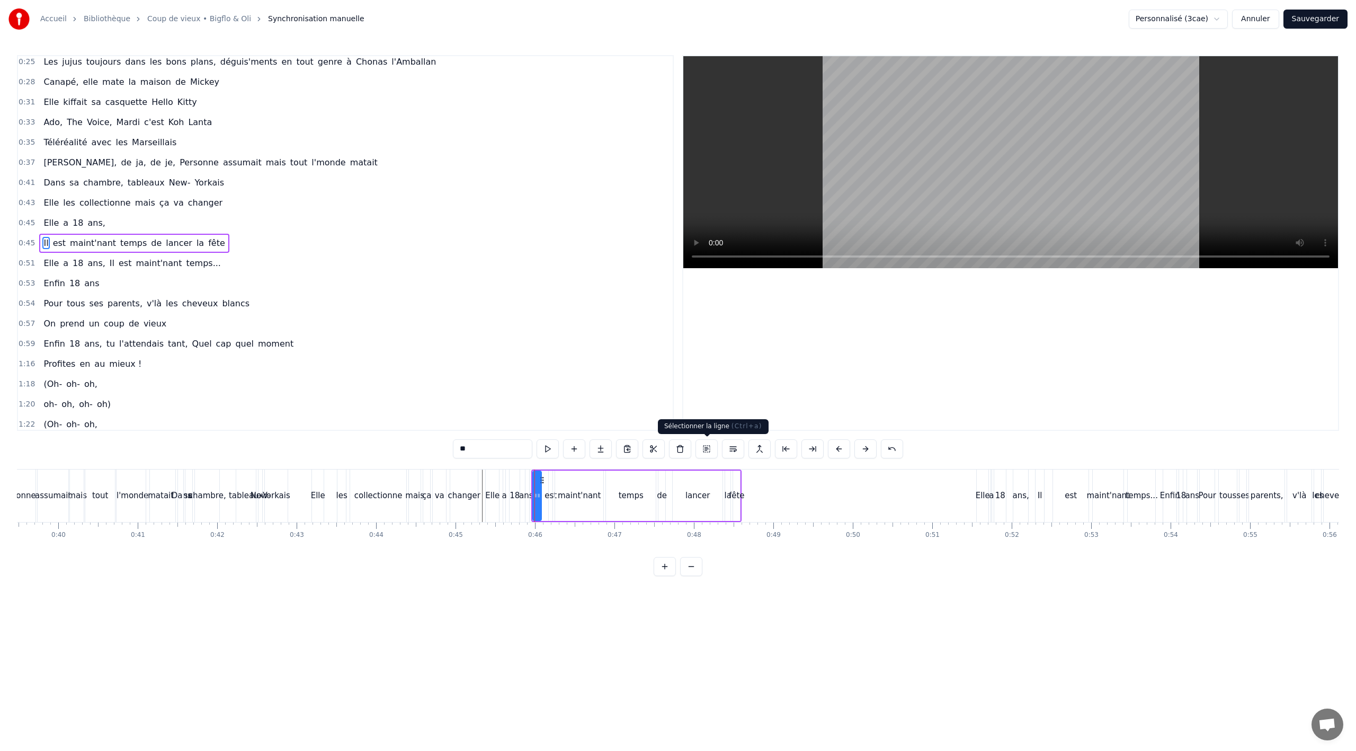
click at [704, 447] on button at bounding box center [706, 448] width 22 height 19
click at [543, 478] on icon at bounding box center [543, 480] width 8 height 8
click at [708, 448] on button at bounding box center [706, 448] width 22 height 19
drag, startPoint x: 545, startPoint y: 479, endPoint x: 909, endPoint y: 484, distance: 364.4
click at [204, 239] on div "Il est maint'nant temps de lancer la fête" at bounding box center [134, 243] width 190 height 19
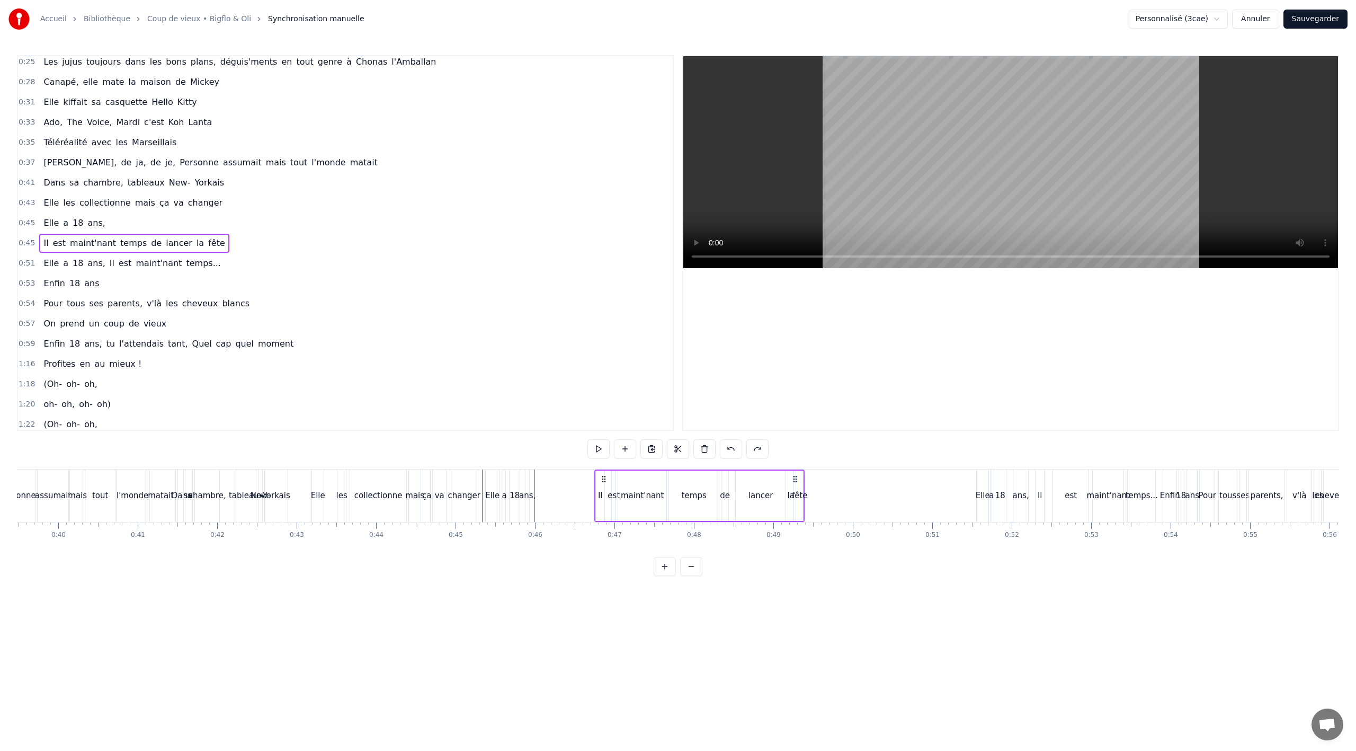
drag, startPoint x: 539, startPoint y: 476, endPoint x: 602, endPoint y: 469, distance: 63.5
click at [602, 469] on div "Il est maint'nant temps de lancer la fête" at bounding box center [699, 495] width 210 height 52
drag, startPoint x: 603, startPoint y: 479, endPoint x: 638, endPoint y: 478, distance: 35.5
click at [646, 477] on div "Il est maint'nant temps de lancer la fête" at bounding box center [699, 495] width 210 height 52
drag, startPoint x: 606, startPoint y: 477, endPoint x: 618, endPoint y: 478, distance: 11.7
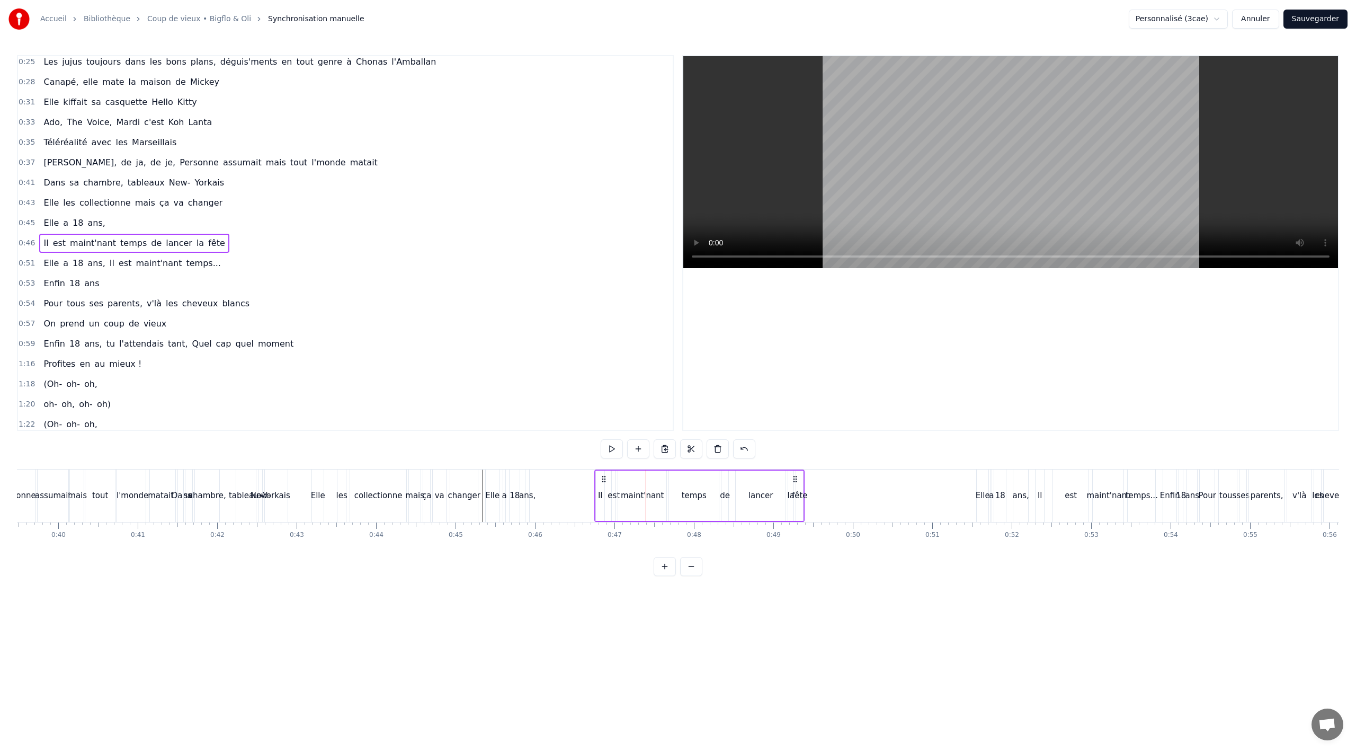
click at [621, 478] on div "Il est maint'nant temps de lancer la fête" at bounding box center [699, 495] width 210 height 52
click at [600, 478] on icon at bounding box center [604, 479] width 8 height 8
click at [605, 478] on circle at bounding box center [605, 478] width 1 height 1
click at [178, 236] on div "Il est maint'nant temps de lancer la fête" at bounding box center [134, 243] width 190 height 19
click at [170, 237] on span "lancer" at bounding box center [179, 243] width 29 height 12
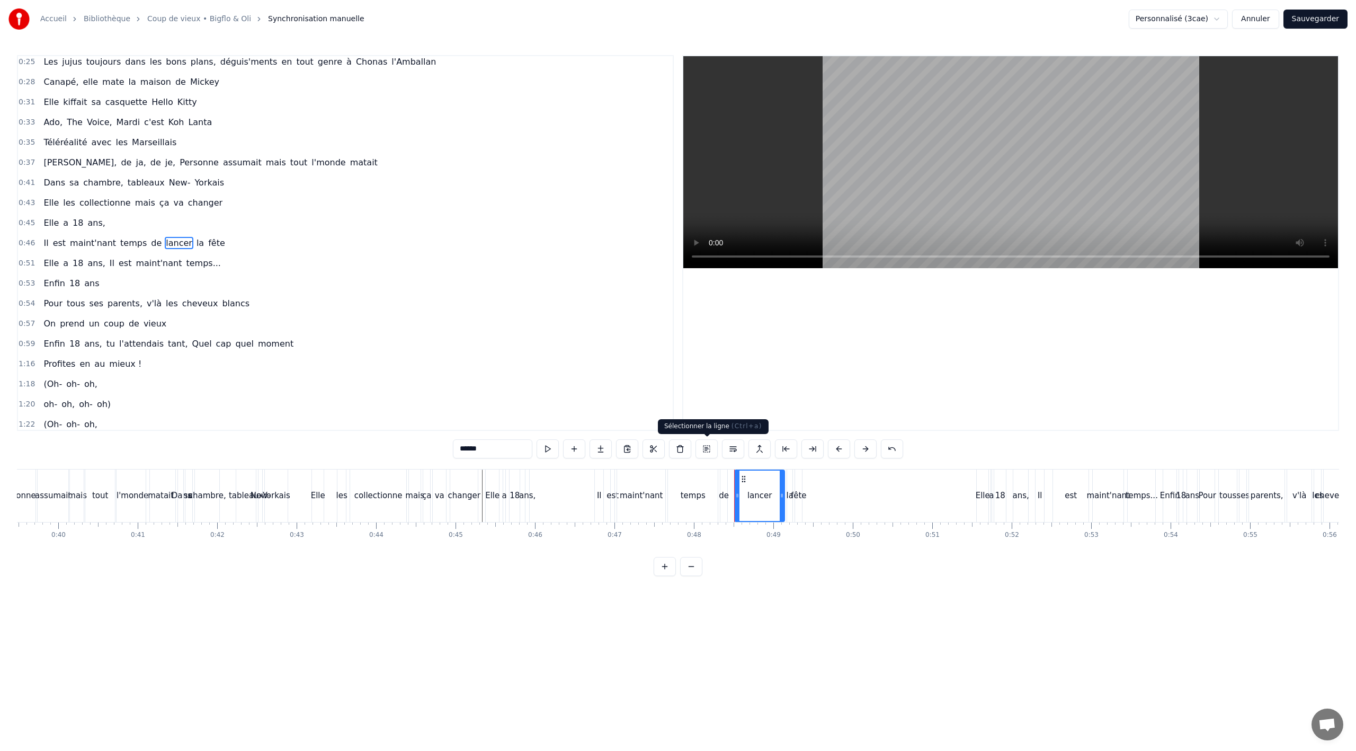
click at [702, 449] on button at bounding box center [706, 448] width 22 height 19
click at [705, 447] on button at bounding box center [706, 448] width 22 height 19
drag, startPoint x: 726, startPoint y: 390, endPoint x: 721, endPoint y: 423, distance: 32.7
click at [726, 393] on div at bounding box center [1010, 242] width 655 height 373
click at [707, 450] on button at bounding box center [706, 448] width 22 height 19
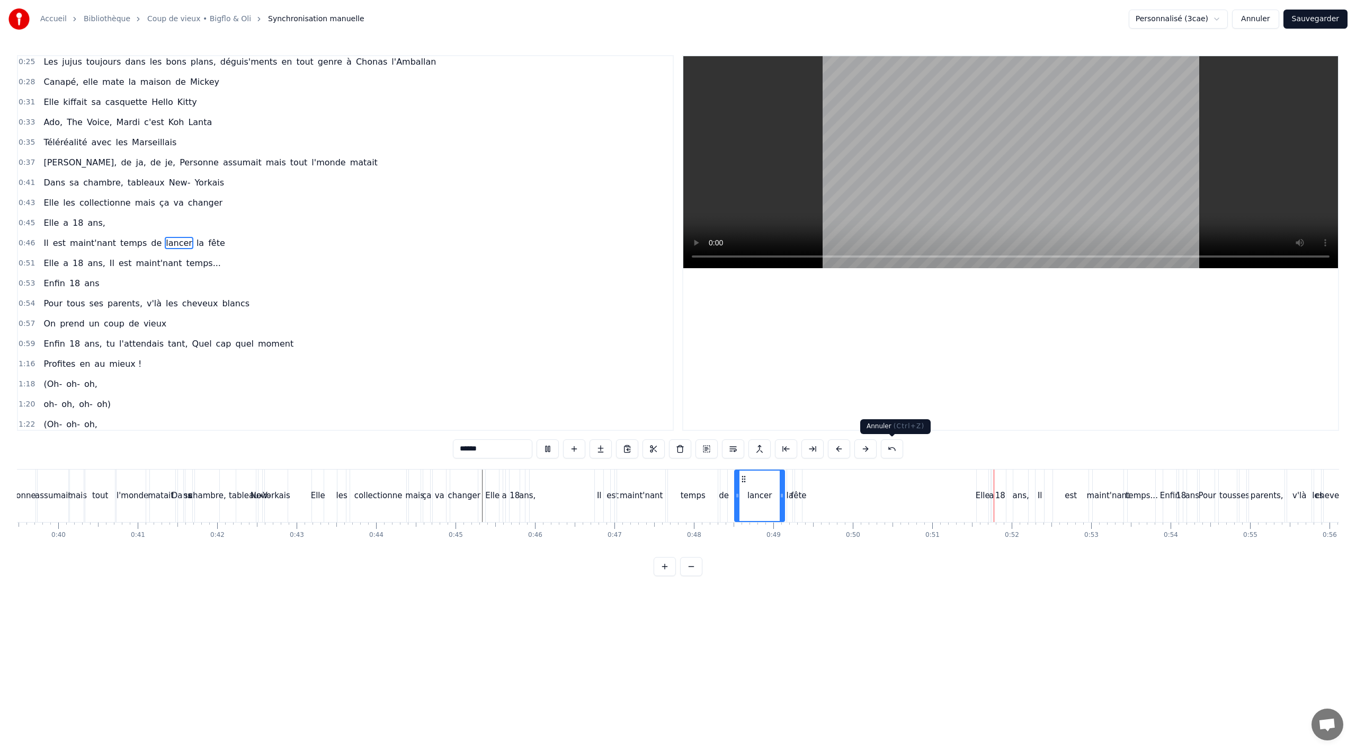
click at [897, 449] on button at bounding box center [892, 448] width 22 height 19
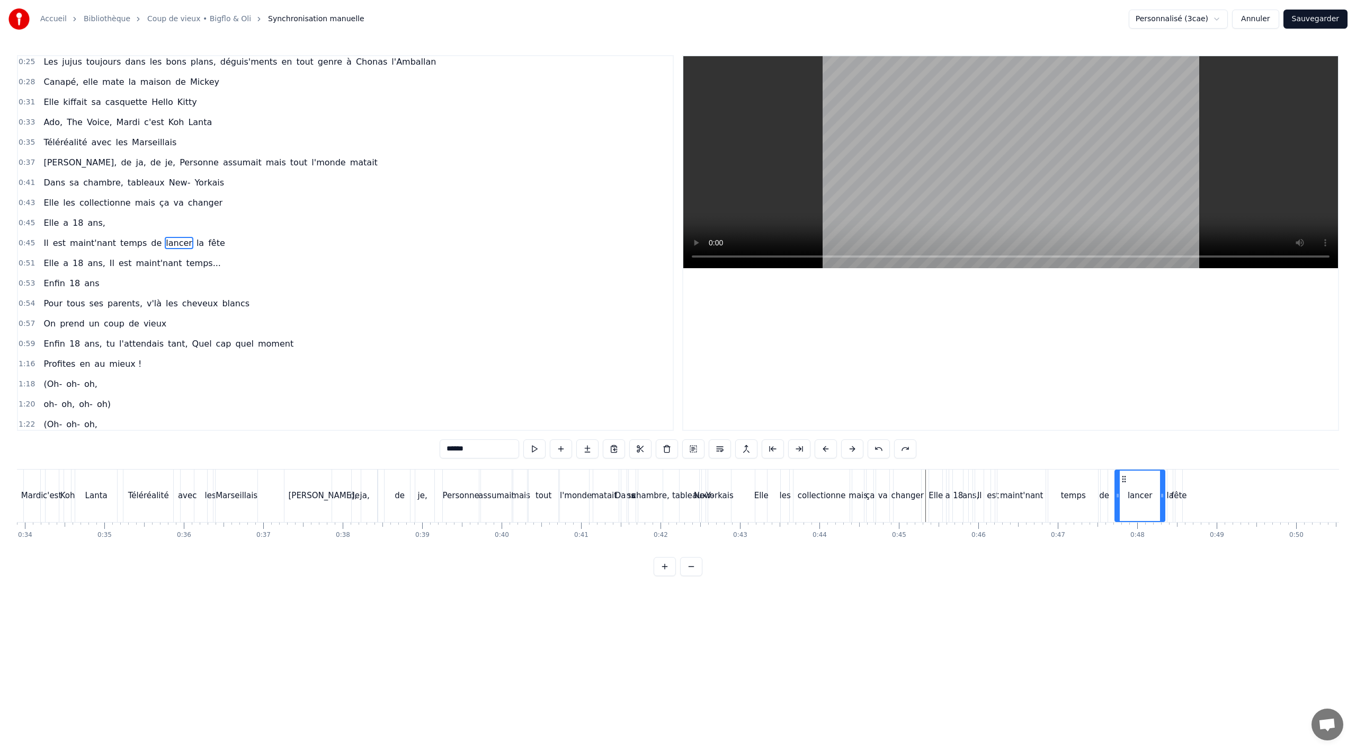
scroll to position [0, 2701]
click at [648, 448] on button at bounding box center [651, 448] width 22 height 19
click at [640, 439] on button at bounding box center [651, 448] width 22 height 19
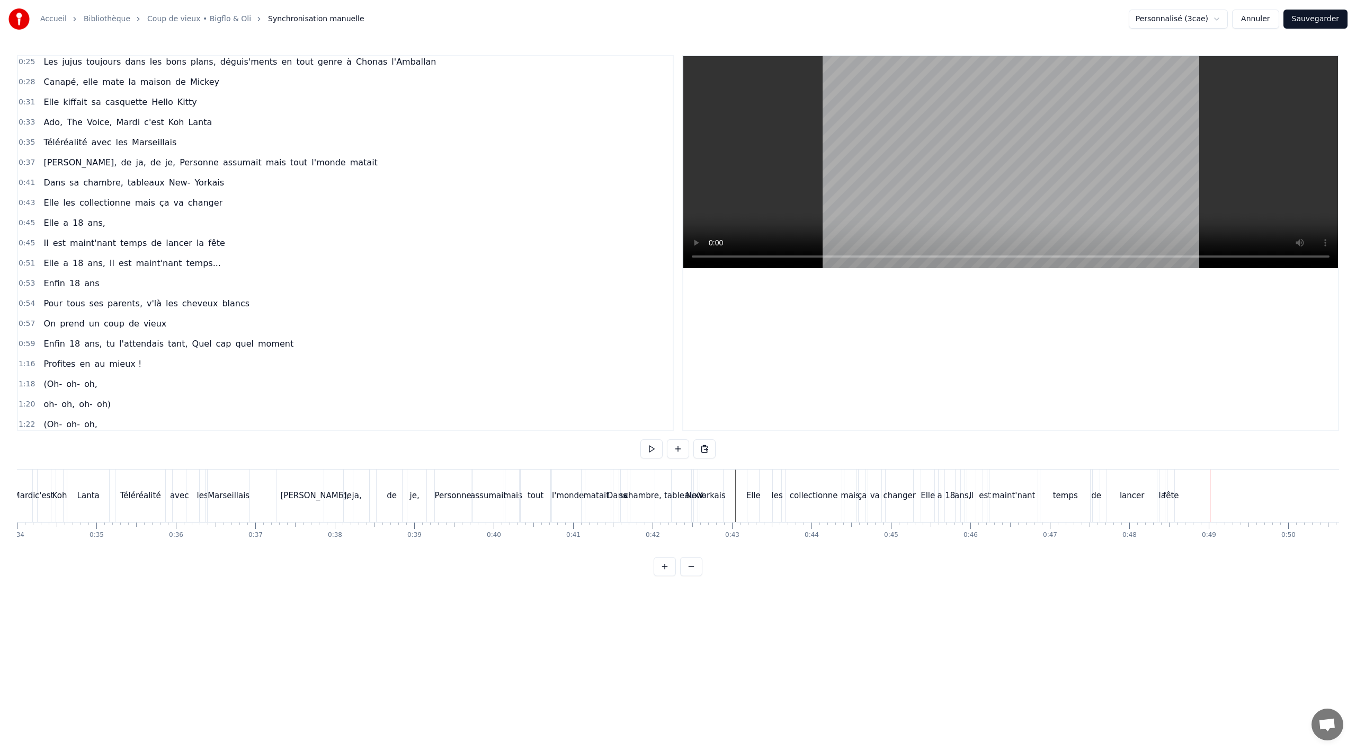
click at [39, 245] on div "Il est maint'nant temps de lancer la fête" at bounding box center [134, 243] width 190 height 19
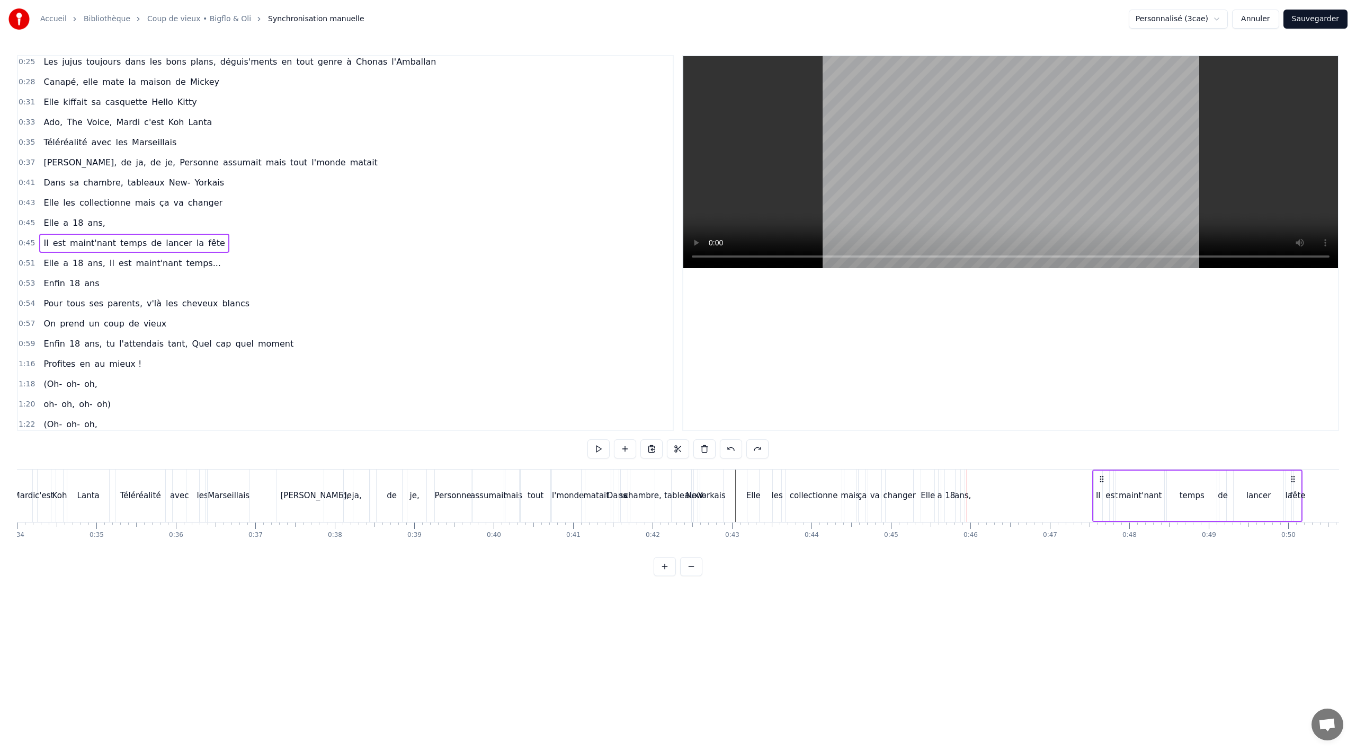
drag, startPoint x: 975, startPoint y: 476, endPoint x: 1100, endPoint y: 468, distance: 125.8
click at [1100, 468] on div "0:02 Notre Romane elle a .. 0:04 Elle a tout réussi ses examens du bac 0:06 Ell…" at bounding box center [678, 315] width 1322 height 521
click at [64, 221] on div "Elle a 18 ans," at bounding box center [74, 222] width 70 height 19
click at [74, 216] on div "Elle a 18 ans," at bounding box center [74, 222] width 70 height 19
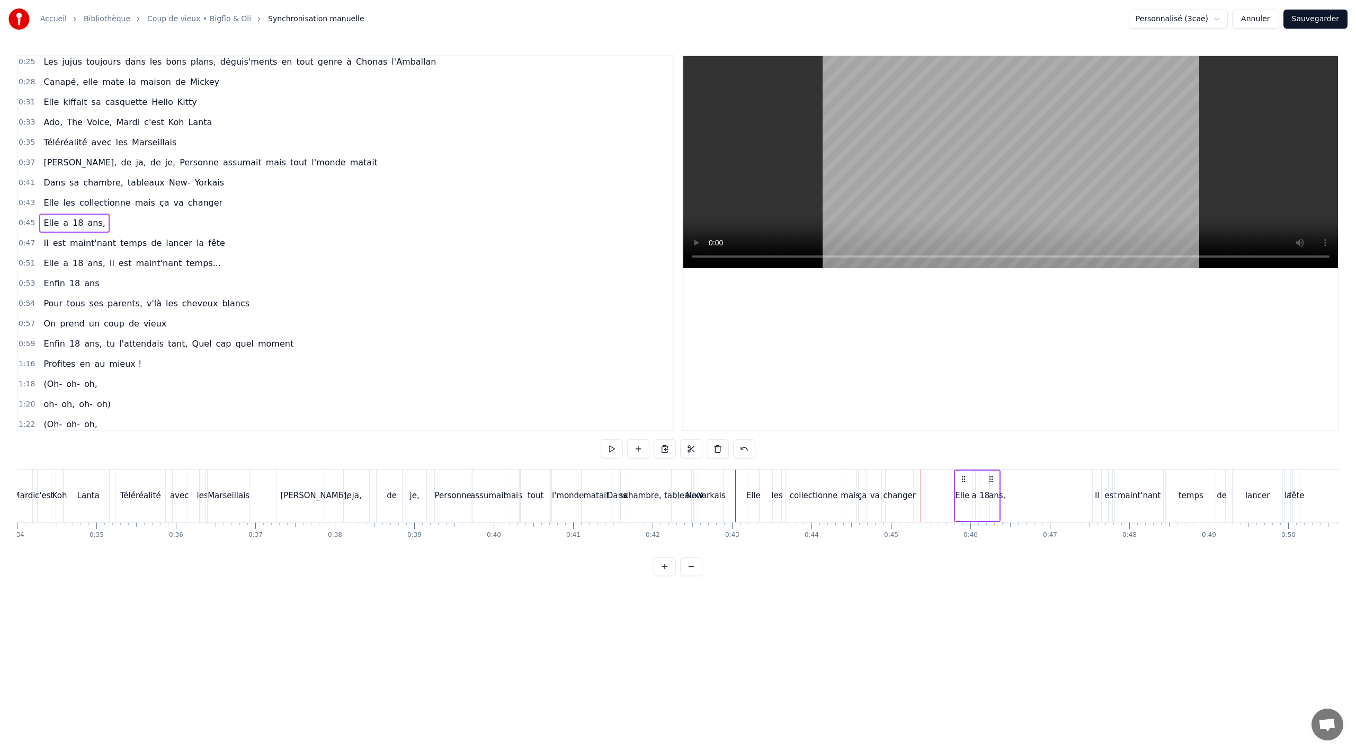
drag, startPoint x: 958, startPoint y: 479, endPoint x: 991, endPoint y: 476, distance: 33.5
click at [991, 476] on icon at bounding box center [991, 479] width 8 height 8
click at [991, 496] on div "ans," at bounding box center [996, 495] width 16 height 12
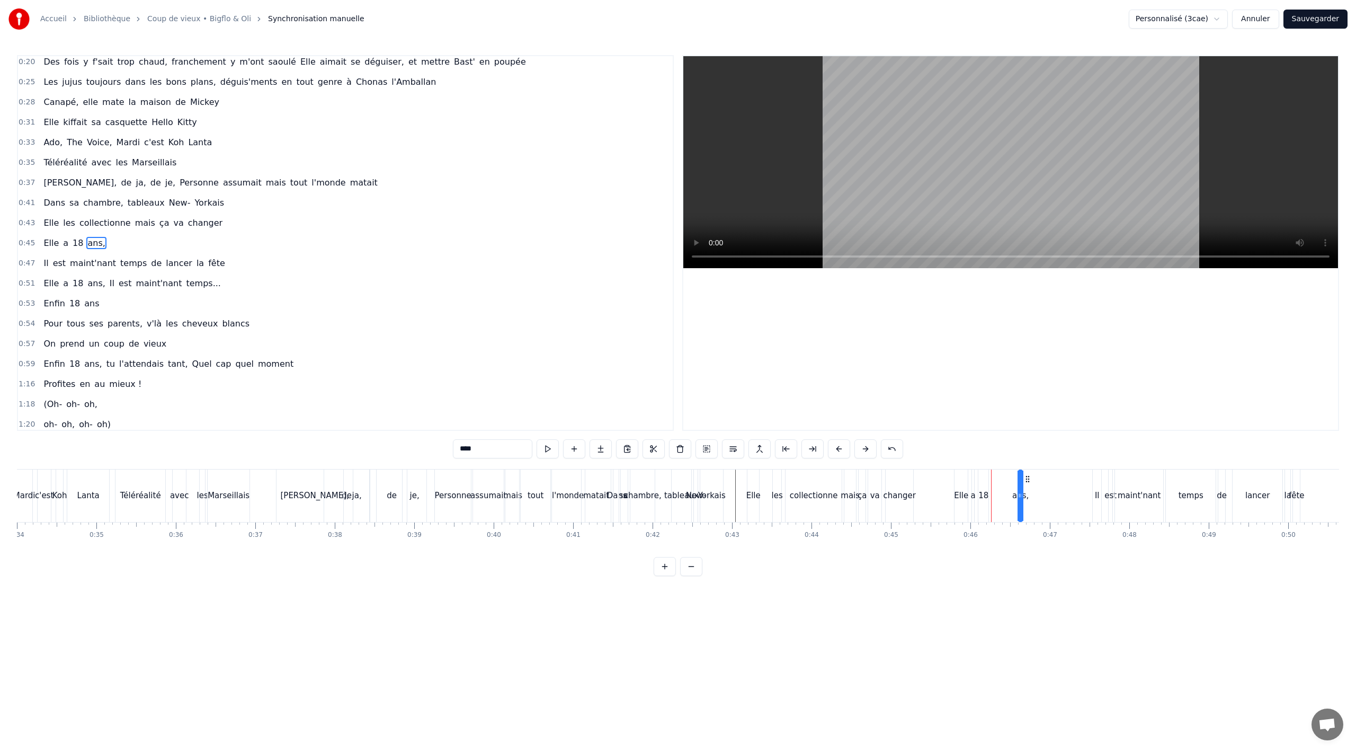
click at [986, 496] on div "18" at bounding box center [983, 495] width 10 height 12
drag, startPoint x: 989, startPoint y: 481, endPoint x: 1002, endPoint y: 480, distance: 12.2
click at [1002, 480] on icon at bounding box center [999, 479] width 8 height 8
click at [972, 492] on div "a" at bounding box center [973, 495] width 5 height 12
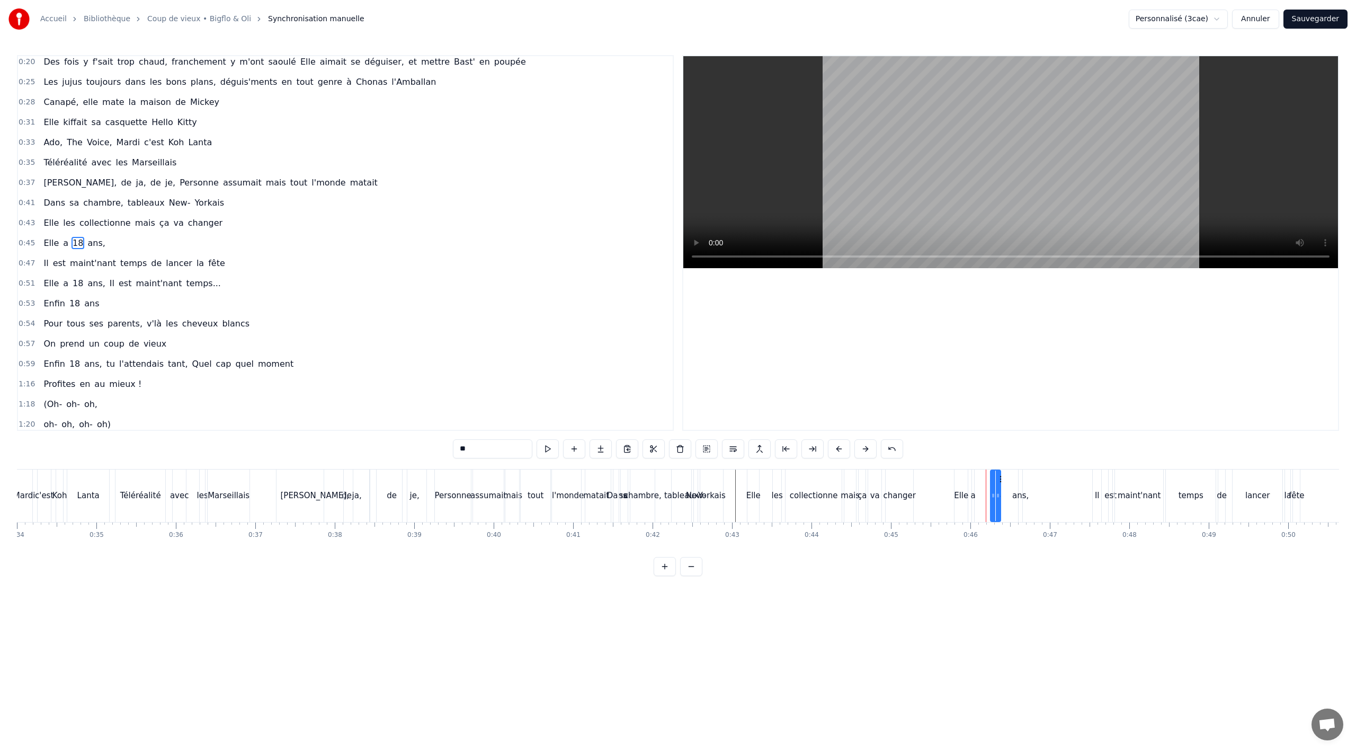
type input "*"
click at [983, 479] on icon at bounding box center [983, 479] width 8 height 8
click at [646, 451] on button at bounding box center [651, 448] width 22 height 19
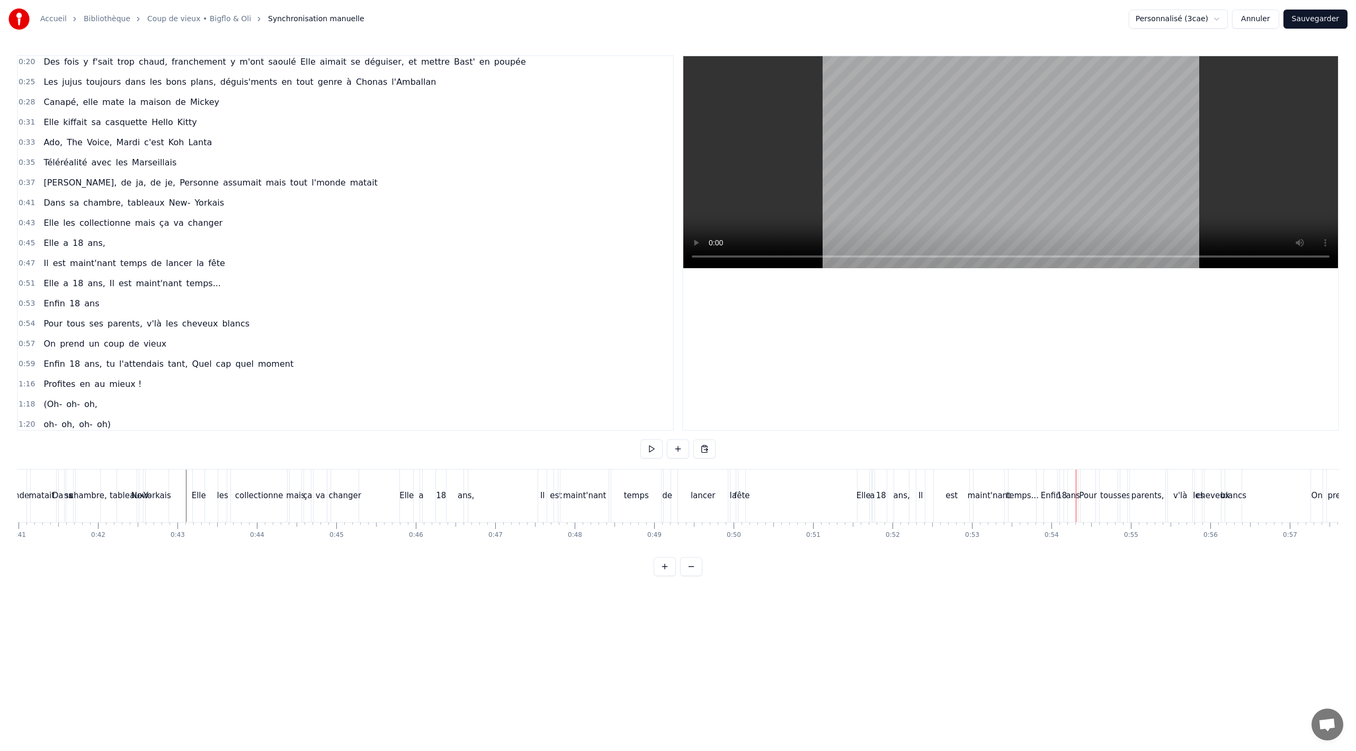
scroll to position [0, 3242]
click at [728, 485] on div "lancer" at bounding box center [717, 495] width 50 height 52
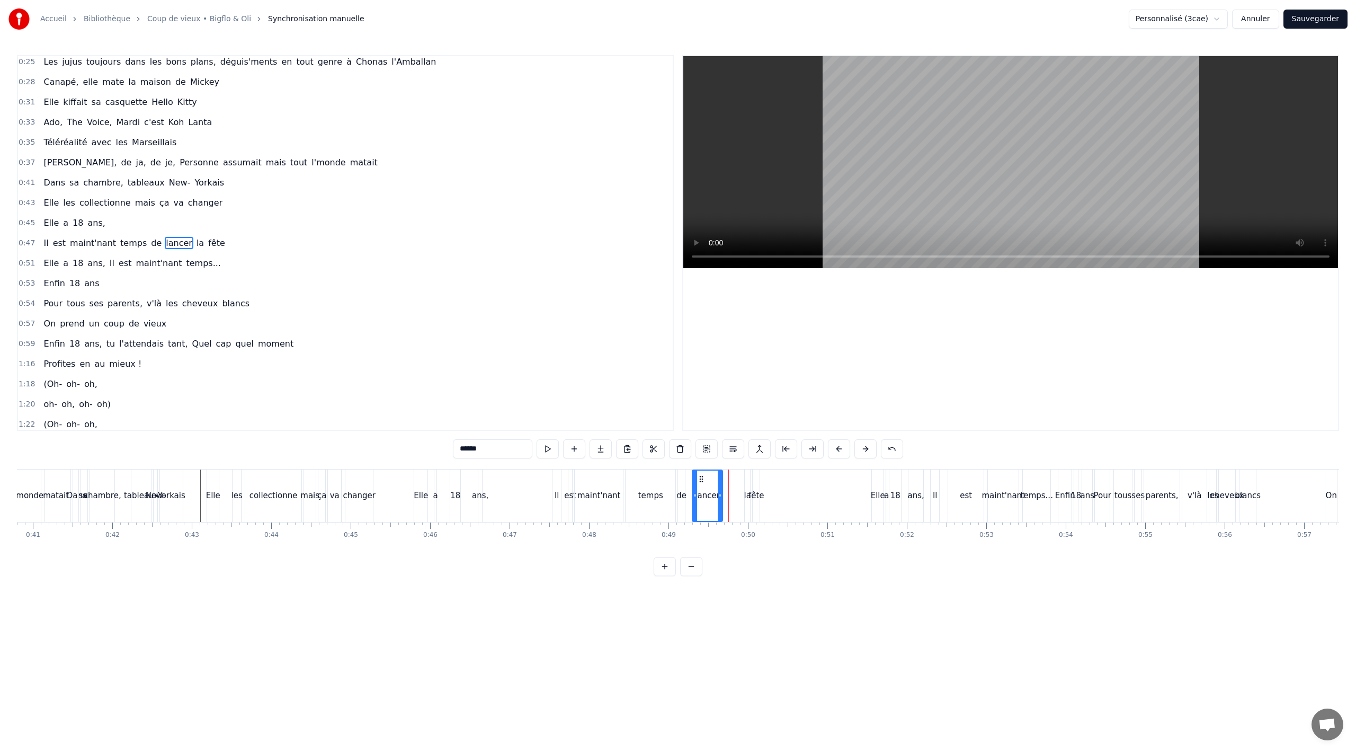
drag, startPoint x: 739, startPoint y: 492, endPoint x: 733, endPoint y: 492, distance: 6.9
click at [719, 492] on icon at bounding box center [720, 495] width 4 height 8
drag, startPoint x: 747, startPoint y: 495, endPoint x: 739, endPoint y: 492, distance: 7.9
click at [730, 494] on div "Il est maint'nant temps de lancer la fête" at bounding box center [657, 495] width 210 height 52
click at [748, 490] on div "la" at bounding box center [748, 495] width 7 height 12
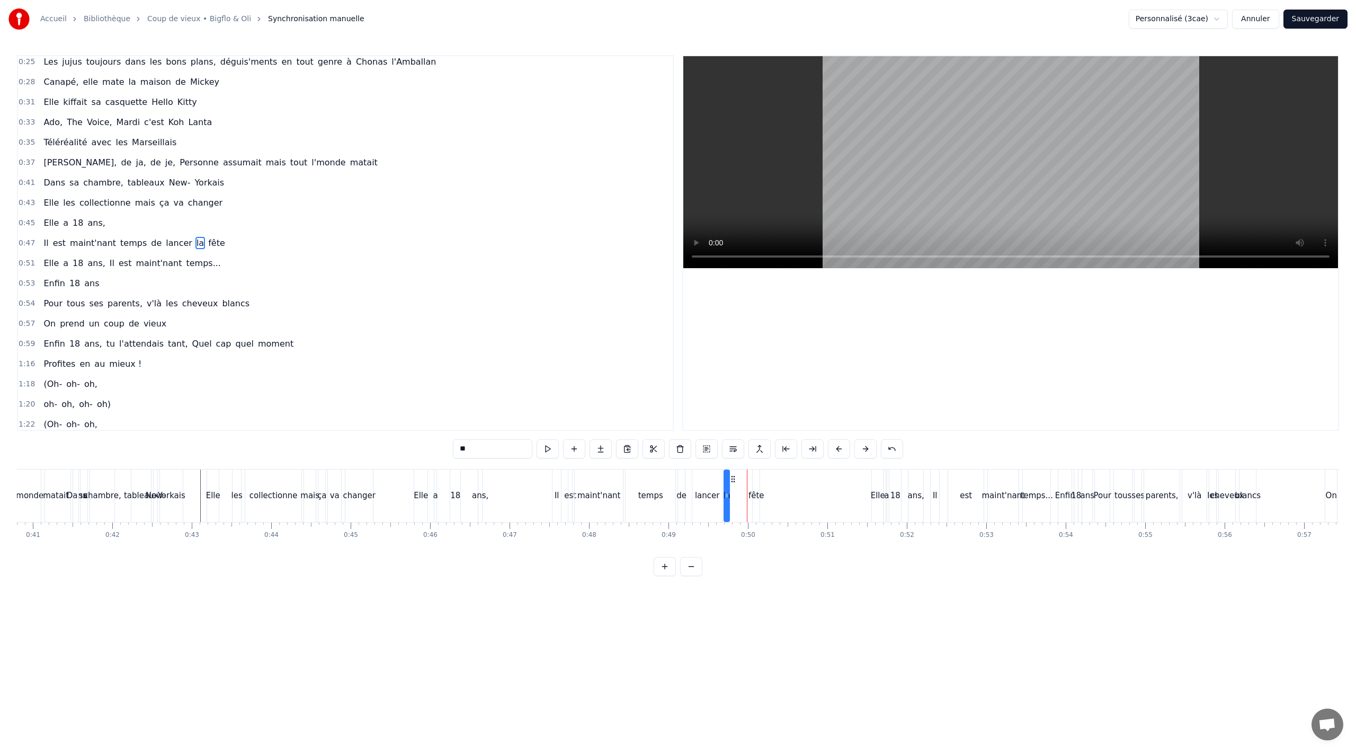
drag, startPoint x: 754, startPoint y: 477, endPoint x: 740, endPoint y: 480, distance: 14.5
click at [733, 480] on icon at bounding box center [733, 479] width 8 height 8
click at [755, 486] on div "fête" at bounding box center [756, 495] width 7 height 52
type input "****"
drag, startPoint x: 760, startPoint y: 477, endPoint x: 743, endPoint y: 480, distance: 17.2
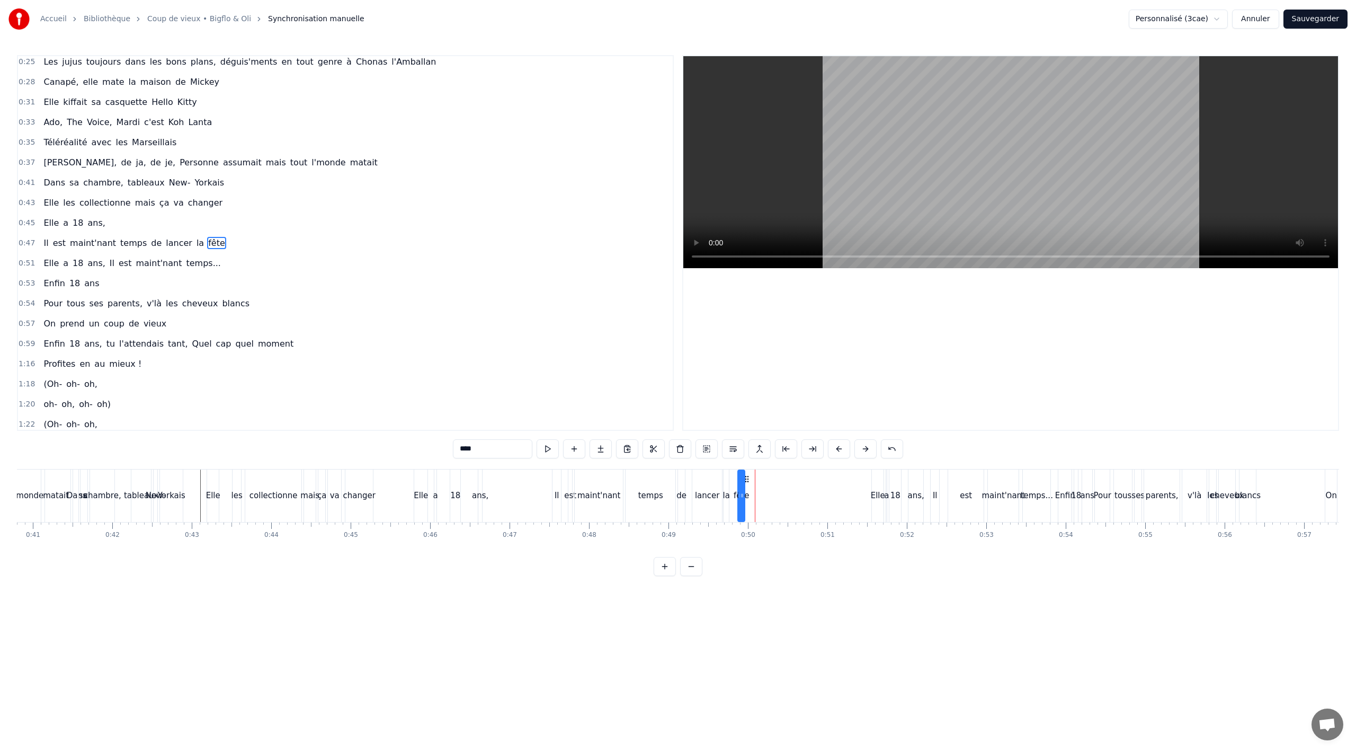
click at [743, 480] on icon at bounding box center [747, 479] width 8 height 8
click at [39, 239] on div "Il est maint'nant temps de lancer la fête" at bounding box center [134, 243] width 190 height 19
drag, startPoint x: 560, startPoint y: 478, endPoint x: 554, endPoint y: 478, distance: 6.4
click at [554, 478] on icon at bounding box center [555, 479] width 8 height 8
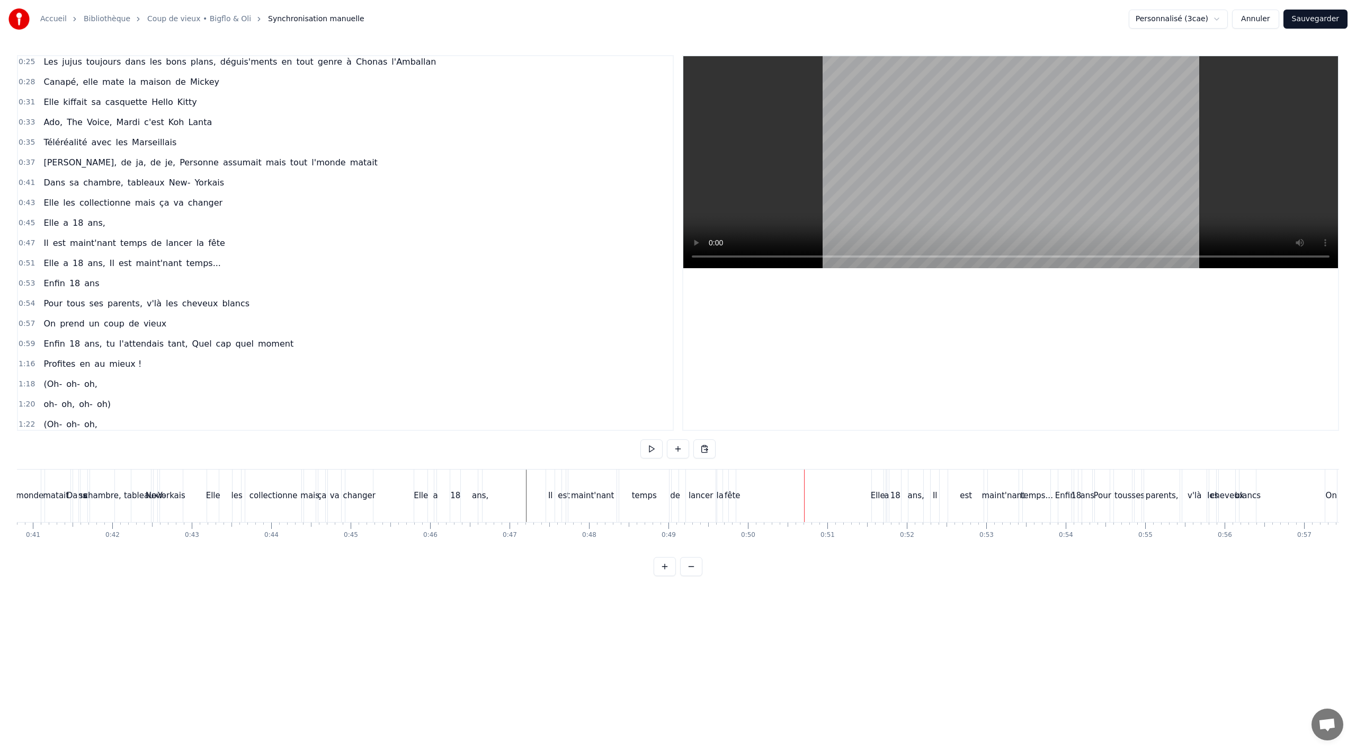
click at [90, 256] on div "Elle a 18 ans, Il est maint'nant temps..." at bounding box center [131, 263] width 185 height 19
click at [109, 261] on span "Il" at bounding box center [112, 263] width 7 height 12
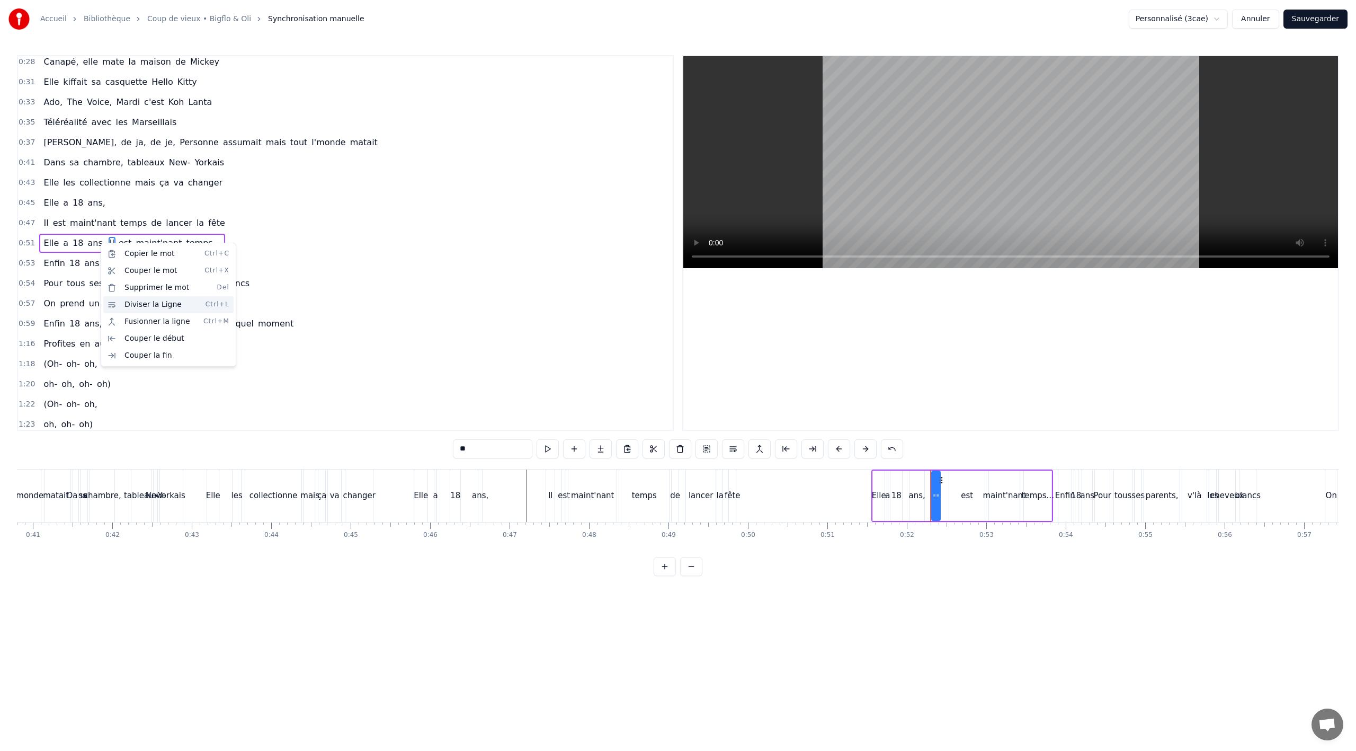
click at [149, 305] on div "Diviser la Ligne Ctrl+L" at bounding box center [168, 304] width 130 height 17
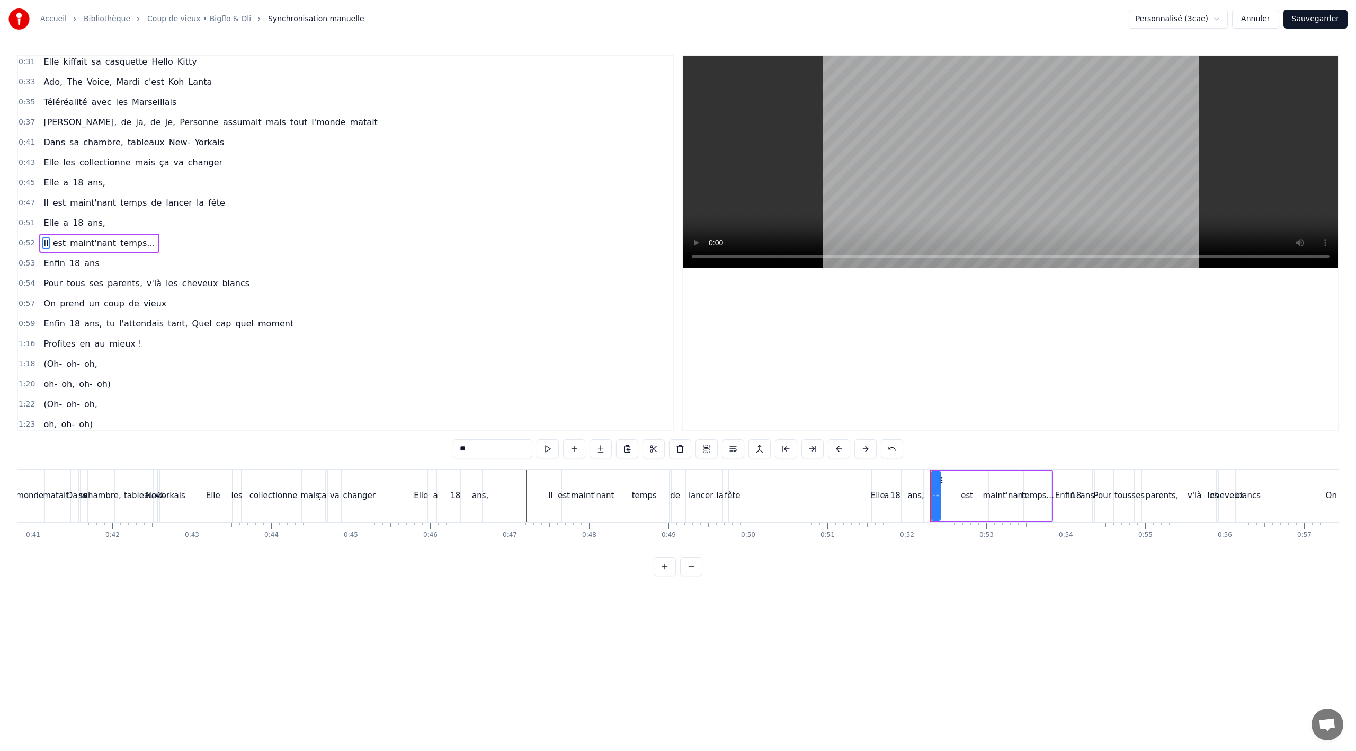
click at [63, 212] on div "Il est maint'nant temps de lancer la fête" at bounding box center [134, 202] width 190 height 19
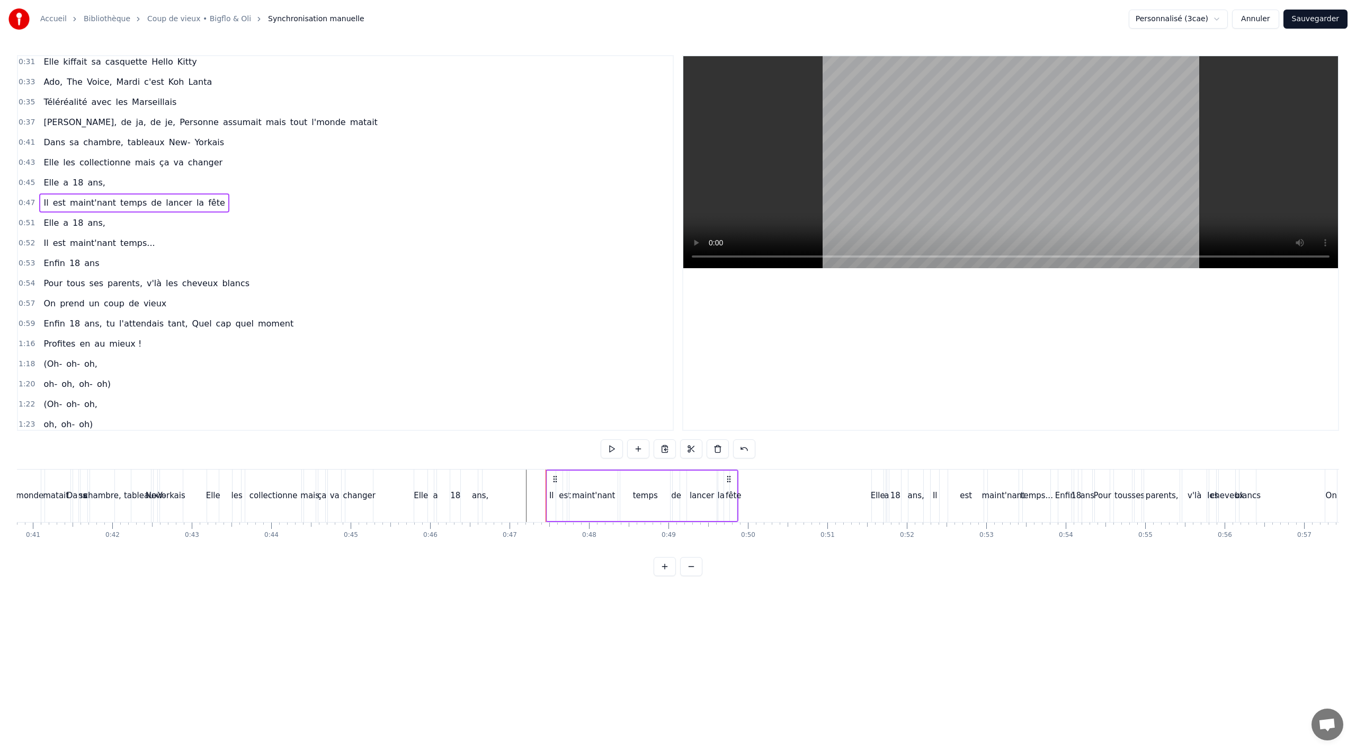
click at [42, 217] on span "Elle" at bounding box center [50, 223] width 17 height 12
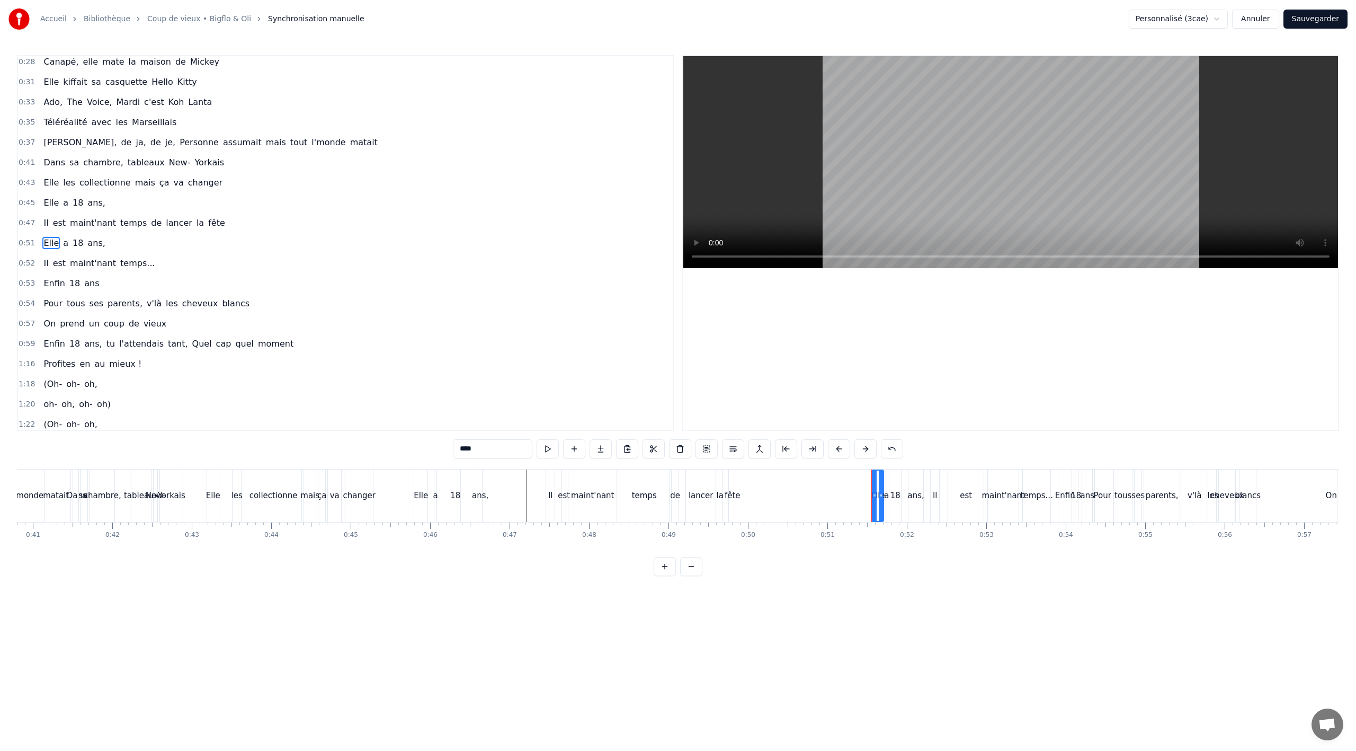
click at [703, 449] on button at bounding box center [706, 448] width 22 height 19
click at [710, 448] on button at bounding box center [706, 448] width 22 height 19
click at [39, 250] on div "Elle a 18 ans," at bounding box center [74, 243] width 70 height 19
drag, startPoint x: 878, startPoint y: 477, endPoint x: 754, endPoint y: 481, distance: 124.5
click at [754, 481] on icon at bounding box center [756, 479] width 8 height 8
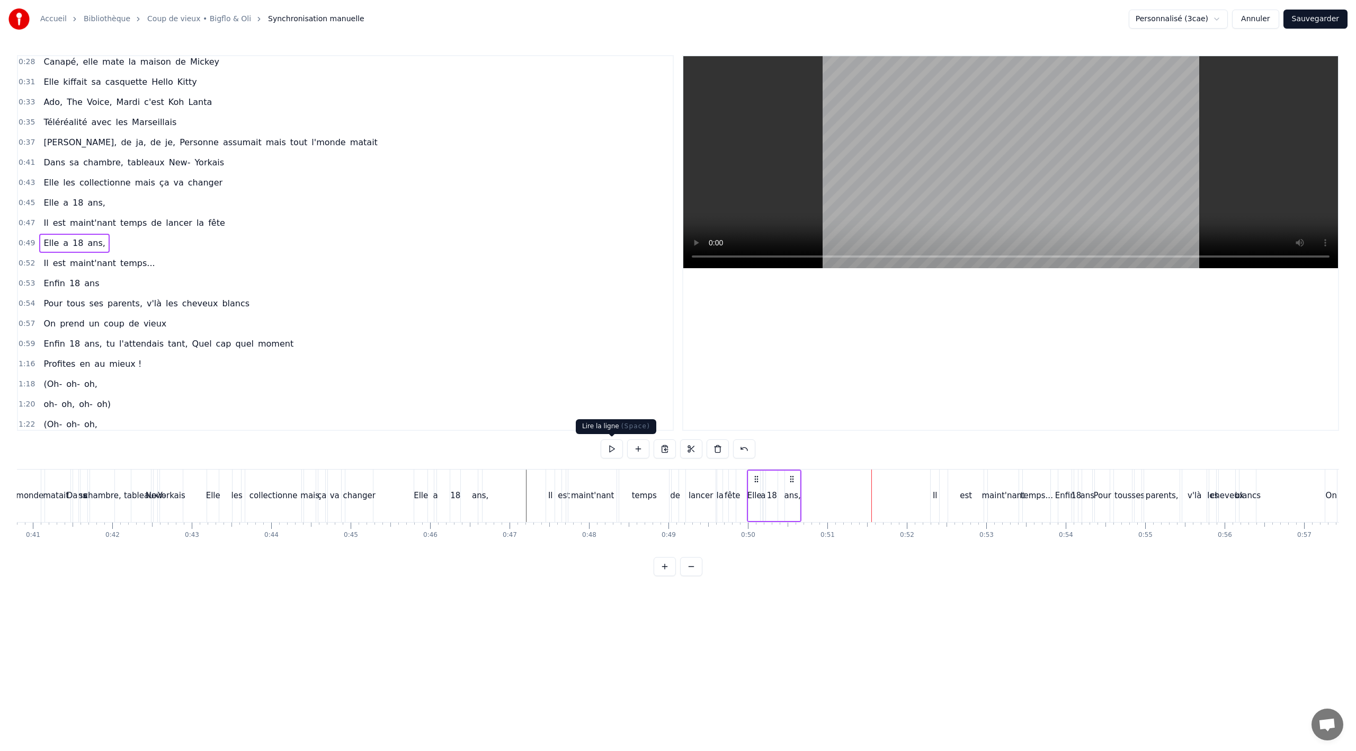
click at [611, 448] on button at bounding box center [612, 448] width 22 height 19
click at [790, 485] on div "ans," at bounding box center [791, 495] width 15 height 52
drag, startPoint x: 797, startPoint y: 489, endPoint x: 813, endPoint y: 489, distance: 16.4
click at [813, 489] on div at bounding box center [812, 495] width 4 height 50
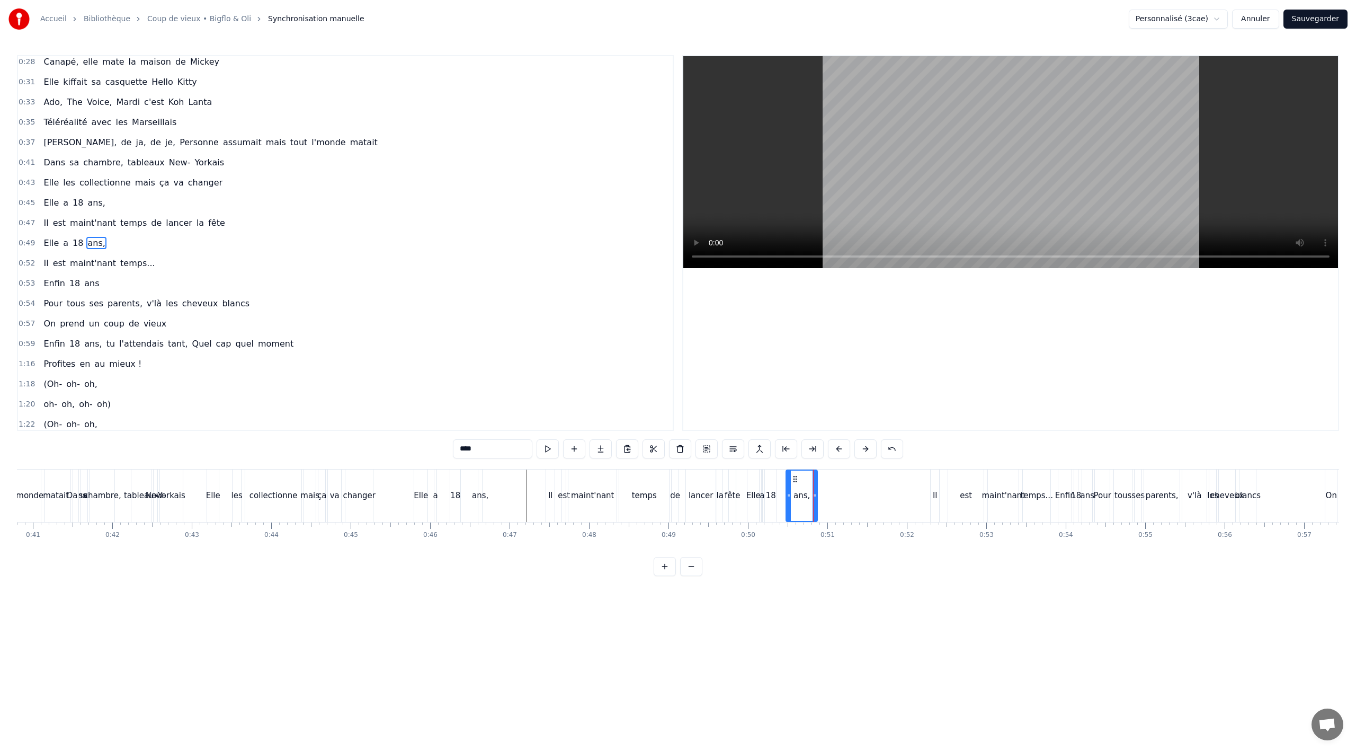
click at [793, 478] on icon at bounding box center [795, 479] width 8 height 8
click at [772, 489] on div "18" at bounding box center [771, 495] width 10 height 12
type input "**"
drag, startPoint x: 774, startPoint y: 492, endPoint x: 784, endPoint y: 490, distance: 10.2
click at [784, 490] on div at bounding box center [783, 495] width 4 height 50
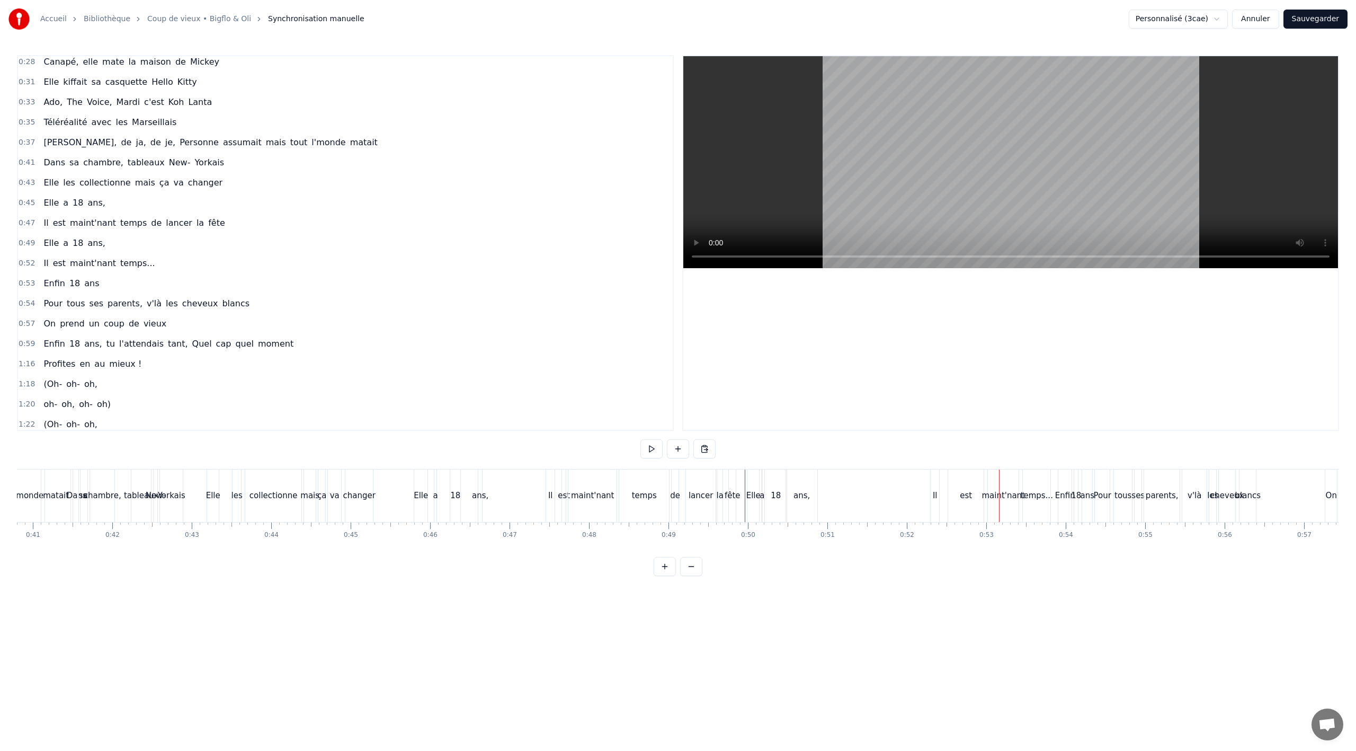
click at [97, 254] on div "Il est maint'nant temps..." at bounding box center [99, 263] width 120 height 19
drag, startPoint x: 937, startPoint y: 477, endPoint x: 857, endPoint y: 478, distance: 80.0
click at [857, 478] on icon at bounding box center [859, 479] width 8 height 8
click at [91, 278] on span "ans" at bounding box center [91, 283] width 17 height 13
click at [68, 277] on span "18" at bounding box center [74, 283] width 13 height 12
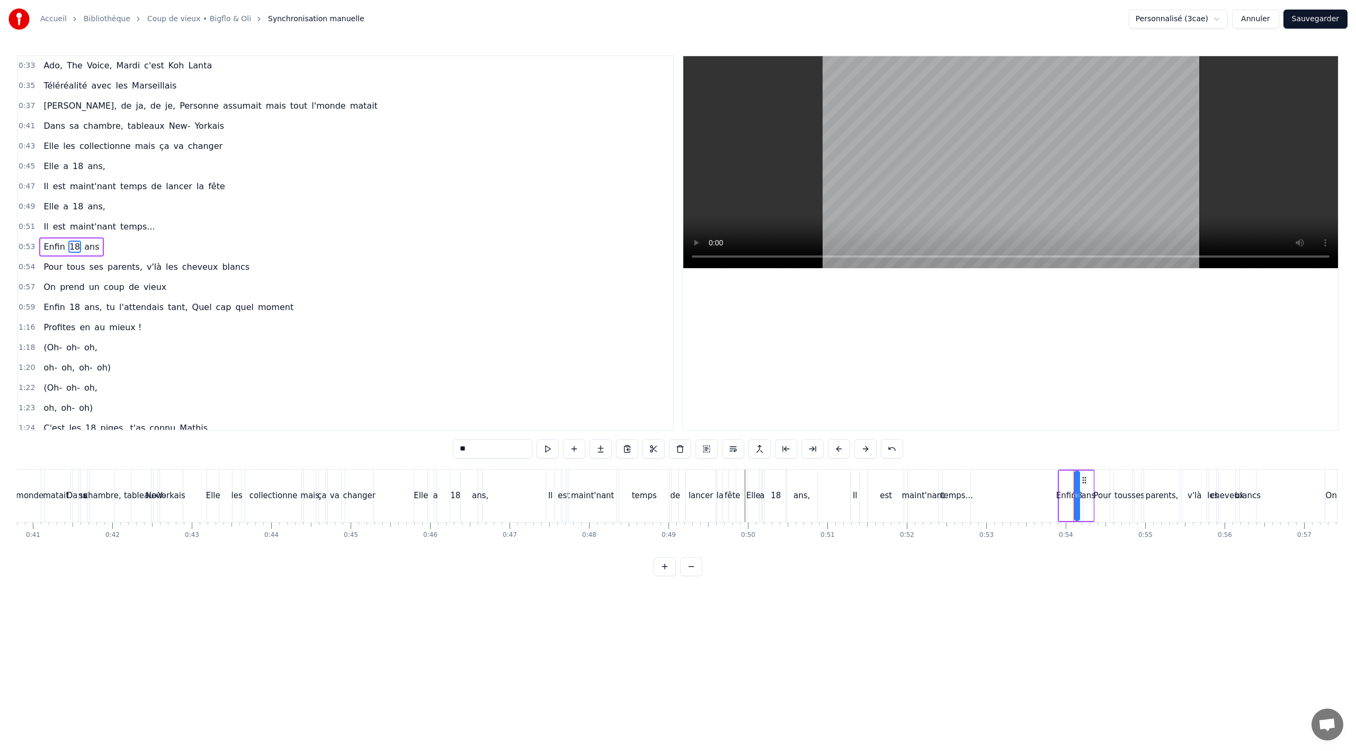
scroll to position [246, 0]
click at [40, 250] on div "Enfin 18 ans" at bounding box center [71, 243] width 64 height 19
drag, startPoint x: 1064, startPoint y: 476, endPoint x: 978, endPoint y: 479, distance: 85.9
click at [978, 479] on icon at bounding box center [981, 479] width 8 height 8
click at [979, 500] on div "Enfin" at bounding box center [979, 495] width 20 height 12
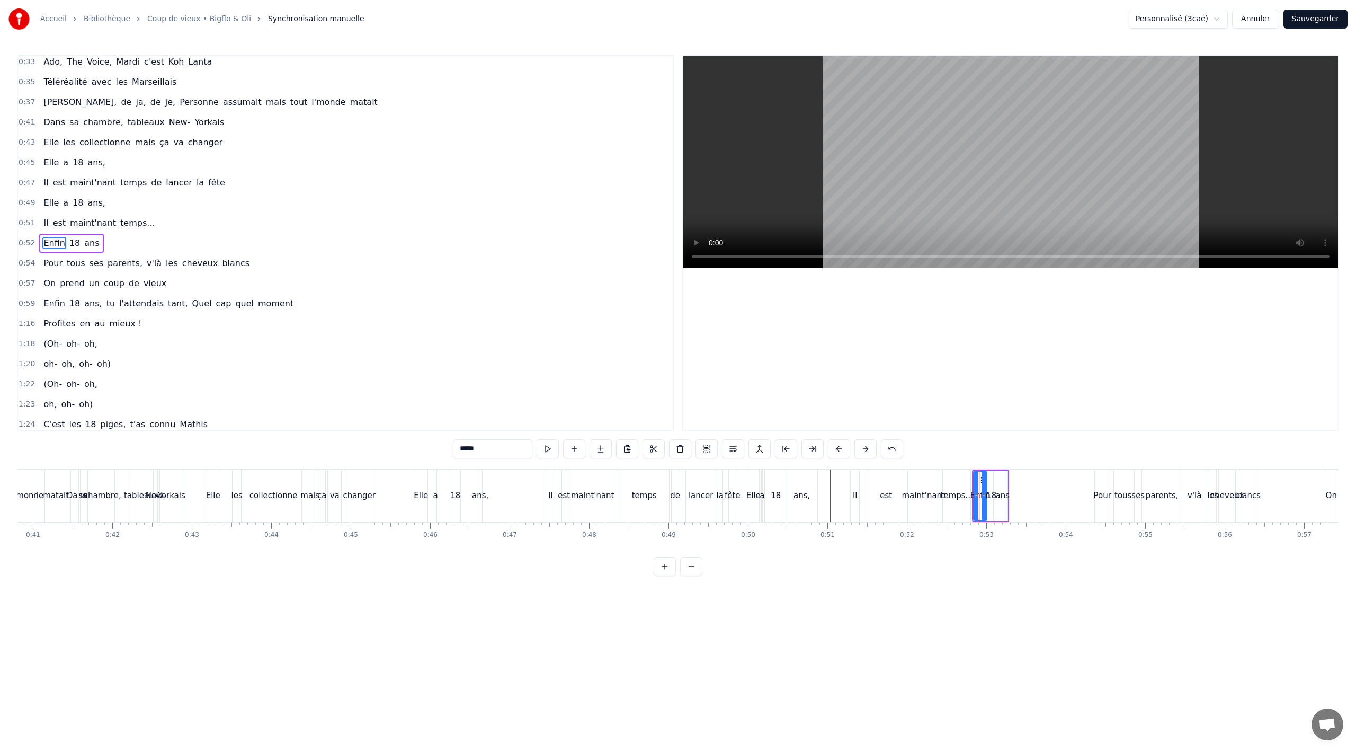
click at [1002, 499] on div "ans" at bounding box center [1003, 495] width 14 height 12
drag, startPoint x: 1007, startPoint y: 496, endPoint x: 1022, endPoint y: 496, distance: 15.4
click at [1022, 496] on icon at bounding box center [1020, 495] width 4 height 8
drag, startPoint x: 1006, startPoint y: 481, endPoint x: 1058, endPoint y: 478, distance: 52.5
click at [1058, 478] on icon at bounding box center [1059, 480] width 8 height 8
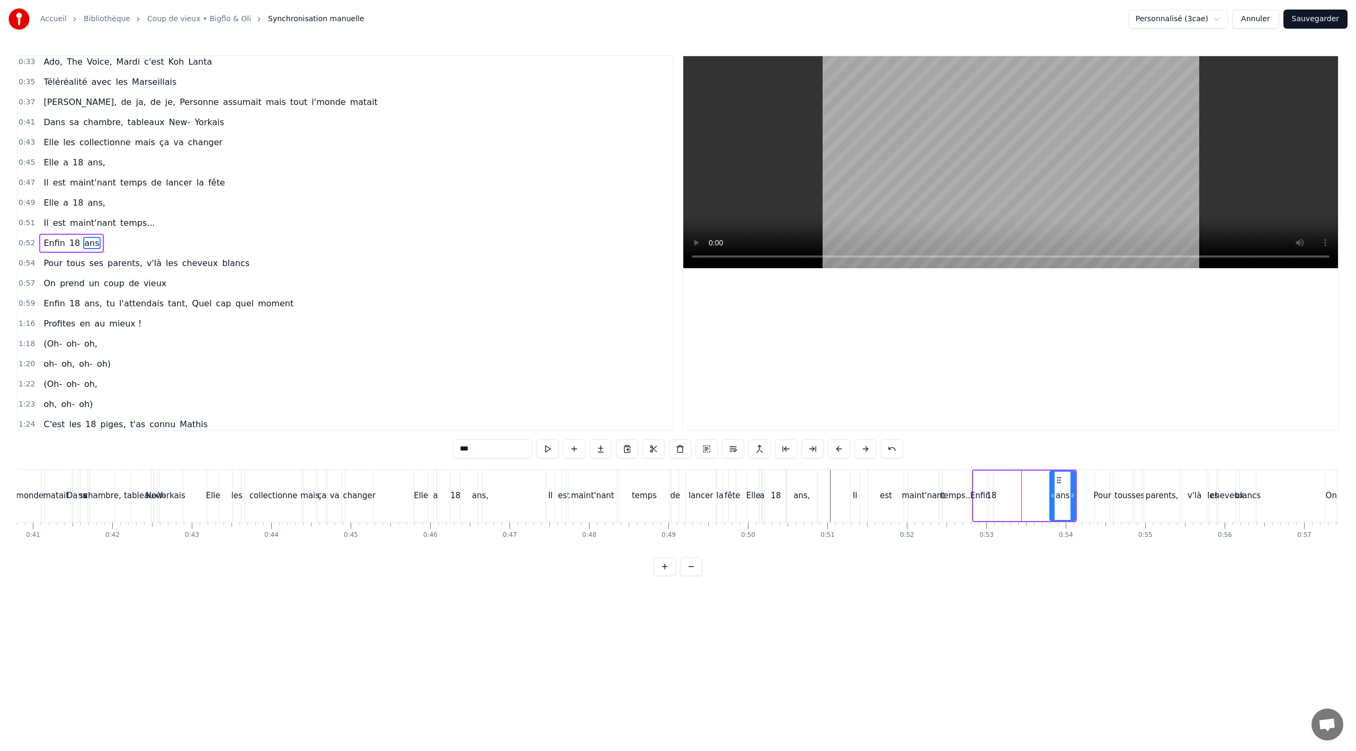
click at [990, 497] on div "18" at bounding box center [991, 495] width 10 height 12
type input "**"
click at [1015, 493] on div "Enfin 18 ans" at bounding box center [1024, 495] width 105 height 52
click at [996, 495] on div "18" at bounding box center [994, 495] width 10 height 12
drag, startPoint x: 997, startPoint y: 495, endPoint x: 948, endPoint y: 497, distance: 49.3
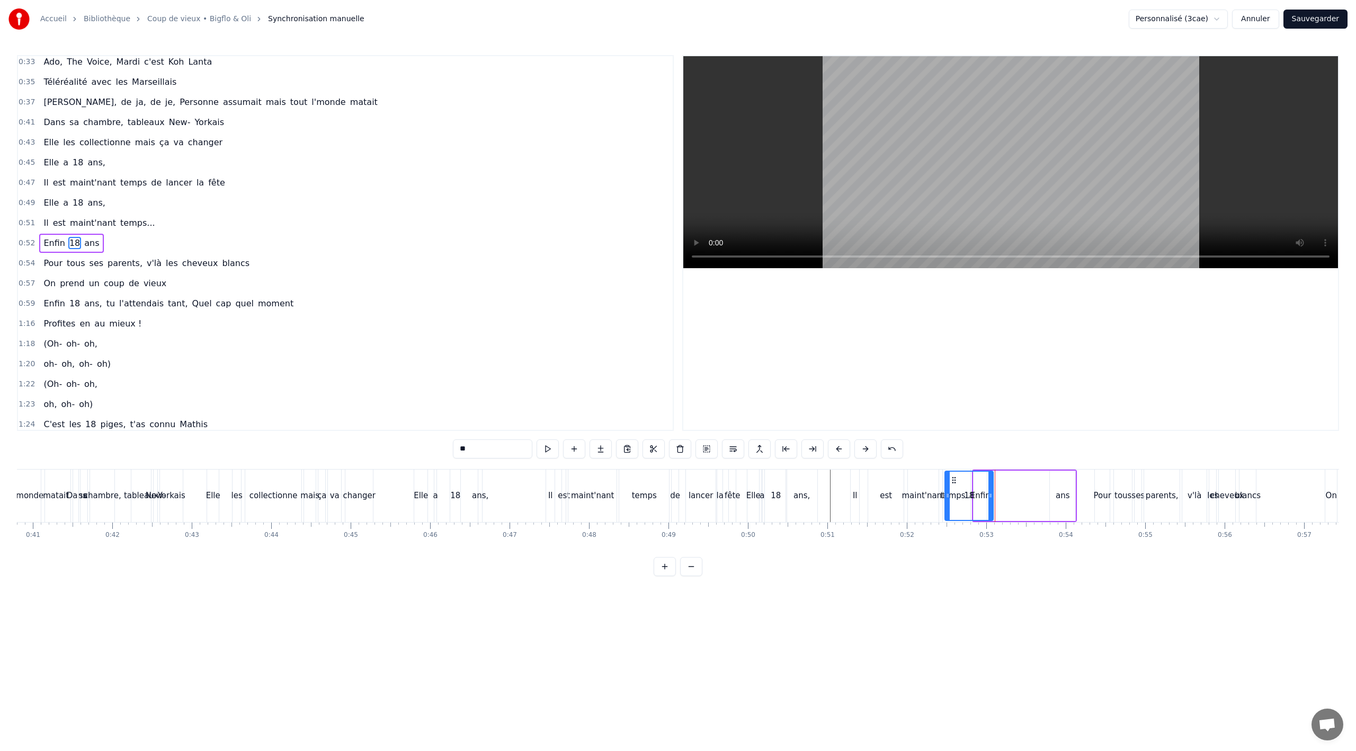
click at [948, 497] on icon at bounding box center [947, 495] width 4 height 8
drag, startPoint x: 953, startPoint y: 479, endPoint x: 1006, endPoint y: 481, distance: 53.0
click at [960, 477] on div "temps..." at bounding box center [957, 495] width 28 height 52
type input "********"
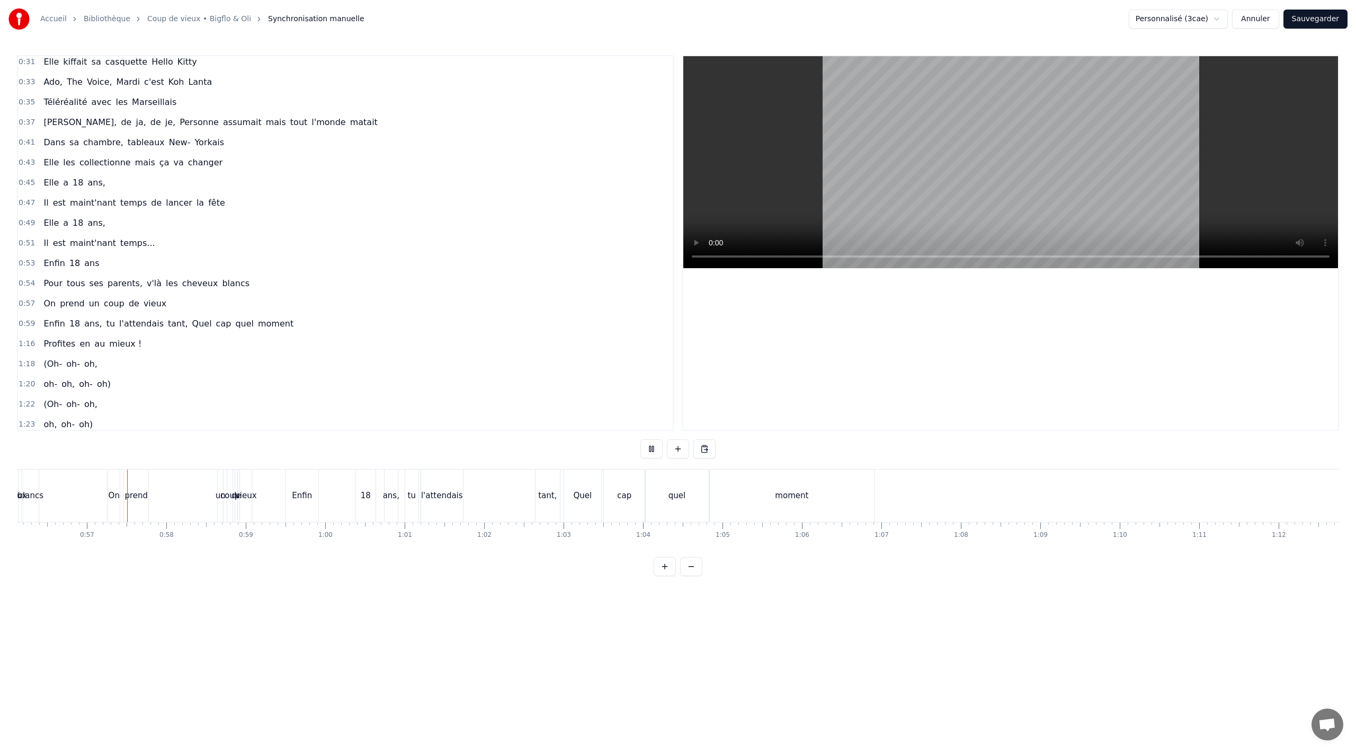
scroll to position [0, 4460]
click at [130, 278] on div "Pour tous ses parents, v'là les cheveux blancs" at bounding box center [146, 283] width 215 height 19
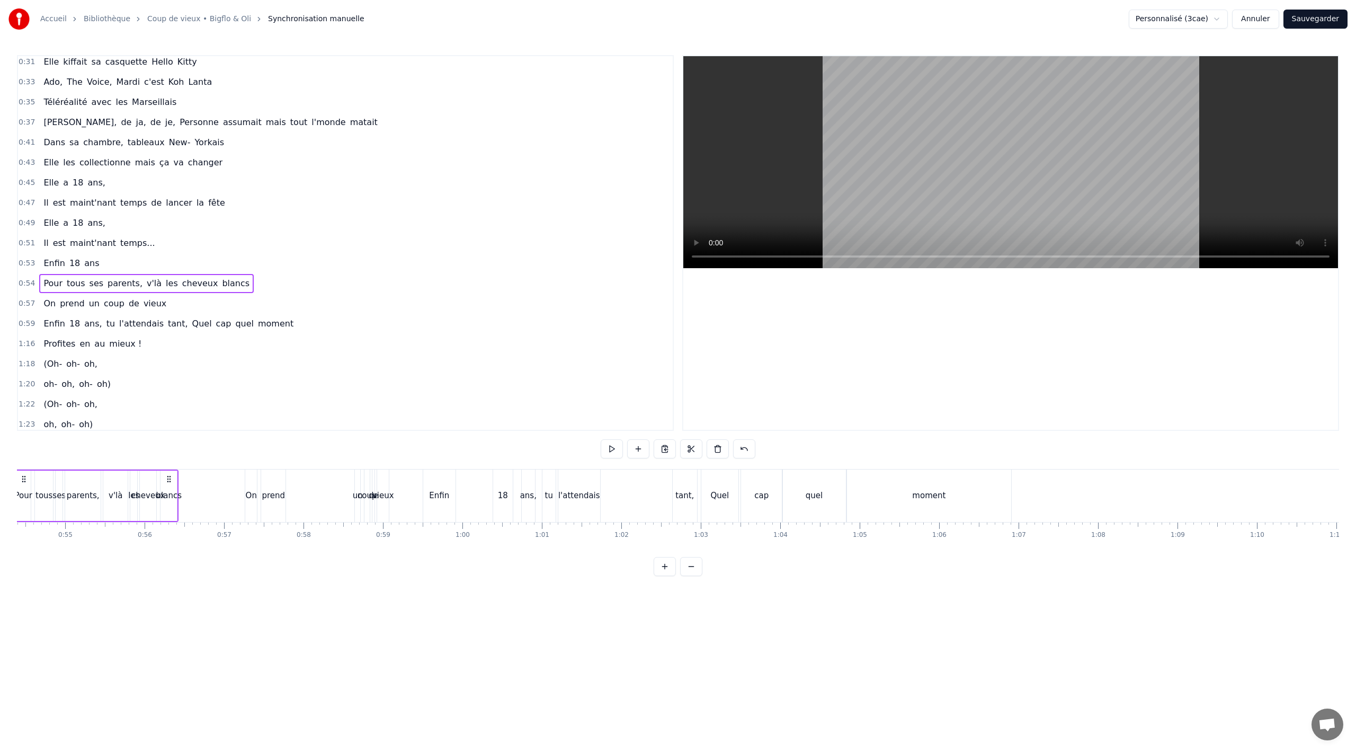
scroll to position [0, 4266]
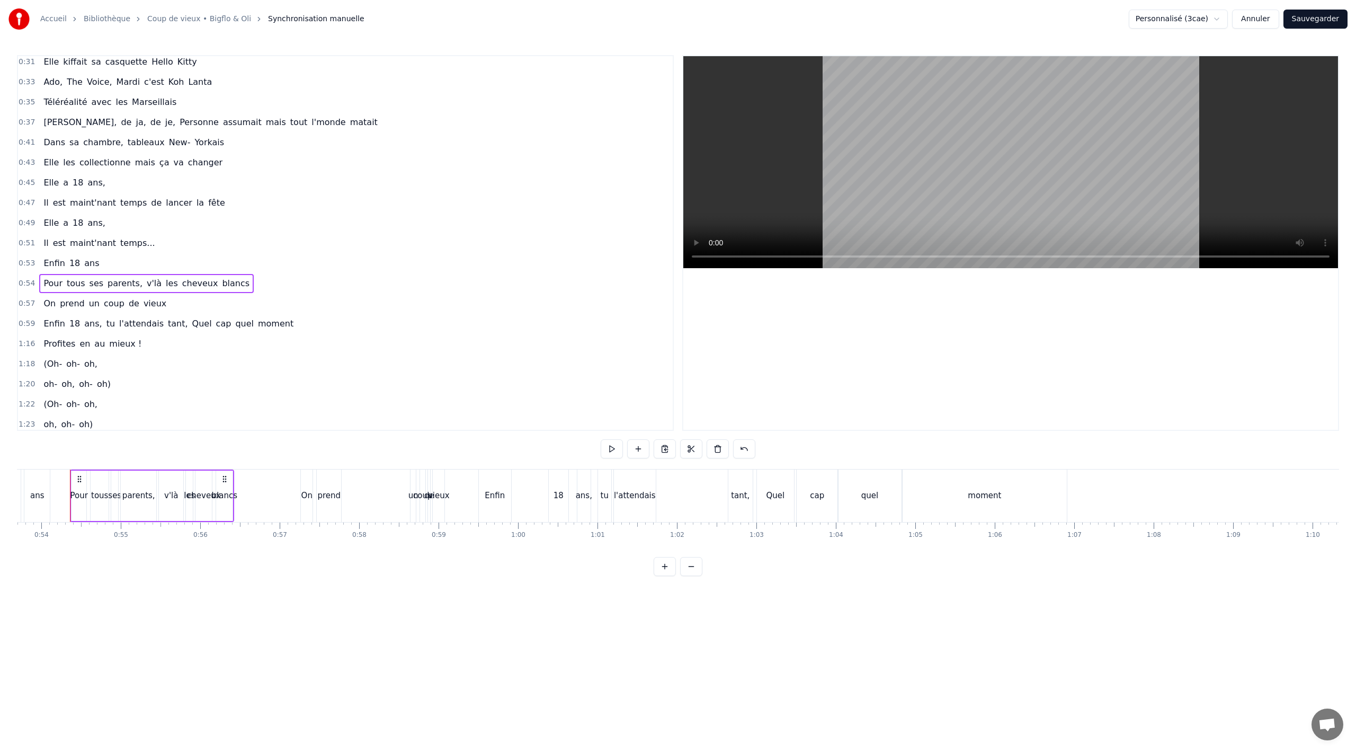
click at [146, 288] on span "v'là" at bounding box center [154, 283] width 17 height 12
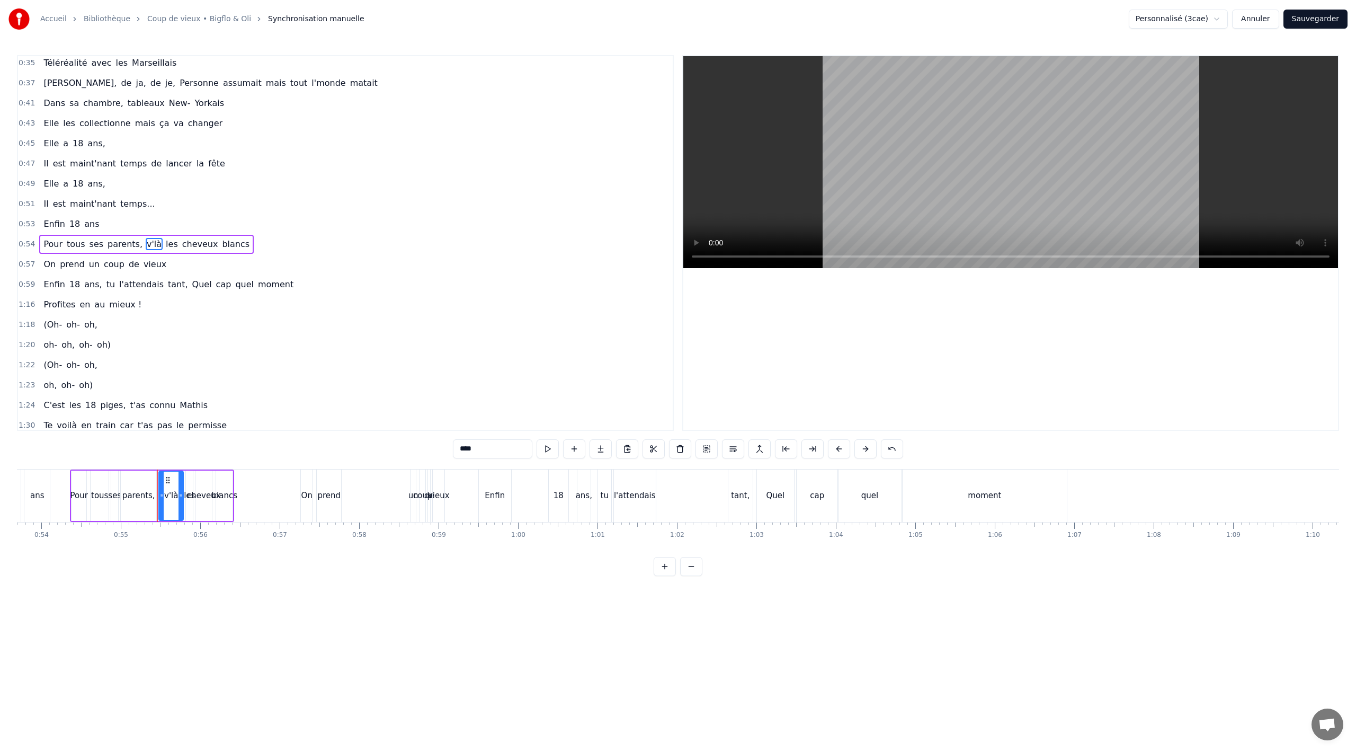
scroll to position [266, 0]
click at [184, 309] on div "Diviser la Ligne Ctrl+L" at bounding box center [206, 308] width 130 height 17
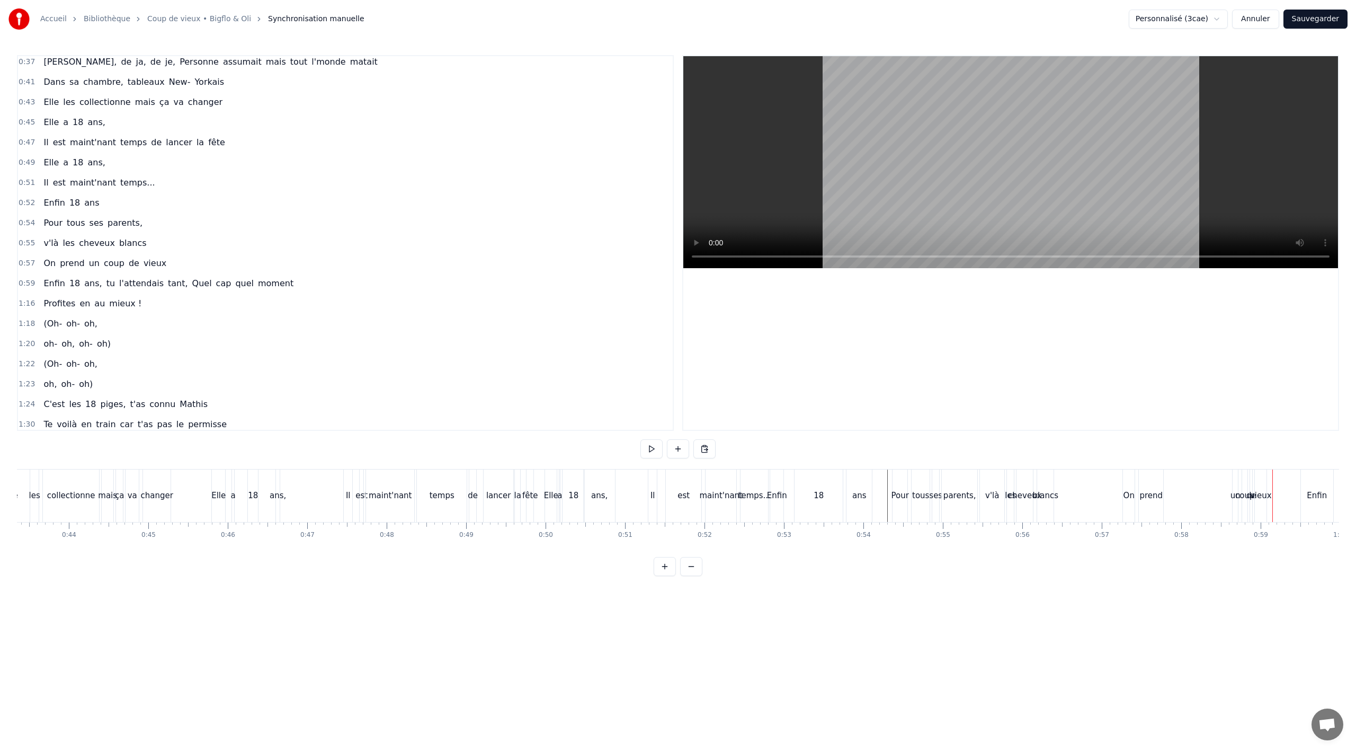
scroll to position [0, 3459]
click at [979, 490] on div "v'là" at bounding box center [977, 495] width 14 height 12
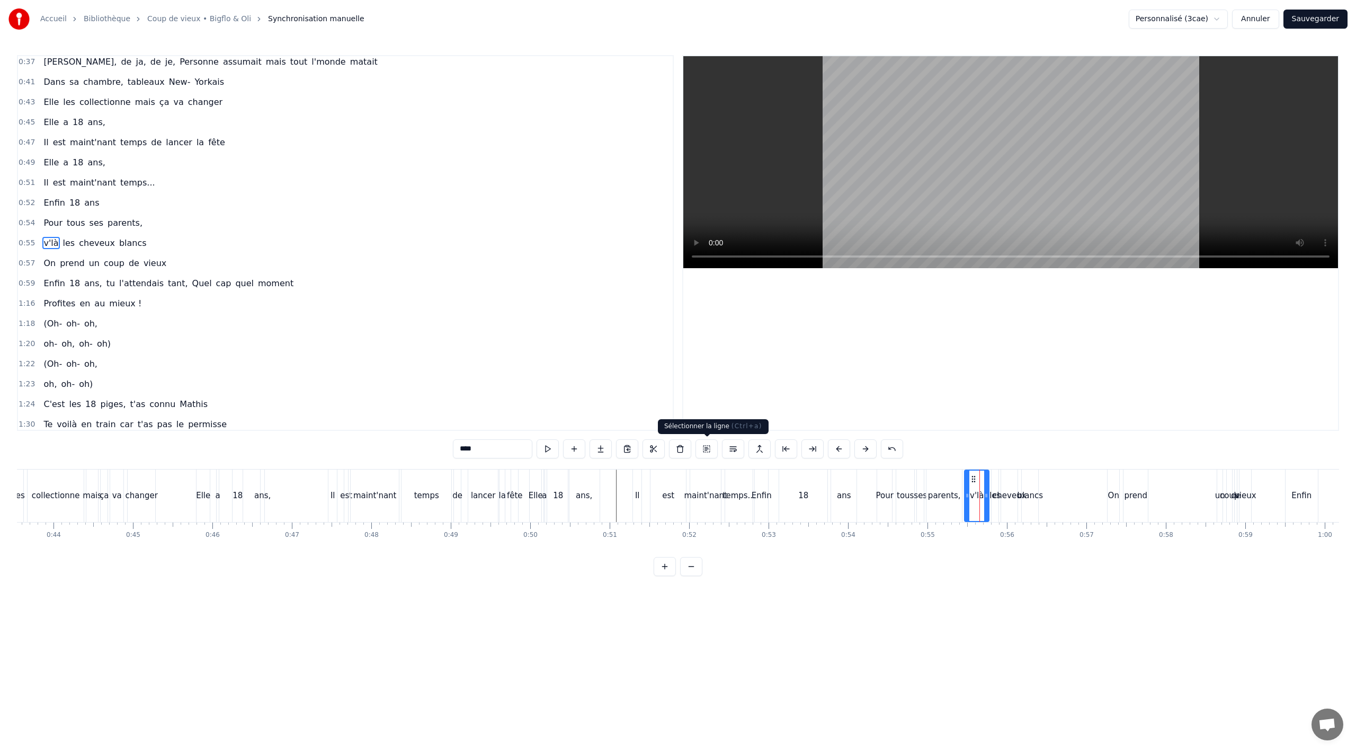
click at [710, 449] on button at bounding box center [706, 448] width 22 height 19
click at [128, 234] on div "v'là les cheveux blancs" at bounding box center [94, 243] width 111 height 19
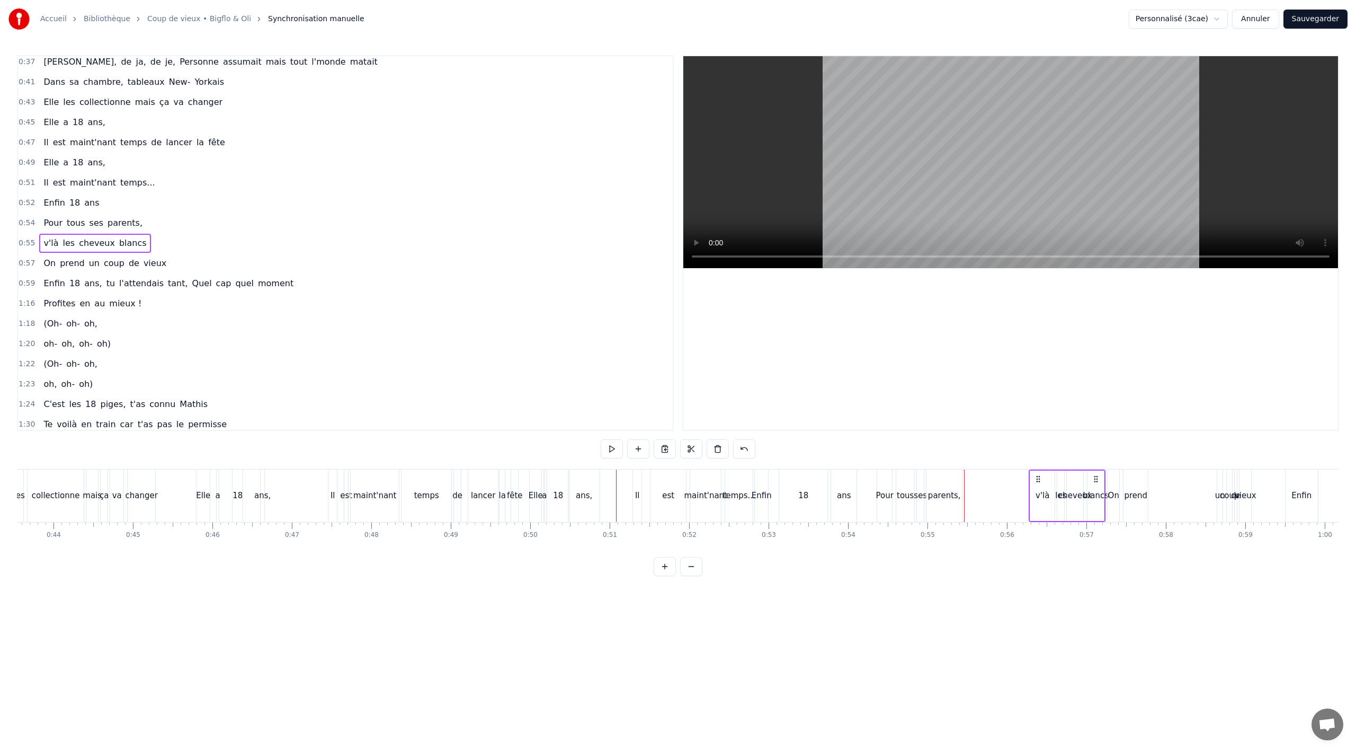
drag, startPoint x: 971, startPoint y: 476, endPoint x: 1036, endPoint y: 471, distance: 64.8
click at [1036, 471] on div "v'là les cheveux blancs" at bounding box center [1067, 495] width 77 height 52
click at [882, 489] on div "Pour" at bounding box center [884, 495] width 17 height 12
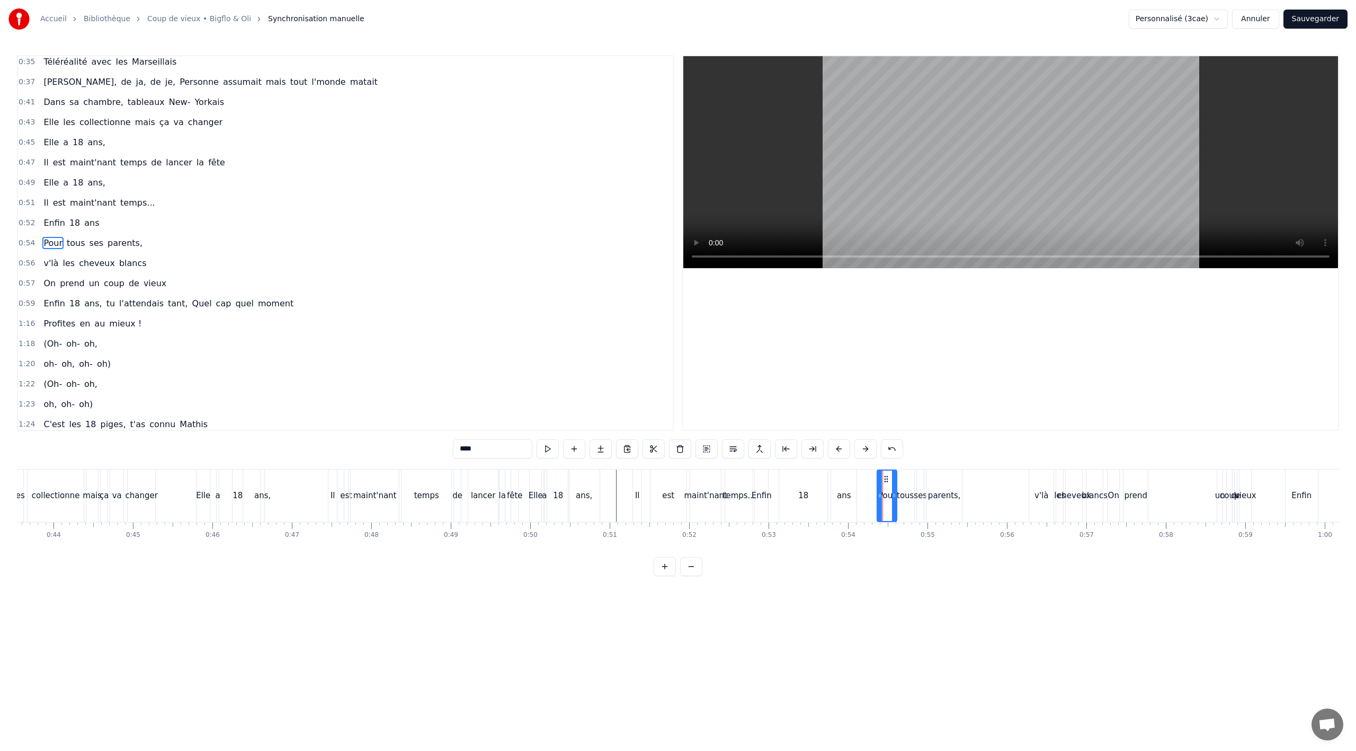
click at [892, 477] on div at bounding box center [894, 495] width 4 height 50
click at [908, 495] on div "tous" at bounding box center [905, 495] width 17 height 12
drag, startPoint x: 911, startPoint y: 479, endPoint x: 921, endPoint y: 480, distance: 9.7
click at [916, 478] on div at bounding box center [916, 495] width 4 height 50
click at [927, 497] on div "parents," at bounding box center [943, 495] width 35 height 52
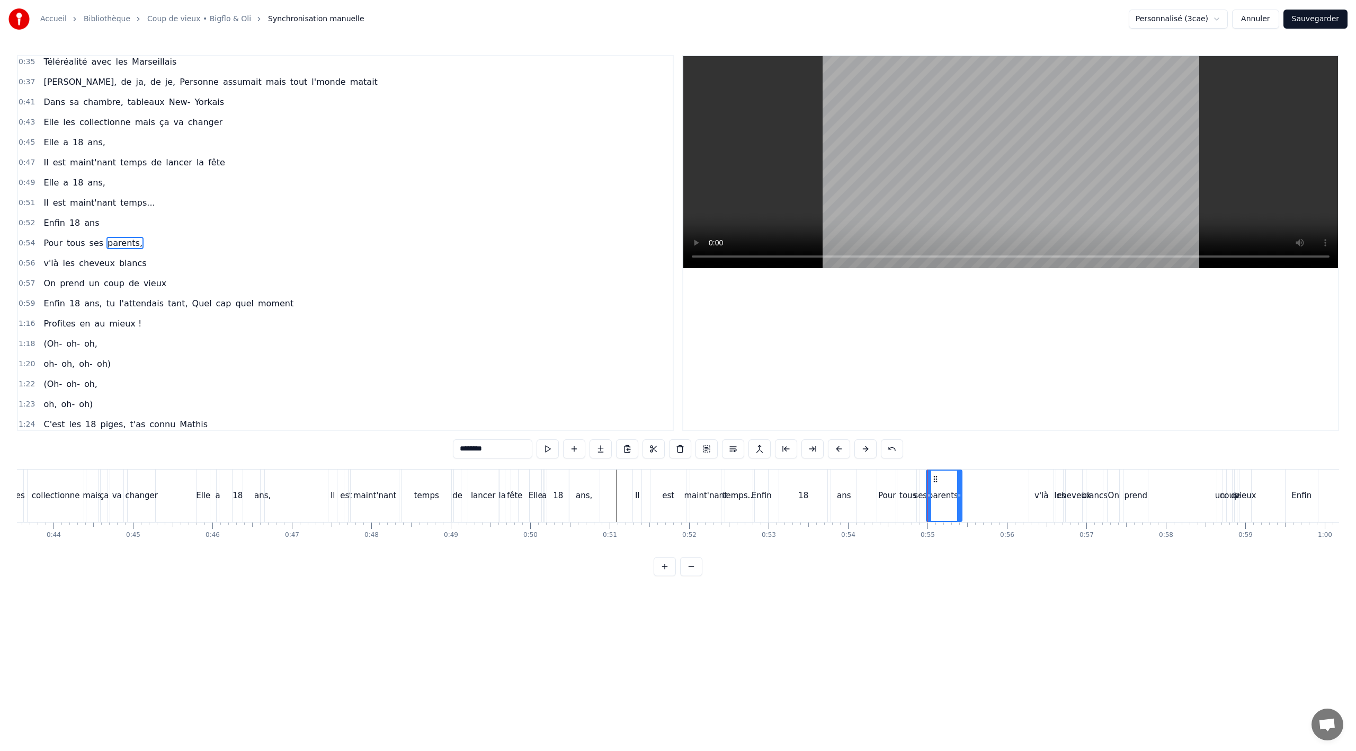
click at [923, 497] on div "ses" at bounding box center [920, 495] width 13 height 12
drag, startPoint x: 926, startPoint y: 478, endPoint x: 937, endPoint y: 481, distance: 11.4
click at [952, 492] on div "parents," at bounding box center [944, 495] width 33 height 12
type input "********"
drag, startPoint x: 934, startPoint y: 478, endPoint x: 958, endPoint y: 478, distance: 23.8
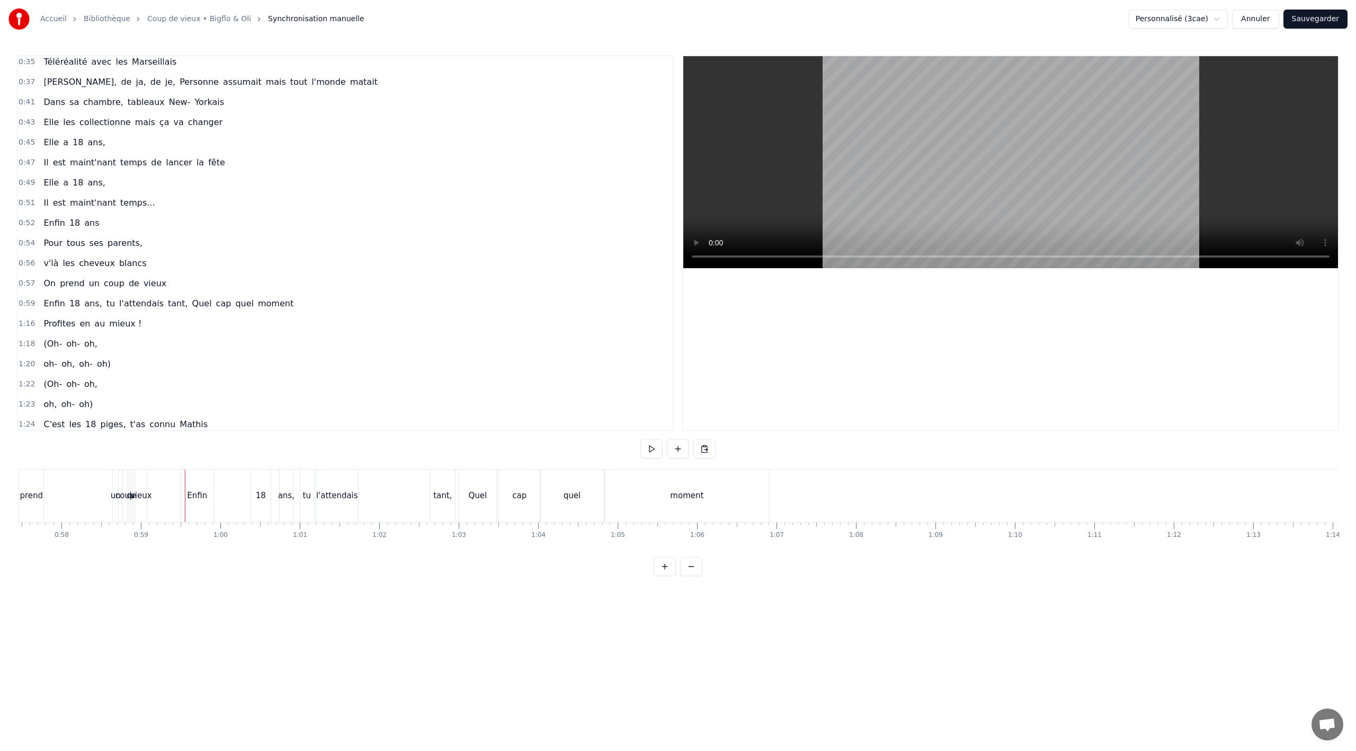
scroll to position [0, 4679]
click at [629, 483] on div "moment" at bounding box center [572, 495] width 164 height 52
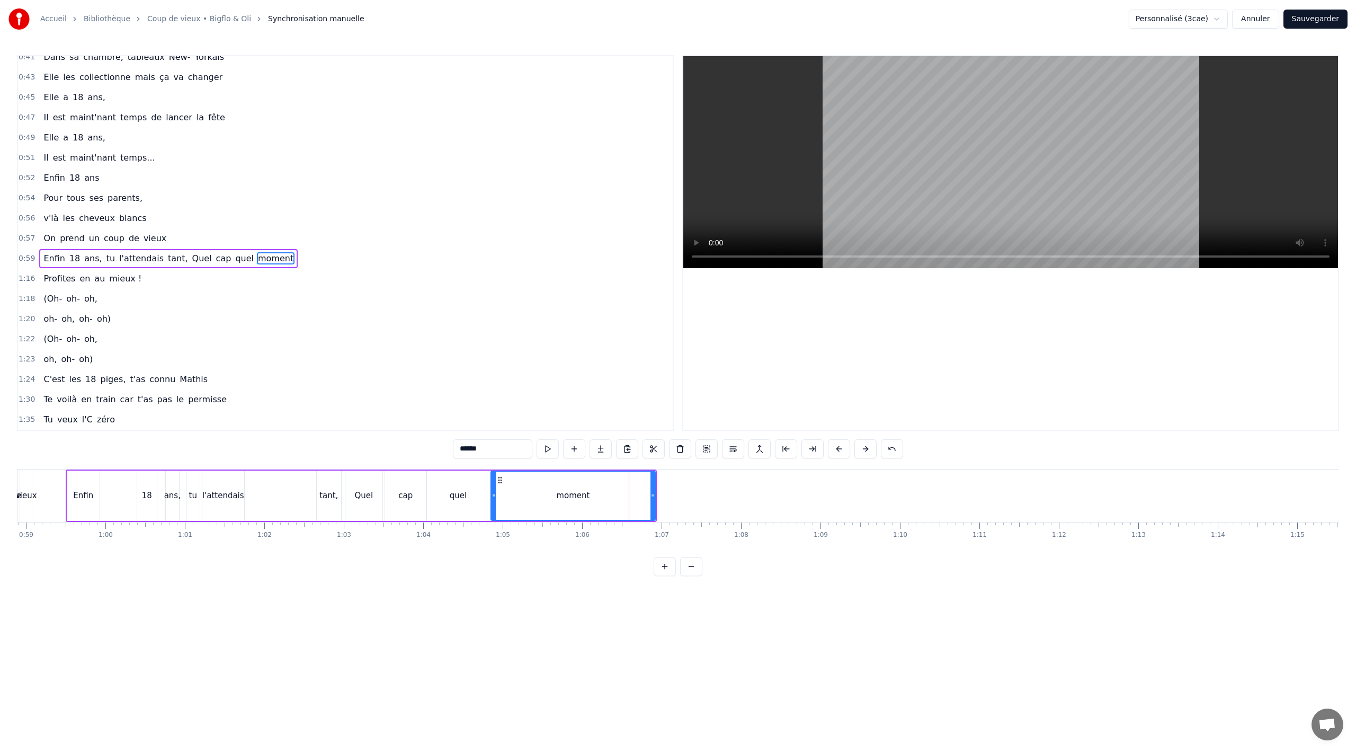
scroll to position [326, 0]
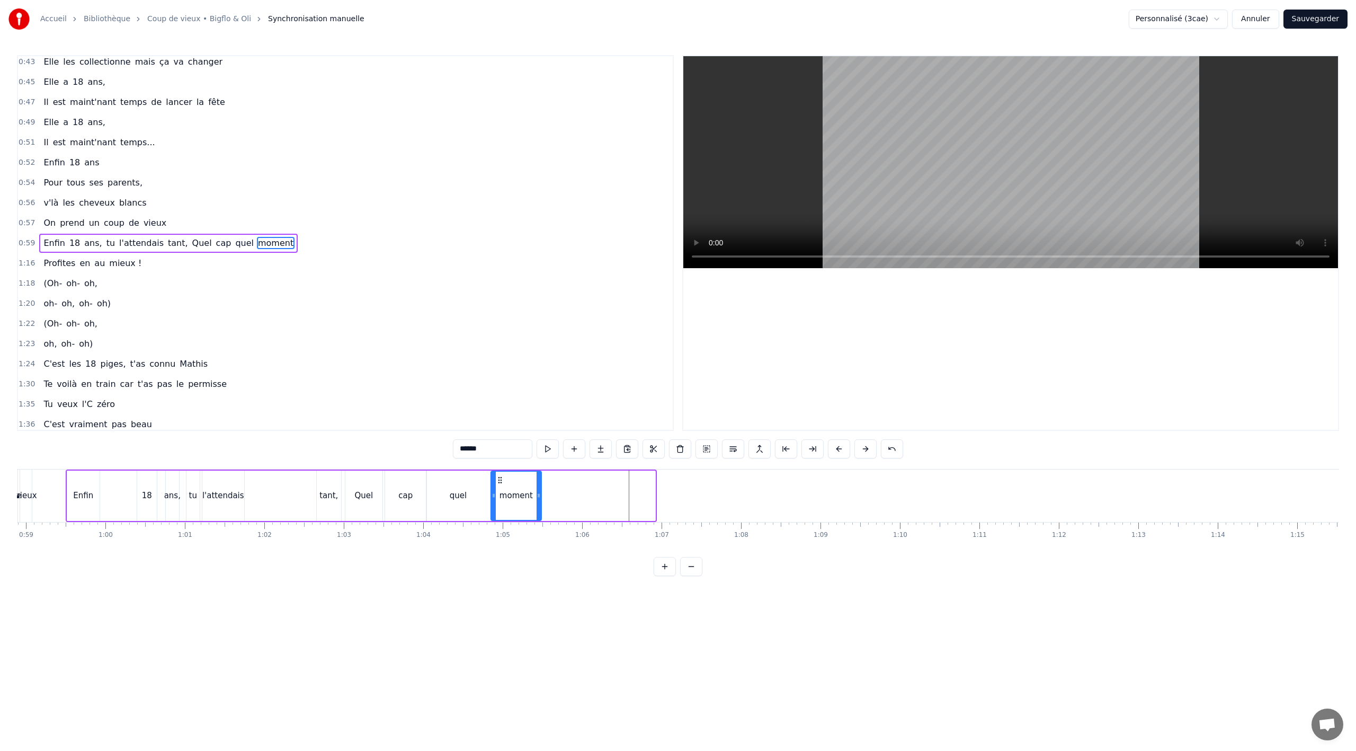
drag, startPoint x: 653, startPoint y: 493, endPoint x: 539, endPoint y: 496, distance: 113.9
click at [539, 496] on icon at bounding box center [539, 495] width 4 height 8
drag, startPoint x: 490, startPoint y: 492, endPoint x: 476, endPoint y: 491, distance: 14.3
click at [475, 492] on div at bounding box center [477, 495] width 4 height 48
click at [411, 496] on div "cap" at bounding box center [405, 495] width 14 height 12
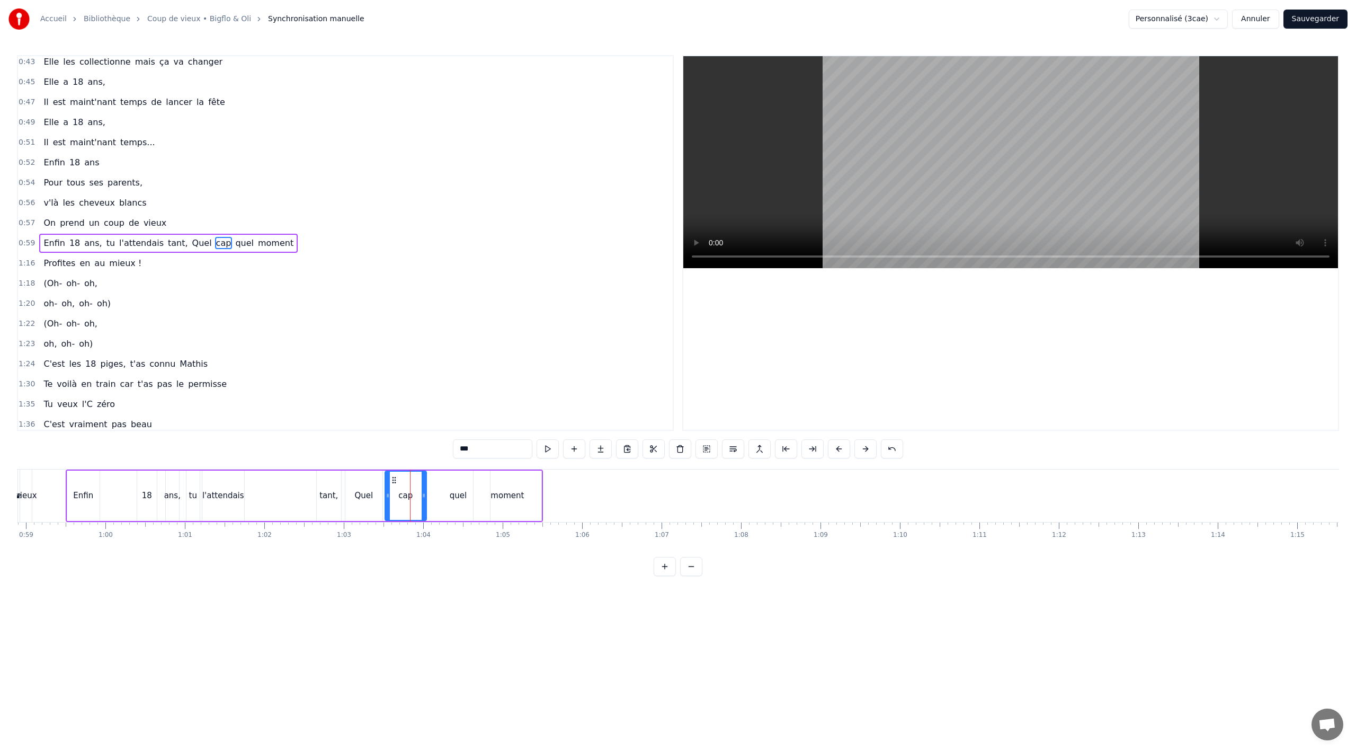
drag, startPoint x: 424, startPoint y: 495, endPoint x: 407, endPoint y: 495, distance: 16.4
click at [422, 495] on icon at bounding box center [424, 495] width 4 height 8
click at [458, 494] on div "quel" at bounding box center [458, 495] width 17 height 12
drag, startPoint x: 486, startPoint y: 492, endPoint x: 455, endPoint y: 494, distance: 31.3
click at [455, 494] on icon at bounding box center [456, 495] width 4 height 8
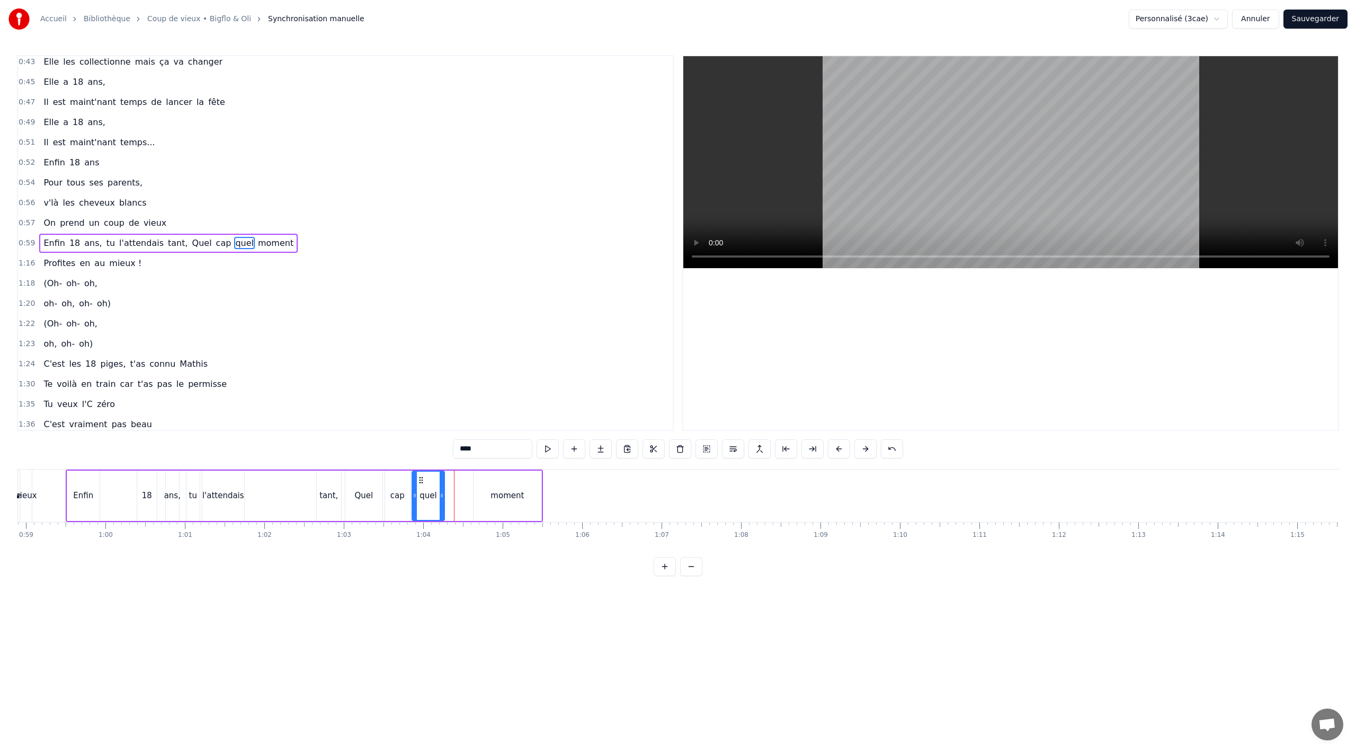
drag, startPoint x: 428, startPoint y: 481, endPoint x: 419, endPoint y: 481, distance: 8.5
click at [419, 481] on icon at bounding box center [421, 480] width 8 height 8
click at [497, 481] on div "moment" at bounding box center [508, 495] width 68 height 50
type input "******"
drag, startPoint x: 540, startPoint y: 492, endPoint x: 510, endPoint y: 492, distance: 30.7
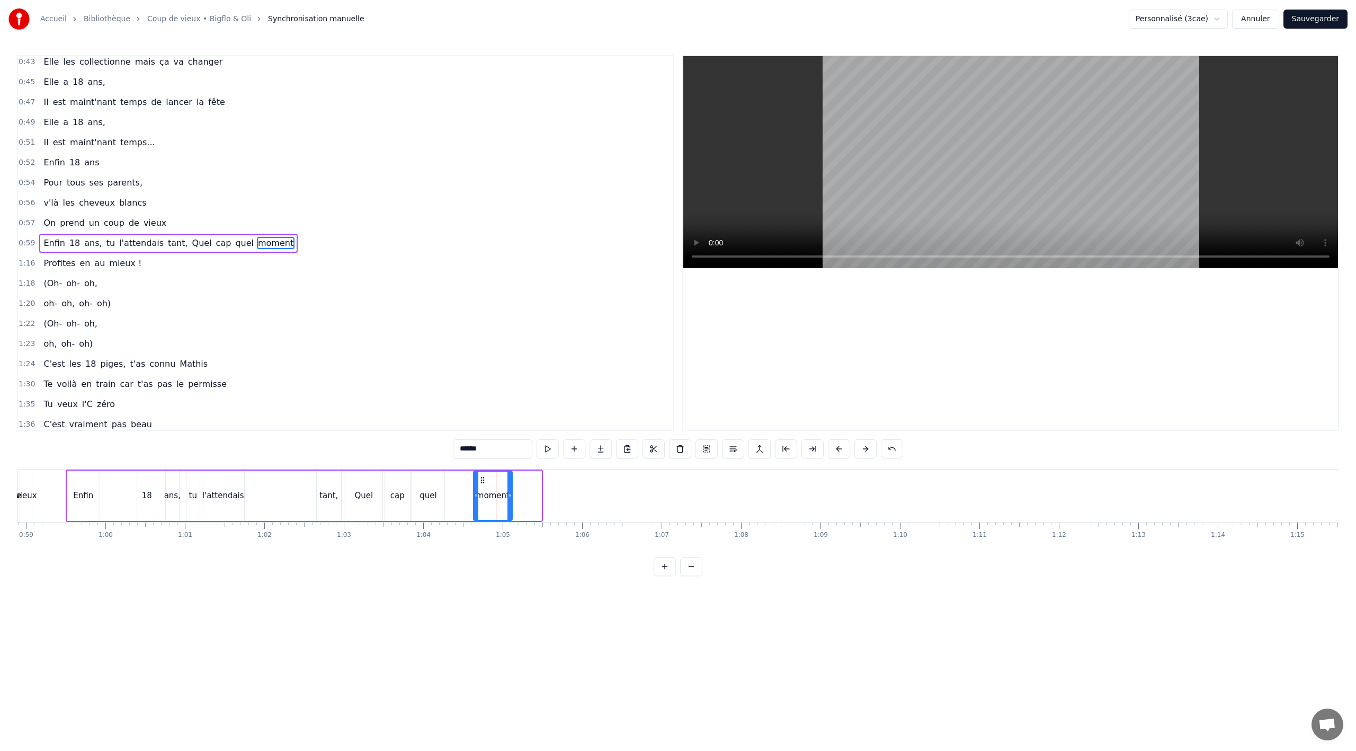
click at [510, 492] on icon at bounding box center [509, 495] width 4 height 8
drag, startPoint x: 480, startPoint y: 480, endPoint x: 450, endPoint y: 483, distance: 30.3
click at [450, 483] on icon at bounding box center [454, 480] width 8 height 8
click at [38, 253] on div "1:16 Profites en au mieux !" at bounding box center [345, 263] width 655 height 20
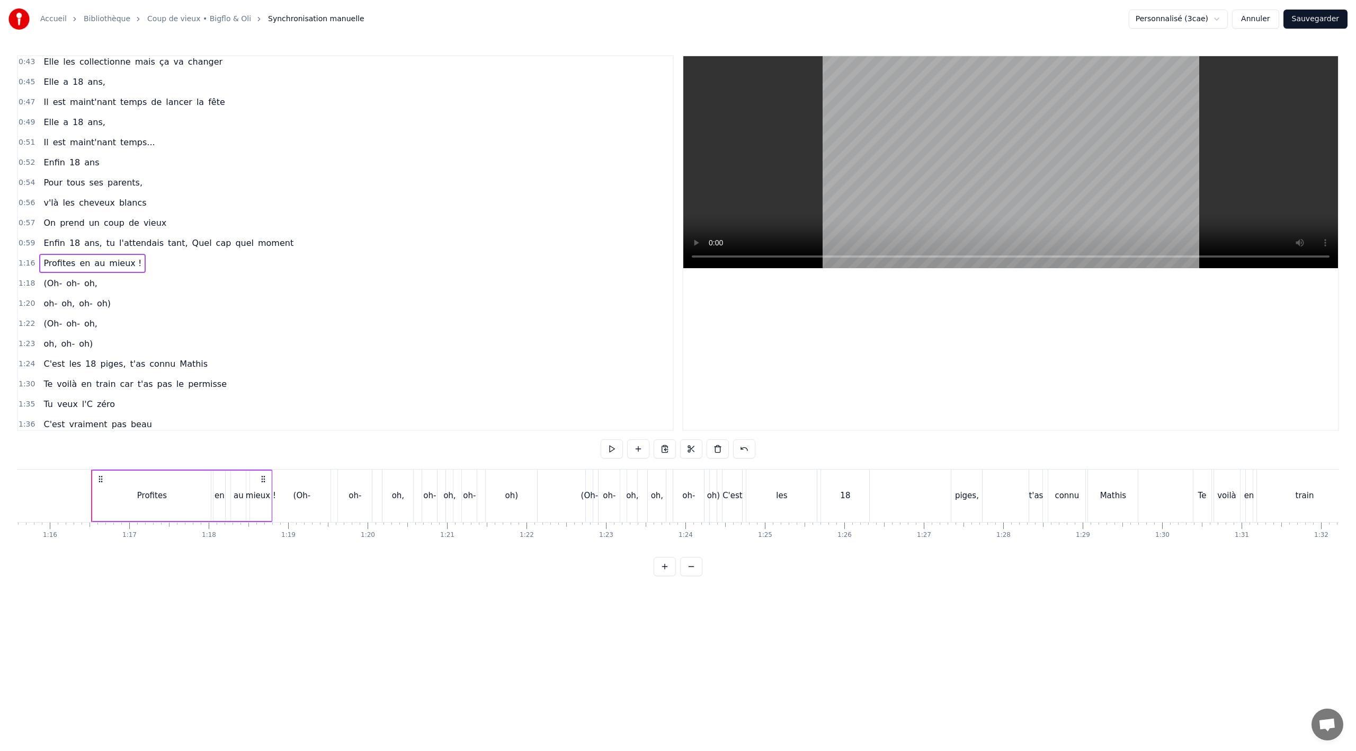
scroll to position [0, 6027]
click at [140, 233] on div "0:59 Enfin 18 ans, tu l'attendais tant, Quel cap quel moment" at bounding box center [345, 243] width 655 height 20
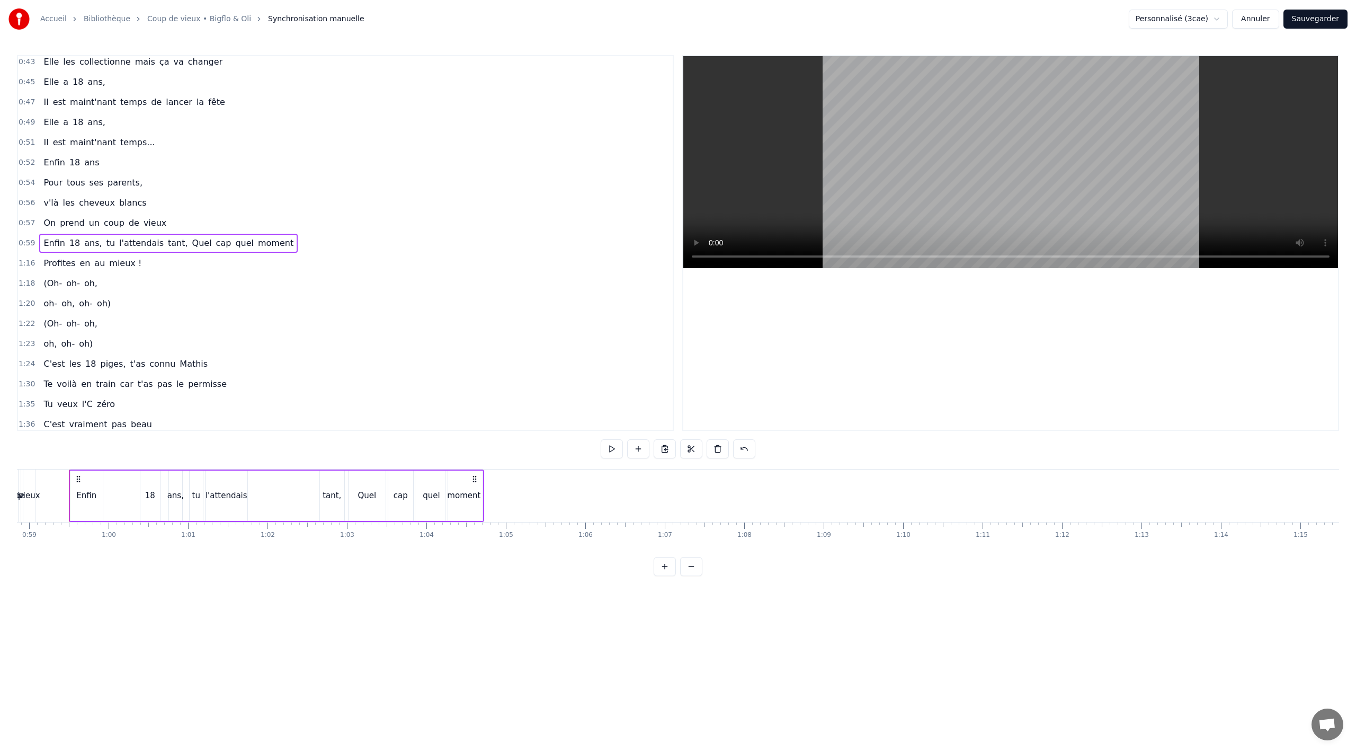
scroll to position [0, 4674]
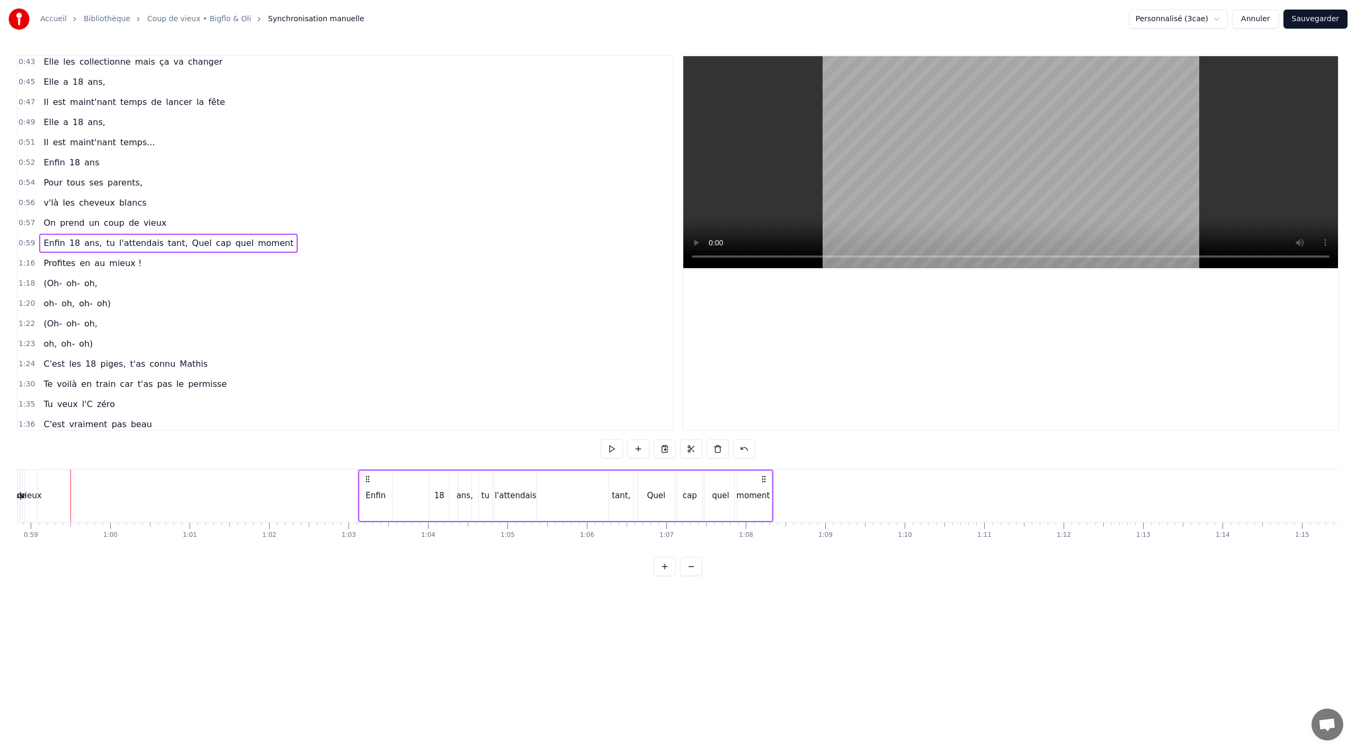
drag, startPoint x: 101, startPoint y: 475, endPoint x: 367, endPoint y: 466, distance: 266.6
click at [367, 466] on div "0:02 Notre Romane elle a .. 0:04 Elle a tout réussi ses examens du bac 0:06 Ell…" at bounding box center [678, 315] width 1322 height 521
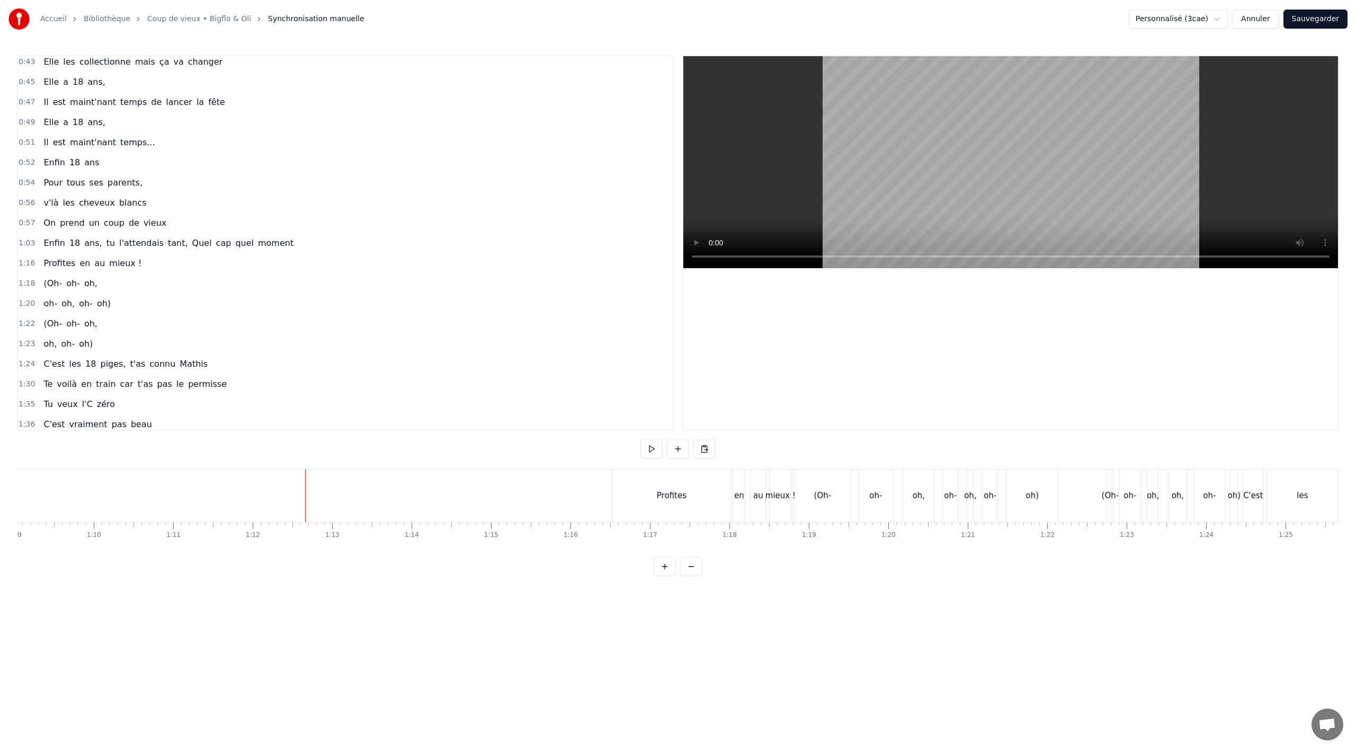
scroll to position [0, 5552]
click at [604, 495] on div "Profites" at bounding box center [605, 495] width 30 height 12
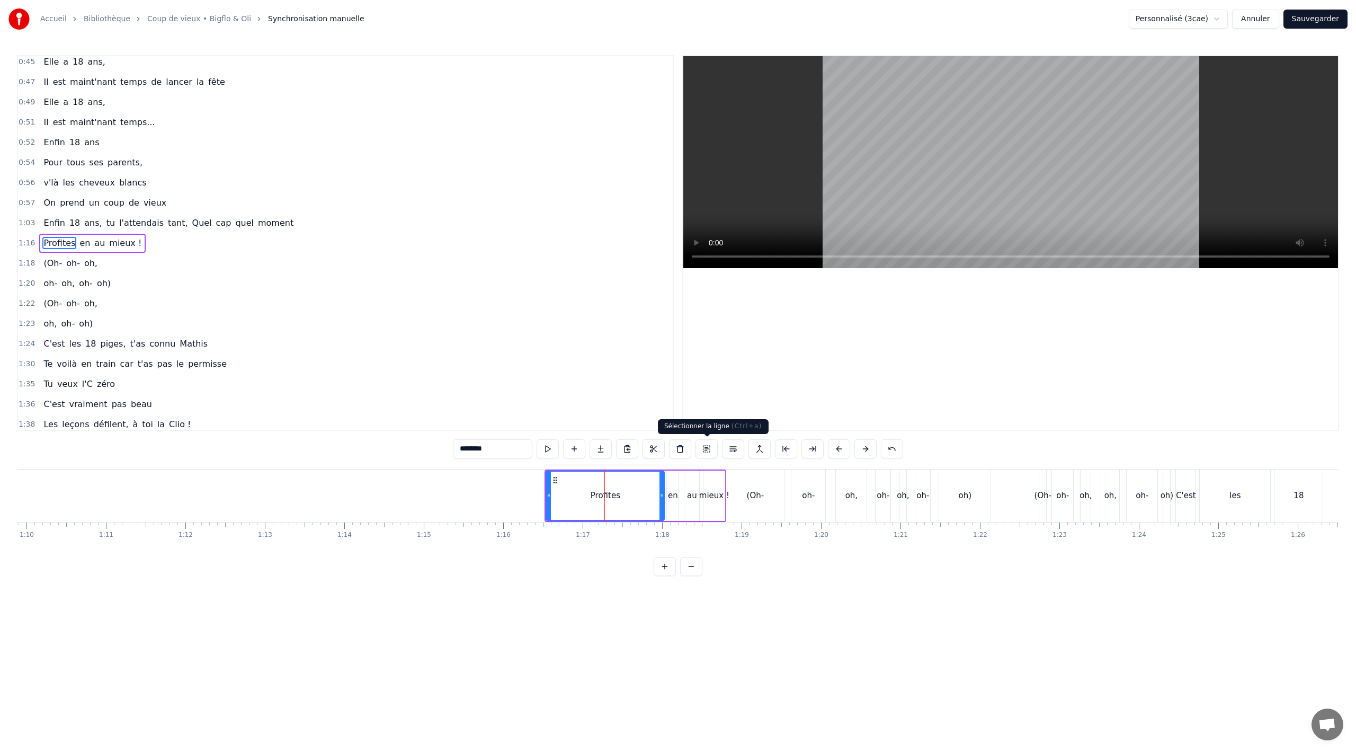
click at [701, 449] on button at bounding box center [706, 448] width 22 height 19
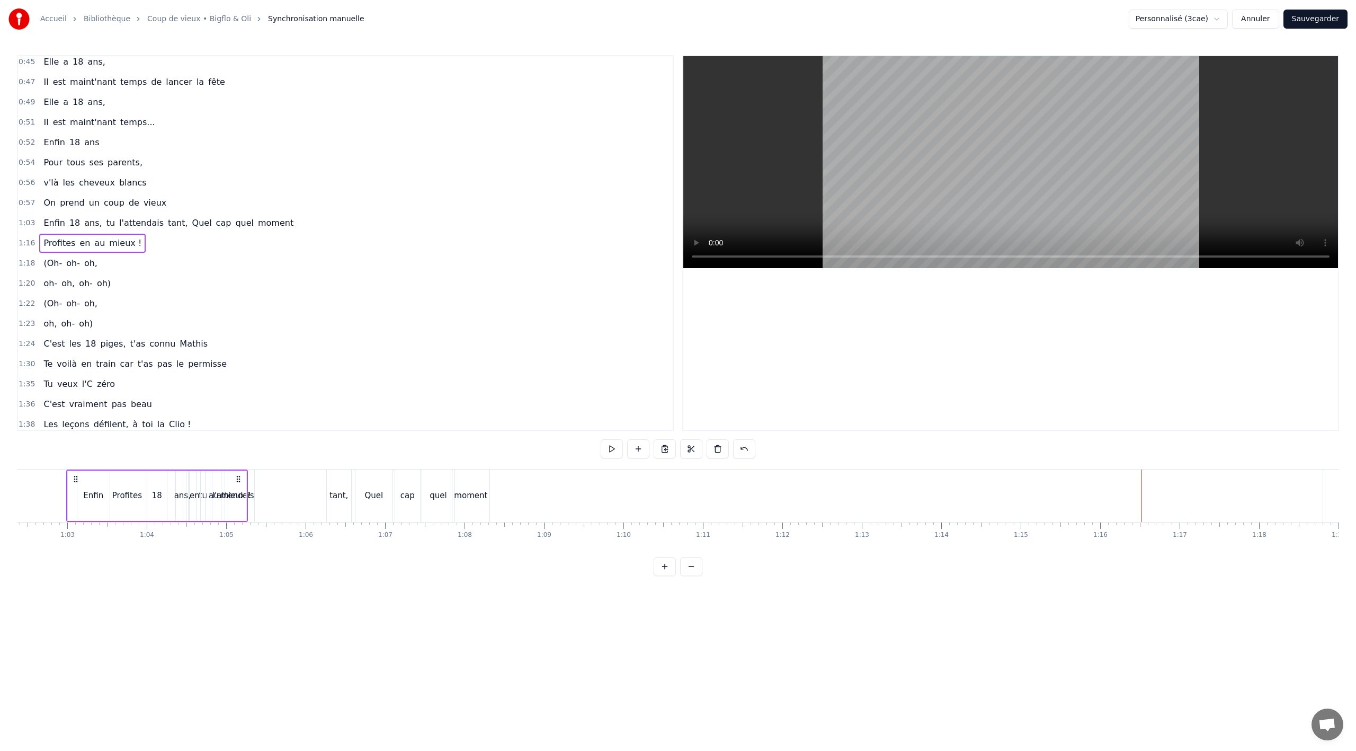
scroll to position [0, 4946]
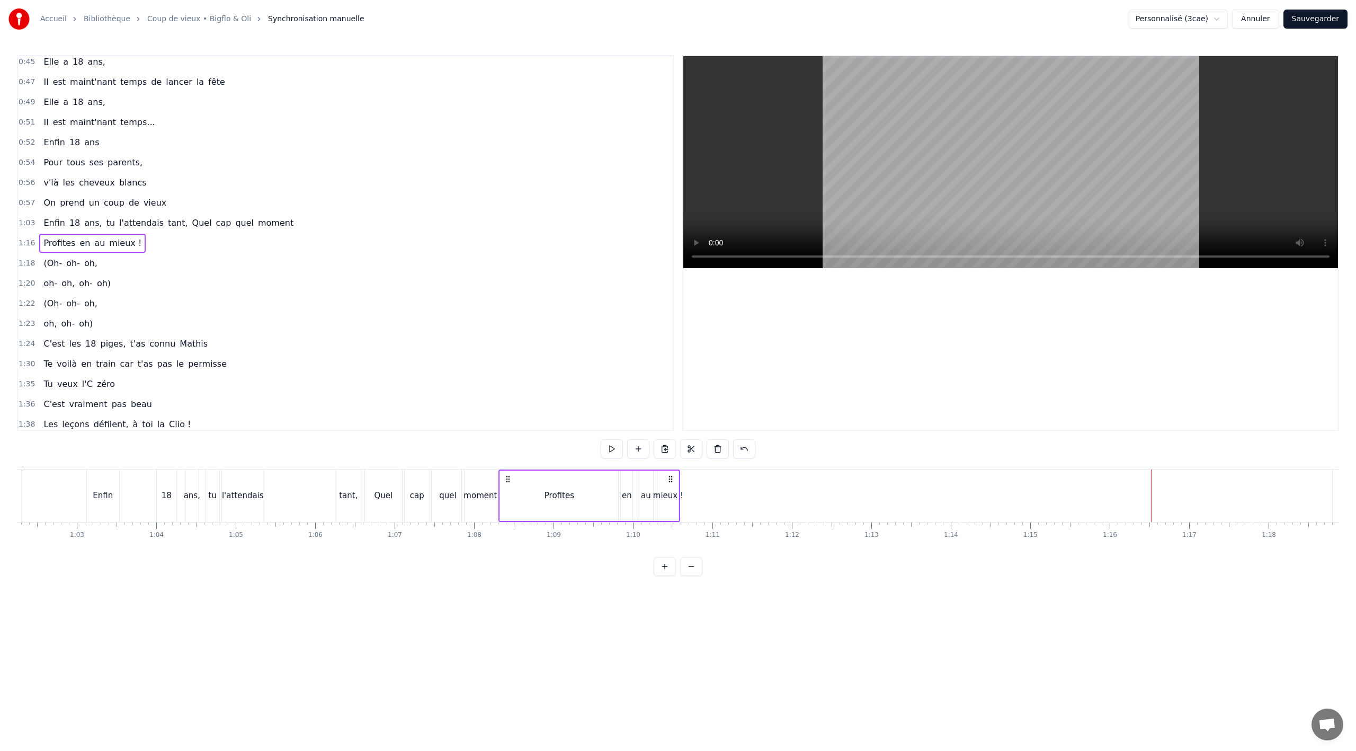
drag, startPoint x: 552, startPoint y: 480, endPoint x: 506, endPoint y: 495, distance: 48.4
click at [506, 495] on div "Profites en au mieux !" at bounding box center [589, 495] width 182 height 52
click at [347, 494] on div "tant," at bounding box center [348, 495] width 19 height 12
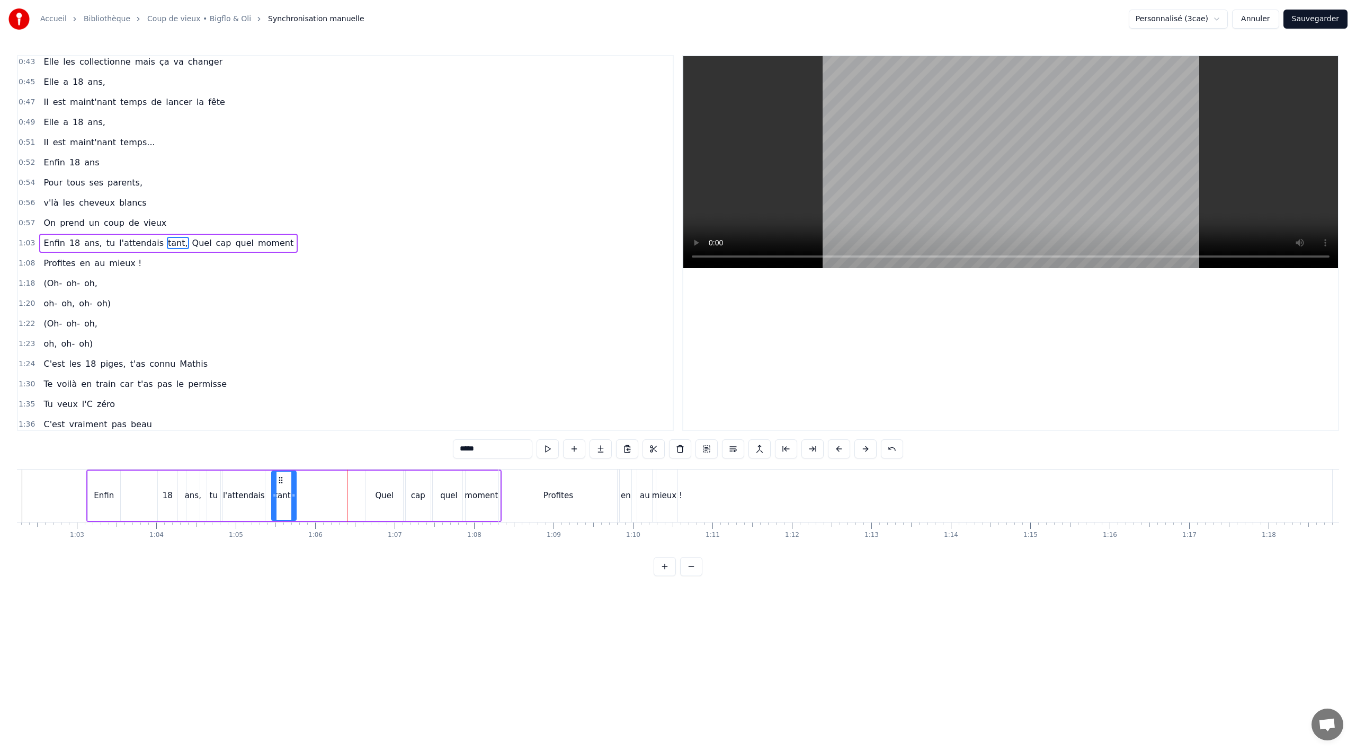
drag, startPoint x: 336, startPoint y: 480, endPoint x: 282, endPoint y: 483, distance: 54.6
click at [282, 483] on icon at bounding box center [280, 480] width 8 height 8
click at [385, 483] on div "Quel" at bounding box center [384, 495] width 37 height 50
type input "****"
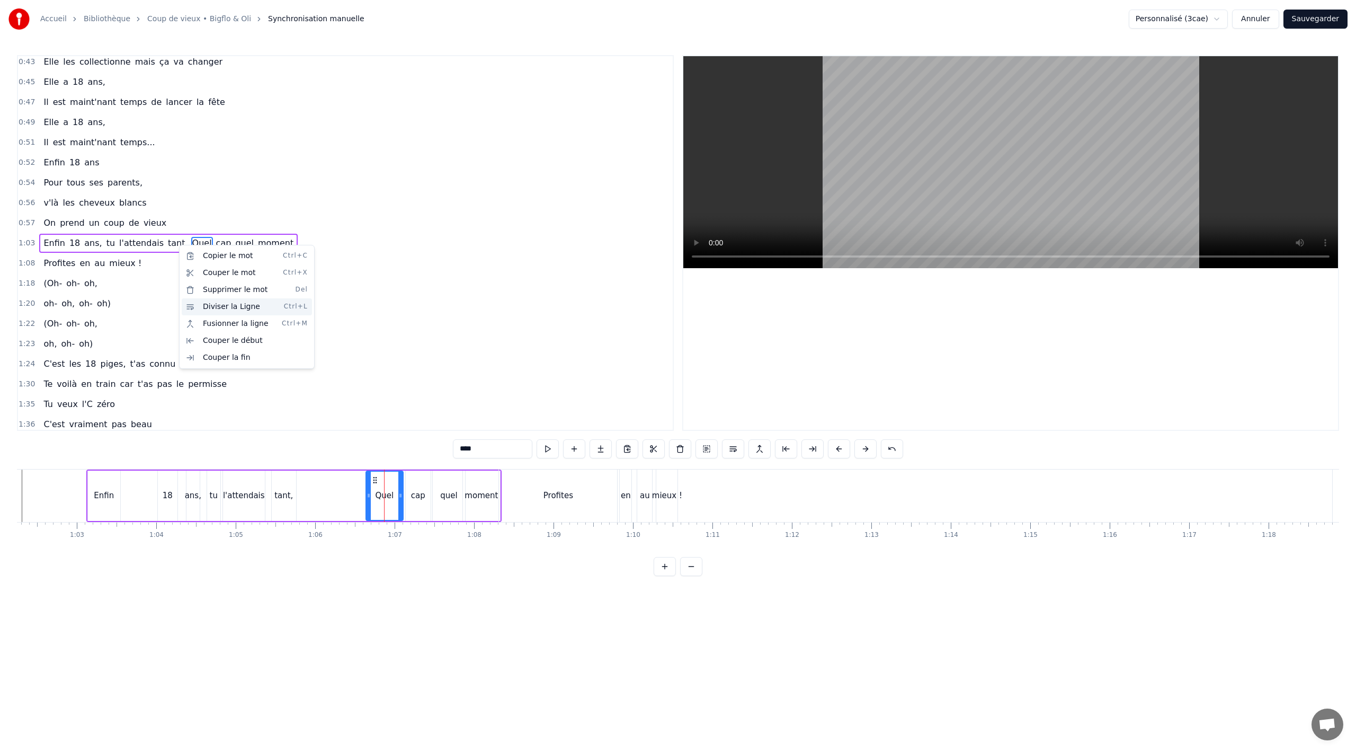
click at [230, 303] on div "Diviser la Ligne Ctrl+L" at bounding box center [247, 306] width 130 height 17
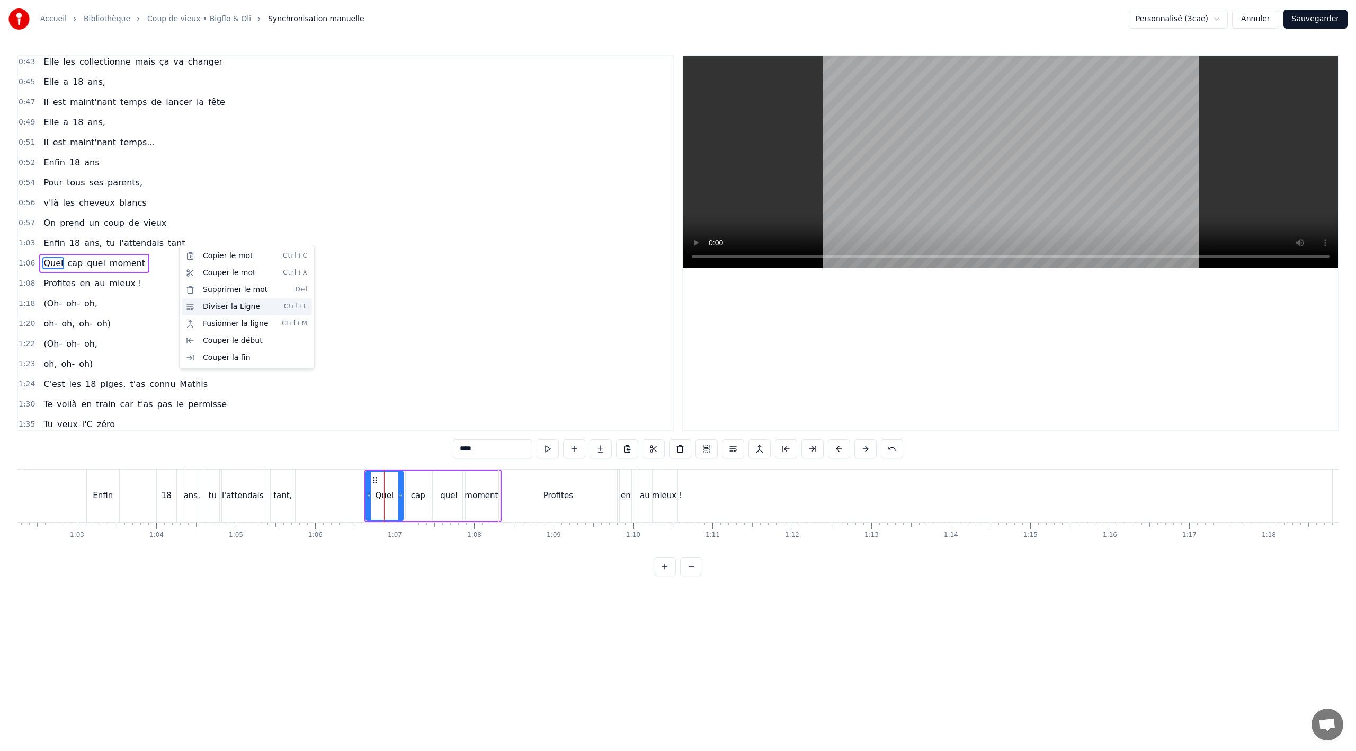
scroll to position [346, 0]
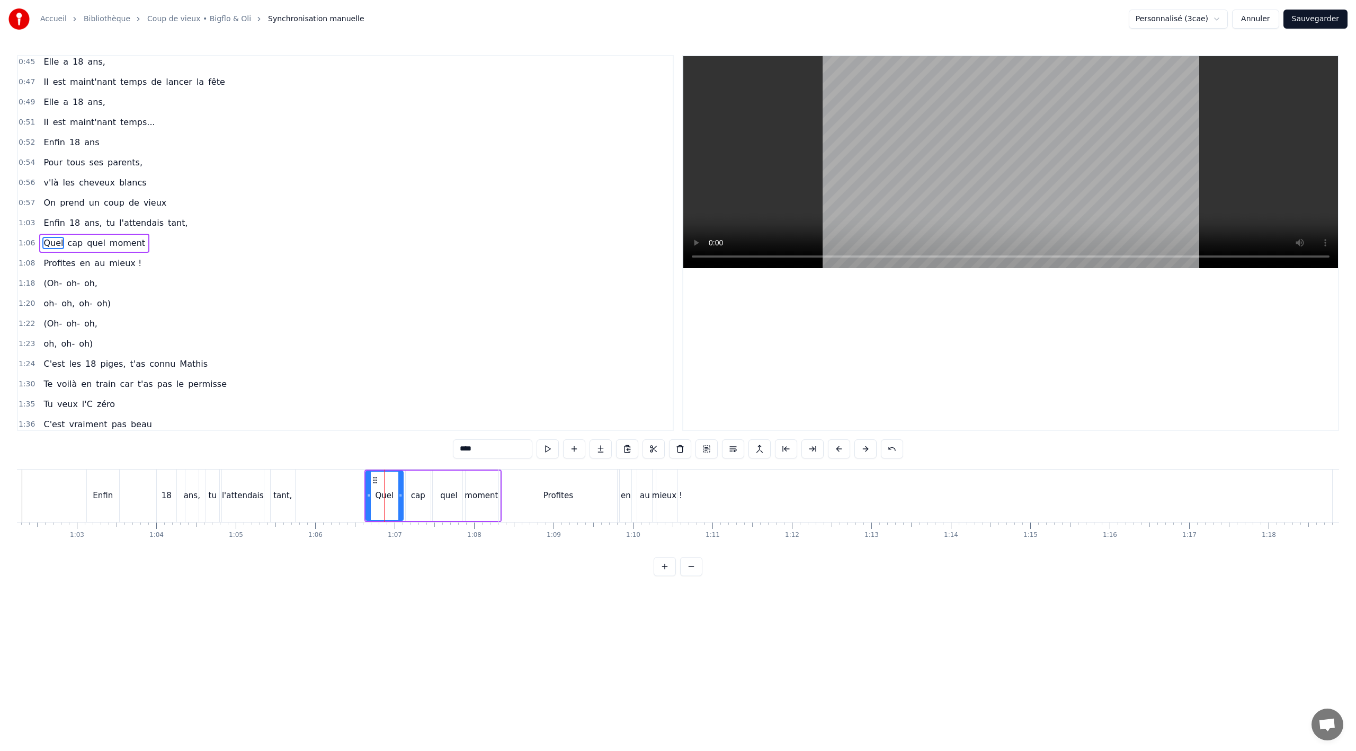
click at [140, 212] on div "0:57 On prend un coup de vieux" at bounding box center [345, 203] width 655 height 20
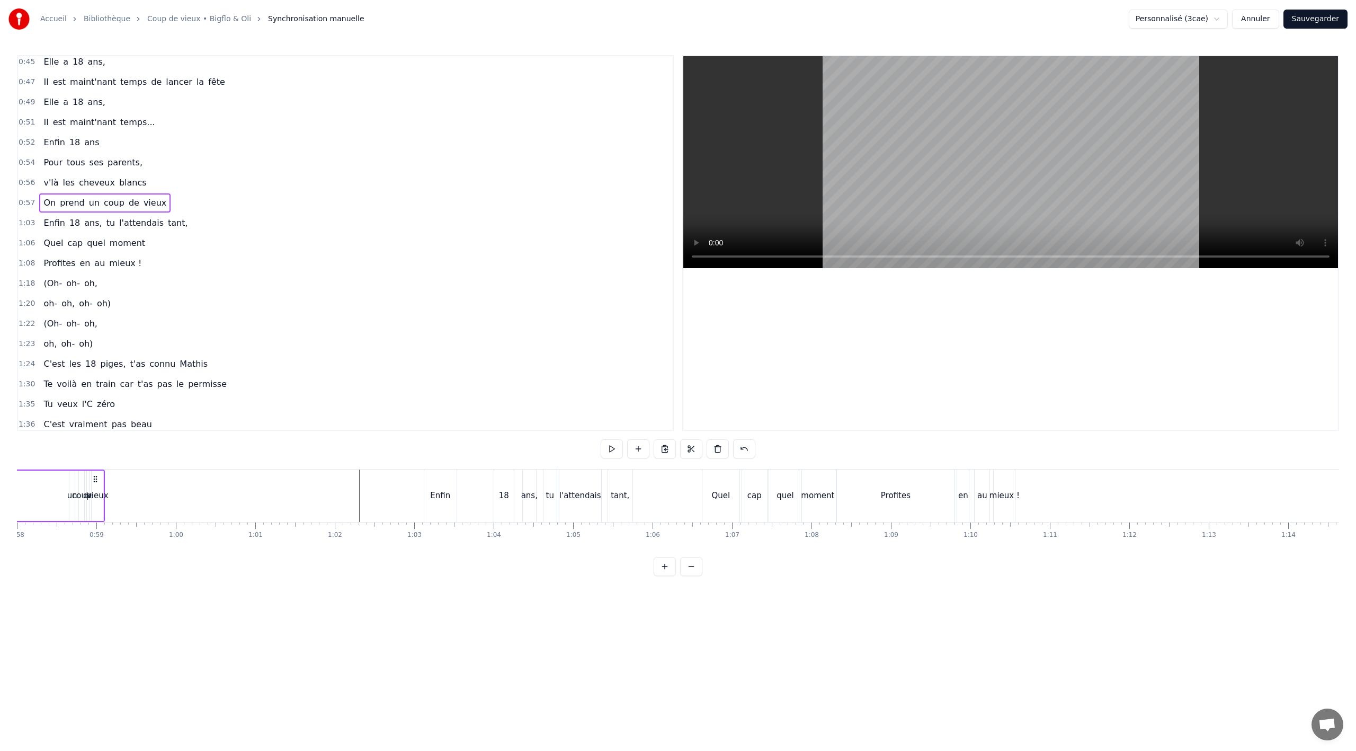
scroll to position [0, 4496]
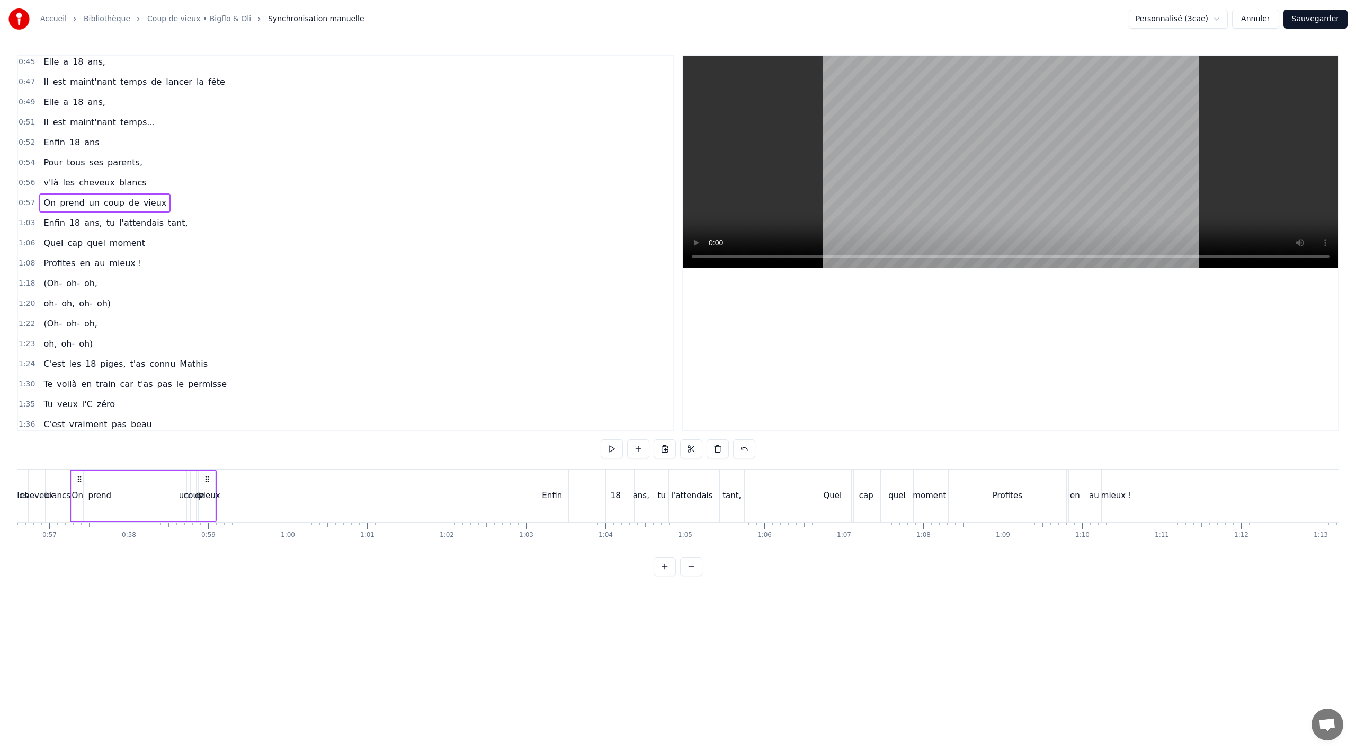
click at [139, 215] on div "Enfin 18 ans, tu l'attendais tant," at bounding box center [115, 222] width 153 height 19
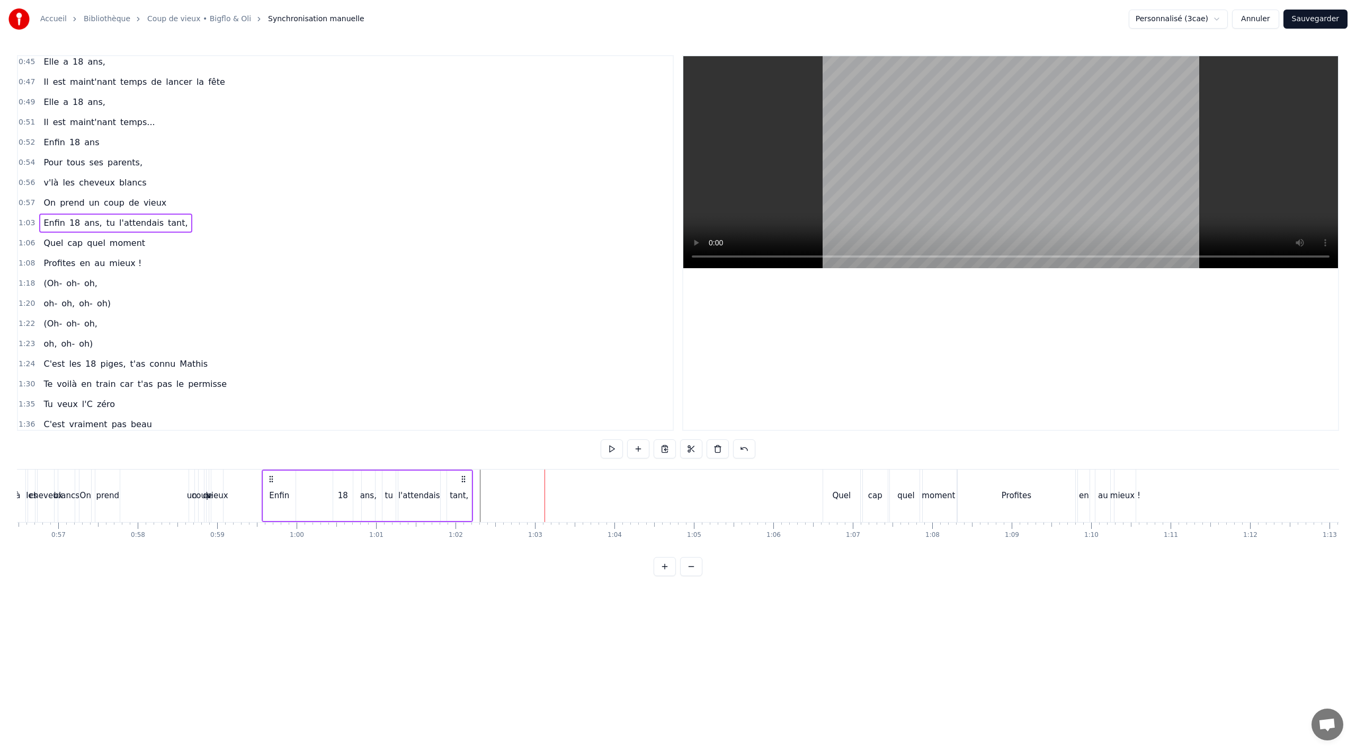
scroll to position [0, 4470]
drag, startPoint x: 544, startPoint y: 475, endPoint x: 333, endPoint y: 470, distance: 211.4
click at [333, 470] on div "Enfin 18 ans, tu l'attendais tant," at bounding box center [436, 495] width 211 height 52
click at [134, 242] on div "Quel cap quel moment" at bounding box center [94, 243] width 110 height 19
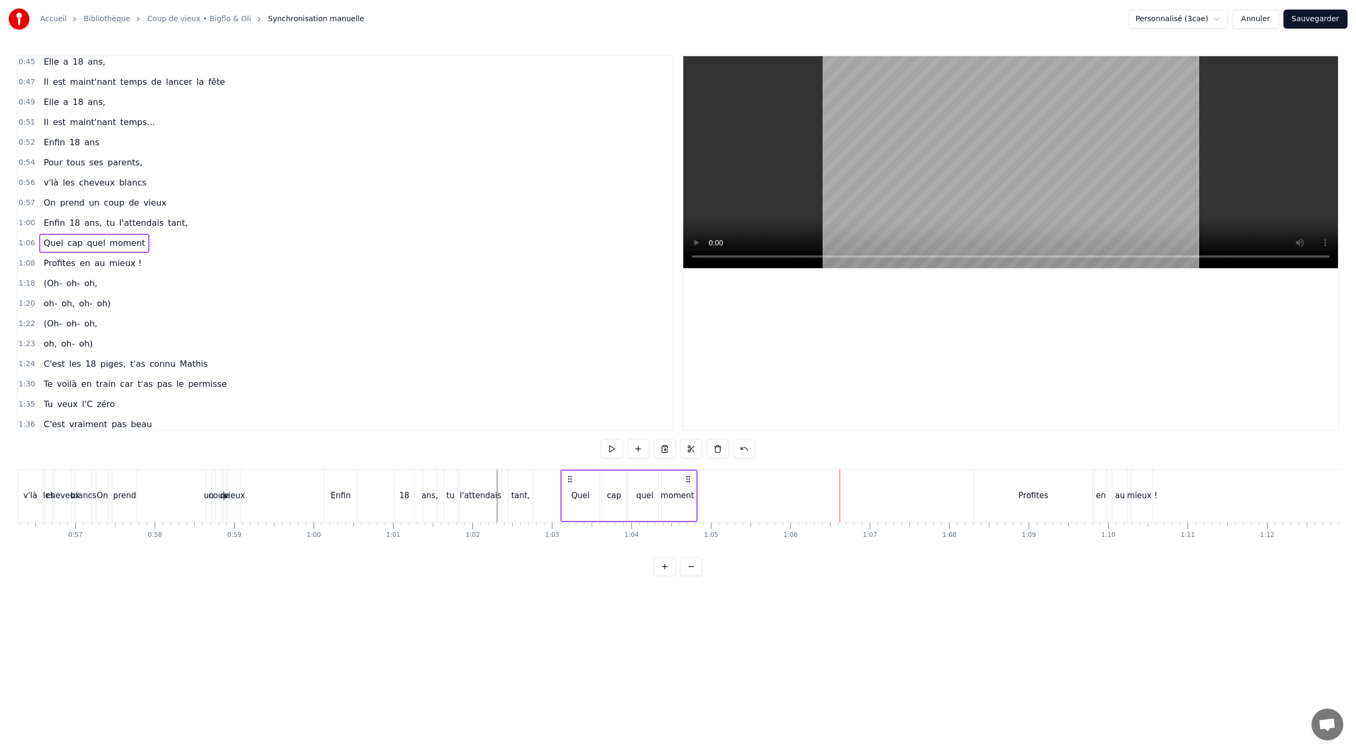
drag, startPoint x: 845, startPoint y: 478, endPoint x: 562, endPoint y: 484, distance: 283.4
click at [569, 482] on icon at bounding box center [570, 479] width 8 height 8
